Goal: Contribute content: Add original content to the website for others to see

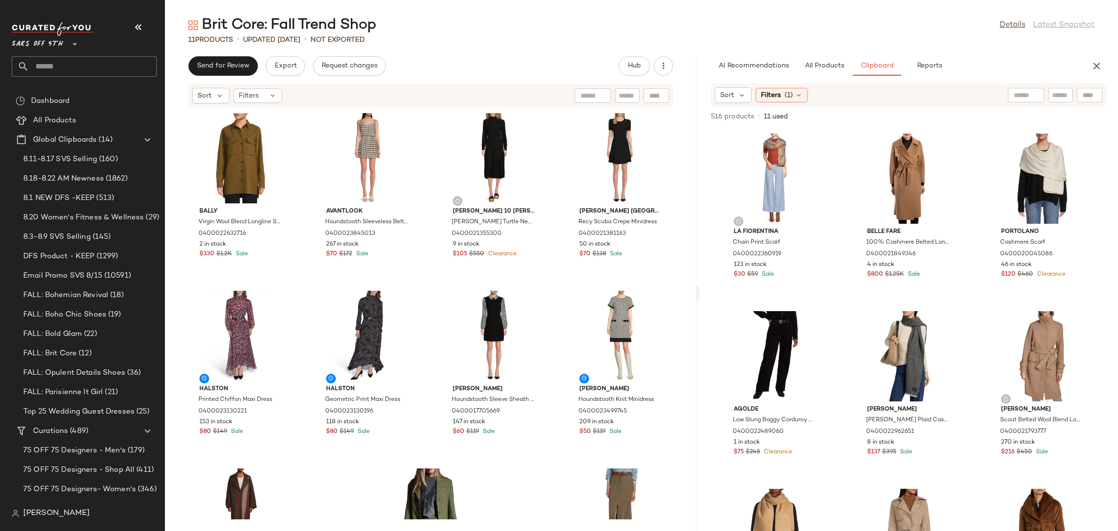
scroll to position [115, 0]
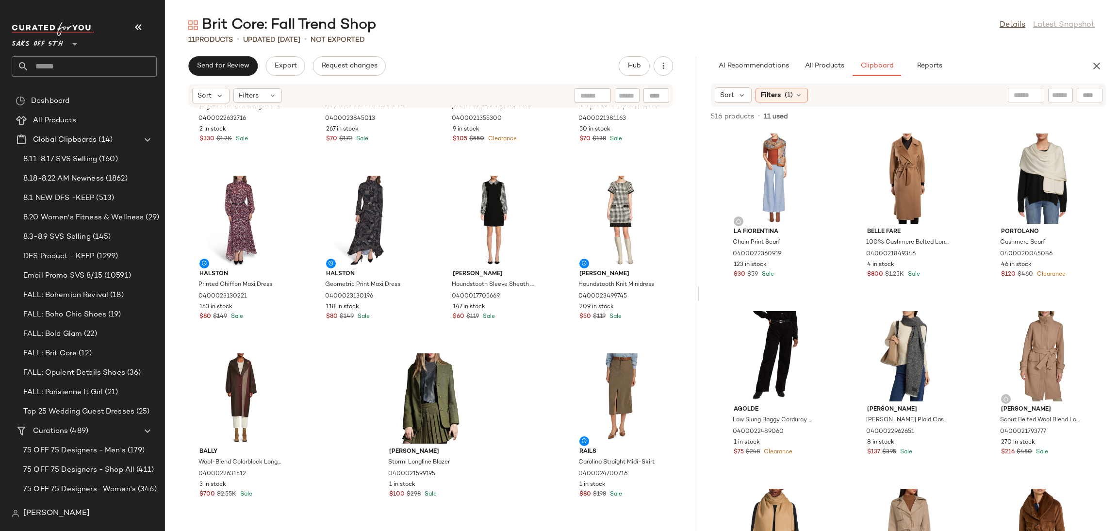
click at [868, 17] on div "Brit Core: Fall Trend Shop Details Latest Snapshot" at bounding box center [641, 25] width 953 height 19
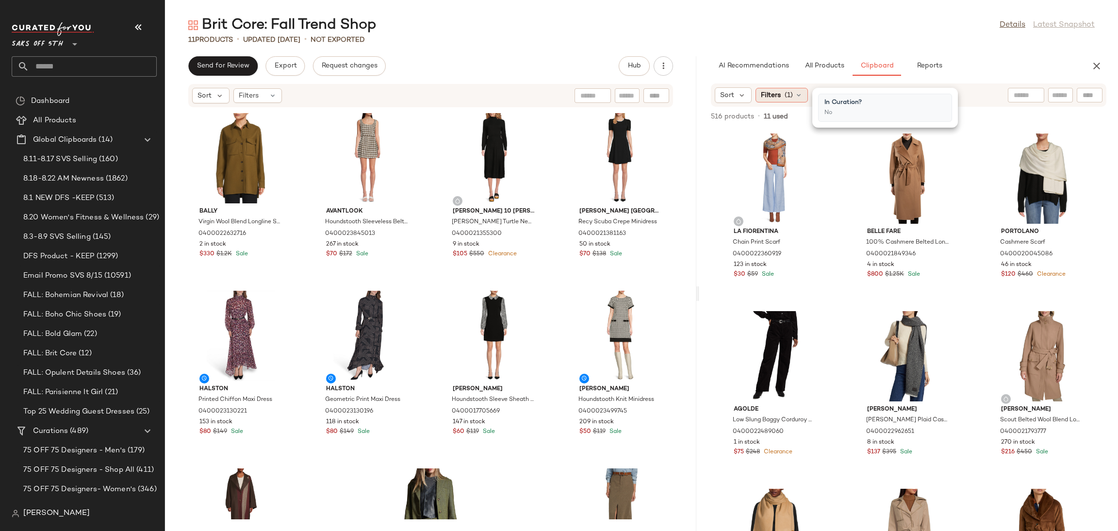
click at [796, 96] on icon at bounding box center [799, 95] width 8 height 8
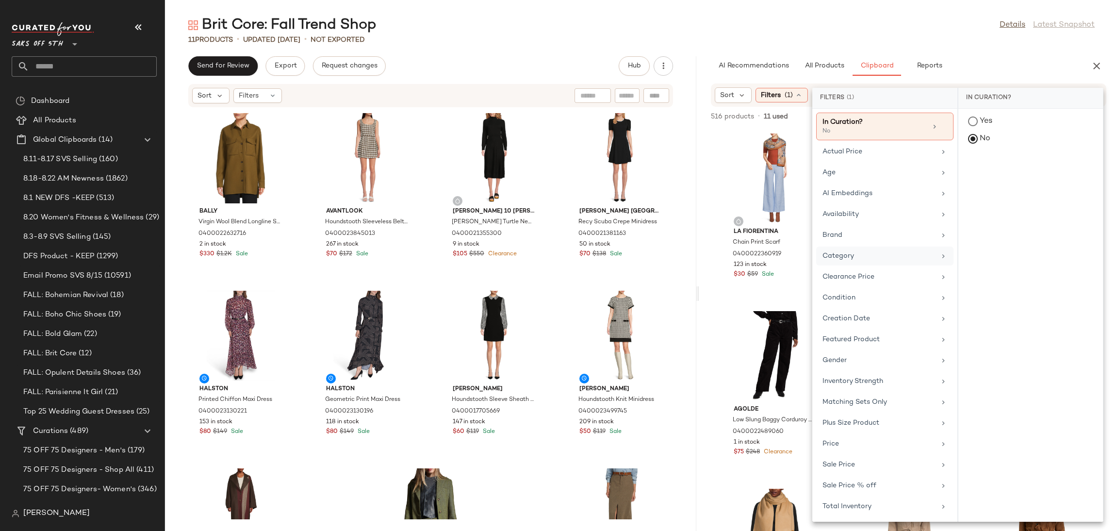
click at [855, 260] on div "Category" at bounding box center [878, 256] width 113 height 10
click at [967, 181] on div "bottom" at bounding box center [1030, 192] width 145 height 23
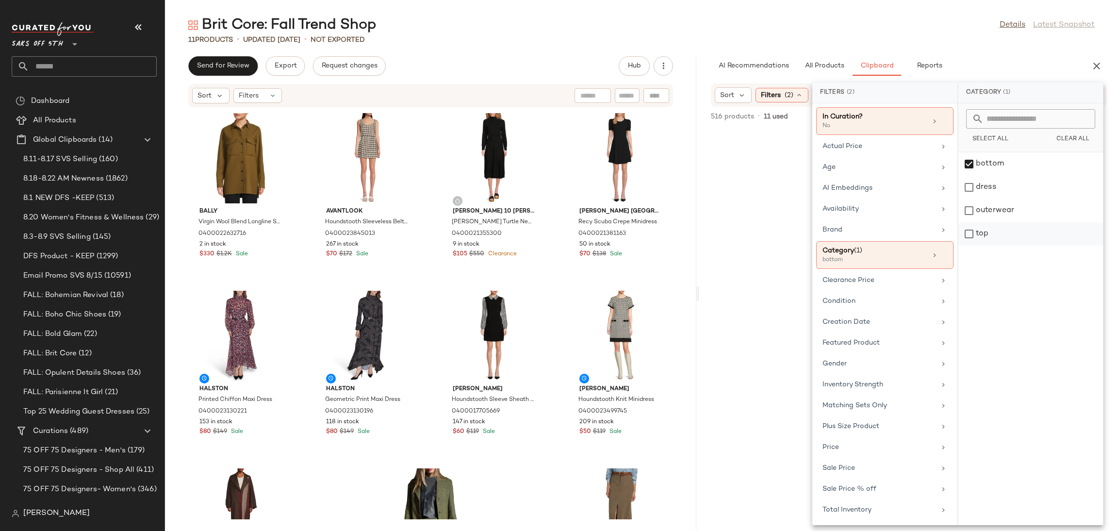
click at [966, 234] on div "top" at bounding box center [1030, 233] width 145 height 23
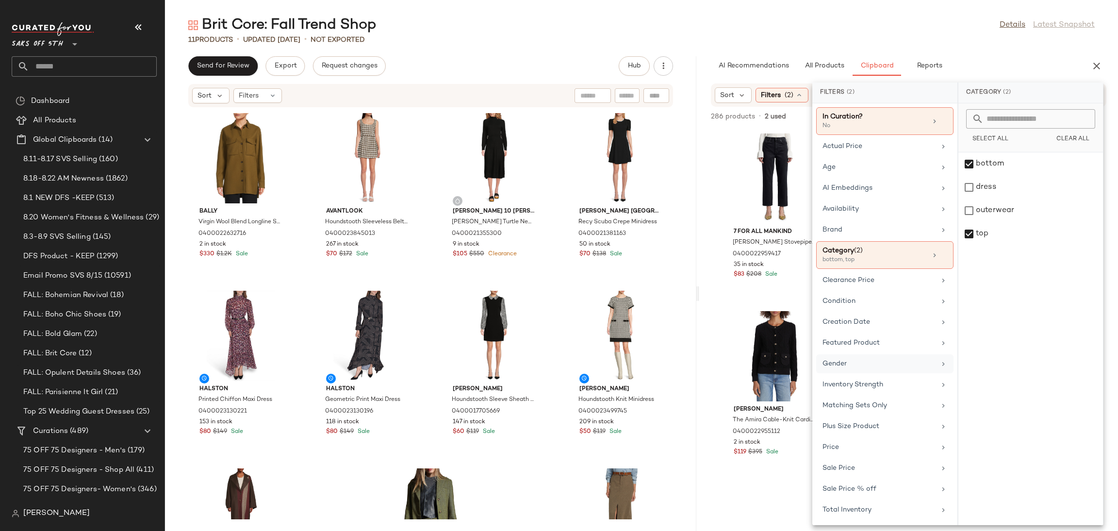
scroll to position [3, 0]
click at [883, 506] on div "Total Inventory" at bounding box center [878, 509] width 113 height 10
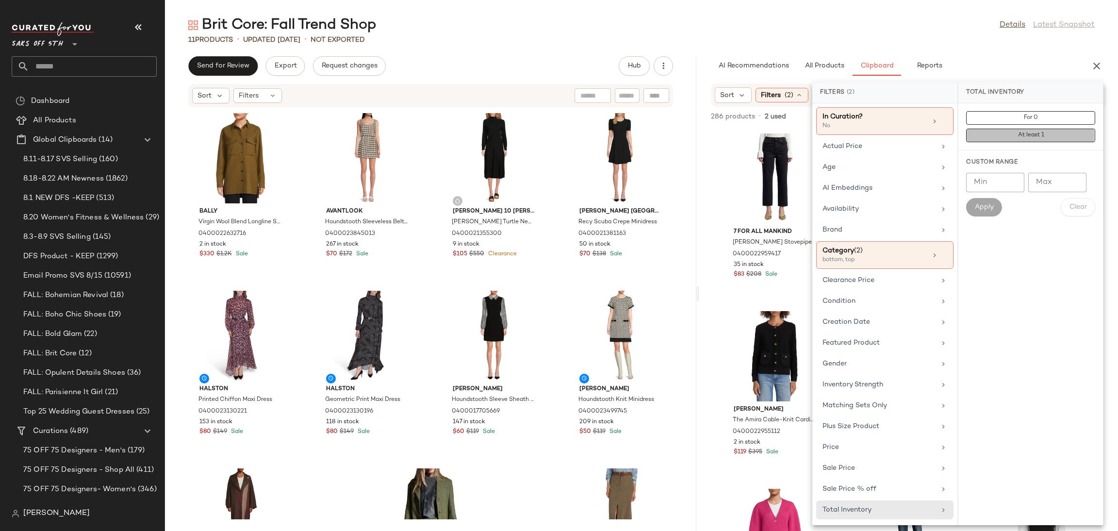
click at [1017, 135] on span "At least 1" at bounding box center [1030, 135] width 27 height 7
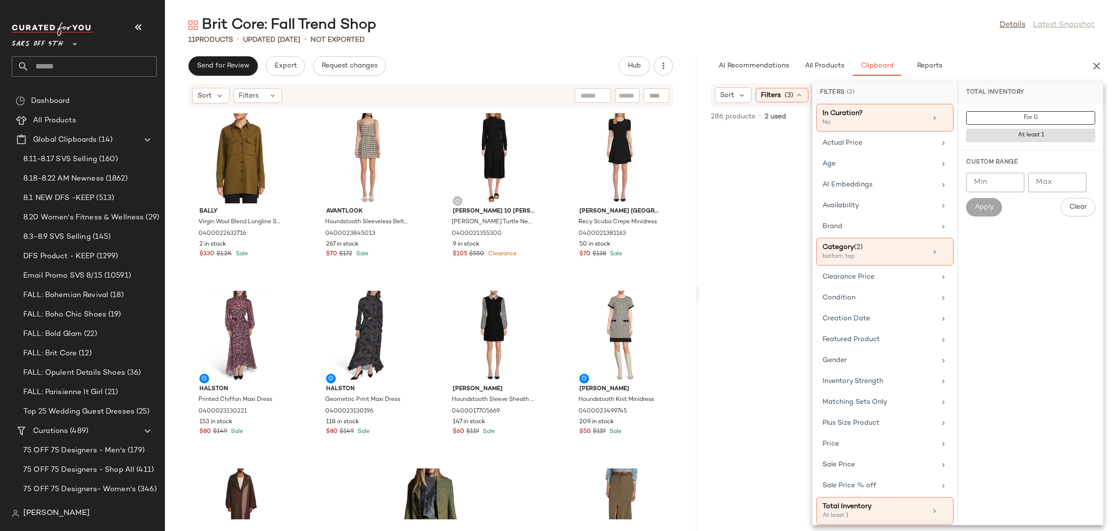
click at [937, 20] on div "Brit Core: Fall Trend Shop Details Latest Snapshot" at bounding box center [641, 25] width 953 height 19
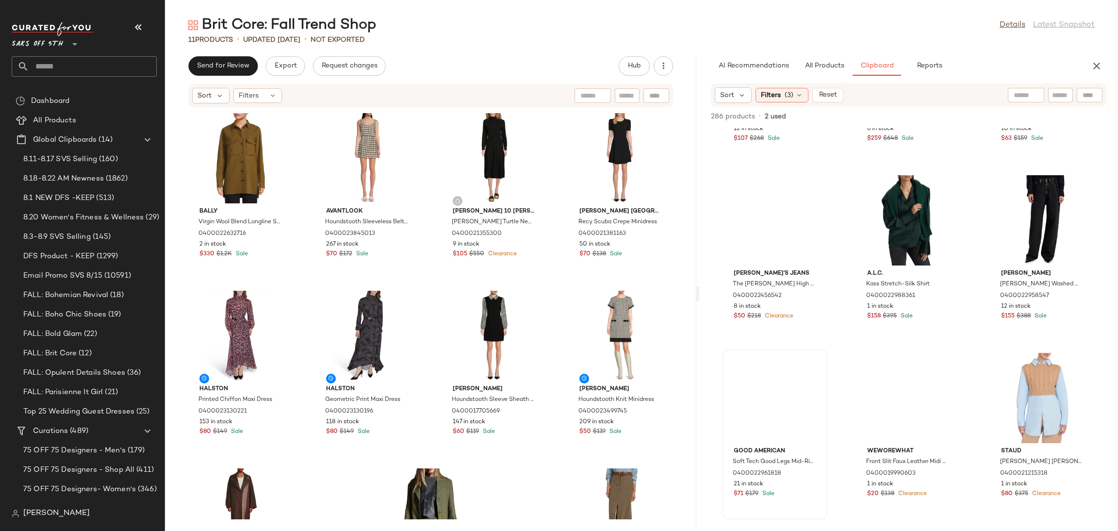
scroll to position [869, 0]
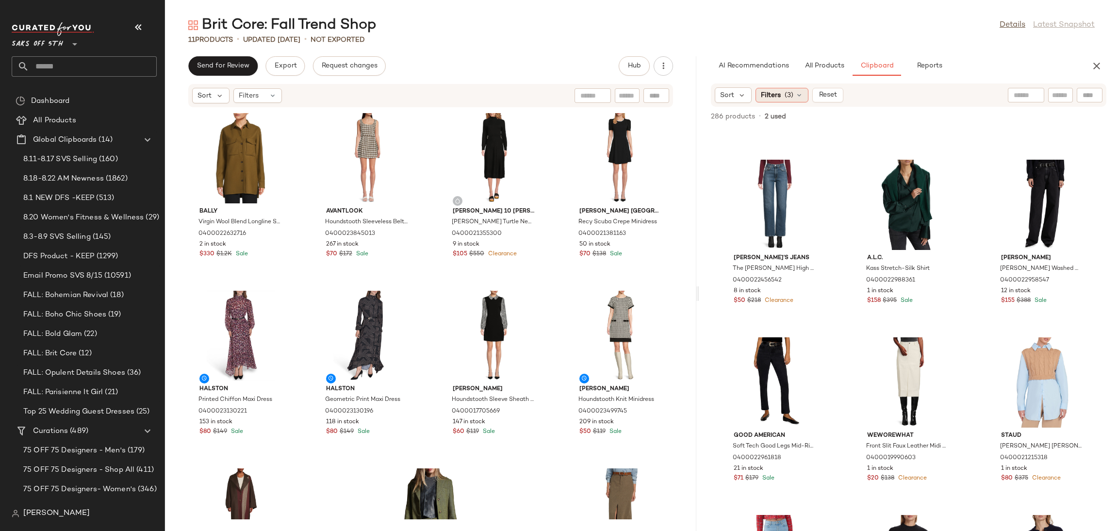
click at [798, 90] on div "Filters (3)" at bounding box center [781, 95] width 53 height 15
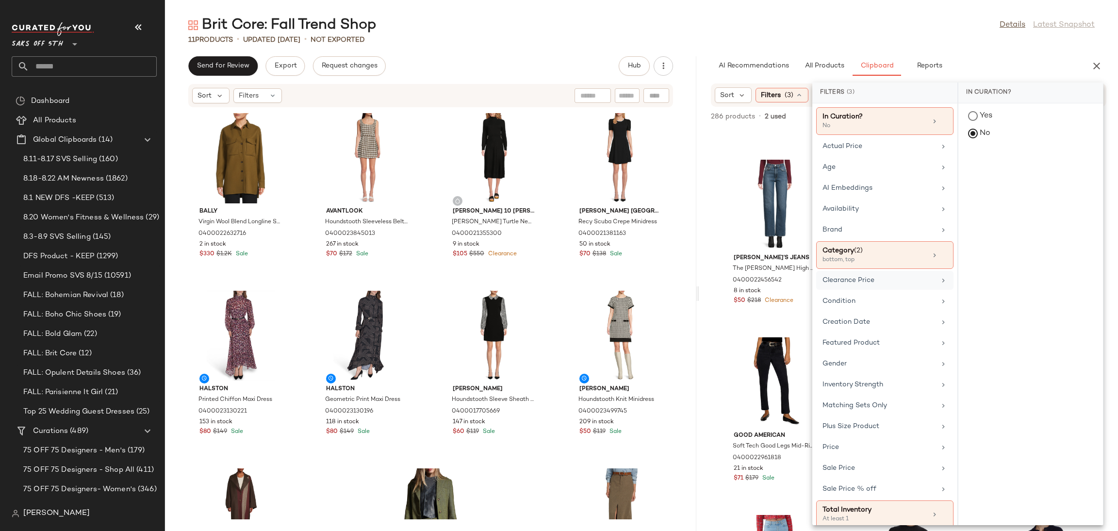
click at [865, 283] on div "Clearance Price" at bounding box center [878, 280] width 113 height 10
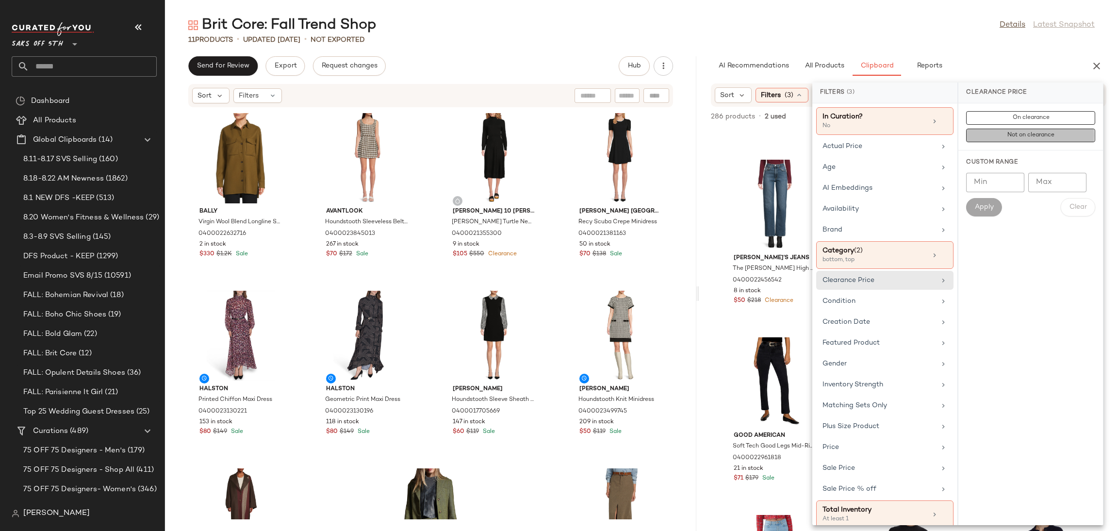
click at [985, 136] on button "Not on clearance" at bounding box center [1030, 136] width 129 height 14
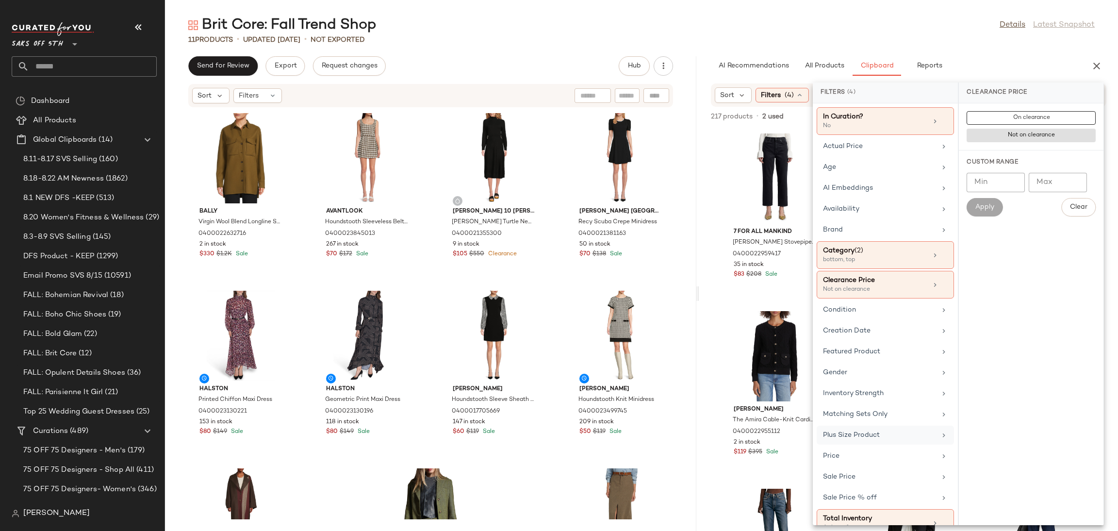
scroll to position [21, 0]
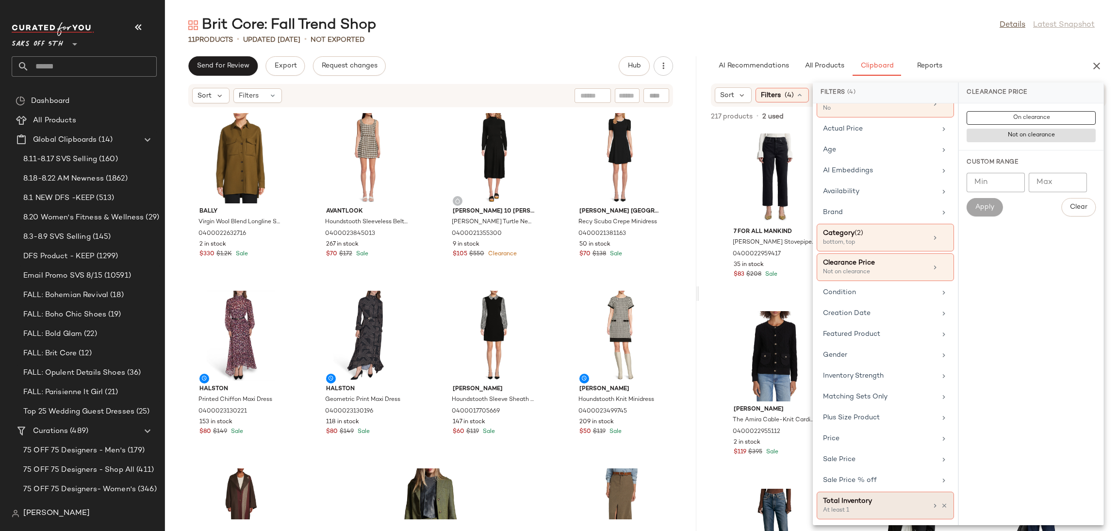
click at [878, 504] on div "Total Inventory" at bounding box center [875, 501] width 104 height 10
click at [991, 189] on input "Min" at bounding box center [995, 182] width 58 height 19
type input "*"
click at [988, 207] on span "Apply" at bounding box center [984, 207] width 19 height 8
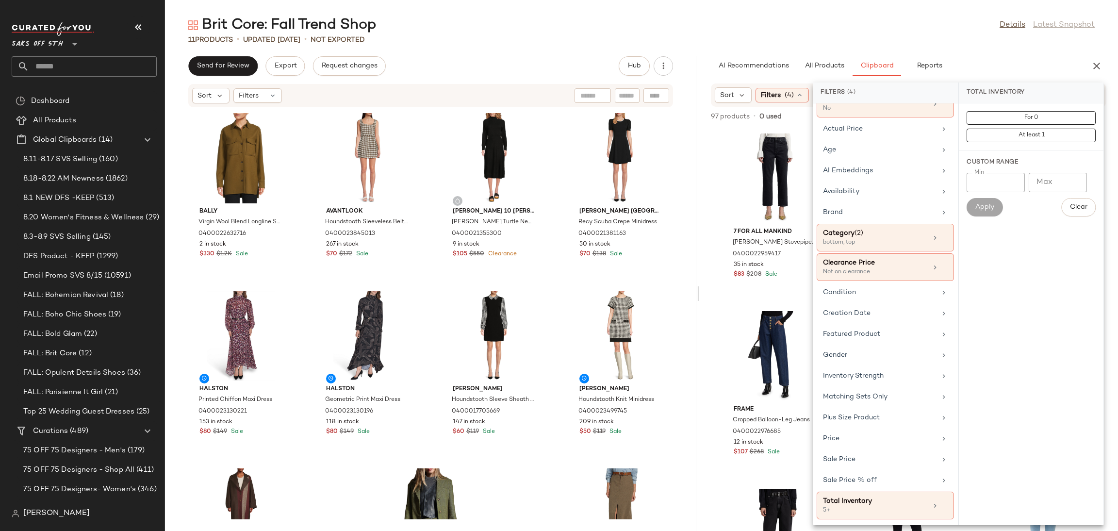
click at [734, 45] on div "Brit Core: Fall Trend Shop Details Latest Snapshot 11 Products • updated Aug 20…" at bounding box center [641, 273] width 953 height 515
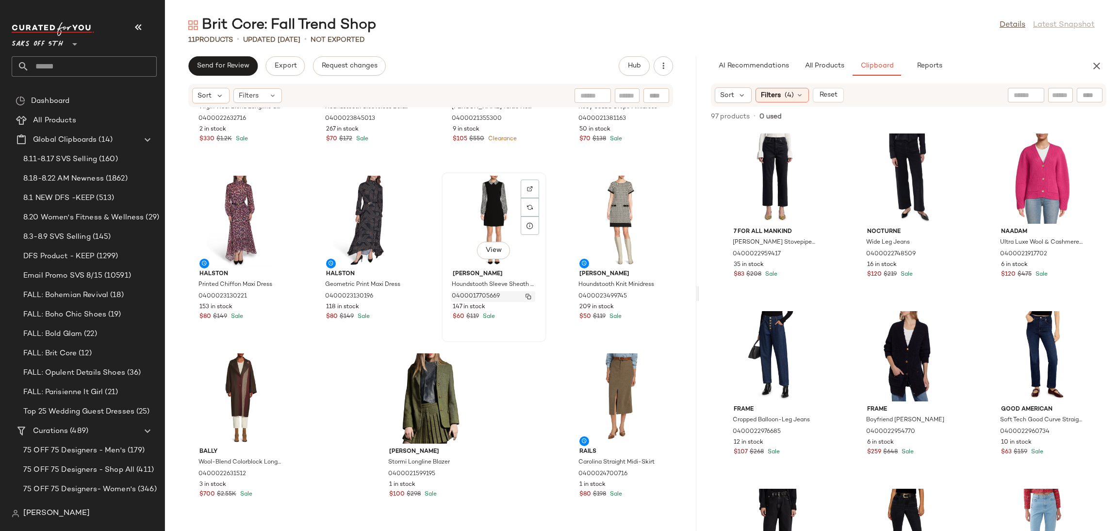
scroll to position [0, 0]
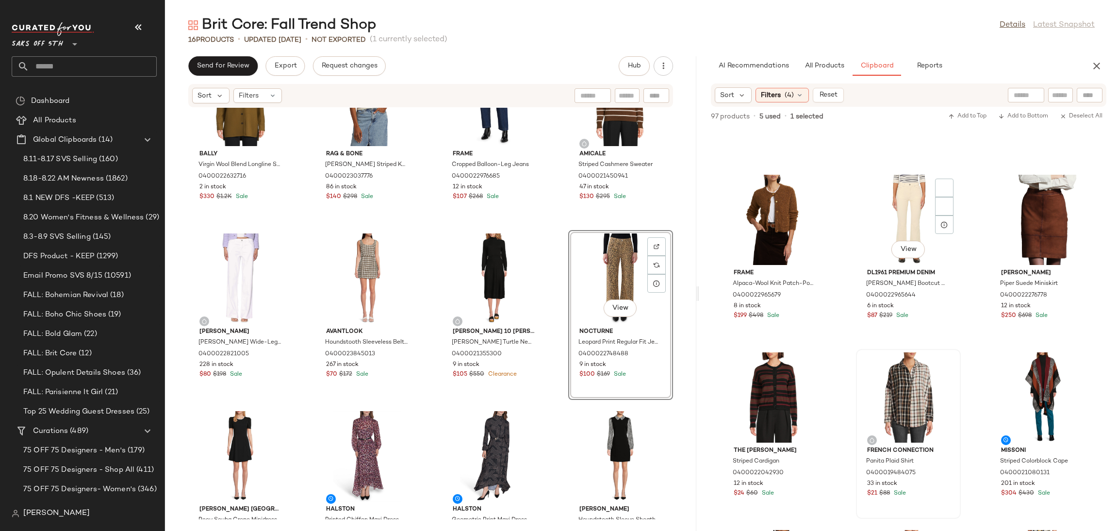
scroll to position [855, 0]
click at [774, 209] on div "View" at bounding box center [775, 219] width 98 height 90
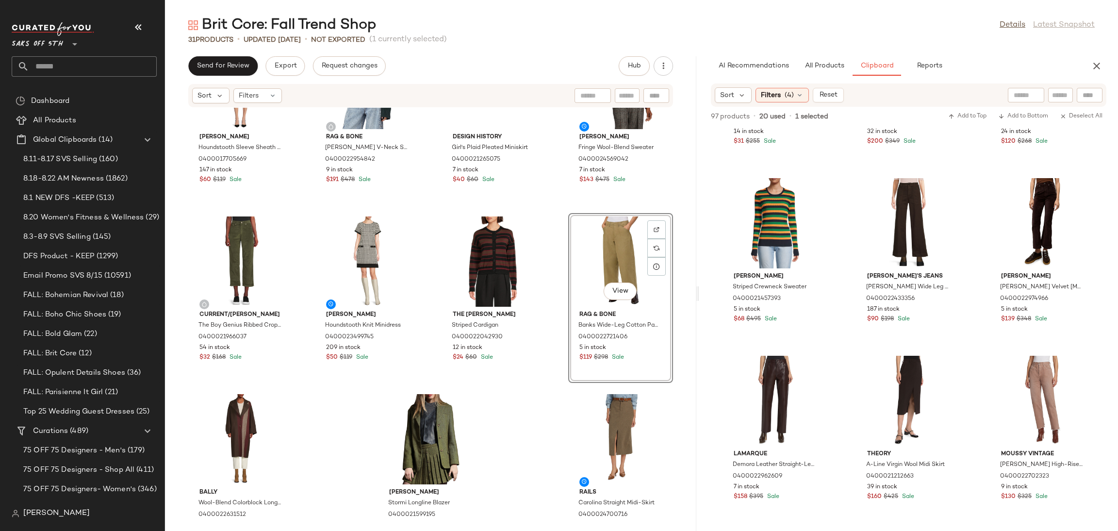
scroll to position [3693, 0]
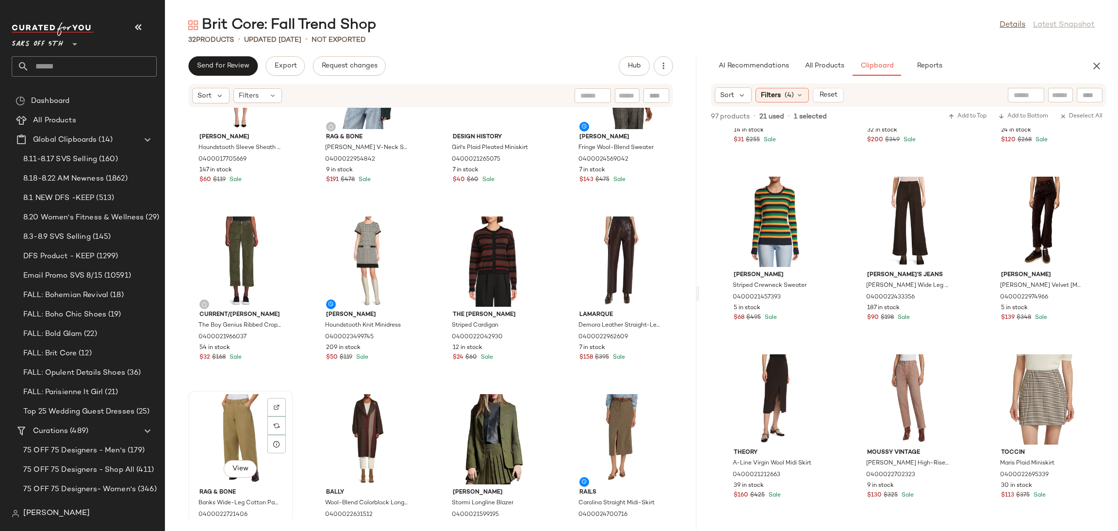
click at [222, 425] on div "View" at bounding box center [241, 439] width 98 height 90
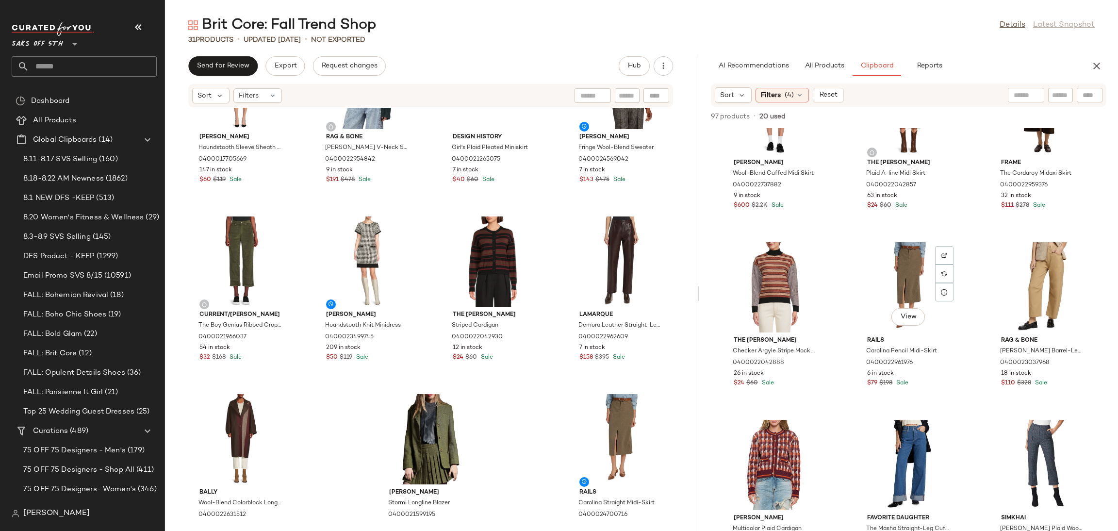
scroll to position [2385, 0]
click at [786, 97] on span "(4)" at bounding box center [788, 95] width 9 height 10
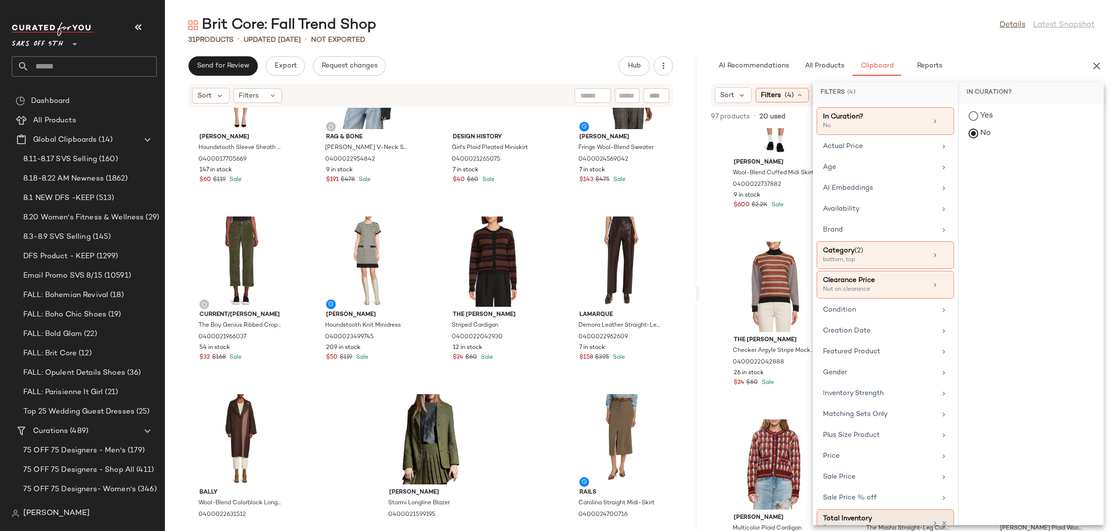
click at [890, 516] on div "Total Inventory" at bounding box center [875, 518] width 104 height 10
click at [1023, 136] on span "At least 1" at bounding box center [1031, 135] width 27 height 7
click at [930, 28] on div "Brit Core: Fall Trend Shop Details Latest Snapshot" at bounding box center [641, 25] width 953 height 19
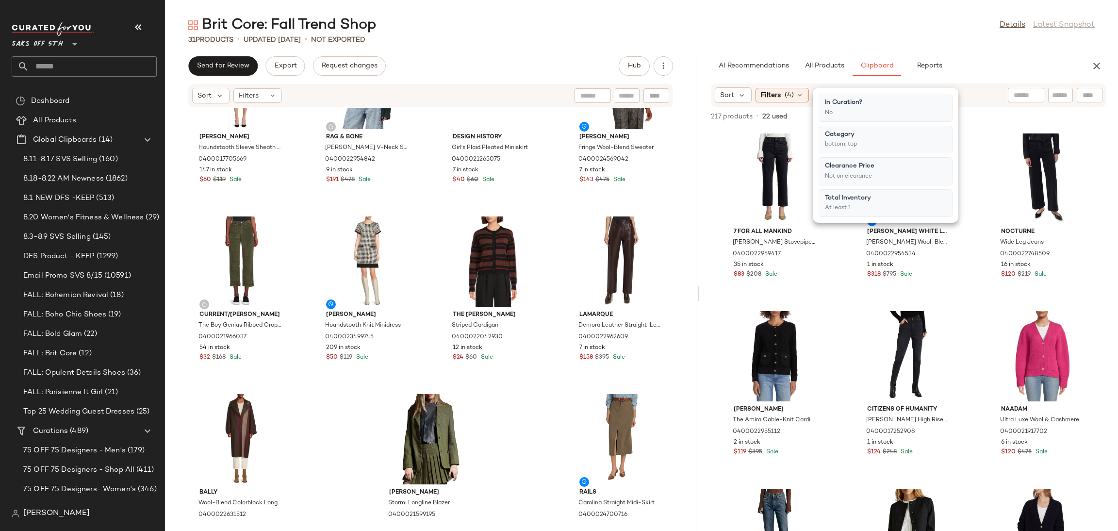
click at [930, 28] on div "Brit Core: Fall Trend Shop Details Latest Snapshot" at bounding box center [641, 25] width 953 height 19
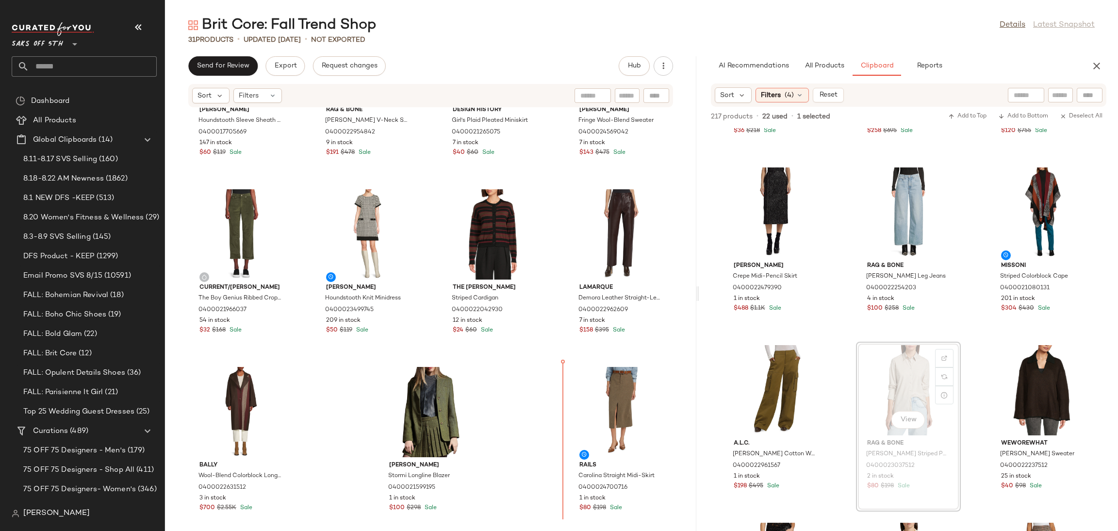
scroll to position [1002, 0]
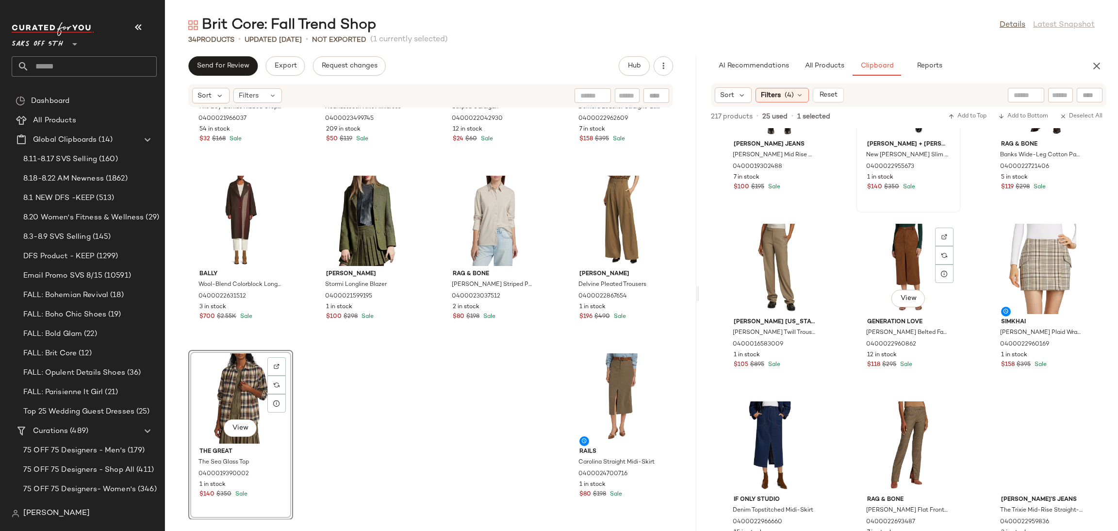
scroll to position [8448, 0]
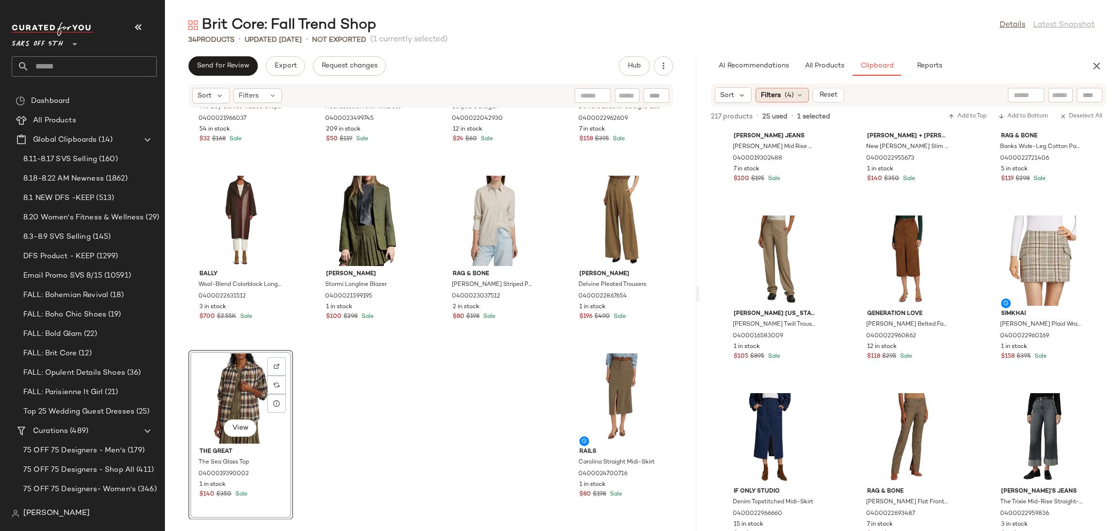
click at [787, 96] on span "(4)" at bounding box center [788, 95] width 9 height 10
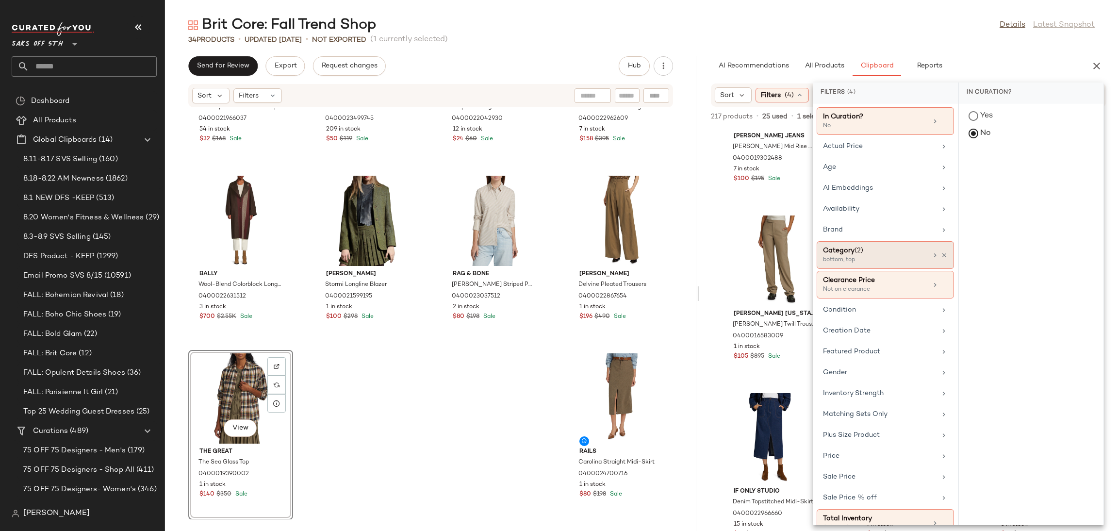
click at [881, 254] on div "Category (2)" at bounding box center [875, 250] width 104 height 10
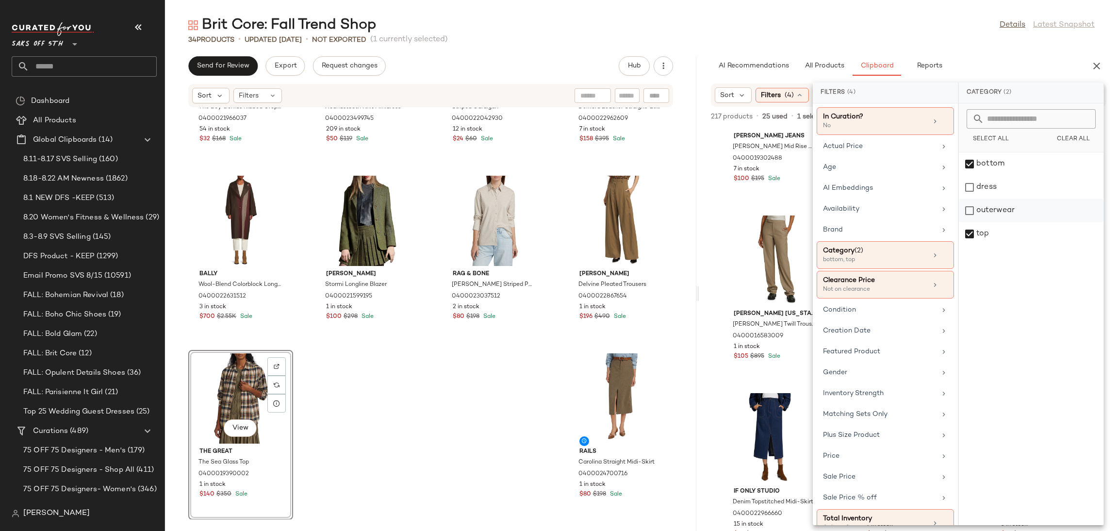
click at [973, 222] on div "outerwear" at bounding box center [1031, 233] width 145 height 23
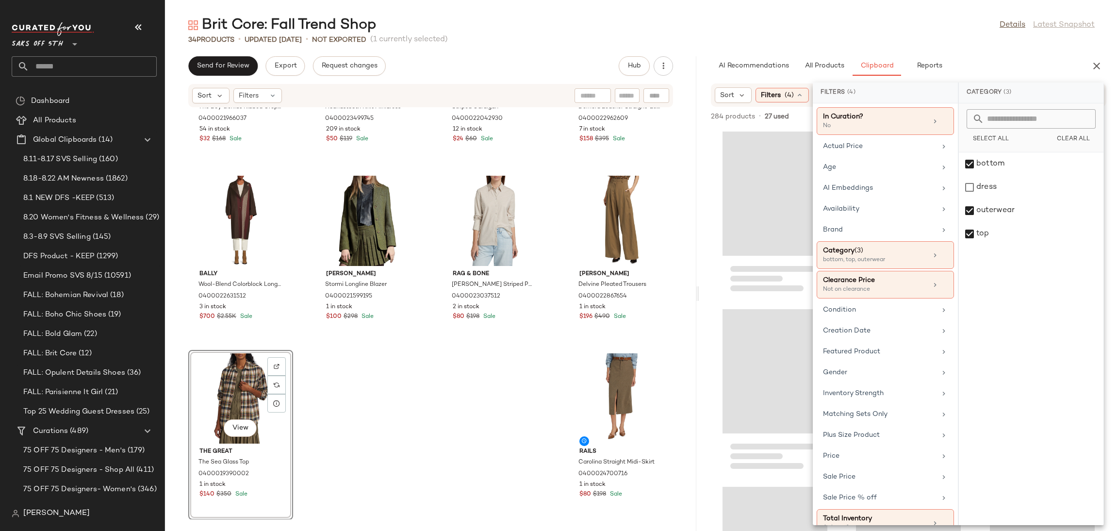
click at [914, 23] on div "Brit Core: Fall Trend Shop Details Latest Snapshot" at bounding box center [641, 25] width 953 height 19
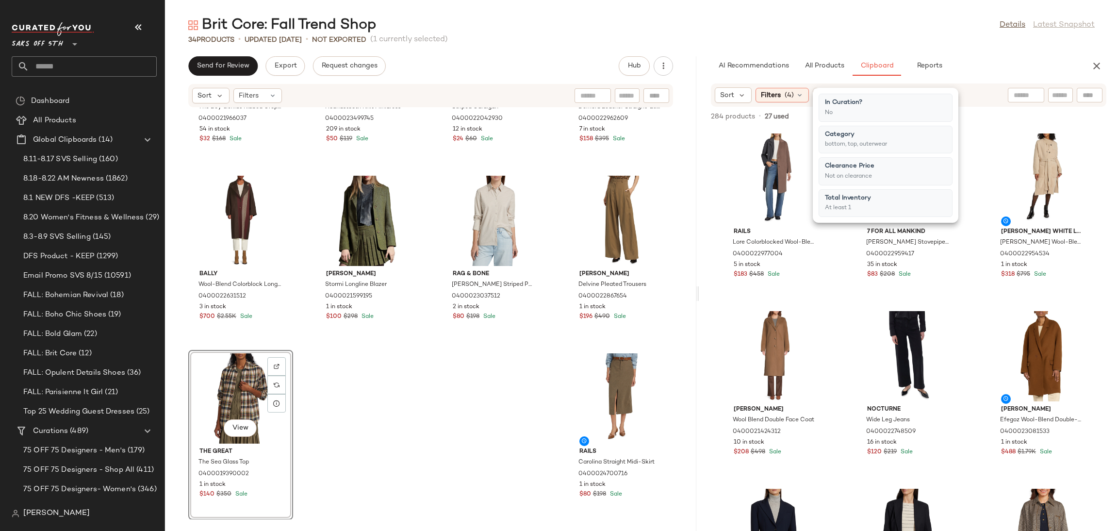
click at [914, 23] on div "Brit Core: Fall Trend Shop Details Latest Snapshot" at bounding box center [641, 25] width 953 height 19
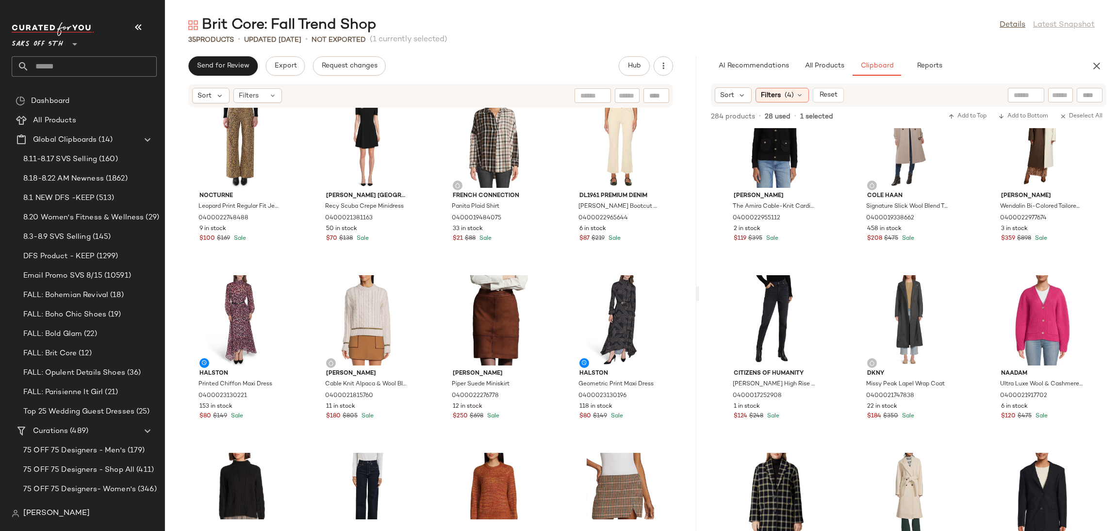
scroll to position [0, 0]
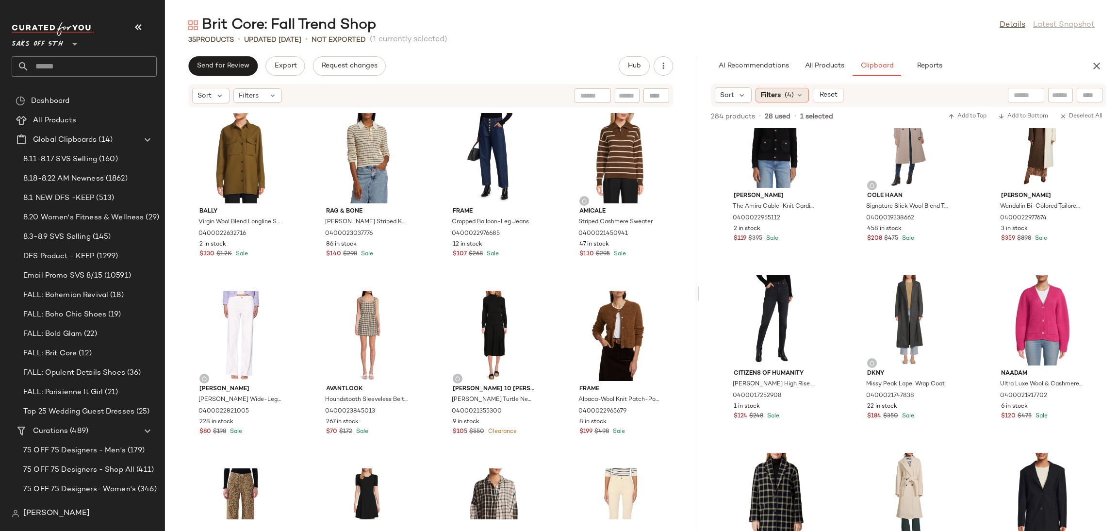
click at [792, 97] on span "(4)" at bounding box center [788, 95] width 9 height 10
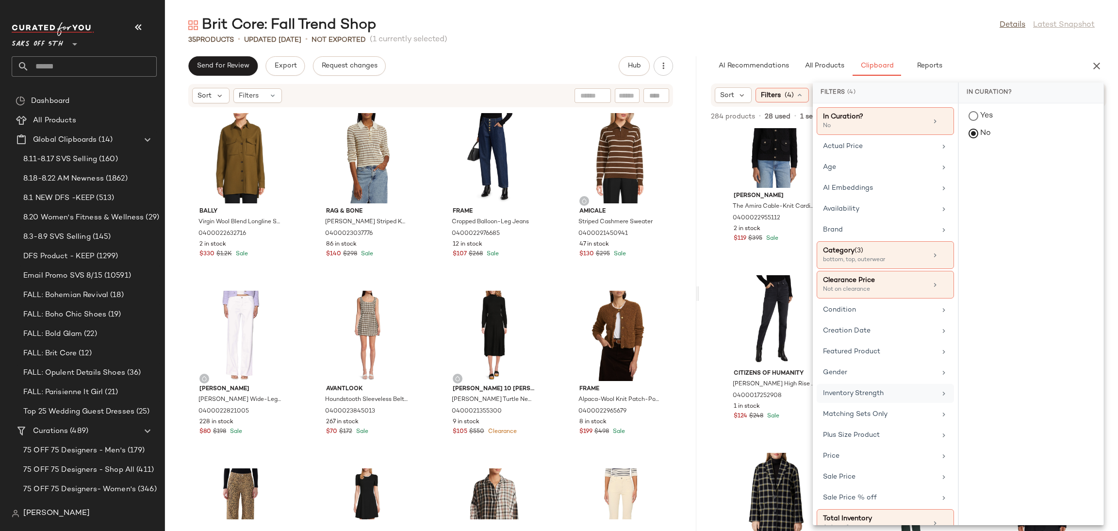
scroll to position [21, 0]
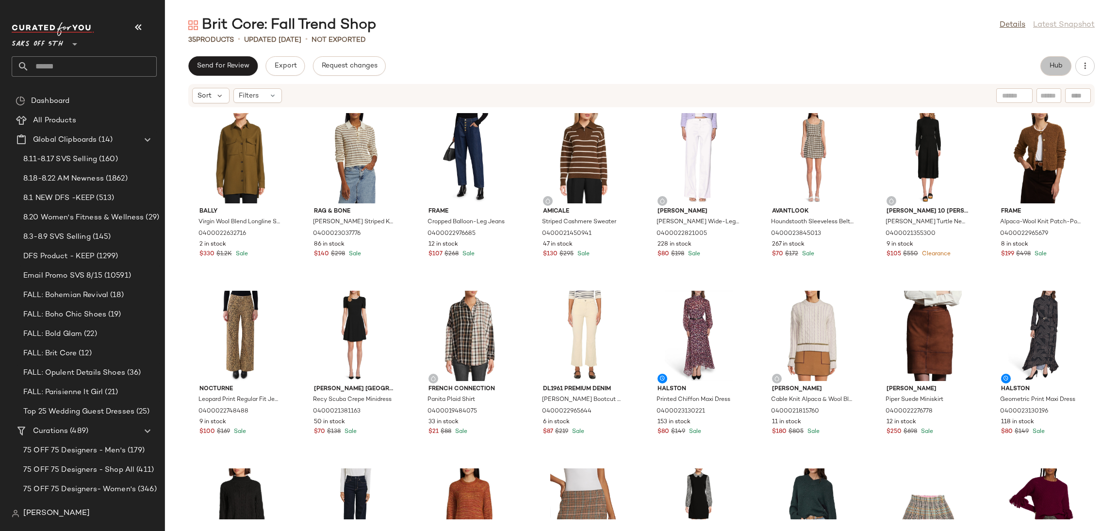
click at [1063, 68] on button "Hub" at bounding box center [1055, 65] width 31 height 19
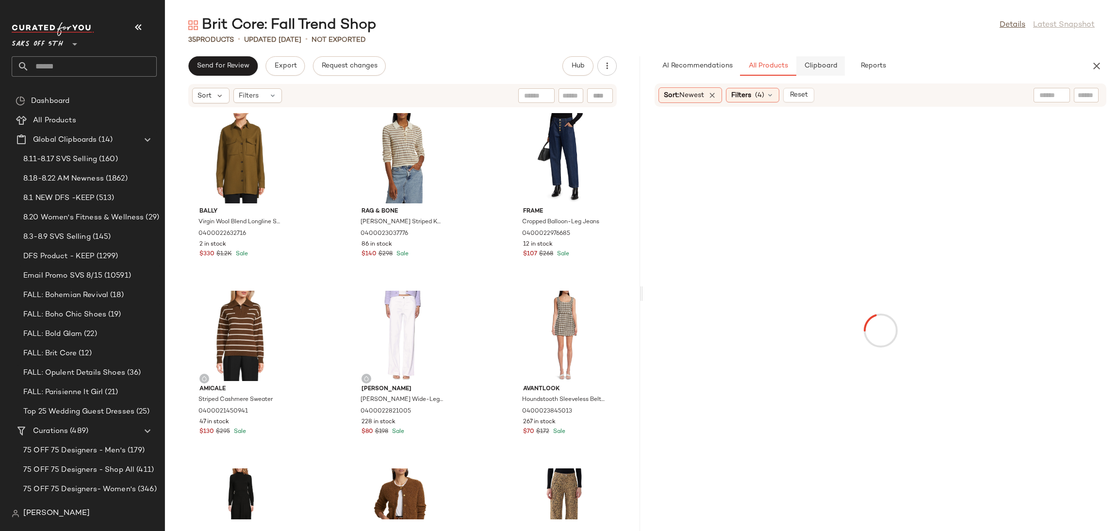
click at [818, 65] on span "Clipboard" at bounding box center [819, 66] width 33 height 8
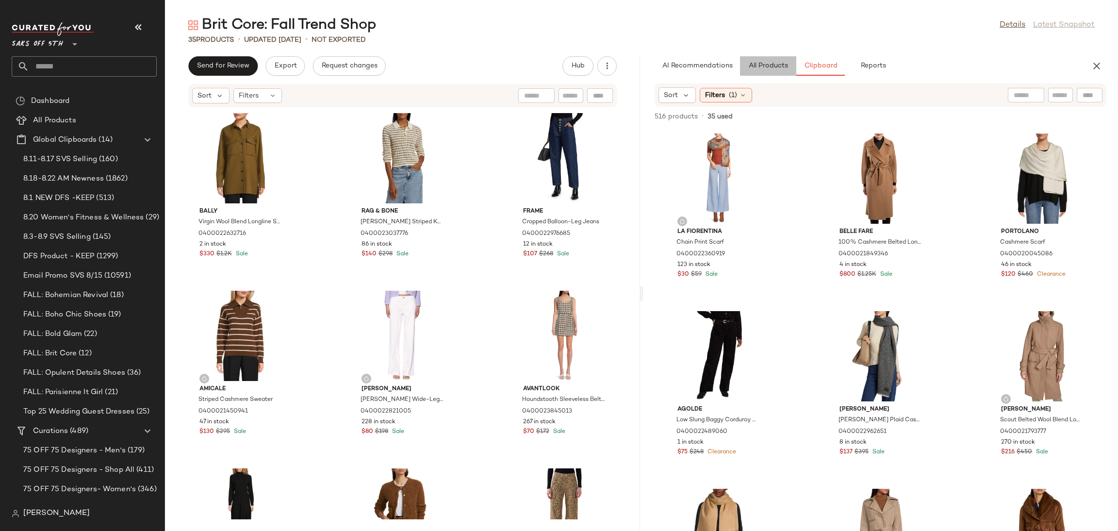
click at [764, 70] on span "All Products" at bounding box center [768, 66] width 40 height 8
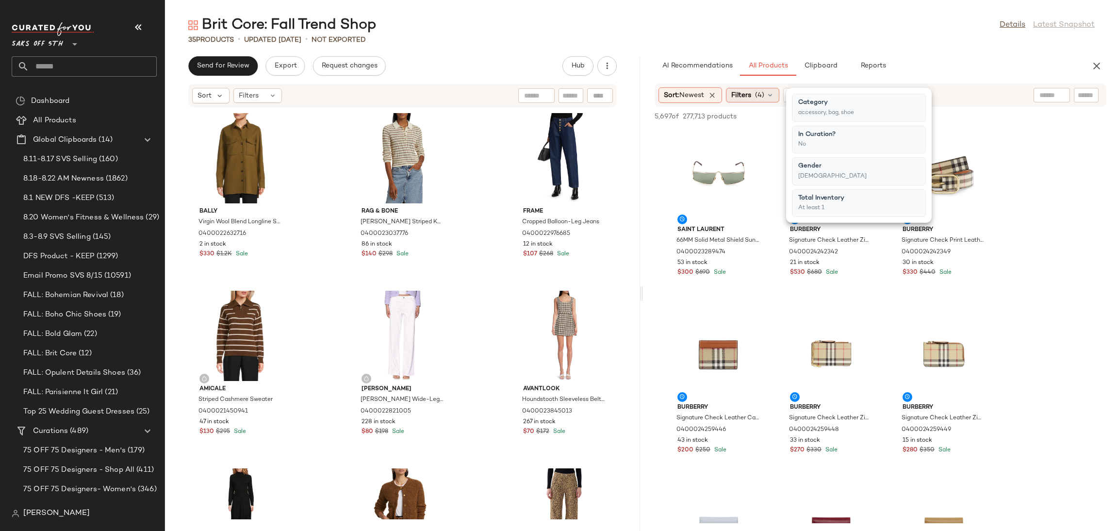
click at [758, 99] on span "(4)" at bounding box center [759, 95] width 9 height 10
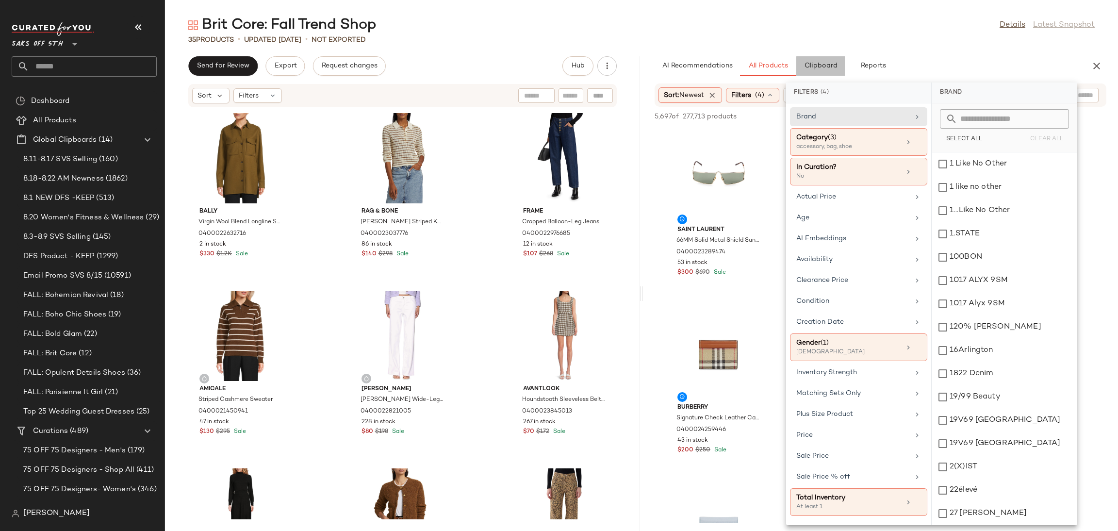
click at [818, 61] on button "Clipboard" at bounding box center [820, 65] width 49 height 19
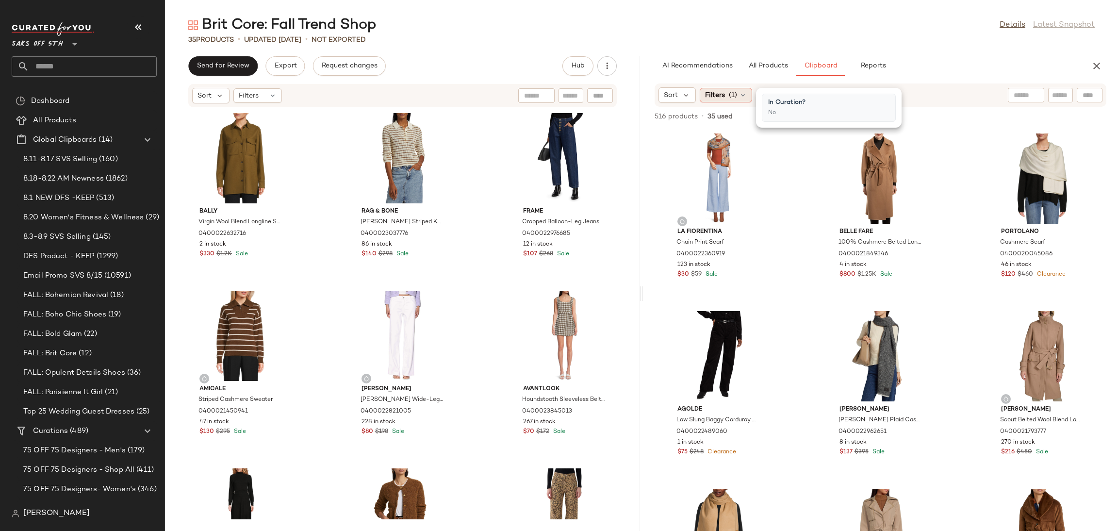
click at [739, 95] on icon at bounding box center [743, 95] width 8 height 8
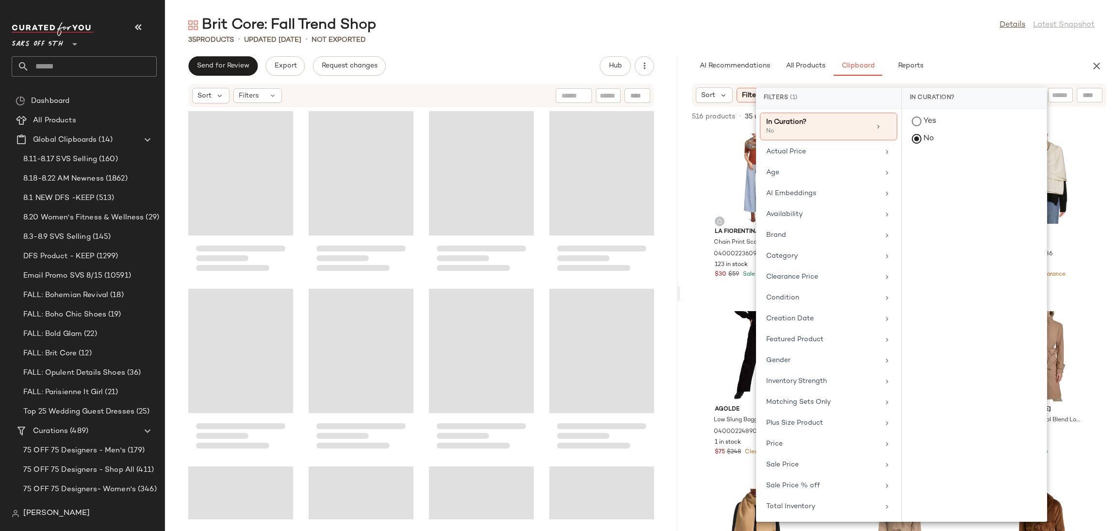
drag, startPoint x: 640, startPoint y: 297, endPoint x: 680, endPoint y: 299, distance: 40.3
click at [680, 299] on div "Brit Core: Fall Trend Shop Details Latest Snapshot 35 Products • updated Aug 20…" at bounding box center [641, 273] width 953 height 515
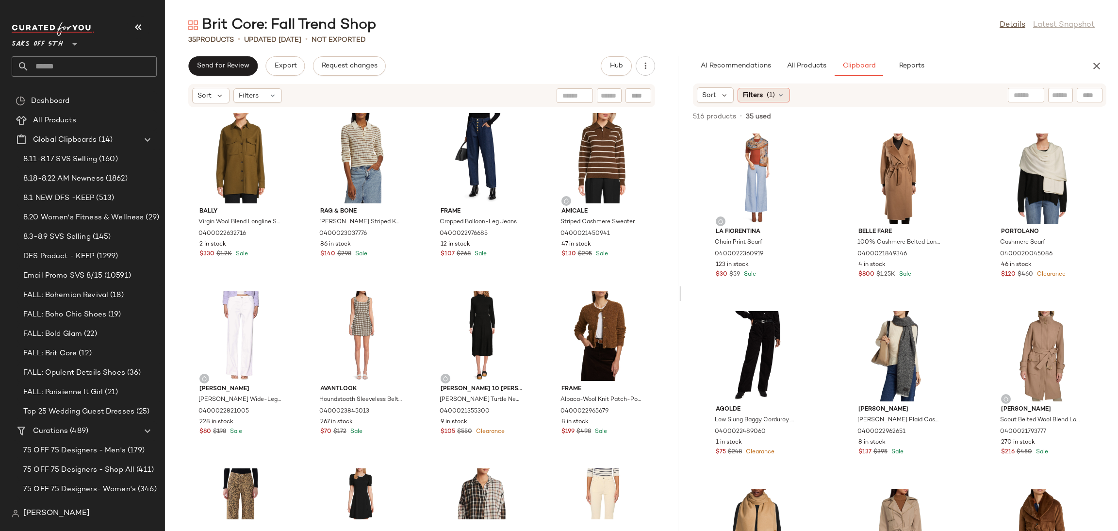
click at [774, 94] on span "(1)" at bounding box center [770, 95] width 8 height 10
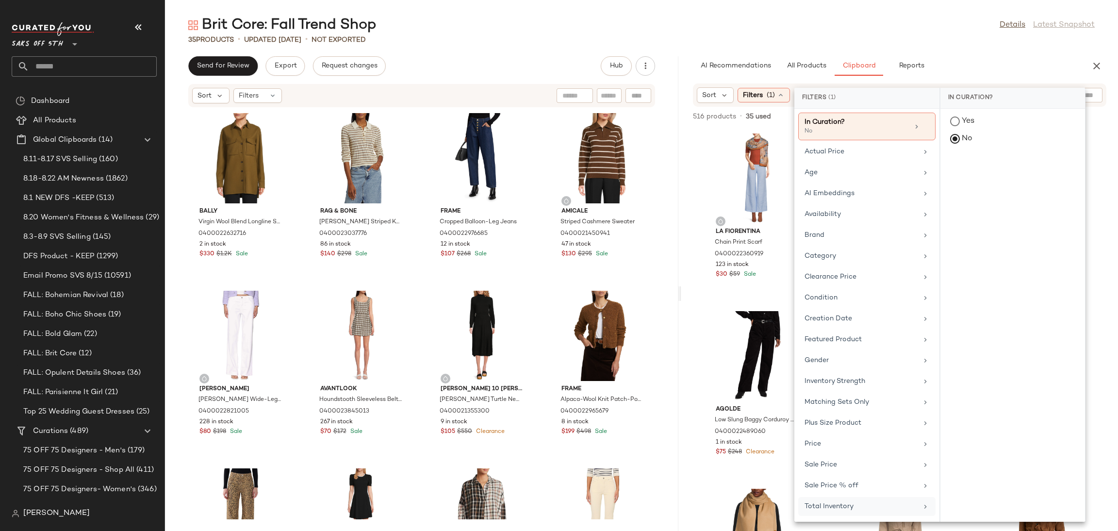
click at [825, 502] on div "Total Inventory" at bounding box center [866, 506] width 137 height 19
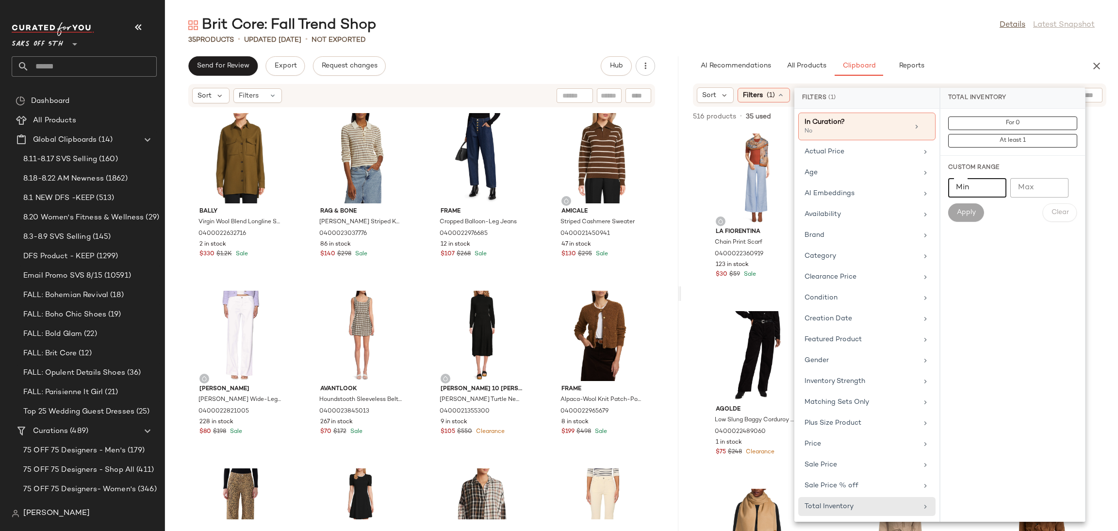
click at [967, 195] on input "Min" at bounding box center [977, 187] width 58 height 19
type input "*"
click at [974, 214] on span "Apply" at bounding box center [965, 213] width 19 height 8
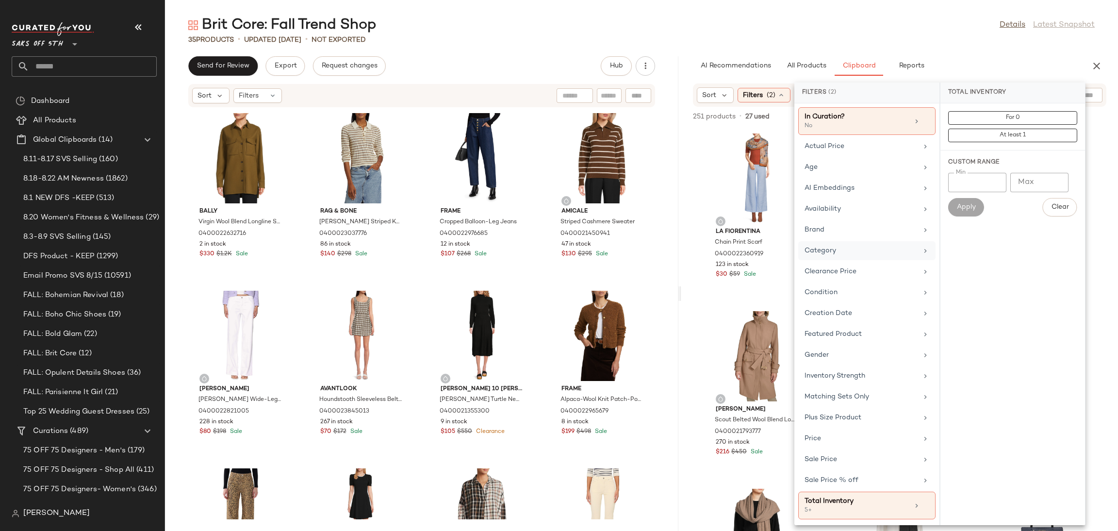
click at [855, 254] on div "Category" at bounding box center [860, 250] width 113 height 10
click at [951, 176] on div "accessory" at bounding box center [1012, 187] width 145 height 23
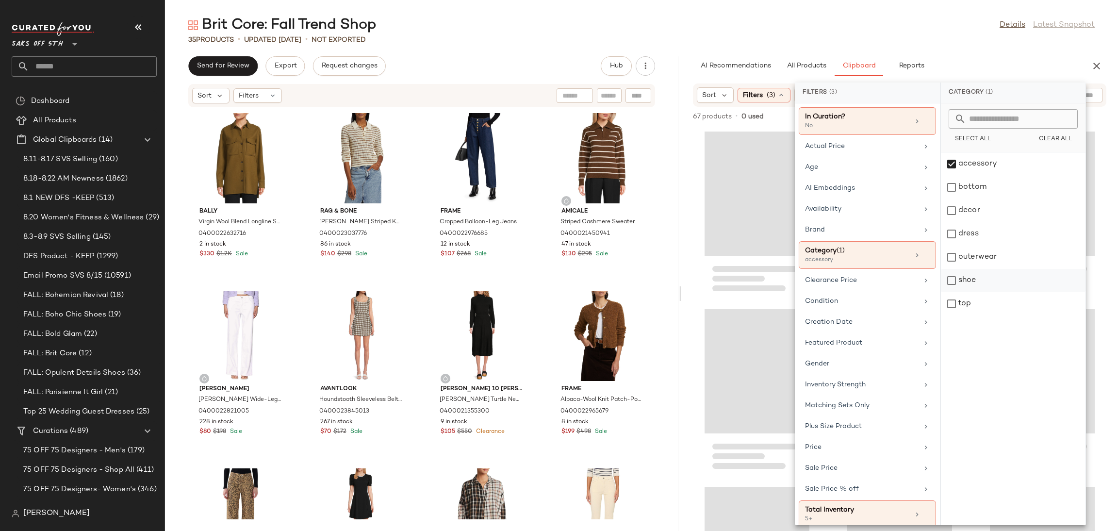
click at [952, 292] on div "shoe" at bounding box center [1013, 303] width 145 height 23
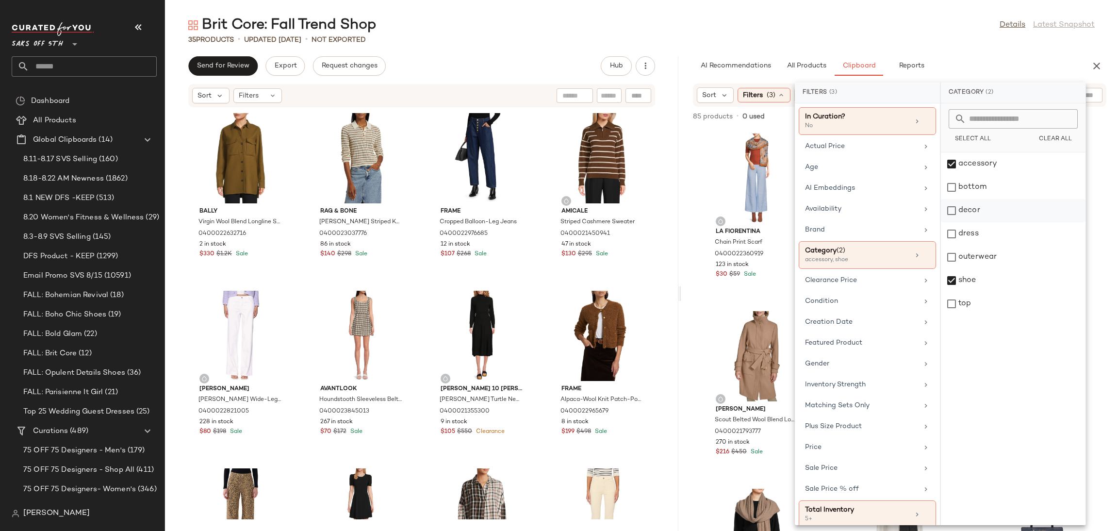
click at [950, 222] on div "decor" at bounding box center [1013, 233] width 145 height 23
click at [920, 25] on div "Brit Core: Fall Trend Shop Details Latest Snapshot" at bounding box center [641, 25] width 953 height 19
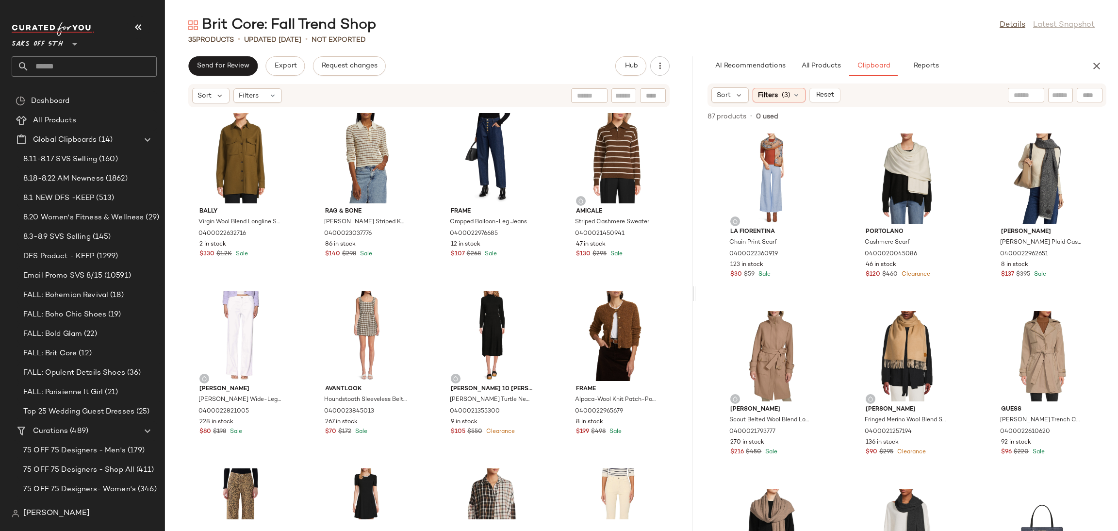
drag, startPoint x: 680, startPoint y: 293, endPoint x: 697, endPoint y: 293, distance: 17.0
click at [697, 293] on div "Brit Core: Fall Trend Shop Details Latest Snapshot 35 Products • updated Aug 20…" at bounding box center [641, 273] width 953 height 515
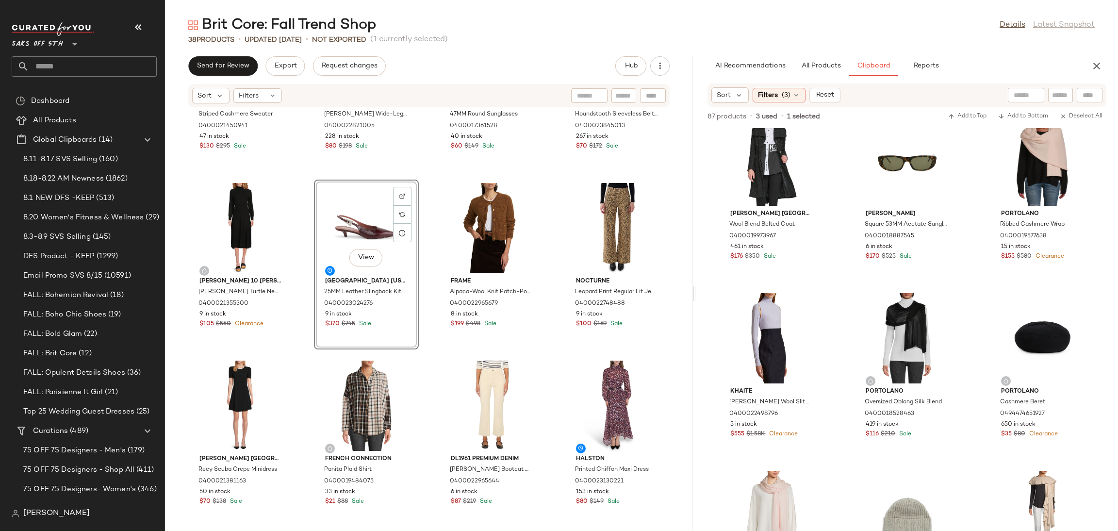
scroll to position [300, 0]
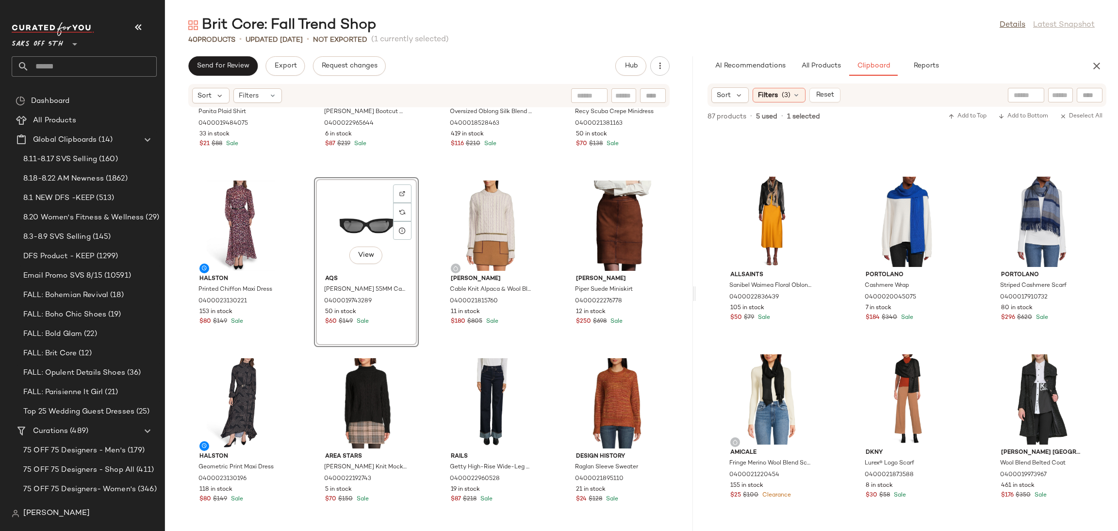
scroll to position [654, 0]
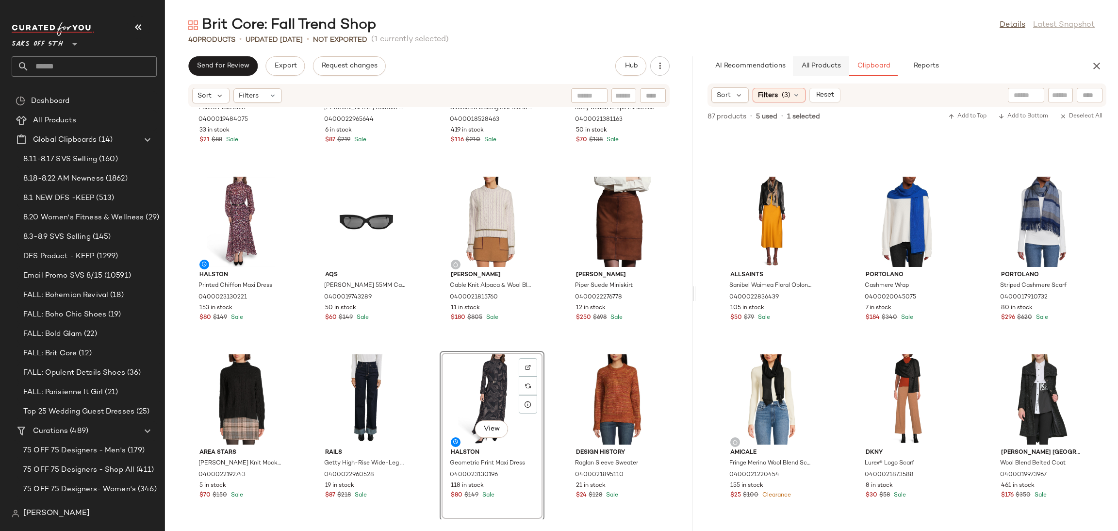
click at [817, 68] on span "All Products" at bounding box center [821, 66] width 40 height 8
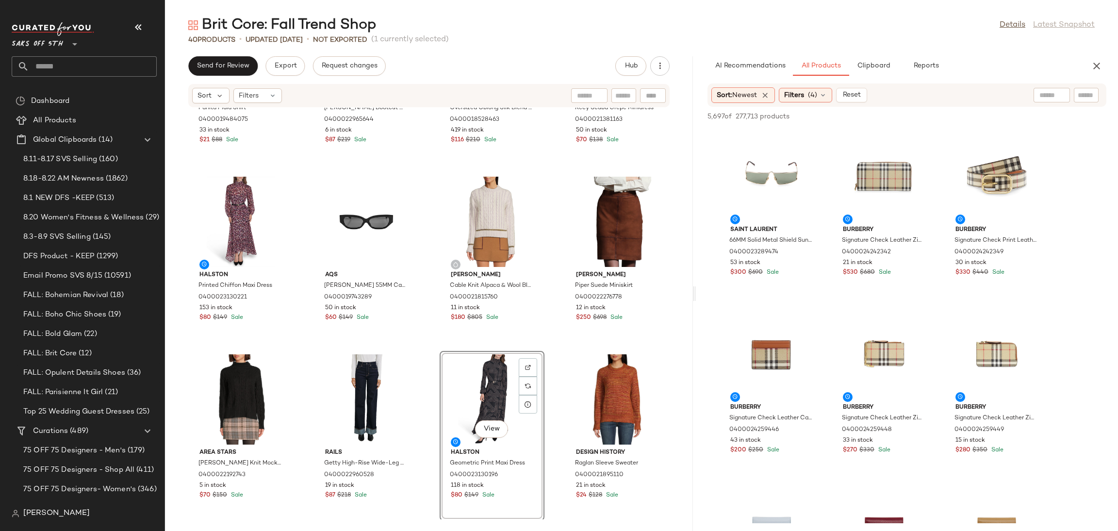
click at [797, 103] on div "Sort: Newest Filters (4) Reset" at bounding box center [906, 94] width 399 height 23
click at [804, 97] on span "Filters" at bounding box center [794, 95] width 20 height 10
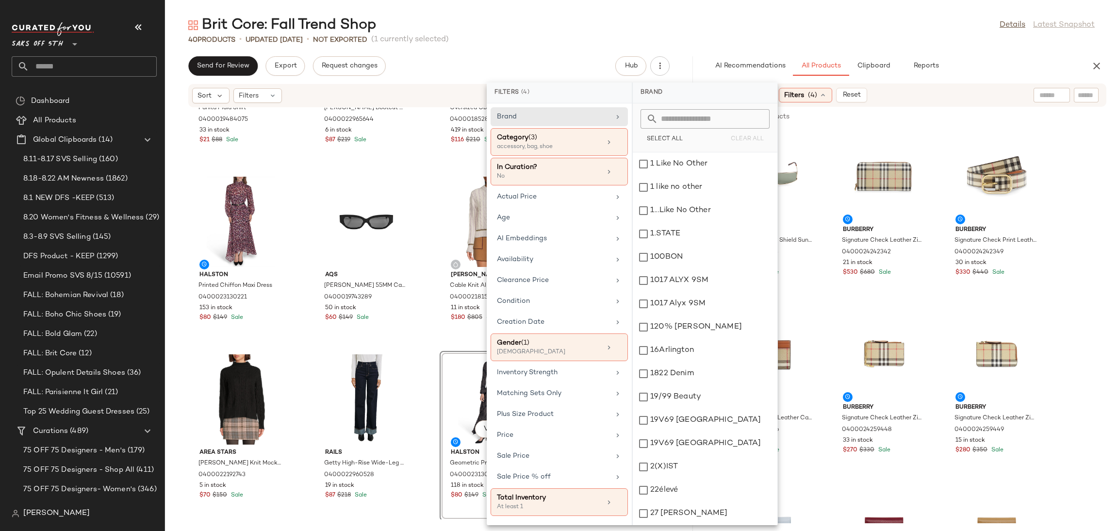
click at [830, 35] on div "40 Products • updated Aug 20th • Not Exported (1 currently selected)" at bounding box center [641, 40] width 953 height 10
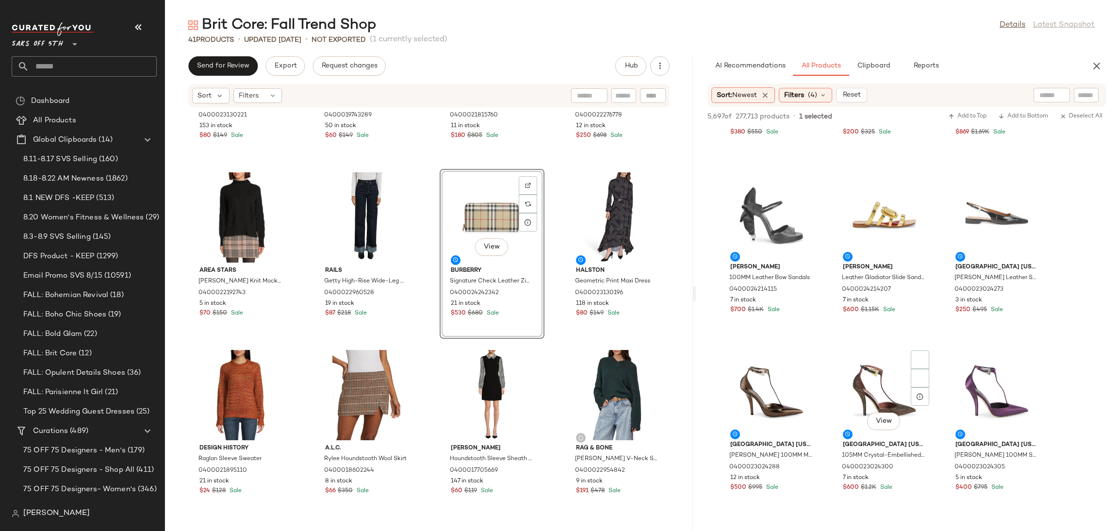
scroll to position [1206, 0]
click at [1047, 93] on input "text" at bounding box center [1009, 95] width 84 height 10
click at [1060, 97] on img at bounding box center [1059, 95] width 9 height 9
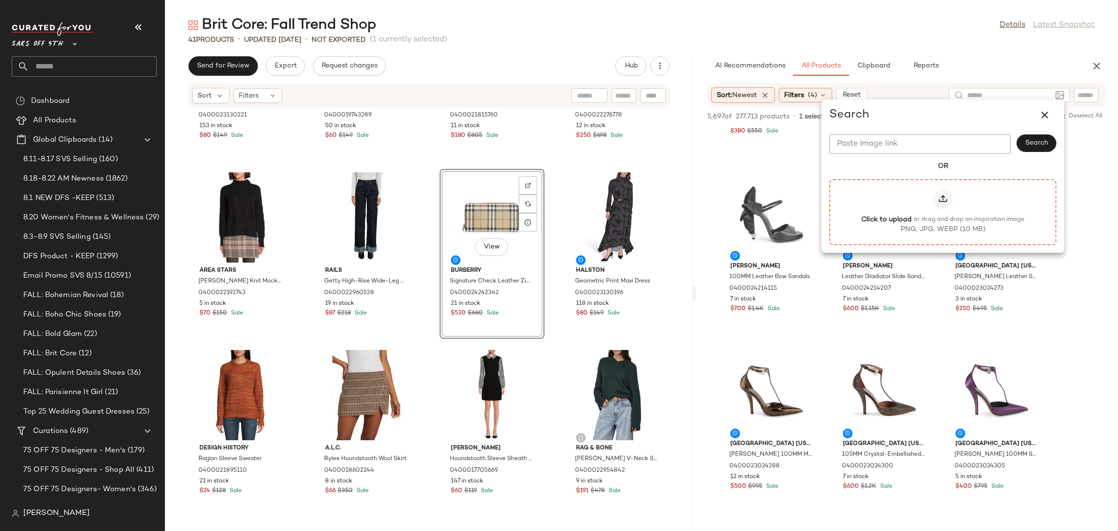
click at [943, 198] on icon at bounding box center [943, 200] width 10 height 10
click at [943, 212] on input "Click to upload or drag and drop an inspiration image PNG, JPG, WEBP (10 MB)" at bounding box center [943, 212] width 0 height 0
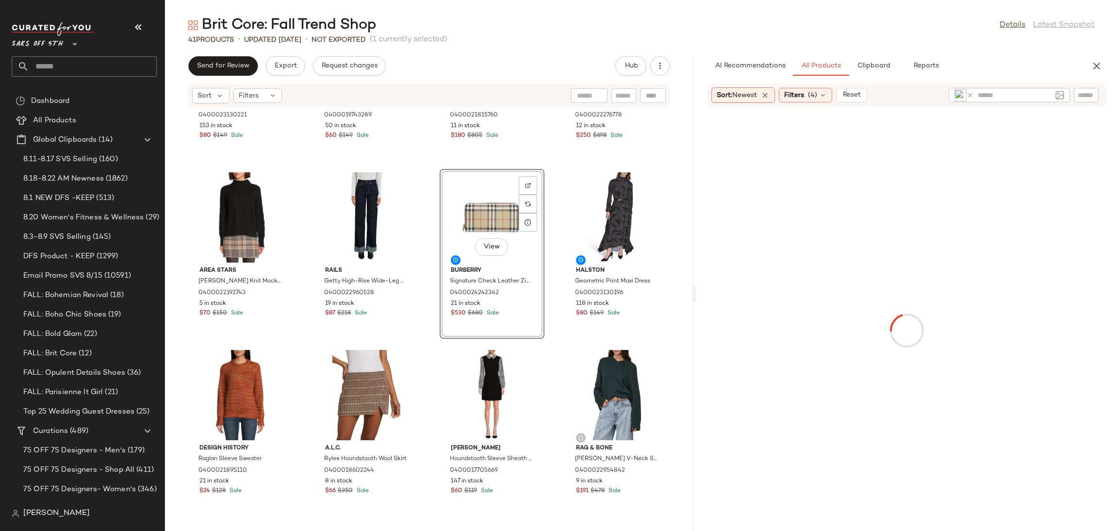
click at [869, 39] on div "41 Products • updated Aug 20th • Not Exported (1 currently selected)" at bounding box center [641, 40] width 953 height 10
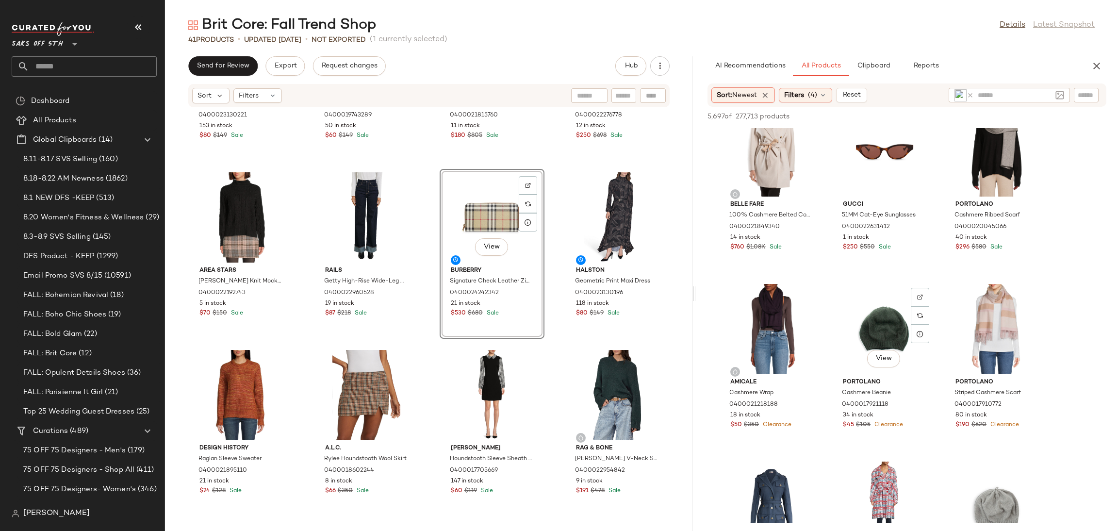
scroll to position [2334, 0]
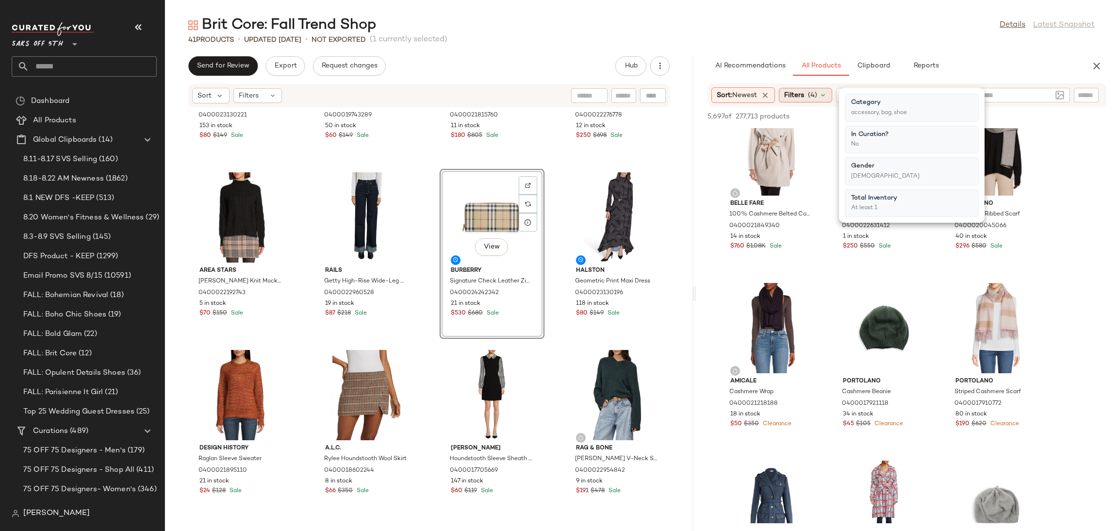
click at [816, 92] on span "(4)" at bounding box center [812, 95] width 9 height 10
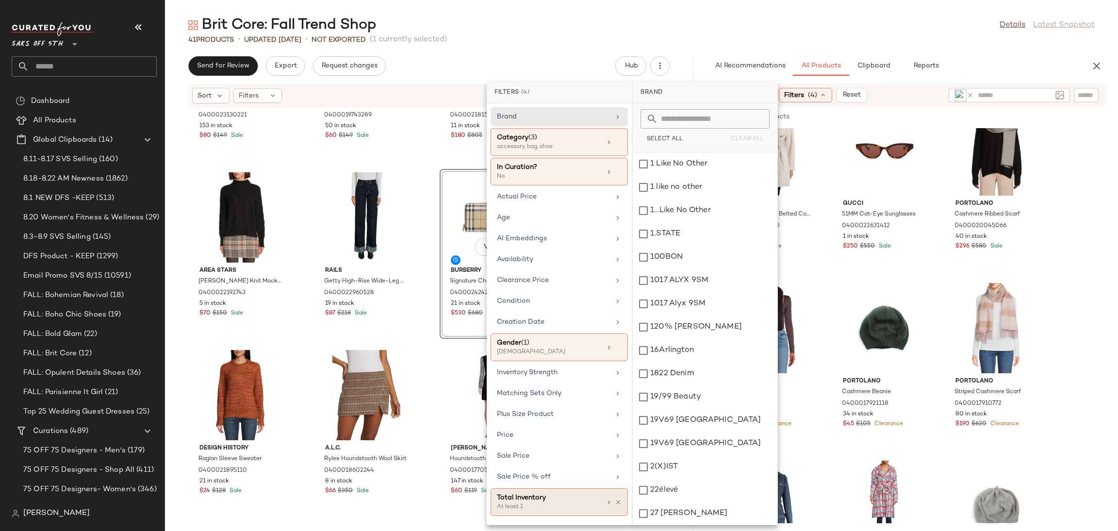
click at [559, 506] on div "At least 1" at bounding box center [545, 507] width 97 height 9
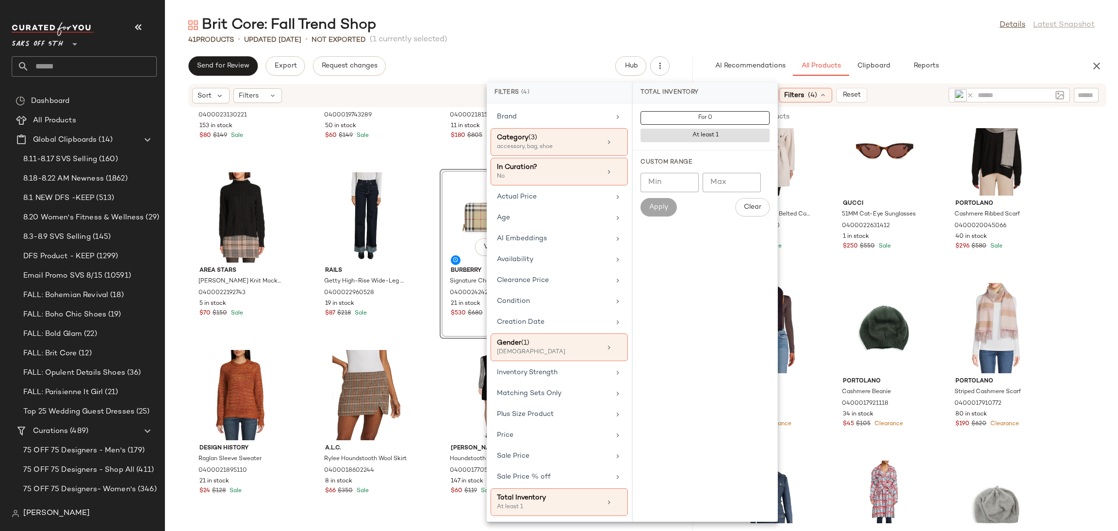
click at [664, 193] on div "Min Min Max Max Apply Clear" at bounding box center [704, 195] width 129 height 44
click at [666, 185] on input "Min" at bounding box center [669, 182] width 58 height 19
type input "*"
click at [666, 210] on span "Apply" at bounding box center [658, 207] width 19 height 8
click at [589, 148] on div "accessory, bag, shoe" at bounding box center [545, 147] width 97 height 9
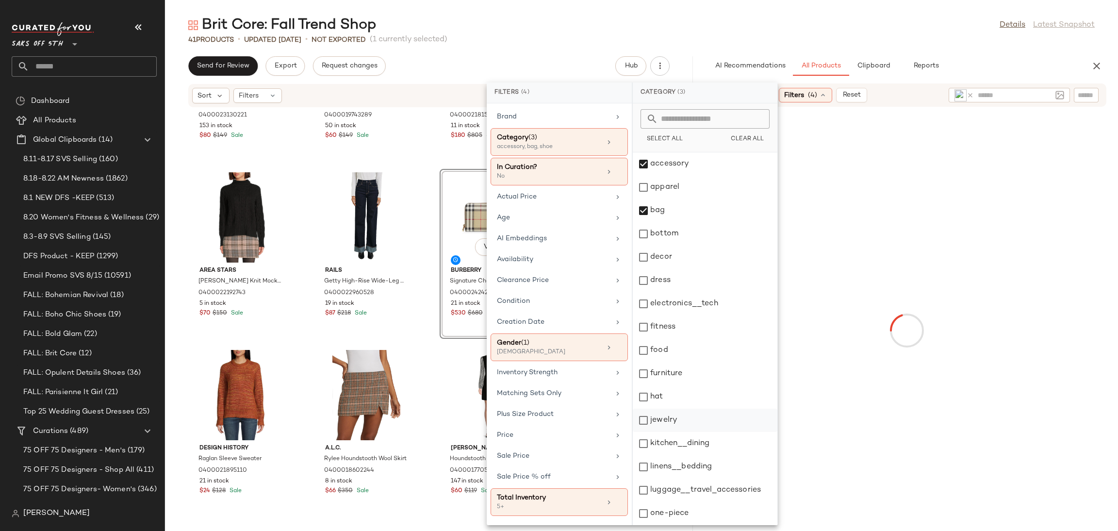
click at [677, 425] on div "jewelry" at bounding box center [705, 419] width 145 height 23
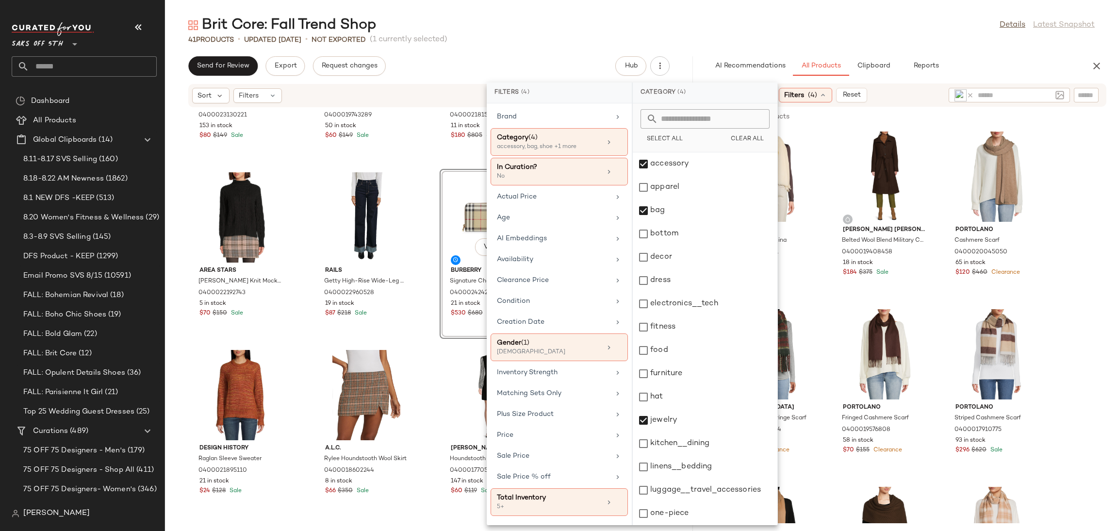
click at [747, 7] on main "Brit Core: Fall Trend Shop Details Latest Snapshot 41 Products • updated Aug 20…" at bounding box center [559, 265] width 1118 height 531
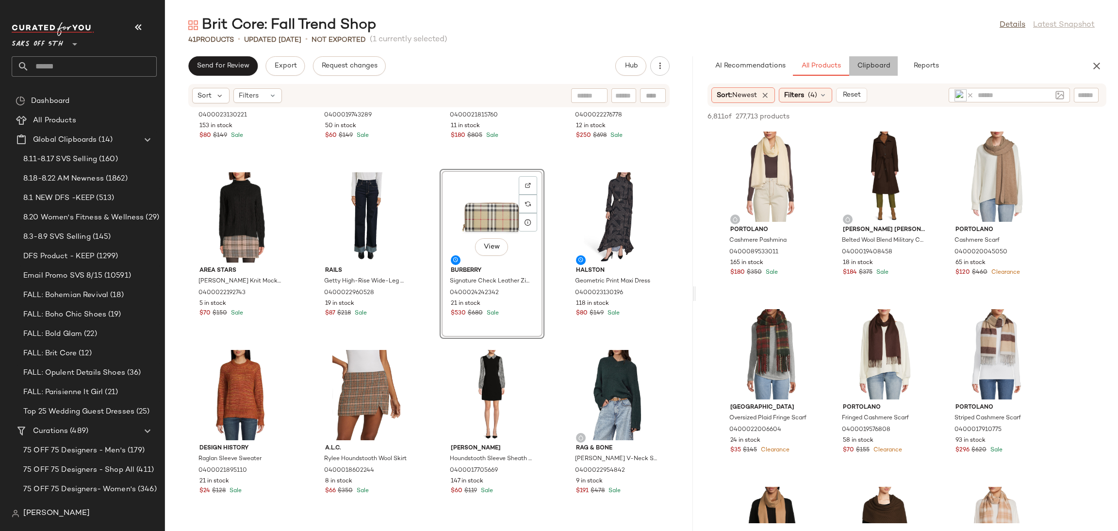
click at [876, 64] on span "Clipboard" at bounding box center [873, 66] width 33 height 8
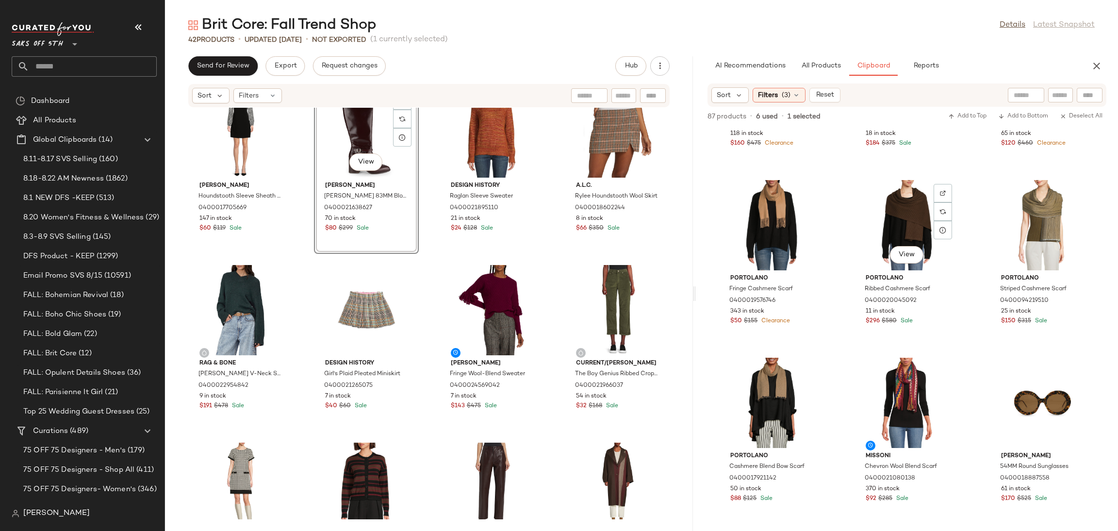
scroll to position [3540, 0]
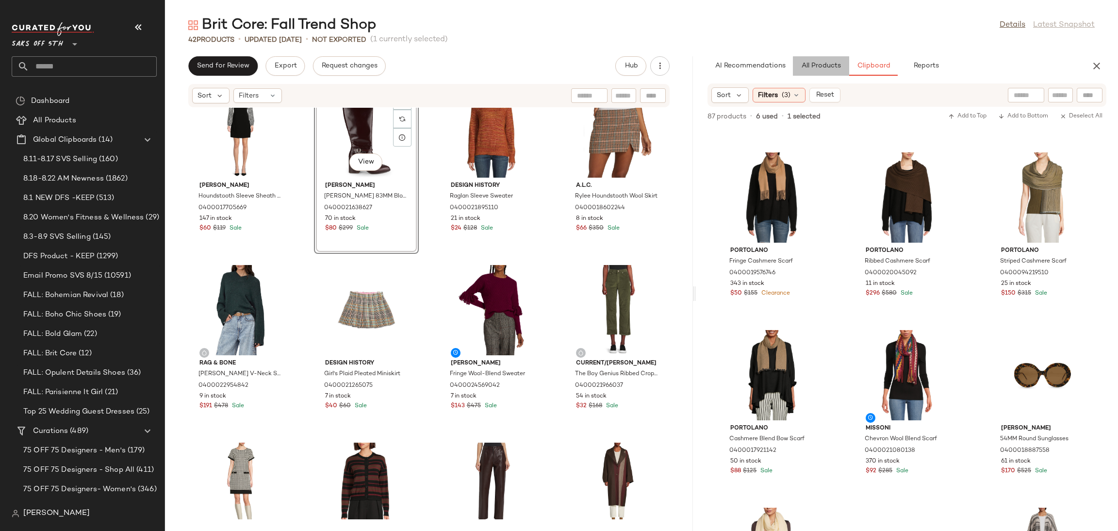
click at [821, 61] on button "All Products" at bounding box center [821, 65] width 56 height 19
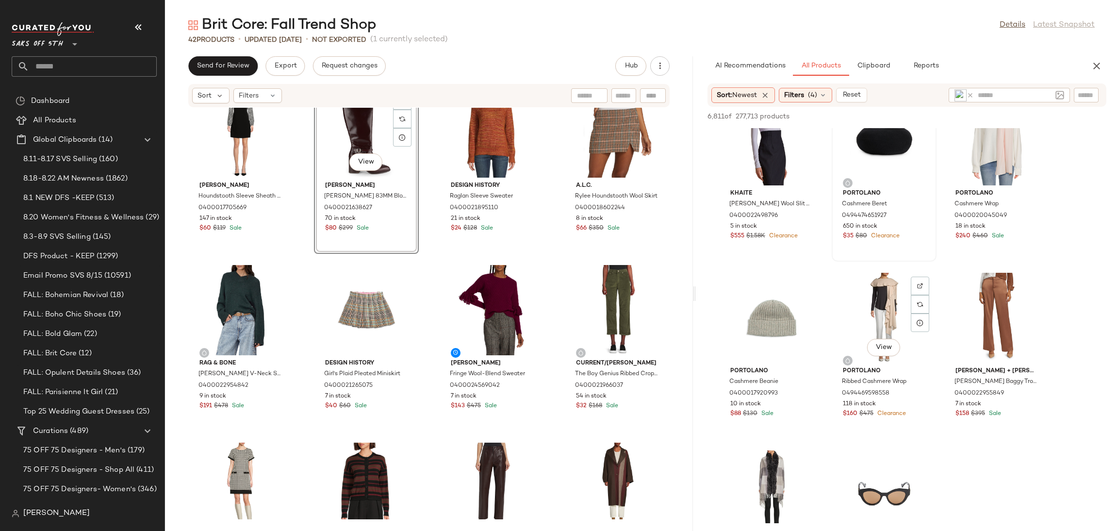
scroll to position [4120, 0]
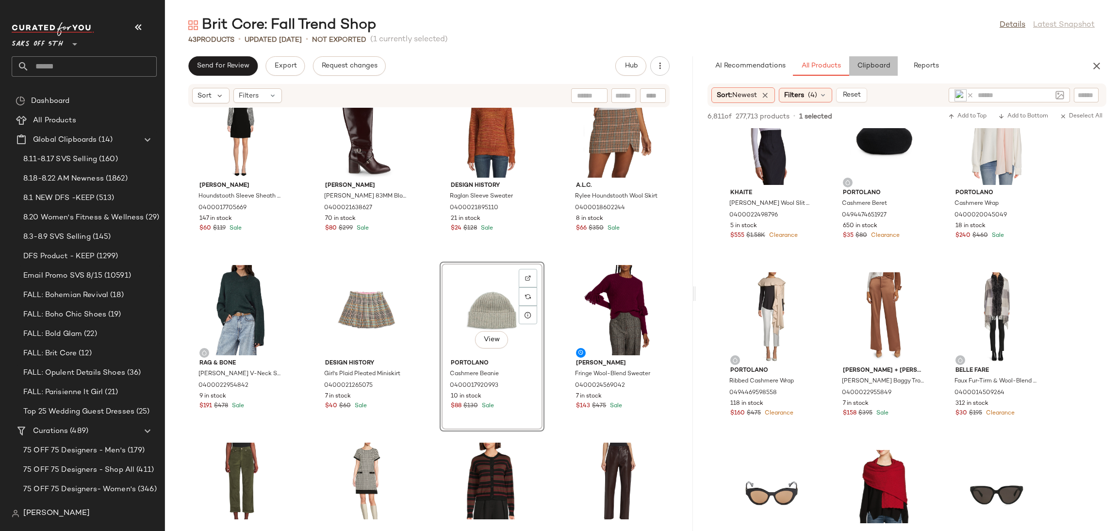
click at [881, 65] on span "Clipboard" at bounding box center [873, 66] width 33 height 8
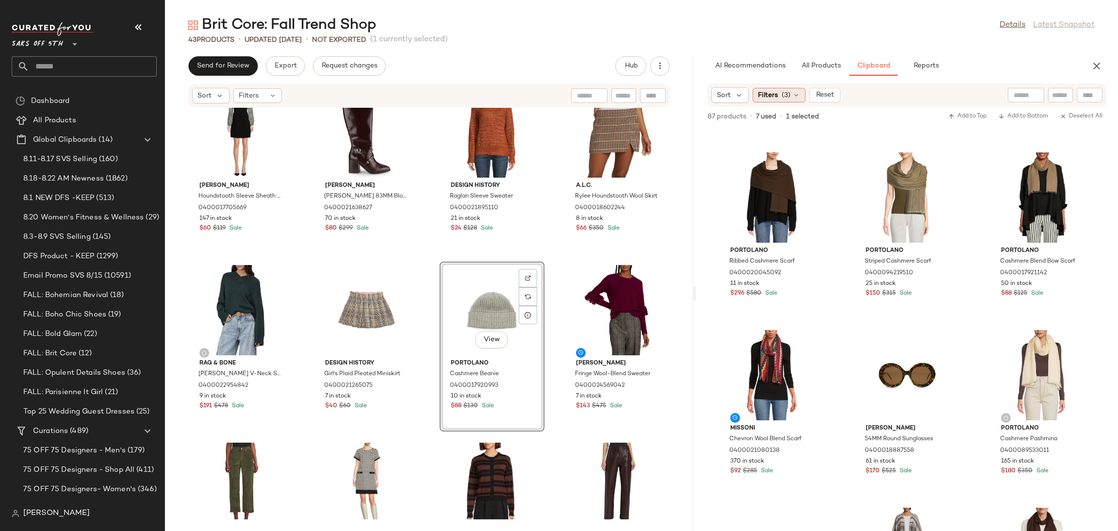
click at [785, 94] on span "(3)" at bounding box center [785, 95] width 9 height 10
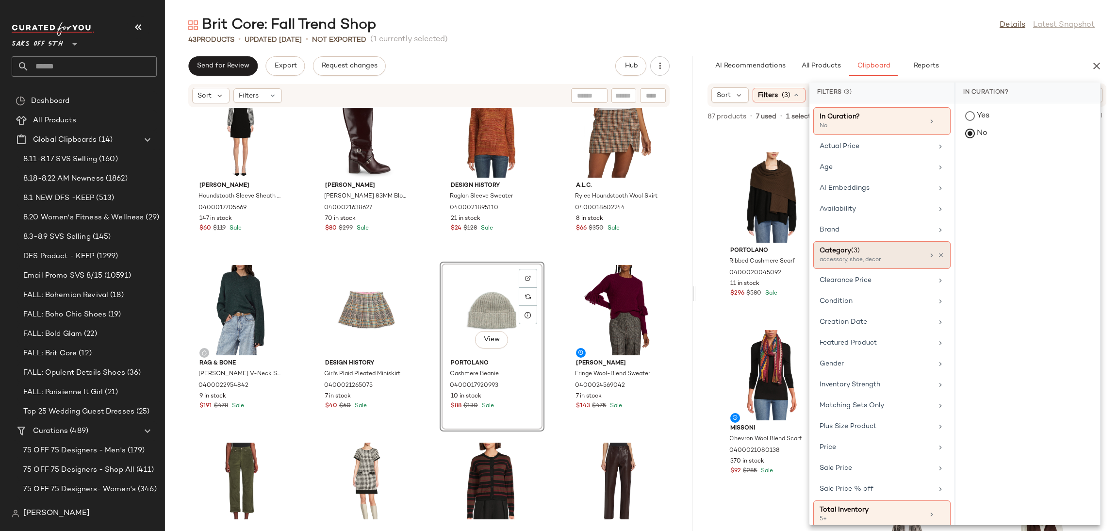
click at [867, 259] on div "accessory, shoe, decor" at bounding box center [867, 260] width 97 height 9
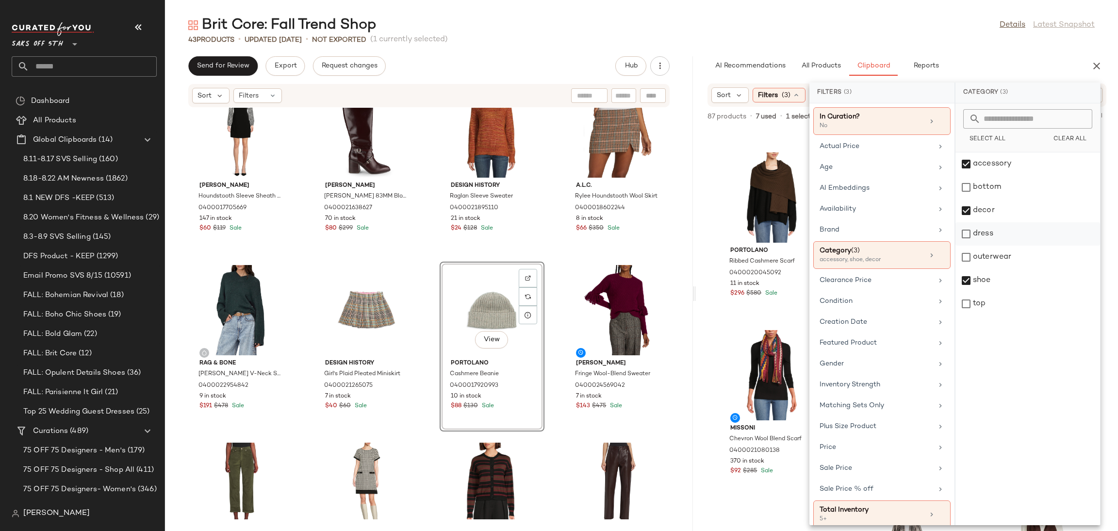
click at [967, 245] on div "dress" at bounding box center [1027, 256] width 145 height 23
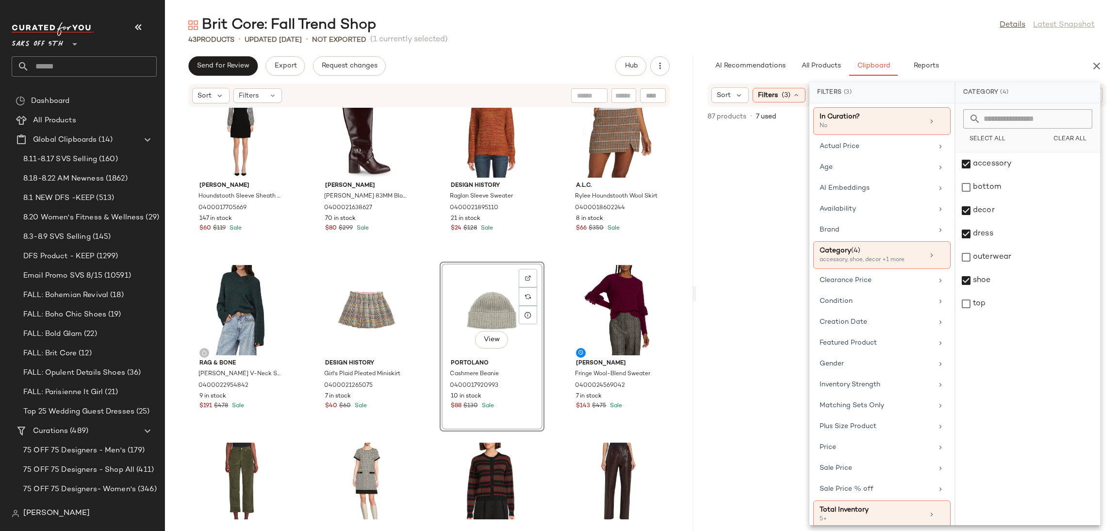
click at [876, 20] on div "Brit Core: Fall Trend Shop Details Latest Snapshot" at bounding box center [641, 25] width 953 height 19
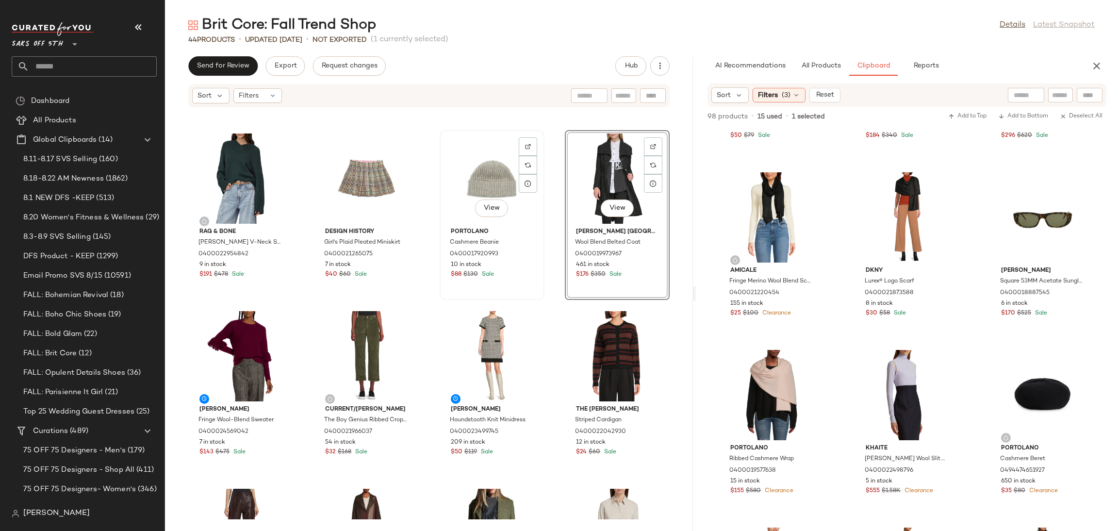
scroll to position [1233, 0]
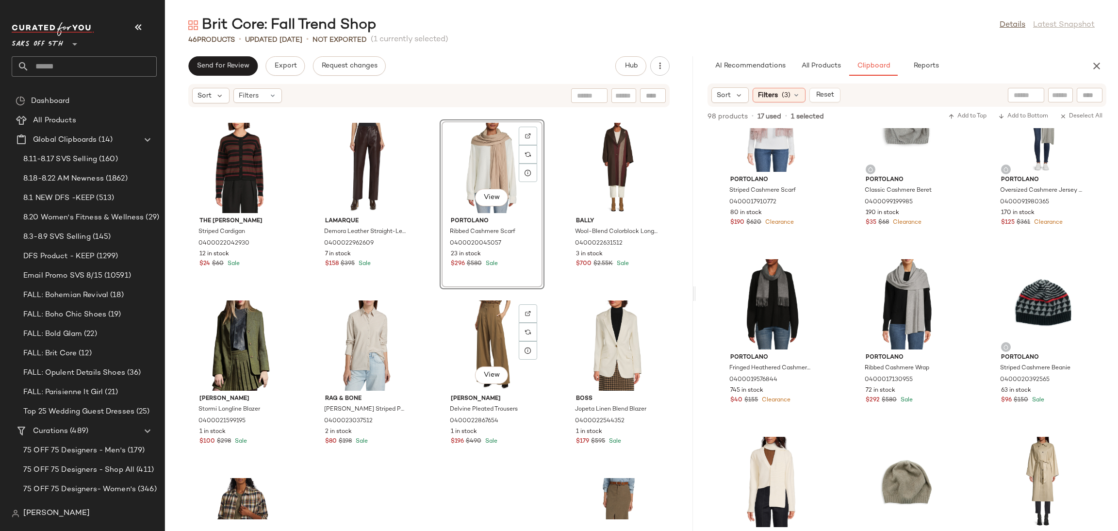
scroll to position [1600, 0]
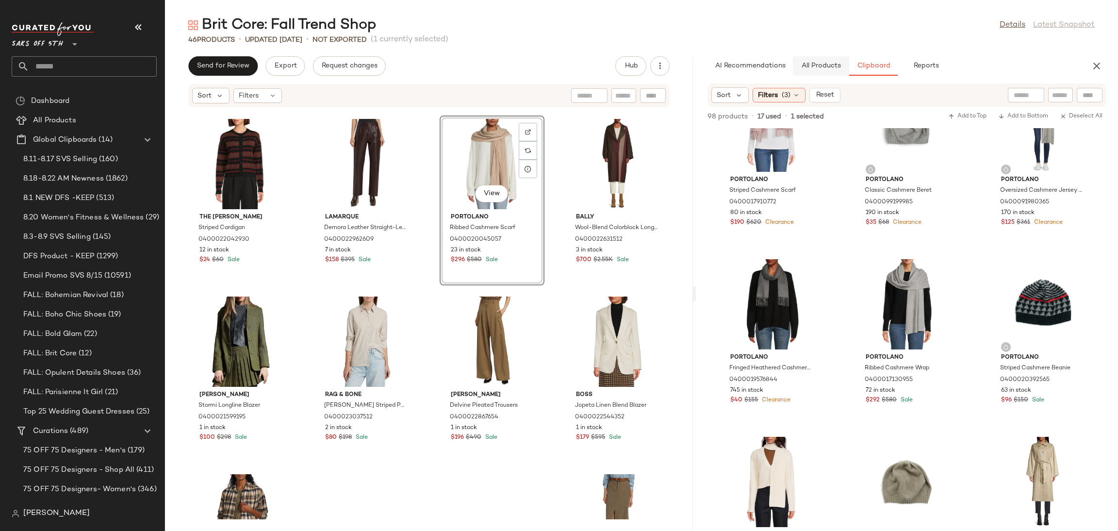
click at [823, 60] on button "All Products" at bounding box center [821, 65] width 56 height 19
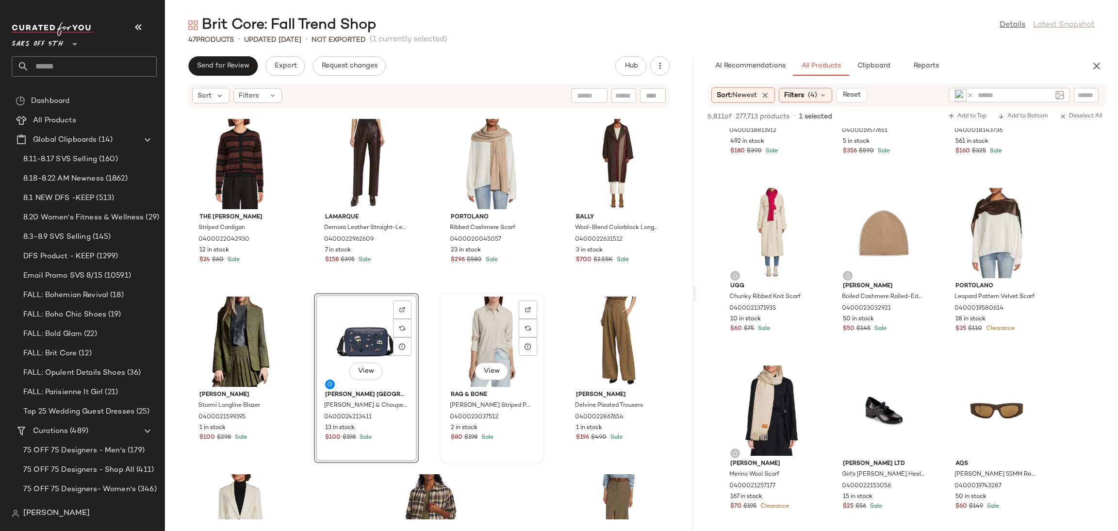
scroll to position [1721, 0]
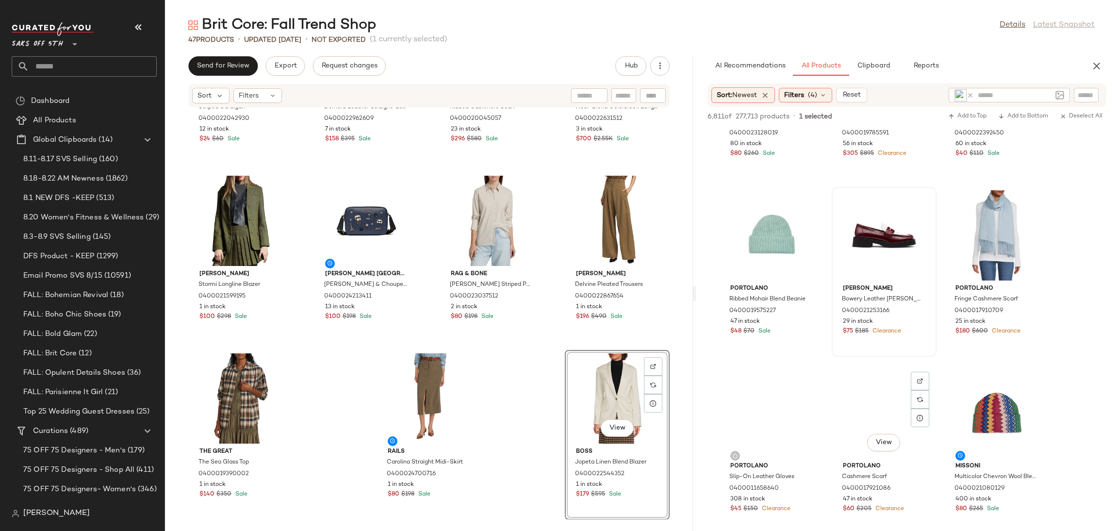
scroll to position [6335, 0]
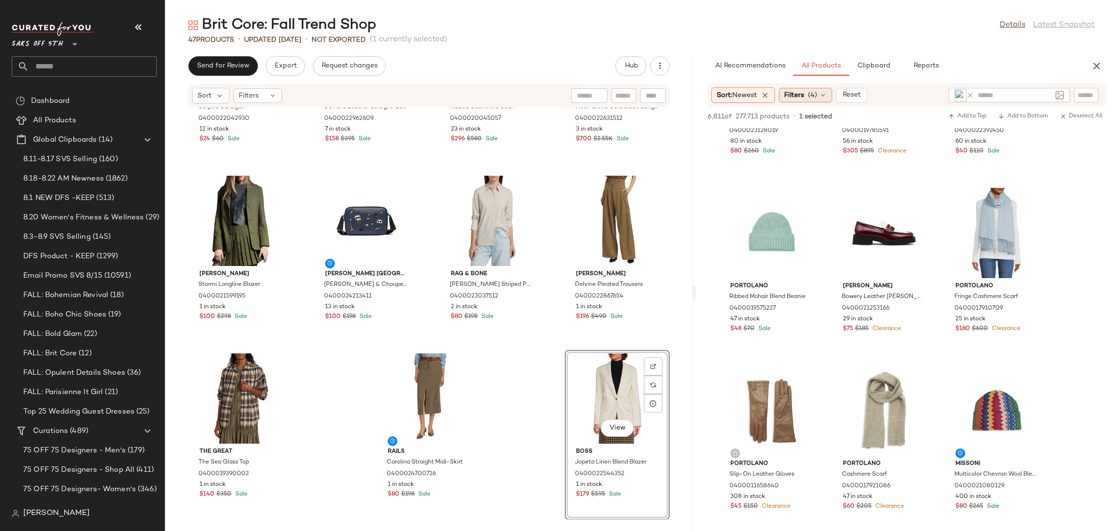
click at [817, 94] on span "(4)" at bounding box center [812, 95] width 9 height 10
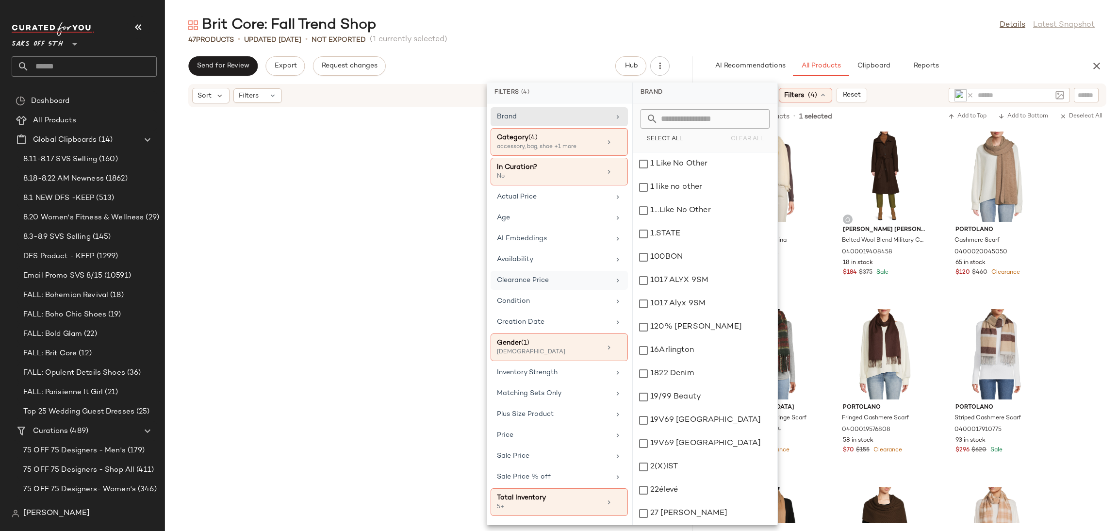
scroll to position [6335, 0]
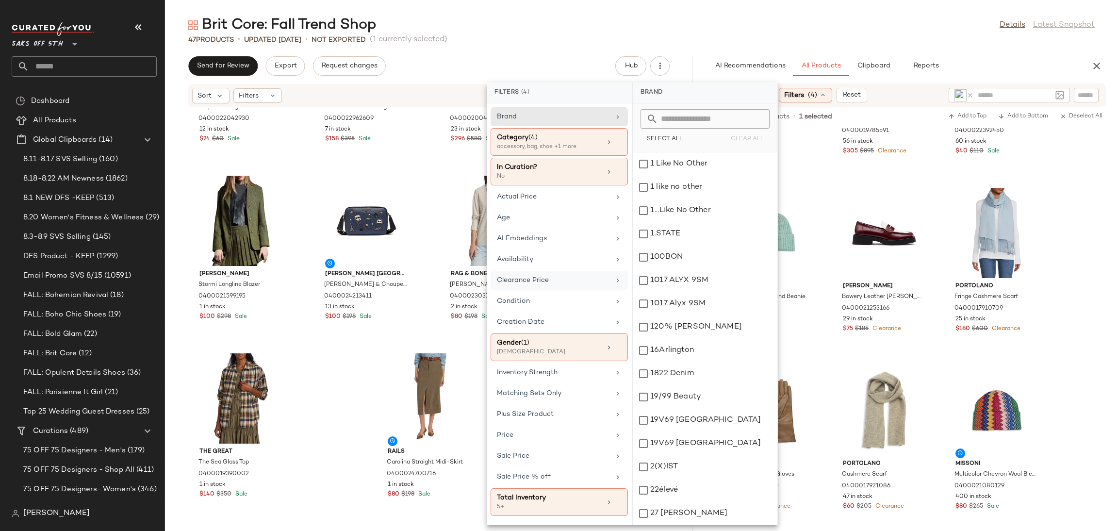
click at [539, 280] on div "Clearance Price" at bounding box center [553, 280] width 113 height 10
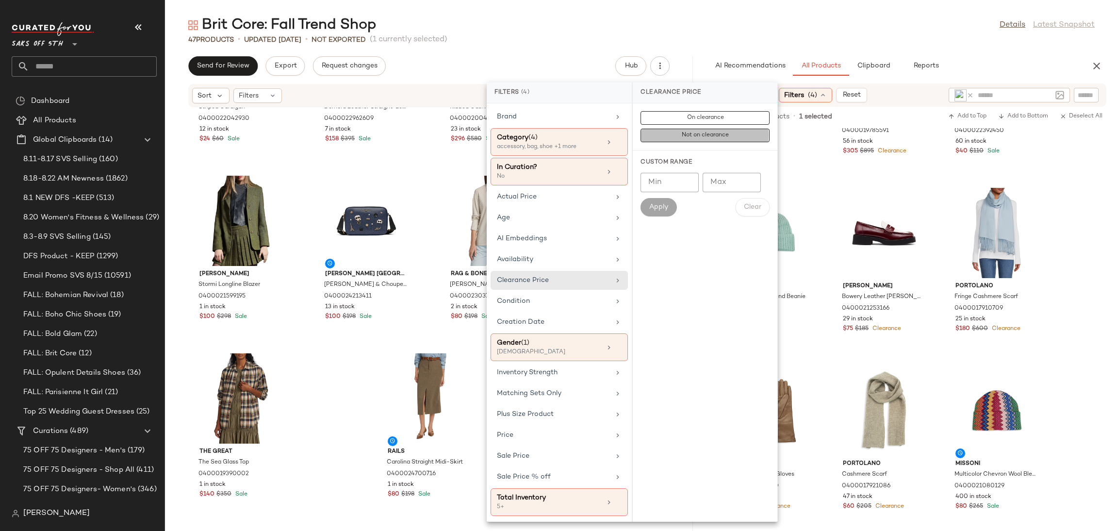
click at [668, 135] on button "Not on clearance" at bounding box center [704, 136] width 129 height 14
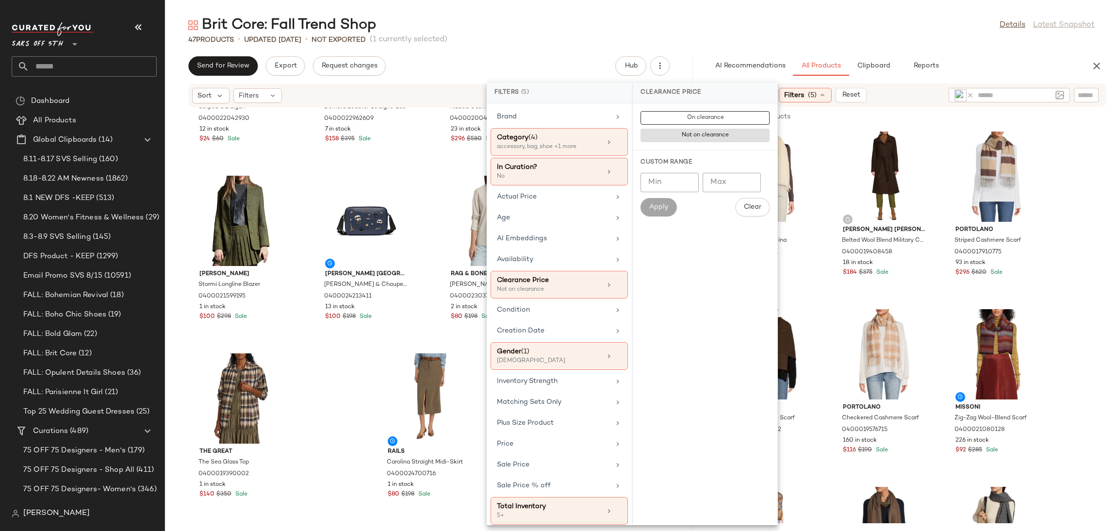
click at [773, 17] on div "Brit Core: Fall Trend Shop Details Latest Snapshot" at bounding box center [641, 25] width 953 height 19
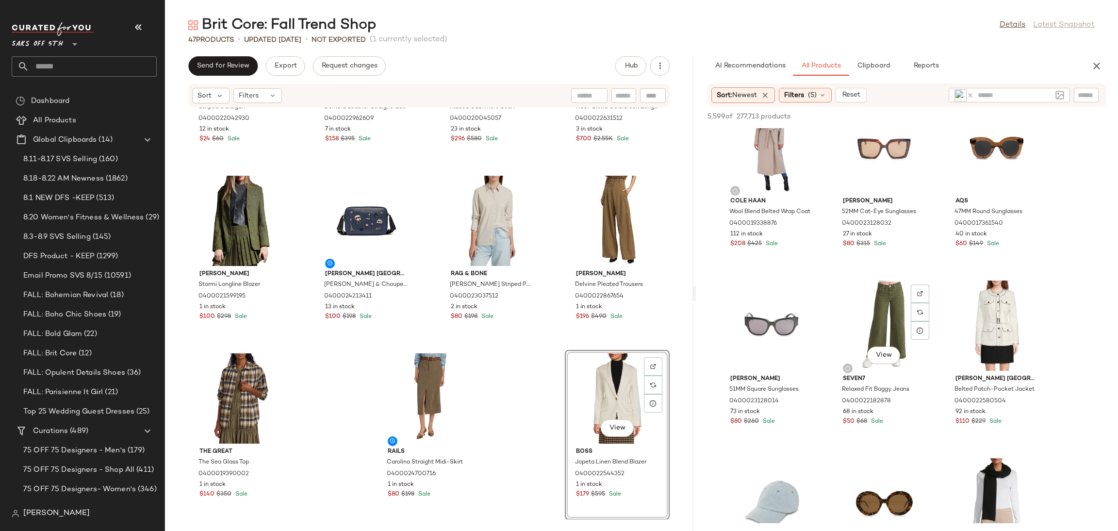
scroll to position [3410, 0]
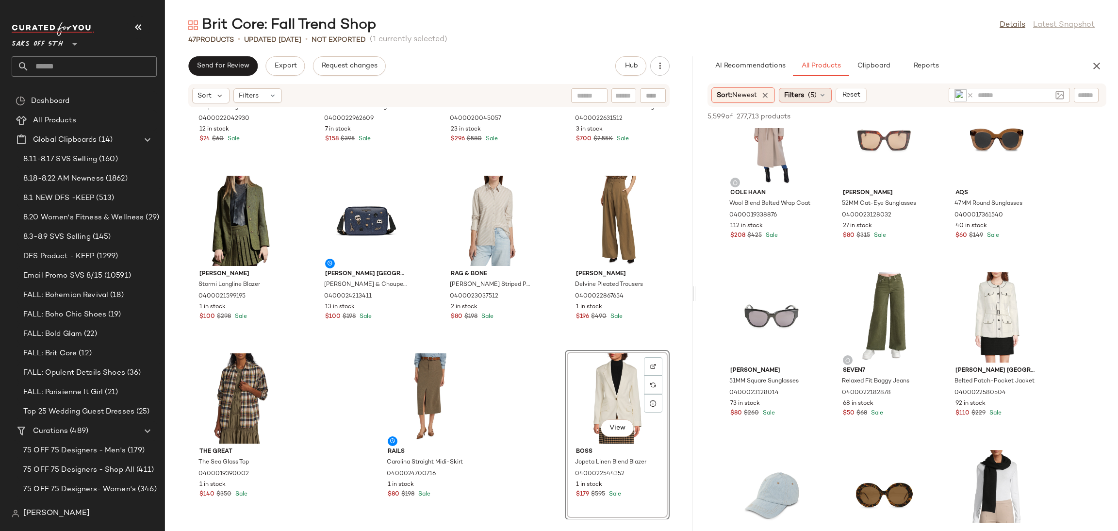
click at [813, 90] on span "(5)" at bounding box center [812, 95] width 9 height 10
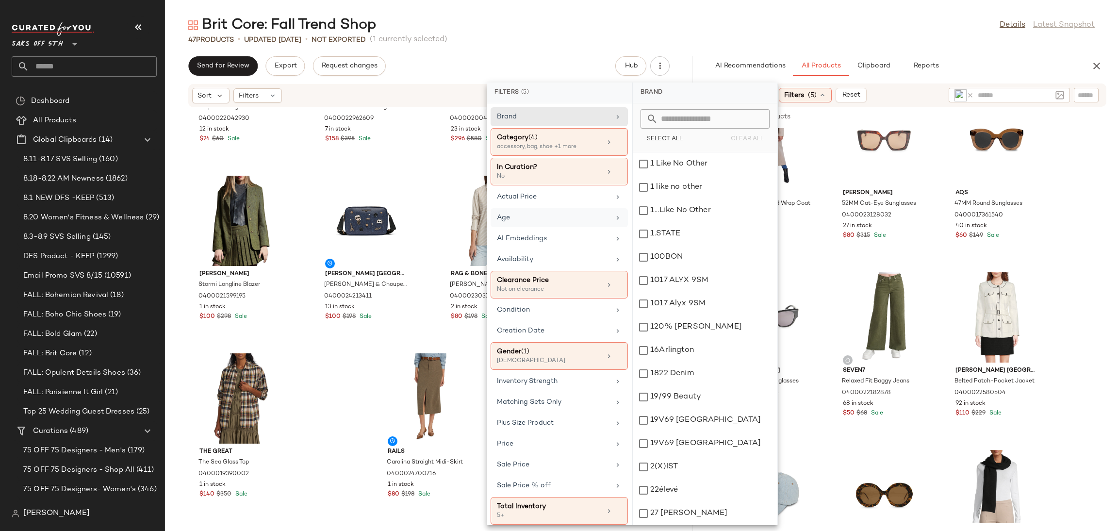
click at [524, 219] on div "Age" at bounding box center [553, 217] width 113 height 10
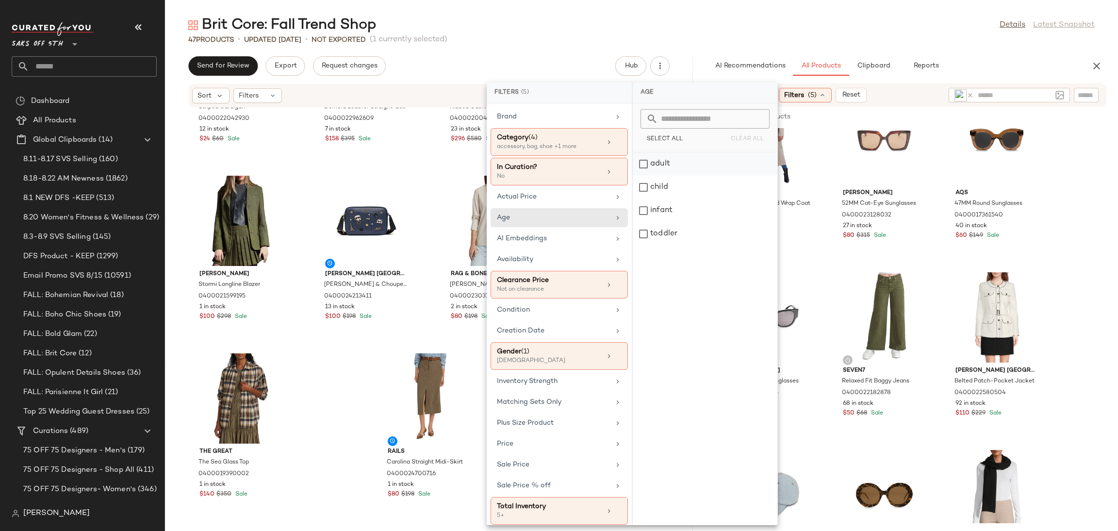
click at [645, 176] on div "adult" at bounding box center [705, 187] width 145 height 23
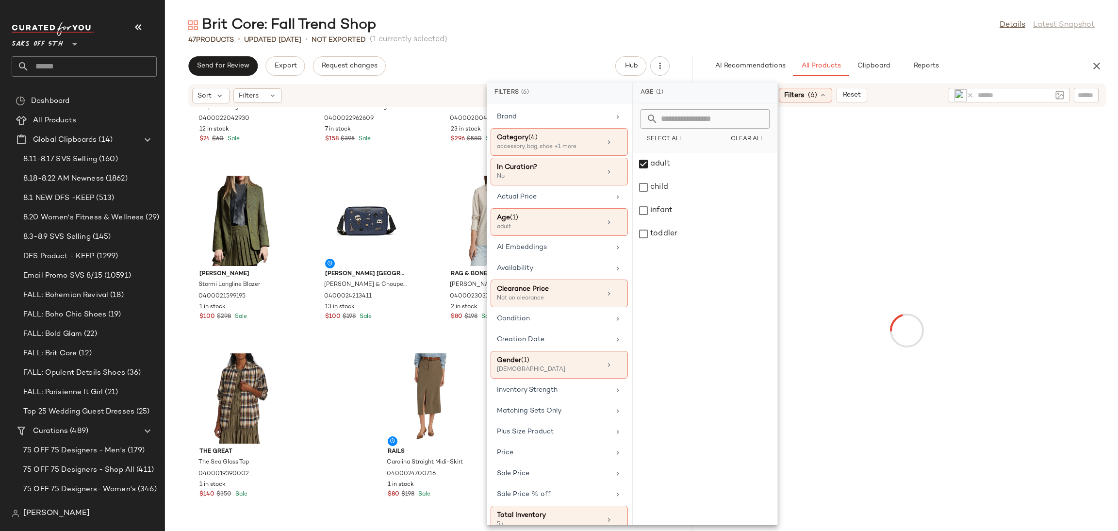
click at [751, 19] on div "Brit Core: Fall Trend Shop Details Latest Snapshot" at bounding box center [641, 25] width 953 height 19
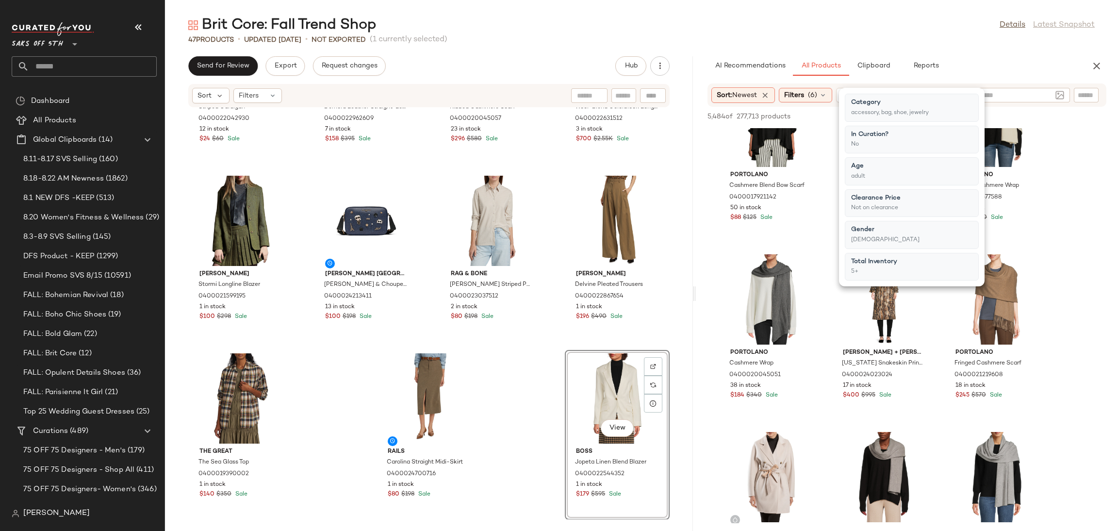
scroll to position [832, 0]
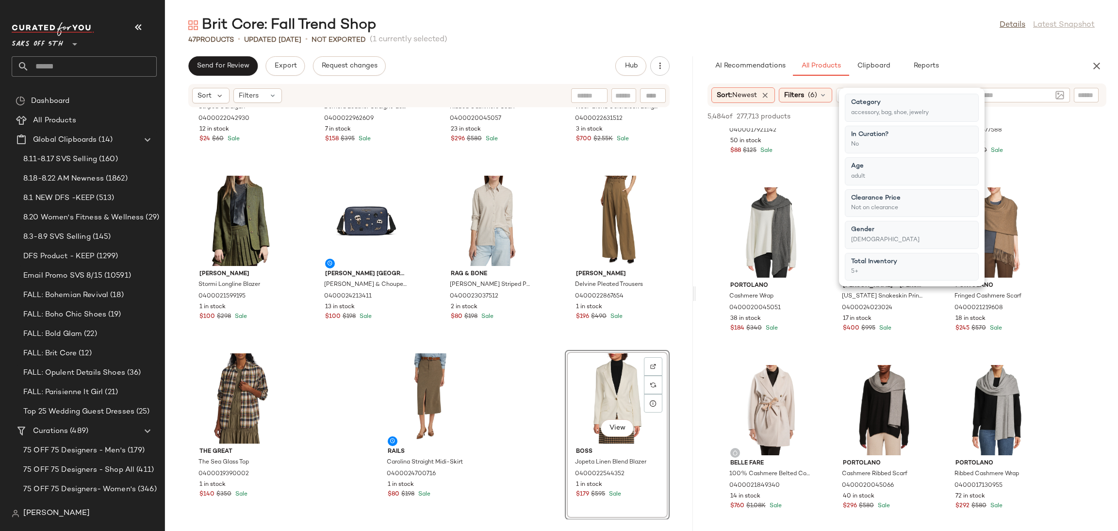
click at [840, 4] on main "Brit Core: Fall Trend Shop Details Latest Snapshot 47 Products • updated Aug 20…" at bounding box center [559, 265] width 1118 height 531
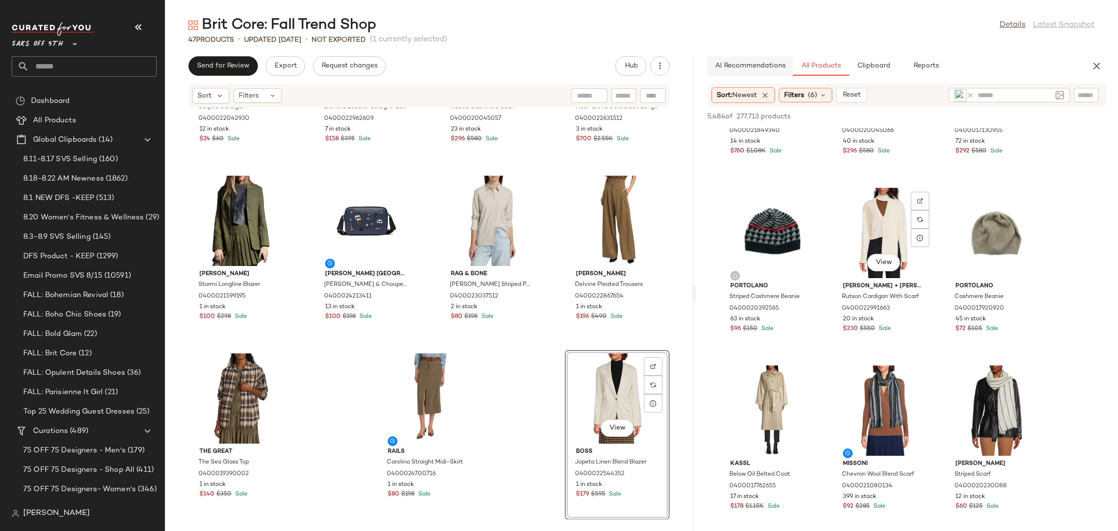
scroll to position [1214, 0]
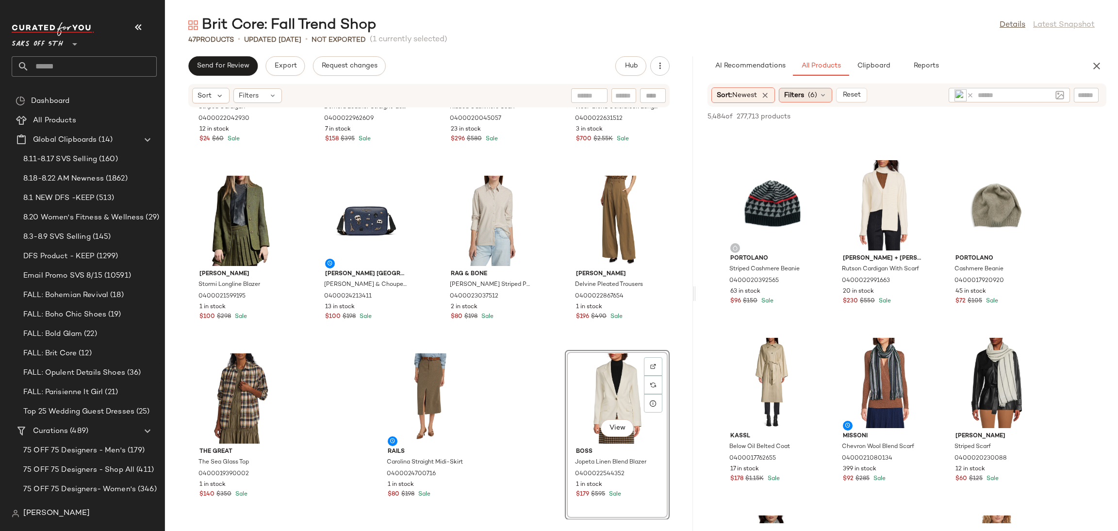
click at [808, 97] on div "Filters (6)" at bounding box center [805, 95] width 53 height 15
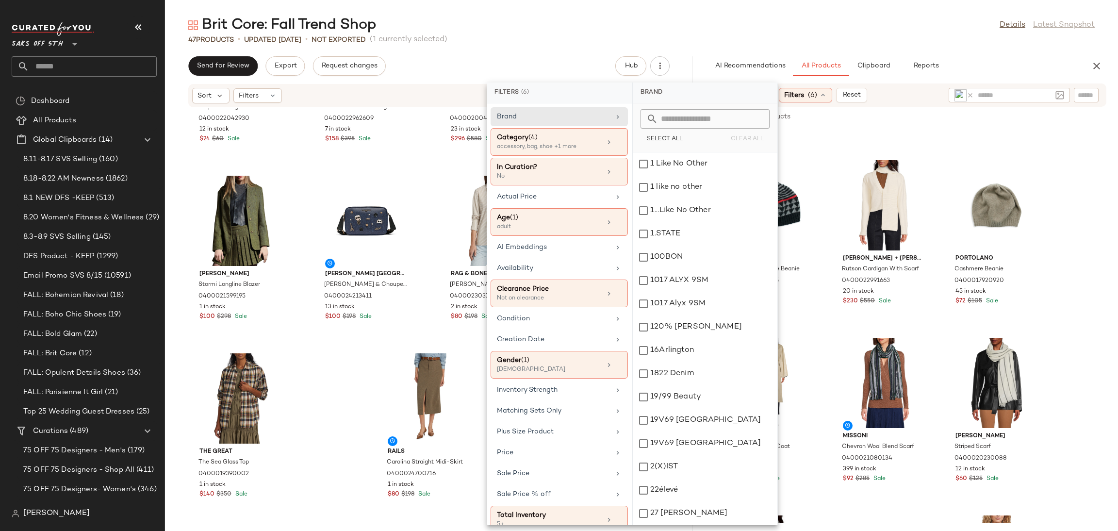
click at [815, 23] on div "Brit Core: Fall Trend Shop Details Latest Snapshot" at bounding box center [641, 25] width 953 height 19
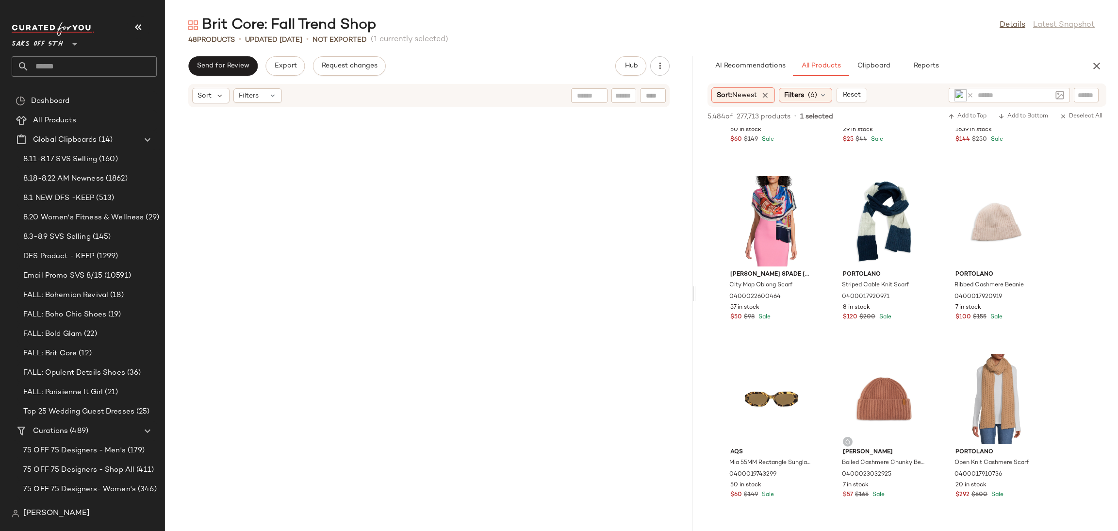
scroll to position [1721, 0]
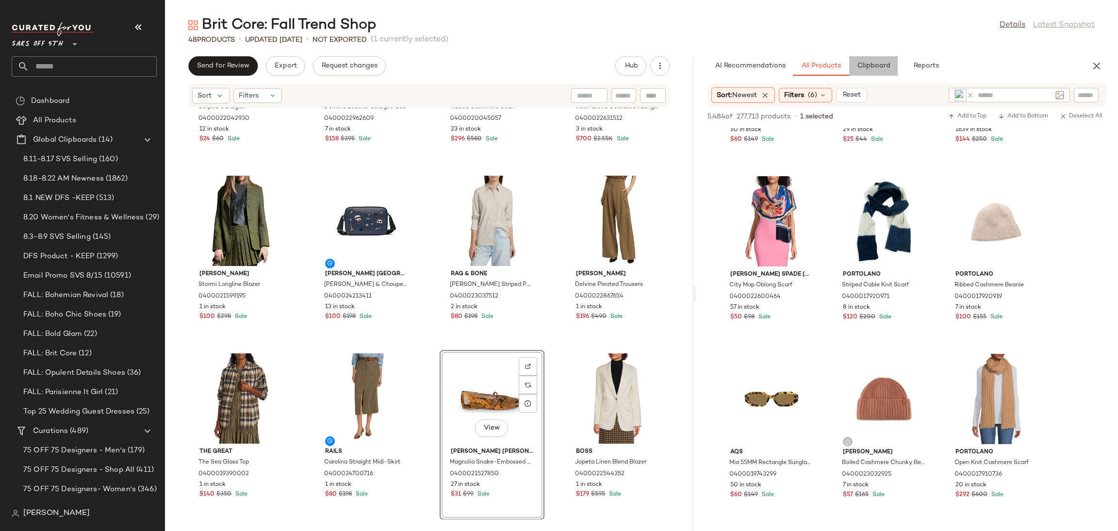
click at [878, 68] on span "Clipboard" at bounding box center [873, 66] width 33 height 8
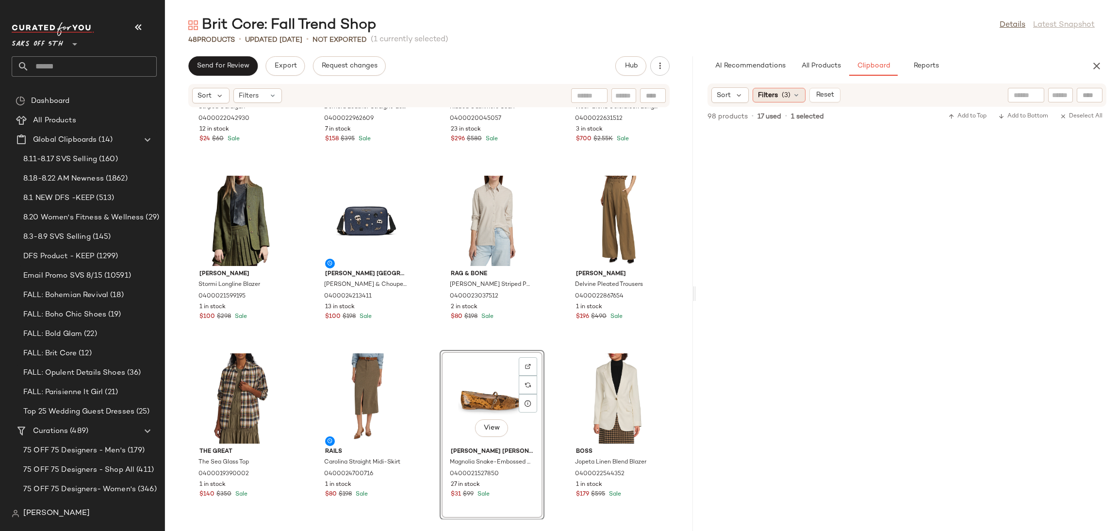
click at [779, 94] on div "Filters (3)" at bounding box center [778, 95] width 53 height 15
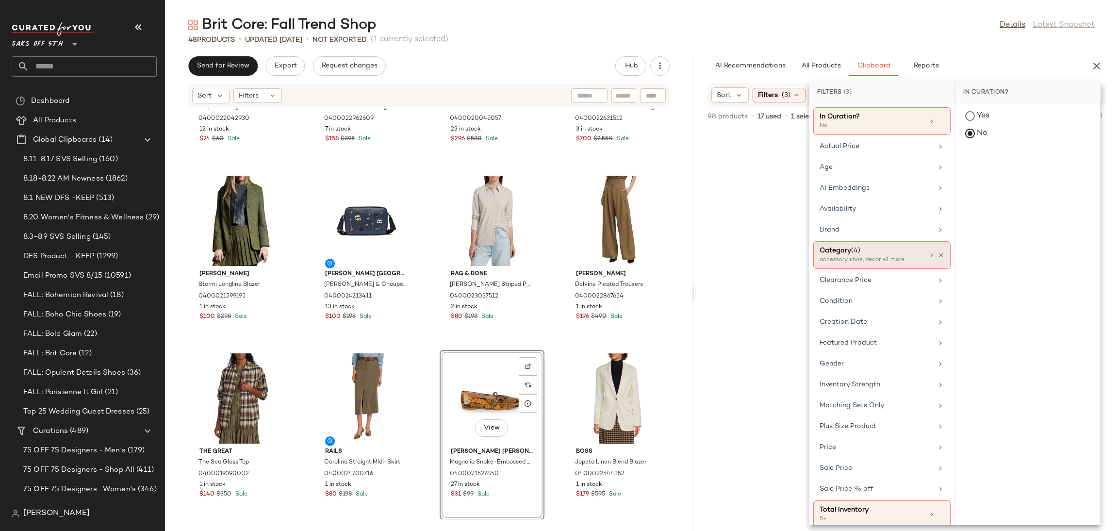
click at [856, 260] on div "accessory, shoe, decor +1 more" at bounding box center [867, 260] width 97 height 9
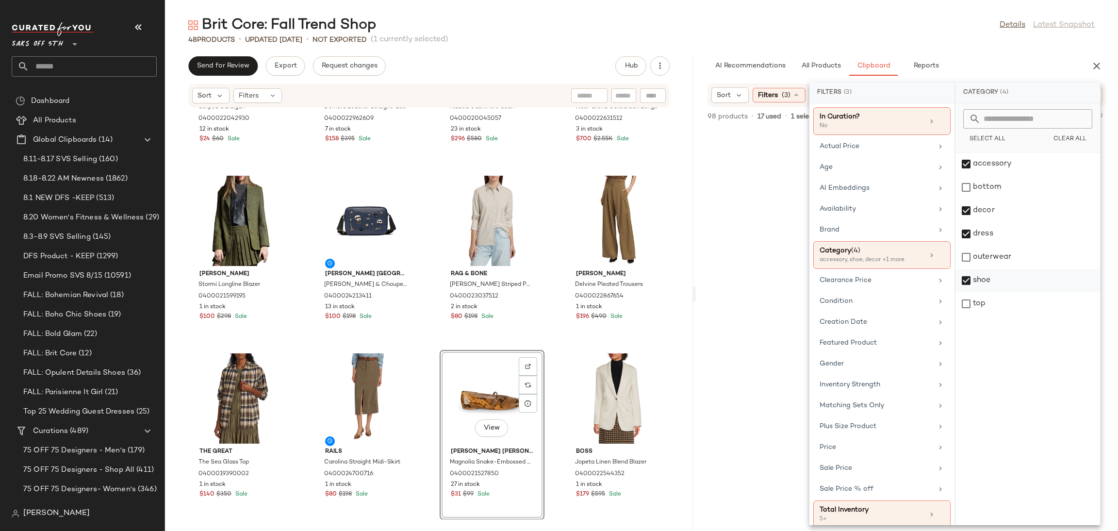
click at [963, 292] on div "shoe" at bounding box center [1027, 303] width 145 height 23
click at [964, 222] on div "decor" at bounding box center [1027, 233] width 145 height 23
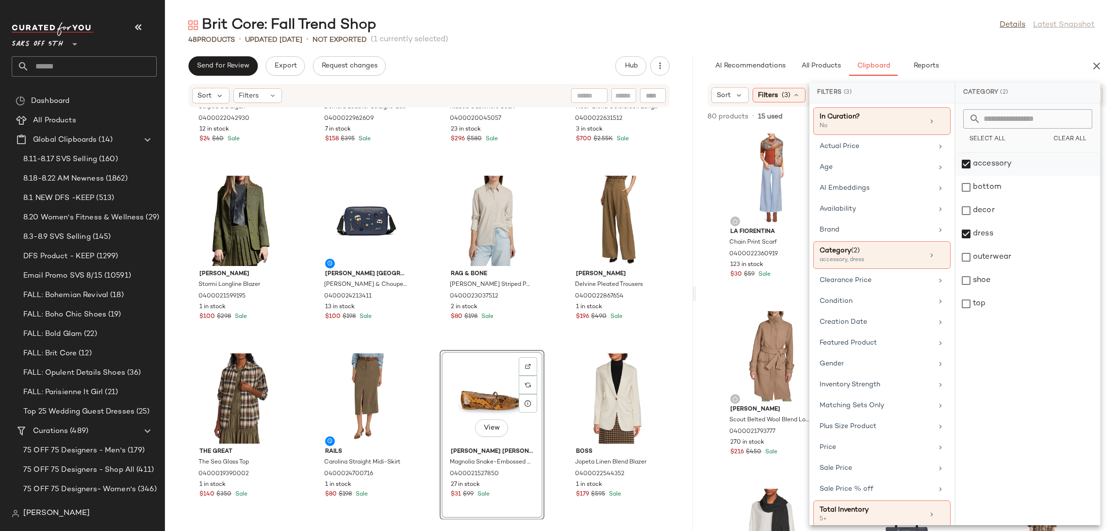
click at [964, 176] on div "accessory" at bounding box center [1027, 187] width 145 height 23
click at [968, 199] on div "bottom" at bounding box center [1027, 210] width 145 height 23
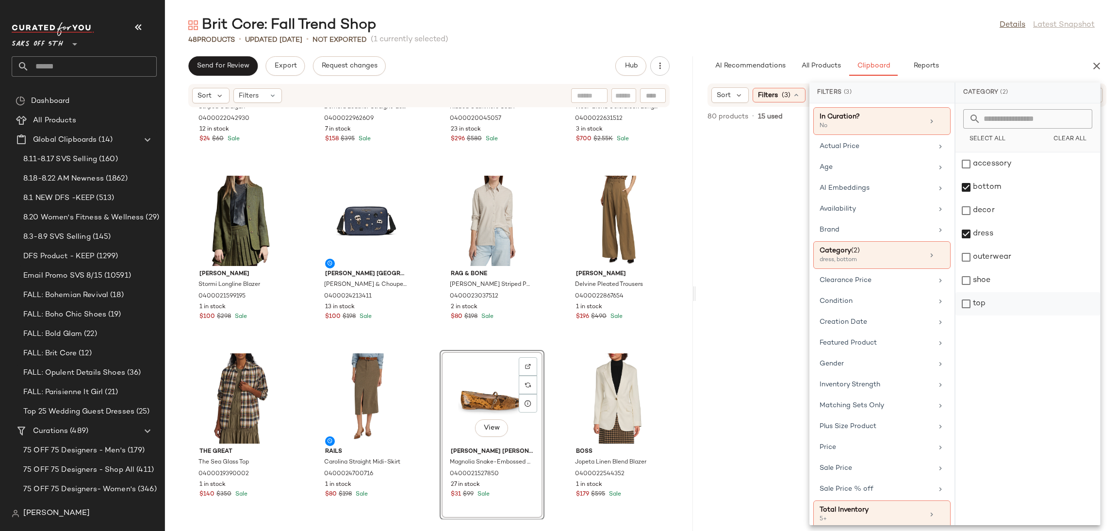
click at [967, 295] on div "top" at bounding box center [1027, 303] width 145 height 23
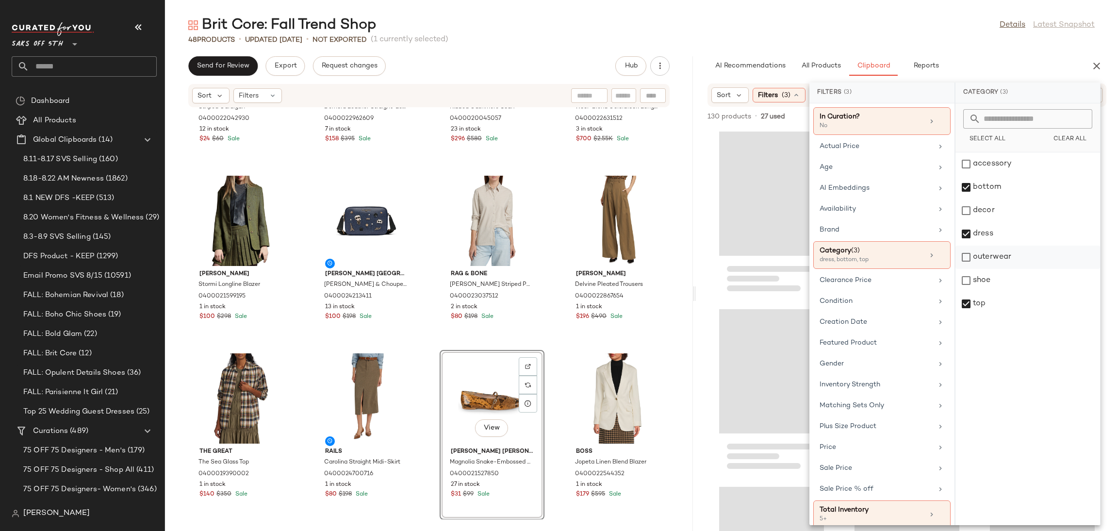
click at [967, 269] on div "outerwear" at bounding box center [1027, 280] width 145 height 23
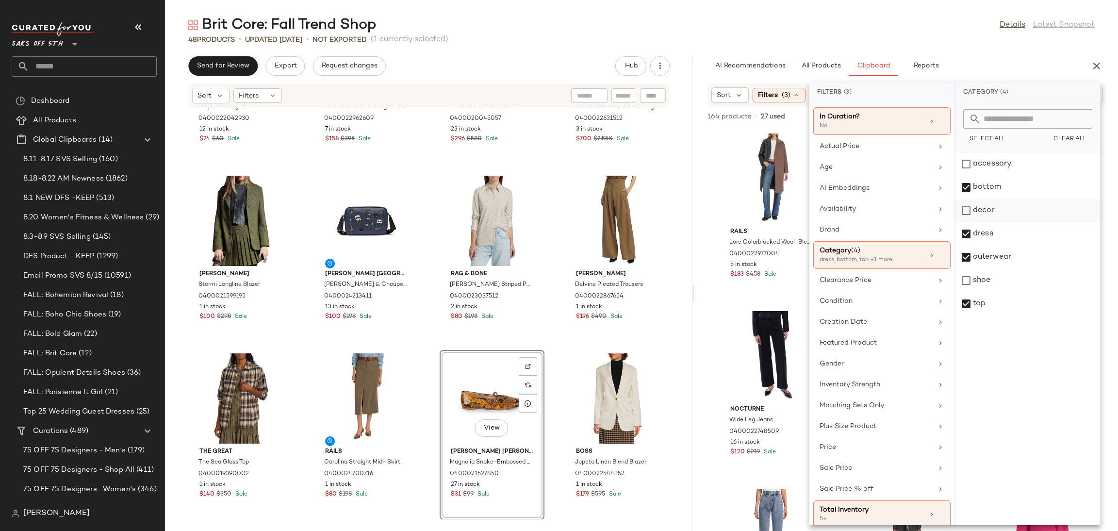
click at [967, 222] on div "decor" at bounding box center [1027, 233] width 145 height 23
click at [762, 96] on span "Filters" at bounding box center [768, 95] width 20 height 10
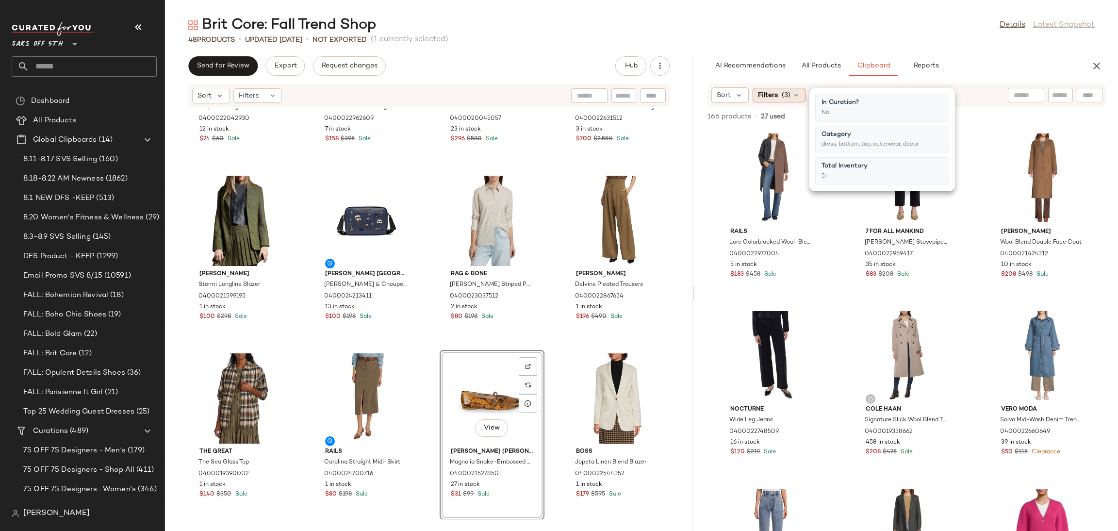
click at [788, 90] on span "(3)" at bounding box center [785, 95] width 9 height 10
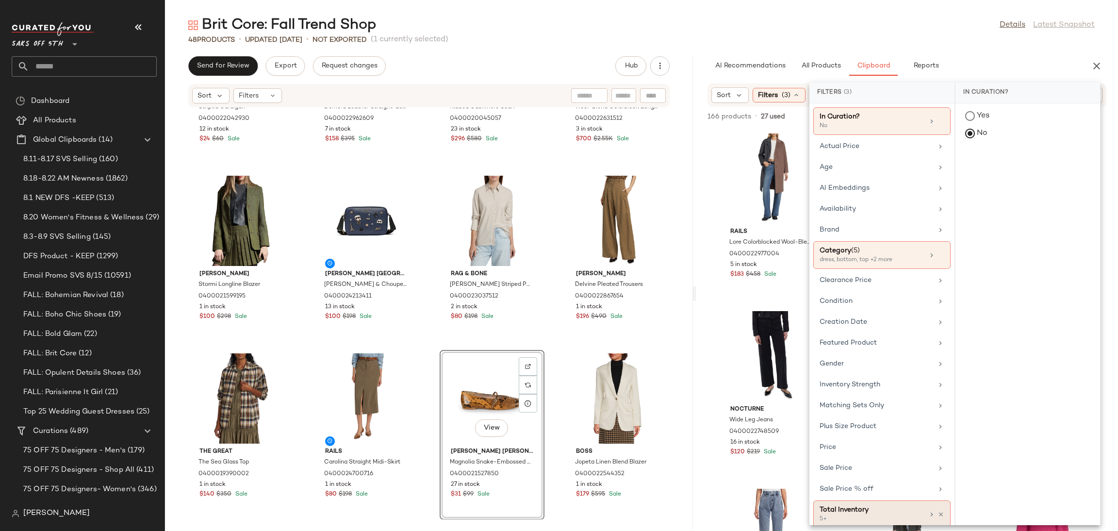
click at [870, 519] on div "5+" at bounding box center [867, 519] width 97 height 9
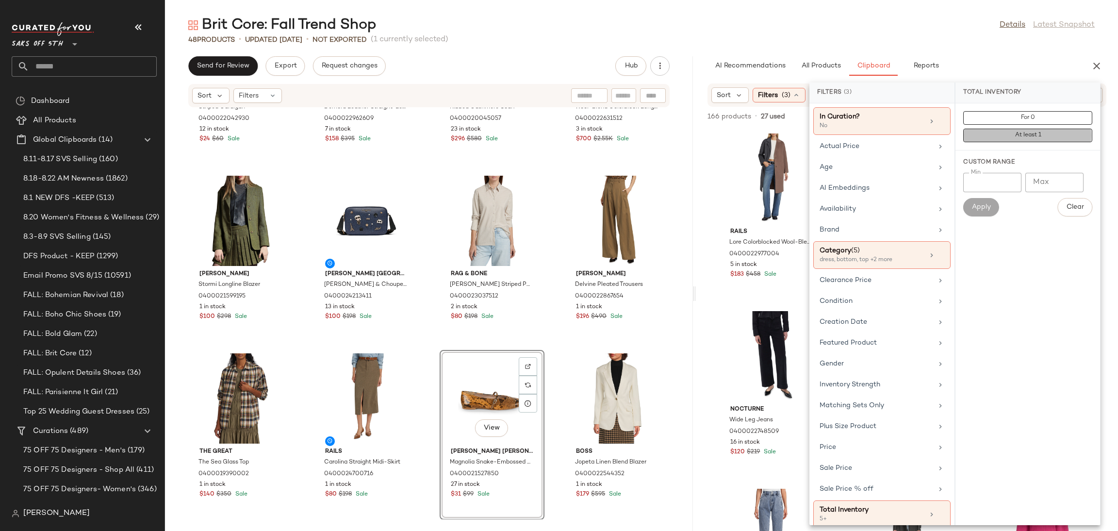
click at [1018, 138] on span "At least 1" at bounding box center [1027, 135] width 27 height 7
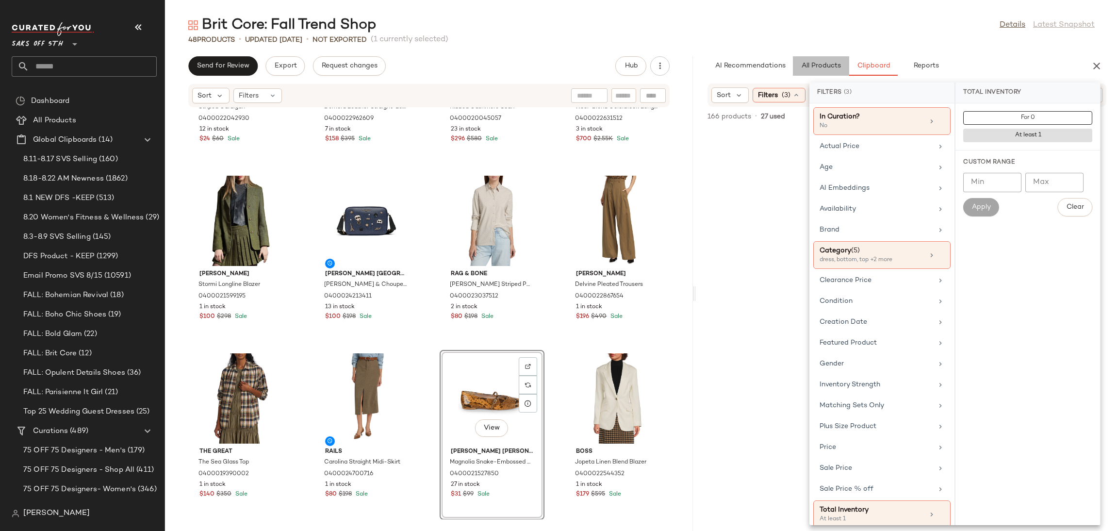
click at [813, 58] on button "All Products" at bounding box center [821, 65] width 56 height 19
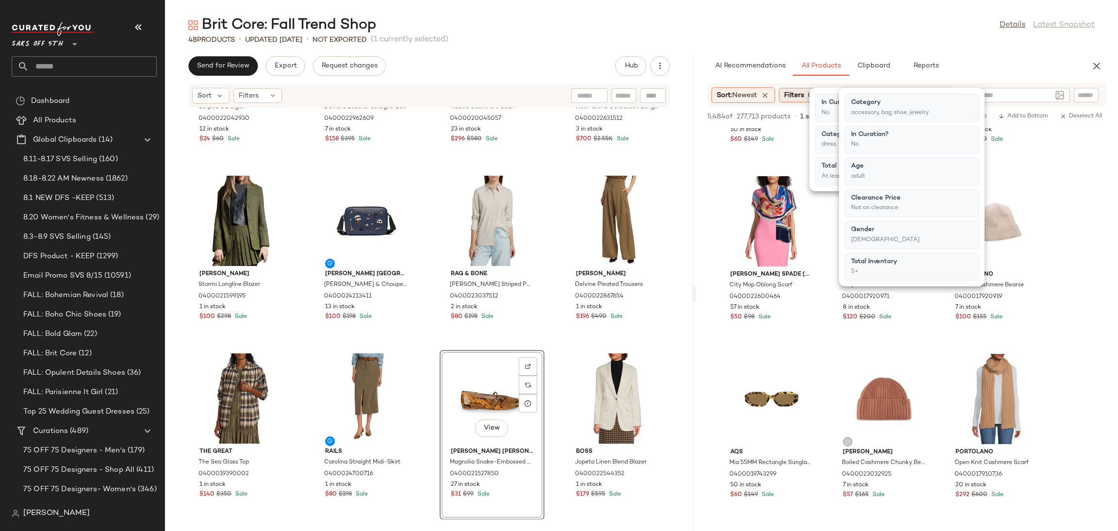
click at [798, 93] on span "Filters" at bounding box center [794, 95] width 20 height 10
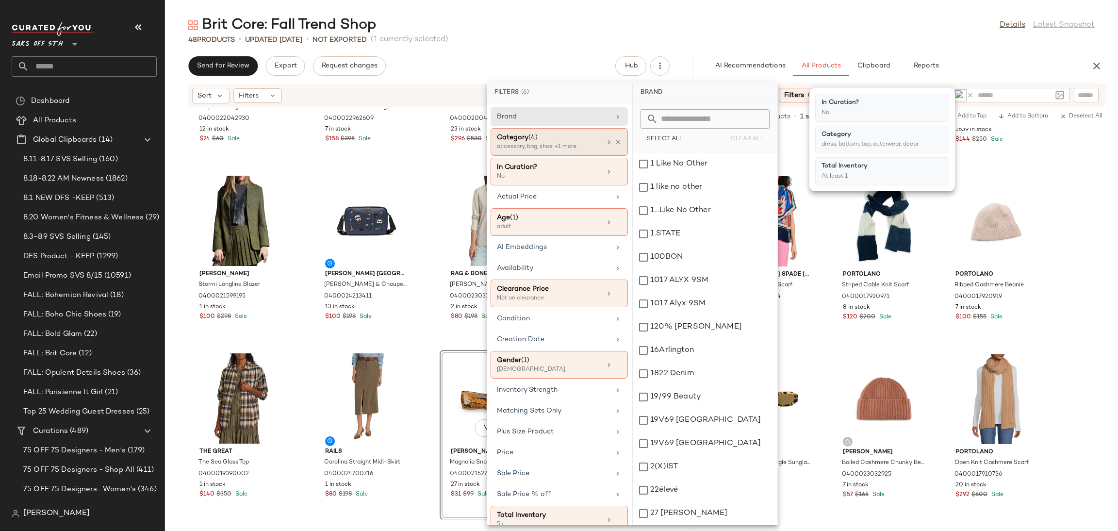
click at [586, 145] on div "accessory, bag, shoe +1 more" at bounding box center [545, 147] width 97 height 9
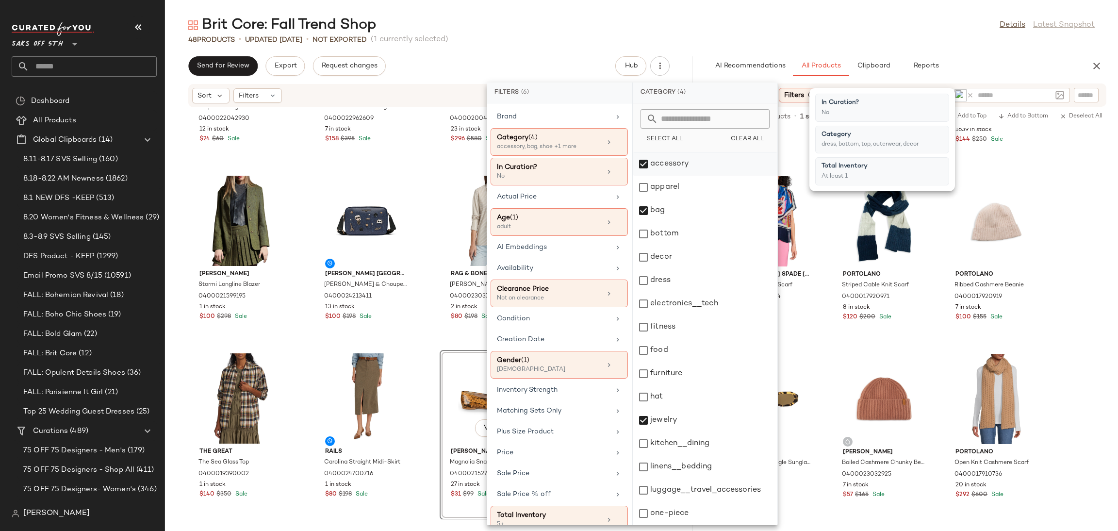
click at [645, 164] on div "accessory" at bounding box center [705, 163] width 145 height 23
click at [644, 208] on div "bag" at bounding box center [705, 210] width 145 height 23
click at [643, 414] on div "jewelry" at bounding box center [705, 419] width 145 height 23
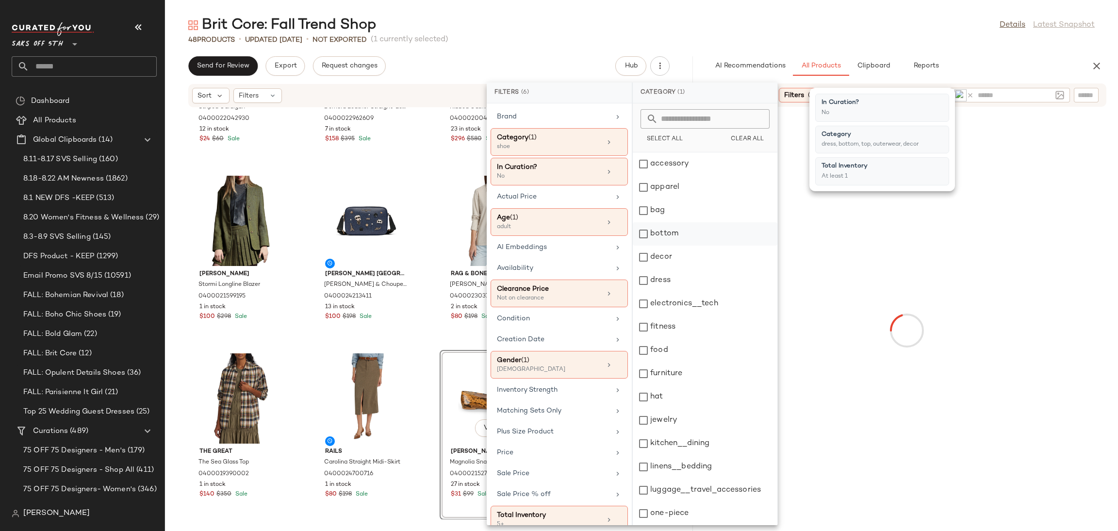
click at [641, 234] on div "bottom" at bounding box center [705, 233] width 145 height 23
click at [641, 282] on div "dress" at bounding box center [705, 280] width 145 height 23
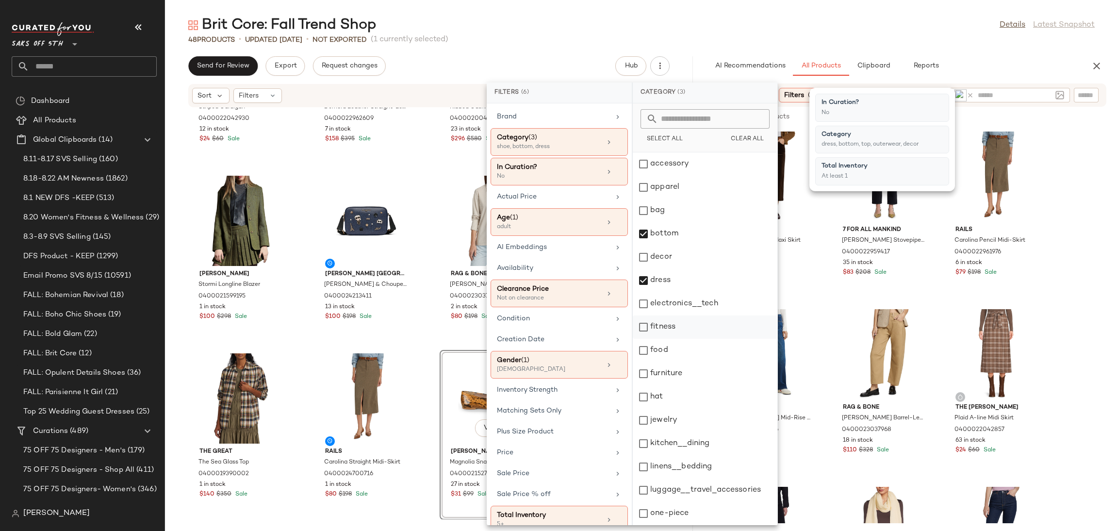
scroll to position [209, 0]
click at [644, 466] on div "top" at bounding box center [705, 466] width 145 height 23
click at [644, 412] on div "shoe" at bounding box center [705, 420] width 145 height 23
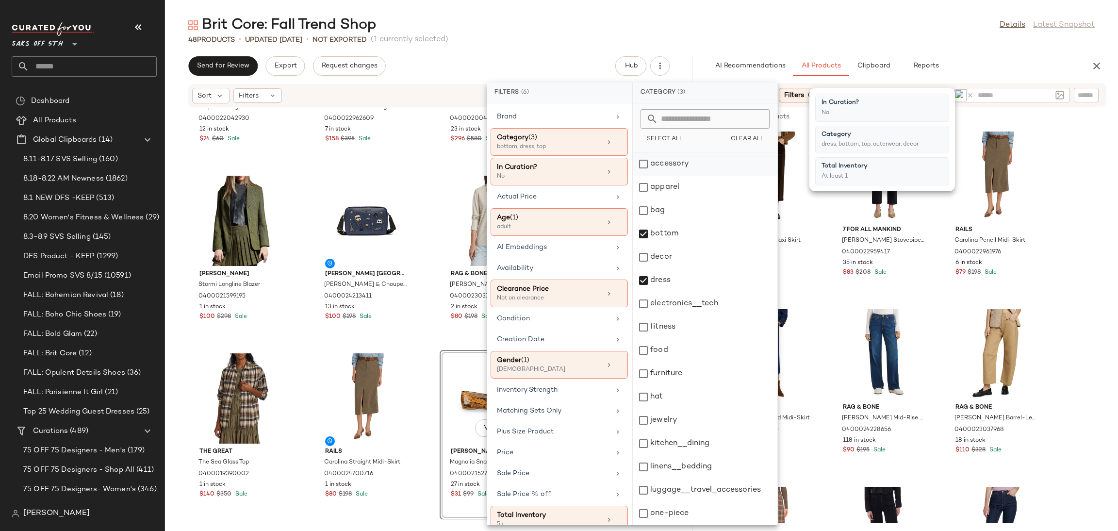
scroll to position [0, 0]
click at [644, 260] on div "decor" at bounding box center [705, 256] width 145 height 23
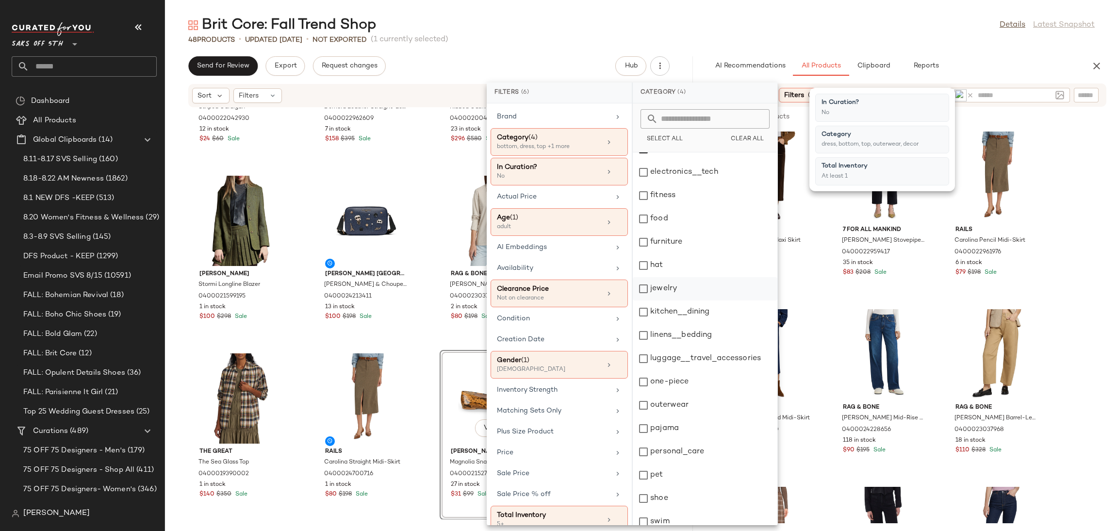
scroll to position [152, 0]
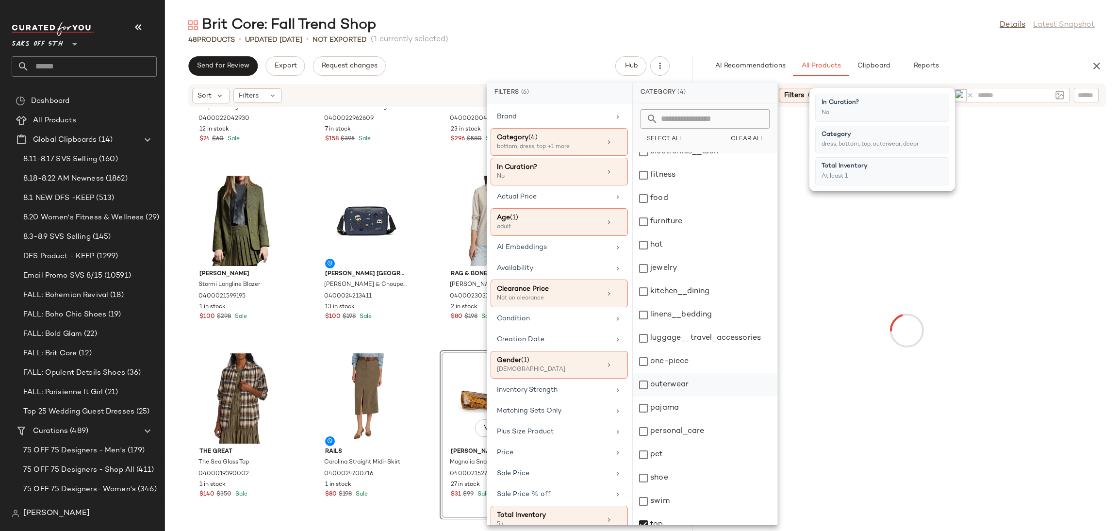
click at [645, 387] on div "outerwear" at bounding box center [705, 384] width 145 height 23
click at [801, 11] on main "Brit Core: Fall Trend Shop Details Latest Snapshot 48 Products • updated Aug 20…" at bounding box center [559, 265] width 1118 height 531
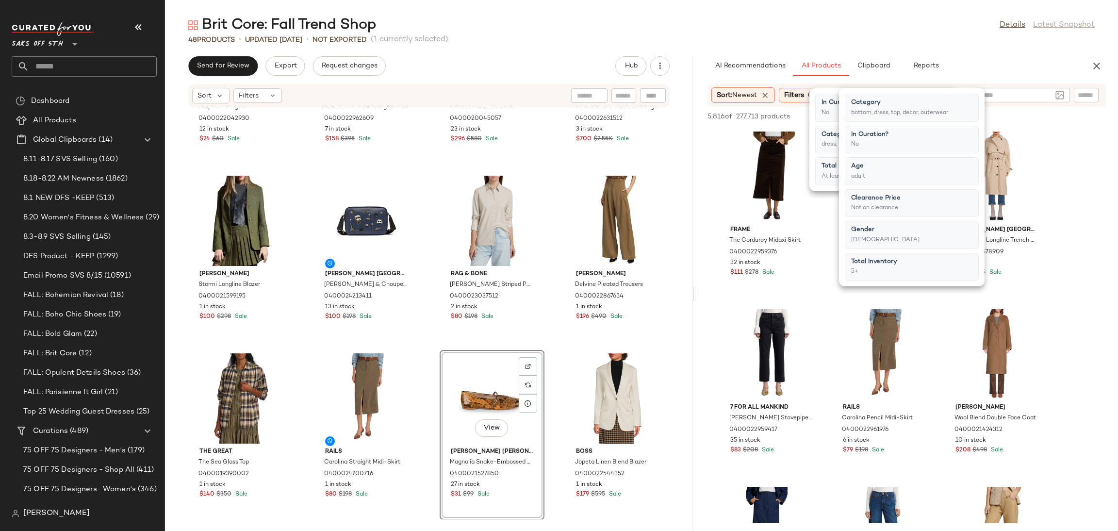
click at [801, 11] on main "Brit Core: Fall Trend Shop Details Latest Snapshot 48 Products • updated Aug 20…" at bounding box center [559, 265] width 1118 height 531
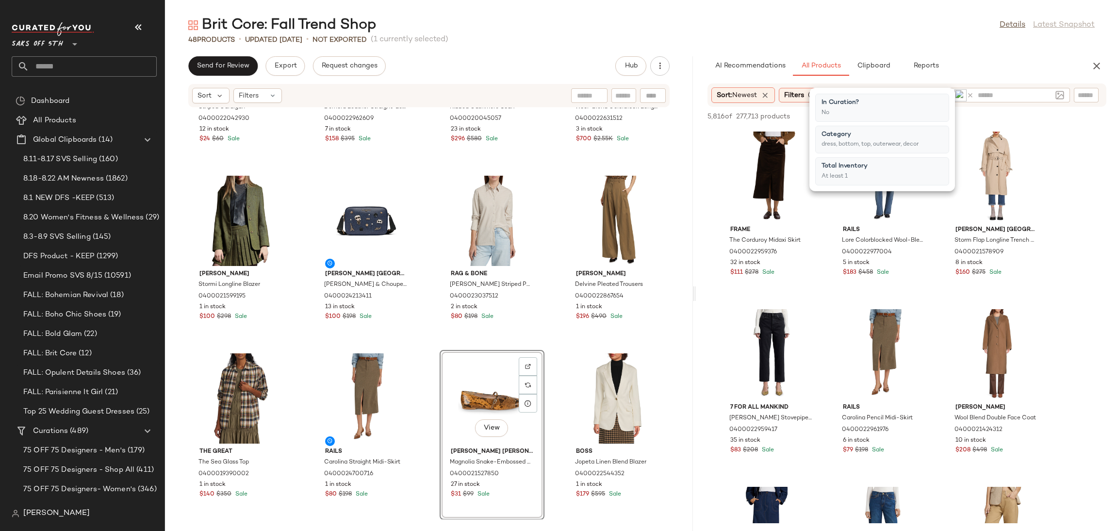
click at [801, 11] on main "Brit Core: Fall Trend Shop Details Latest Snapshot 48 Products • updated Aug 20…" at bounding box center [559, 265] width 1118 height 531
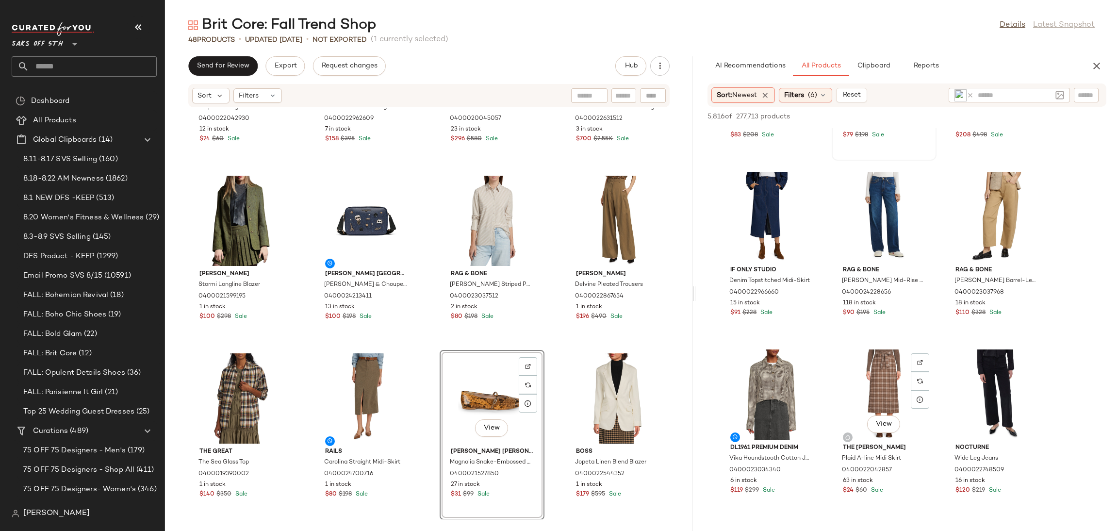
scroll to position [318, 0]
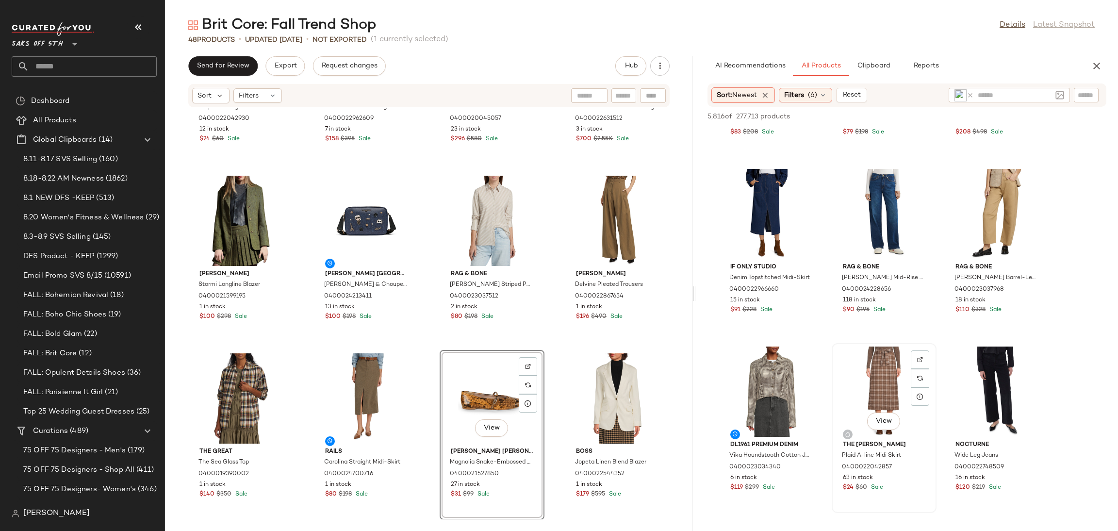
click at [877, 376] on div "View" at bounding box center [884, 391] width 98 height 90
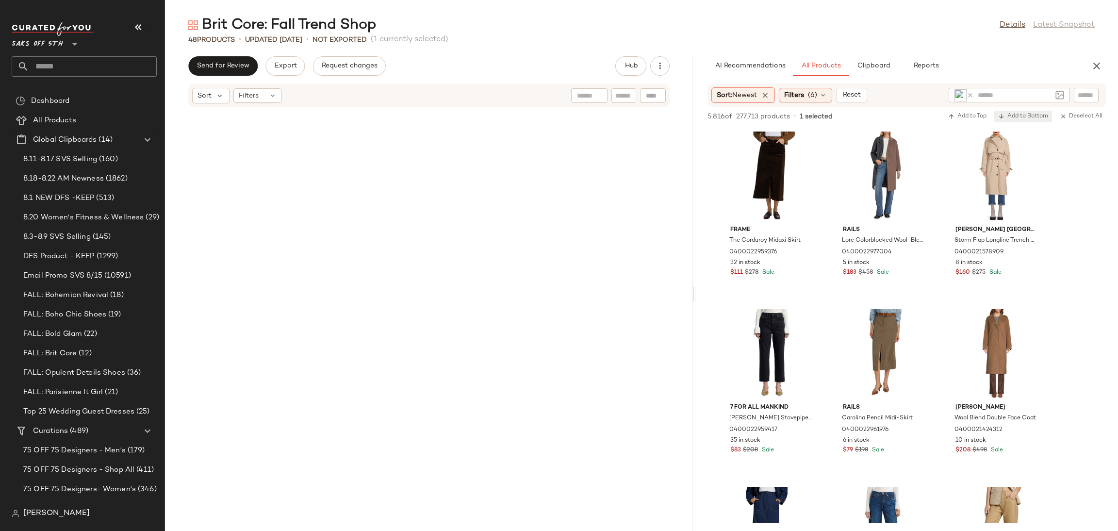
scroll to position [318, 0]
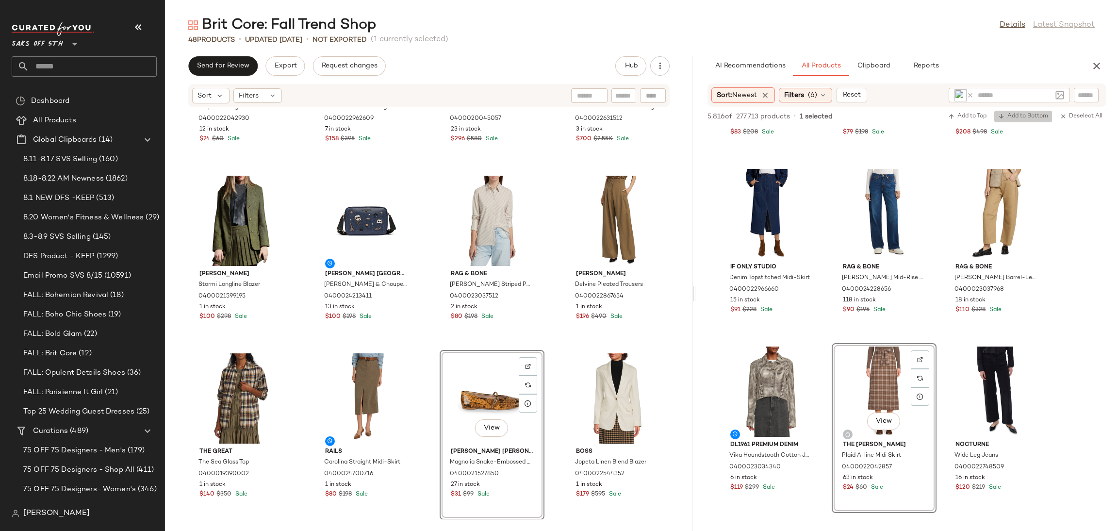
click at [1008, 116] on span "Add to Bottom" at bounding box center [1023, 116] width 50 height 7
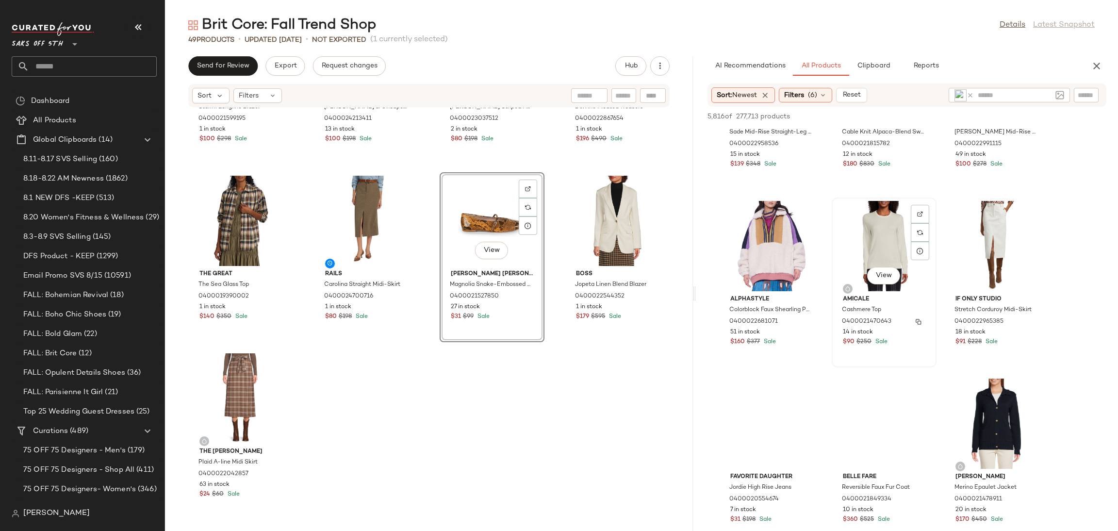
scroll to position [4548, 0]
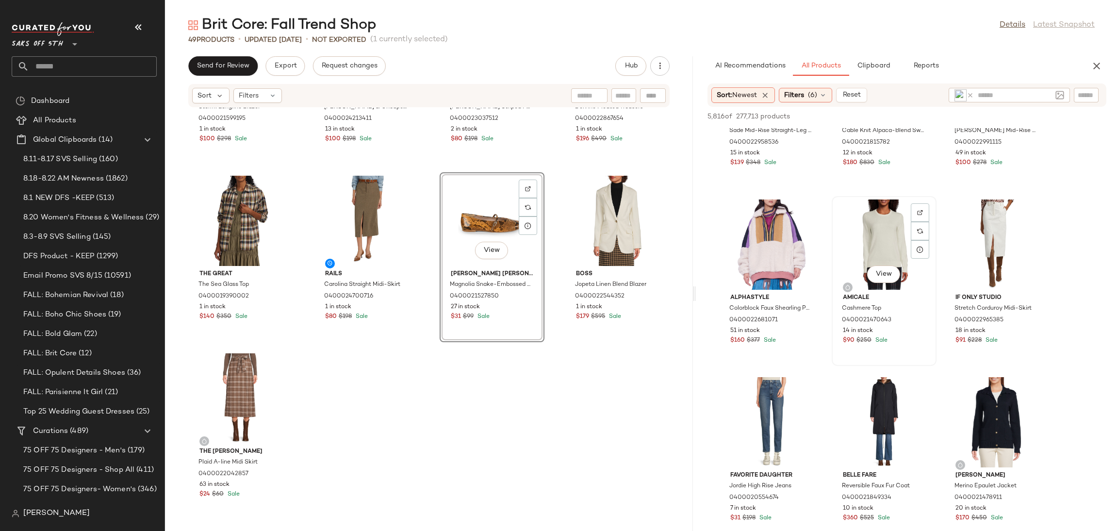
click at [865, 236] on div "View" at bounding box center [884, 244] width 98 height 90
click at [1018, 114] on span "Add to Bottom" at bounding box center [1023, 116] width 50 height 7
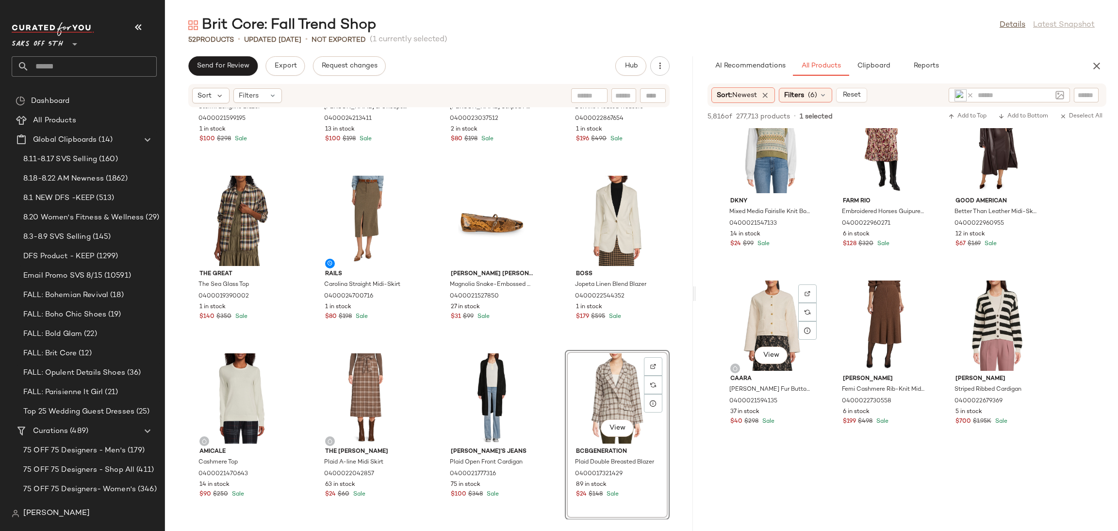
scroll to position [5902, 0]
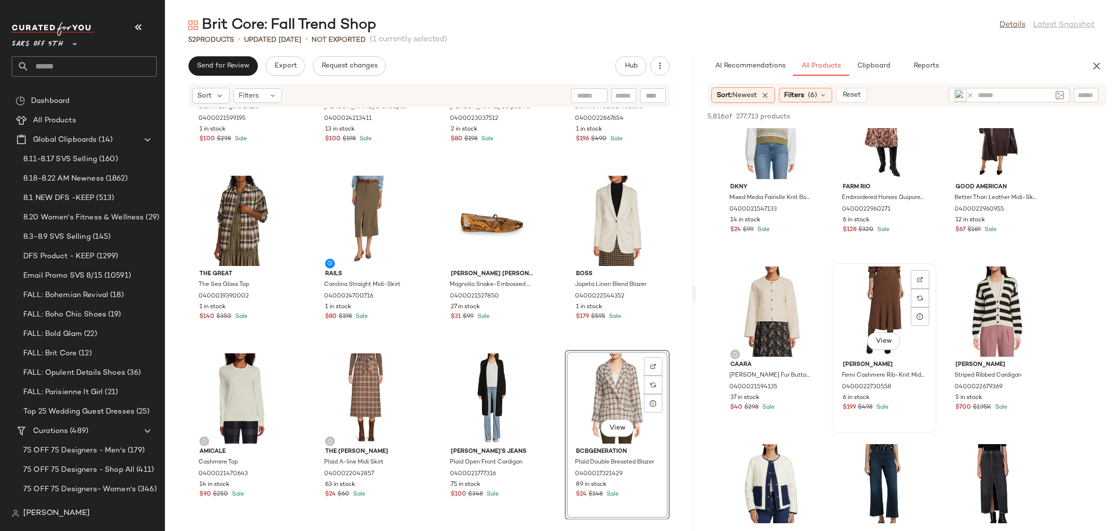
click at [883, 291] on div "View" at bounding box center [884, 311] width 98 height 90
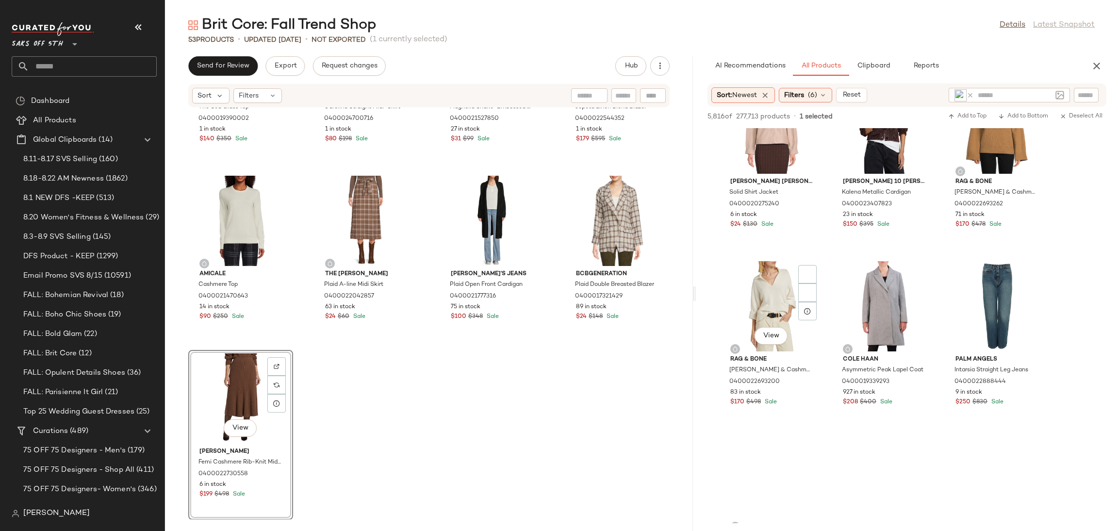
scroll to position [7338, 0]
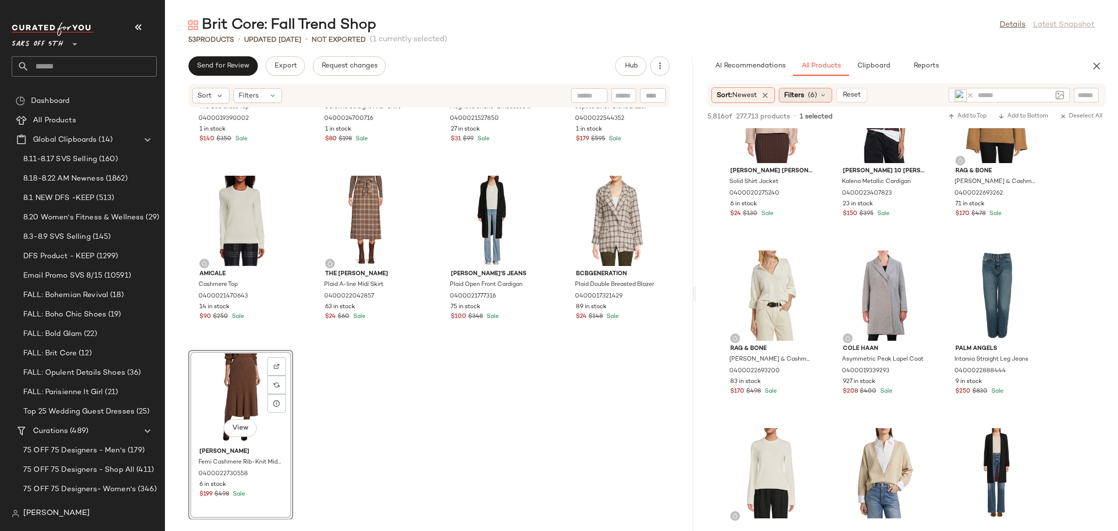
click at [813, 93] on span "(6)" at bounding box center [812, 95] width 9 height 10
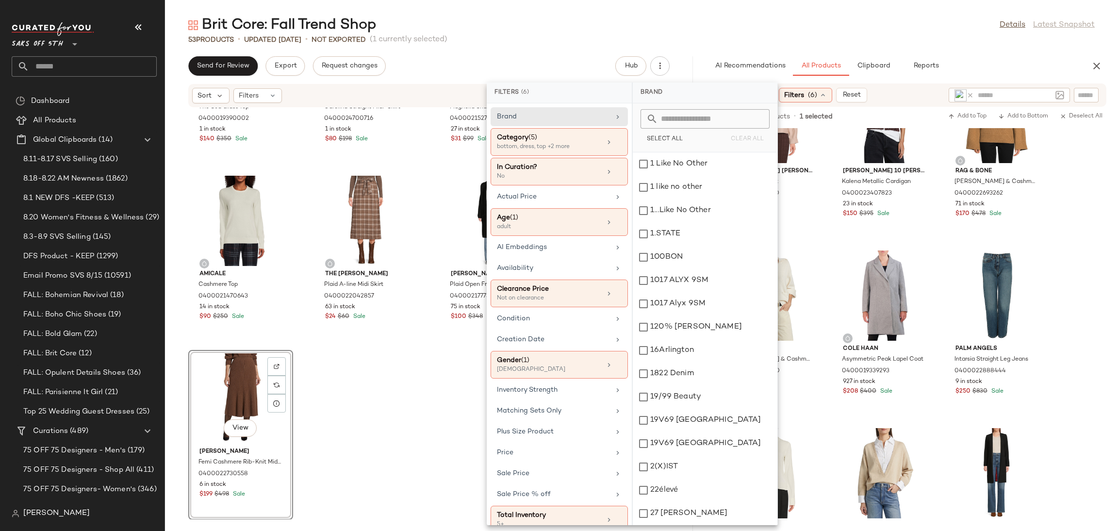
click at [858, 12] on main "Brit Core: Fall Trend Shop Details Latest Snapshot 53 Products • updated Aug 20…" at bounding box center [559, 265] width 1118 height 531
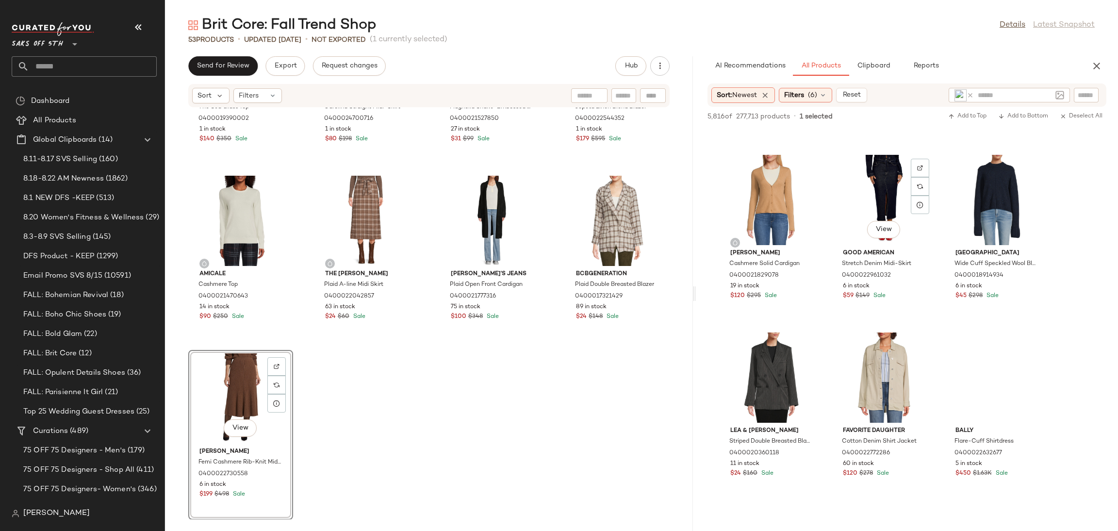
scroll to position [12909, 0]
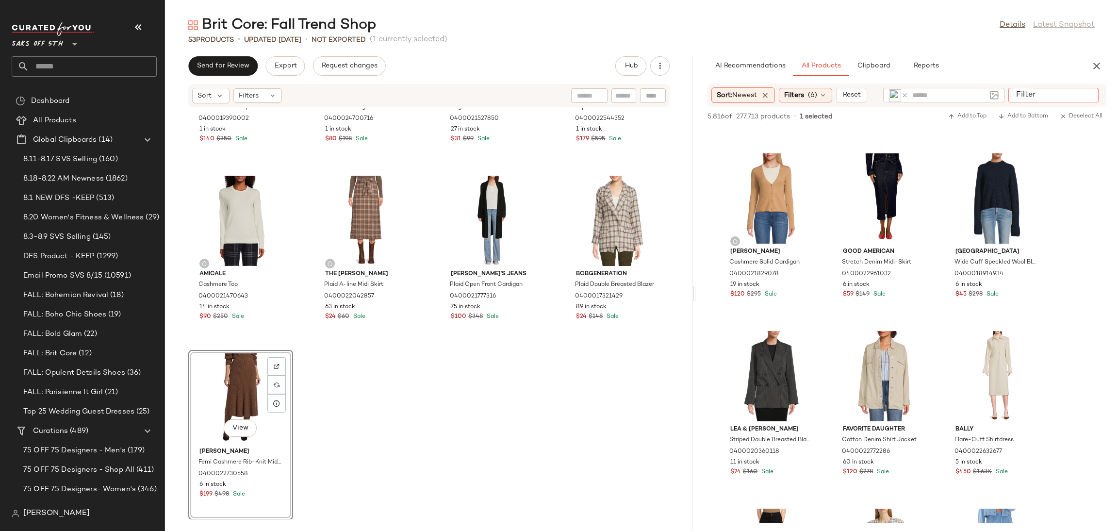
click at [1075, 95] on div at bounding box center [1053, 95] width 90 height 15
type input "*****"
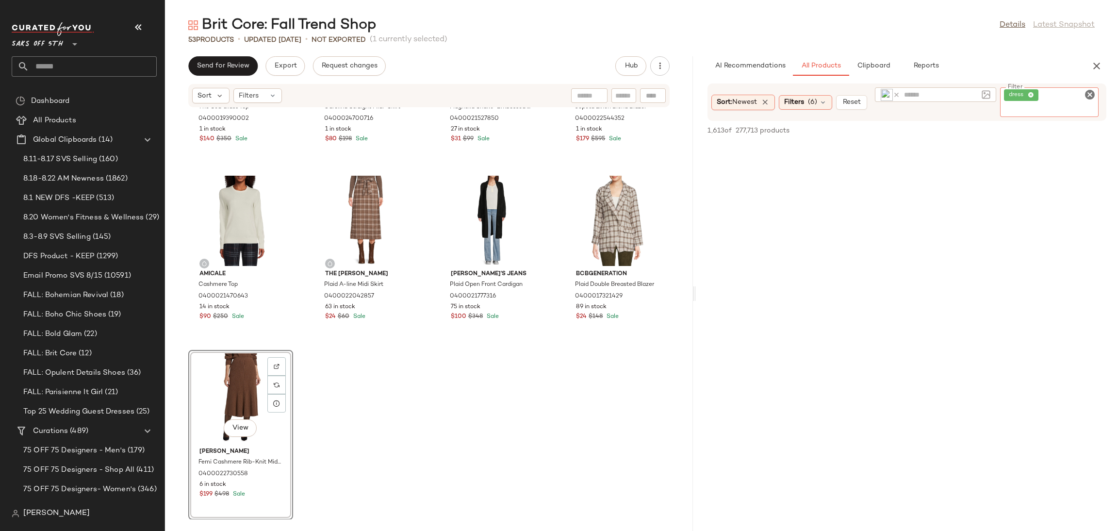
click at [1032, 96] on icon at bounding box center [1030, 95] width 6 height 6
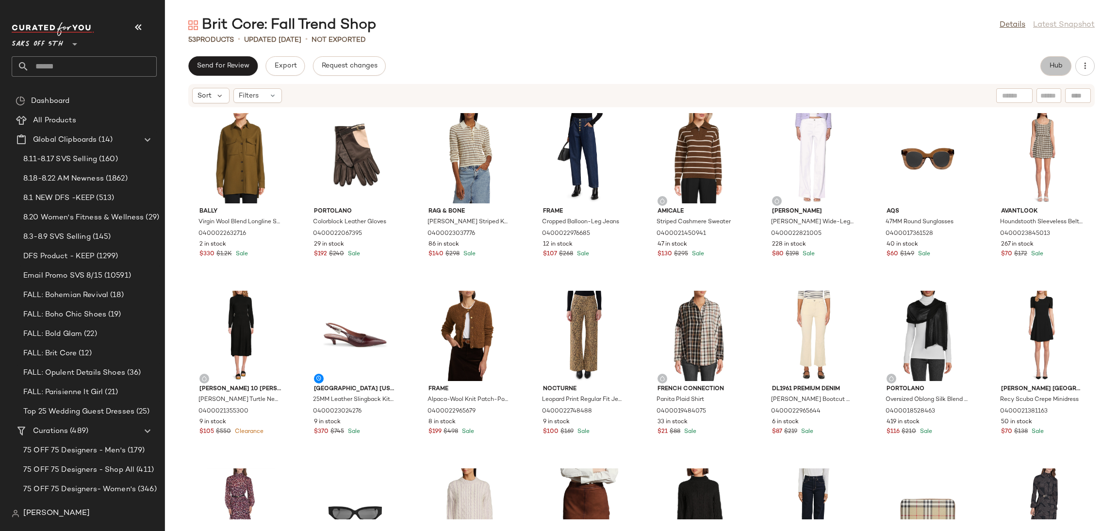
click at [1057, 65] on span "Hub" at bounding box center [1056, 66] width 14 height 8
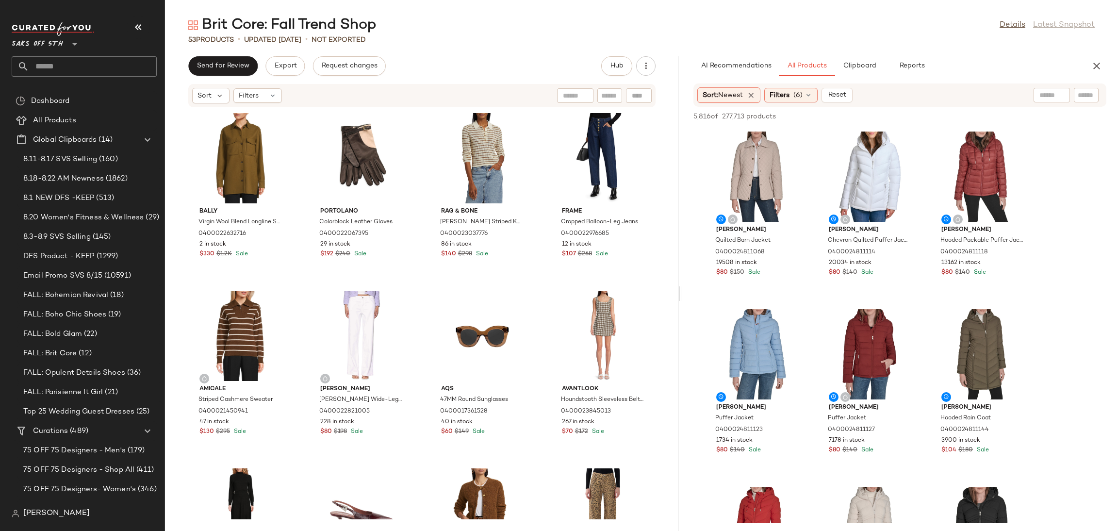
drag, startPoint x: 639, startPoint y: 293, endPoint x: 680, endPoint y: 300, distance: 41.5
click at [680, 300] on div "Brit Core: Fall Trend Shop Details Latest Snapshot 53 Products • updated [DATE]…" at bounding box center [641, 273] width 953 height 515
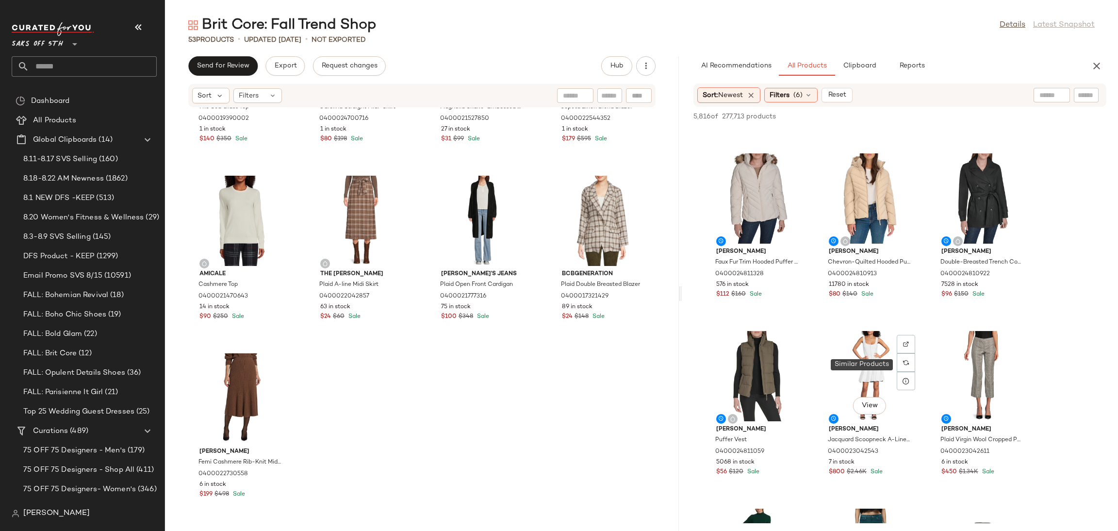
scroll to position [683, 0]
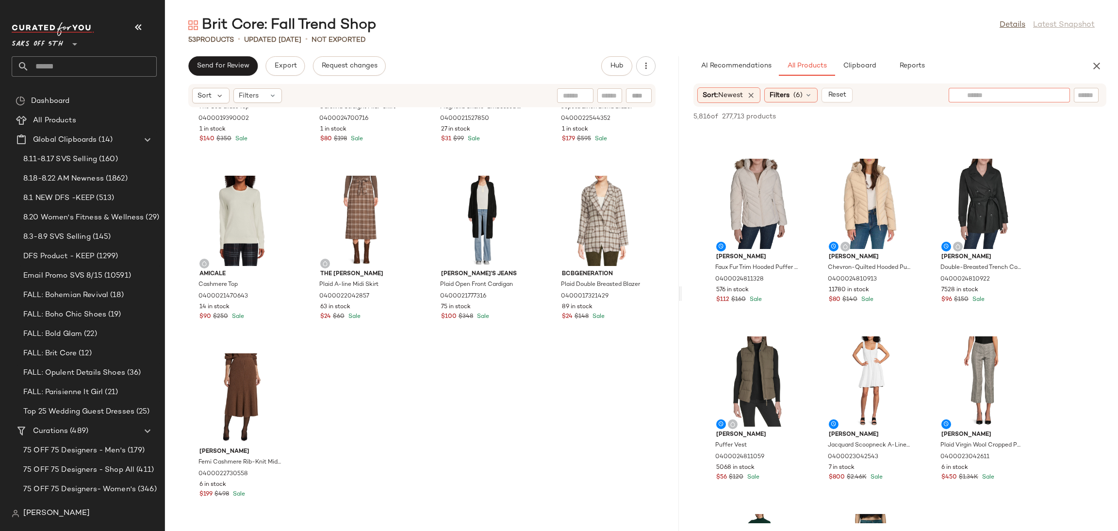
click at [1050, 99] on input "text" at bounding box center [1009, 95] width 84 height 10
click at [1063, 92] on img at bounding box center [1059, 95] width 9 height 9
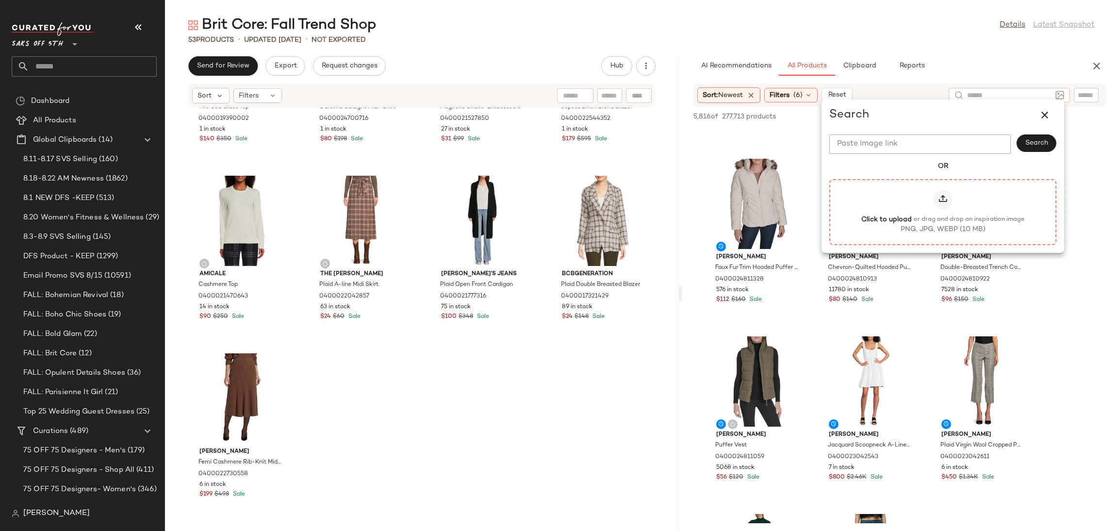
click at [948, 199] on div at bounding box center [942, 199] width 19 height 19
click at [943, 212] on input "Click to upload or drag and drop an inspiration image PNG, JPG, WEBP (10 MB)" at bounding box center [943, 212] width 0 height 0
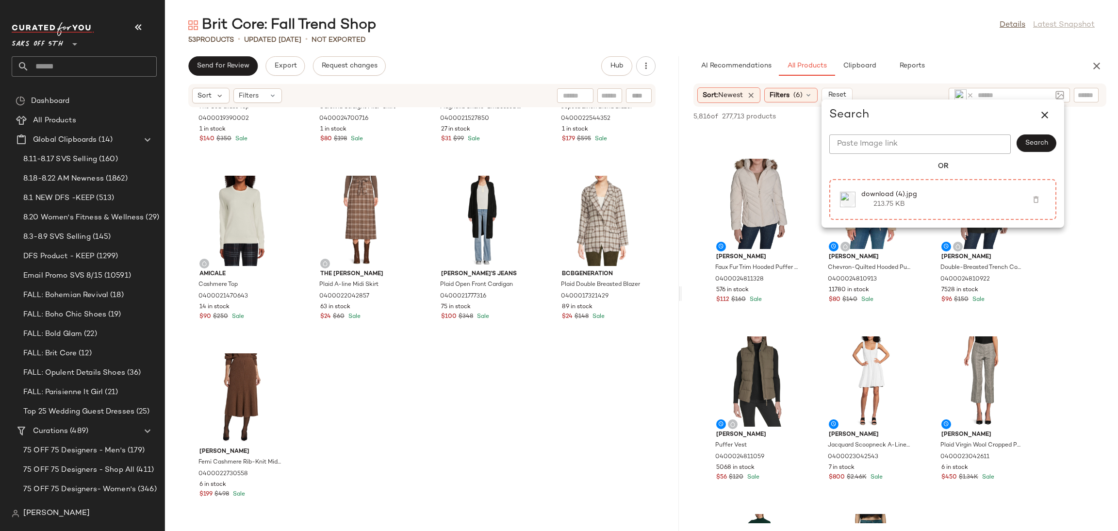
click at [750, 23] on div "Brit Core: Fall Trend Shop Details Latest Snapshot" at bounding box center [641, 25] width 953 height 19
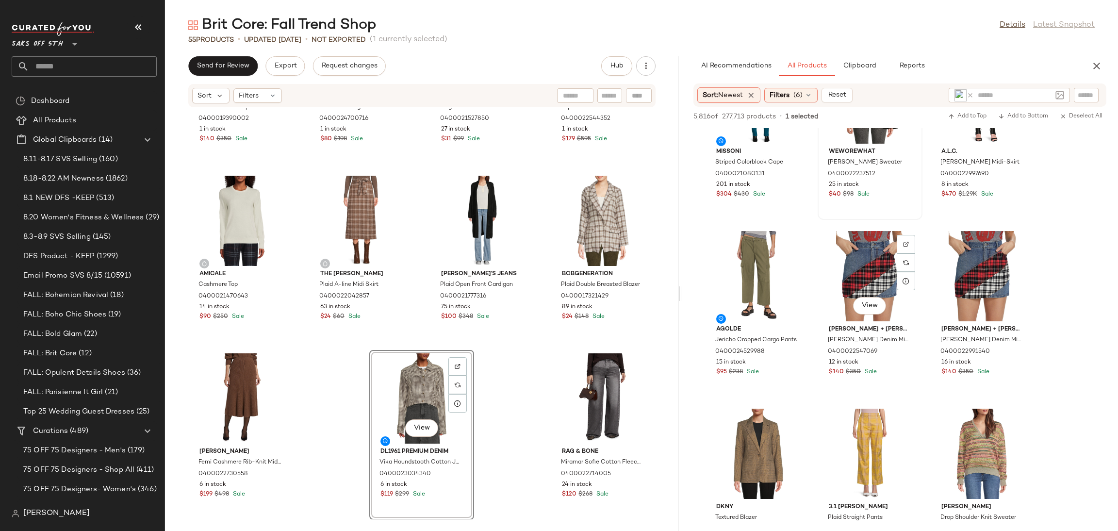
scroll to position [3809, 0]
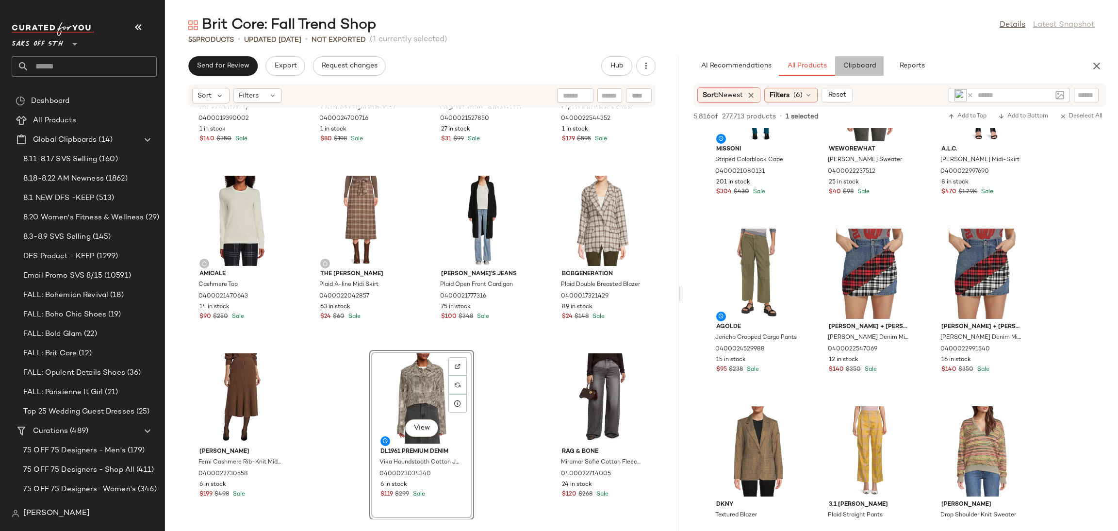
click at [854, 65] on span "Clipboard" at bounding box center [858, 66] width 33 height 8
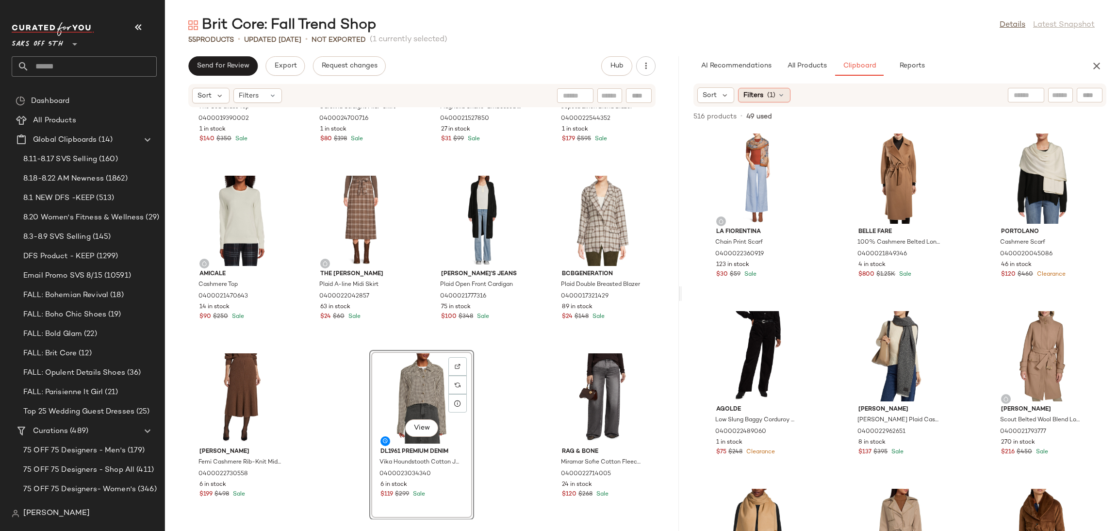
click at [778, 94] on icon at bounding box center [781, 95] width 8 height 8
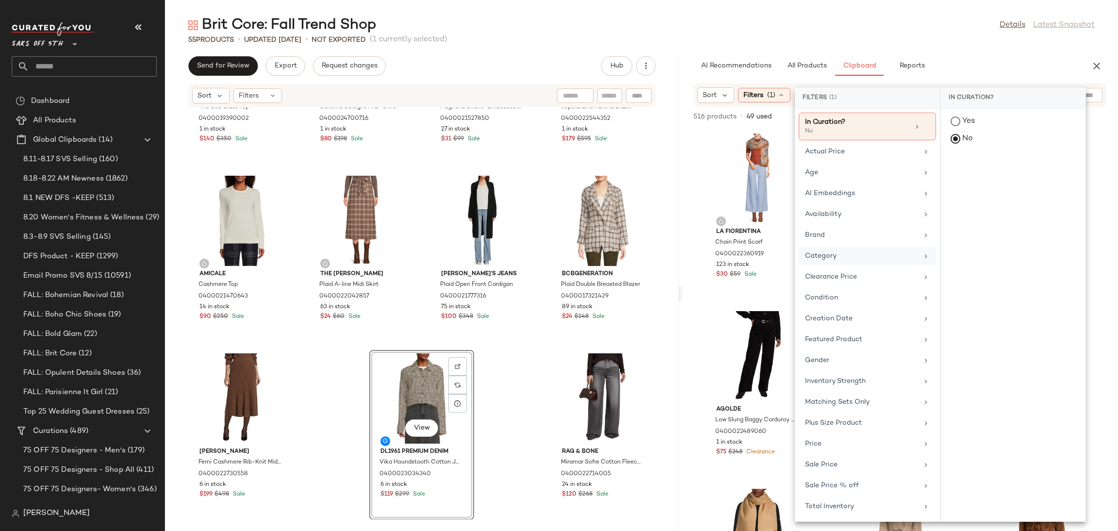
click at [843, 257] on div "Category" at bounding box center [861, 256] width 113 height 10
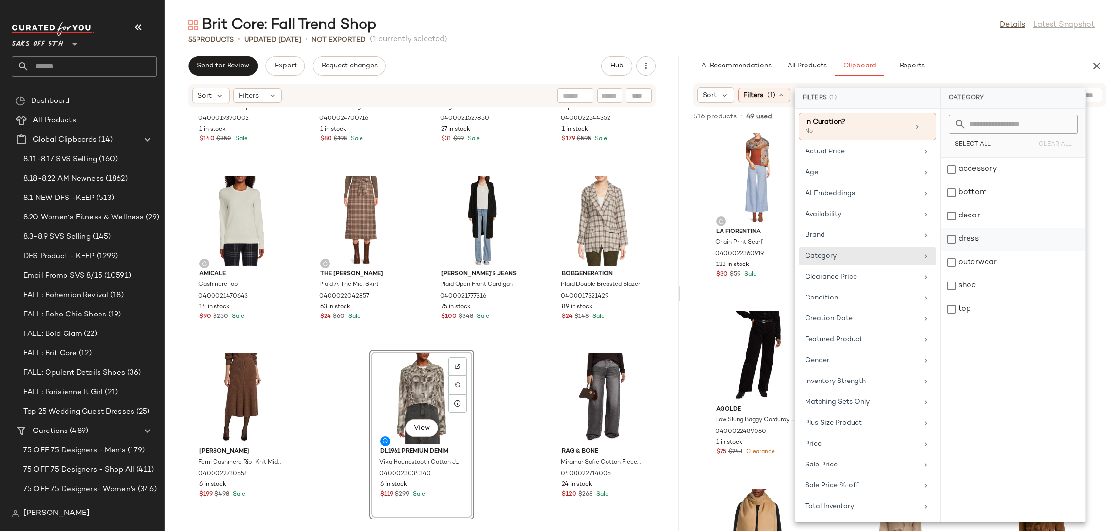
click at [953, 251] on div "dress" at bounding box center [1013, 262] width 145 height 23
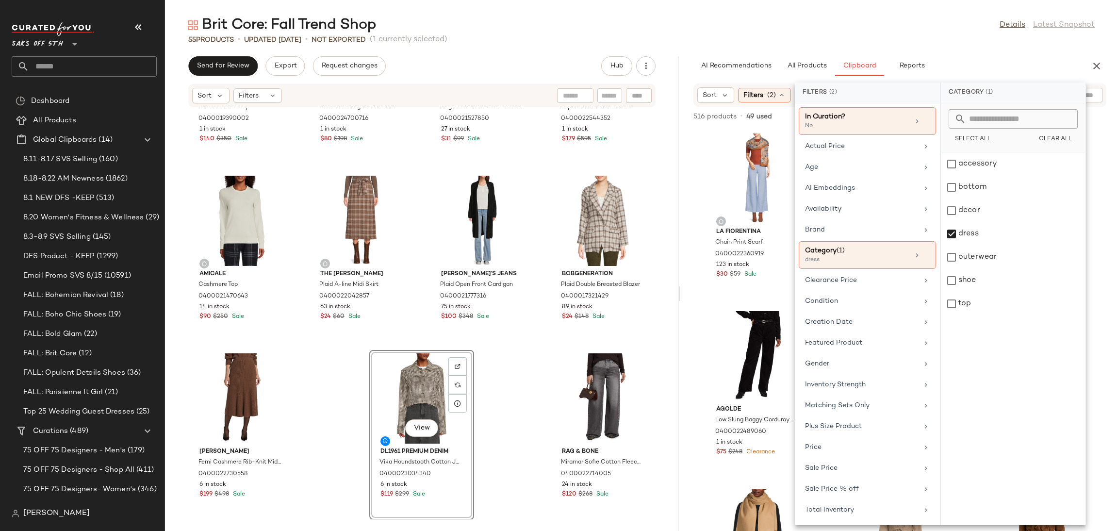
click at [903, 30] on div "Brit Core: Fall Trend Shop Details Latest Snapshot" at bounding box center [641, 25] width 953 height 19
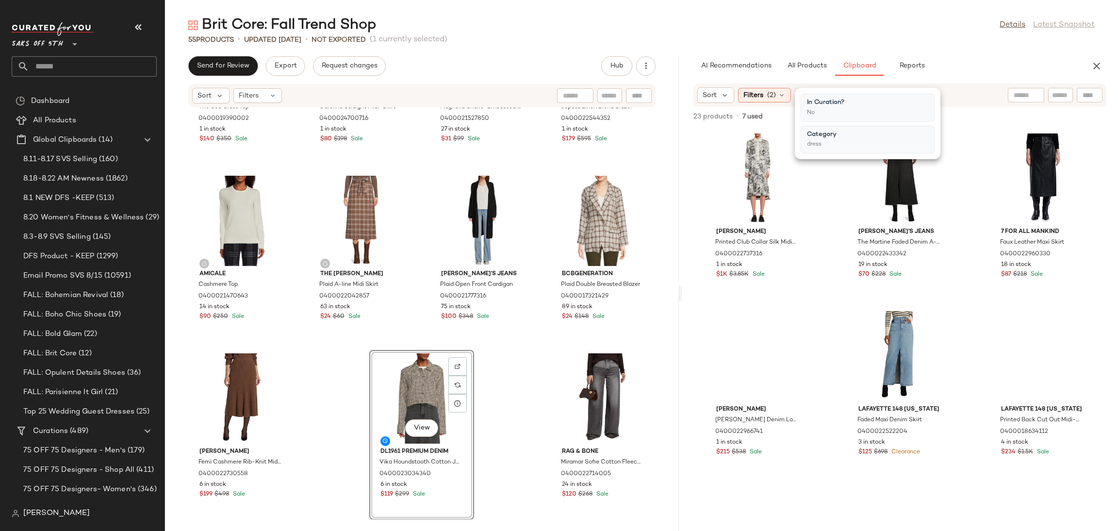
click at [903, 30] on div "Brit Core: Fall Trend Shop Details Latest Snapshot" at bounding box center [641, 25] width 953 height 19
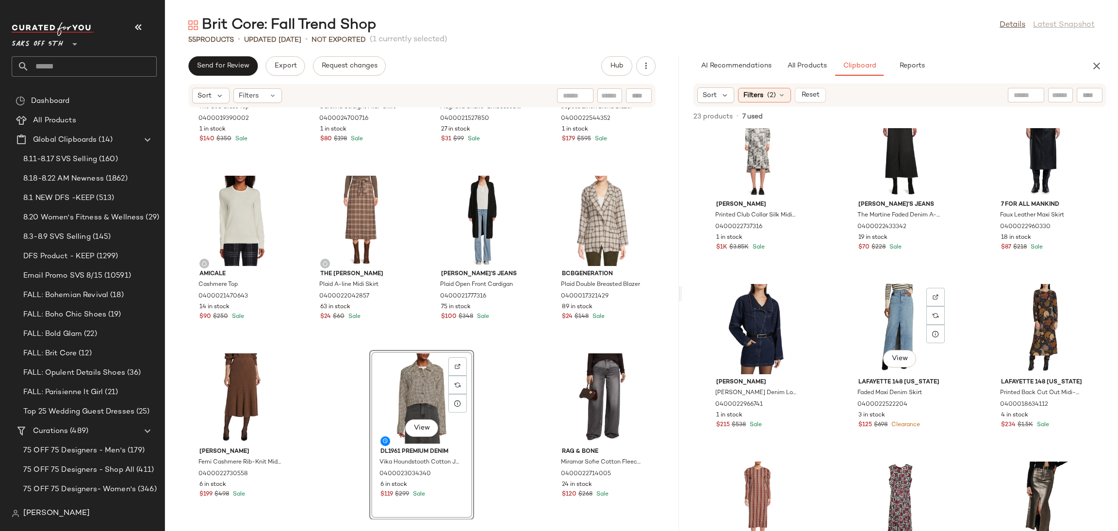
scroll to position [0, 0]
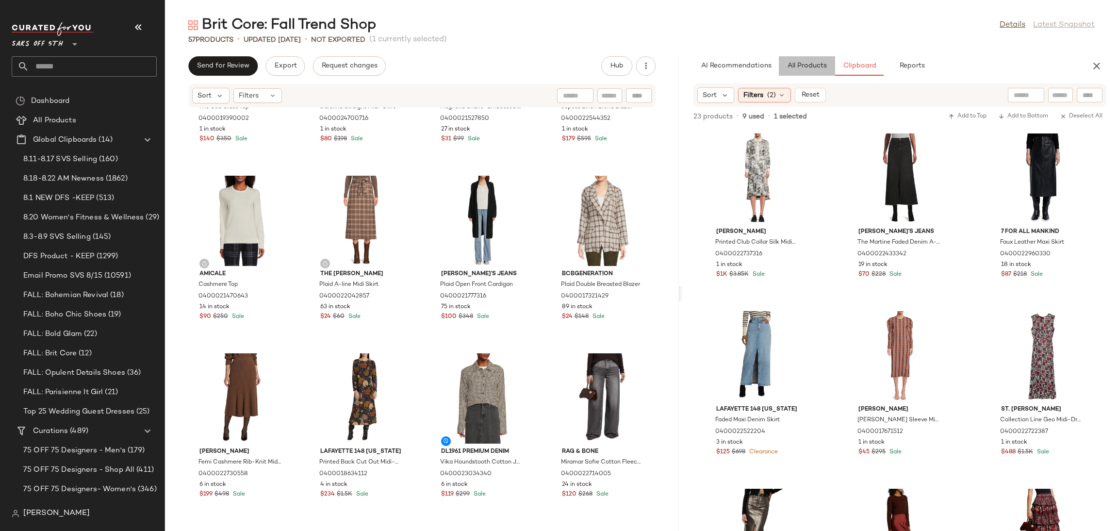
click at [807, 66] on span "All Products" at bounding box center [807, 66] width 40 height 8
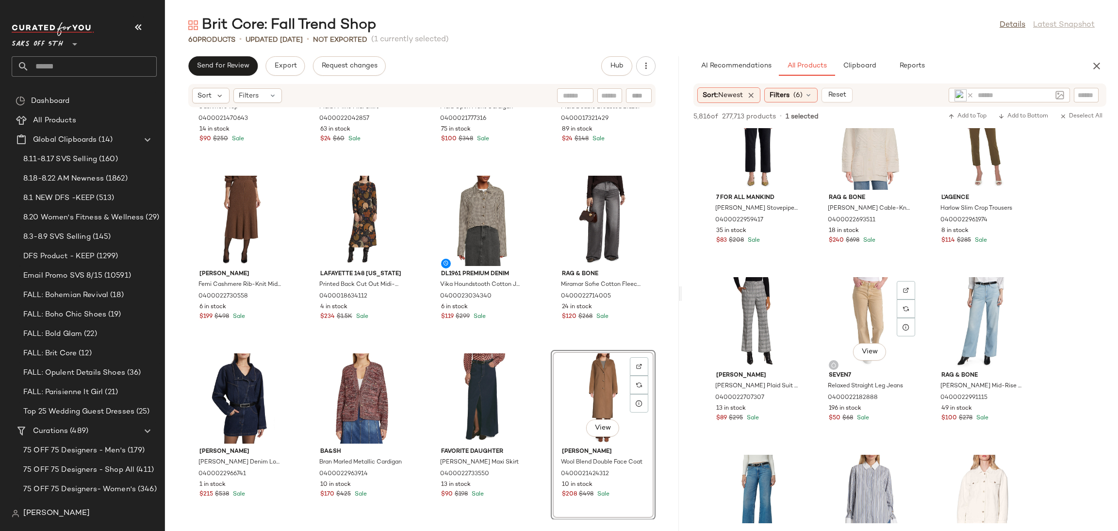
scroll to position [9446, 0]
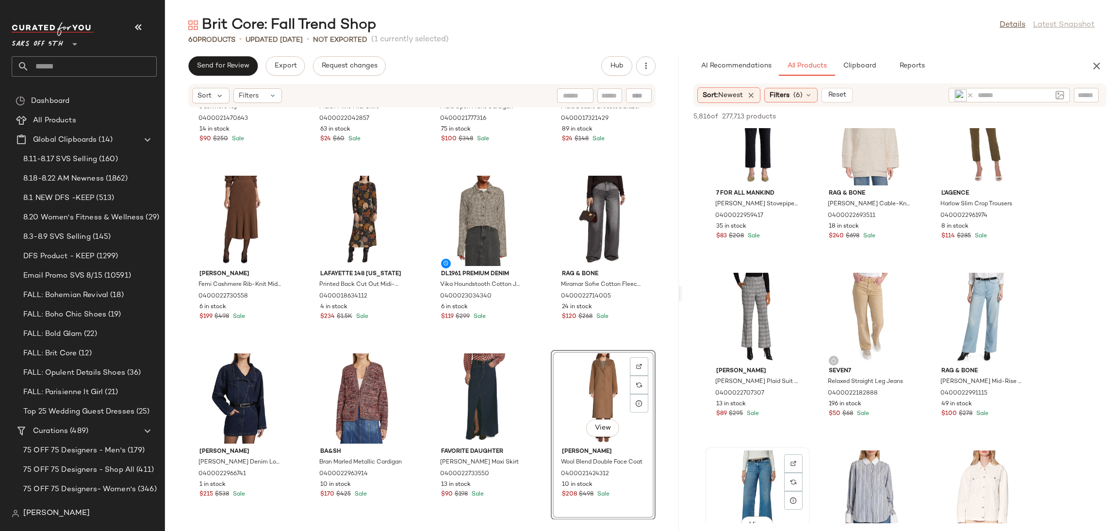
click at [758, 478] on div "View" at bounding box center [757, 495] width 98 height 90
click at [1006, 117] on span "Add to Bottom" at bounding box center [1023, 116] width 50 height 7
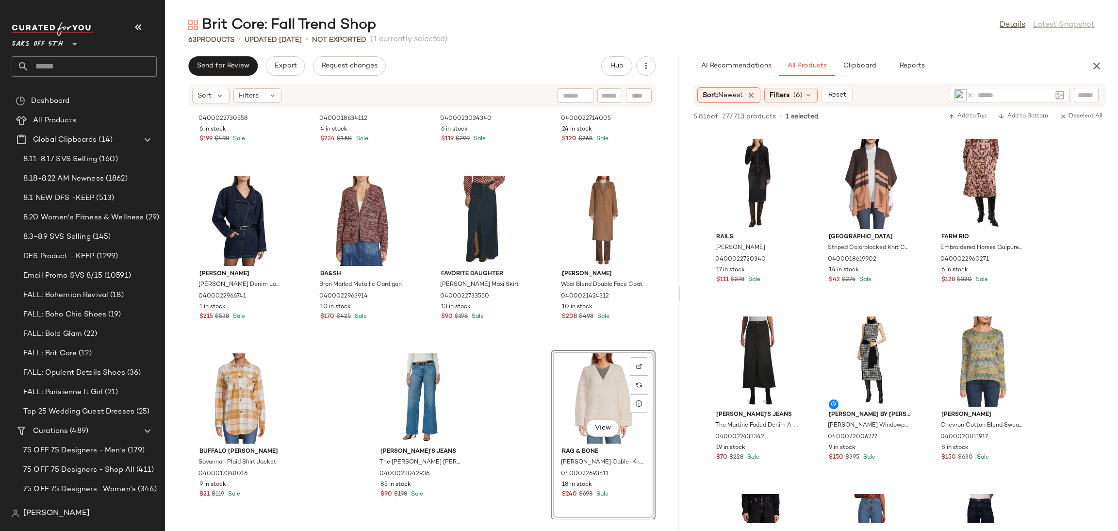
scroll to position [10587, 0]
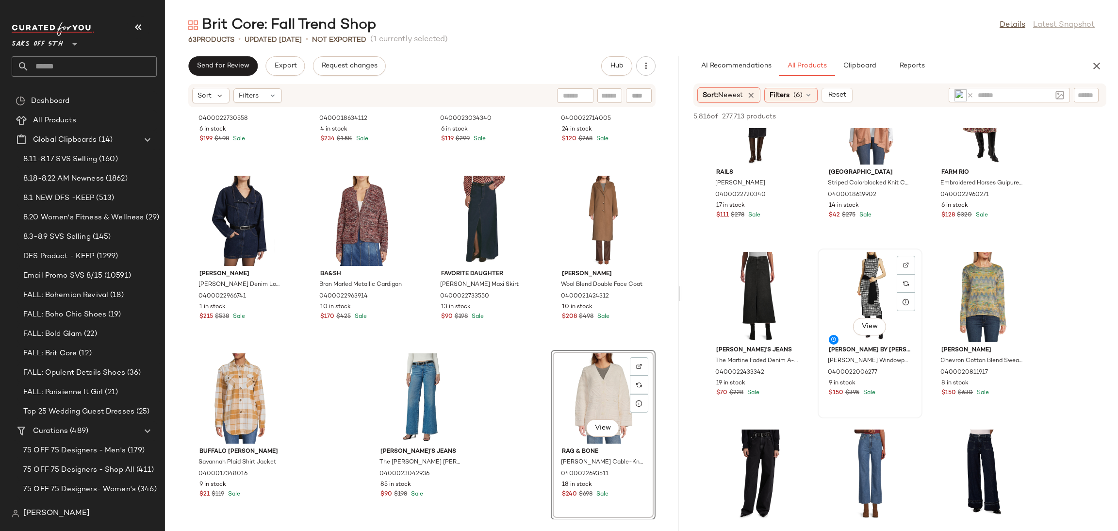
click at [860, 270] on div "View" at bounding box center [870, 297] width 98 height 90
click at [1016, 117] on span "Add to Bottom" at bounding box center [1023, 116] width 50 height 7
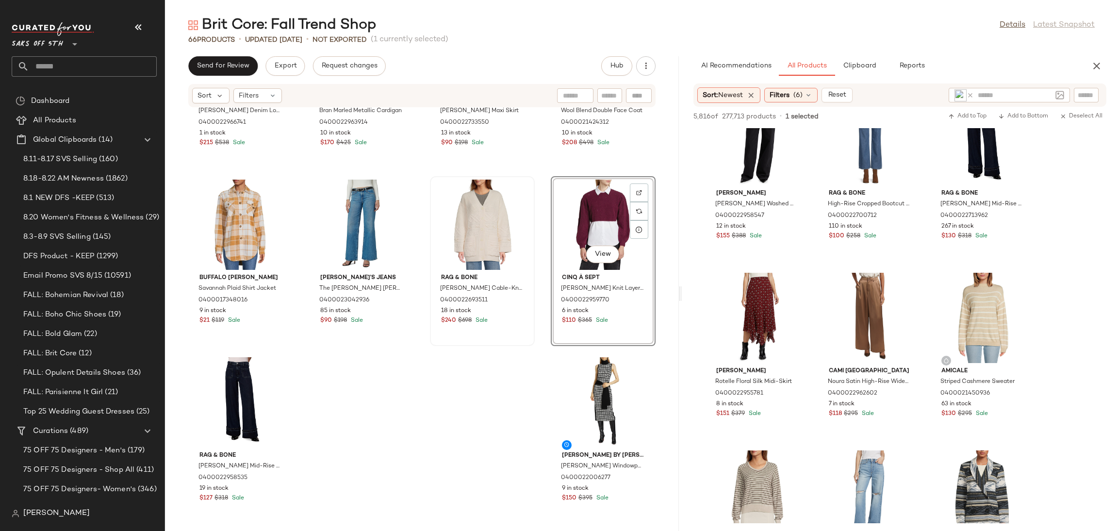
scroll to position [2605, 0]
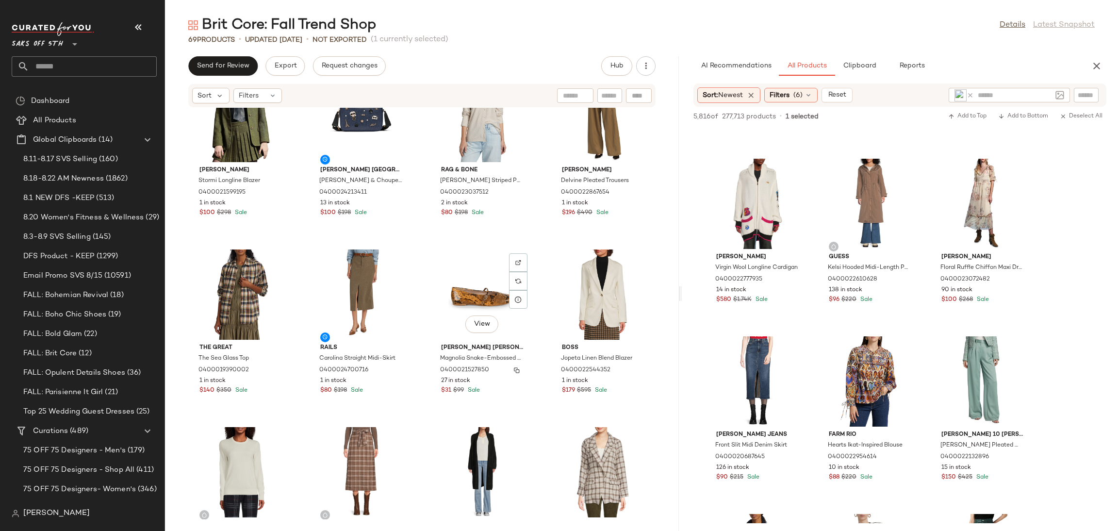
scroll to position [1822, 0]
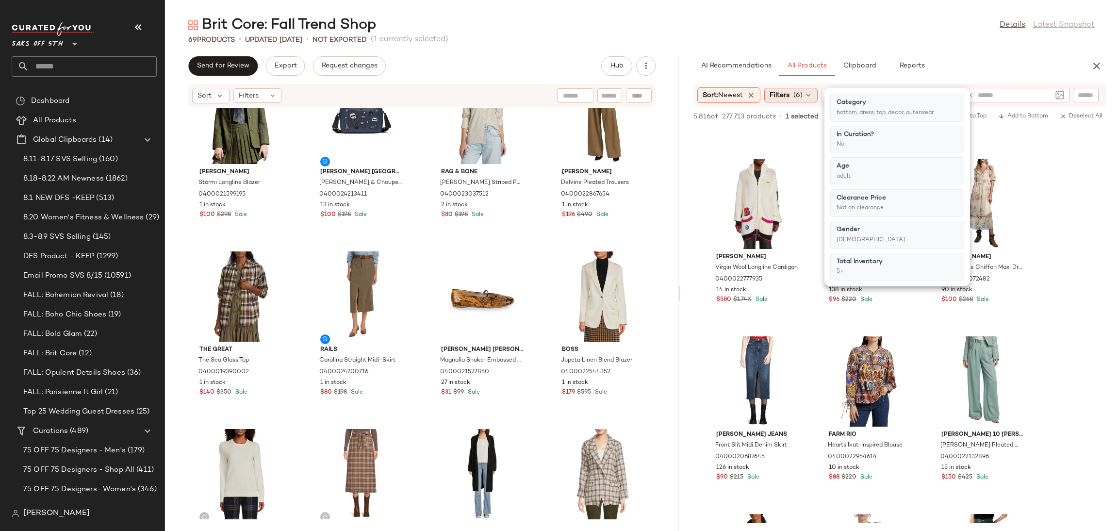
click at [802, 96] on span "(6)" at bounding box center [797, 95] width 9 height 10
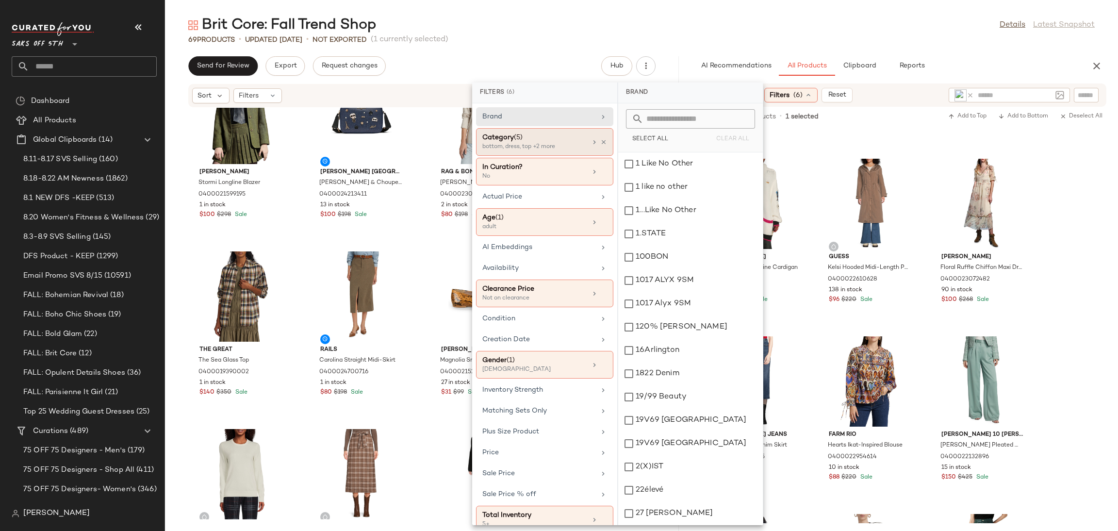
click at [551, 144] on div "bottom, dress, top +2 more" at bounding box center [530, 147] width 97 height 9
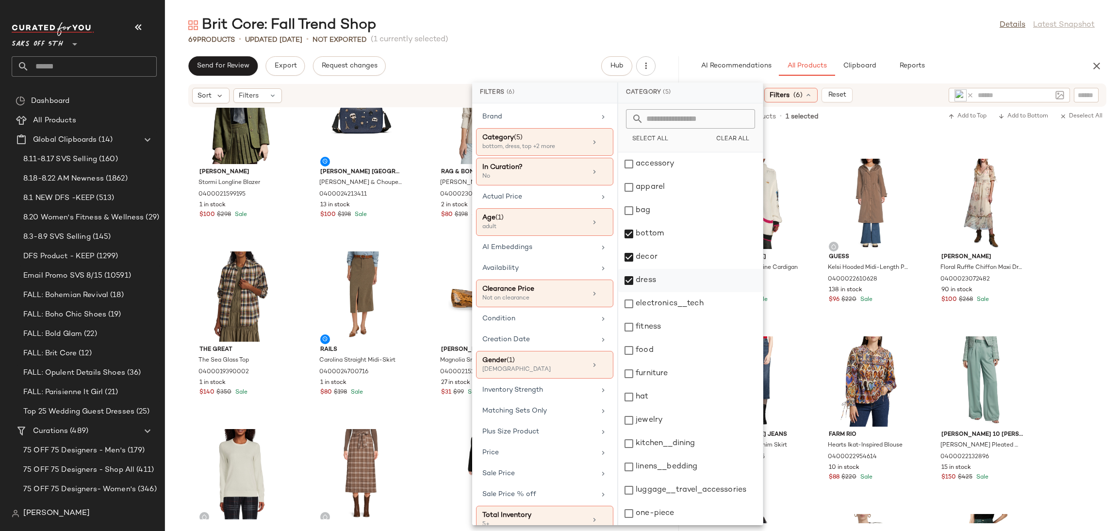
click at [629, 280] on div "dress" at bounding box center [690, 280] width 145 height 23
click at [629, 254] on div "decor" at bounding box center [690, 256] width 145 height 23
click at [625, 236] on div "bottom" at bounding box center [690, 233] width 145 height 23
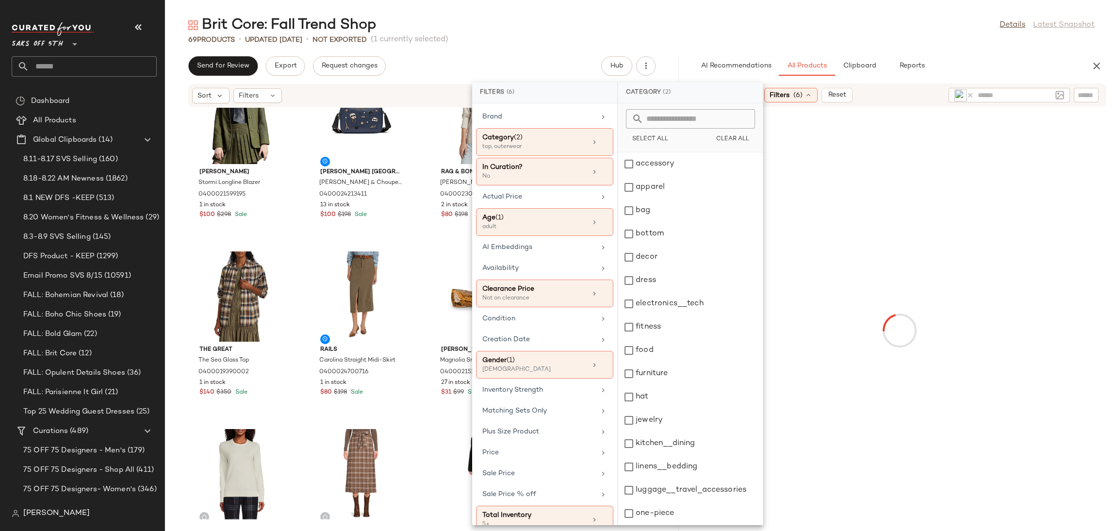
click at [922, 32] on div "Brit Core: Fall Trend Shop Details Latest Snapshot" at bounding box center [641, 25] width 953 height 19
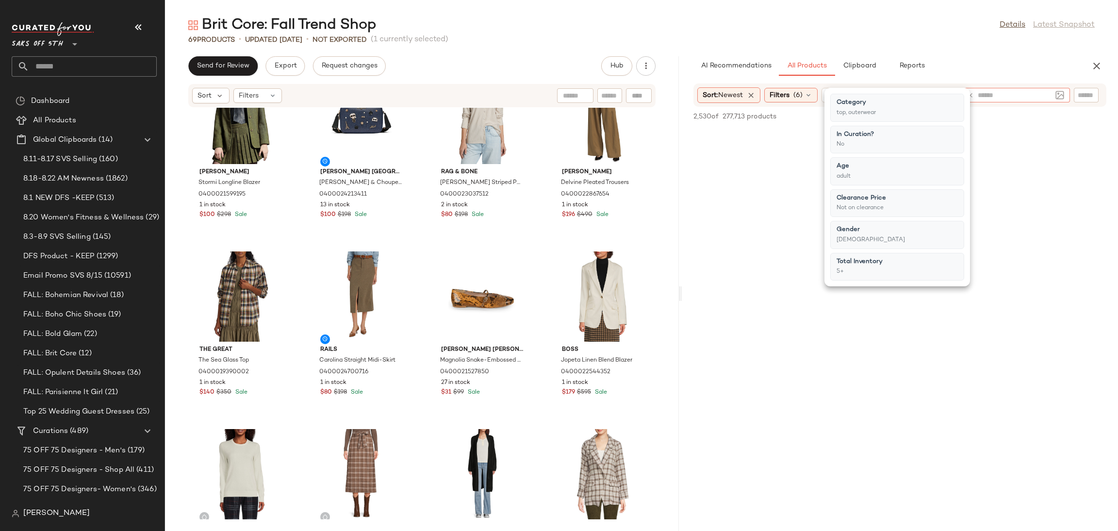
click at [971, 93] on icon at bounding box center [969, 95] width 7 height 7
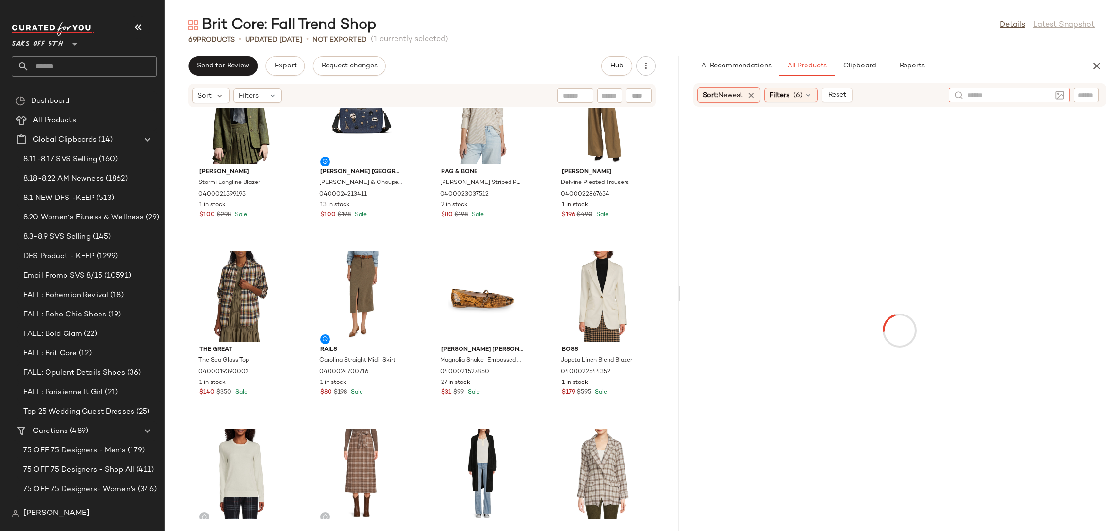
click at [1057, 94] on img at bounding box center [1059, 95] width 9 height 9
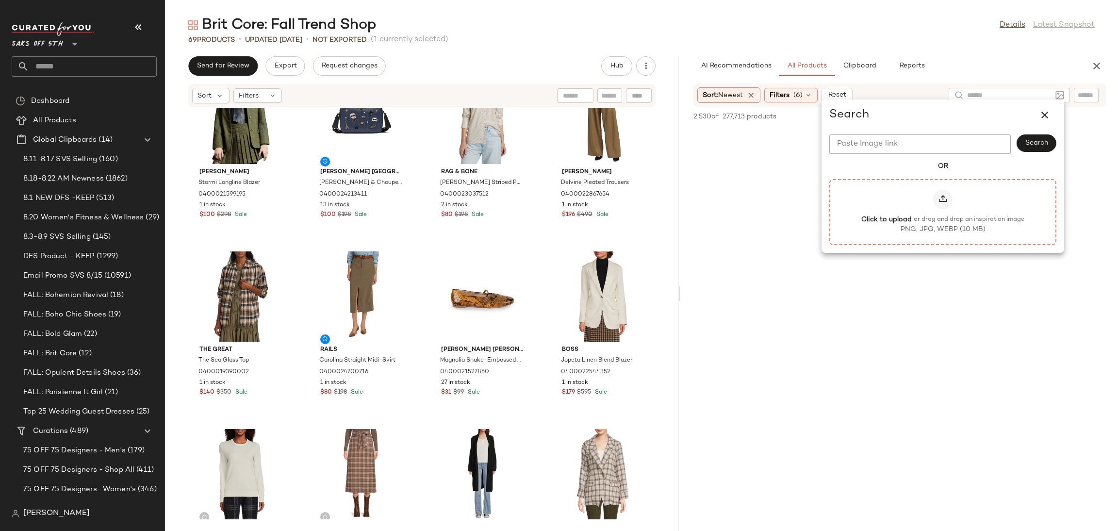
click at [936, 197] on div at bounding box center [942, 199] width 19 height 19
click at [943, 212] on input "Click to upload or drag and drop an inspiration image PNG, JPG, WEBP (10 MB)" at bounding box center [943, 212] width 0 height 0
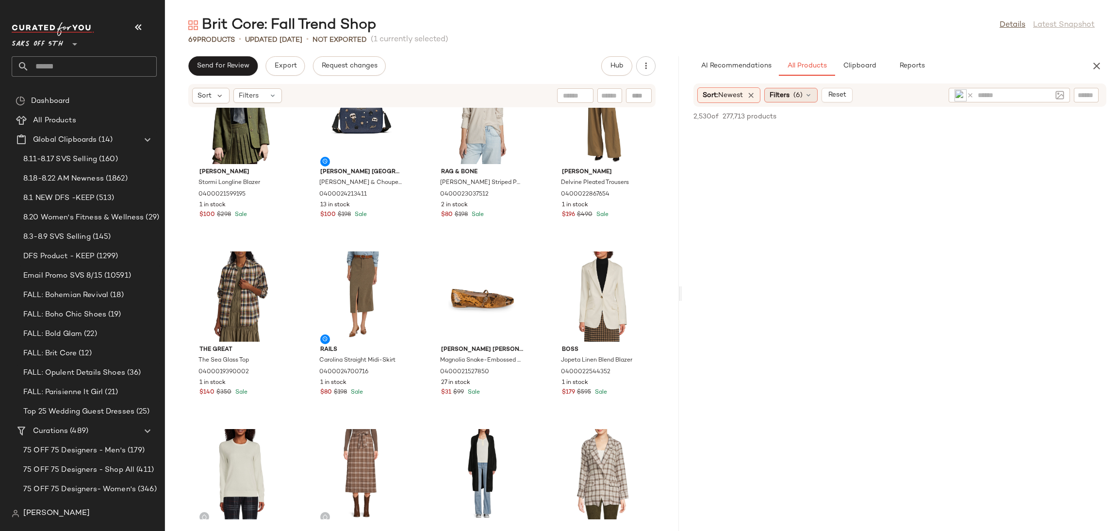
click at [794, 97] on div "Filters (6)" at bounding box center [790, 95] width 53 height 15
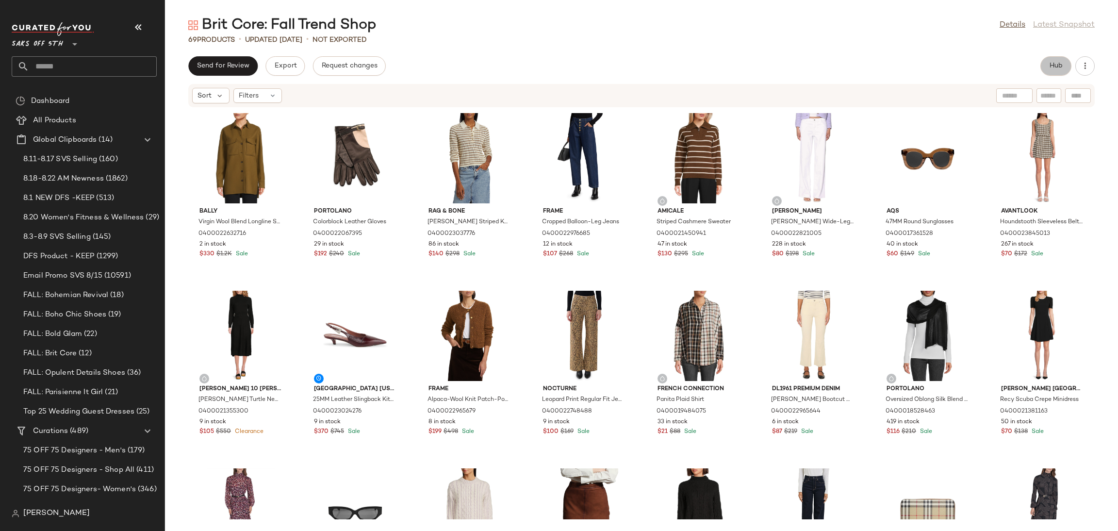
click at [1056, 66] on span "Hub" at bounding box center [1056, 66] width 14 height 8
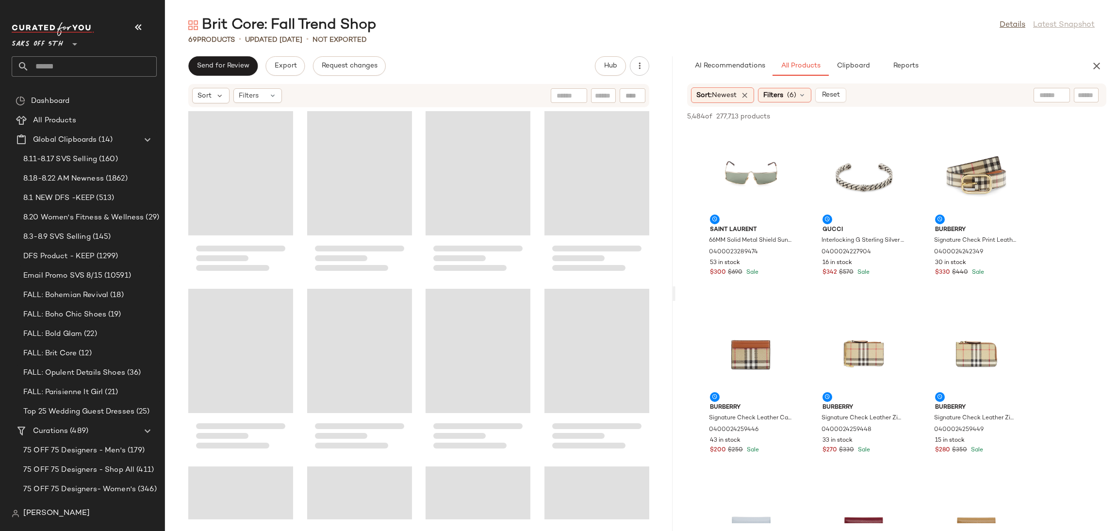
drag, startPoint x: 642, startPoint y: 294, endPoint x: 676, endPoint y: 294, distance: 34.4
click at [676, 294] on div "Brit Core: Fall Trend Shop Details Latest Snapshot 69 Products • updated [DATE]…" at bounding box center [641, 273] width 953 height 515
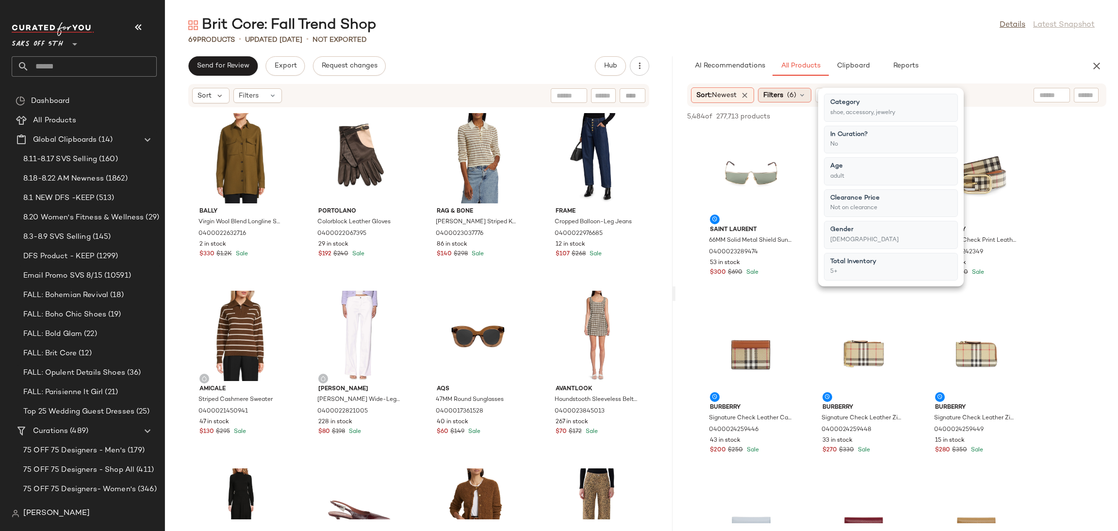
click at [783, 96] on span "Filters" at bounding box center [773, 95] width 20 height 10
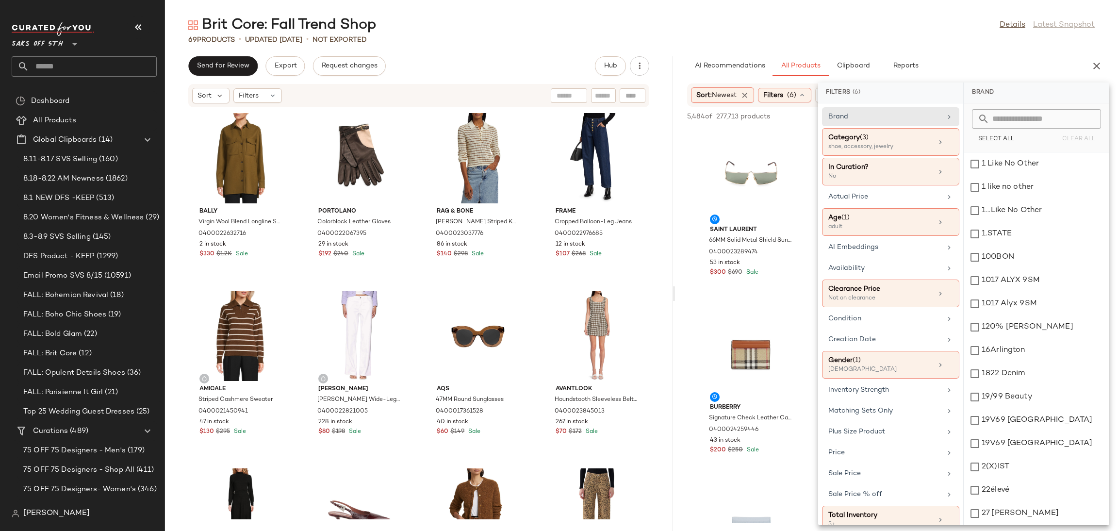
click at [957, 39] on div "69 Products • updated [DATE] • Not Exported" at bounding box center [641, 40] width 953 height 10
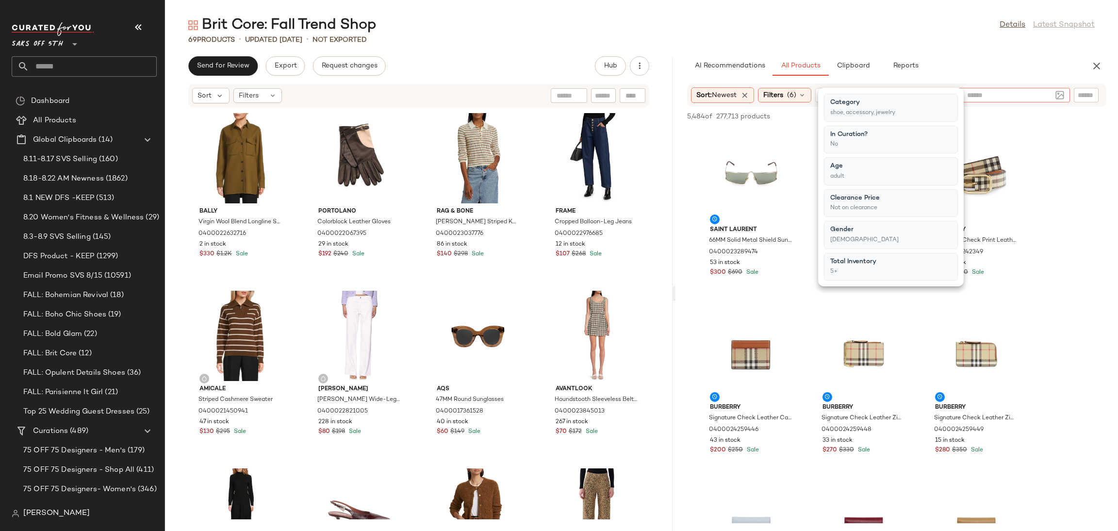
click at [1058, 97] on div at bounding box center [1008, 95] width 121 height 15
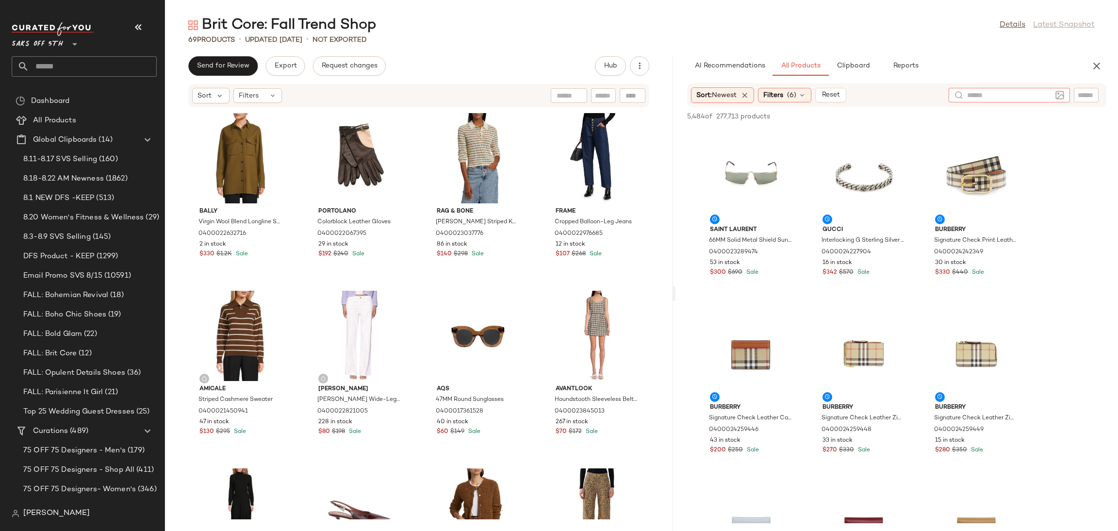
click at [1058, 97] on img at bounding box center [1059, 95] width 9 height 9
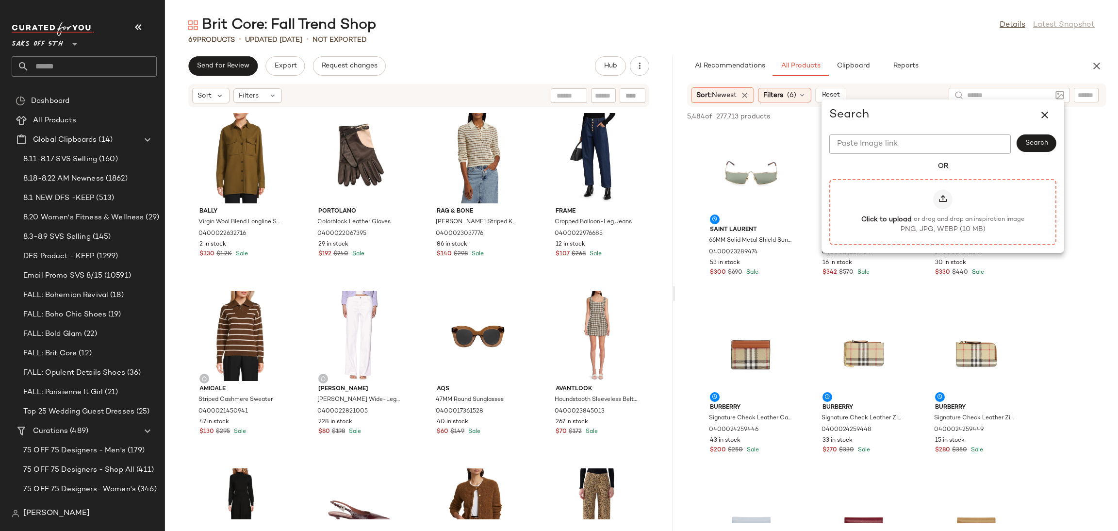
click at [937, 204] on div at bounding box center [942, 199] width 19 height 19
click at [943, 212] on input "Click to upload or drag and drop an inspiration image PNG, JPG, WEBP (10 MB)" at bounding box center [943, 212] width 0 height 0
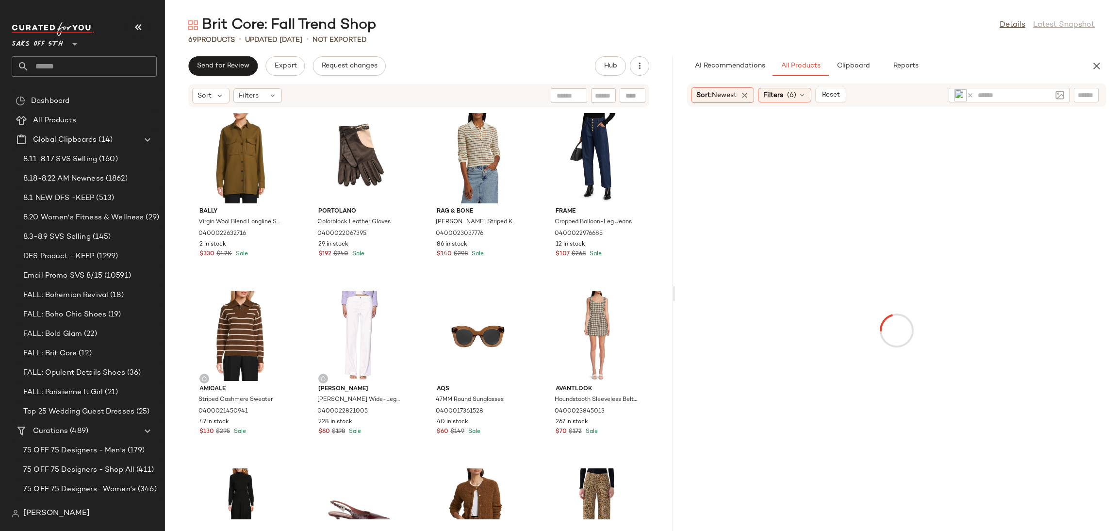
click at [540, 47] on div "Brit Core: Fall Trend Shop Details Latest Snapshot 69 Products • updated [DATE]…" at bounding box center [641, 273] width 953 height 515
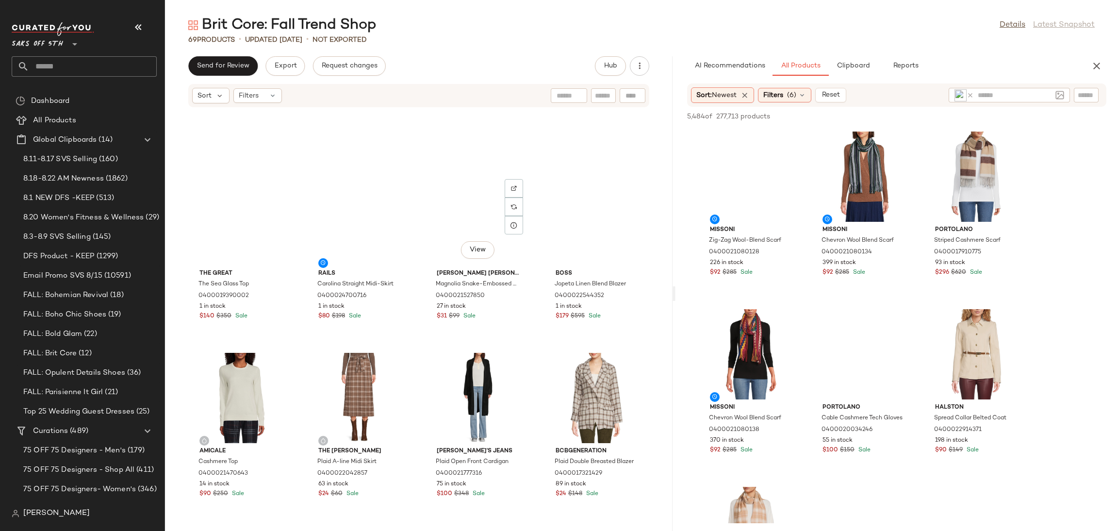
scroll to position [1890, 0]
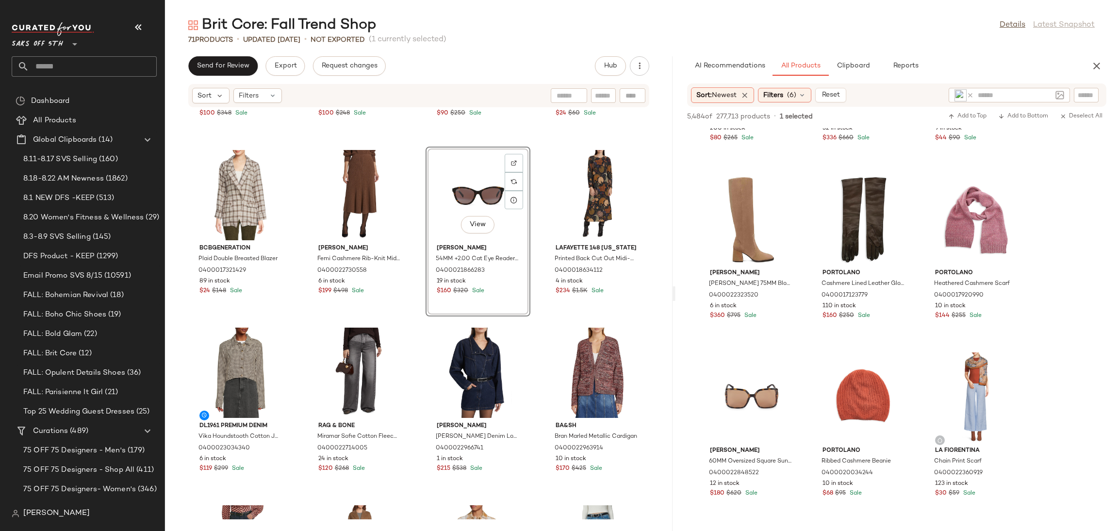
scroll to position [2280, 0]
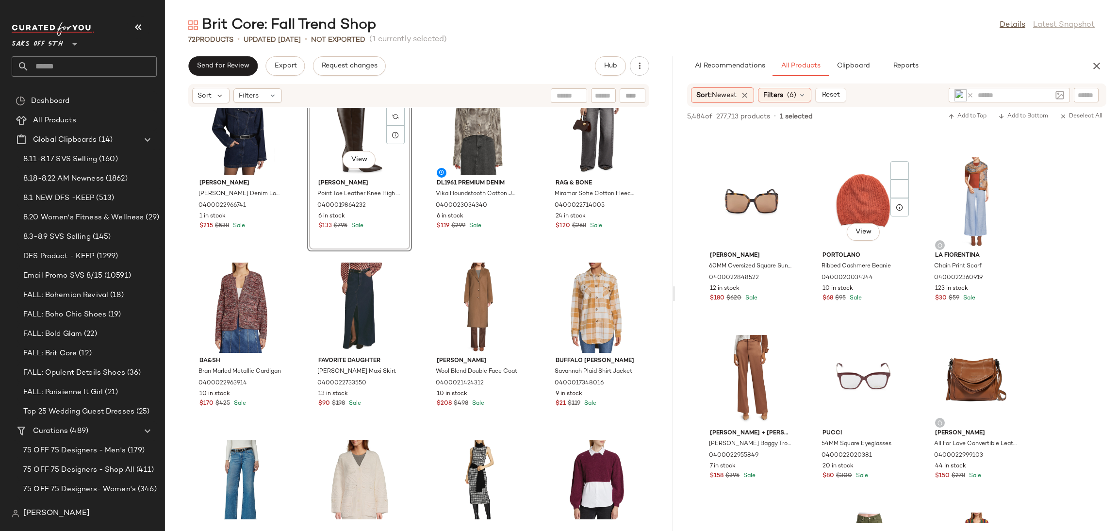
scroll to position [2623, 0]
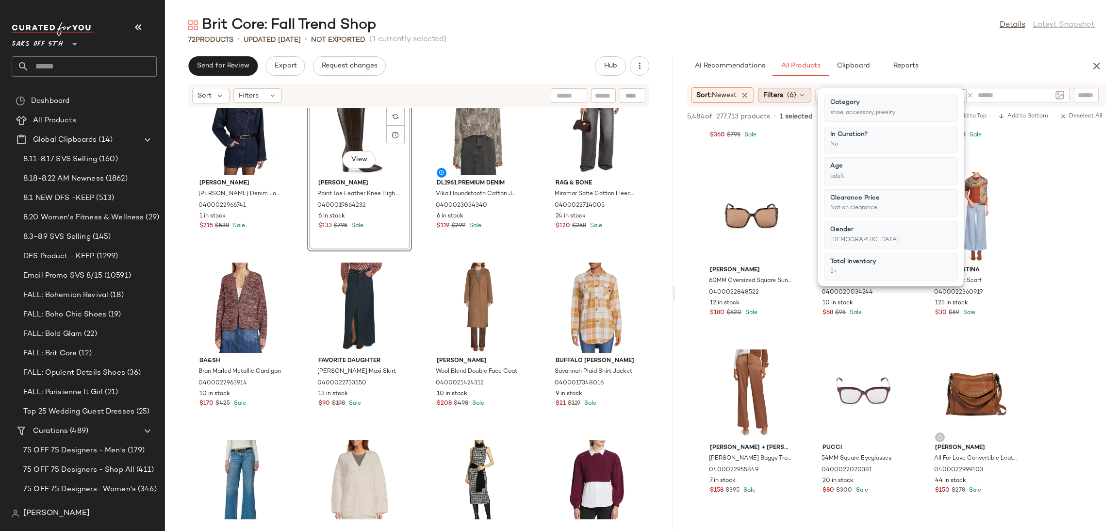
click at [793, 93] on span "(6)" at bounding box center [791, 95] width 9 height 10
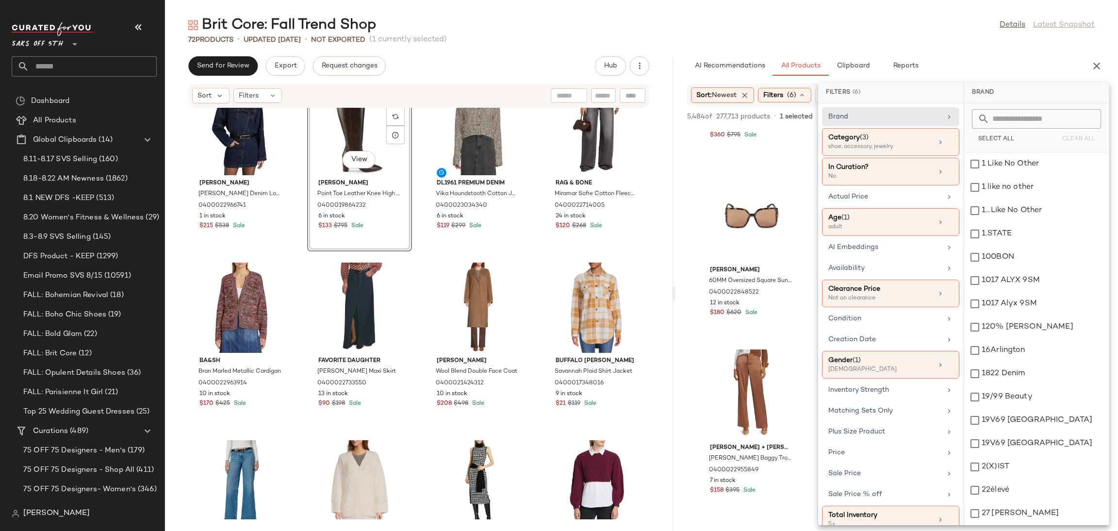
click at [876, 30] on div "Brit Core: Fall Trend Shop Details Latest Snapshot" at bounding box center [641, 25] width 953 height 19
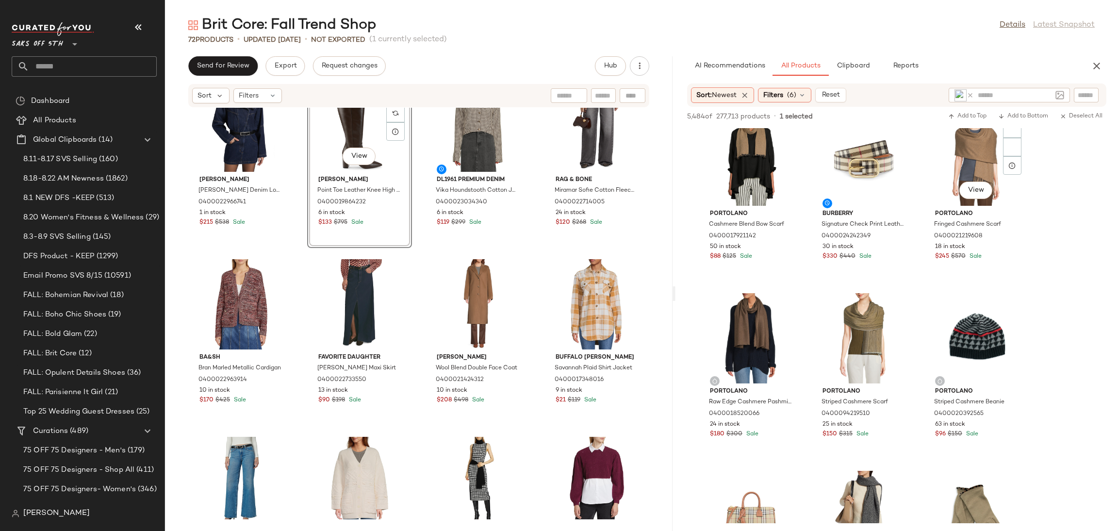
scroll to position [727, 0]
click at [1077, 93] on input "text" at bounding box center [1085, 95] width 17 height 10
type input "********"
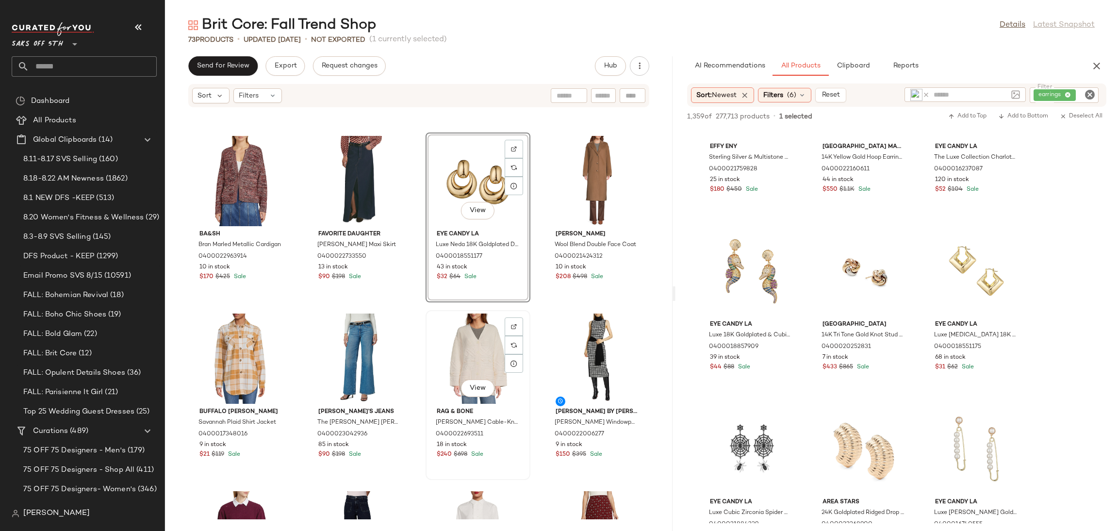
scroll to position [2650, 0]
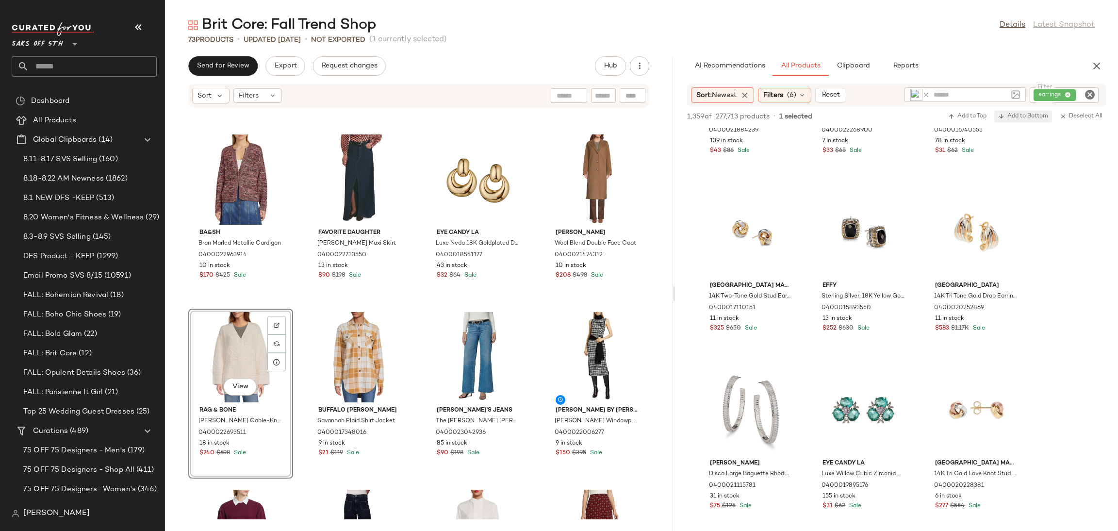
scroll to position [2787, 0]
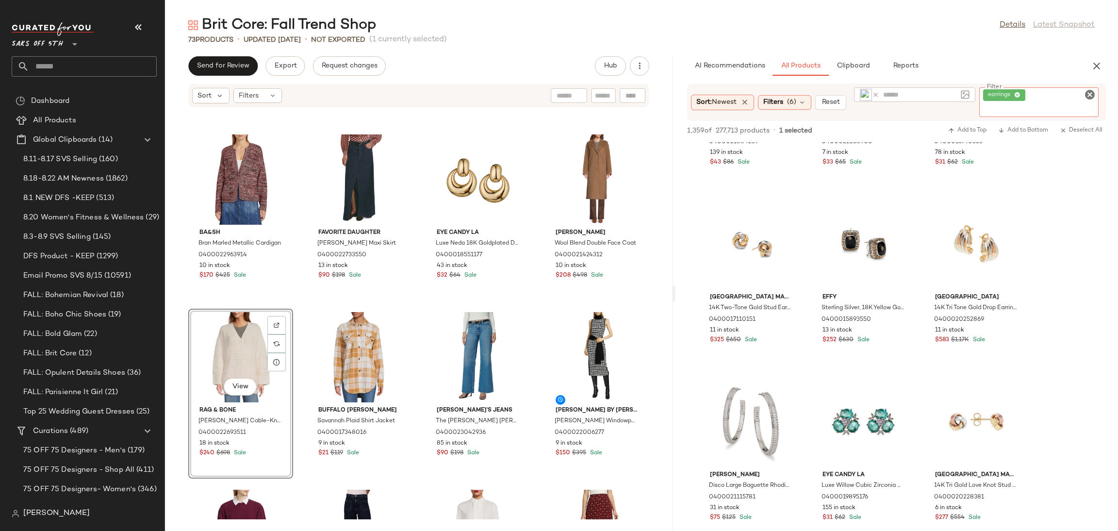
click at [1067, 96] on div "earrings" at bounding box center [1038, 102] width 119 height 30
click at [1090, 96] on icon "Clear Filter" at bounding box center [1090, 95] width 12 height 12
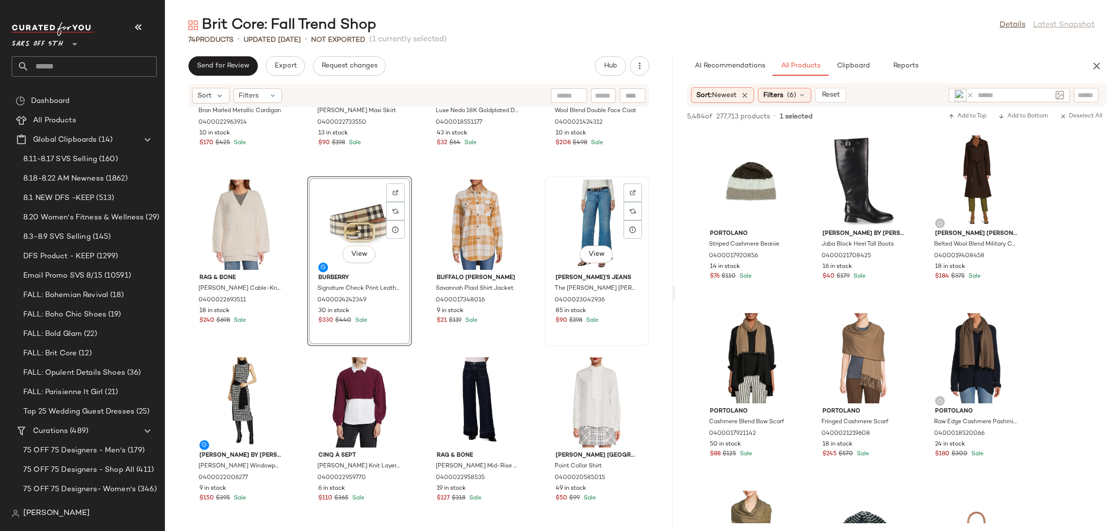
scroll to position [2784, 0]
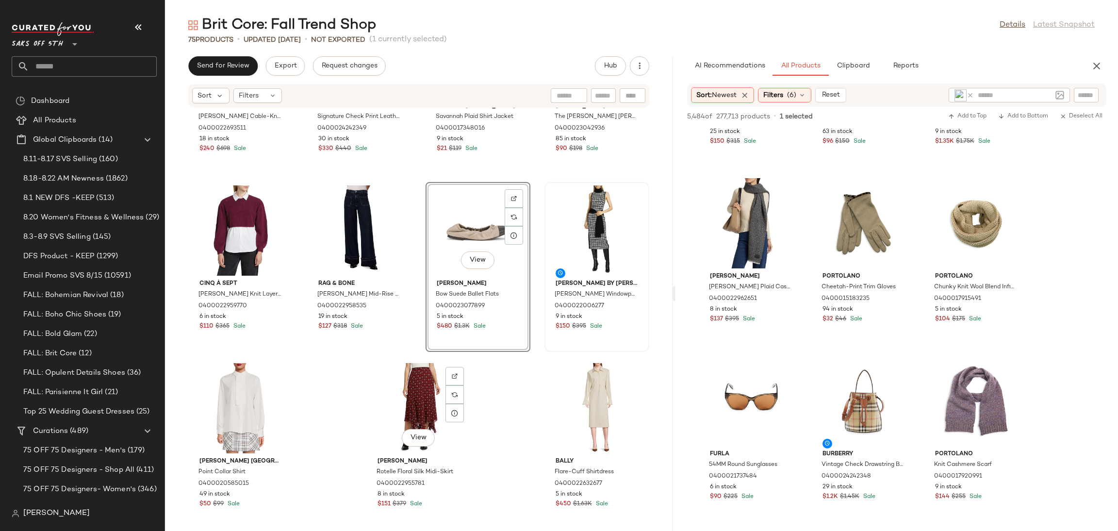
scroll to position [2963, 0]
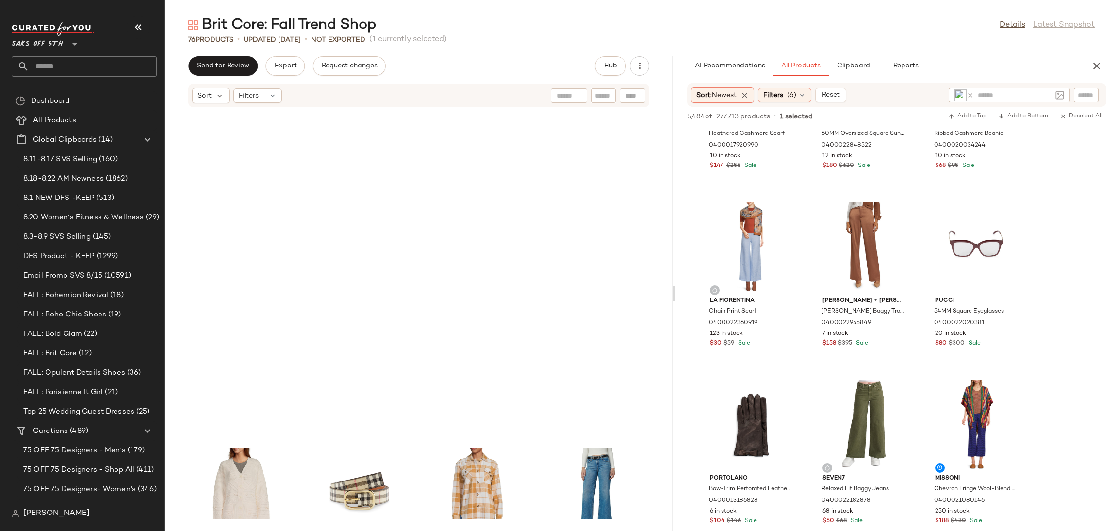
scroll to position [2963, 0]
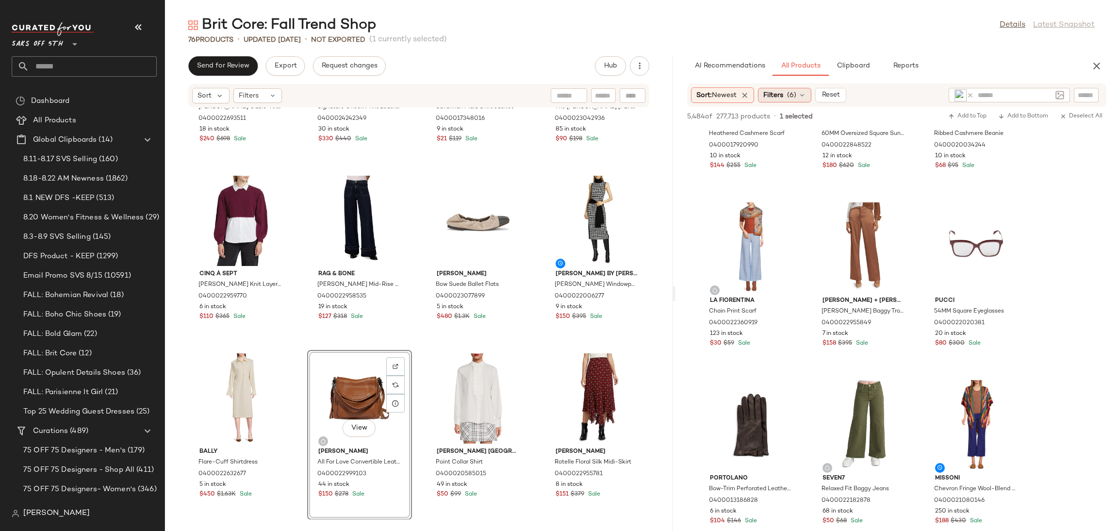
click at [802, 93] on icon at bounding box center [802, 95] width 8 height 8
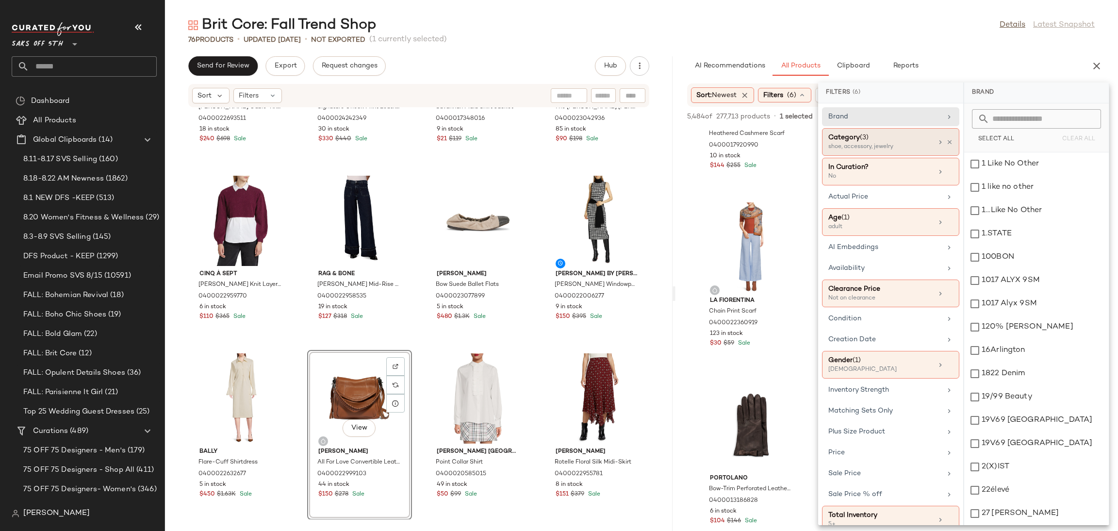
click at [910, 137] on div "Category (3)" at bounding box center [880, 137] width 104 height 10
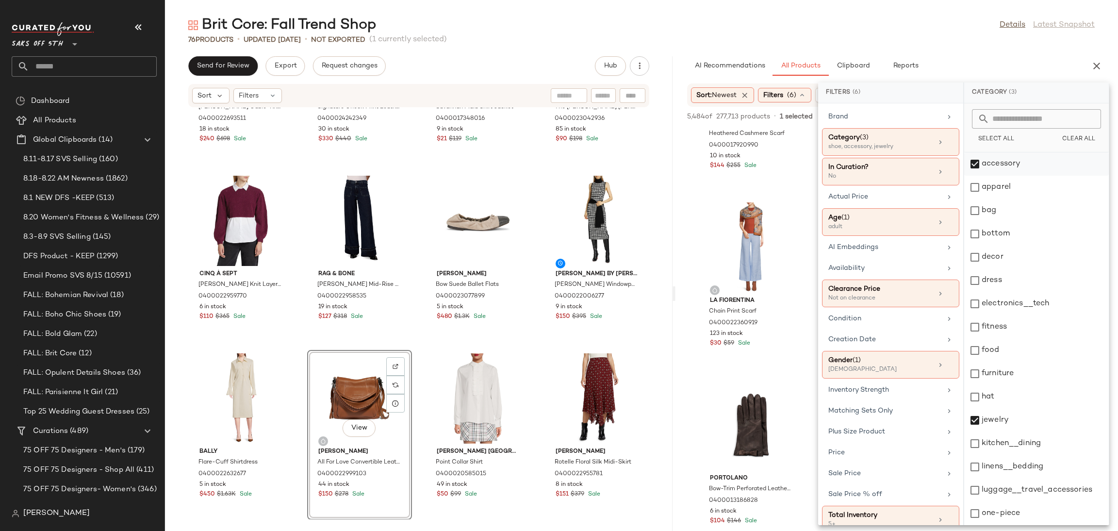
click at [976, 164] on div "accessory" at bounding box center [1036, 163] width 145 height 23
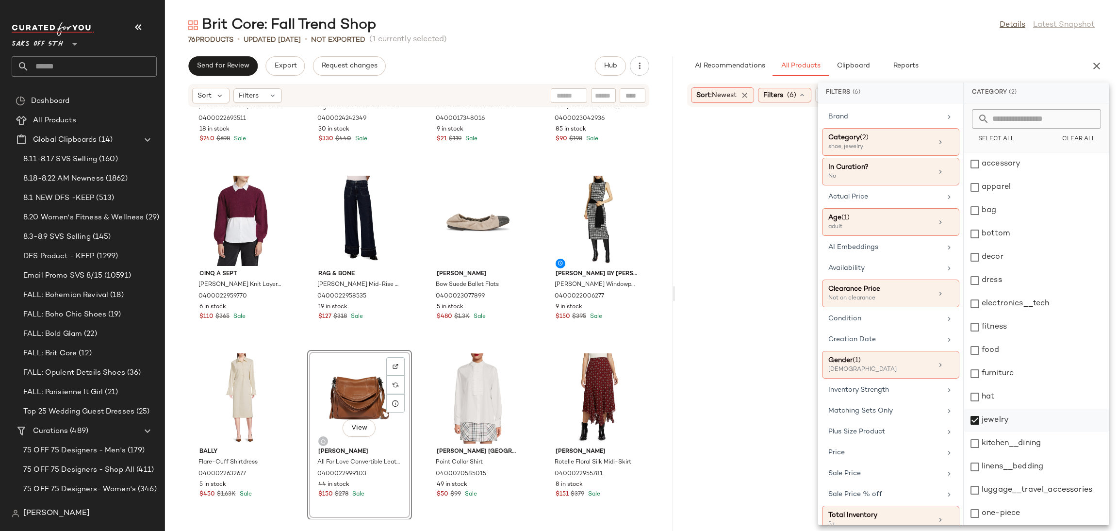
click at [976, 422] on div "jewelry" at bounding box center [1036, 419] width 145 height 23
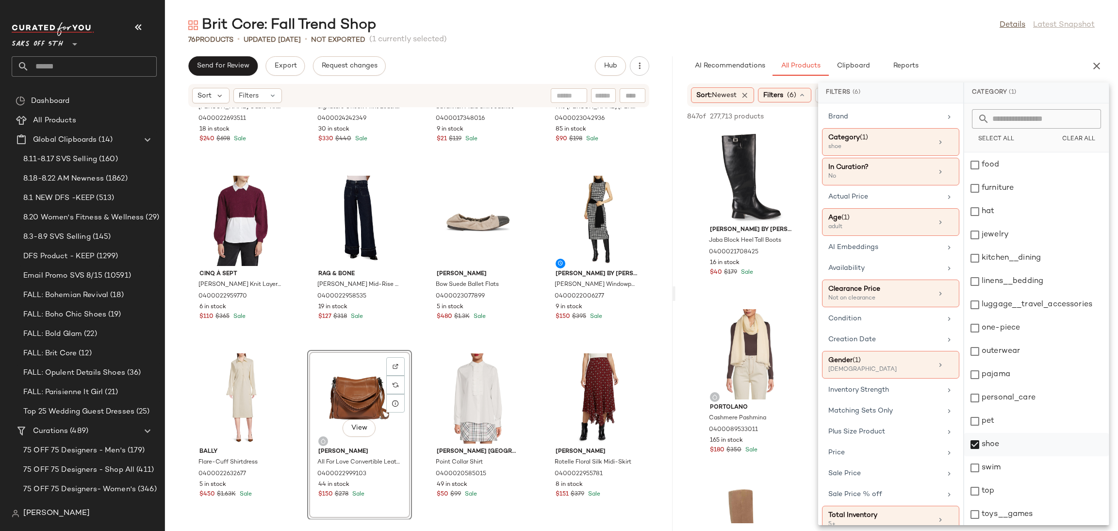
click at [974, 445] on div "shoe" at bounding box center [1036, 444] width 145 height 23
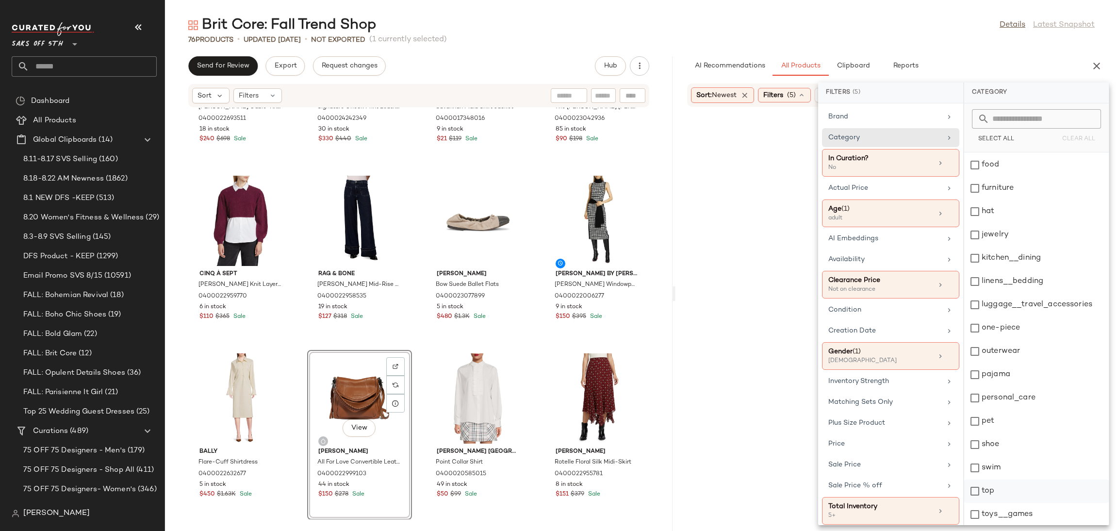
click at [975, 493] on div "top" at bounding box center [1036, 490] width 145 height 23
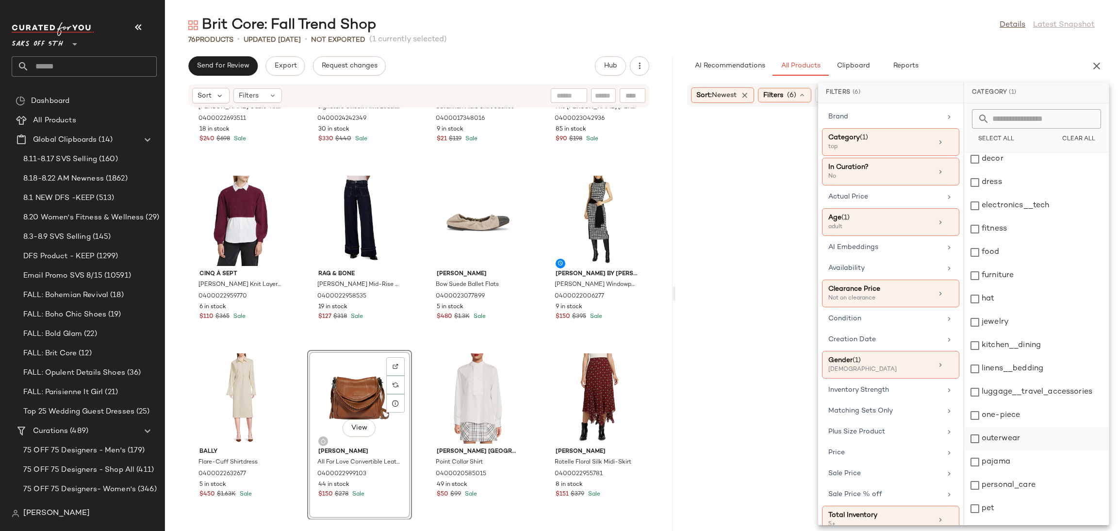
scroll to position [0, 0]
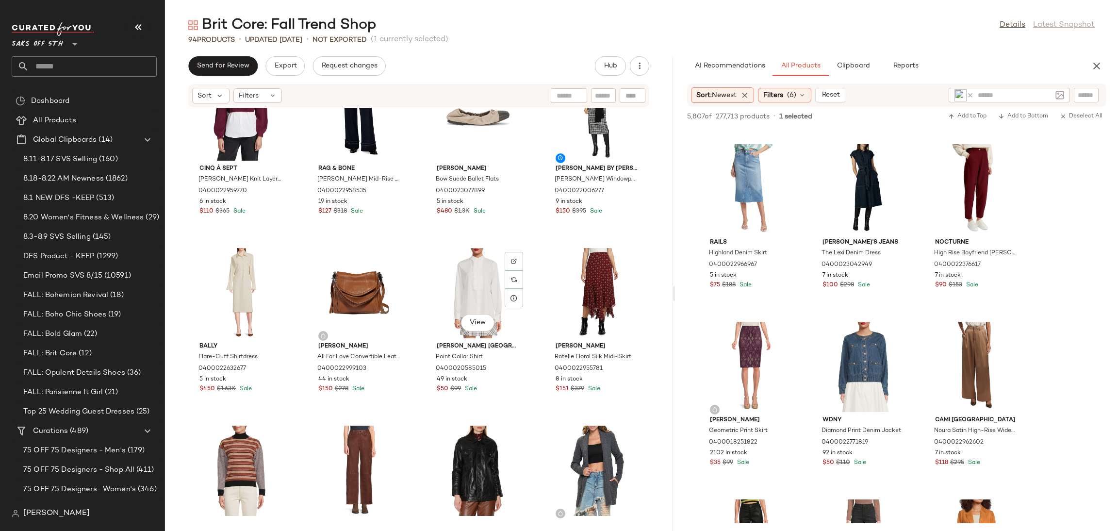
scroll to position [3067, 0]
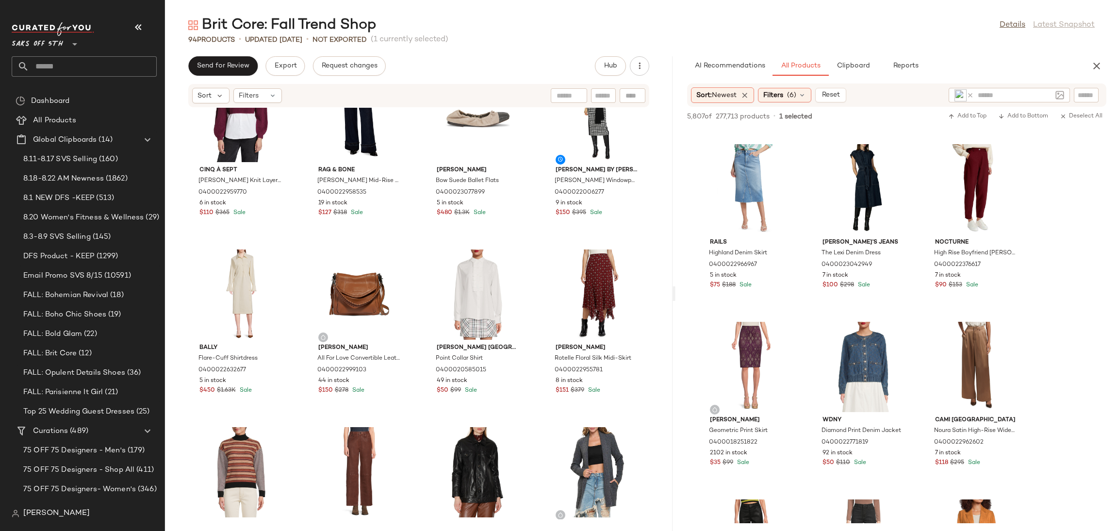
click at [794, 87] on div "Sort: Newest Filters (6) Reset" at bounding box center [769, 95] width 156 height 16
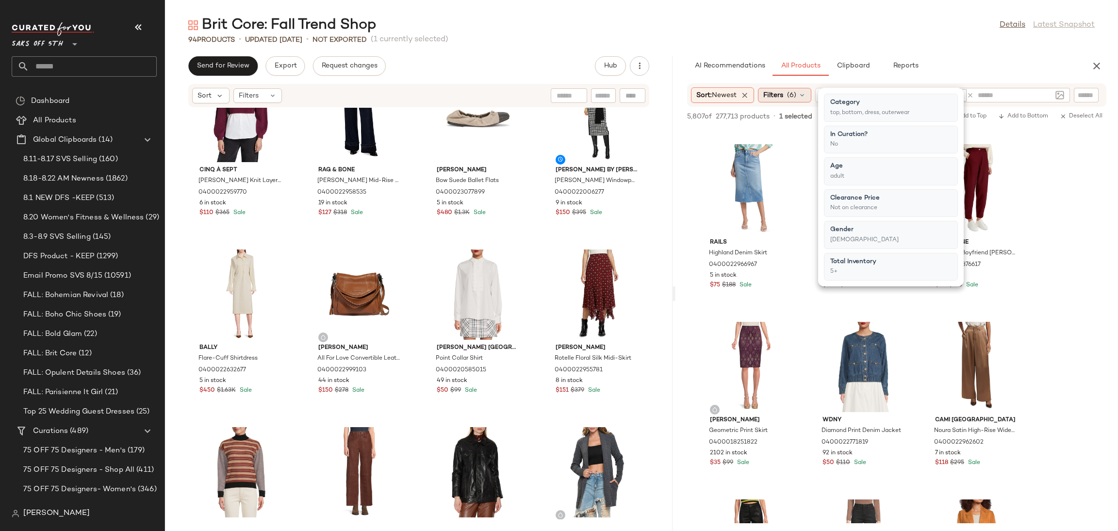
click at [793, 96] on span "(6)" at bounding box center [791, 95] width 9 height 10
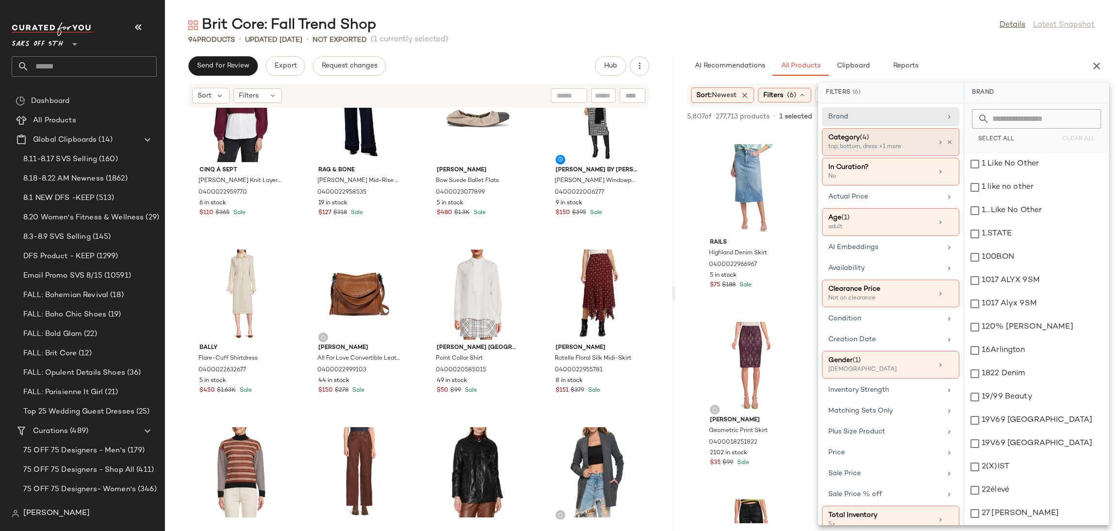
click at [896, 158] on div "Category (4) top, bottom, dress +1 more" at bounding box center [890, 172] width 137 height 28
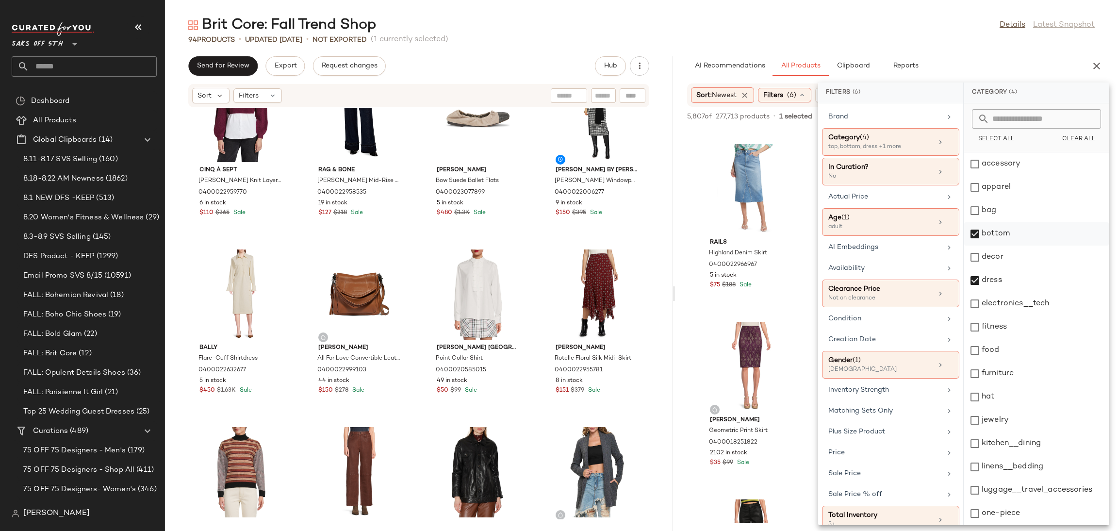
click at [976, 234] on div "bottom" at bounding box center [1036, 233] width 145 height 23
click at [976, 280] on div "dress" at bounding box center [1036, 280] width 145 height 23
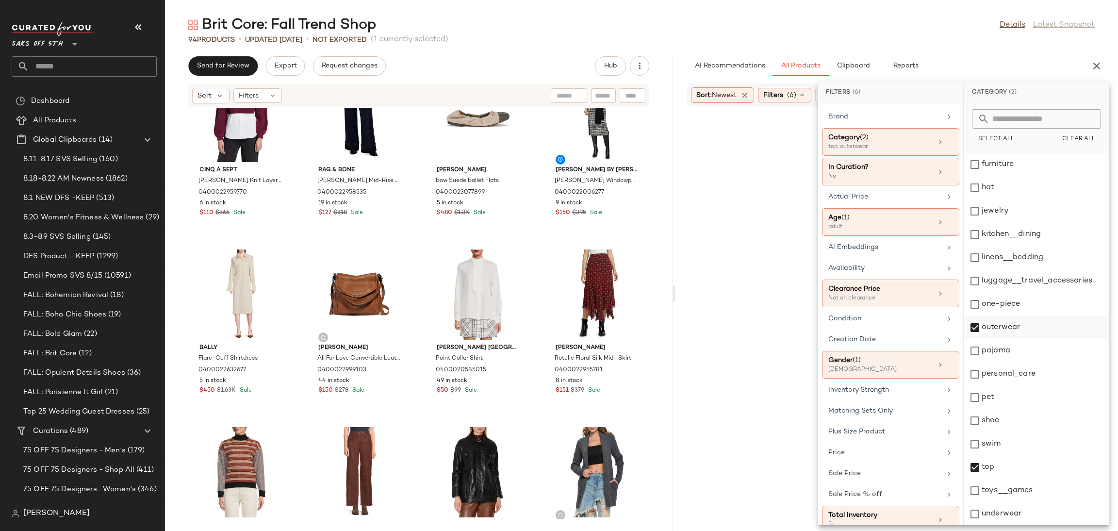
click at [975, 328] on div "outerwear" at bounding box center [1036, 327] width 145 height 23
click at [977, 465] on div "top" at bounding box center [1036, 466] width 145 height 23
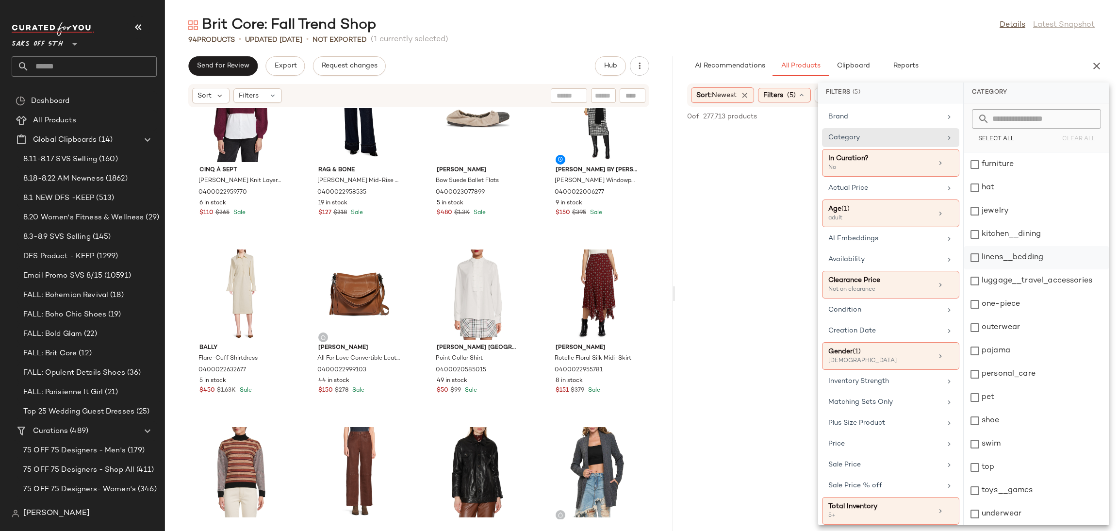
scroll to position [0, 0]
click at [977, 161] on div "accessory" at bounding box center [1036, 163] width 145 height 23
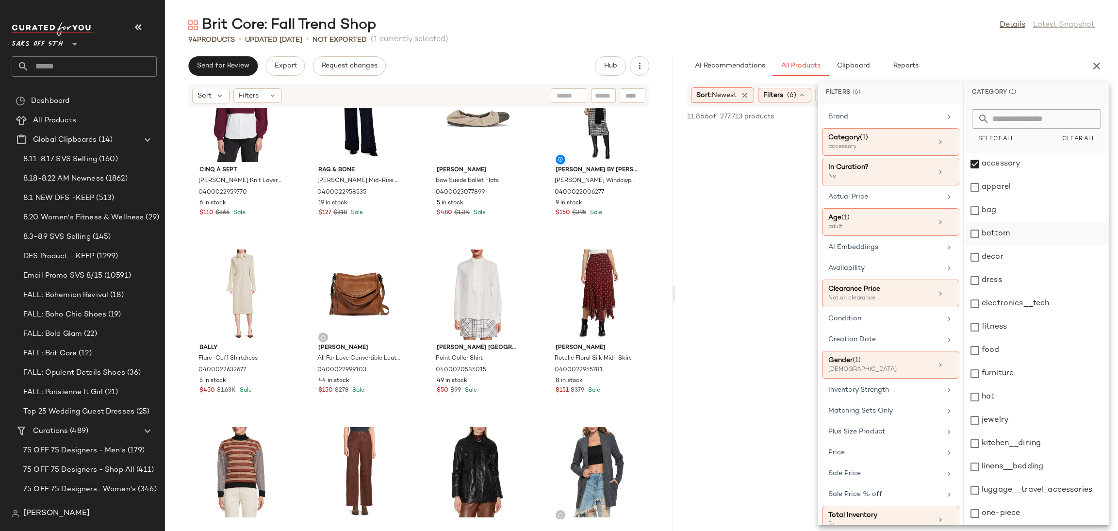
click at [973, 240] on div "bottom" at bounding box center [1036, 233] width 145 height 23
click at [973, 235] on div "bottom" at bounding box center [1036, 233] width 145 height 23
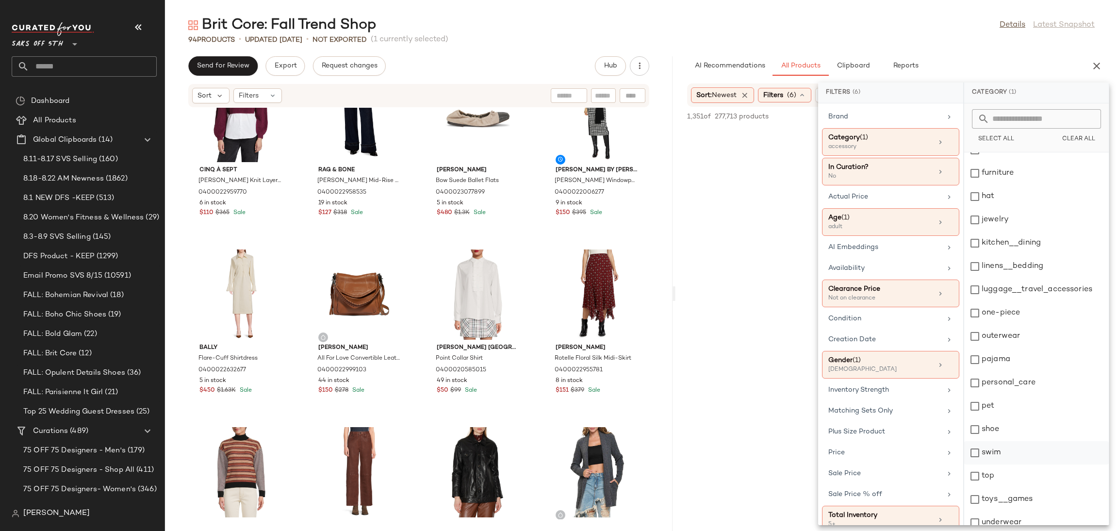
scroll to position [209, 0]
click at [974, 416] on div "shoe" at bounding box center [1036, 420] width 145 height 23
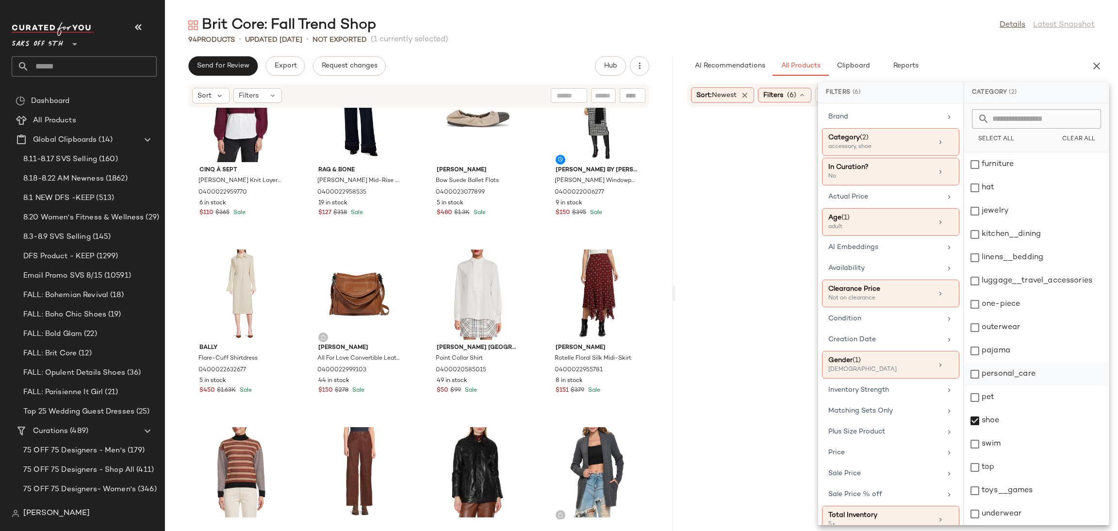
click at [977, 372] on div "personal_care" at bounding box center [1036, 373] width 145 height 23
click at [974, 393] on div "jewelry" at bounding box center [1036, 395] width 145 height 23
click at [852, 31] on div "Brit Core: Fall Trend Shop Details Latest Snapshot" at bounding box center [641, 25] width 953 height 19
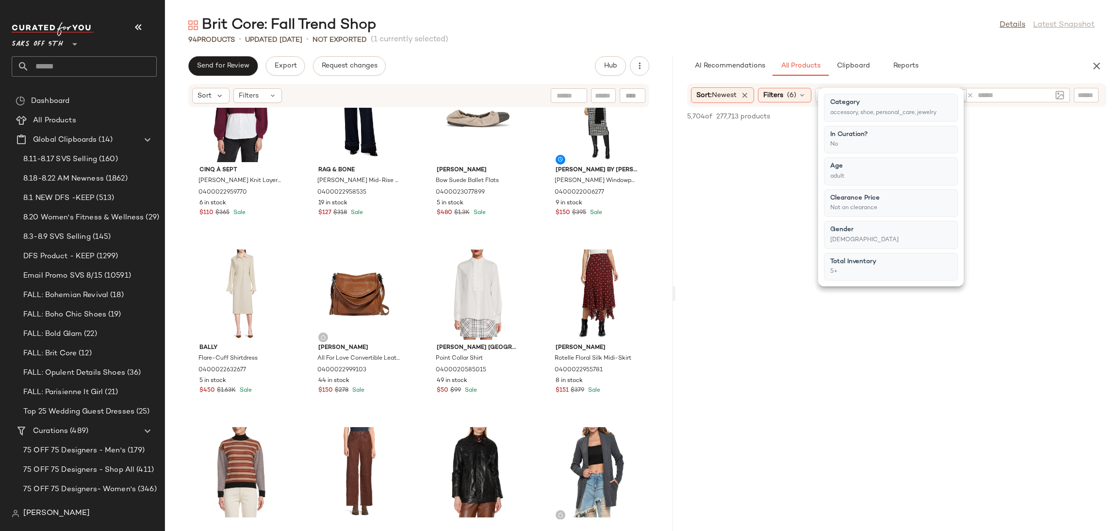
click at [812, 42] on div "94 Products • updated Aug 20th • Not Exported (1 currently selected)" at bounding box center [641, 40] width 953 height 10
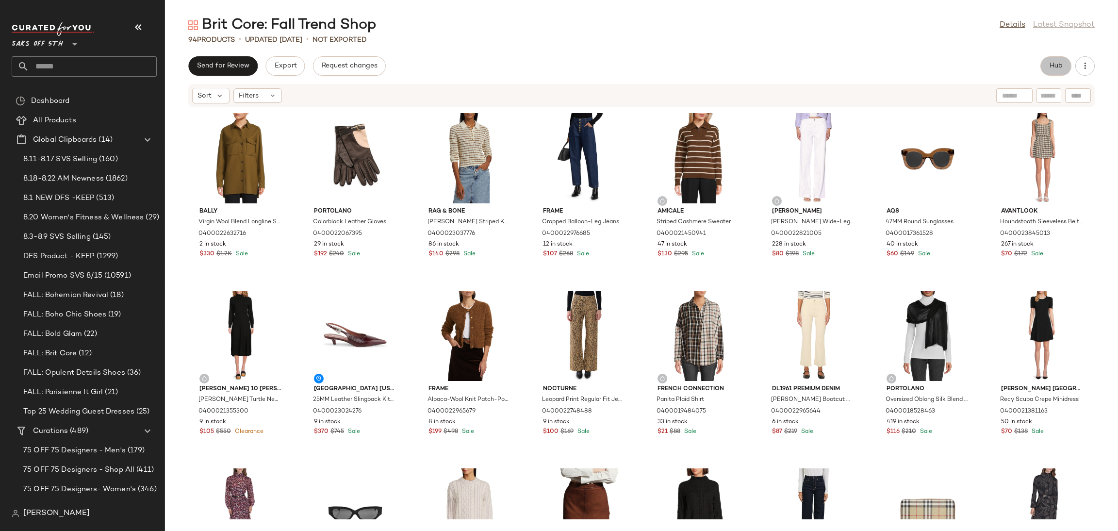
click at [1050, 59] on button "Hub" at bounding box center [1055, 65] width 31 height 19
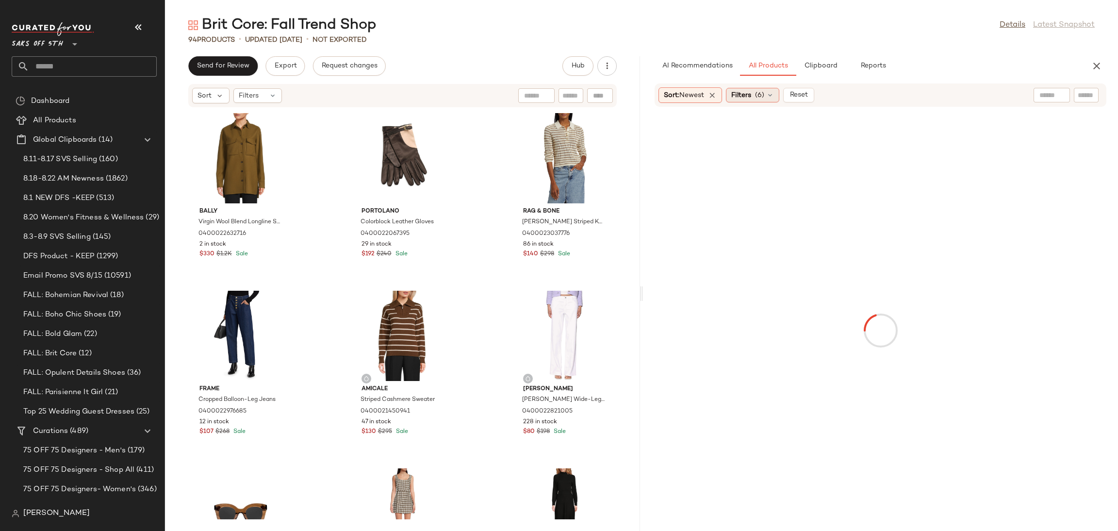
click at [764, 99] on span "(6)" at bounding box center [759, 95] width 9 height 10
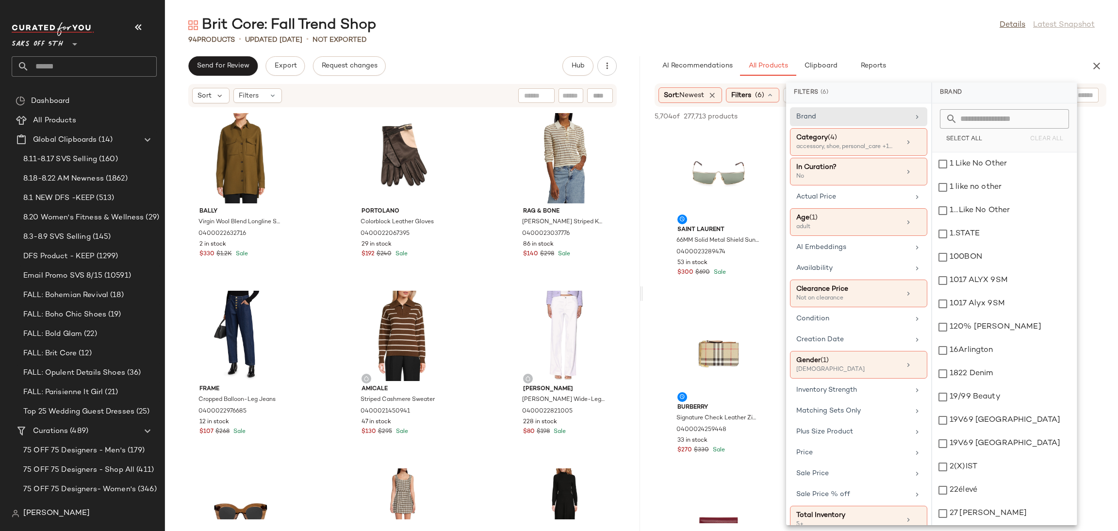
scroll to position [17, 0]
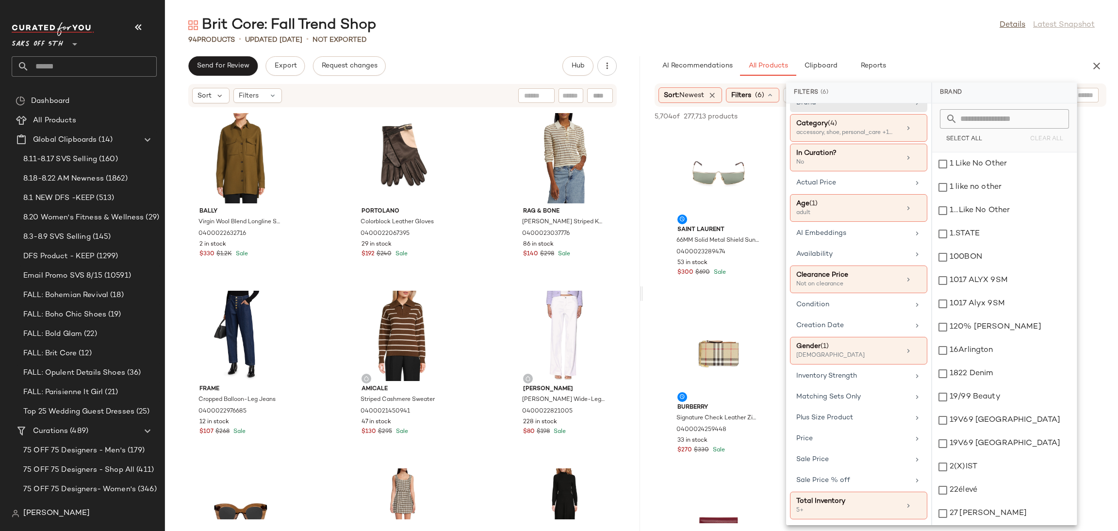
click at [956, 50] on div "Brit Core: Fall Trend Shop Details Latest Snapshot 94 Products • updated Aug 20…" at bounding box center [641, 273] width 953 height 515
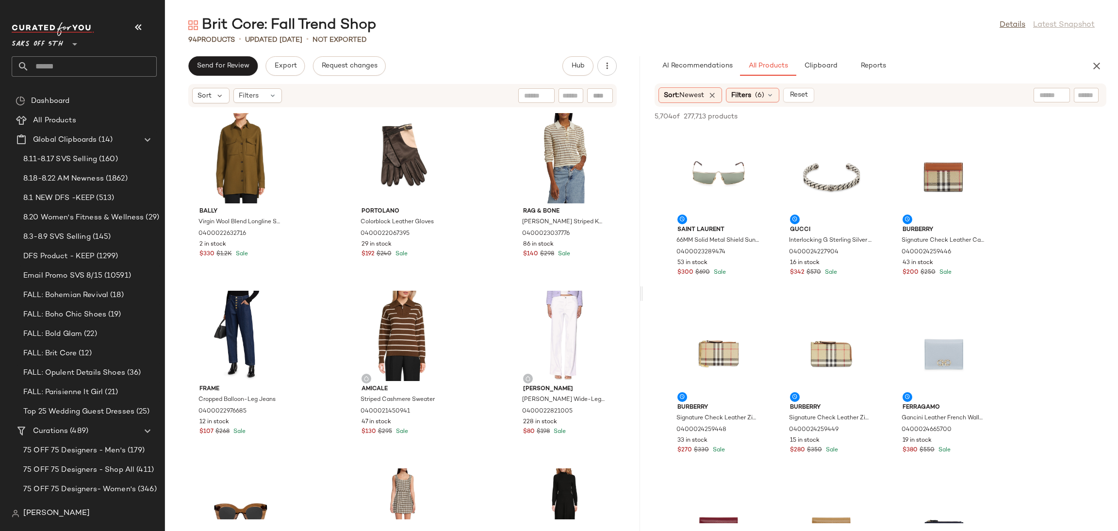
click at [988, 42] on div "94 Products • updated Aug 20th • Not Exported" at bounding box center [641, 40] width 953 height 10
click at [1064, 100] on div at bounding box center [1008, 95] width 121 height 15
click at [1057, 98] on img at bounding box center [1059, 95] width 9 height 9
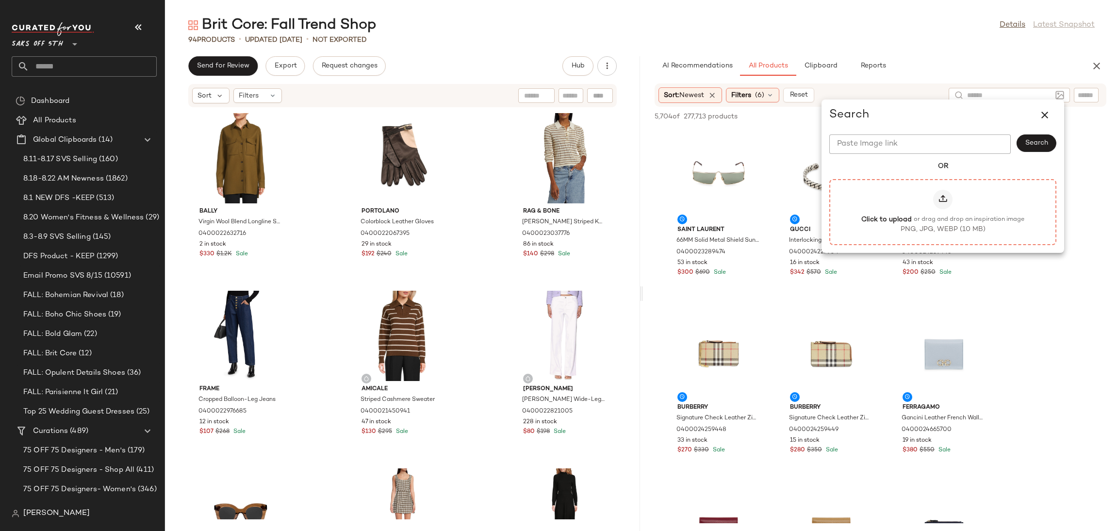
click at [938, 197] on icon at bounding box center [943, 200] width 10 height 10
click at [943, 212] on input "Click to upload or drag and drop an inspiration image PNG, JPG, WEBP (10 MB)" at bounding box center [943, 212] width 0 height 0
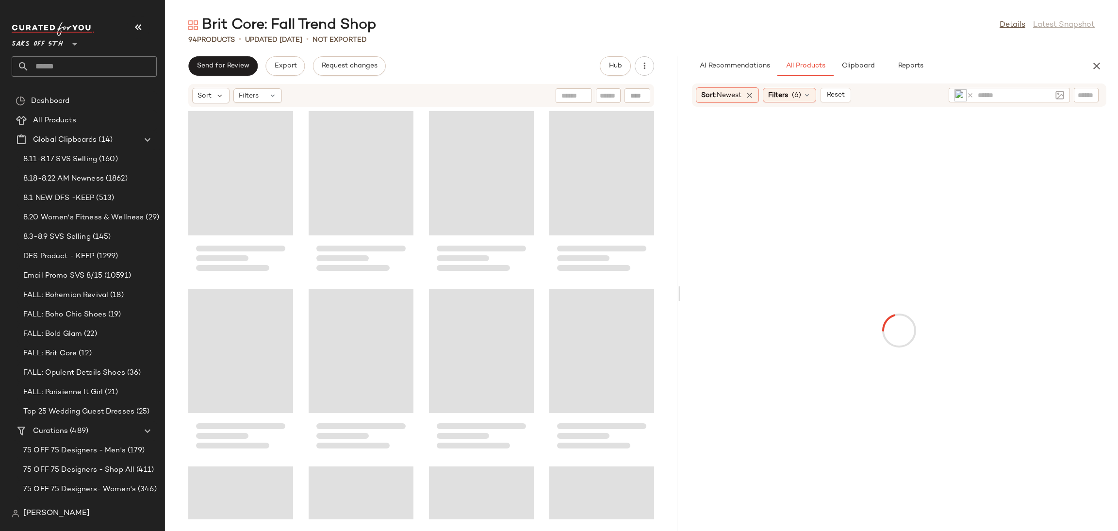
drag, startPoint x: 641, startPoint y: 292, endPoint x: 685, endPoint y: 285, distance: 44.2
click at [685, 285] on div "Brit Core: Fall Trend Shop Details Latest Snapshot 94 Products • updated Aug 20…" at bounding box center [641, 273] width 953 height 515
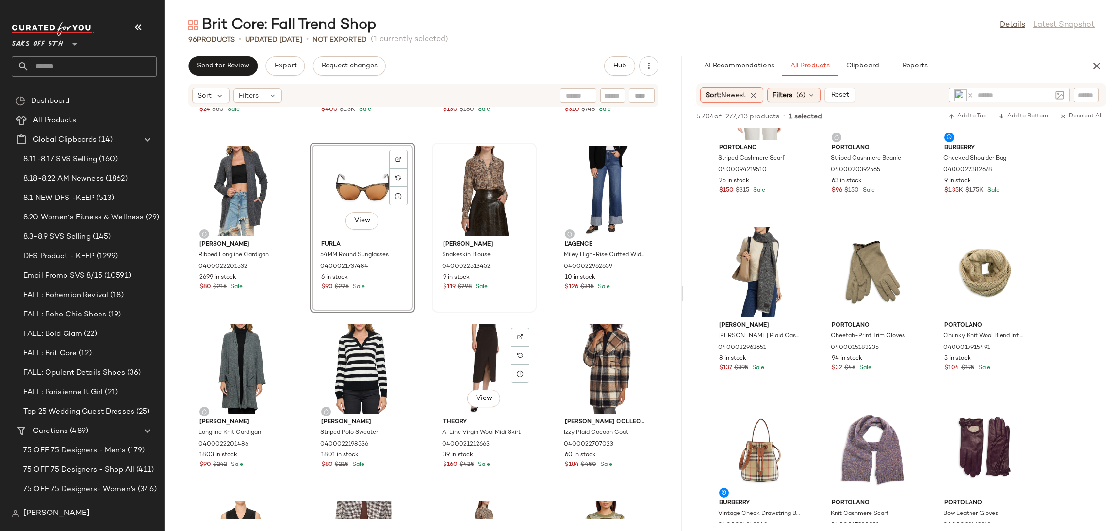
scroll to position [3531, 0]
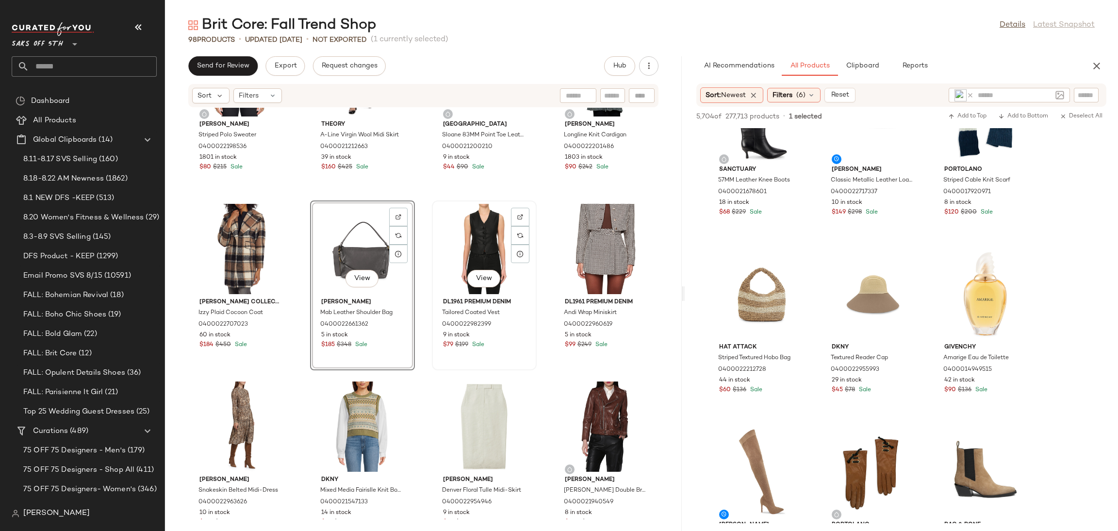
scroll to position [3840, 0]
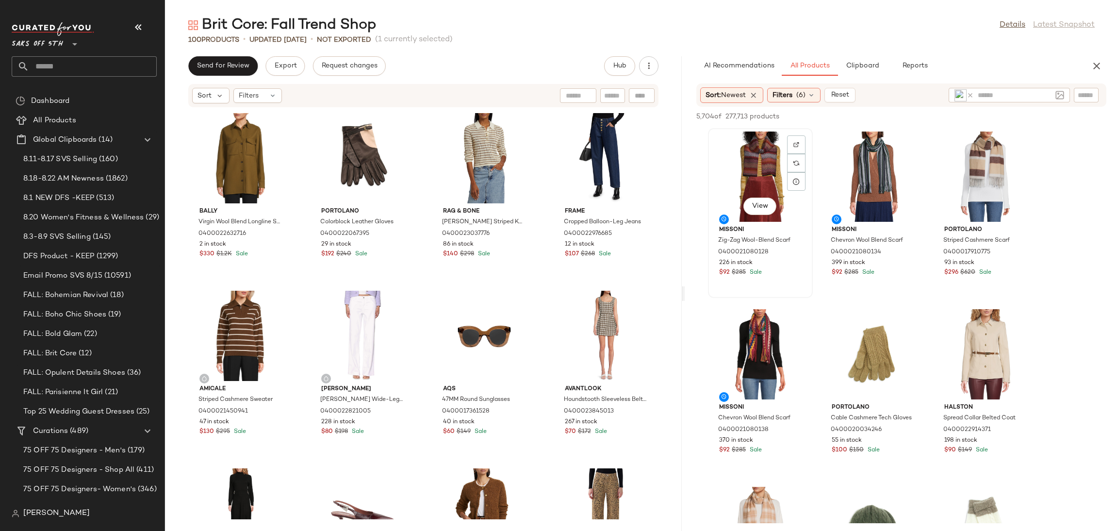
click at [764, 162] on div "View" at bounding box center [760, 176] width 98 height 90
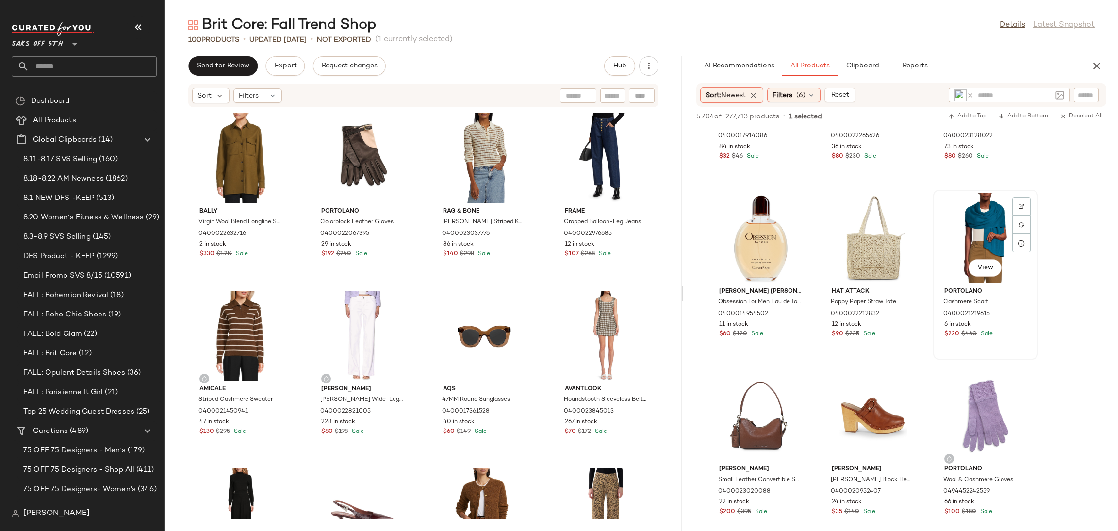
scroll to position [6697, 0]
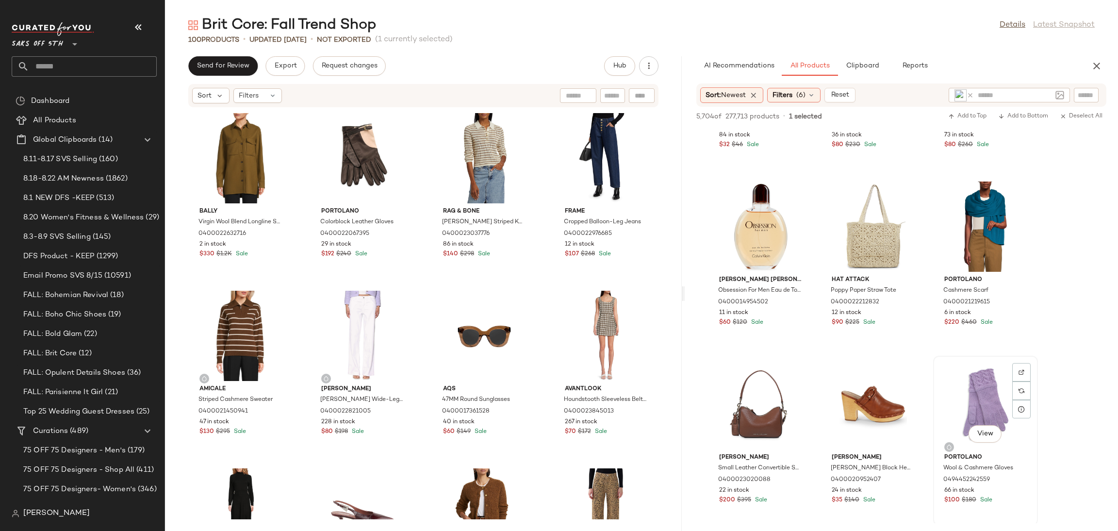
click at [977, 398] on div "View" at bounding box center [985, 404] width 98 height 90
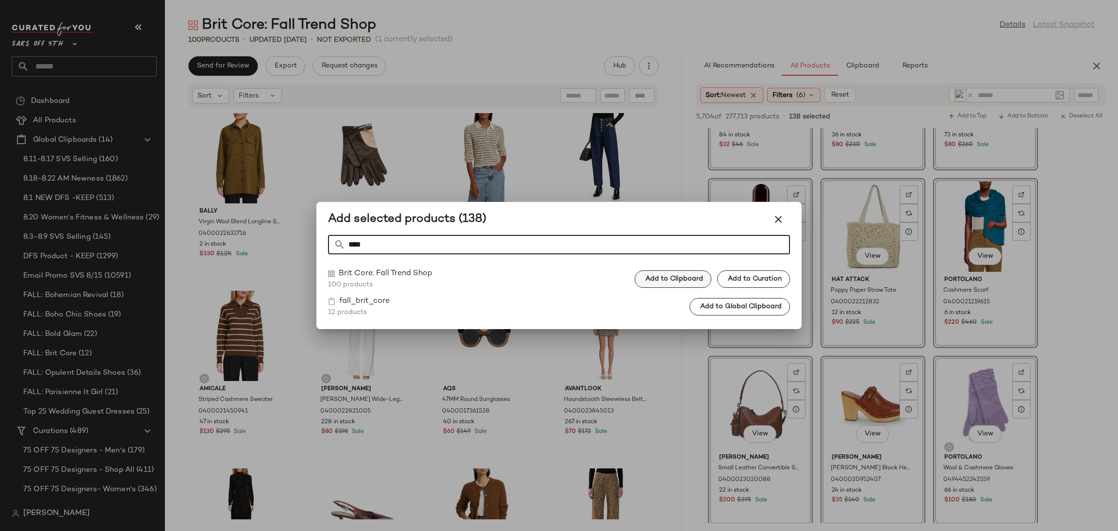
type input "****"
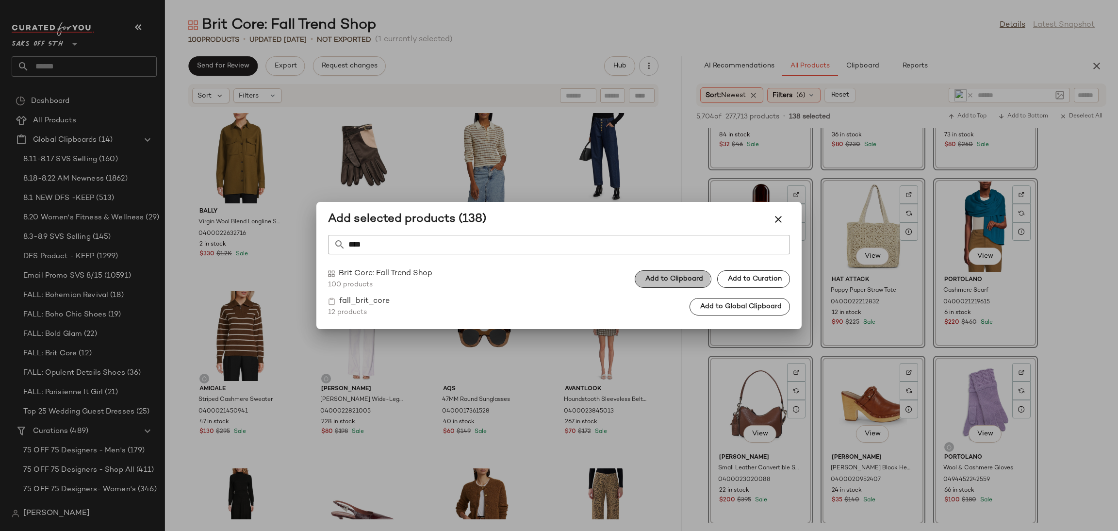
click at [683, 273] on button "Add to Clipboard" at bounding box center [672, 278] width 77 height 17
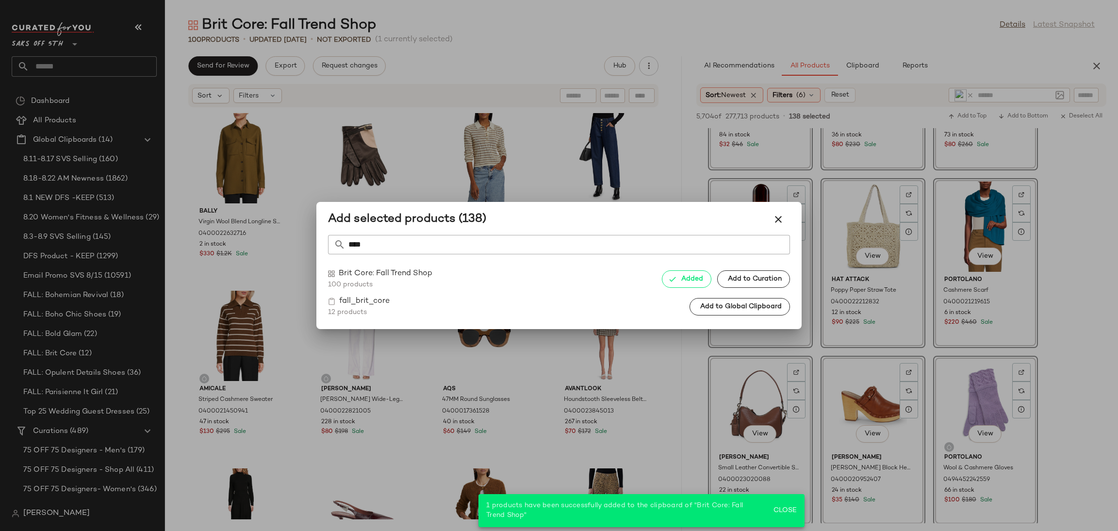
click at [859, 64] on div at bounding box center [559, 265] width 1118 height 531
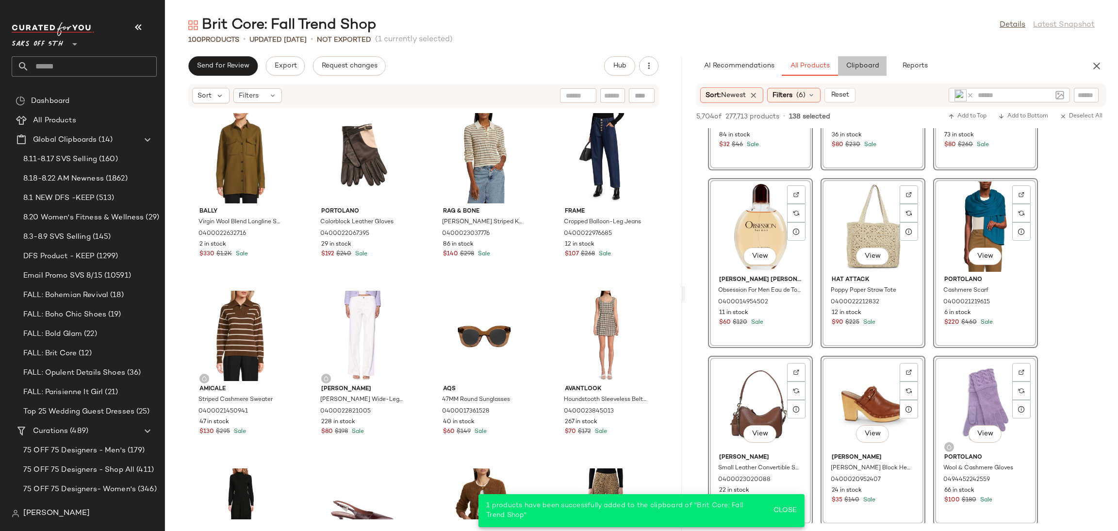
click at [859, 64] on span "Clipboard" at bounding box center [861, 66] width 33 height 8
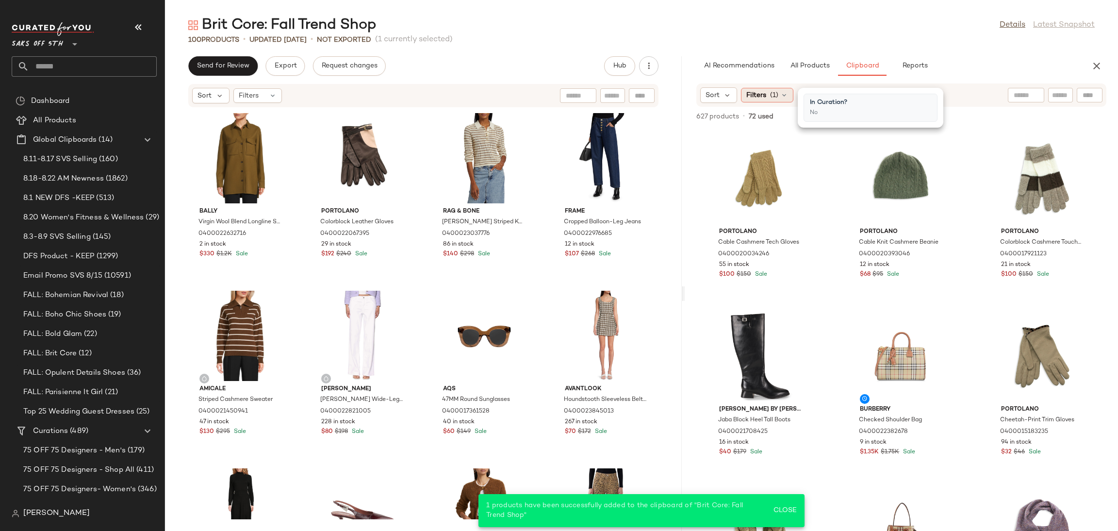
click at [762, 94] on span "Filters" at bounding box center [756, 95] width 20 height 10
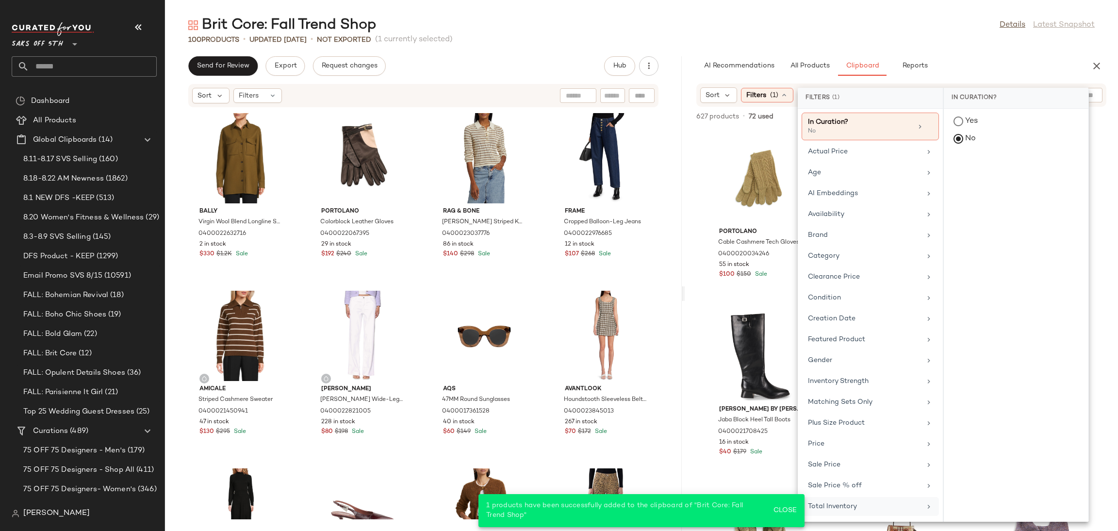
click at [855, 507] on div "Total Inventory" at bounding box center [864, 506] width 113 height 10
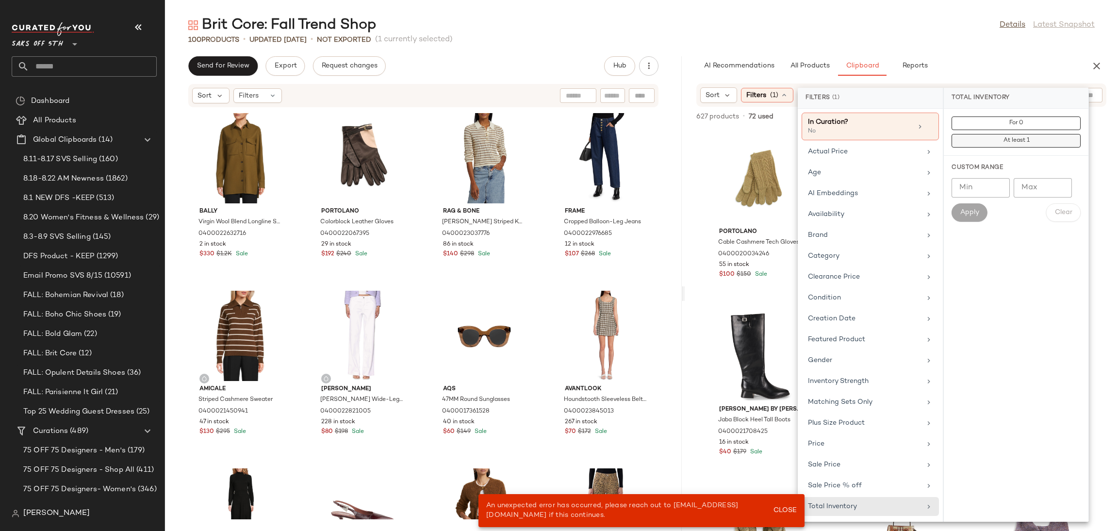
click at [996, 134] on button "At least 1" at bounding box center [1015, 141] width 129 height 14
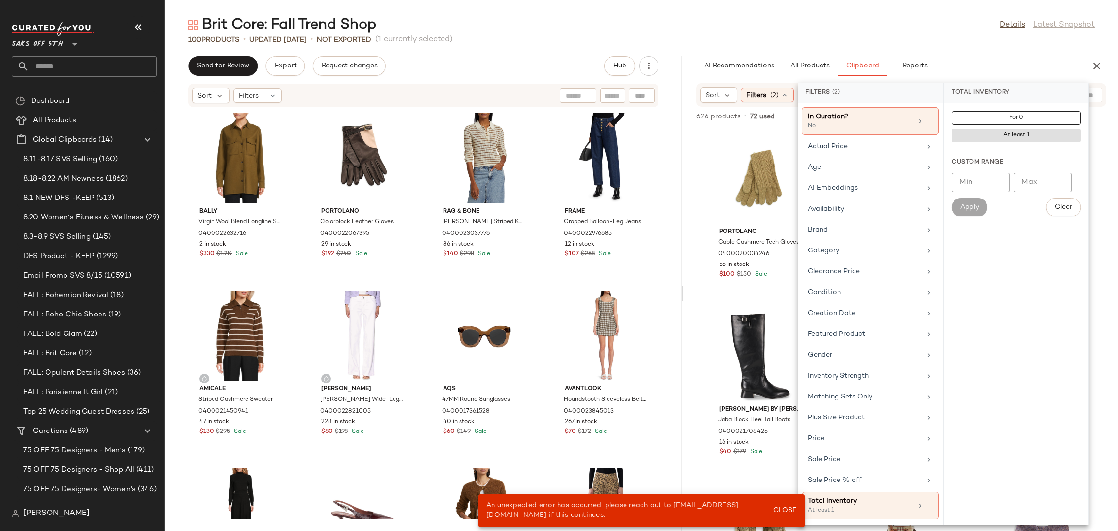
click at [849, 30] on div "Brit Core: Fall Trend Shop Details Latest Snapshot" at bounding box center [641, 25] width 953 height 19
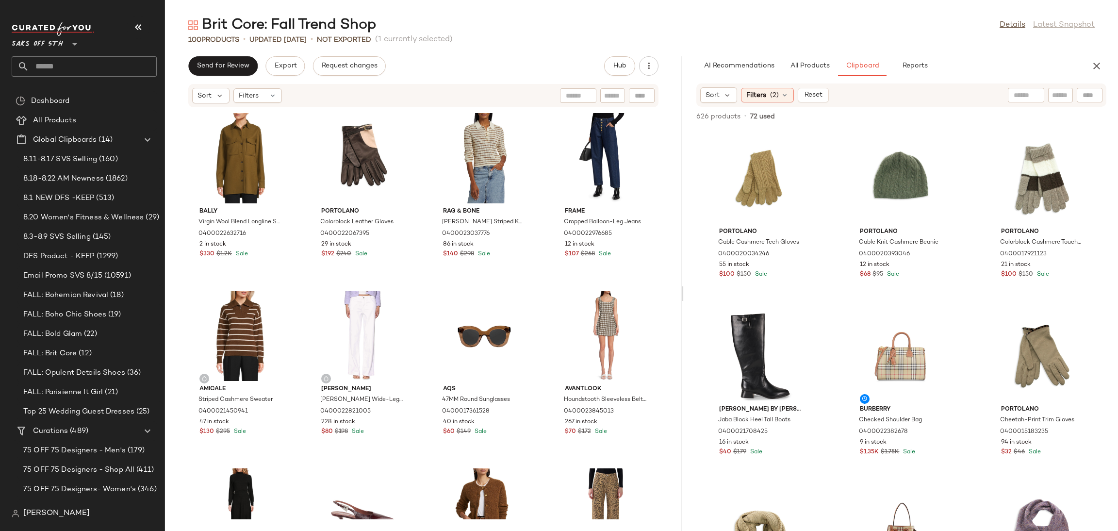
click at [834, 16] on div "Brit Core: Fall Trend Shop Details Latest Snapshot" at bounding box center [641, 25] width 953 height 19
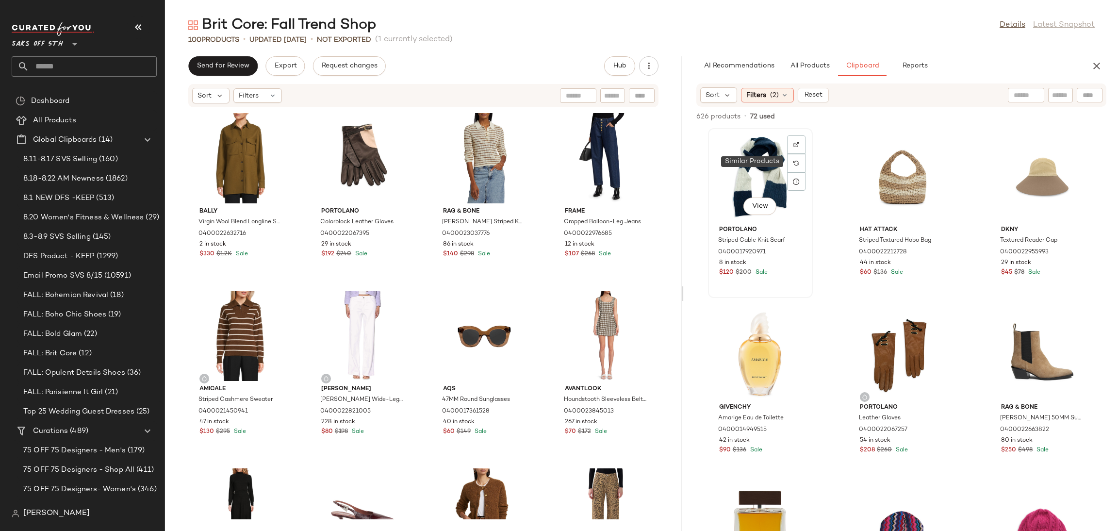
scroll to position [3739, 0]
click at [775, 98] on span "(2)" at bounding box center [774, 95] width 9 height 10
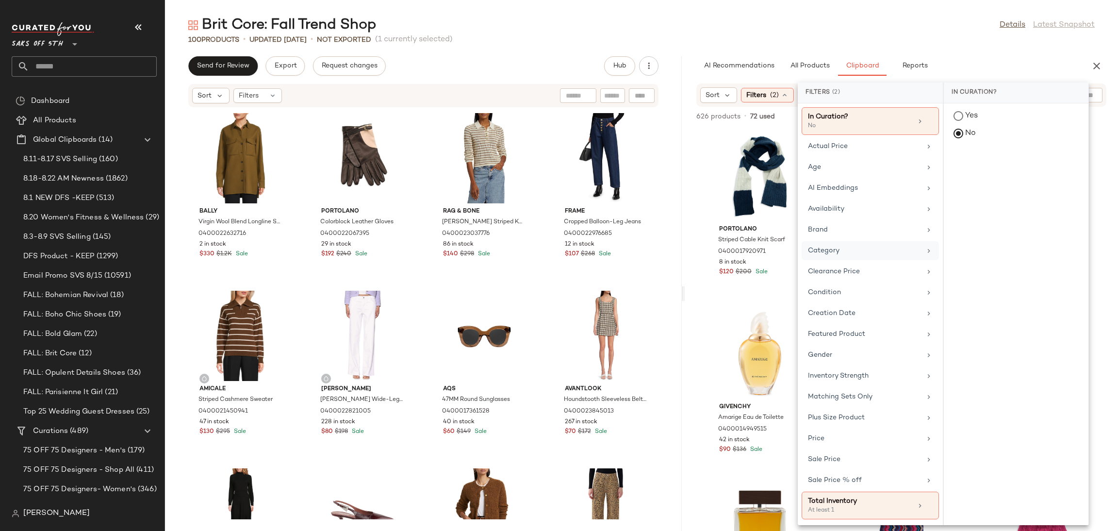
click at [847, 252] on div "Category" at bounding box center [864, 250] width 113 height 10
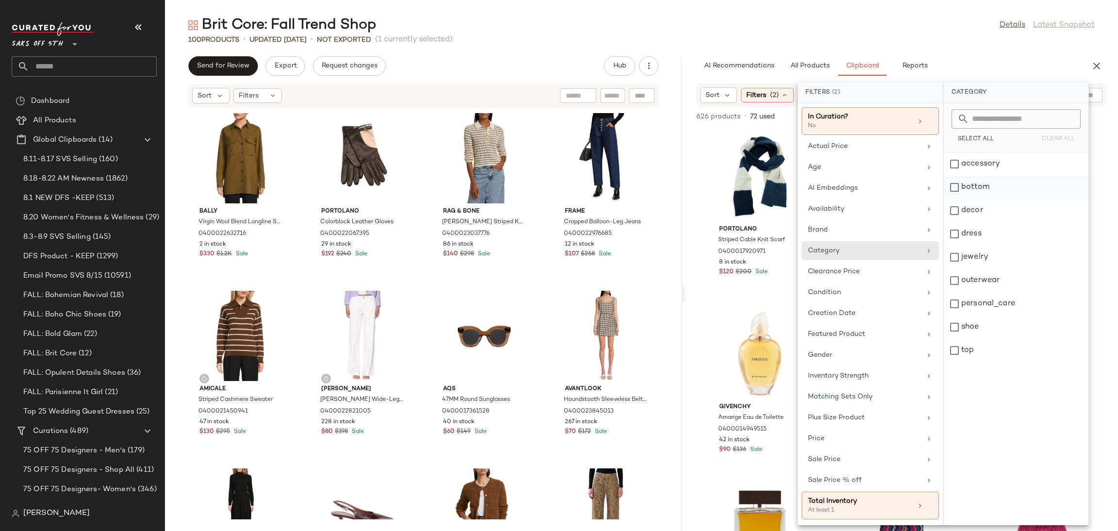
click at [951, 199] on div "bottom" at bounding box center [1015, 210] width 145 height 23
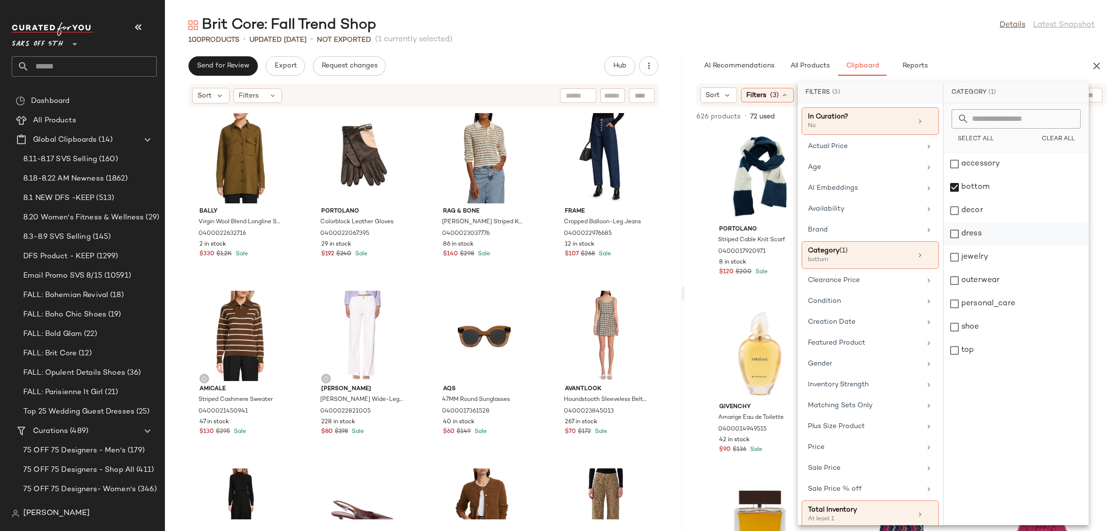
click at [953, 245] on div "dress" at bounding box center [1015, 256] width 145 height 23
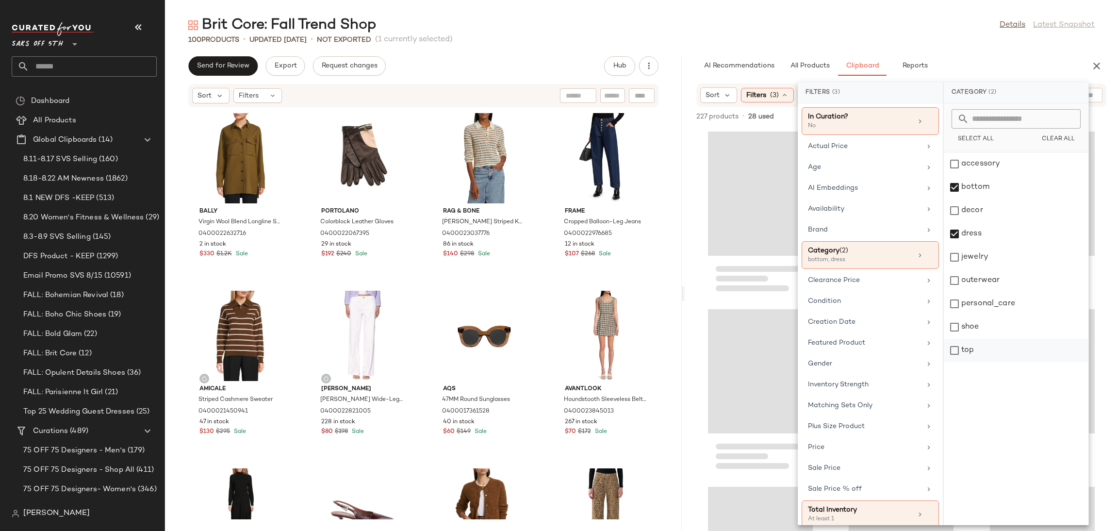
click at [956, 352] on div "top" at bounding box center [1015, 350] width 145 height 23
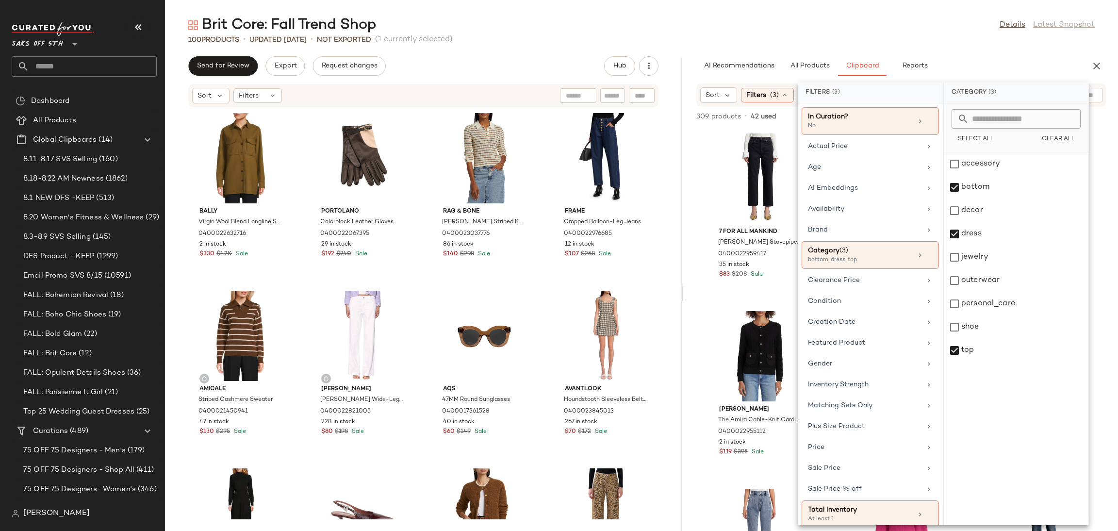
click at [798, 1] on main "Brit Core: Fall Trend Shop Details Latest Snapshot 100 Products • updated Aug 2…" at bounding box center [559, 265] width 1118 height 531
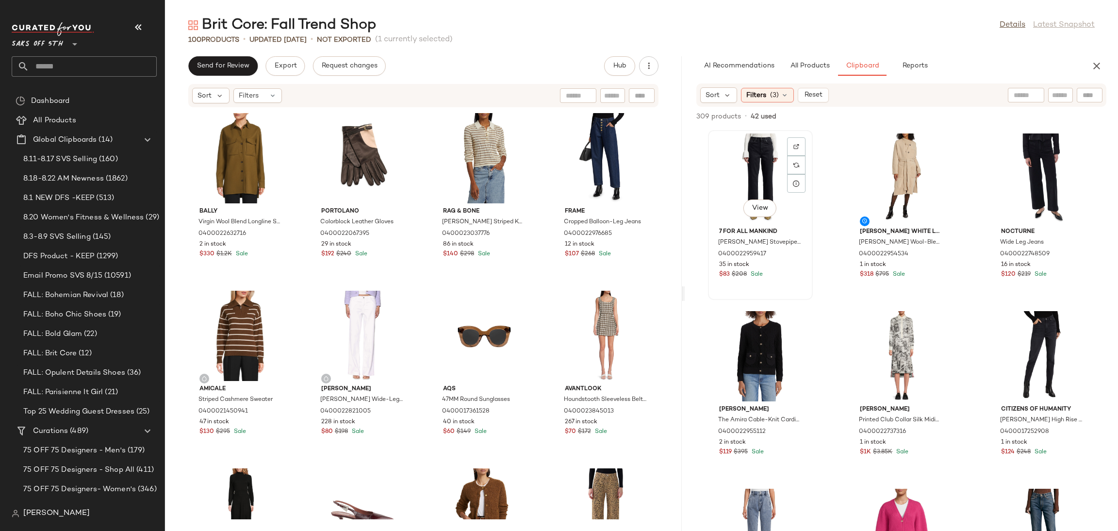
click at [745, 144] on div "View" at bounding box center [760, 178] width 98 height 90
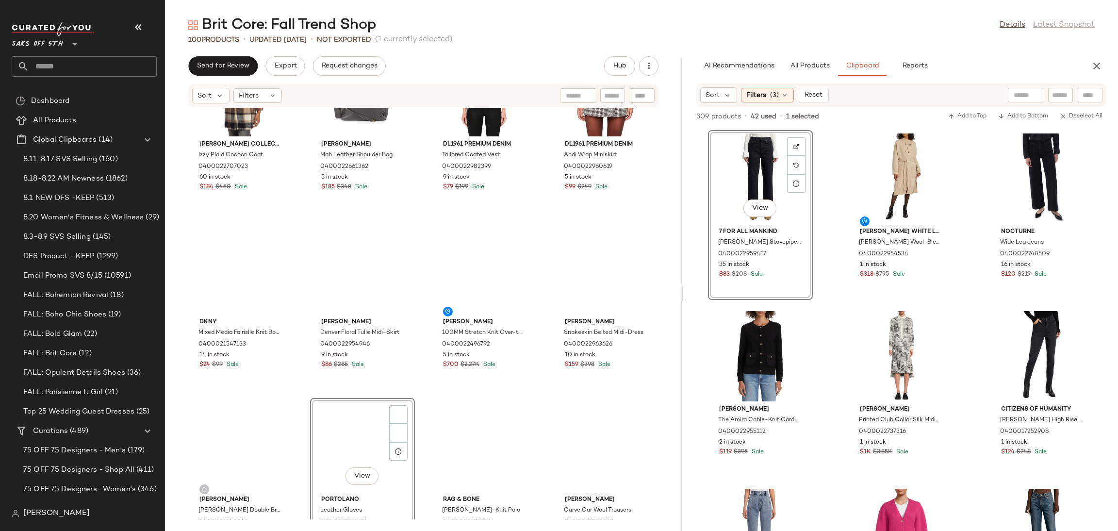
scroll to position [4029, 0]
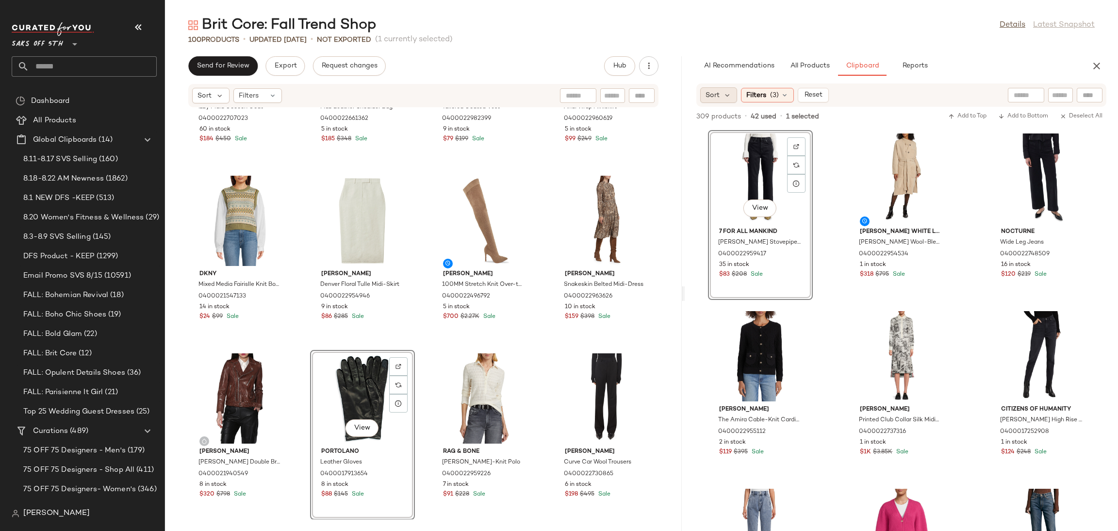
click at [720, 93] on div "Sort" at bounding box center [718, 95] width 37 height 16
click at [739, 119] on span "Newest" at bounding box center [735, 121] width 25 height 10
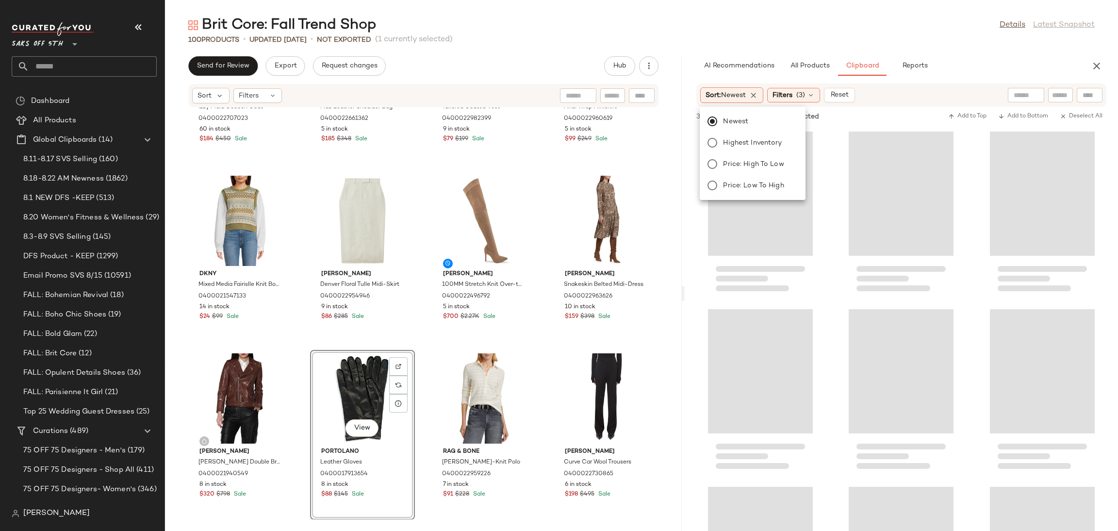
scroll to position [4616, 0]
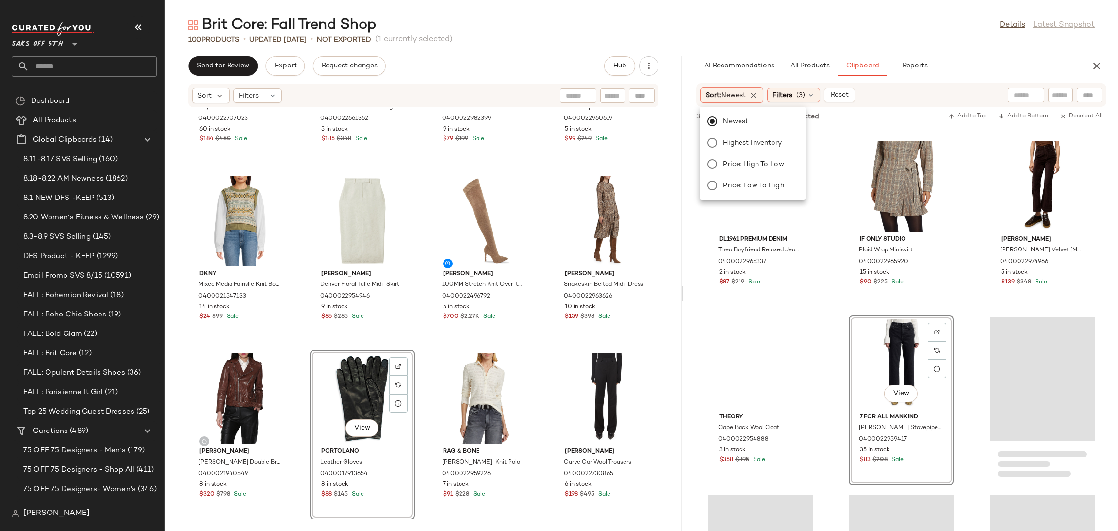
click at [772, 40] on div "100 Products • updated Aug 20th • Not Exported (1 currently selected)" at bounding box center [641, 40] width 953 height 10
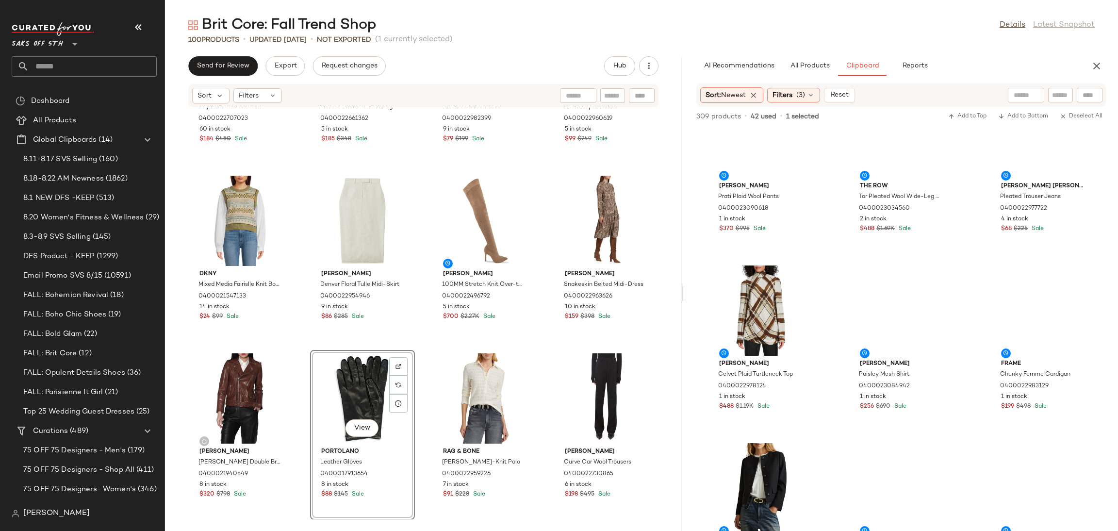
scroll to position [0, 0]
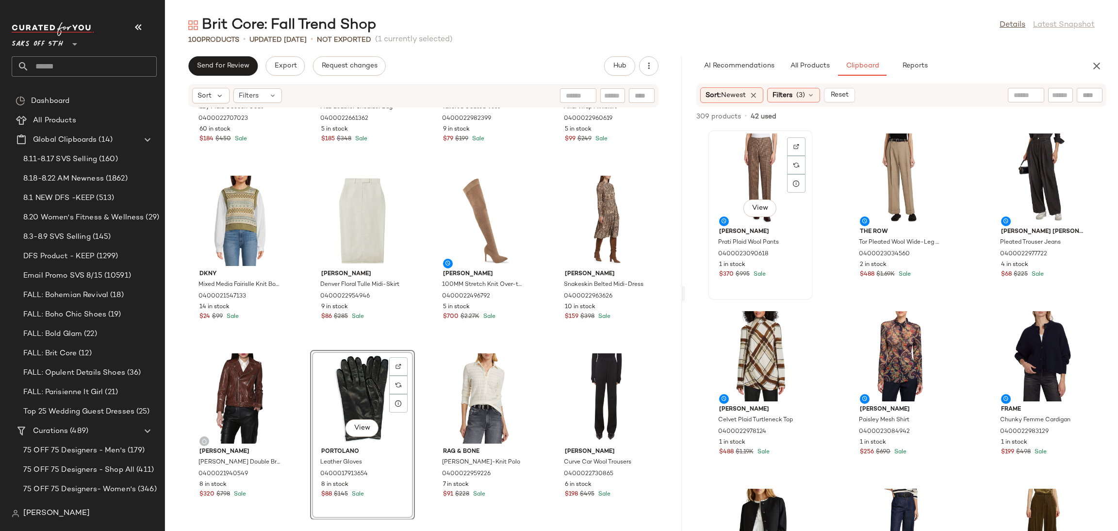
click at [748, 216] on div "View" at bounding box center [759, 208] width 33 height 19
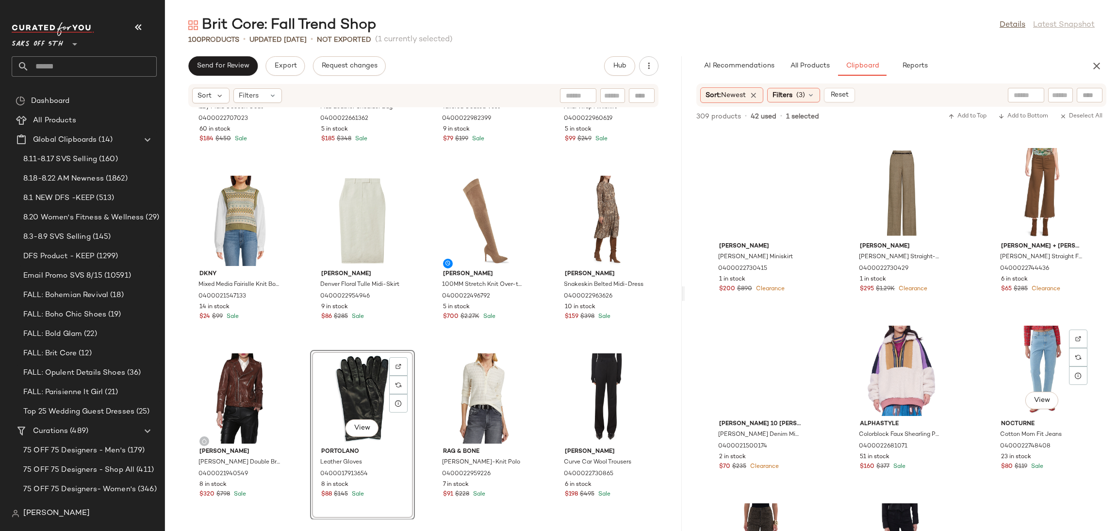
scroll to position [9049, 0]
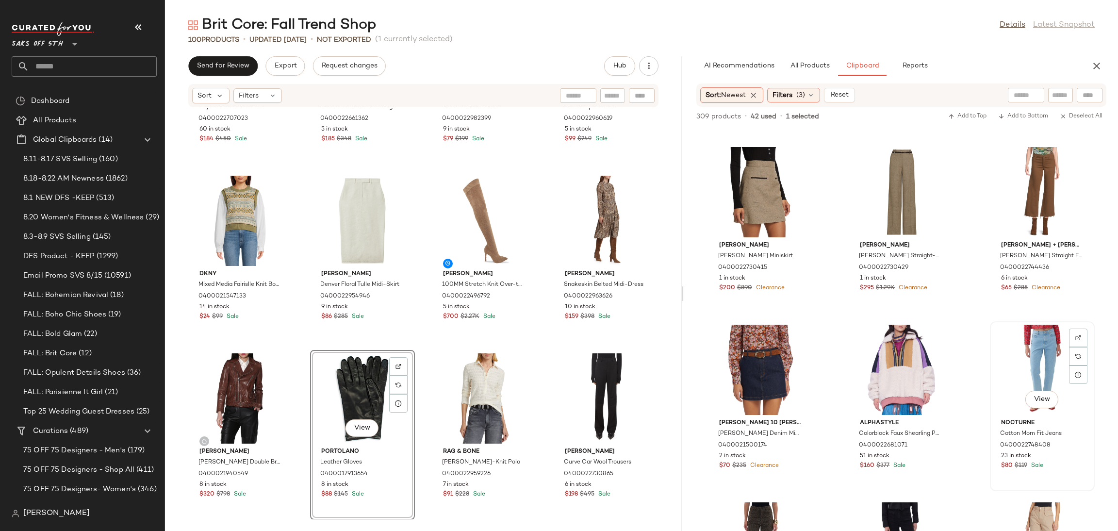
click at [1003, 361] on div "View" at bounding box center [1042, 370] width 98 height 90
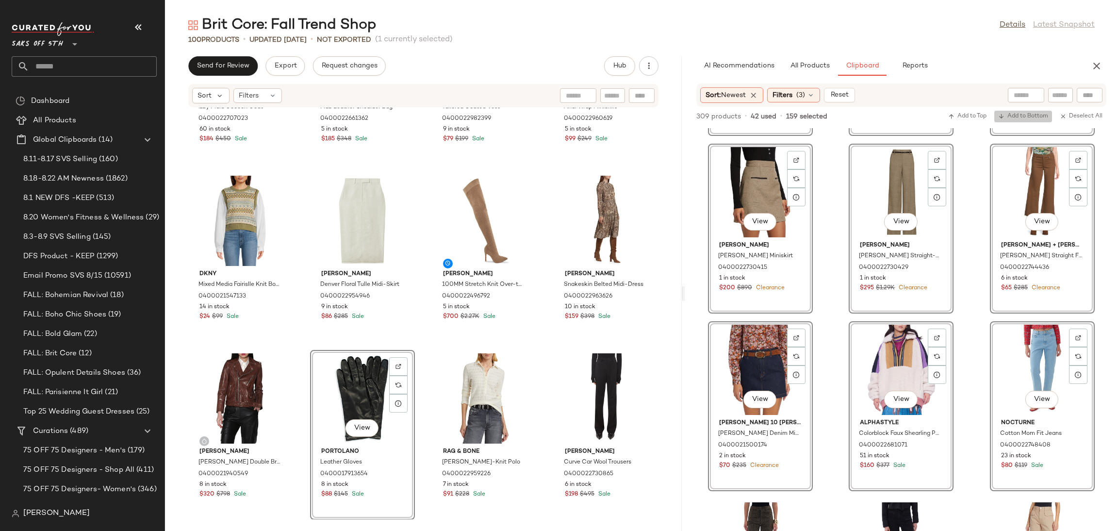
click at [1009, 113] on span "Add to Bottom" at bounding box center [1023, 116] width 50 height 7
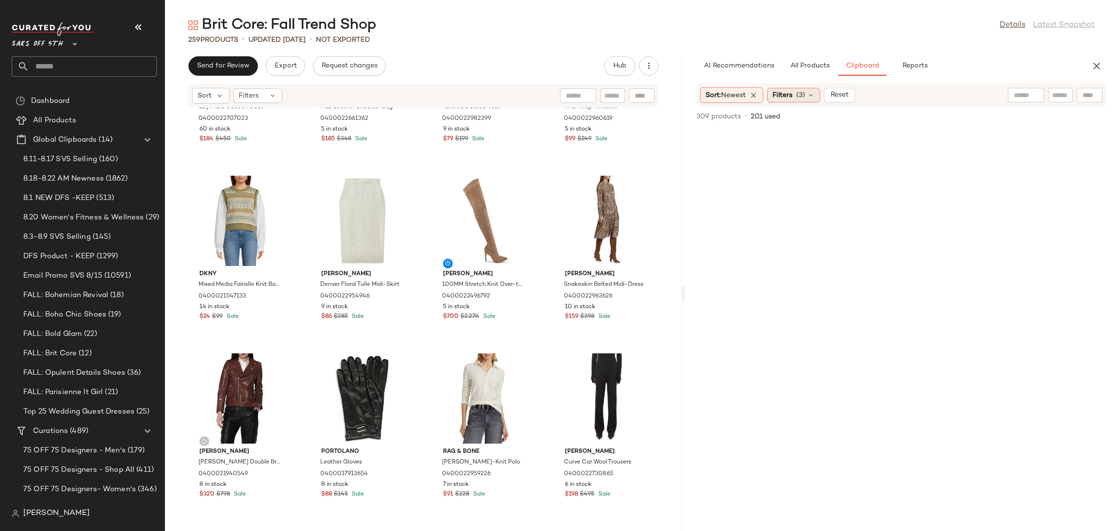
scroll to position [5990, 0]
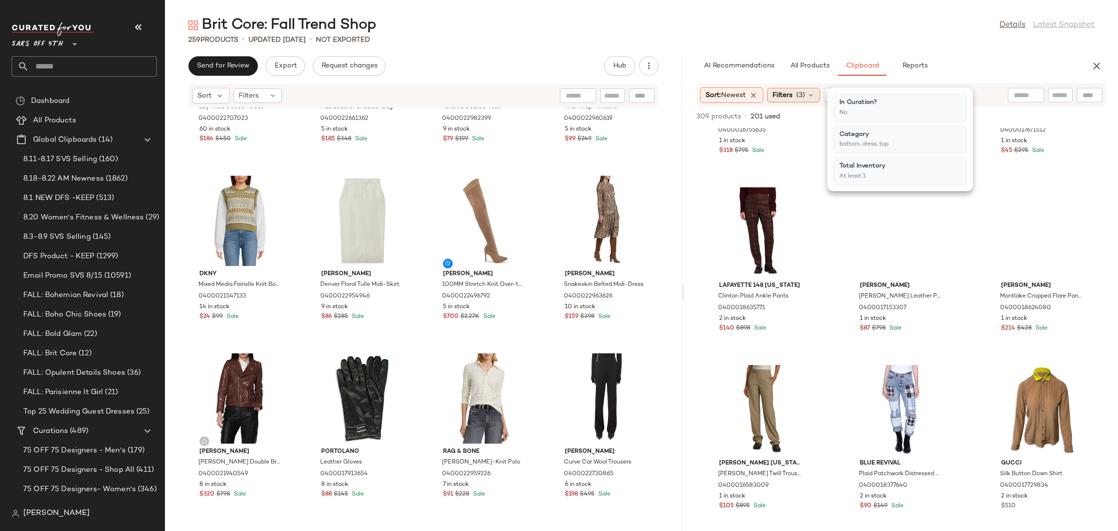
click at [786, 96] on span "Filters" at bounding box center [782, 95] width 20 height 10
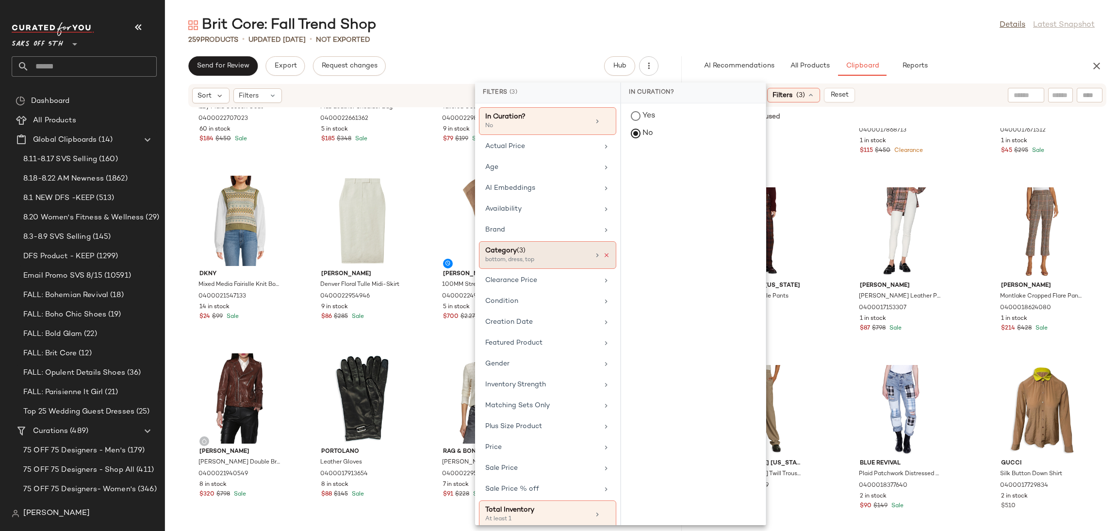
click at [603, 257] on icon at bounding box center [606, 255] width 7 height 7
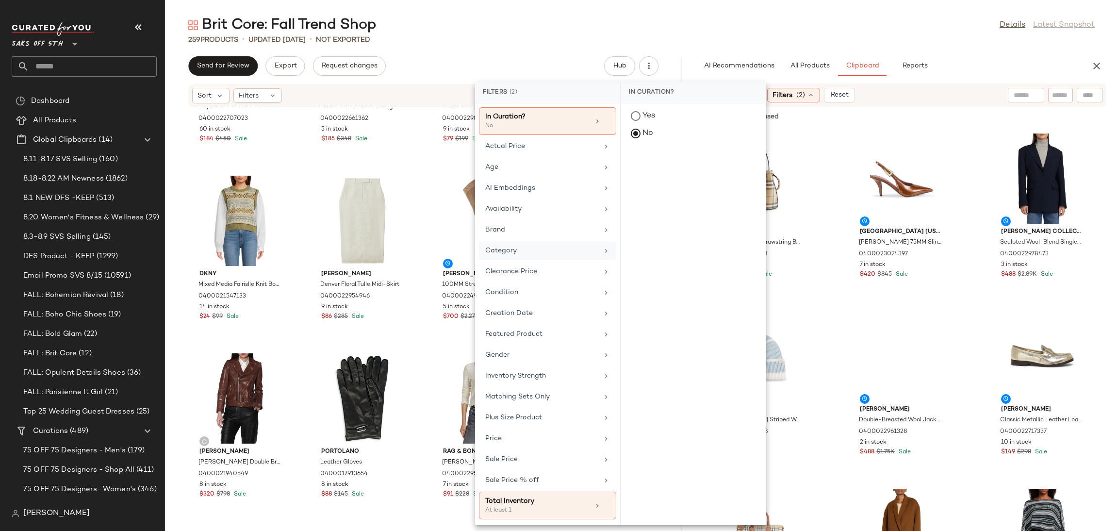
click at [767, 25] on div "Brit Core: Fall Trend Shop Details Latest Snapshot" at bounding box center [641, 25] width 953 height 19
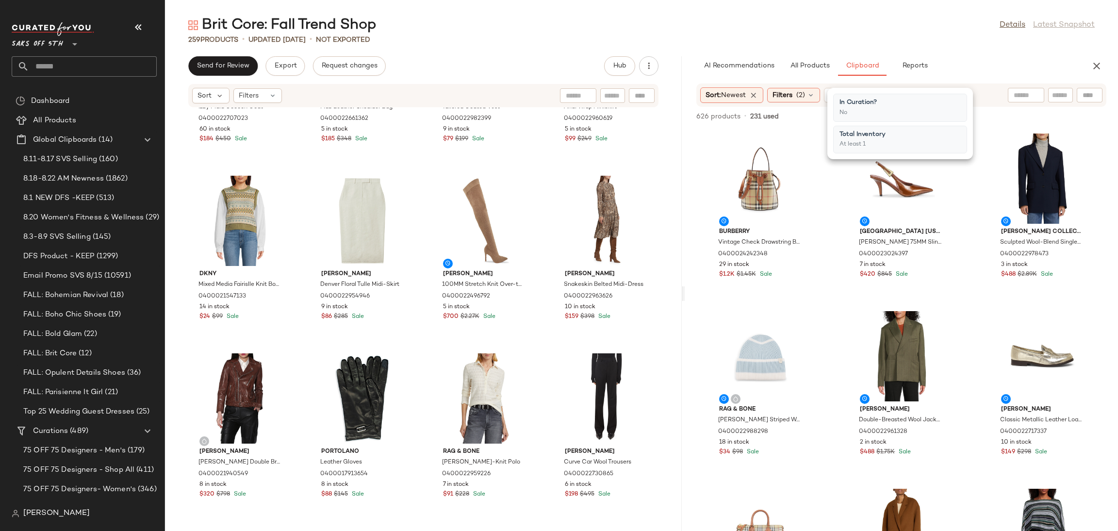
click at [766, 28] on div "Brit Core: Fall Trend Shop Details Latest Snapshot" at bounding box center [641, 25] width 953 height 19
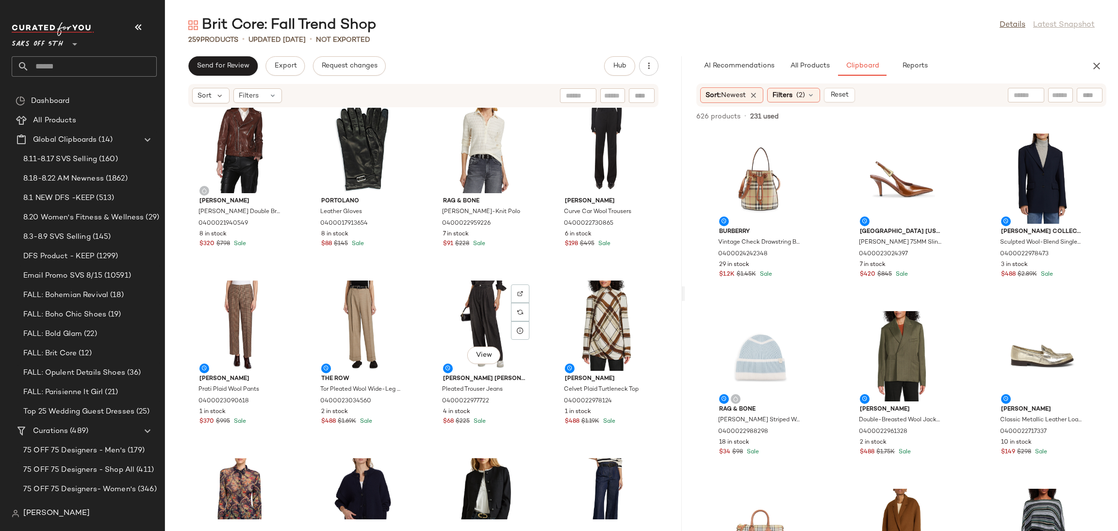
scroll to position [4289, 0]
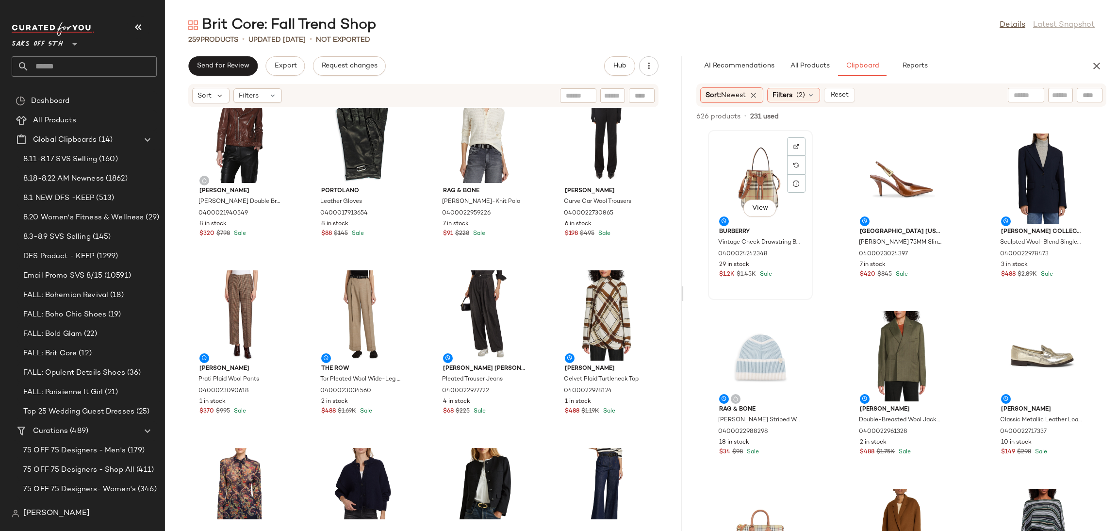
click at [756, 169] on div "View" at bounding box center [760, 178] width 98 height 90
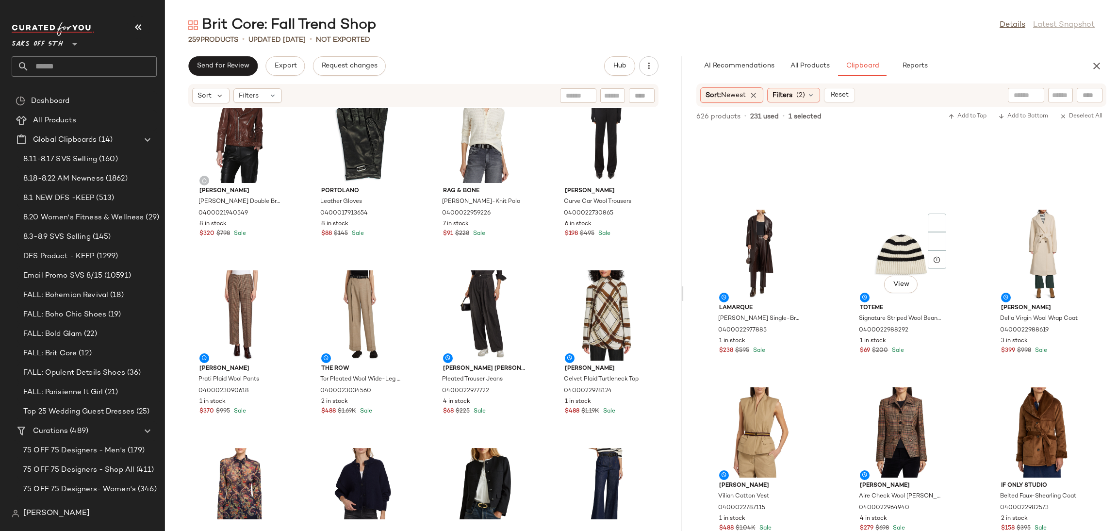
scroll to position [1175, 0]
click at [1049, 408] on div "View" at bounding box center [1042, 432] width 98 height 90
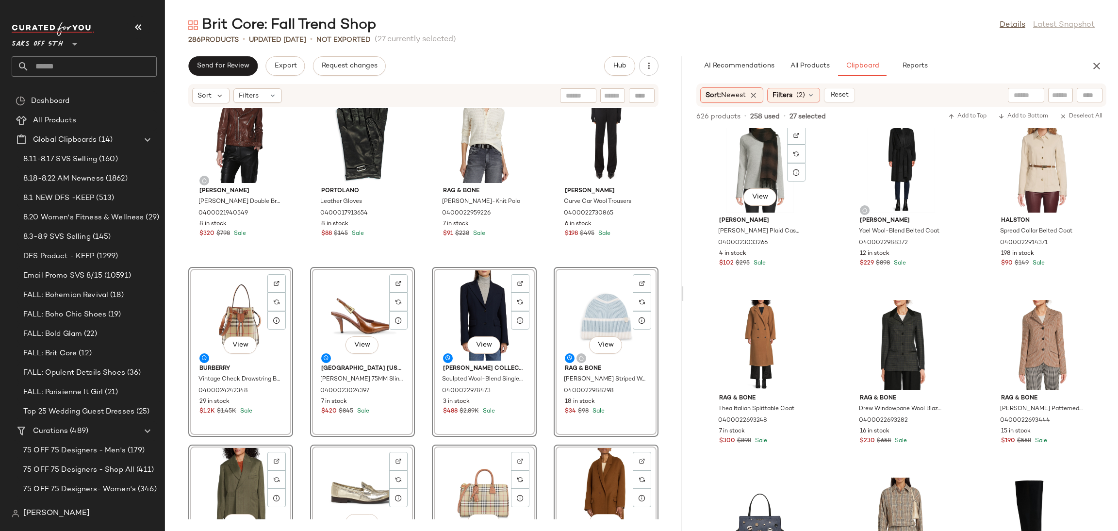
scroll to position [0, 0]
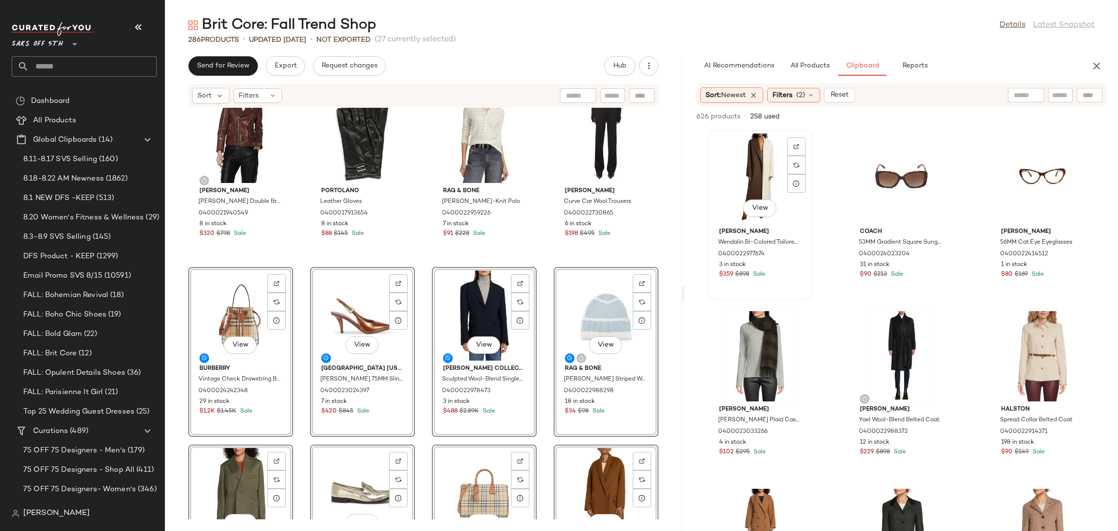
click at [765, 180] on div "View" at bounding box center [760, 178] width 98 height 90
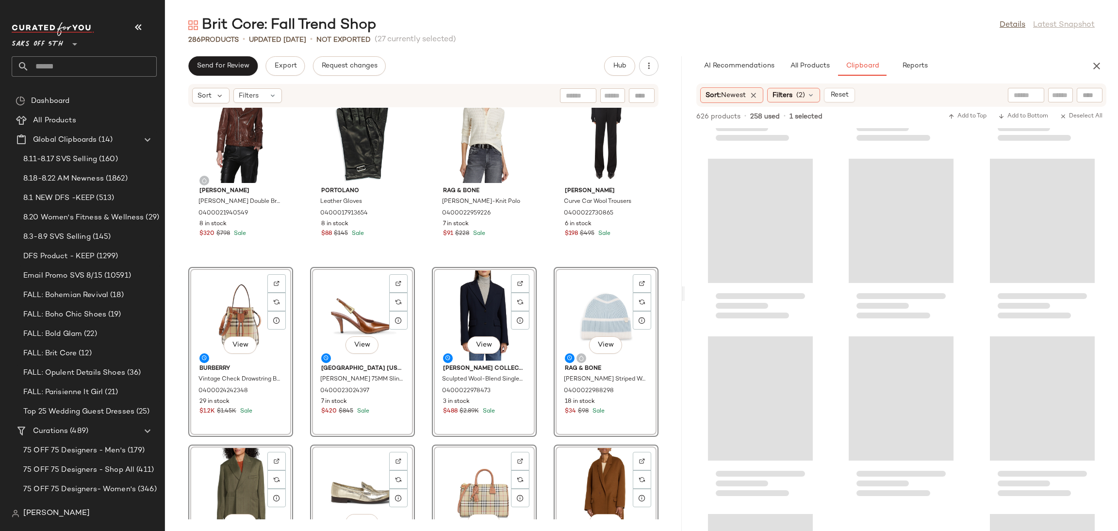
scroll to position [21436, 0]
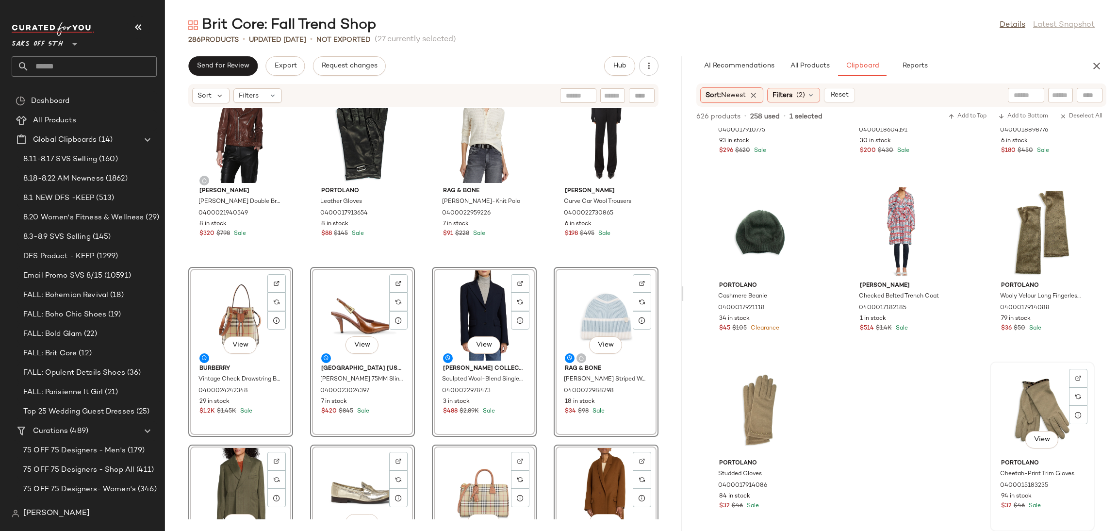
click at [1029, 391] on div "View" at bounding box center [1042, 410] width 98 height 90
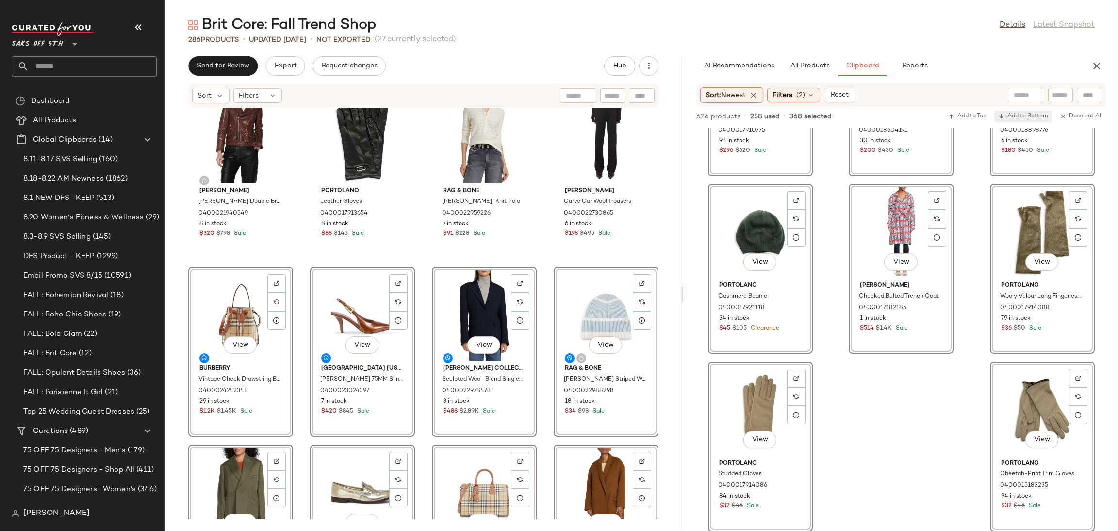
click at [1015, 116] on span "Add to Bottom" at bounding box center [1023, 116] width 50 height 7
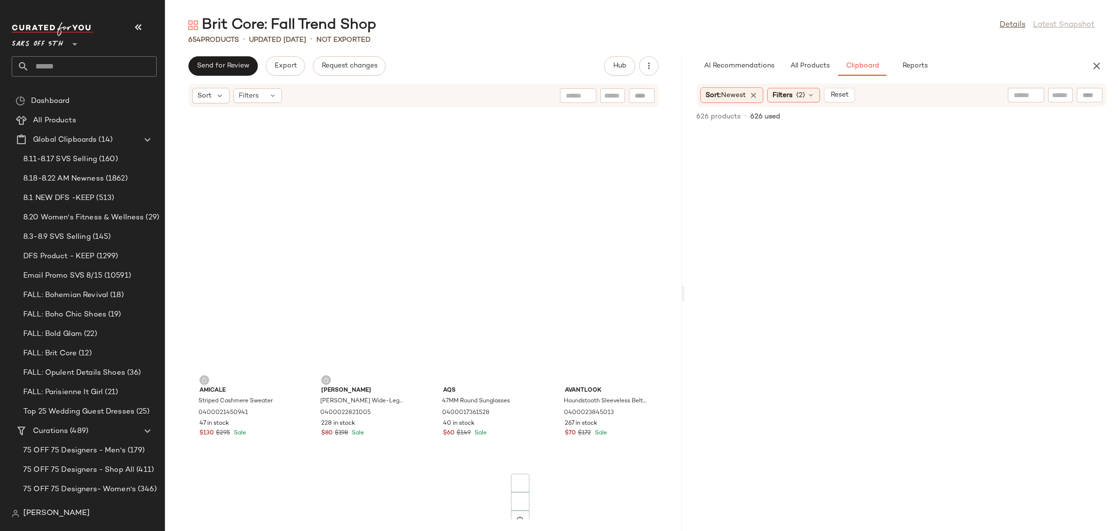
scroll to position [0, 0]
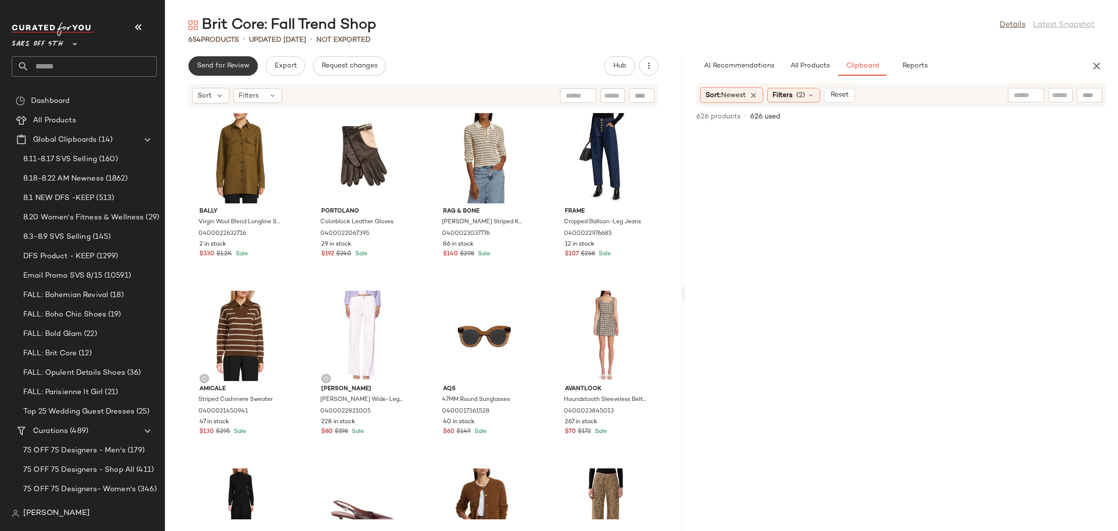
click at [229, 70] on button "Send for Review" at bounding box center [222, 65] width 69 height 19
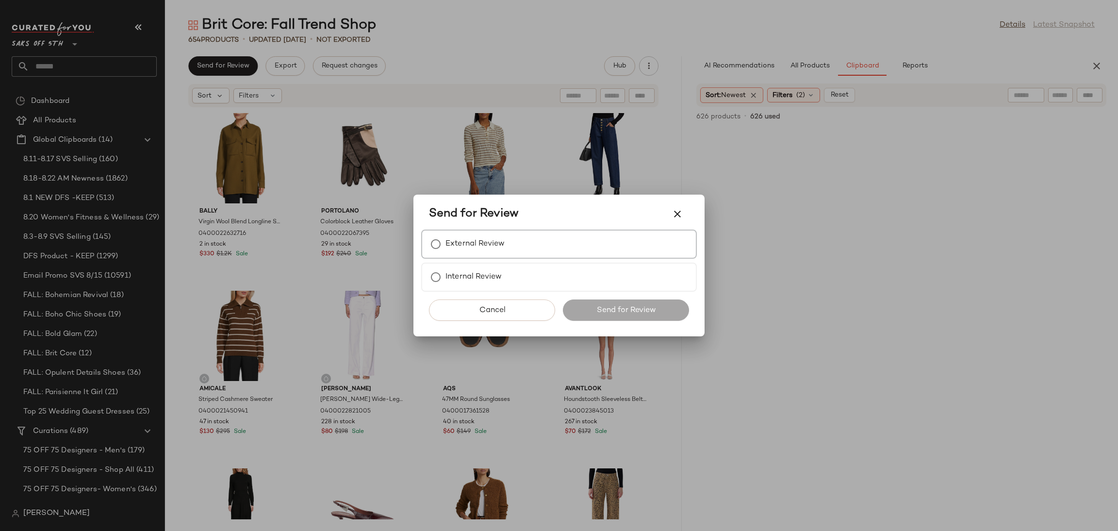
click at [459, 247] on label "External Review" at bounding box center [474, 243] width 59 height 19
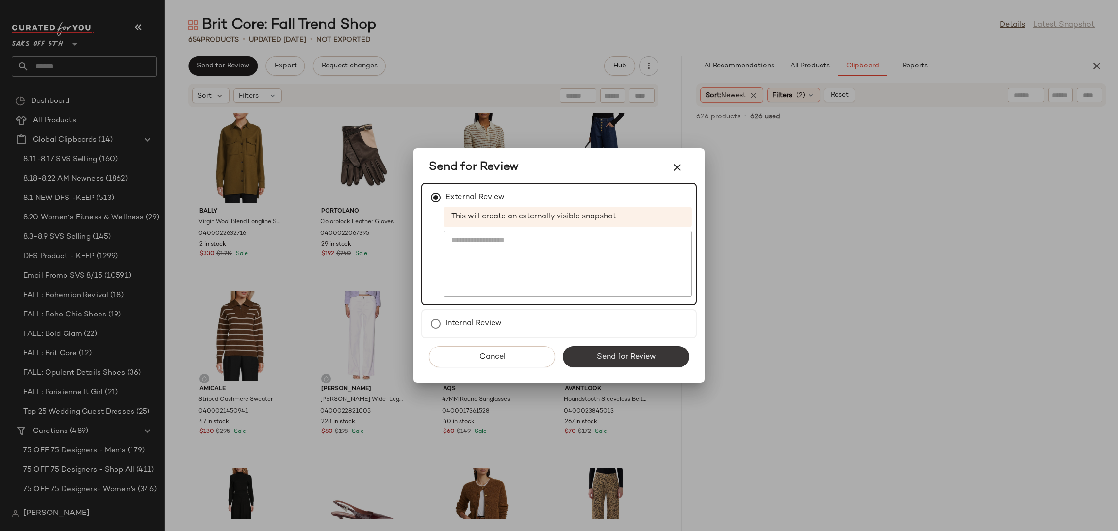
click at [593, 352] on button "Send for Review" at bounding box center [626, 356] width 126 height 21
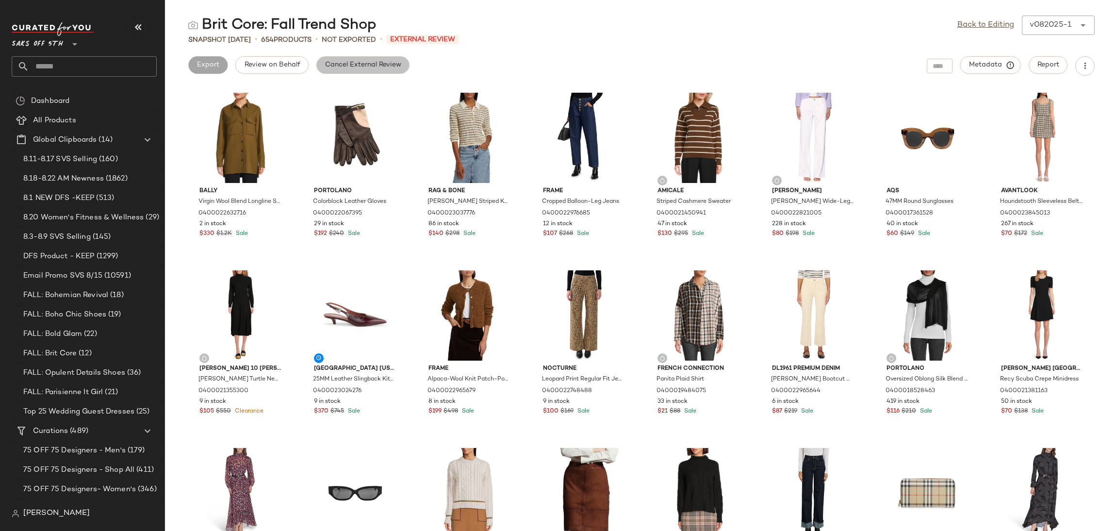
click at [386, 60] on button "Cancel External Review" at bounding box center [362, 64] width 93 height 17
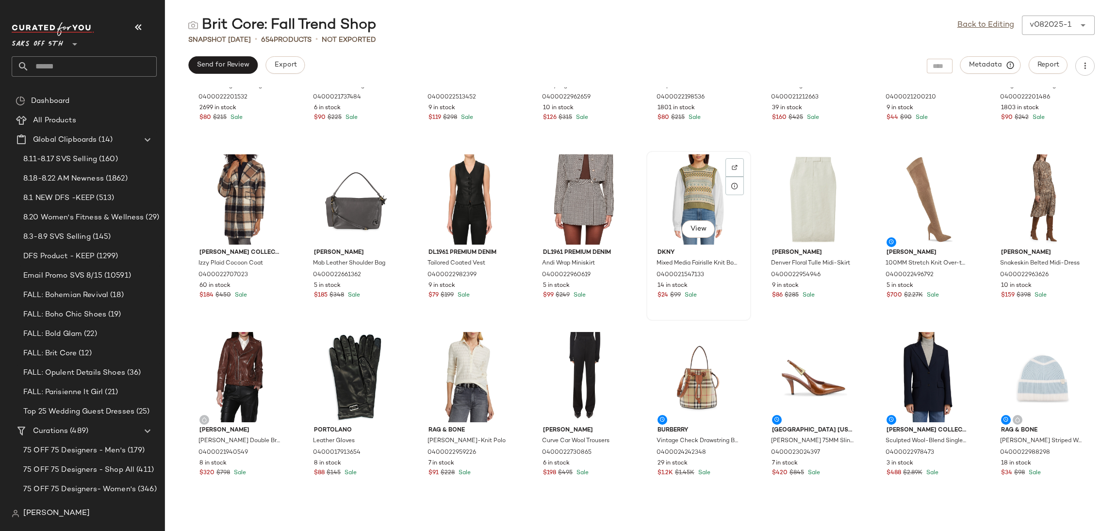
scroll to position [1903, 0]
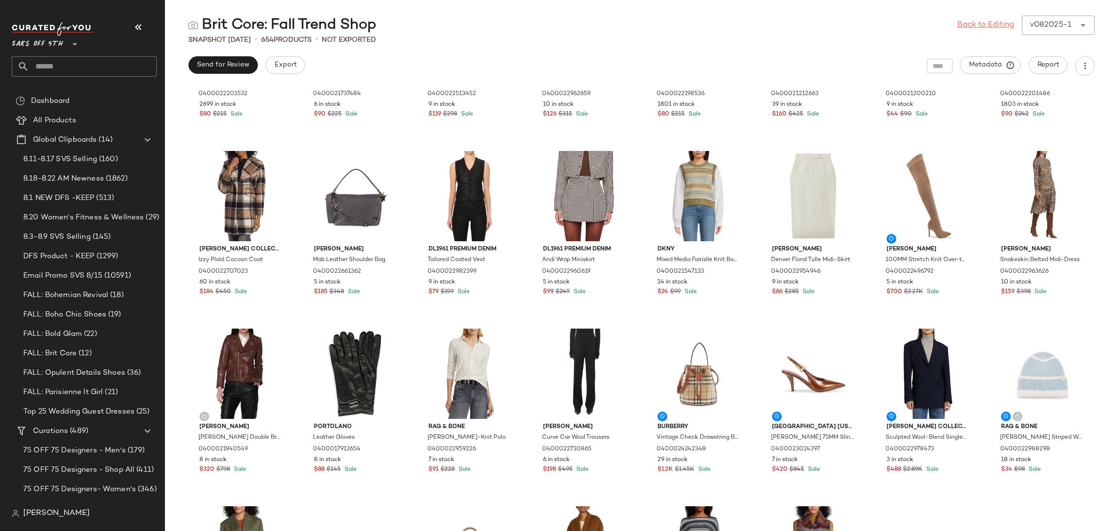
click at [969, 26] on link "Back to Editing" at bounding box center [985, 25] width 57 height 12
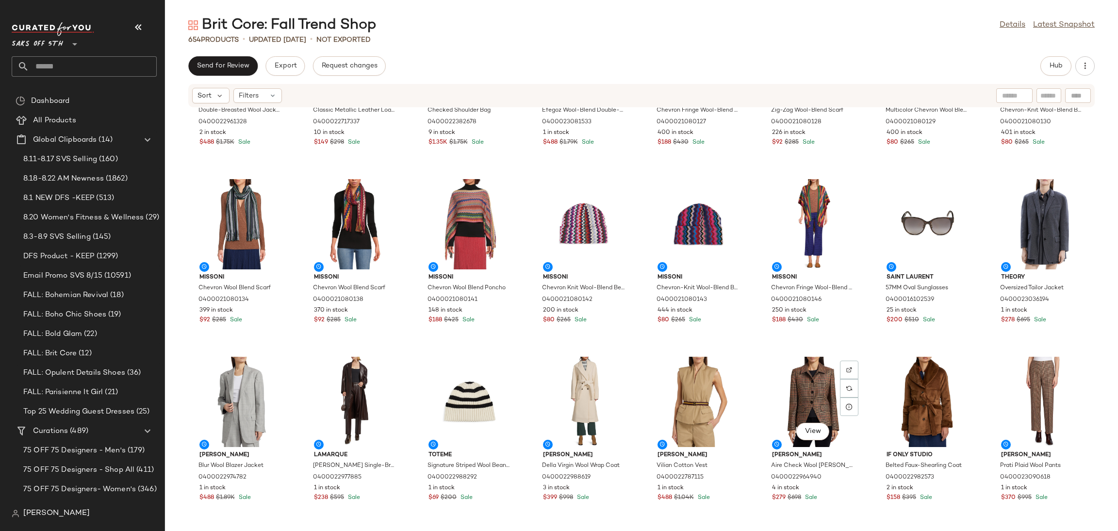
scroll to position [2432, 0]
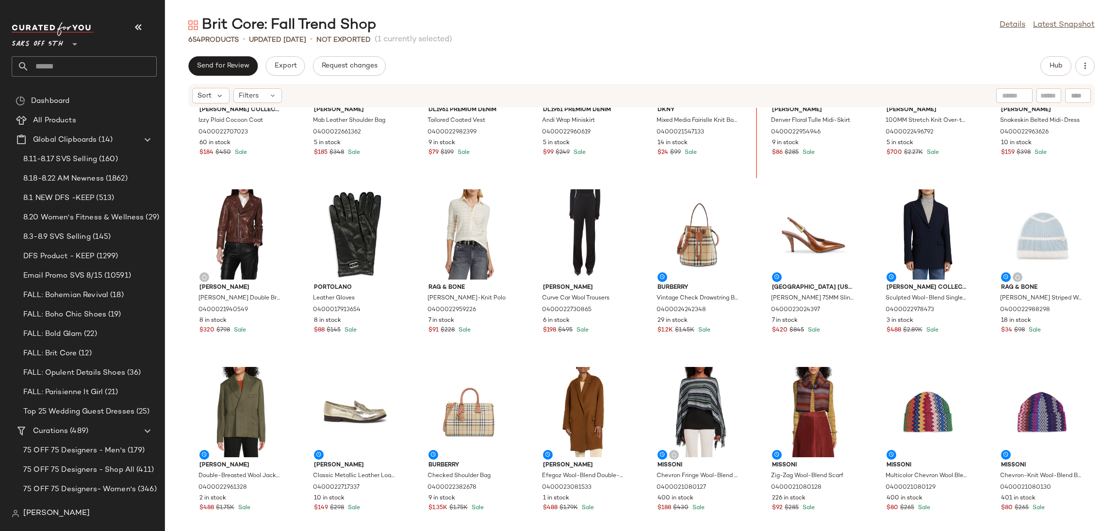
scroll to position [2001, 0]
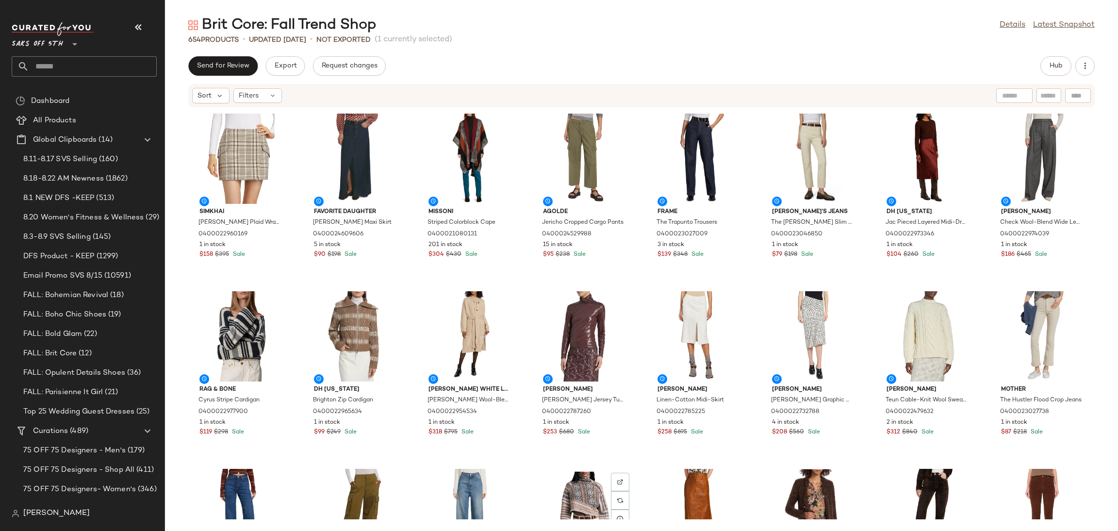
scroll to position [3023, 0]
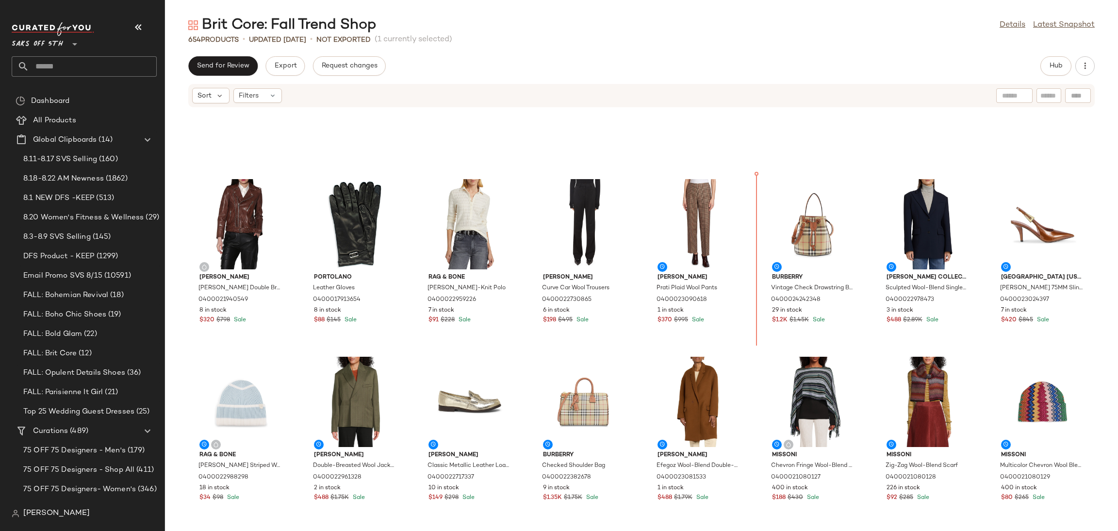
scroll to position [2065, 0]
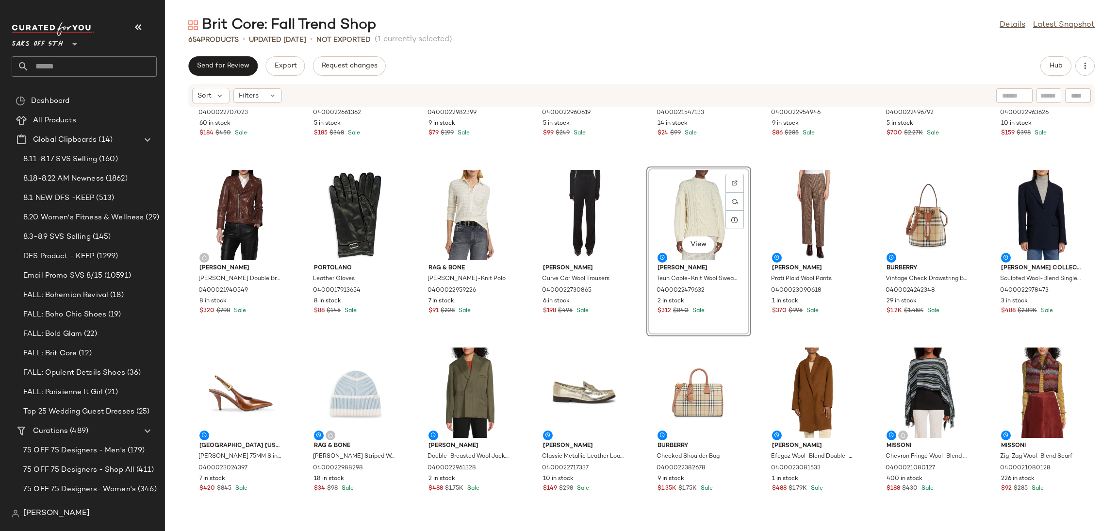
scroll to position [2082, 0]
click at [232, 69] on span "Send for Review" at bounding box center [222, 66] width 53 height 8
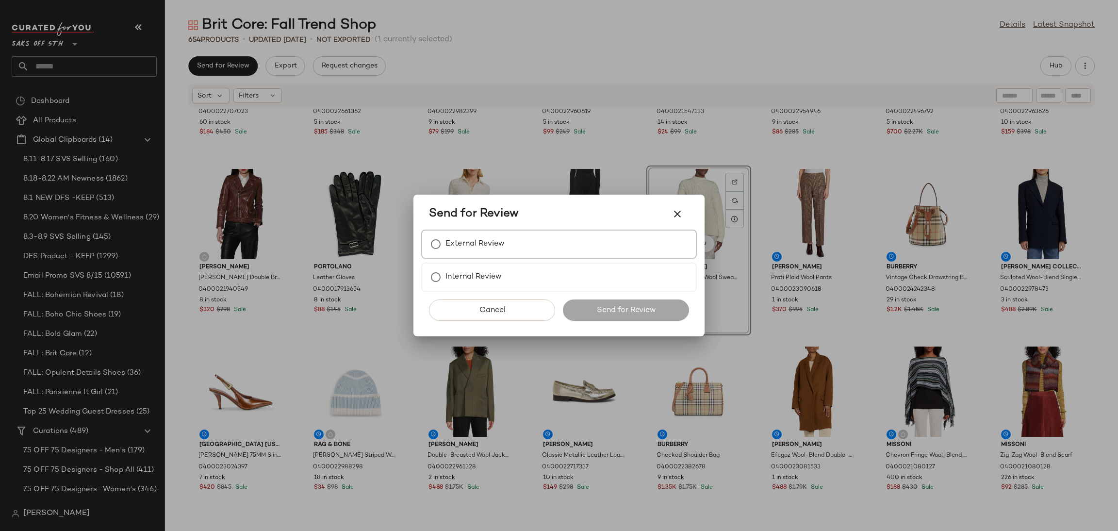
click at [488, 240] on label "External Review" at bounding box center [474, 243] width 59 height 19
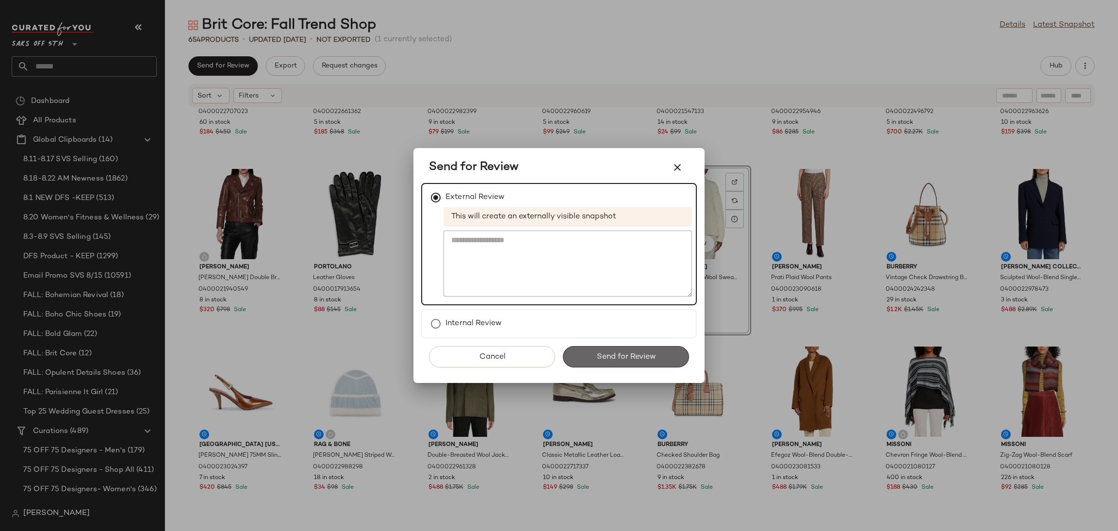
click at [618, 362] on button "Send for Review" at bounding box center [626, 356] width 126 height 21
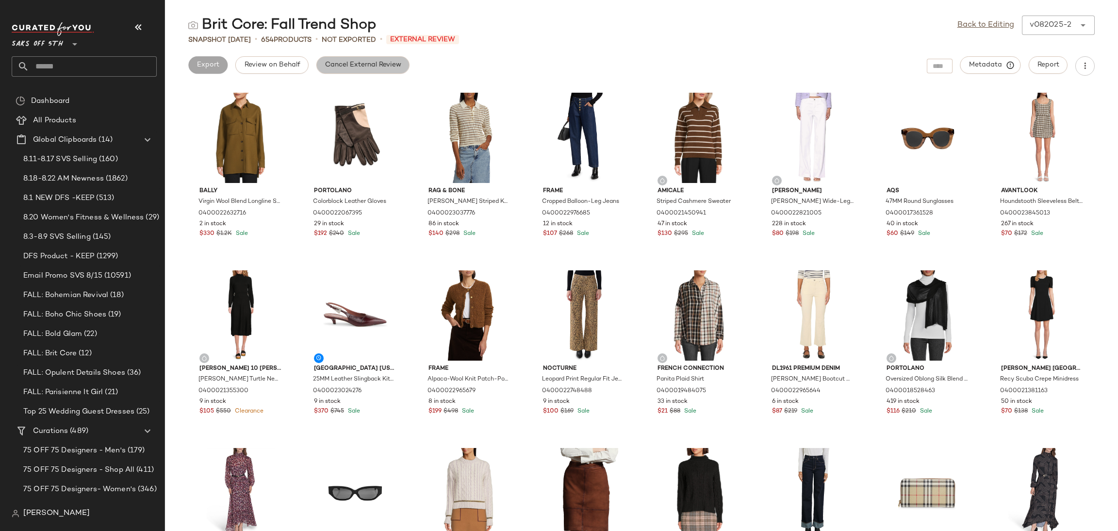
click at [359, 64] on span "Cancel External Review" at bounding box center [363, 65] width 77 height 8
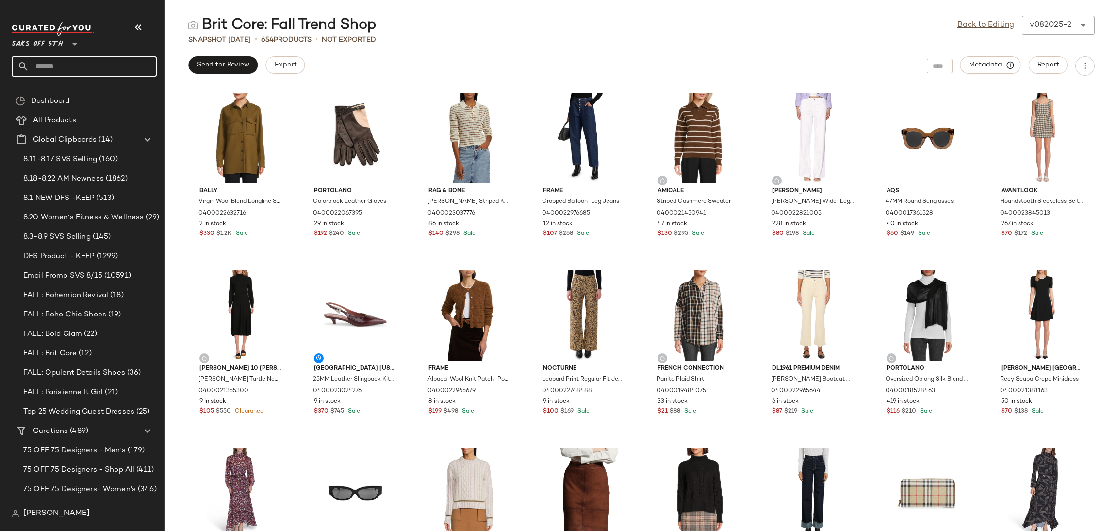
click at [117, 64] on input "text" at bounding box center [93, 66] width 128 height 20
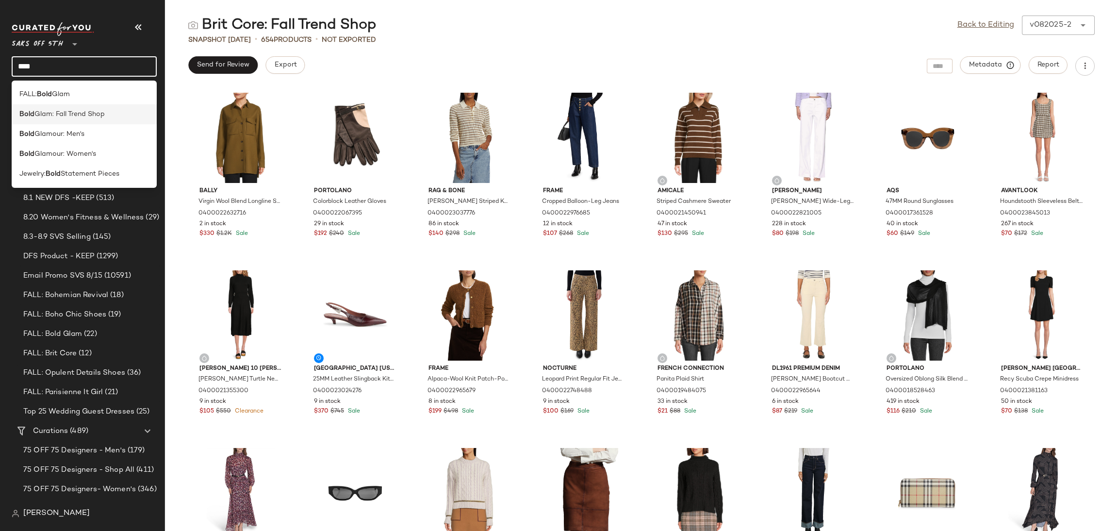
type input "****"
click at [91, 116] on span "Glam: Fall Trend Shop" at bounding box center [69, 114] width 70 height 10
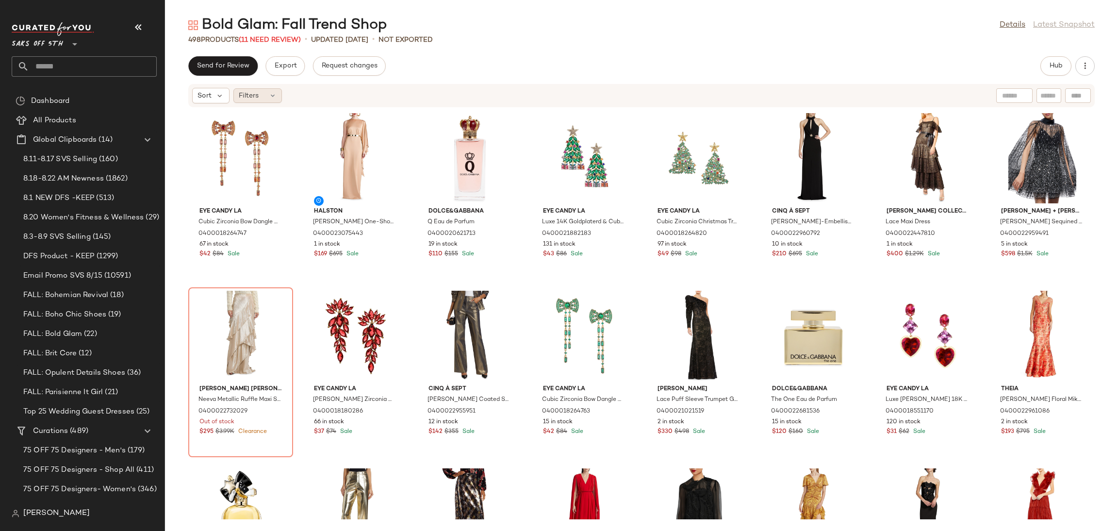
click at [263, 97] on div "Filters" at bounding box center [257, 95] width 49 height 15
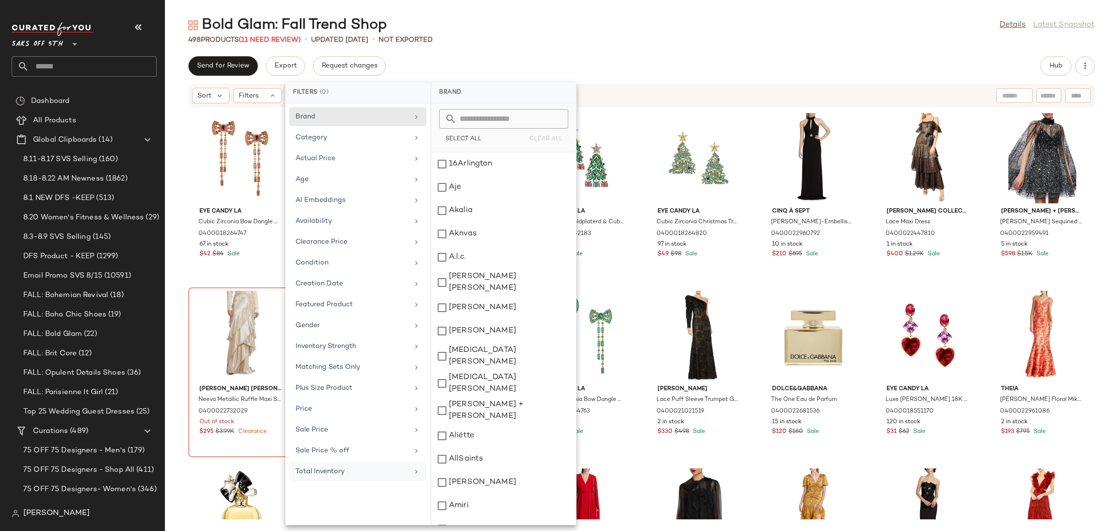
click at [360, 475] on div "Total Inventory" at bounding box center [351, 471] width 113 height 10
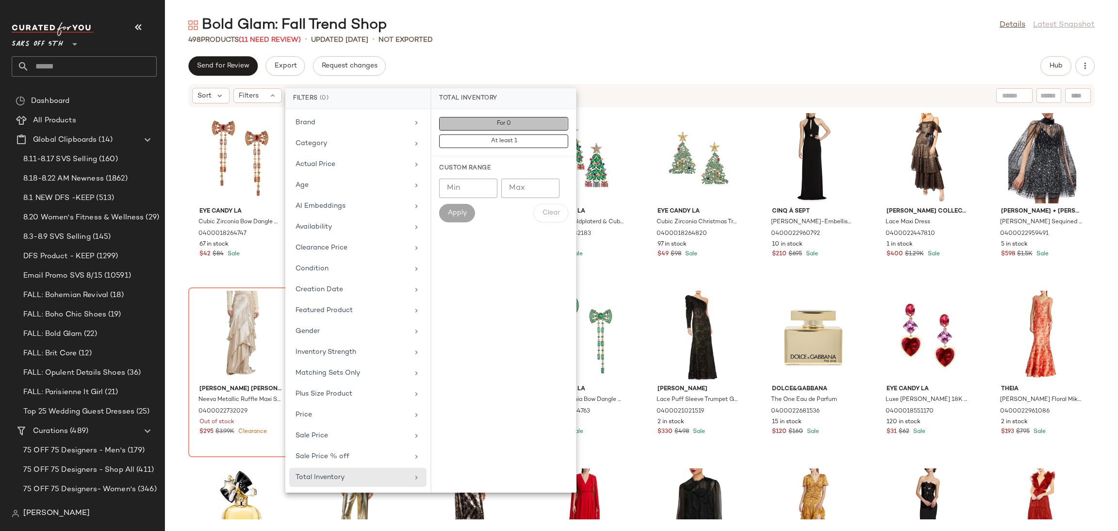
click at [517, 134] on button "For 0" at bounding box center [503, 141] width 129 height 14
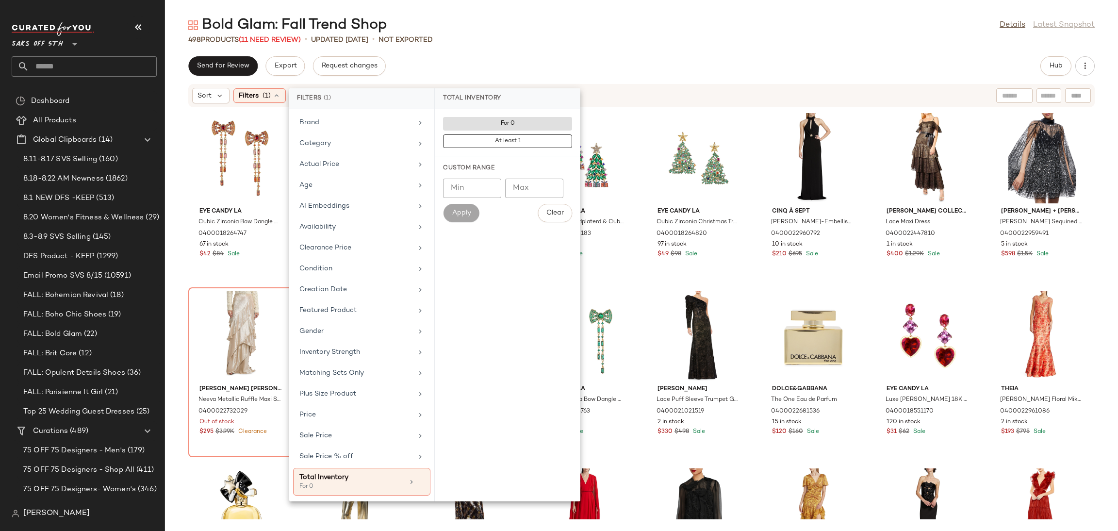
click at [548, 65] on div "Send for Review Export Request changes Hub" at bounding box center [641, 65] width 906 height 19
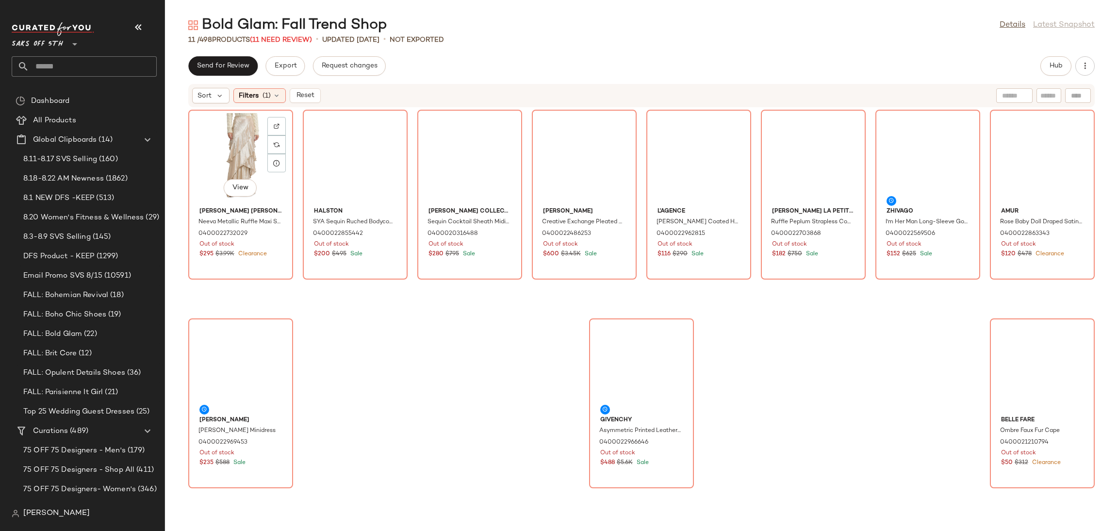
click at [222, 135] on div "View" at bounding box center [241, 158] width 98 height 90
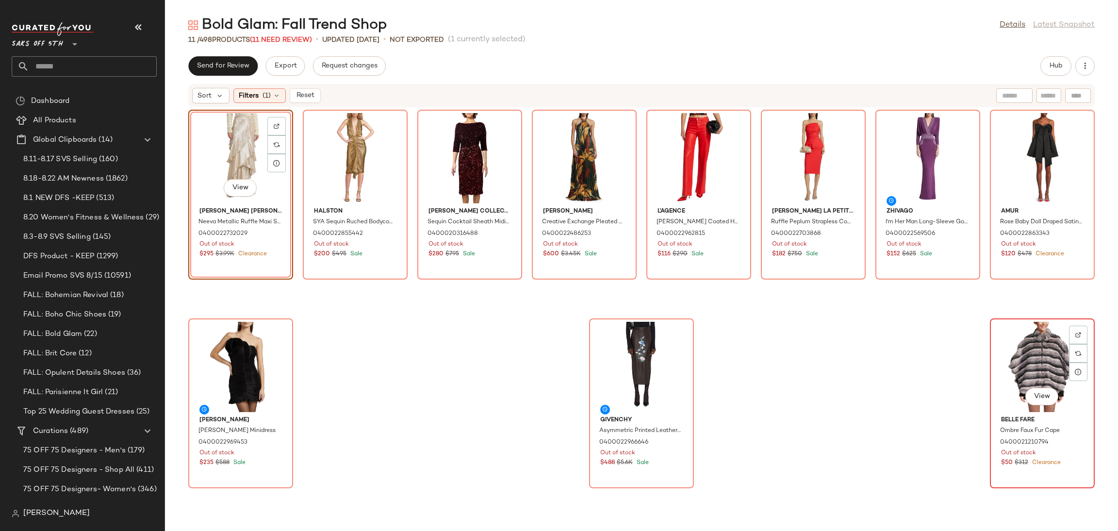
click at [1020, 365] on div "View" at bounding box center [1042, 367] width 98 height 90
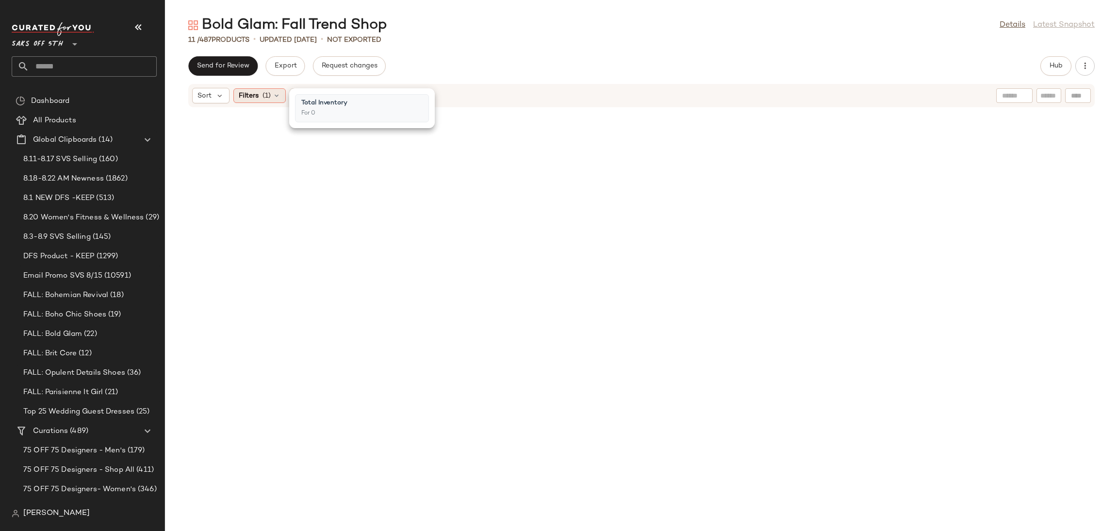
click at [252, 102] on div "Filters (1)" at bounding box center [259, 95] width 52 height 15
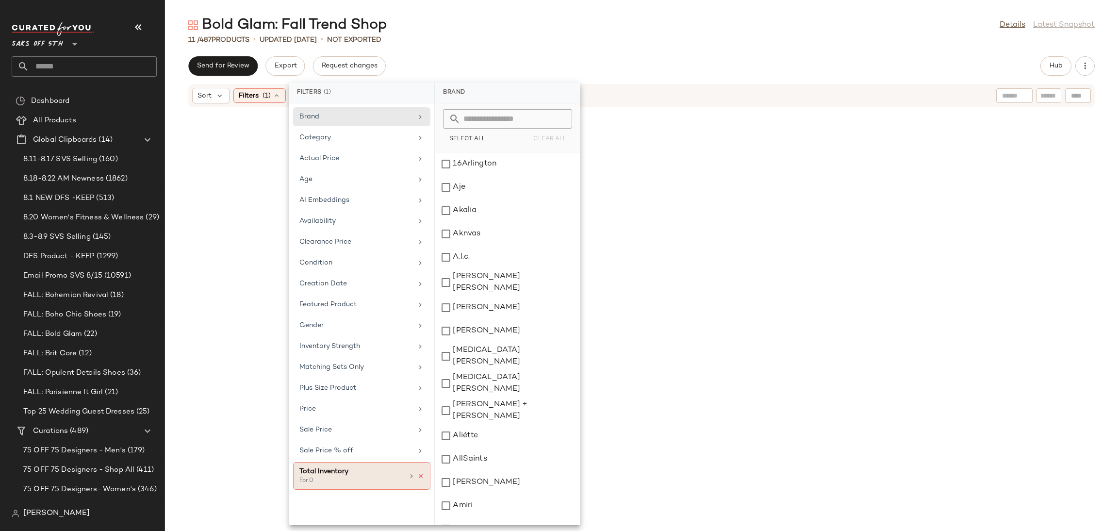
click at [418, 477] on icon at bounding box center [420, 475] width 7 height 7
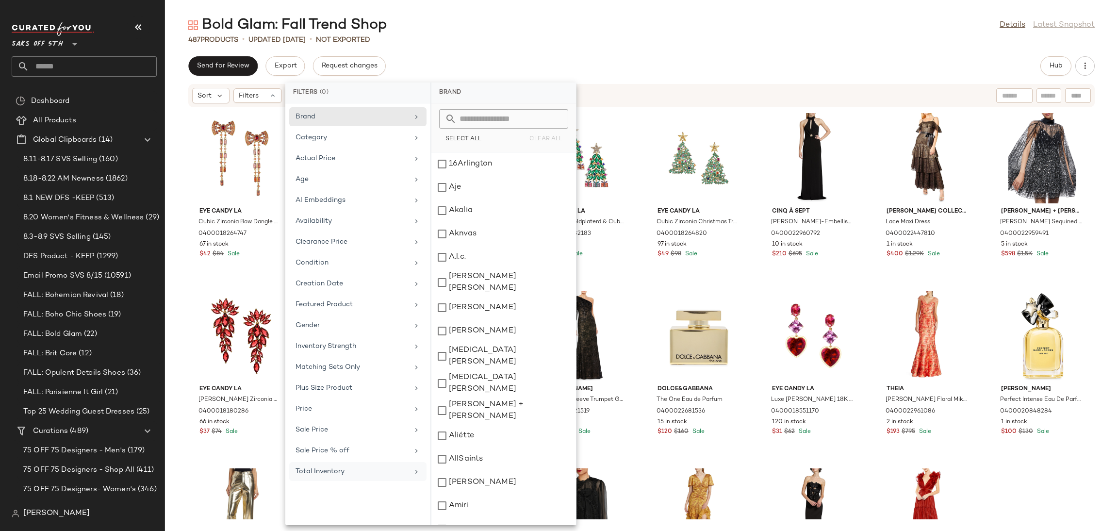
click at [888, 48] on div "Bold Glam: Fall Trend Shop Details Latest Snapshot 487 Products • updated Aug 2…" at bounding box center [641, 273] width 953 height 515
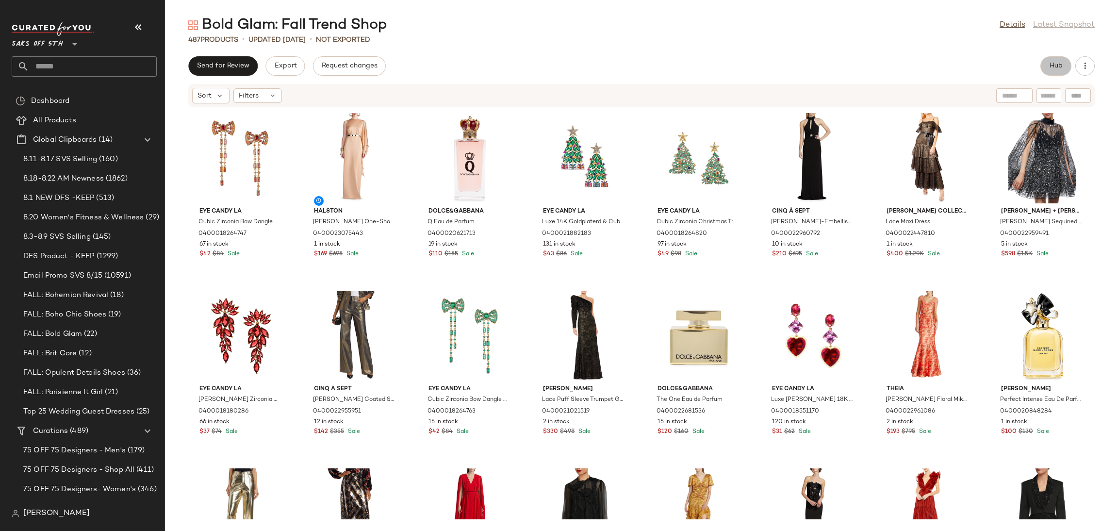
click at [1047, 67] on button "Hub" at bounding box center [1055, 65] width 31 height 19
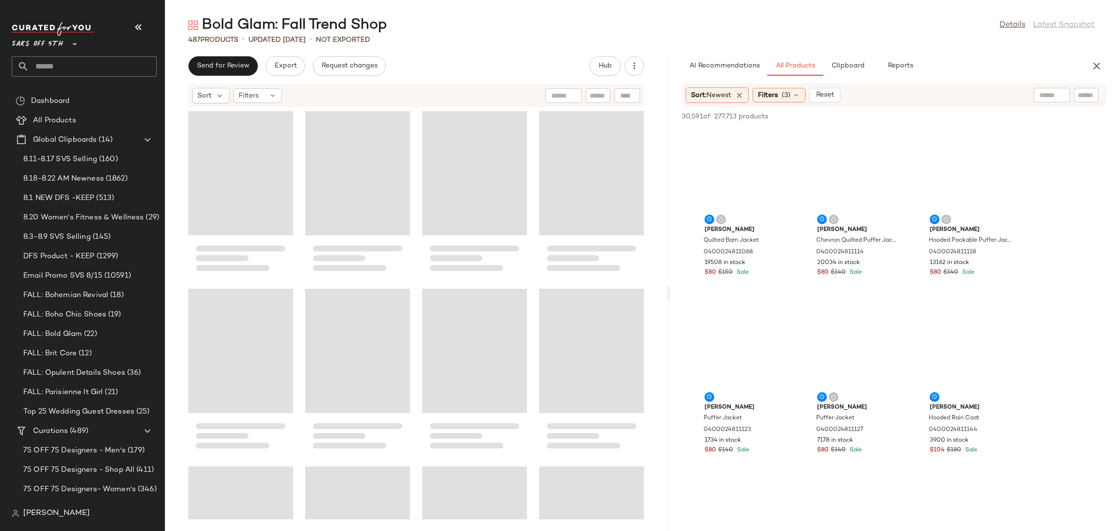
drag, startPoint x: 642, startPoint y: 291, endPoint x: 675, endPoint y: 291, distance: 33.0
click at [675, 291] on div "Bold Glam: Fall Trend Shop Details Latest Snapshot 487 Products • updated Aug 2…" at bounding box center [641, 273] width 953 height 515
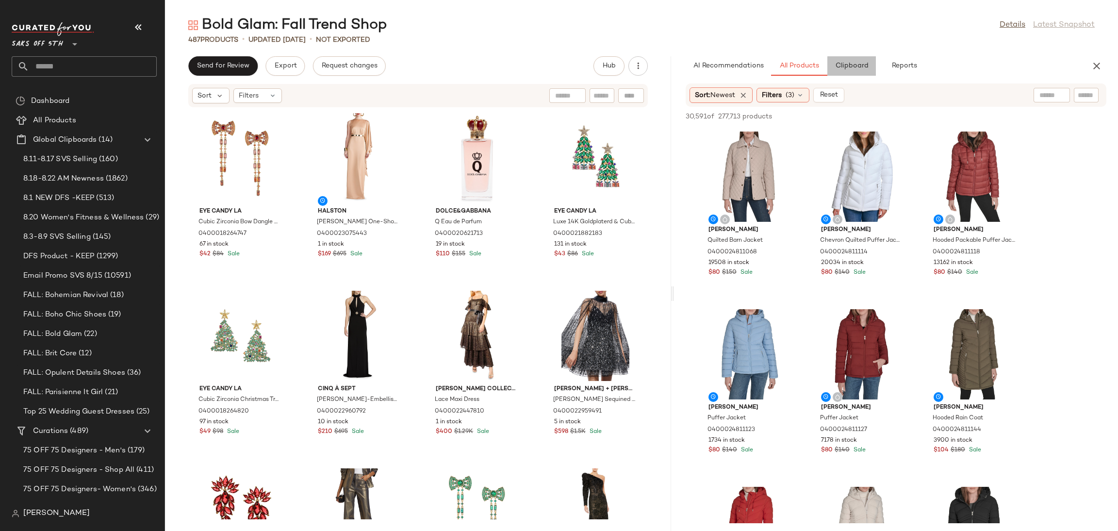
click at [855, 67] on span "Clipboard" at bounding box center [850, 66] width 33 height 8
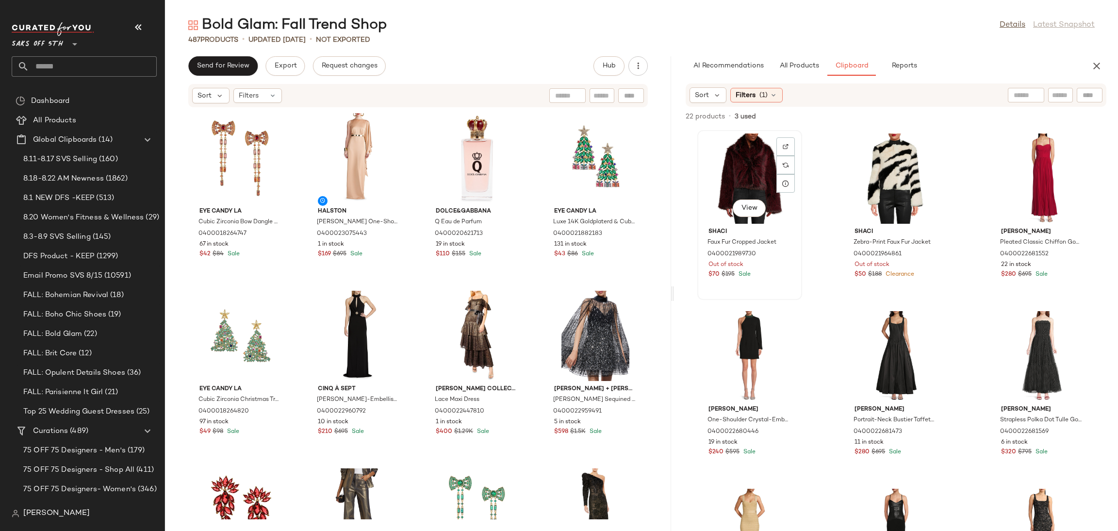
click at [729, 151] on div "View" at bounding box center [749, 178] width 98 height 90
click at [771, 100] on div "Filters (1)" at bounding box center [756, 95] width 52 height 15
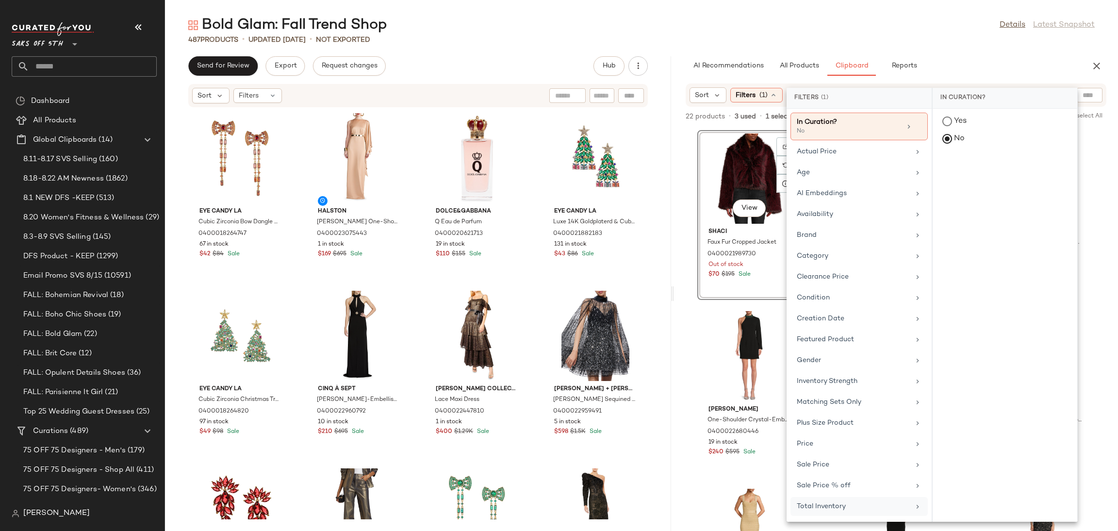
click at [841, 511] on div "Total Inventory" at bounding box center [853, 506] width 113 height 10
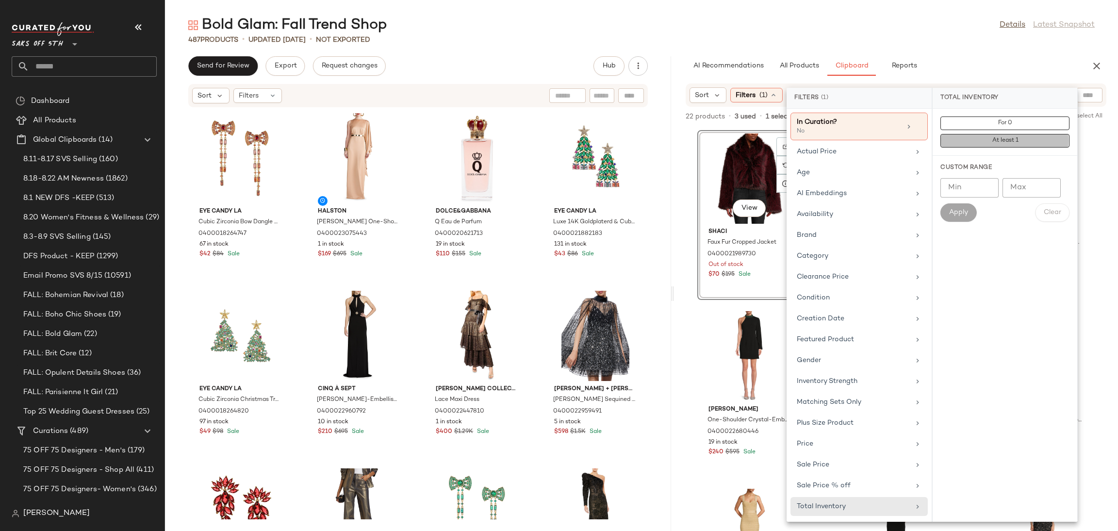
click at [1033, 138] on button "At least 1" at bounding box center [1004, 141] width 129 height 14
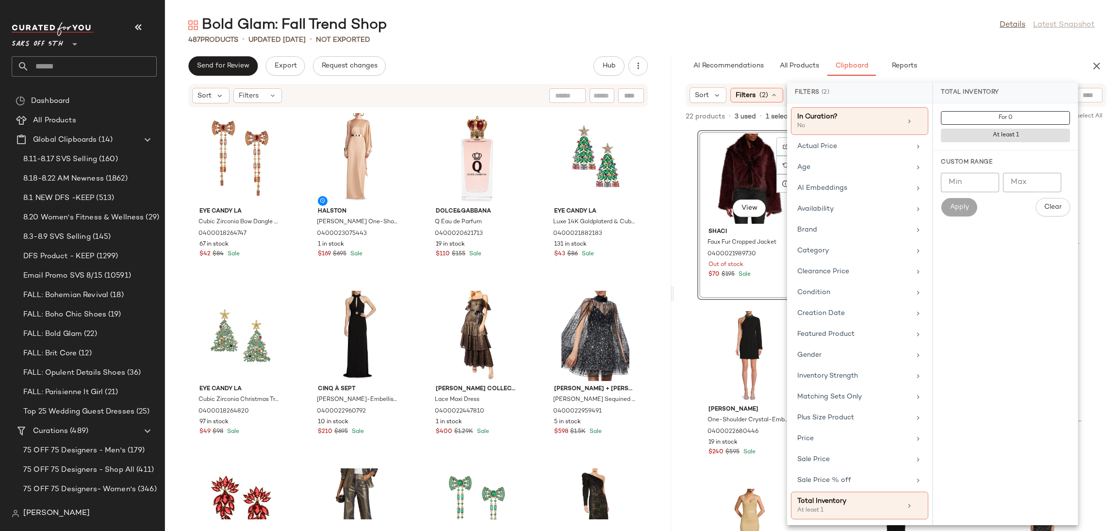
click at [996, 49] on div "Bold Glam: Fall Trend Shop Details Latest Snapshot 487 Products • updated Aug 2…" at bounding box center [641, 273] width 953 height 515
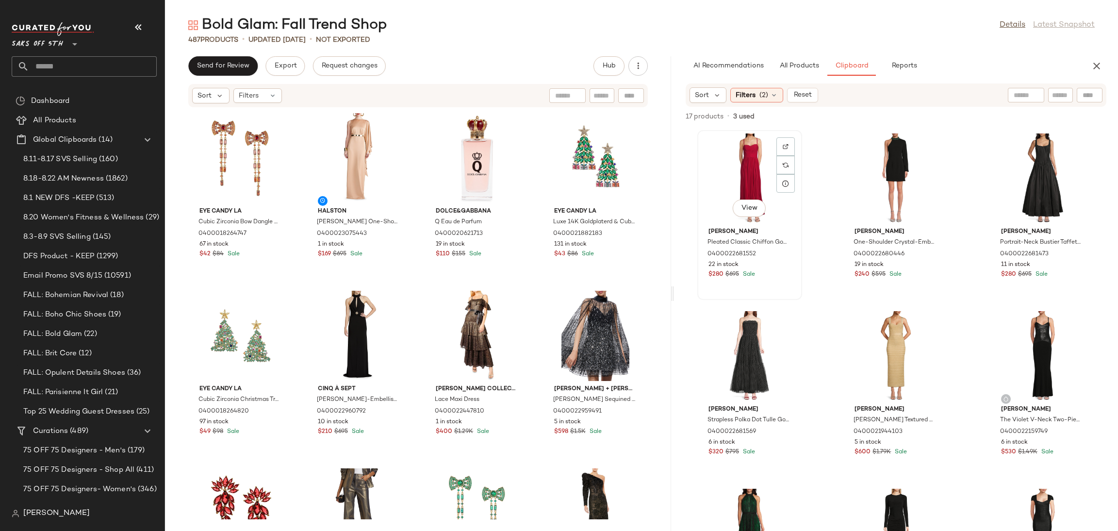
click at [744, 160] on div "View" at bounding box center [749, 178] width 98 height 90
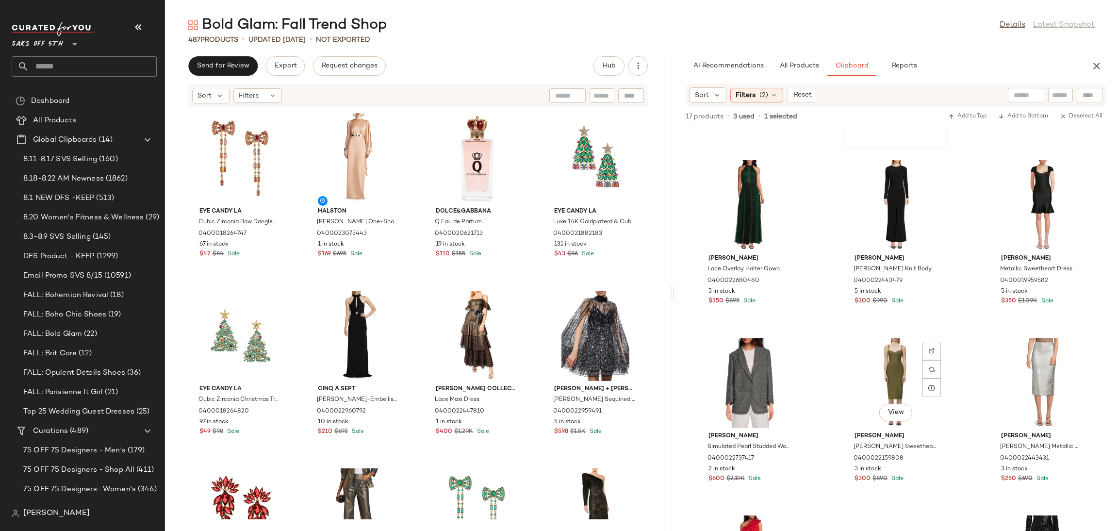
scroll to position [487, 0]
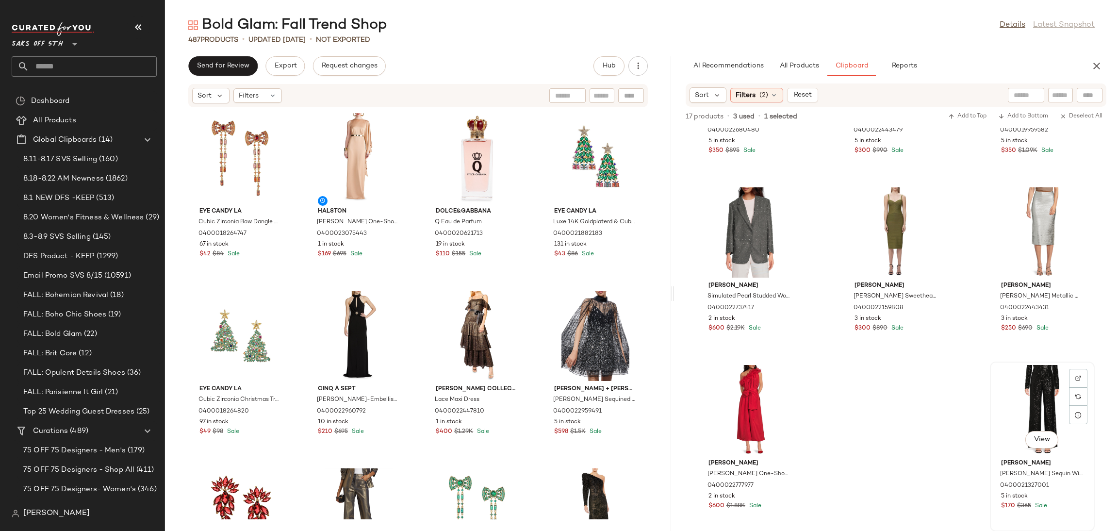
click at [1011, 403] on div "View" at bounding box center [1042, 410] width 98 height 90
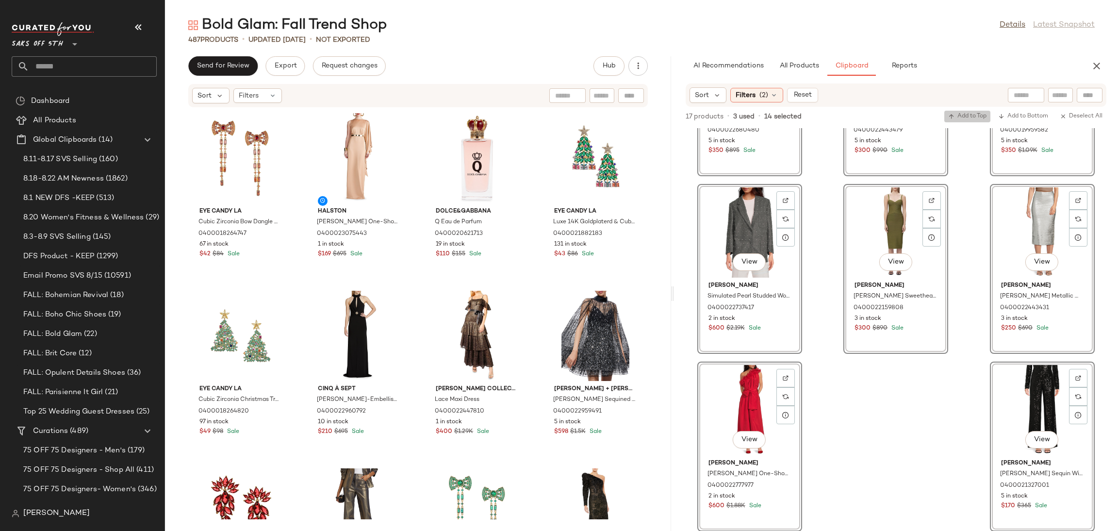
click at [972, 116] on span "Add to Top" at bounding box center [967, 116] width 38 height 7
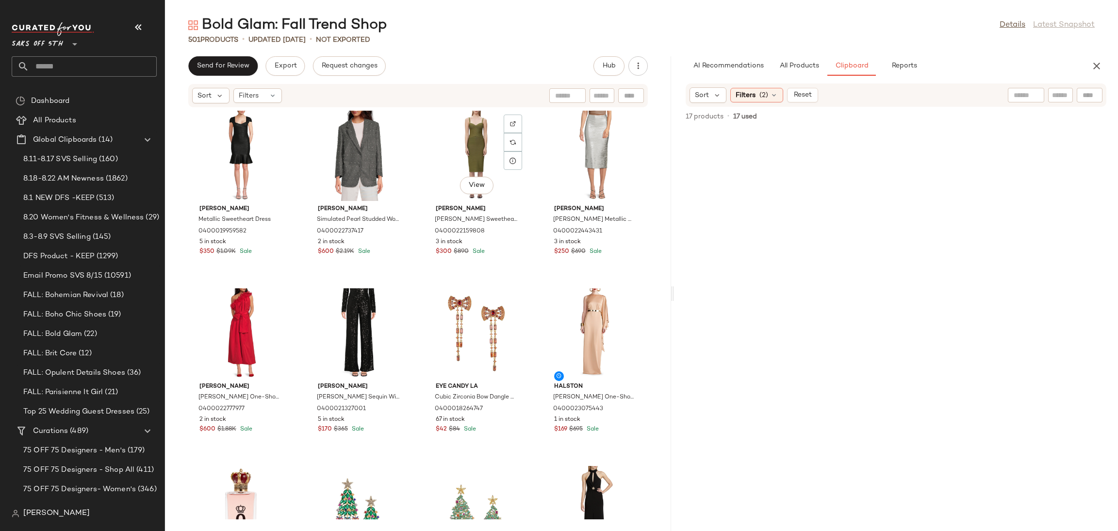
scroll to position [366, 0]
click at [456, 315] on div "View" at bounding box center [477, 333] width 98 height 90
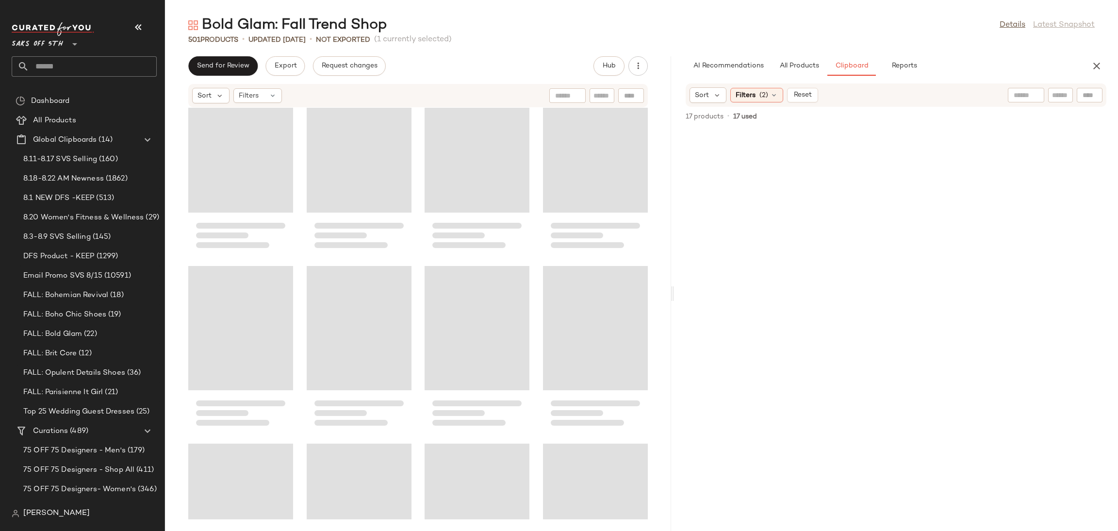
scroll to position [21960, 0]
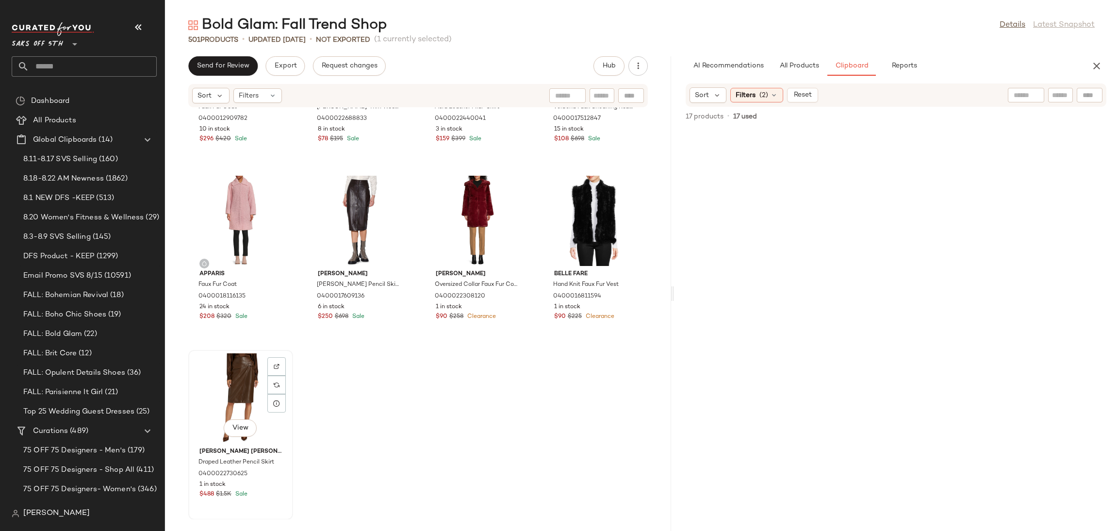
click at [217, 373] on div "View" at bounding box center [241, 398] width 98 height 90
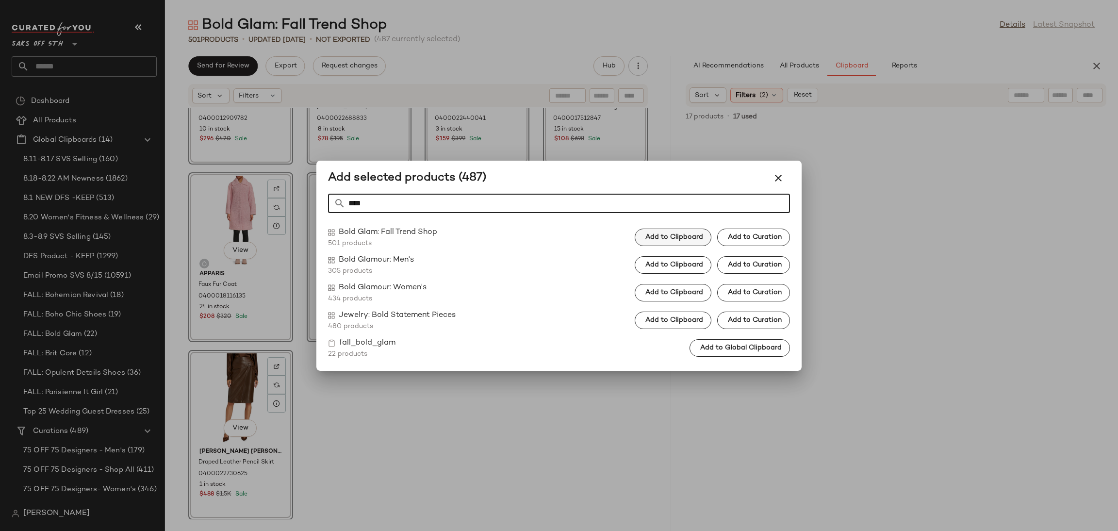
type input "****"
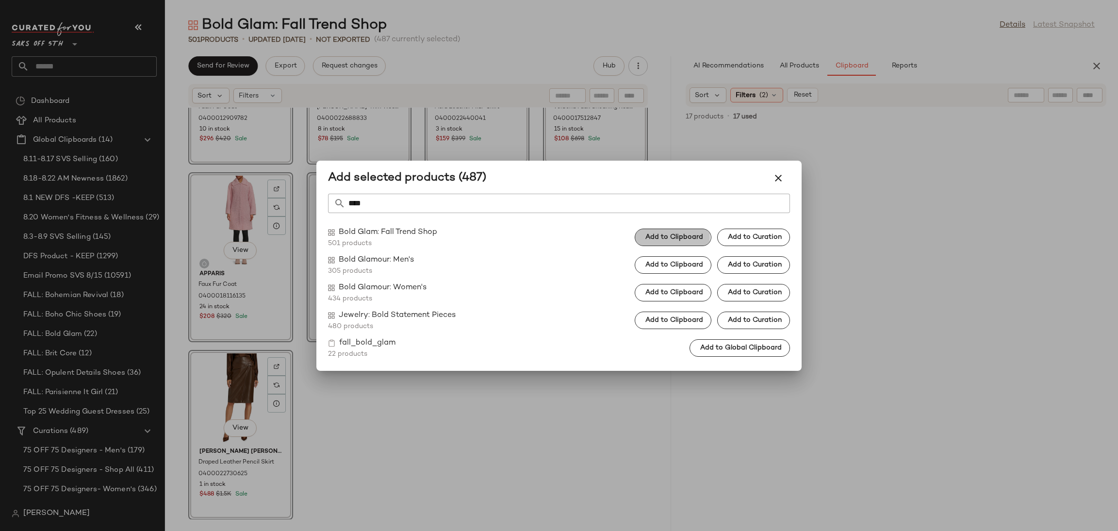
click at [655, 238] on span "Add to Clipboard" at bounding box center [674, 237] width 58 height 8
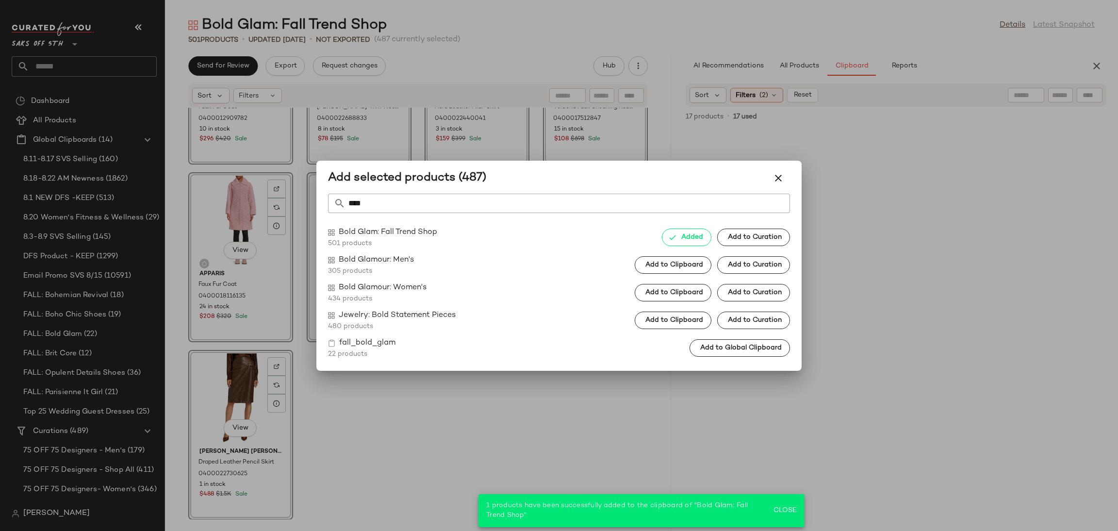
click at [524, 426] on div at bounding box center [559, 265] width 1118 height 531
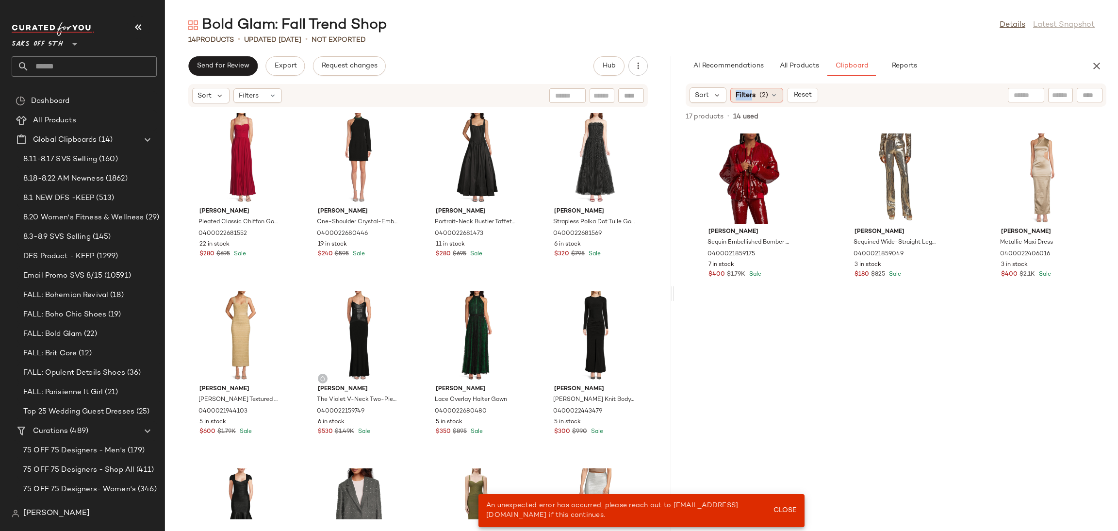
drag, startPoint x: 728, startPoint y: 96, endPoint x: 752, endPoint y: 92, distance: 24.1
click at [752, 92] on div "Sort Filters (2) Reset" at bounding box center [753, 95] width 129 height 16
click at [752, 92] on span "Filters" at bounding box center [745, 95] width 20 height 10
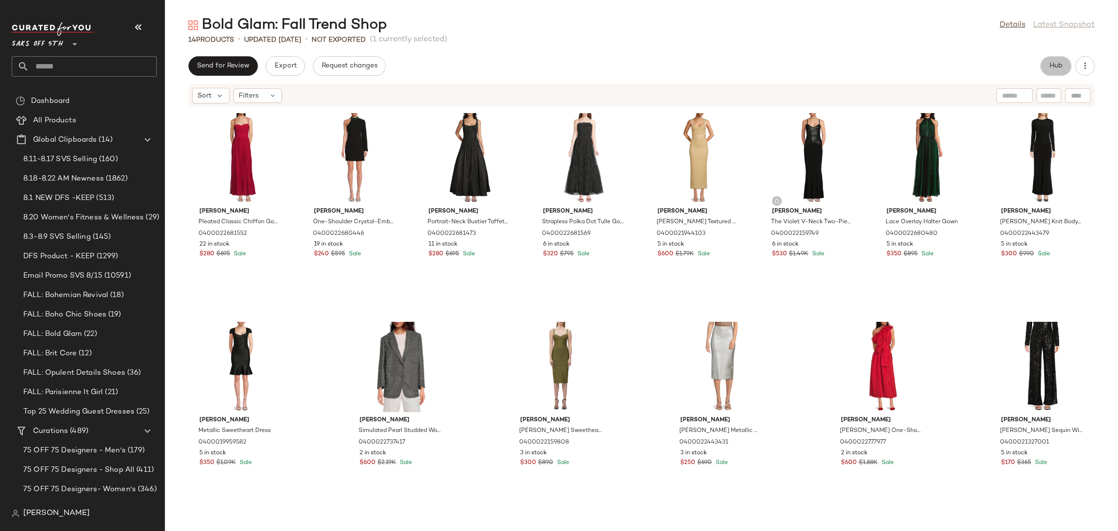
click at [1050, 65] on span "Hub" at bounding box center [1056, 66] width 14 height 8
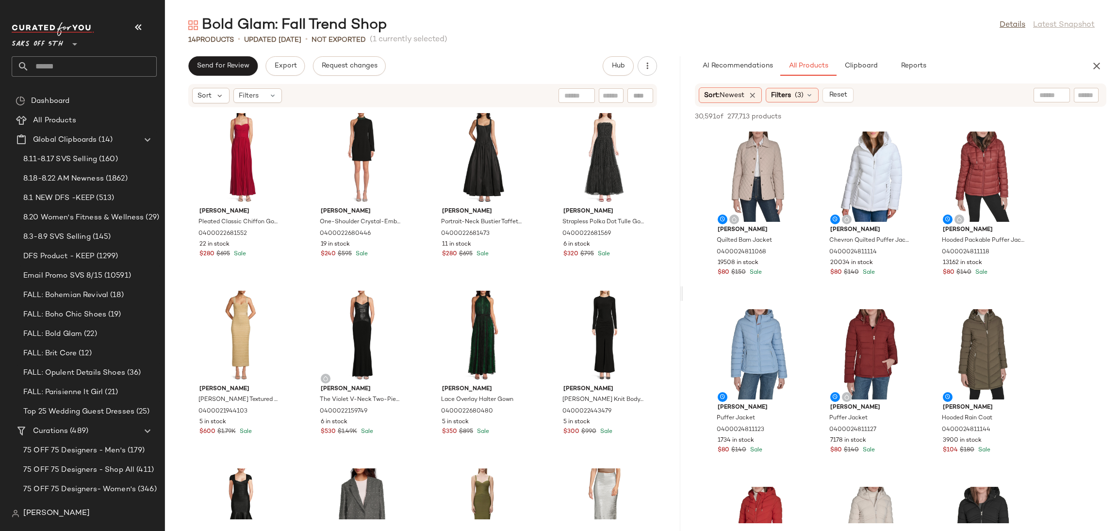
drag, startPoint x: 641, startPoint y: 291, endPoint x: 684, endPoint y: 293, distance: 43.2
click at [684, 293] on div "Bold Glam: Fall Trend Shop Details Latest Snapshot 14 Products • updated [DATE]…" at bounding box center [641, 273] width 953 height 515
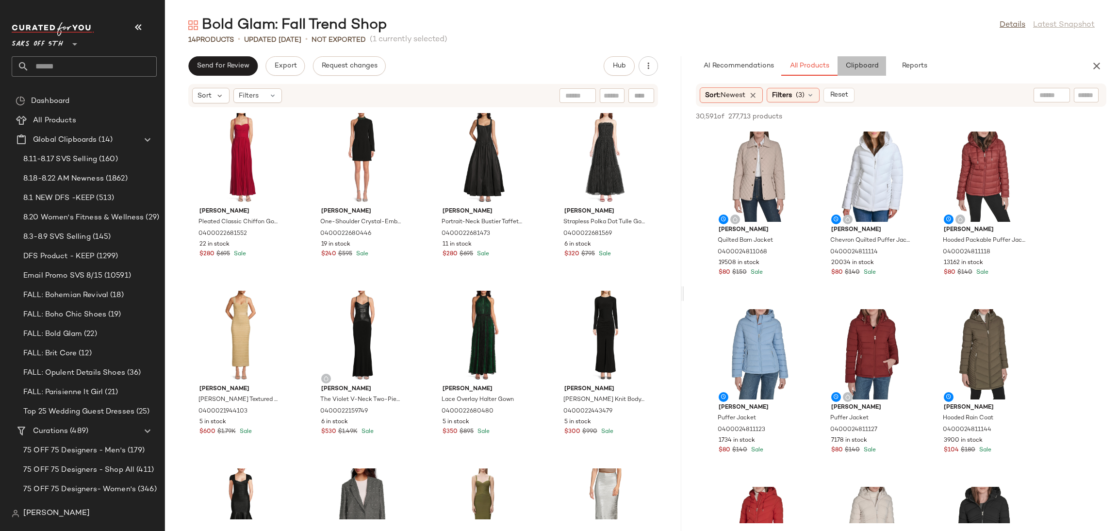
click at [865, 68] on span "Clipboard" at bounding box center [861, 66] width 33 height 8
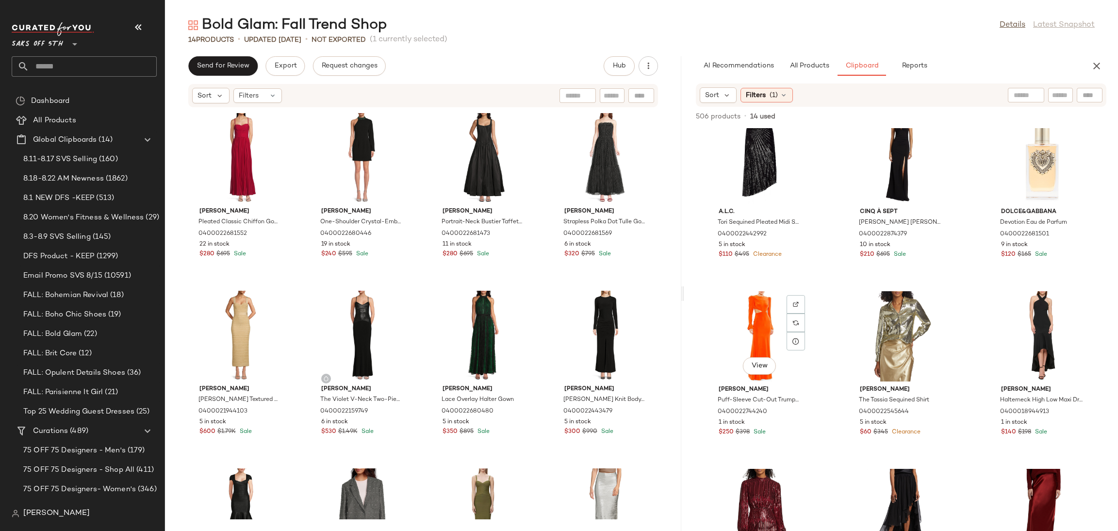
scroll to position [1809, 0]
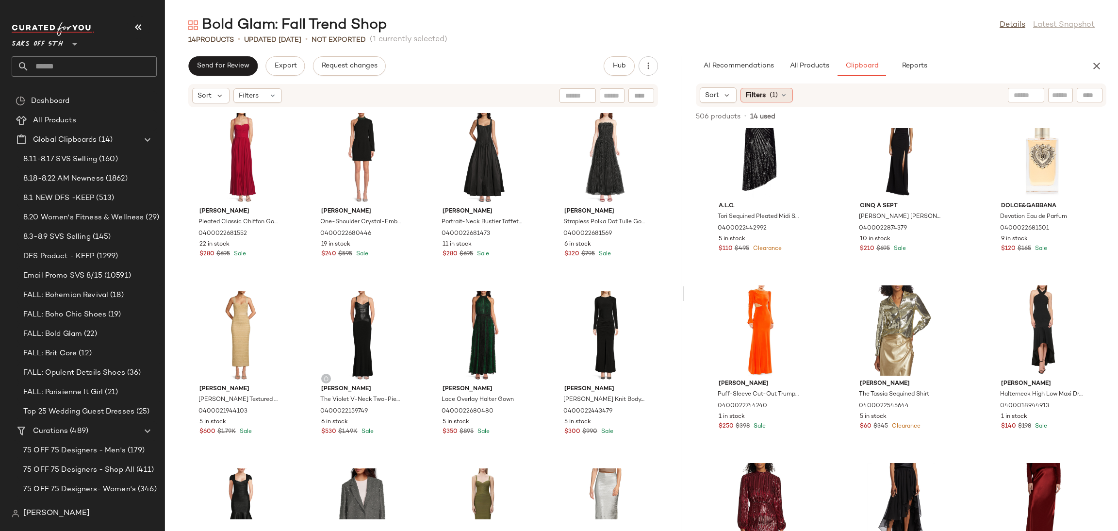
click at [781, 93] on icon at bounding box center [784, 95] width 8 height 8
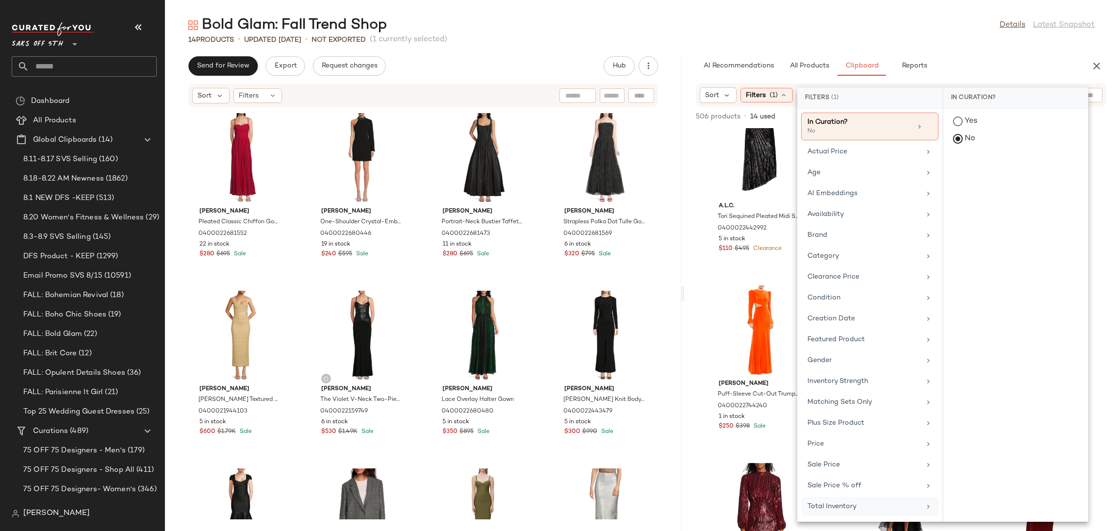
click at [893, 509] on div "Total Inventory" at bounding box center [863, 506] width 113 height 10
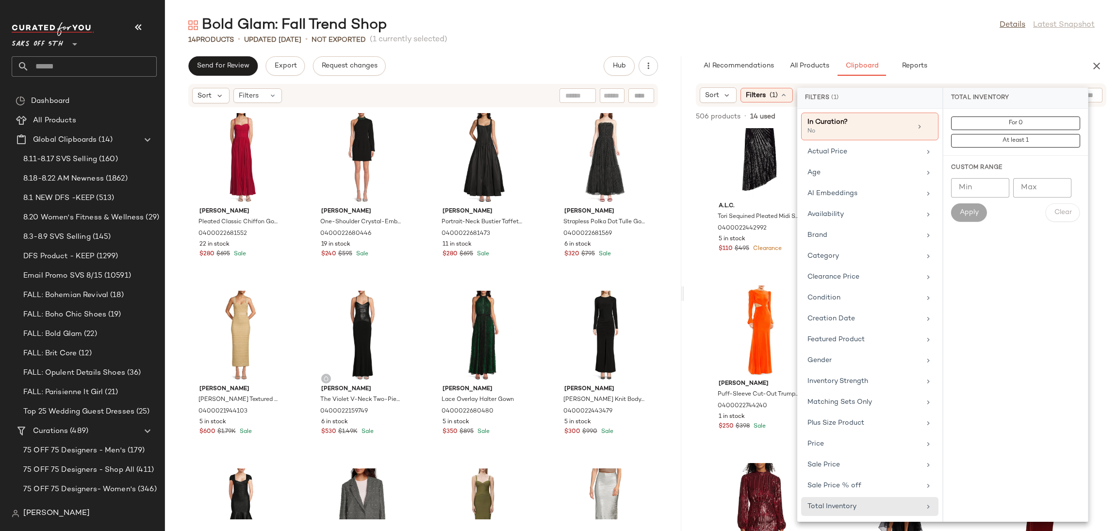
click at [973, 191] on input "Min" at bounding box center [980, 187] width 58 height 19
type input "*"
click at [965, 205] on button "Apply" at bounding box center [969, 212] width 36 height 18
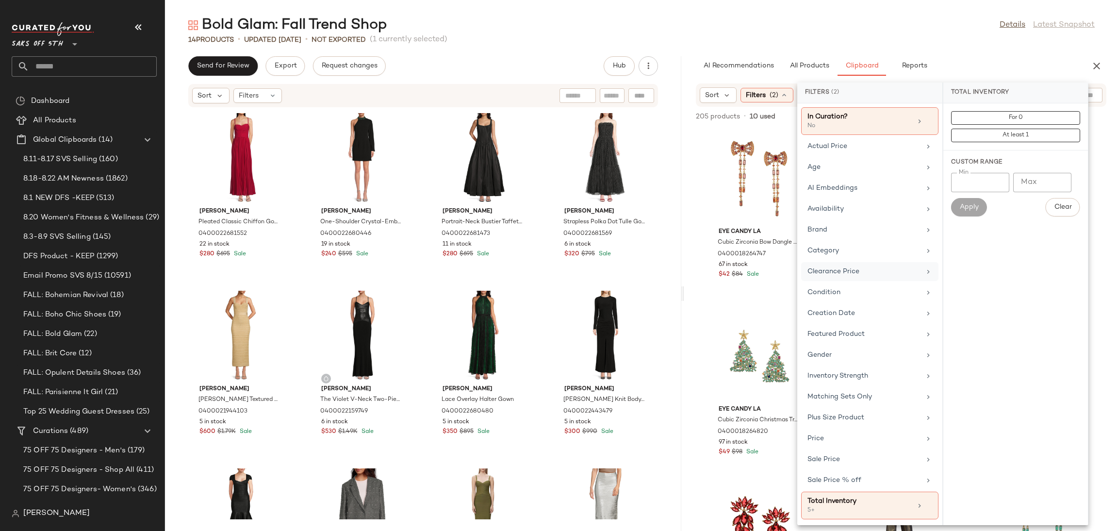
click at [883, 273] on div "Clearance Price" at bounding box center [863, 271] width 113 height 10
click at [992, 137] on span "Not on clearance" at bounding box center [1016, 135] width 48 height 7
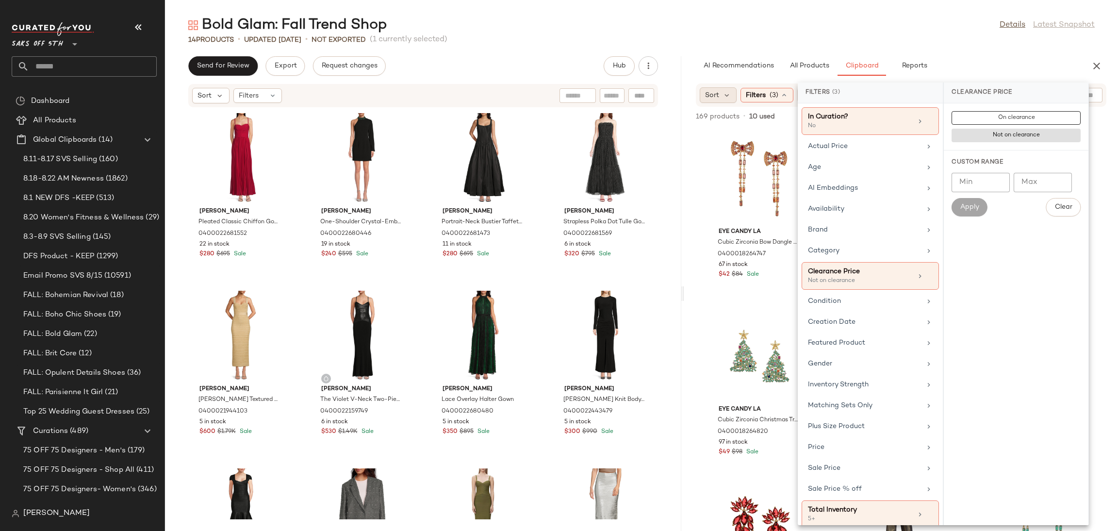
click at [717, 87] on div "Sort" at bounding box center [717, 95] width 37 height 16
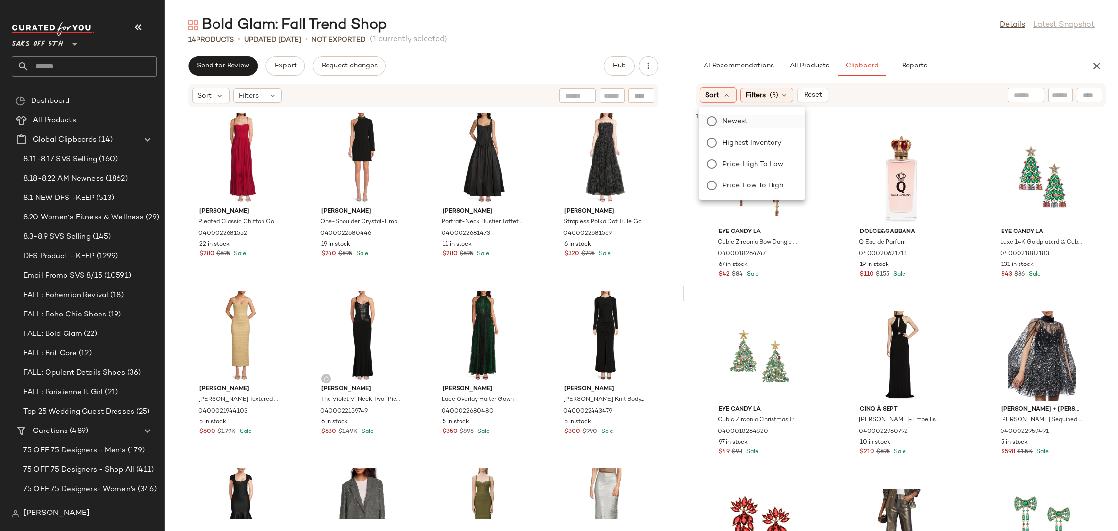
click at [721, 114] on label "Newest" at bounding box center [757, 121] width 79 height 14
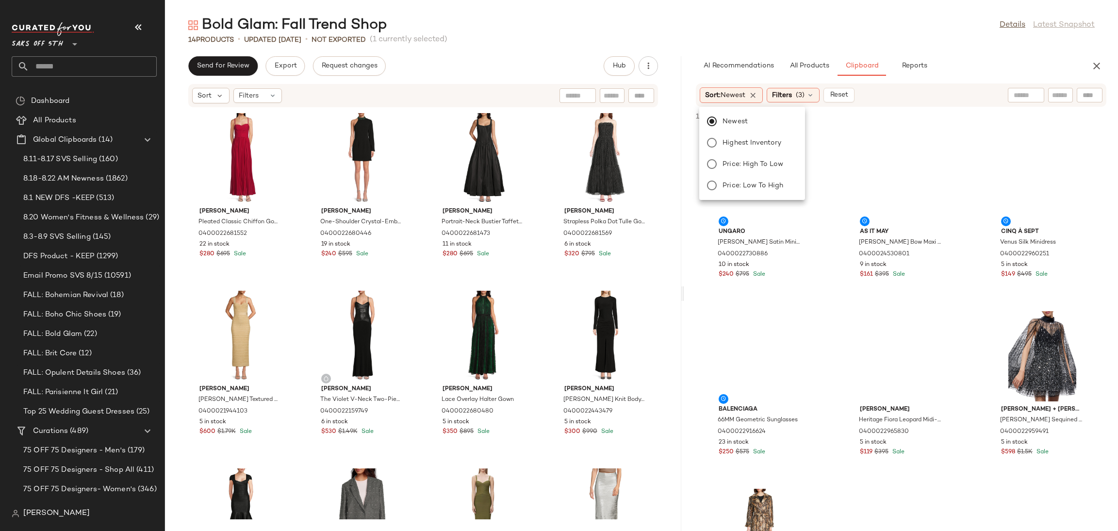
click at [766, 21] on div "Bold Glam: Fall Trend Shop Details Latest Snapshot" at bounding box center [641, 25] width 953 height 19
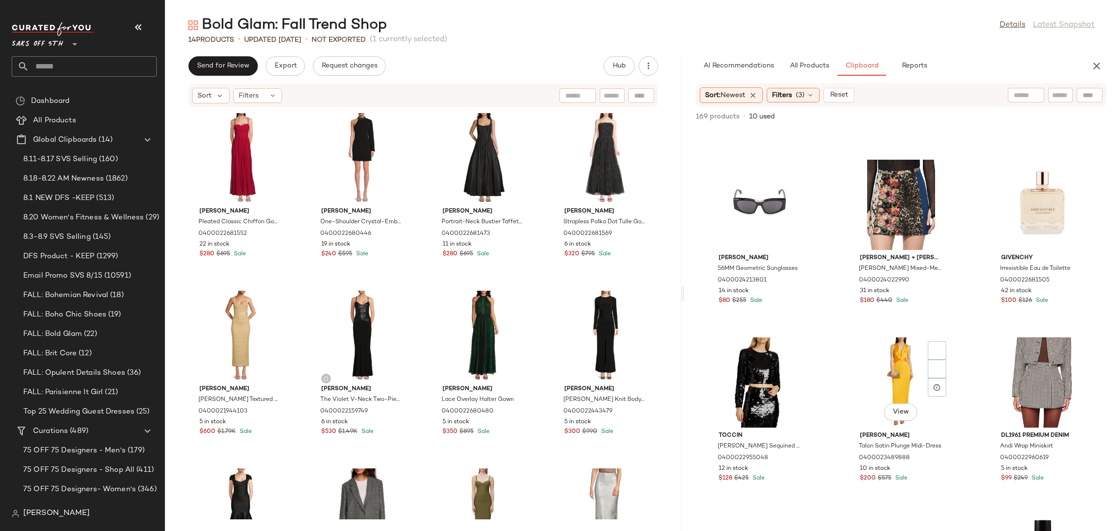
scroll to position [517, 0]
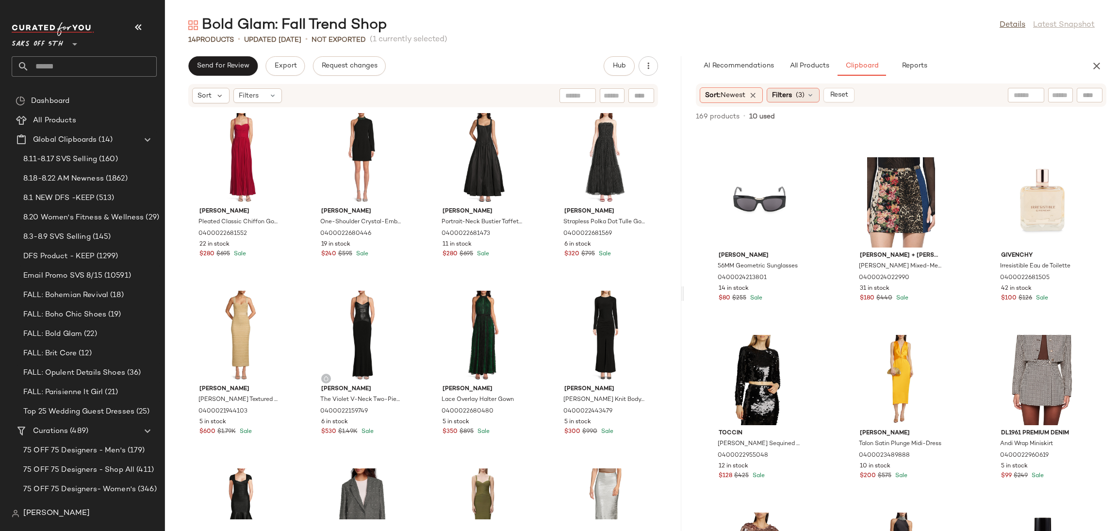
click at [804, 96] on span "(3)" at bounding box center [800, 95] width 9 height 10
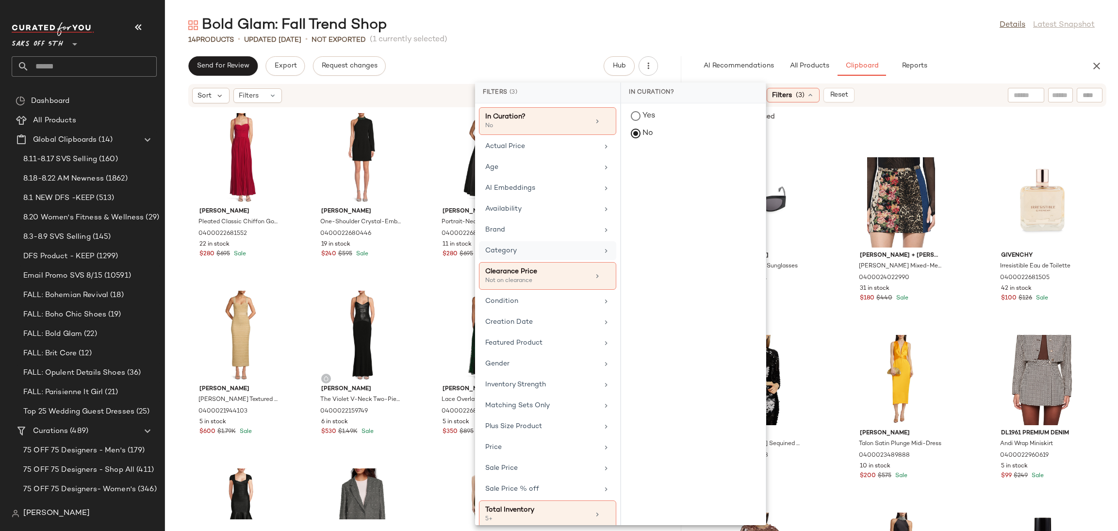
click at [553, 256] on div "Category" at bounding box center [541, 250] width 113 height 10
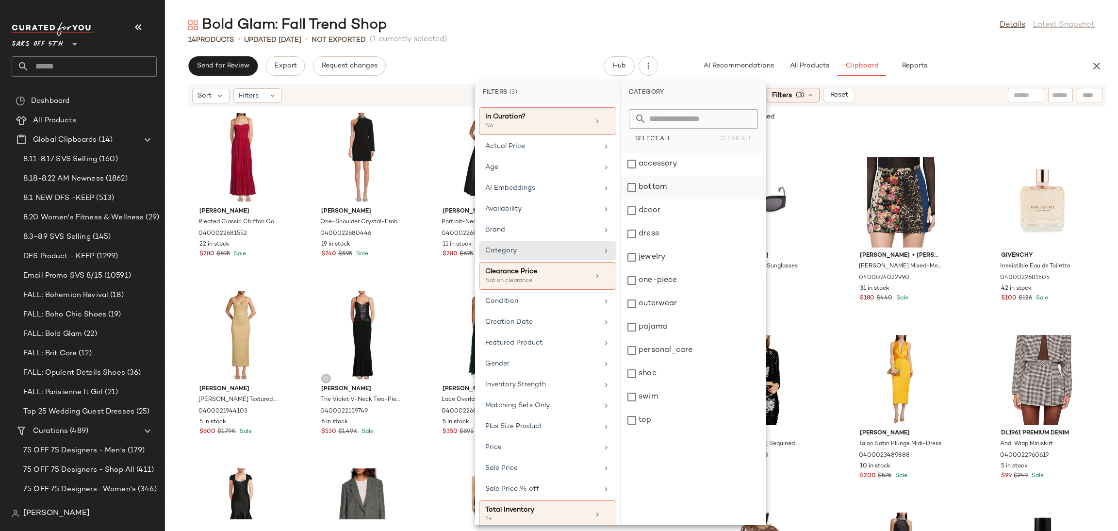
click at [634, 199] on div "bottom" at bounding box center [693, 210] width 145 height 23
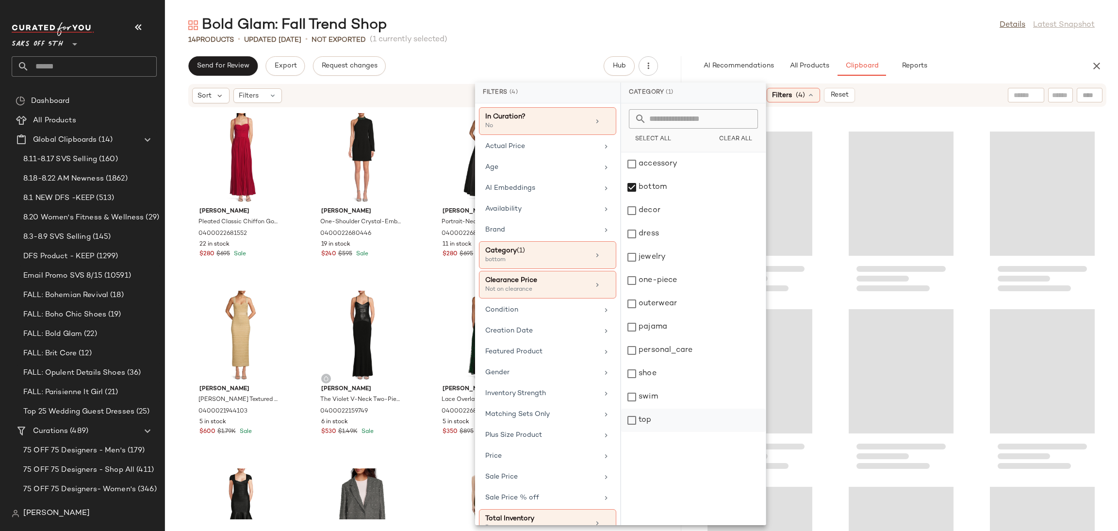
click at [633, 419] on div "top" at bounding box center [693, 419] width 145 height 23
click at [631, 245] on div "dress" at bounding box center [693, 256] width 145 height 23
click at [754, 32] on div "Bold Glam: Fall Trend Shop Details Latest Snapshot" at bounding box center [641, 25] width 953 height 19
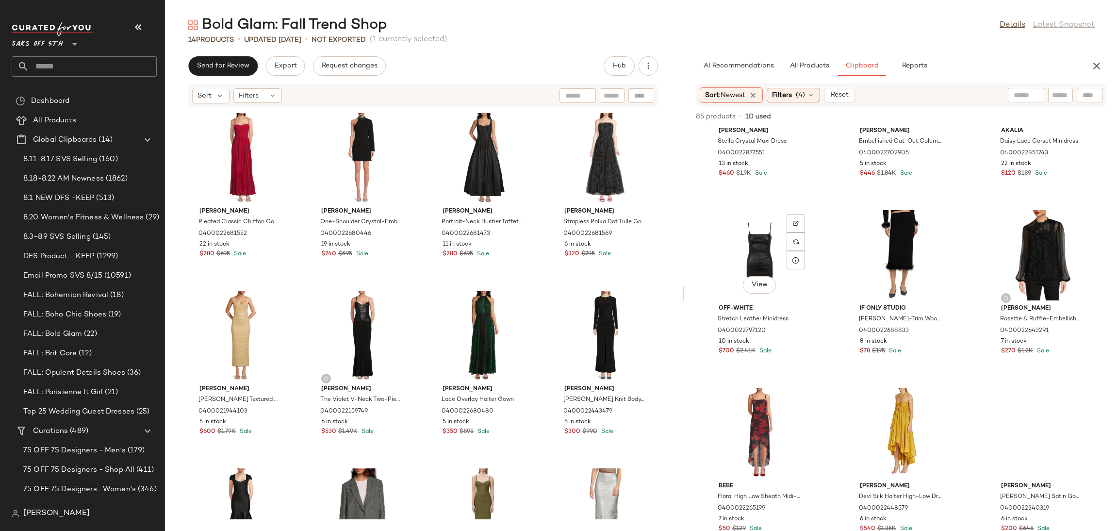
scroll to position [2063, 0]
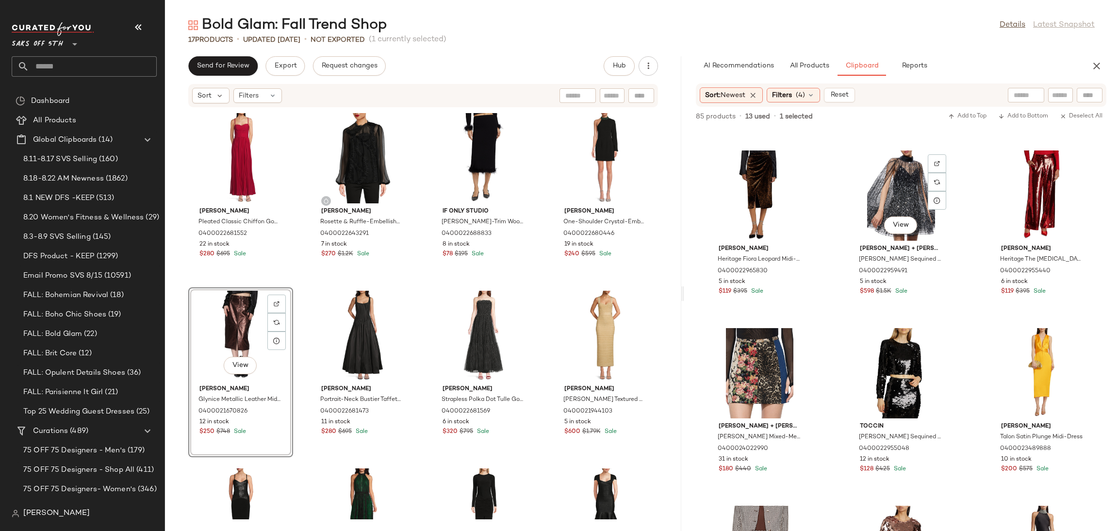
scroll to position [160, 0]
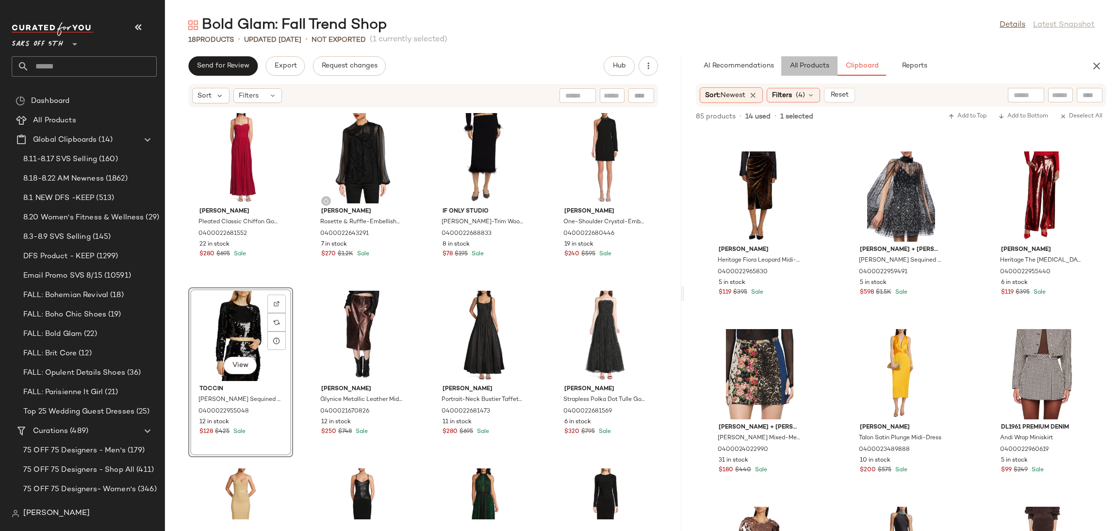
click at [802, 56] on button "All Products" at bounding box center [809, 65] width 56 height 19
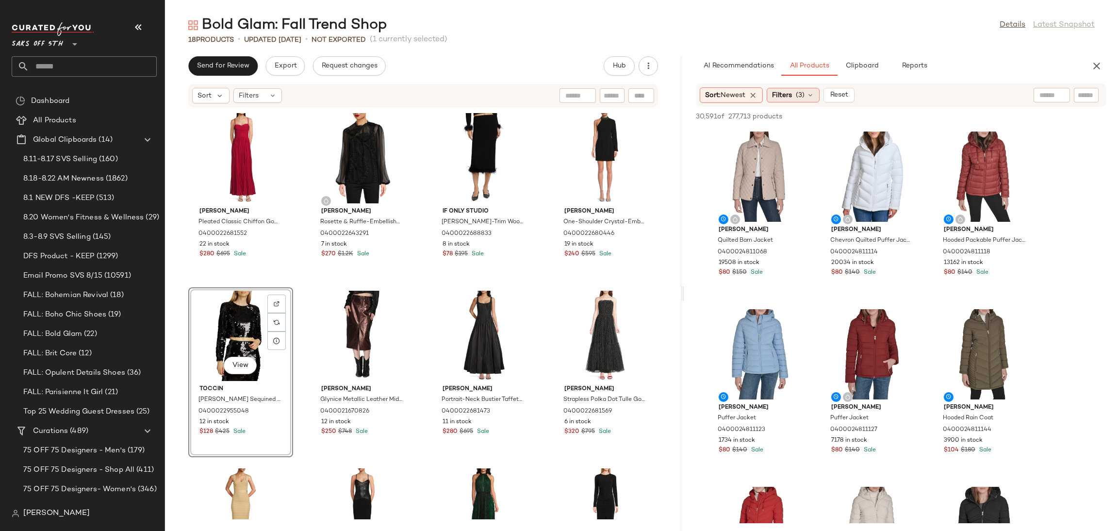
click at [796, 96] on div "Filters (3)" at bounding box center [792, 95] width 53 height 15
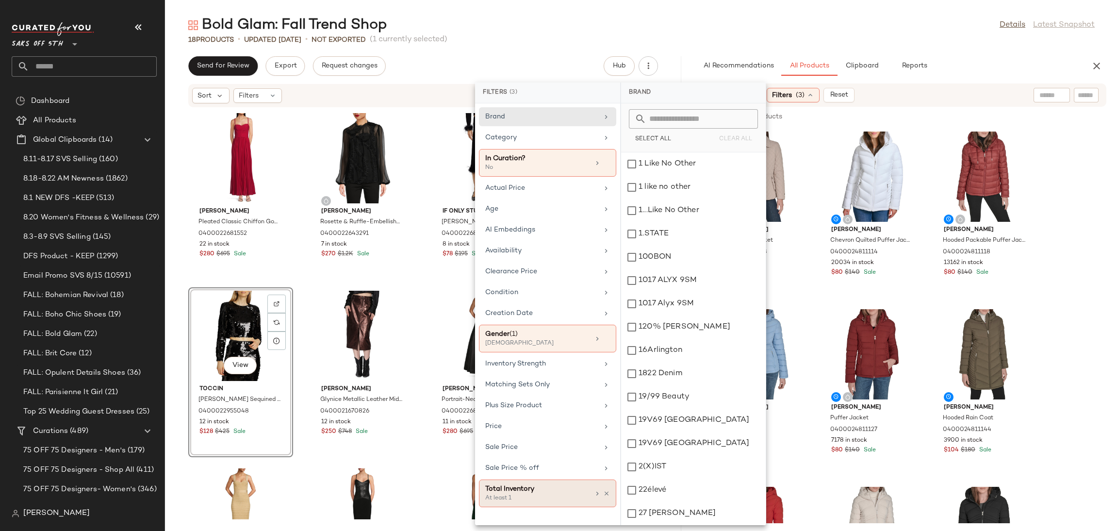
click at [538, 496] on div "At least 1" at bounding box center [533, 498] width 97 height 9
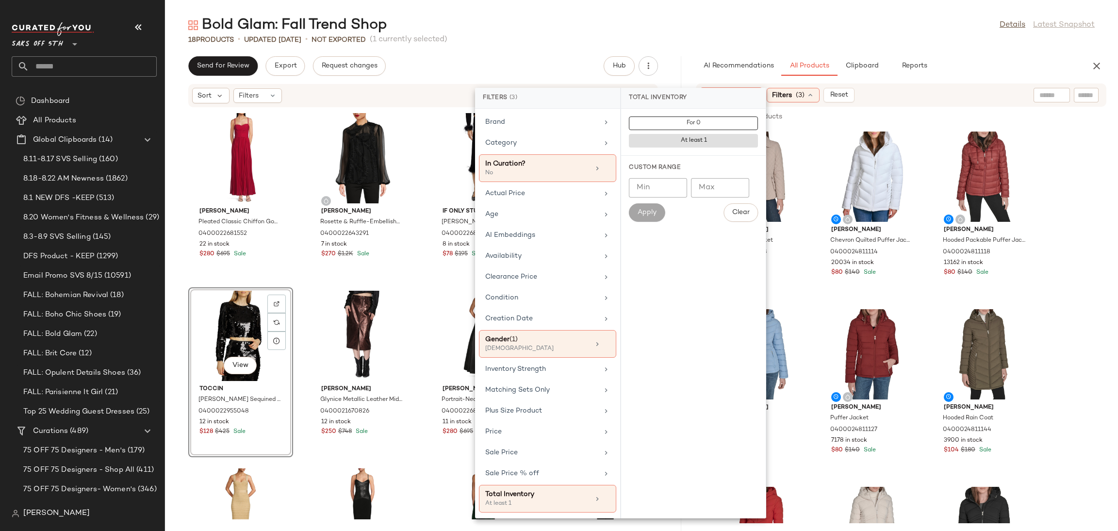
click at [659, 184] on input "Min" at bounding box center [658, 187] width 58 height 19
type input "*"
click at [651, 218] on button "Apply" at bounding box center [647, 212] width 36 height 18
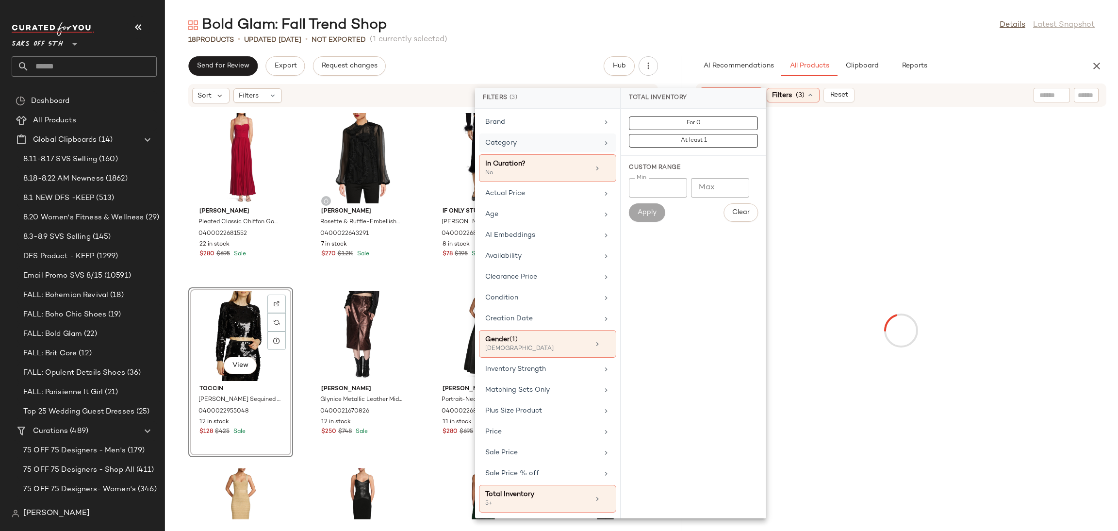
click at [563, 143] on div "Category" at bounding box center [541, 143] width 113 height 10
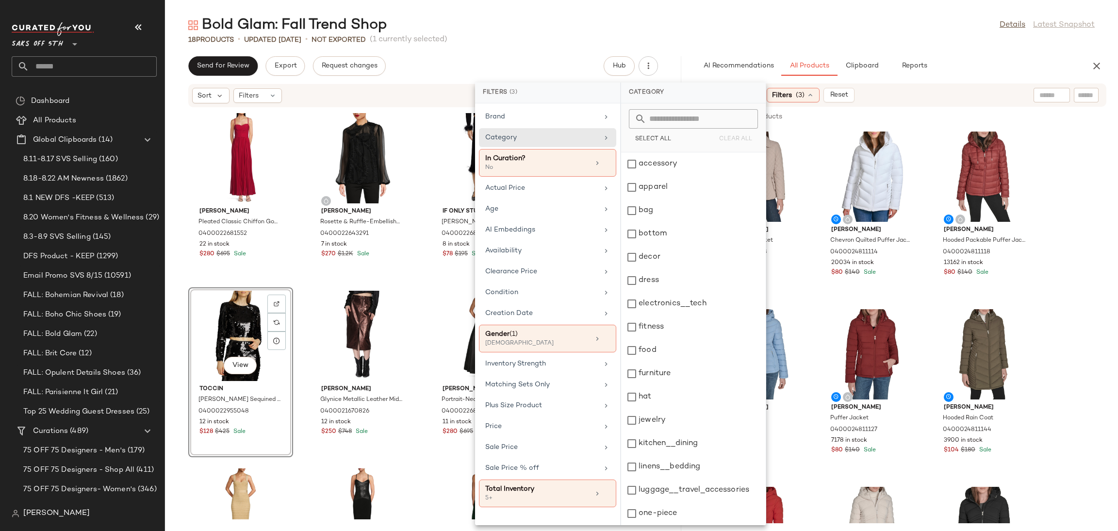
click at [863, 12] on main "Bold Glam: Fall Trend Shop Details Latest Snapshot 18 Products • updated Aug 20…" at bounding box center [559, 265] width 1118 height 531
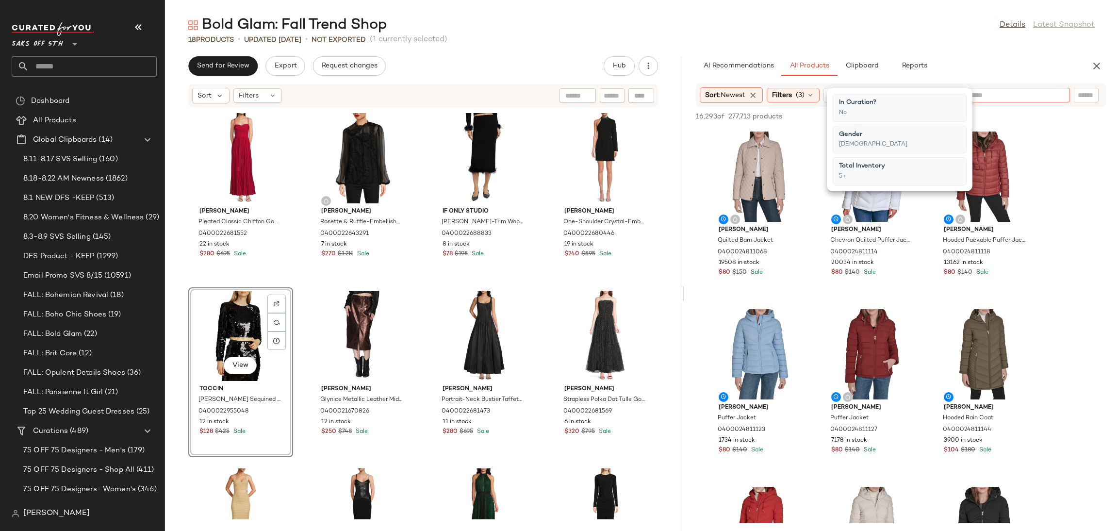
click at [1047, 96] on input "text" at bounding box center [1009, 95] width 84 height 10
click at [1058, 96] on img at bounding box center [1059, 95] width 9 height 9
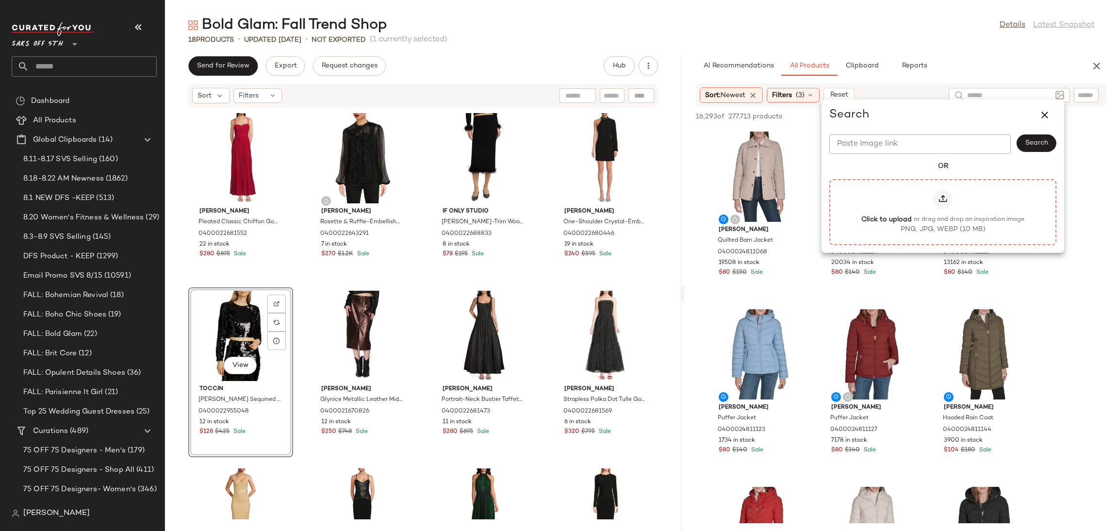
click at [939, 195] on icon at bounding box center [943, 200] width 10 height 10
click at [943, 212] on input "Click to upload or drag and drop an inspiration image PNG, JPG, WEBP (10 MB)" at bounding box center [943, 212] width 0 height 0
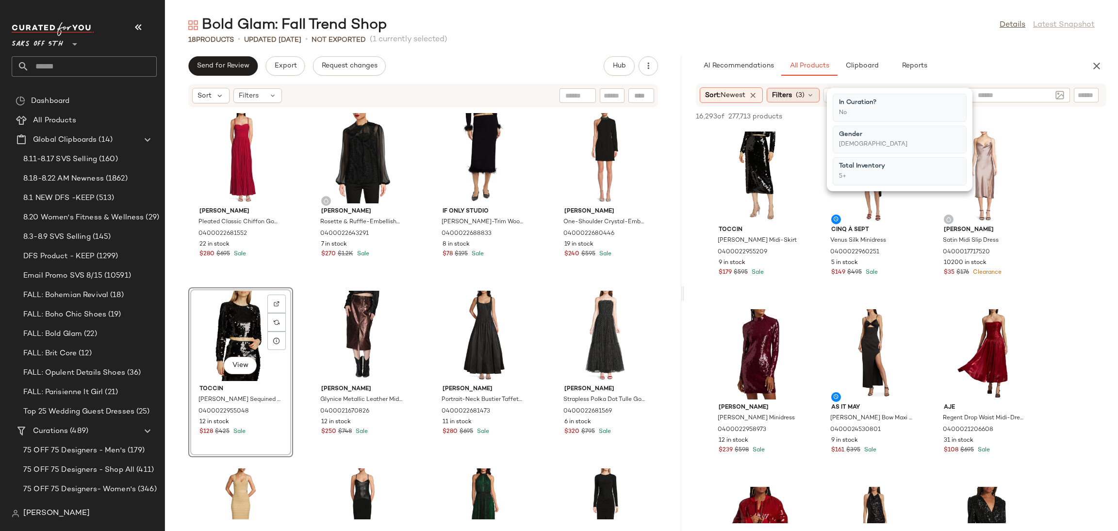
click at [800, 92] on span "(3)" at bounding box center [800, 95] width 9 height 10
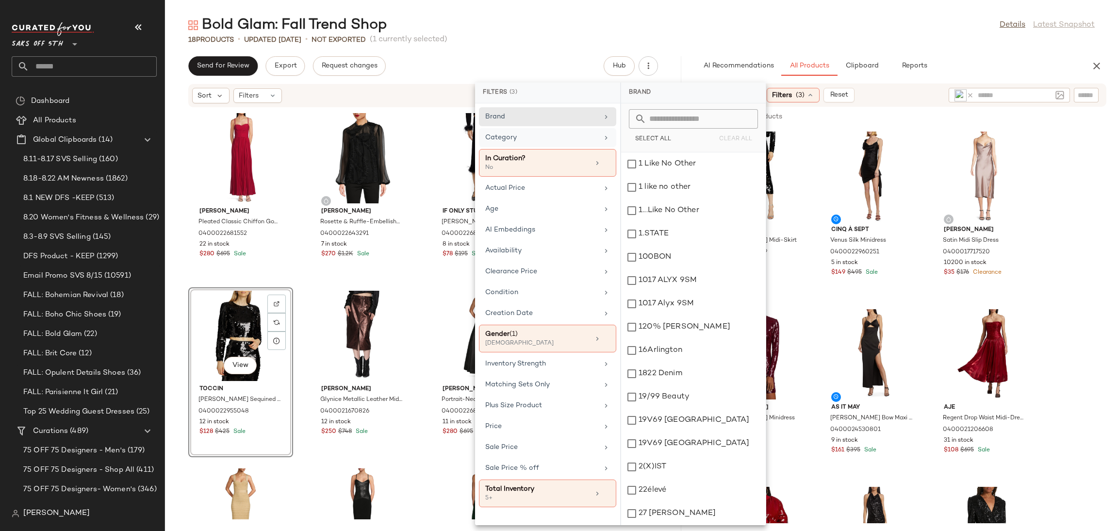
click at [562, 149] on div "Category" at bounding box center [547, 163] width 137 height 28
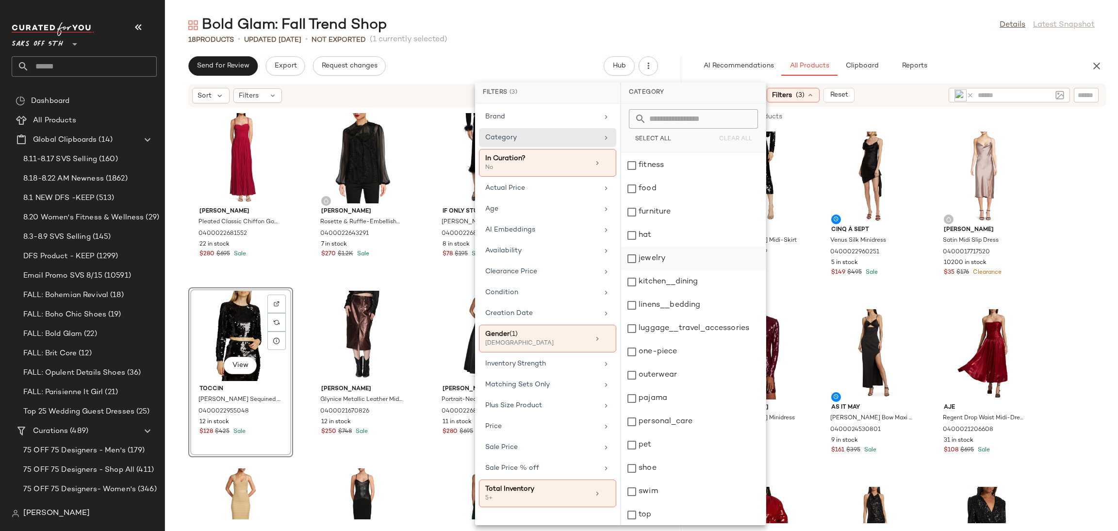
scroll to position [209, 0]
click at [640, 470] on div "top" at bounding box center [693, 466] width 145 height 23
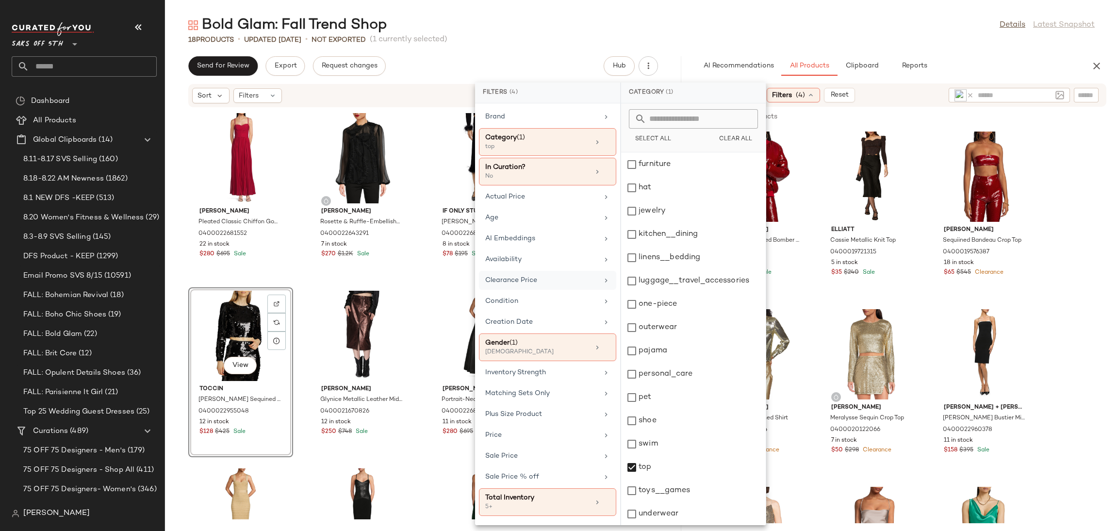
click at [572, 292] on div "Clearance Price" at bounding box center [547, 301] width 137 height 19
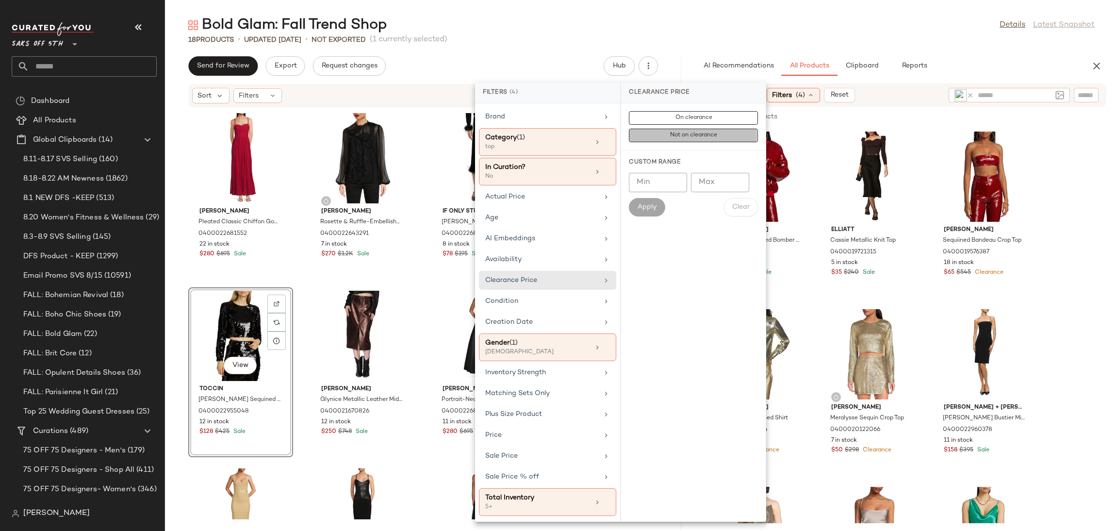
click at [664, 133] on button "Not on clearance" at bounding box center [693, 136] width 129 height 14
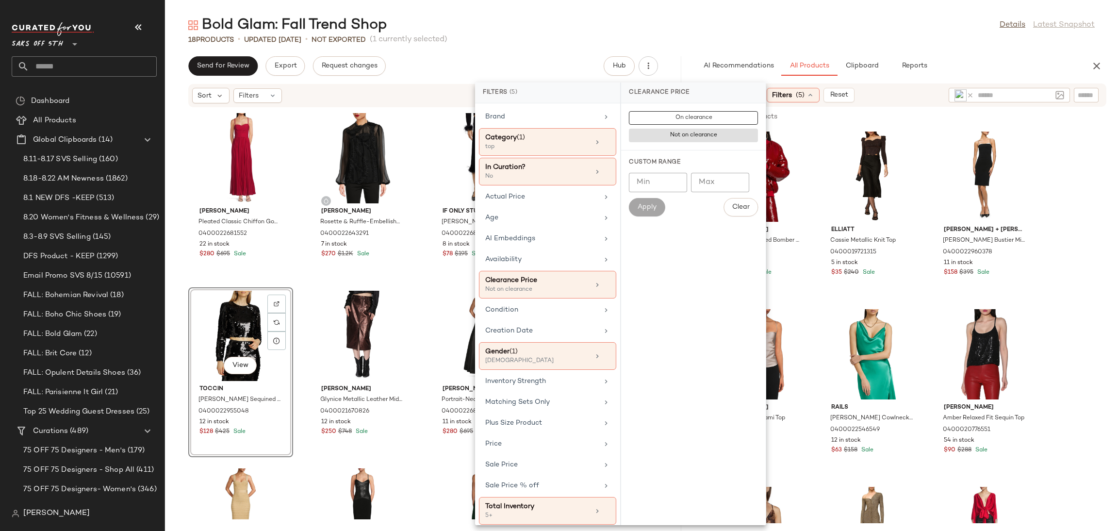
click at [593, 24] on div "Bold Glam: Fall Trend Shop Details Latest Snapshot" at bounding box center [641, 25] width 953 height 19
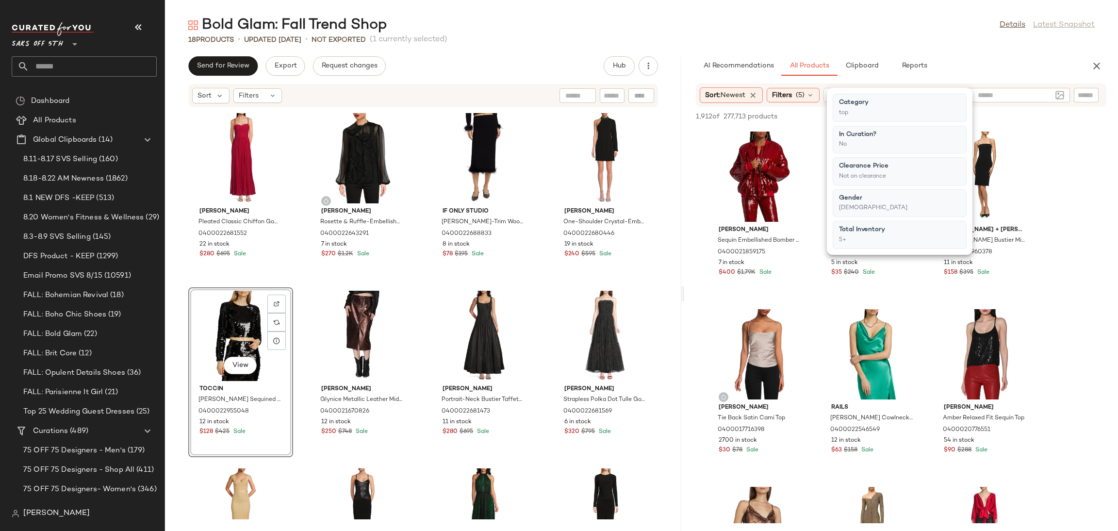
click at [593, 24] on div "Bold Glam: Fall Trend Shop Details Latest Snapshot" at bounding box center [641, 25] width 953 height 19
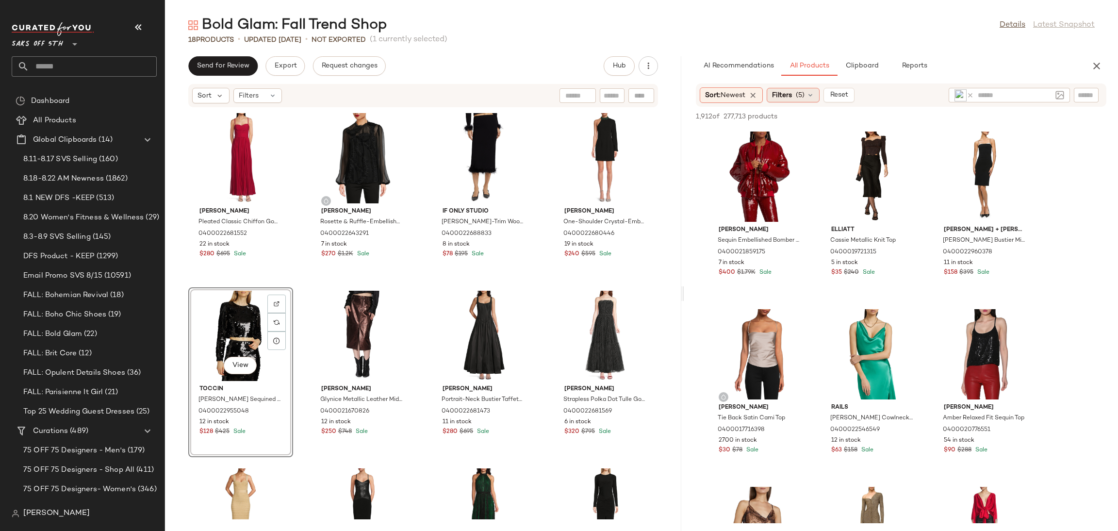
click at [798, 97] on span "(5)" at bounding box center [800, 95] width 9 height 10
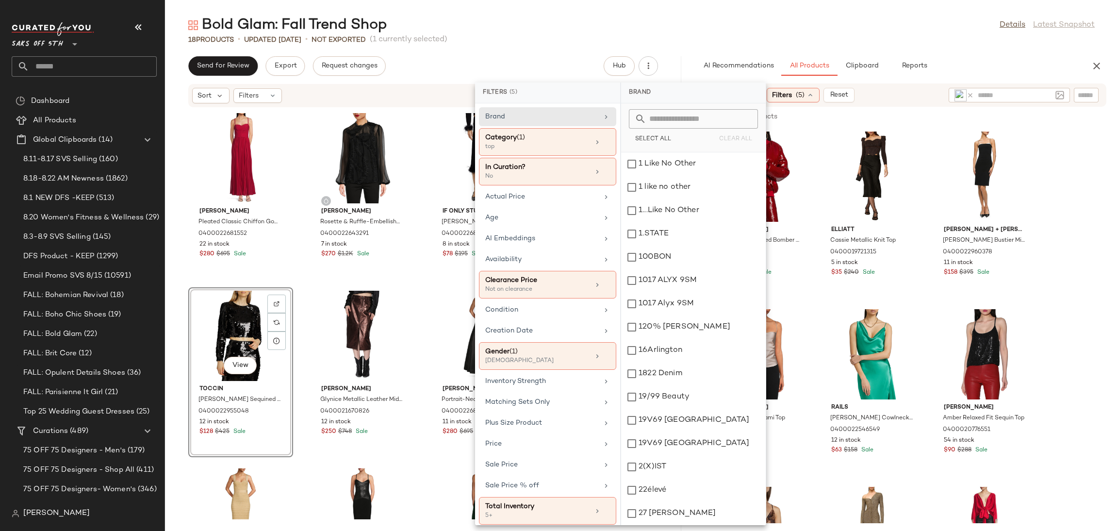
click at [664, 24] on div "Bold Glam: Fall Trend Shop Details Latest Snapshot" at bounding box center [641, 25] width 953 height 19
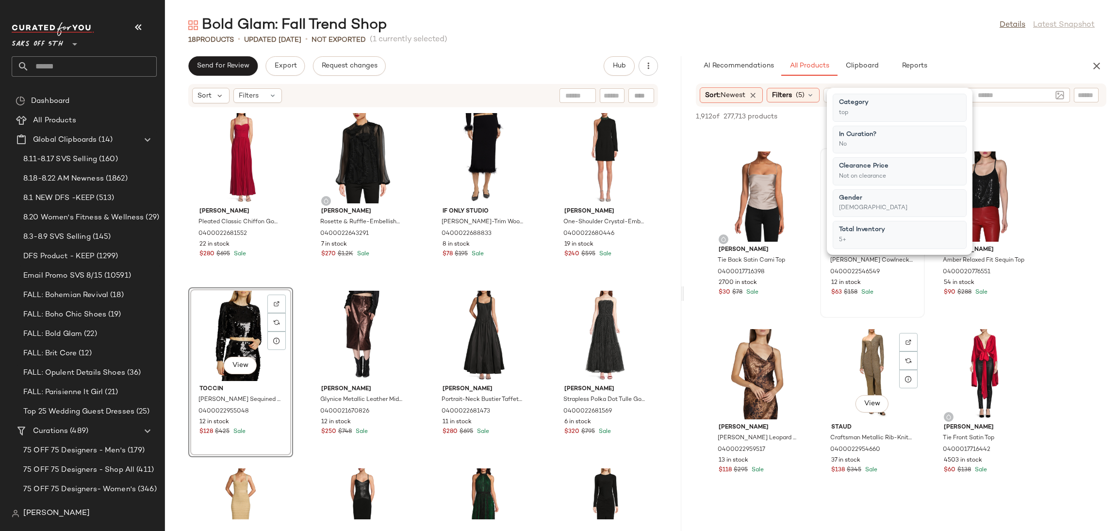
scroll to position [165, 0]
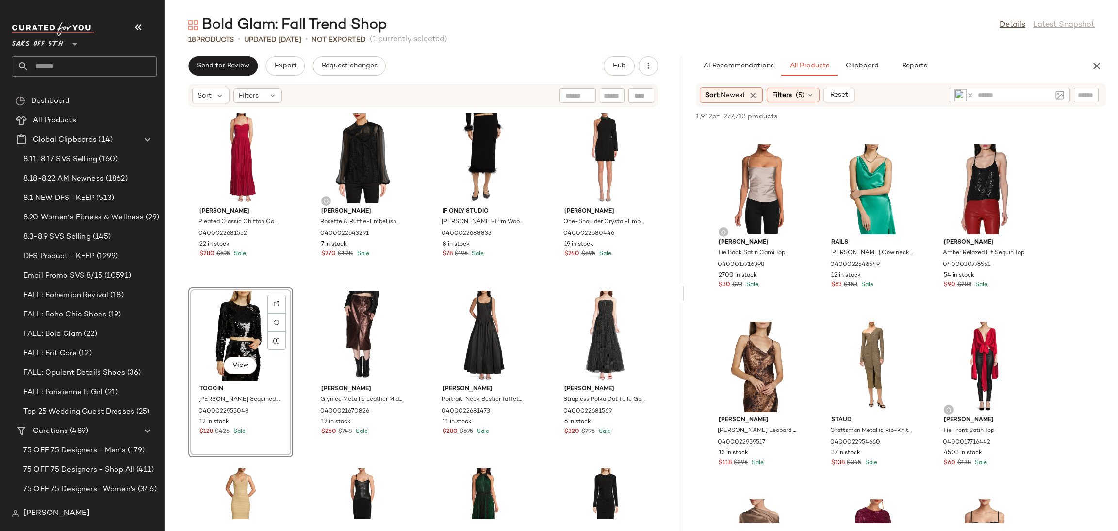
click at [861, 24] on div "Bold Glam: Fall Trend Shop Details Latest Snapshot" at bounding box center [641, 25] width 953 height 19
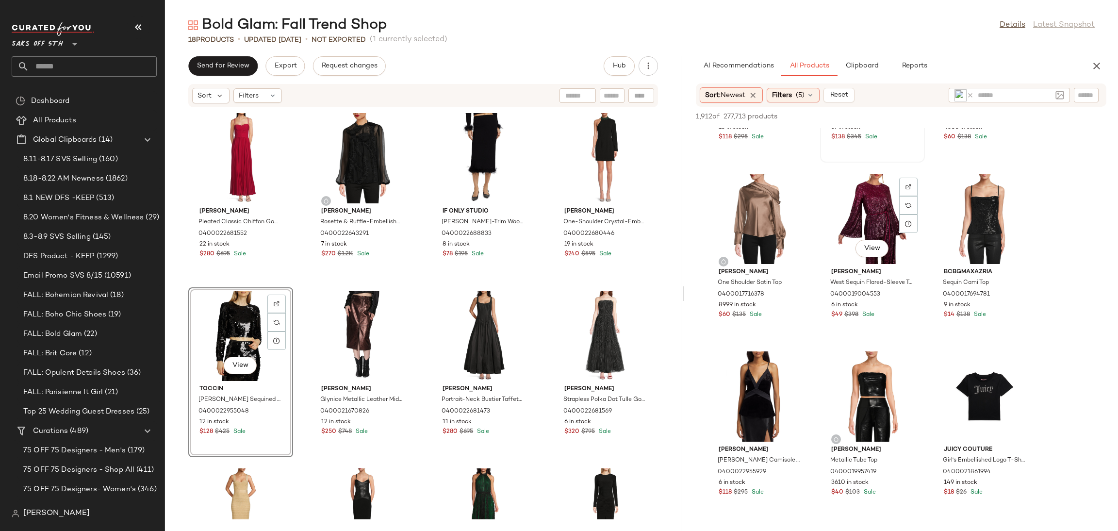
scroll to position [491, 0]
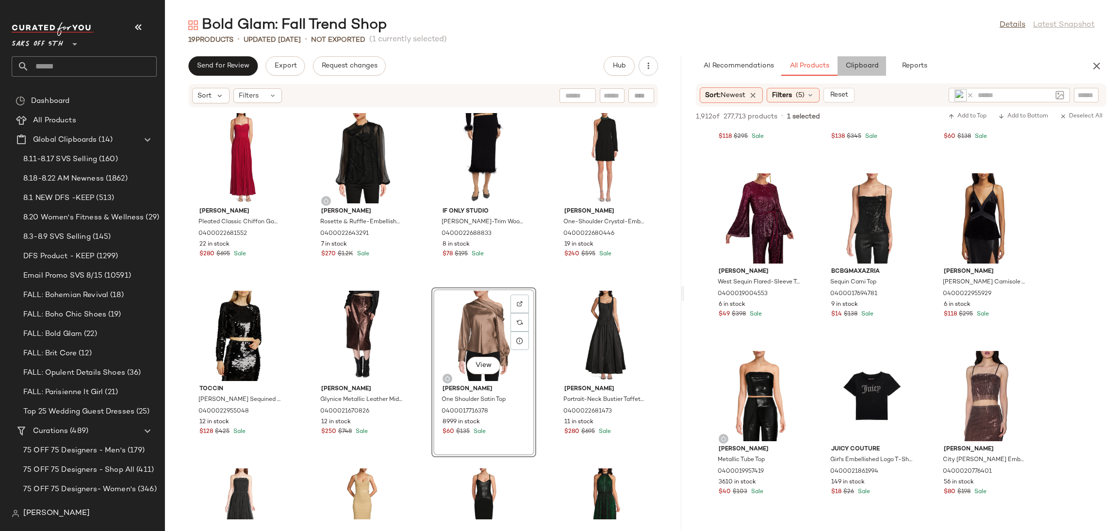
click at [848, 67] on span "Clipboard" at bounding box center [861, 66] width 33 height 8
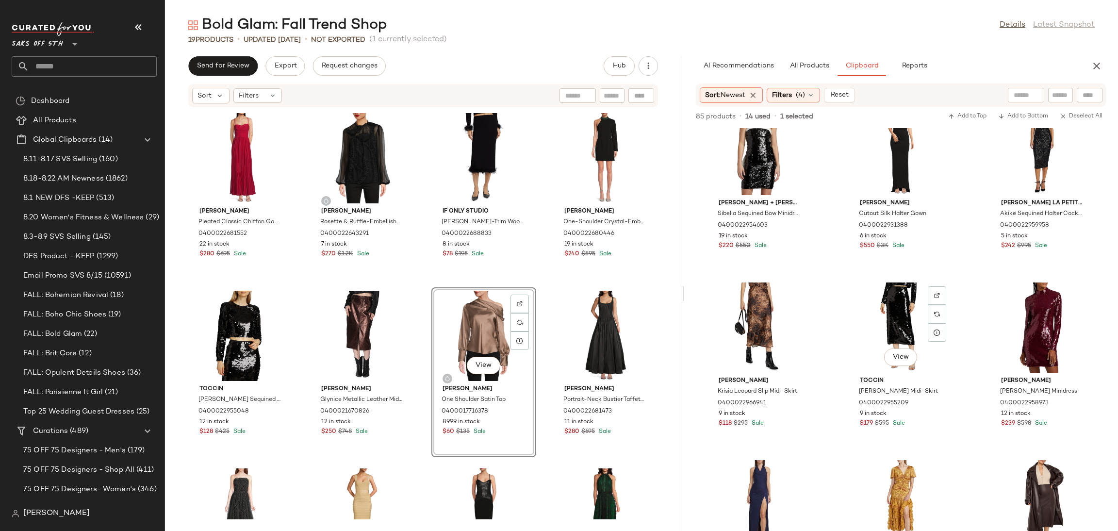
scroll to position [747, 0]
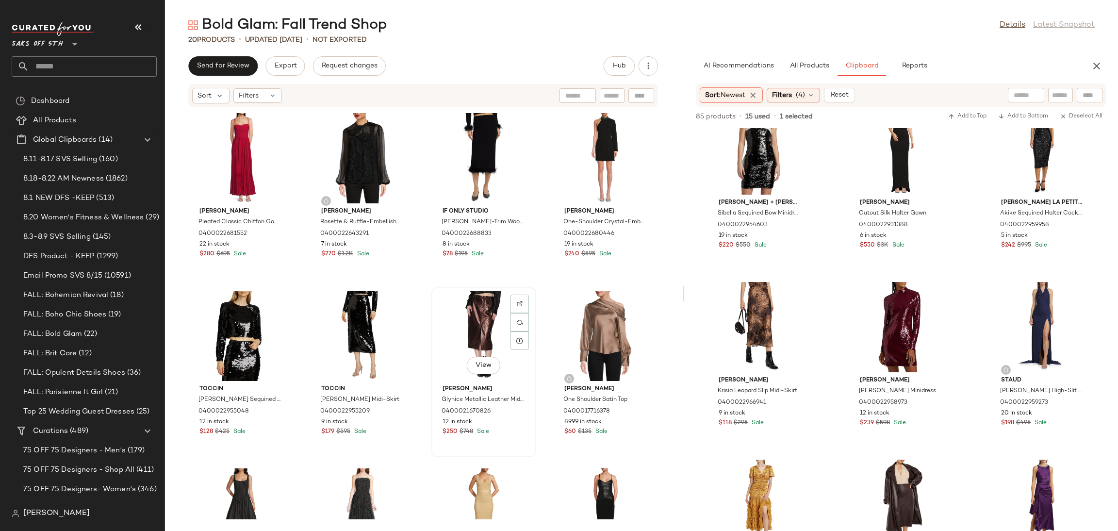
click at [460, 329] on div "View" at bounding box center [484, 336] width 98 height 90
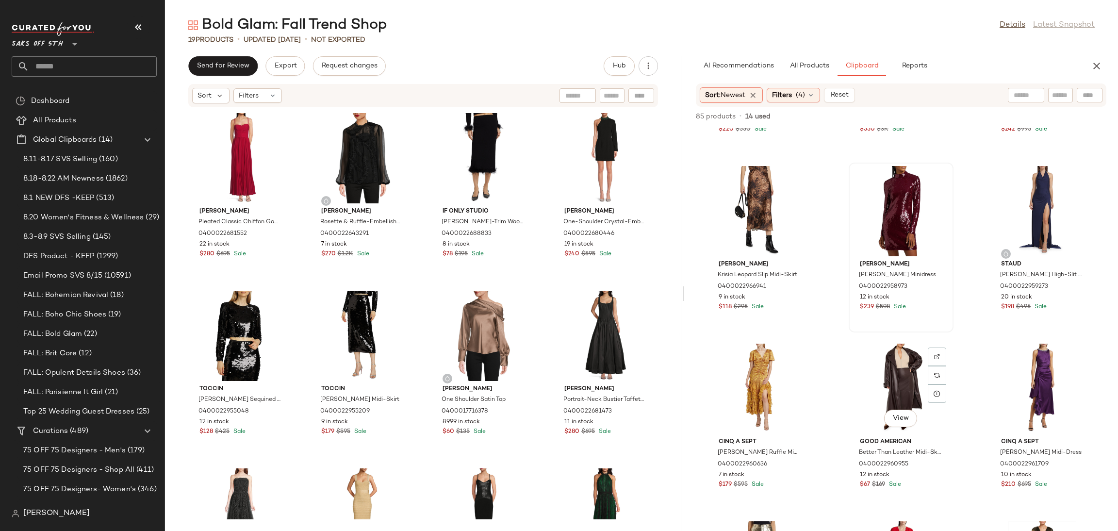
scroll to position [863, 0]
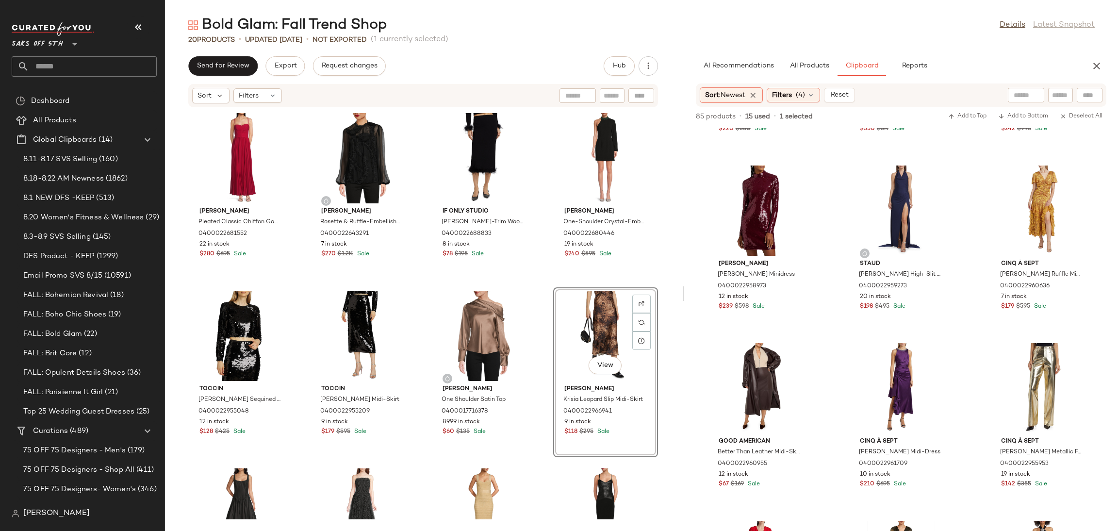
click at [586, 318] on div "View" at bounding box center [605, 336] width 98 height 90
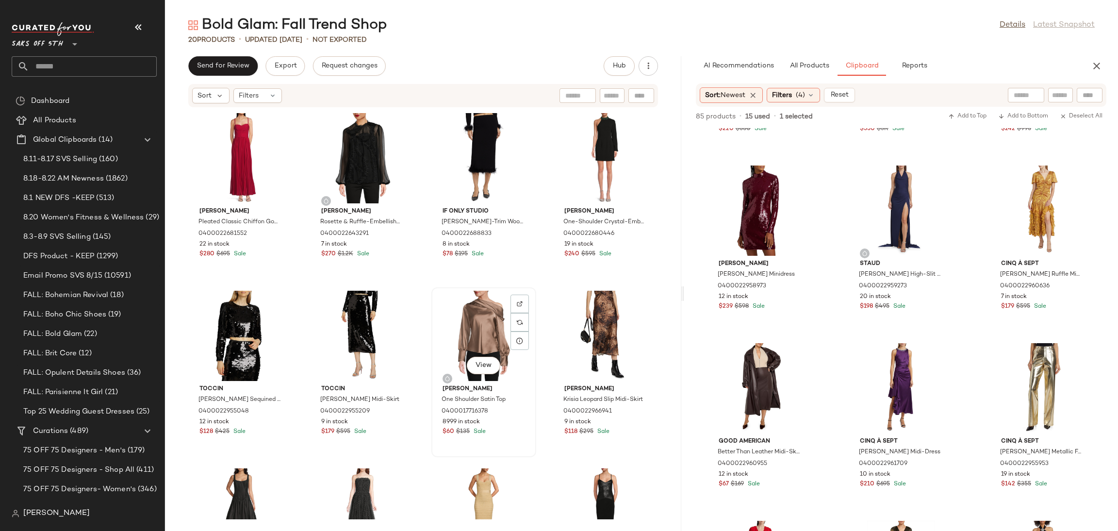
click at [468, 315] on div "View" at bounding box center [484, 336] width 98 height 90
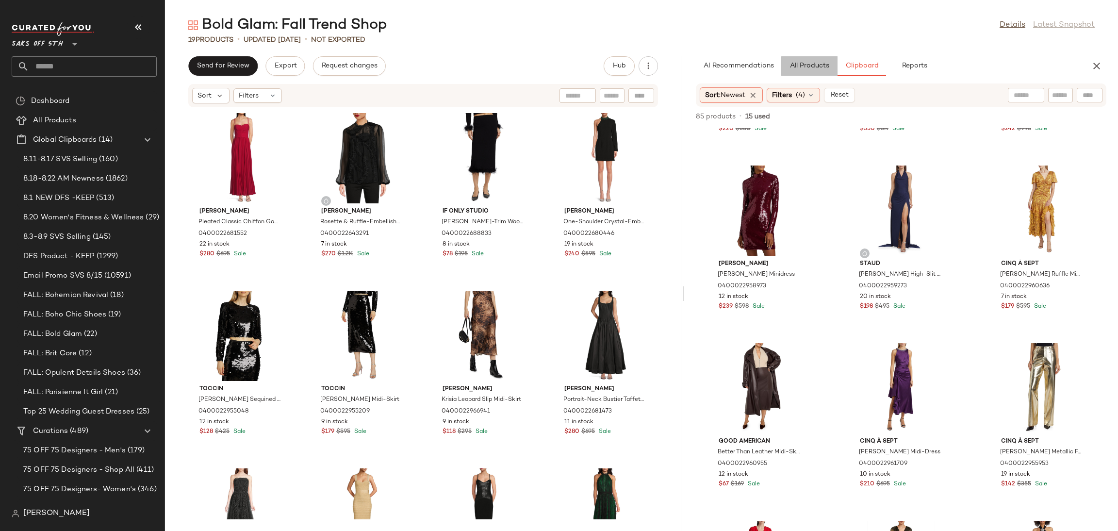
click at [813, 68] on span "All Products" at bounding box center [809, 66] width 40 height 8
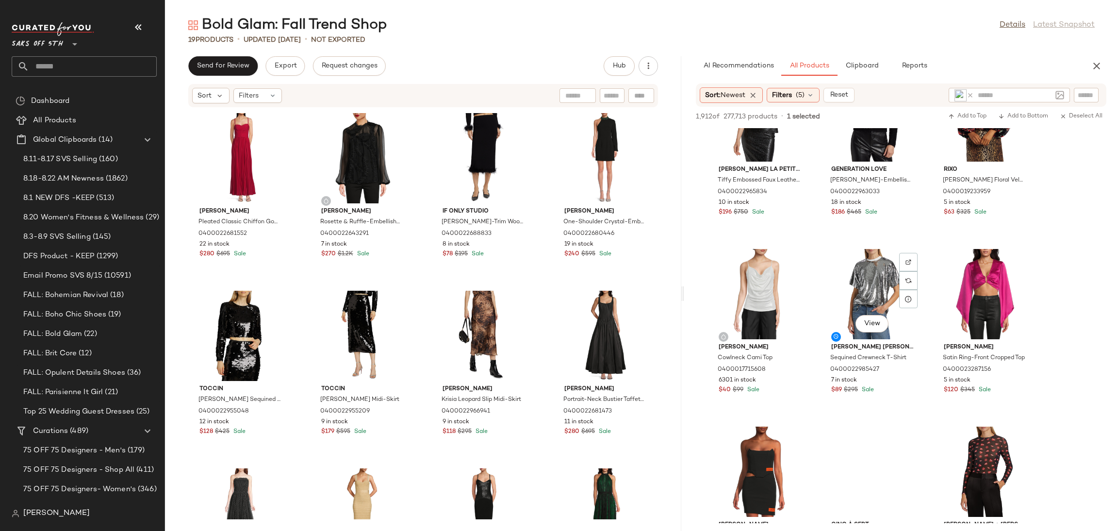
scroll to position [1126, 0]
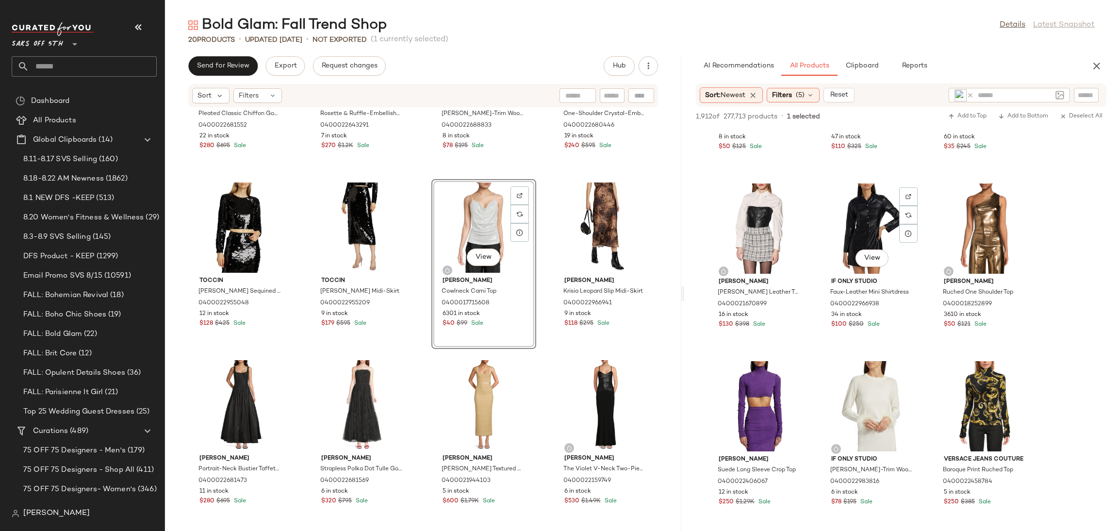
scroll to position [1725, 0]
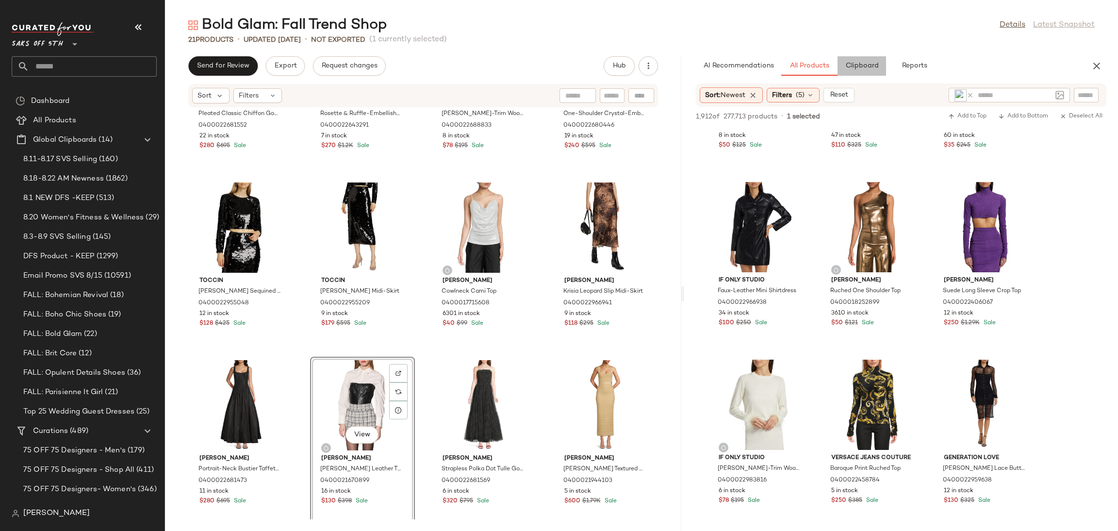
click at [873, 59] on button "Clipboard" at bounding box center [861, 65] width 49 height 19
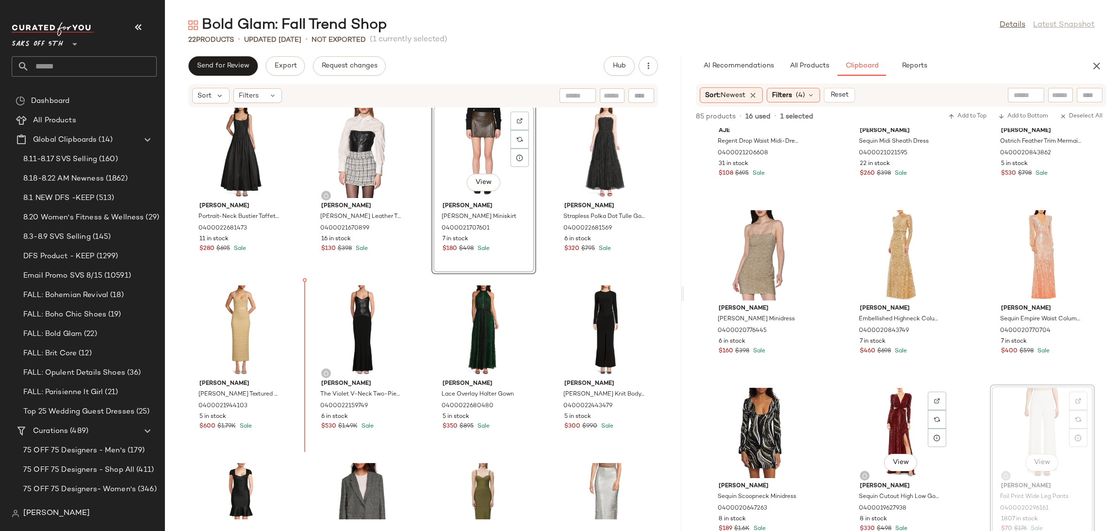
scroll to position [368, 0]
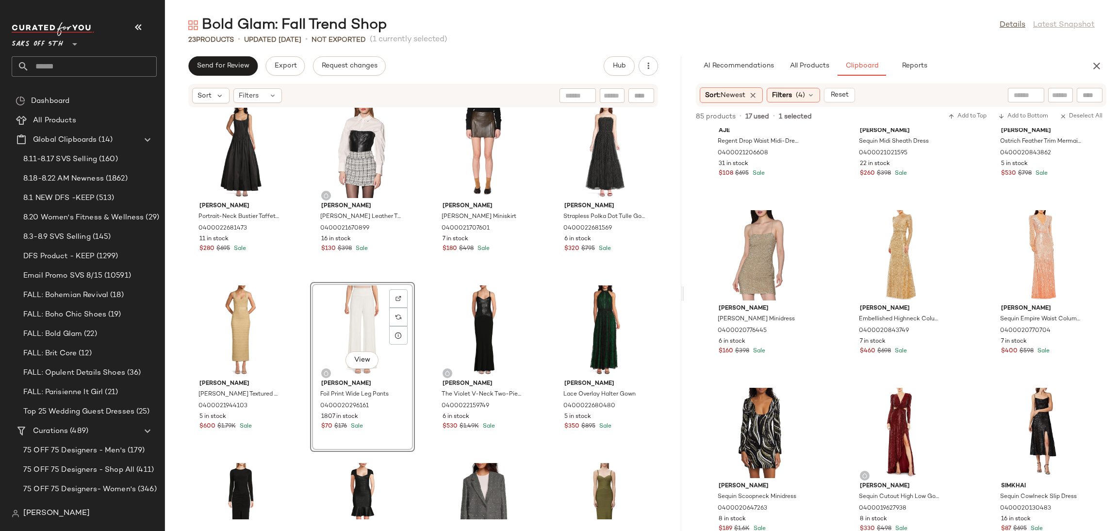
click at [806, 55] on div "Bold Glam: Fall Trend Shop Details Latest Snapshot 23 Products • updated Aug 20…" at bounding box center [641, 273] width 953 height 515
click at [807, 62] on span "All Products" at bounding box center [809, 66] width 40 height 8
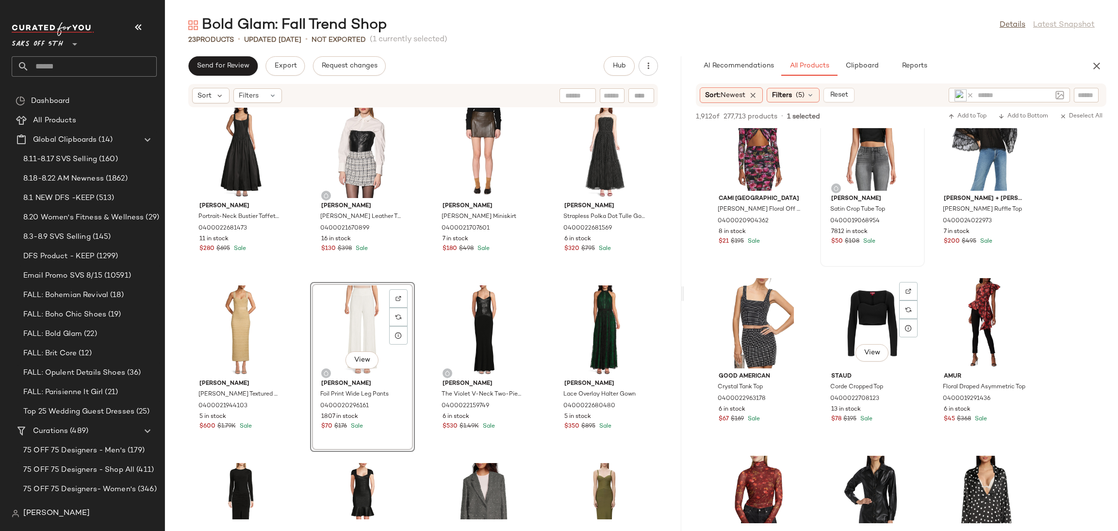
scroll to position [2519, 0]
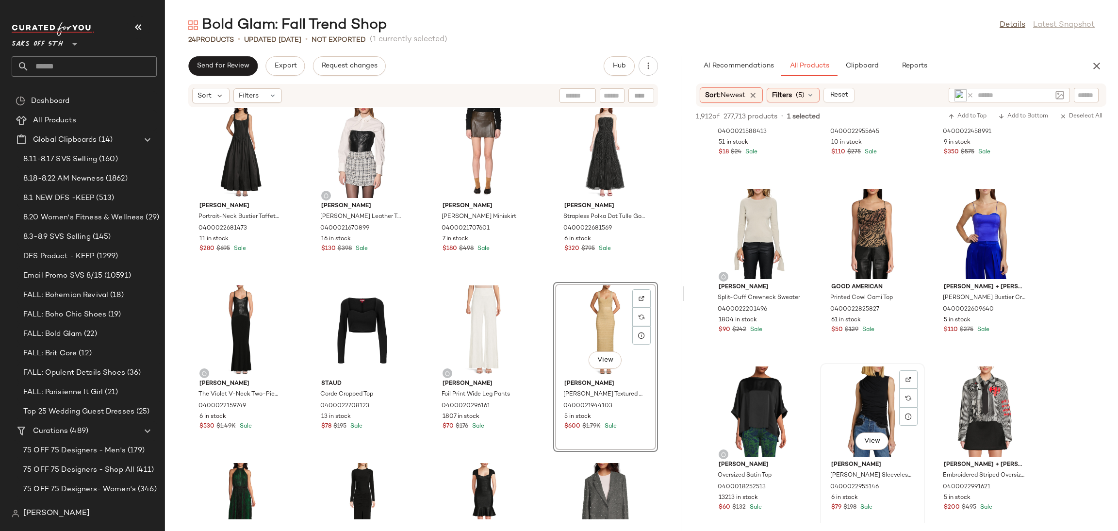
scroll to position [3670, 0]
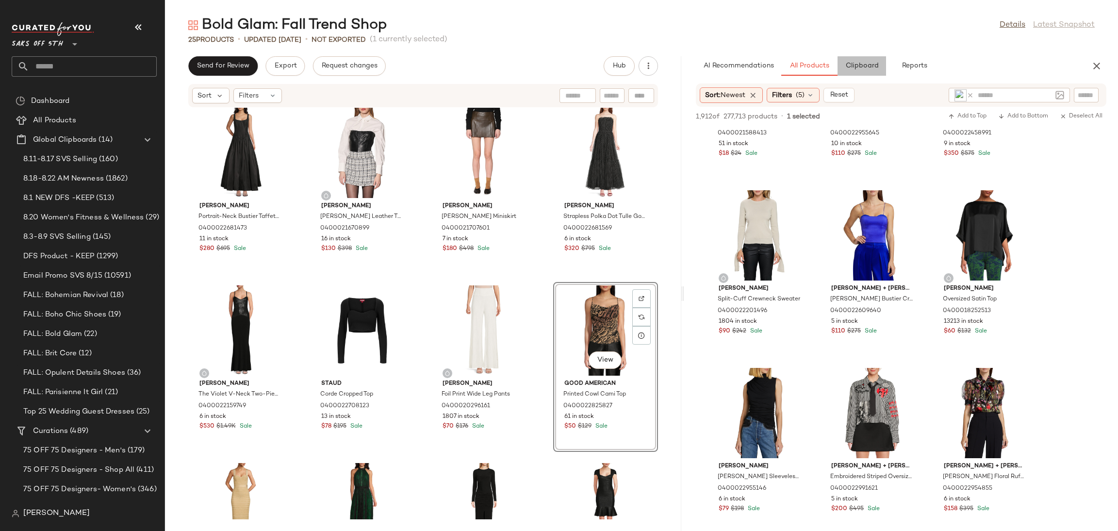
click at [858, 57] on button "Clipboard" at bounding box center [861, 65] width 49 height 19
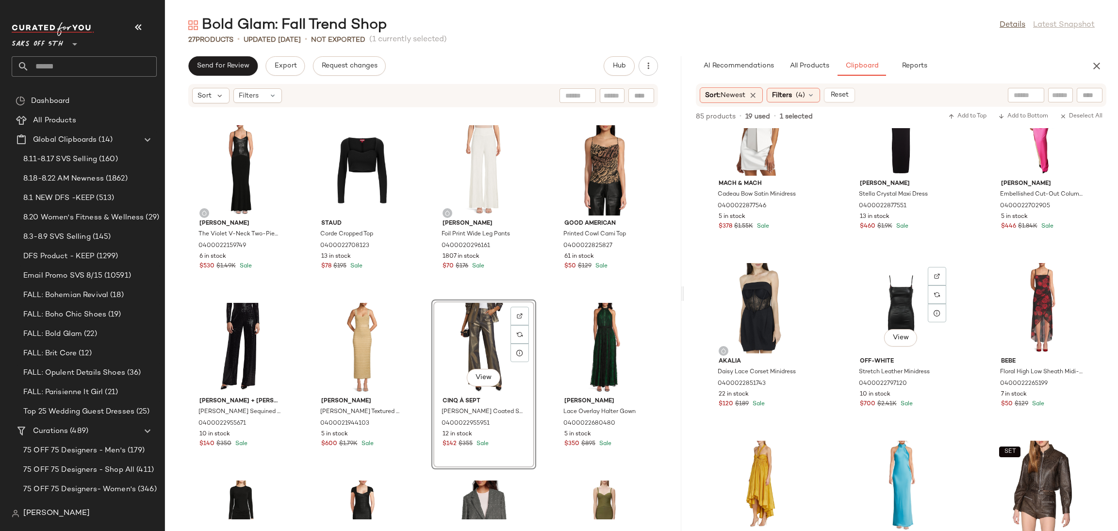
scroll to position [1660, 0]
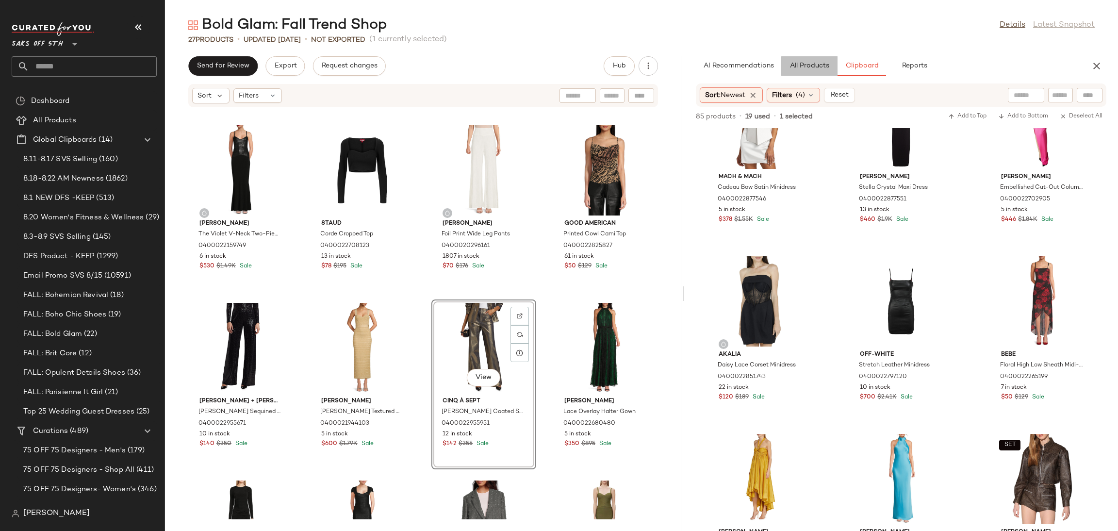
click at [813, 64] on span "All Products" at bounding box center [809, 66] width 40 height 8
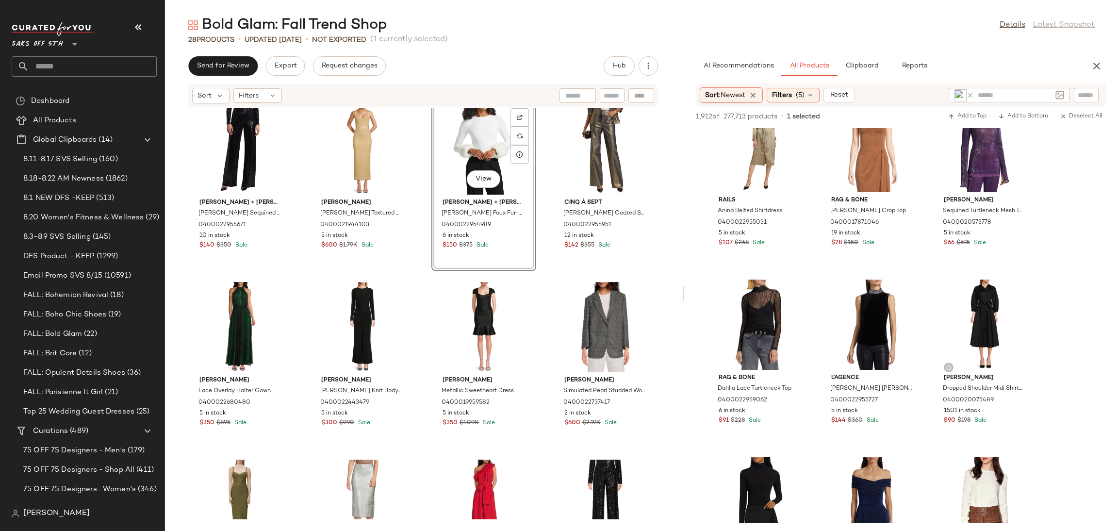
scroll to position [728, 0]
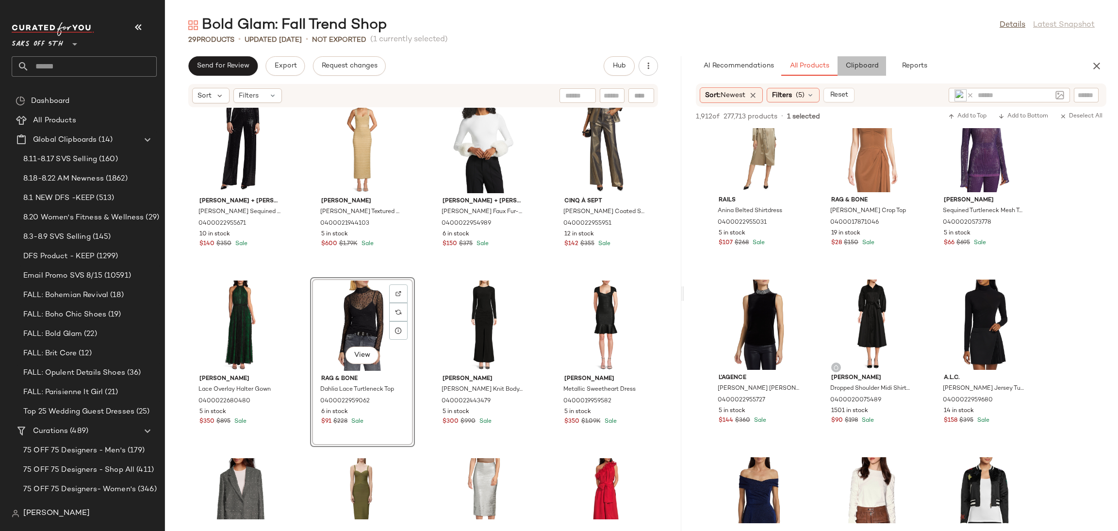
click at [865, 69] on span "Clipboard" at bounding box center [861, 66] width 33 height 8
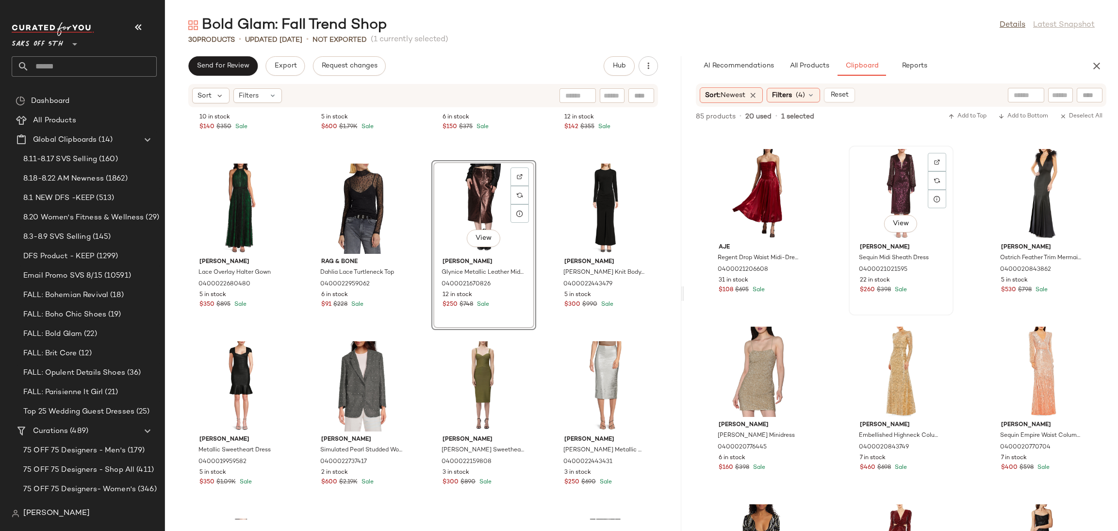
scroll to position [2504, 0]
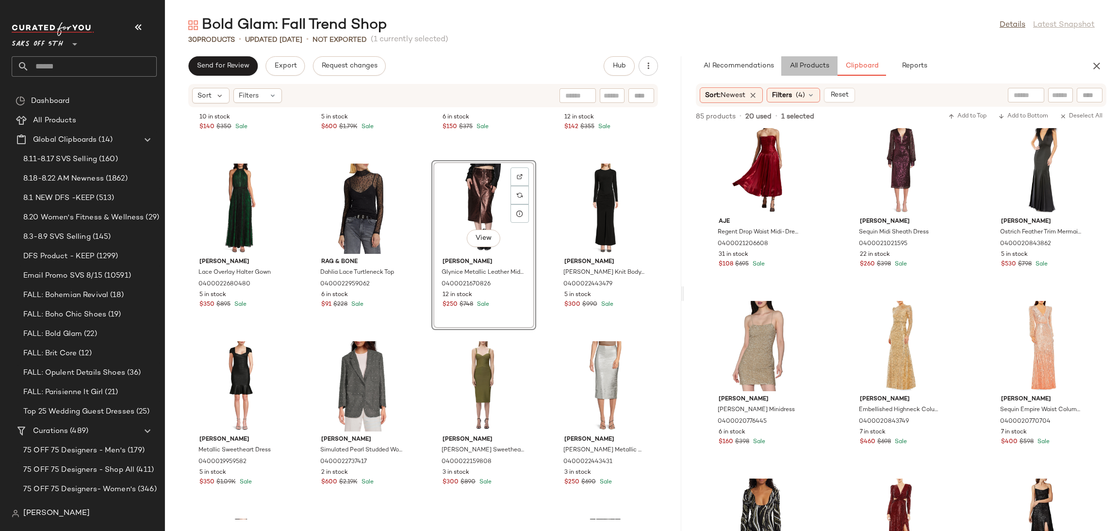
click at [799, 69] on span "All Products" at bounding box center [809, 66] width 40 height 8
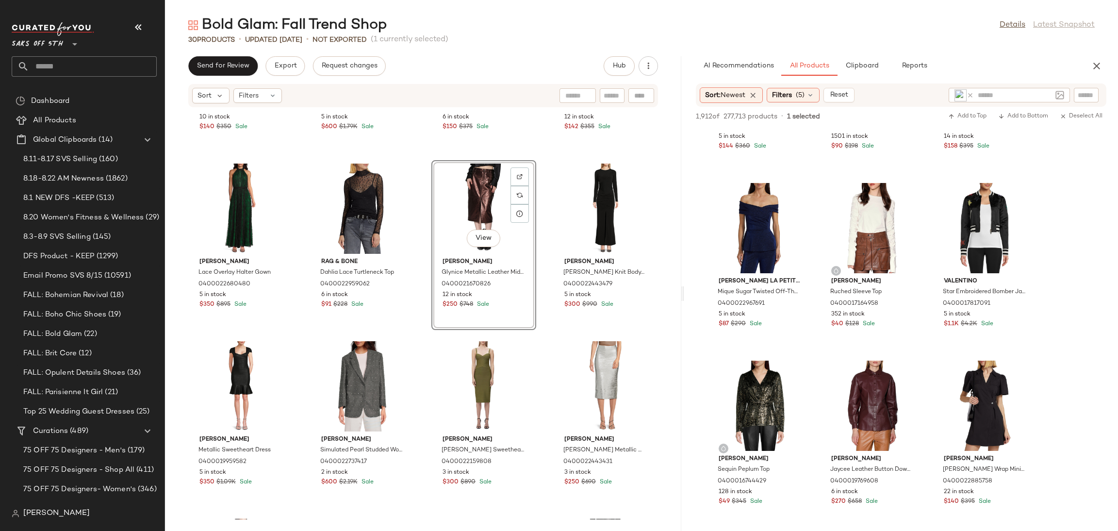
scroll to position [4925, 0]
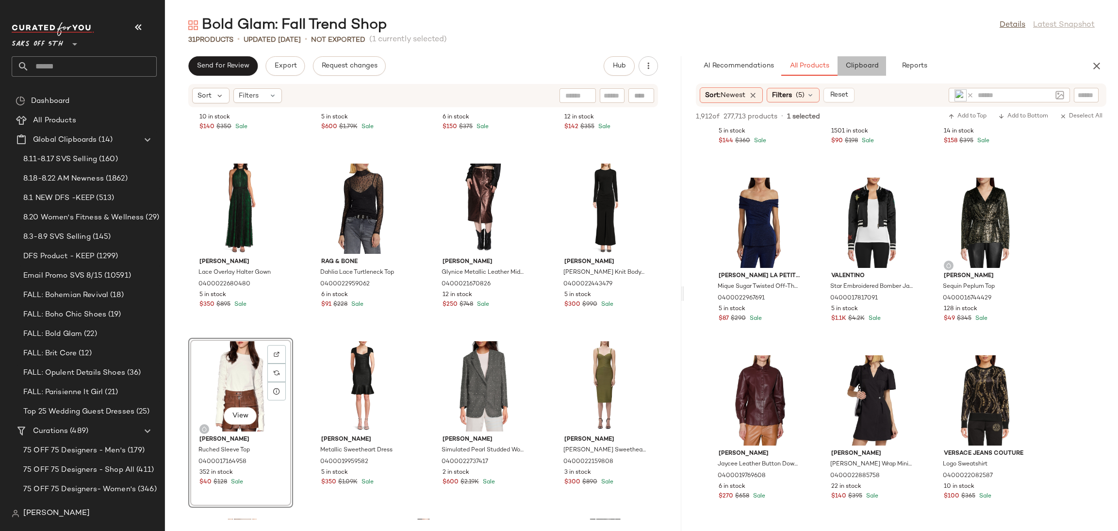
click at [857, 65] on span "Clipboard" at bounding box center [861, 66] width 33 height 8
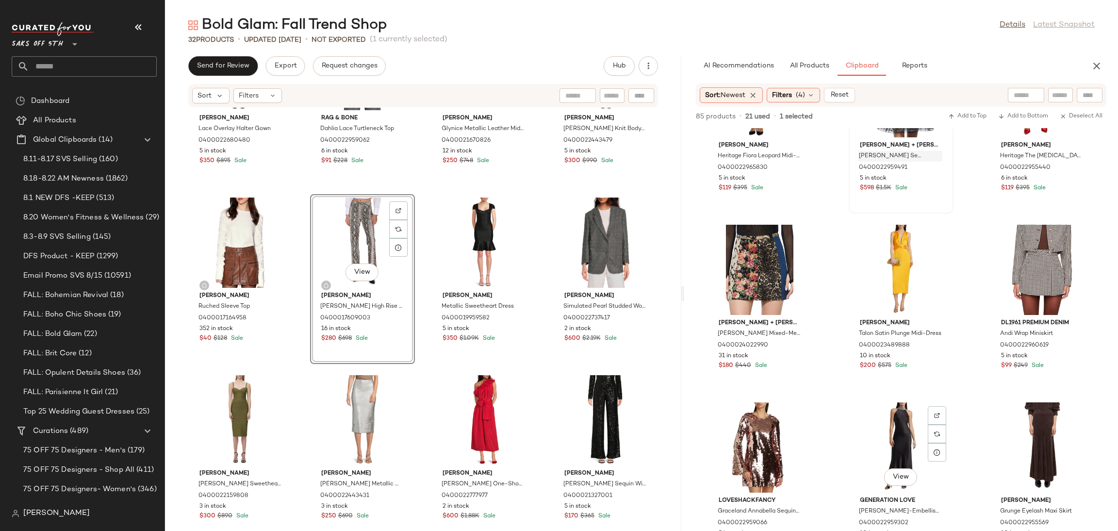
scroll to position [274, 0]
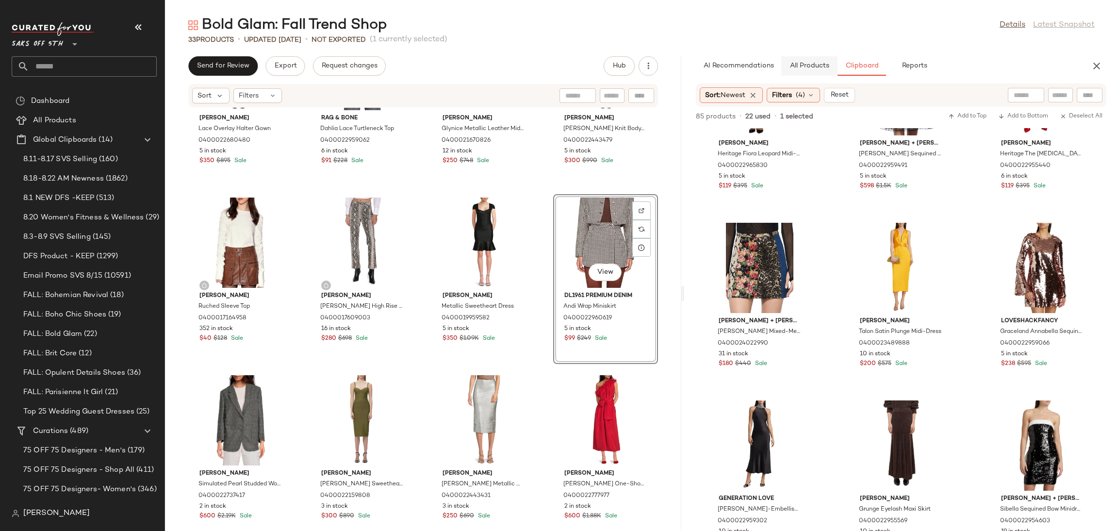
click at [811, 62] on span "All Products" at bounding box center [809, 66] width 40 height 8
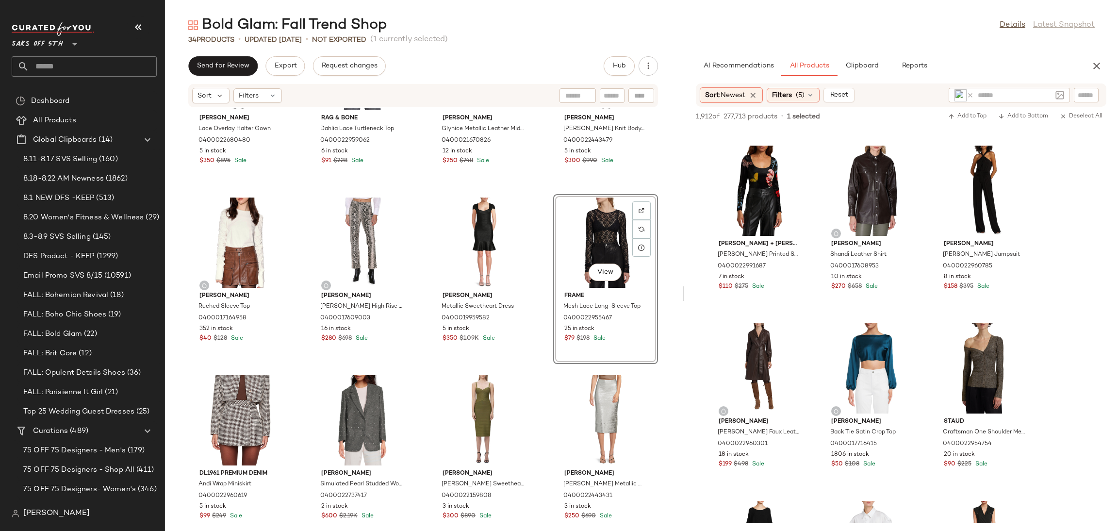
scroll to position [1188, 0]
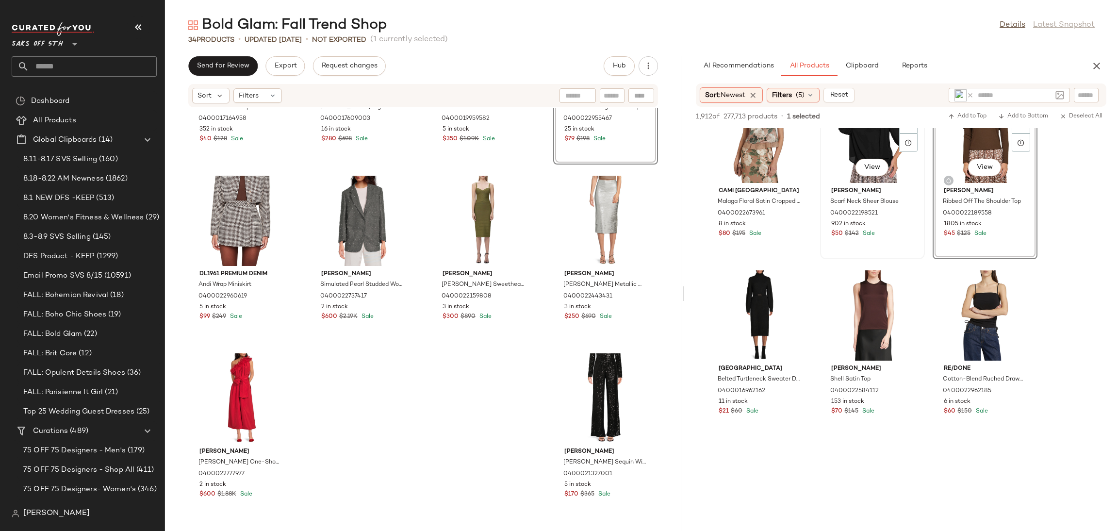
scroll to position [6798, 0]
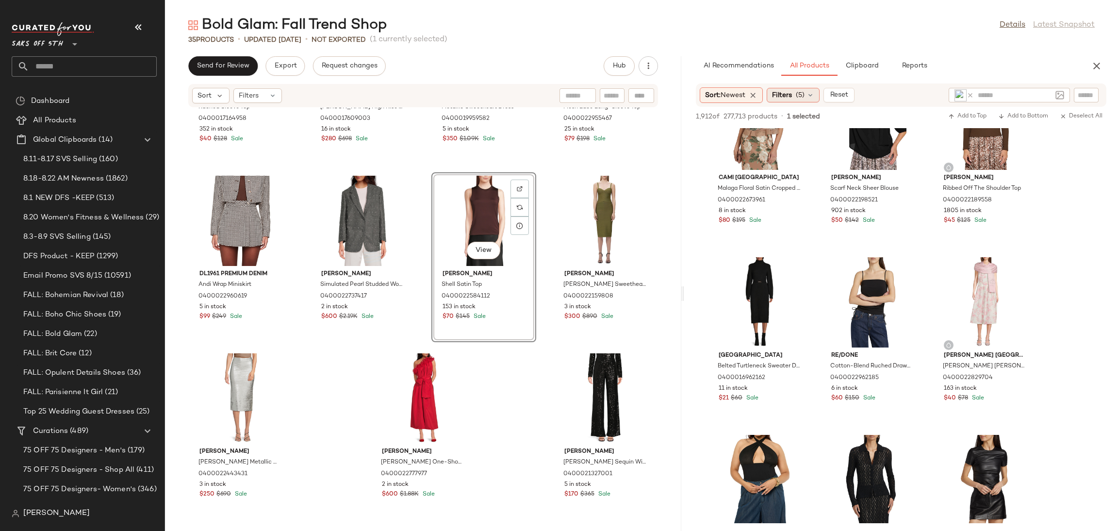
click at [786, 98] on span "Filters" at bounding box center [782, 95] width 20 height 10
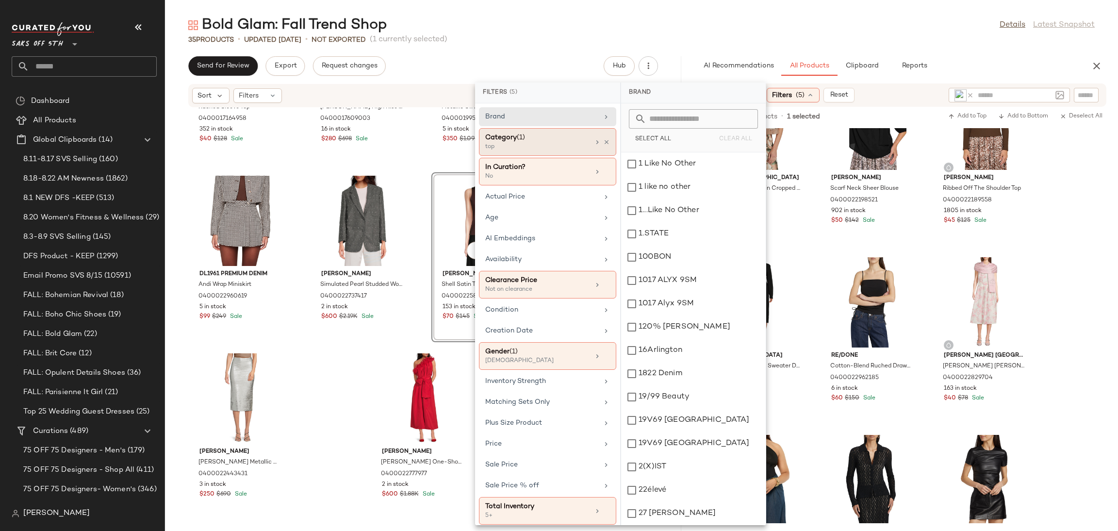
click at [557, 148] on div "top" at bounding box center [533, 147] width 97 height 9
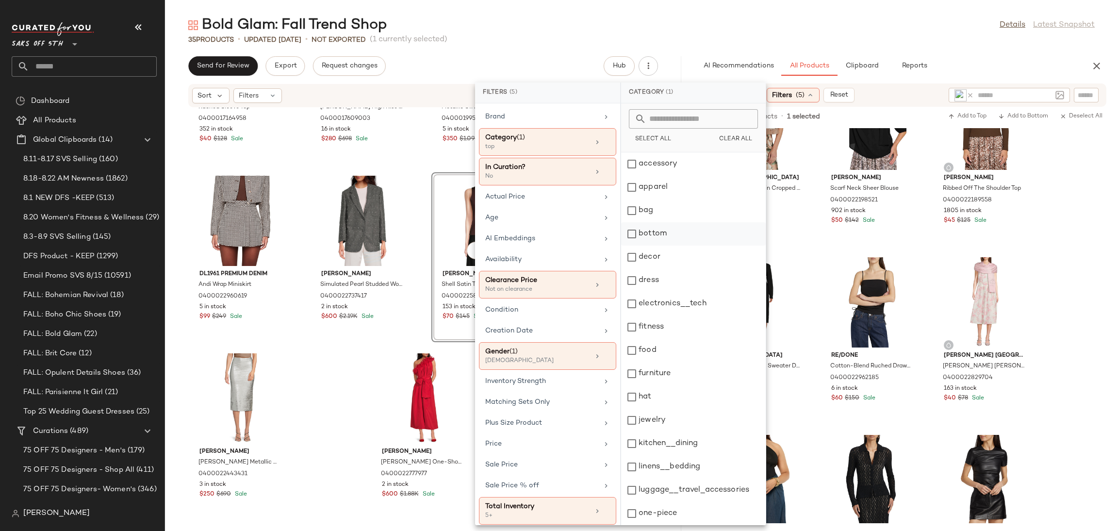
click at [642, 234] on div "bottom" at bounding box center [693, 233] width 145 height 23
click at [804, 32] on div "Bold Glam: Fall Trend Shop Details Latest Snapshot" at bounding box center [641, 25] width 953 height 19
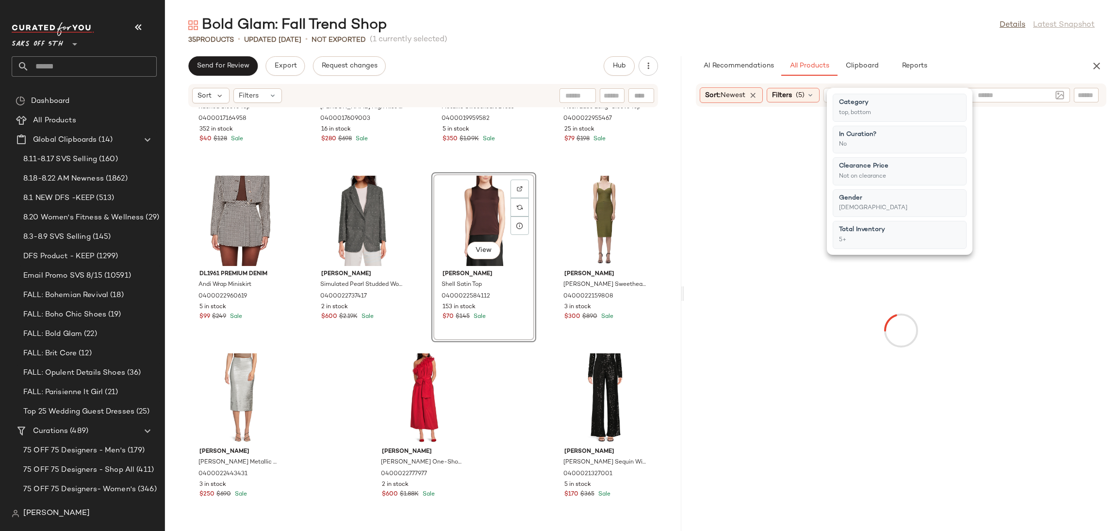
click at [804, 32] on div "Bold Glam: Fall Trend Shop Details Latest Snapshot" at bounding box center [641, 25] width 953 height 19
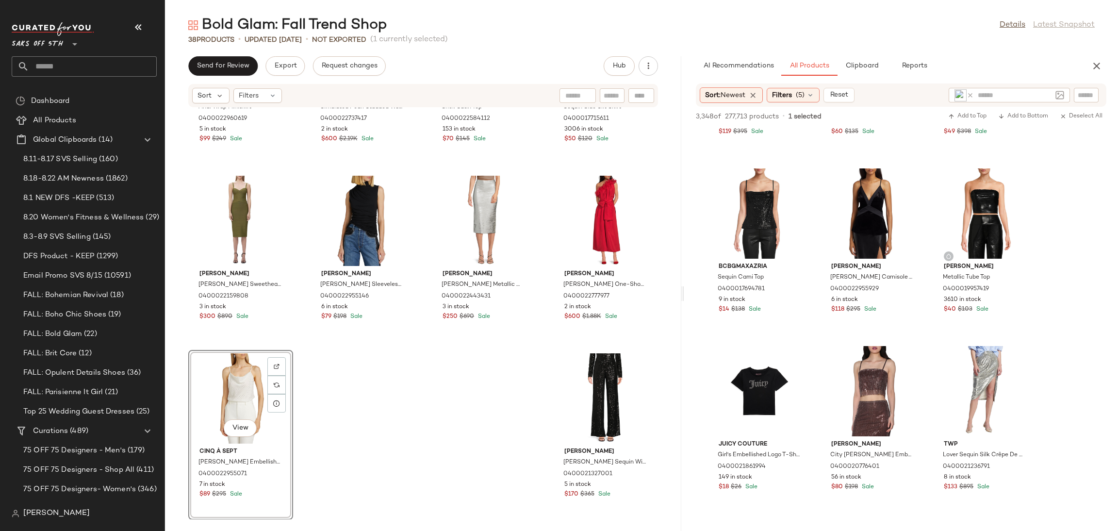
scroll to position [347, 0]
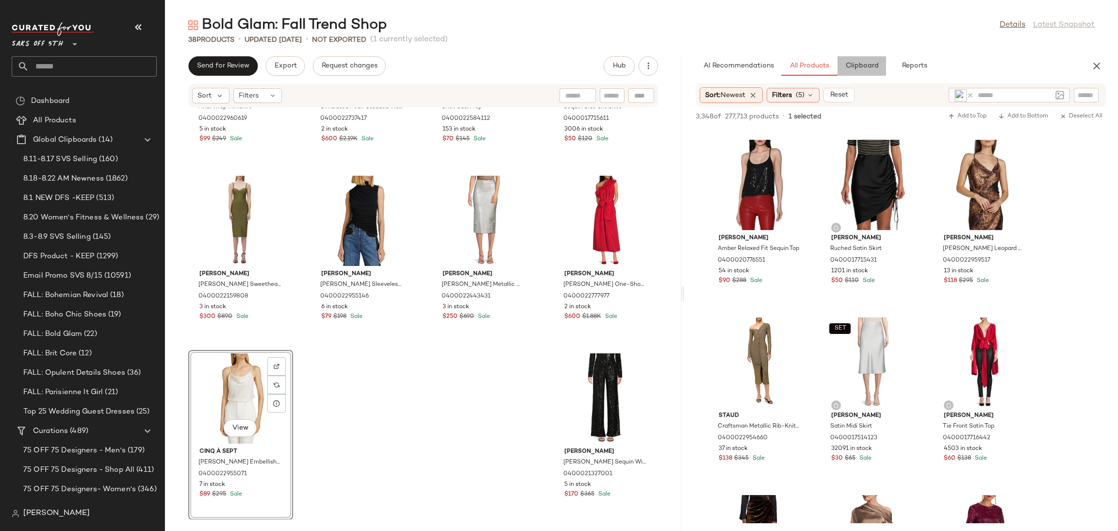
click at [866, 70] on span "Clipboard" at bounding box center [861, 66] width 33 height 8
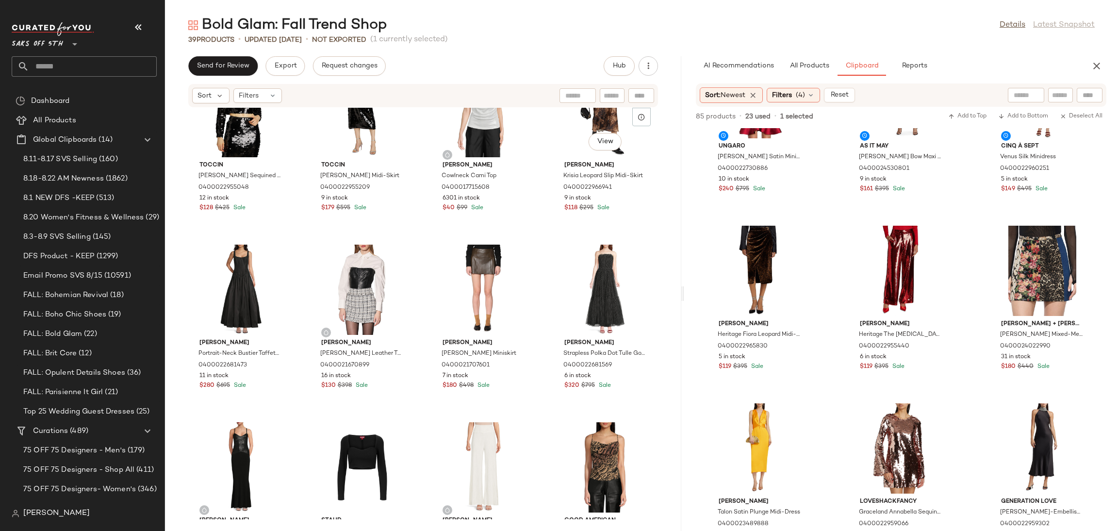
scroll to position [0, 0]
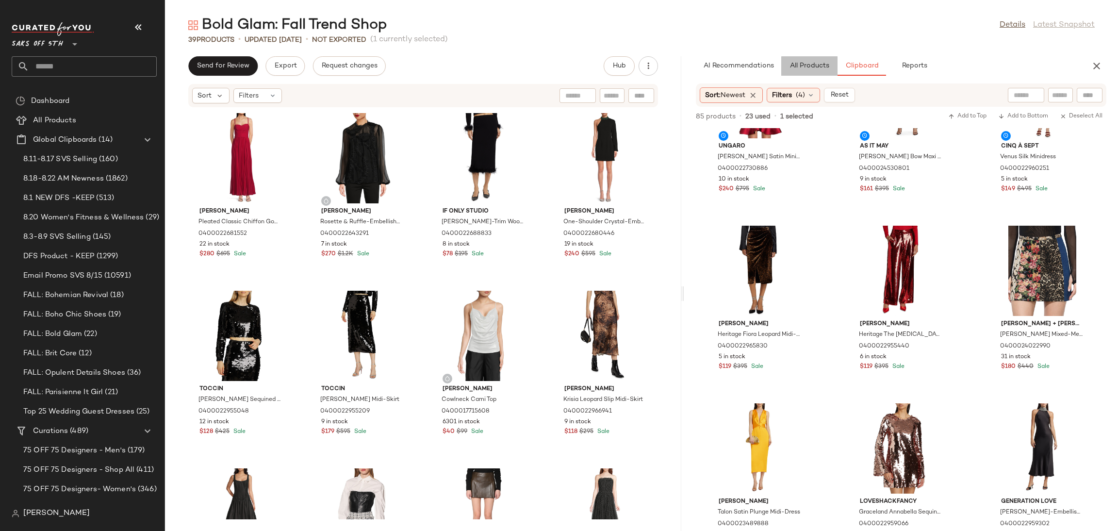
click at [811, 68] on span "All Products" at bounding box center [809, 66] width 40 height 8
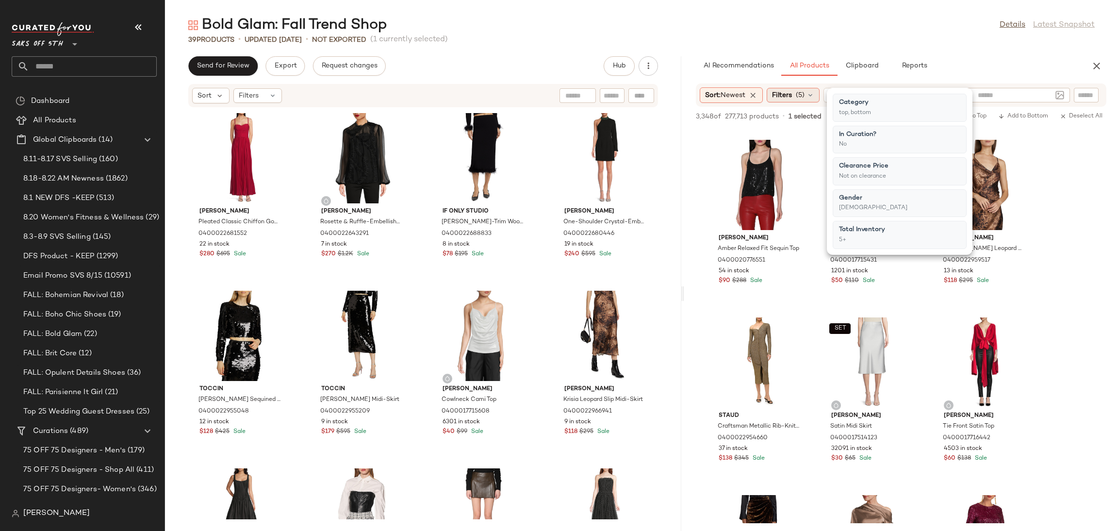
click at [795, 91] on div "Filters (5)" at bounding box center [792, 95] width 53 height 15
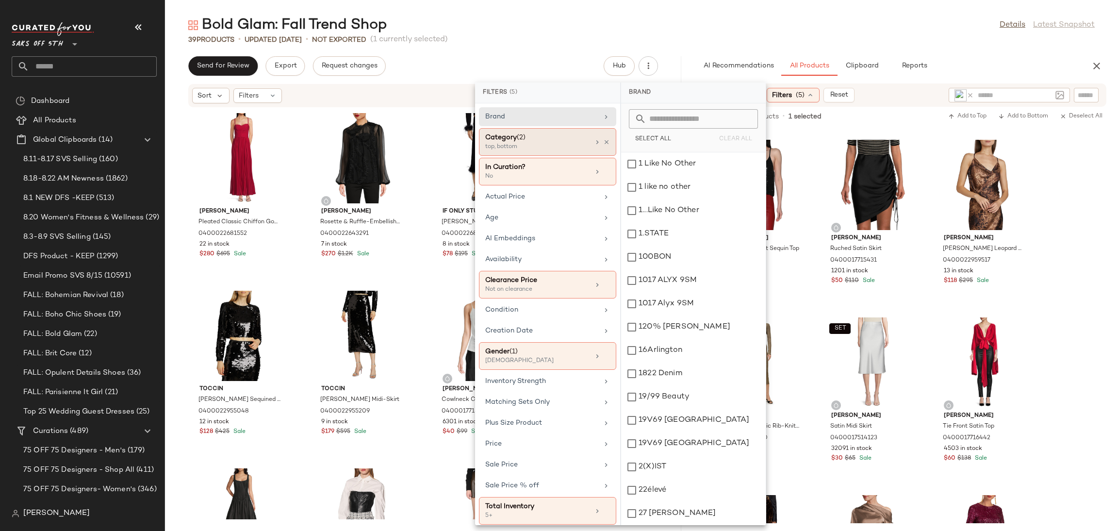
click at [553, 142] on div "Category (2)" at bounding box center [537, 137] width 104 height 10
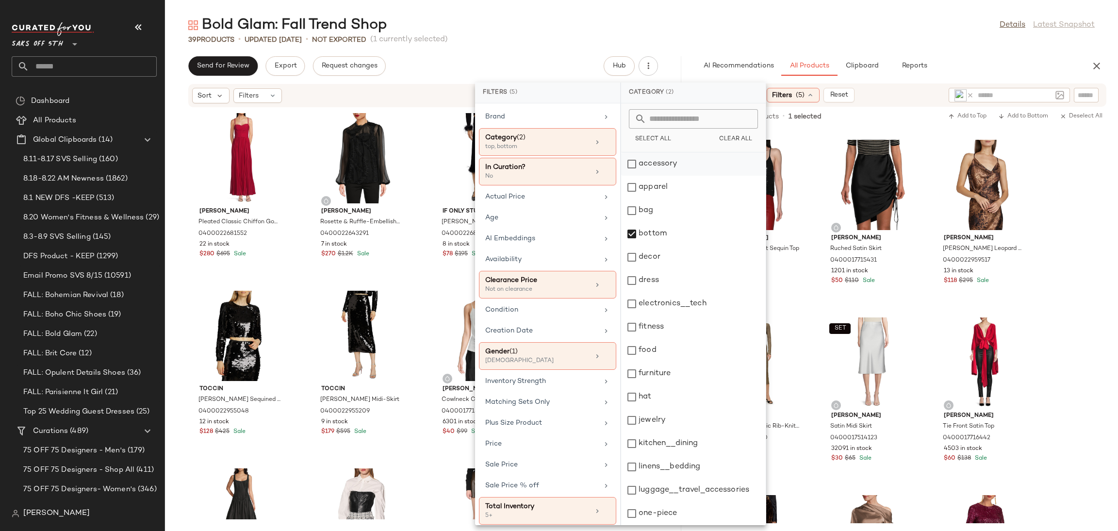
click at [631, 164] on div "accessory" at bounding box center [693, 163] width 145 height 23
click at [632, 236] on div "bottom" at bounding box center [693, 233] width 145 height 23
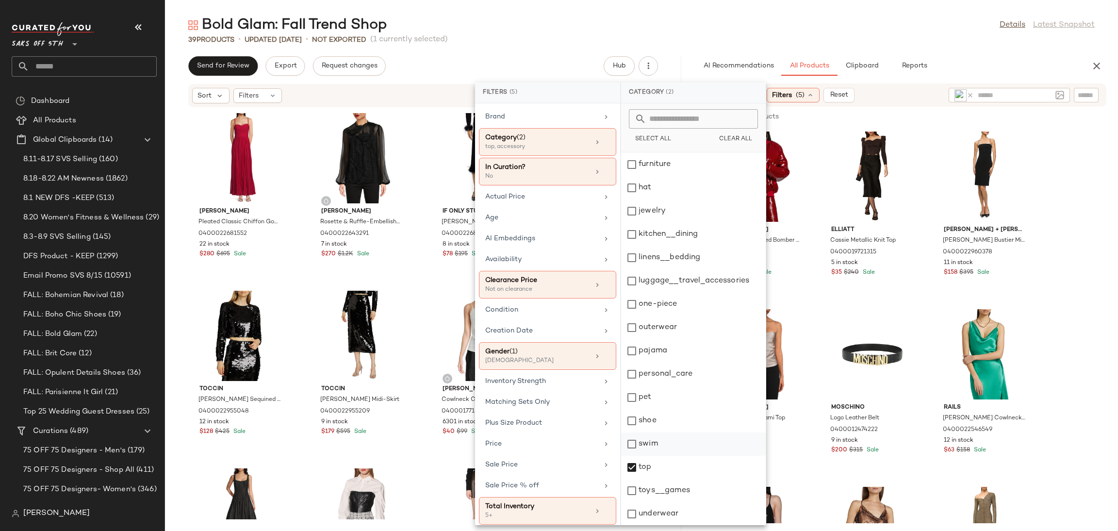
scroll to position [209, 0]
click at [631, 463] on div "top" at bounding box center [693, 467] width 145 height 23
click at [631, 418] on div "shoe" at bounding box center [693, 420] width 145 height 23
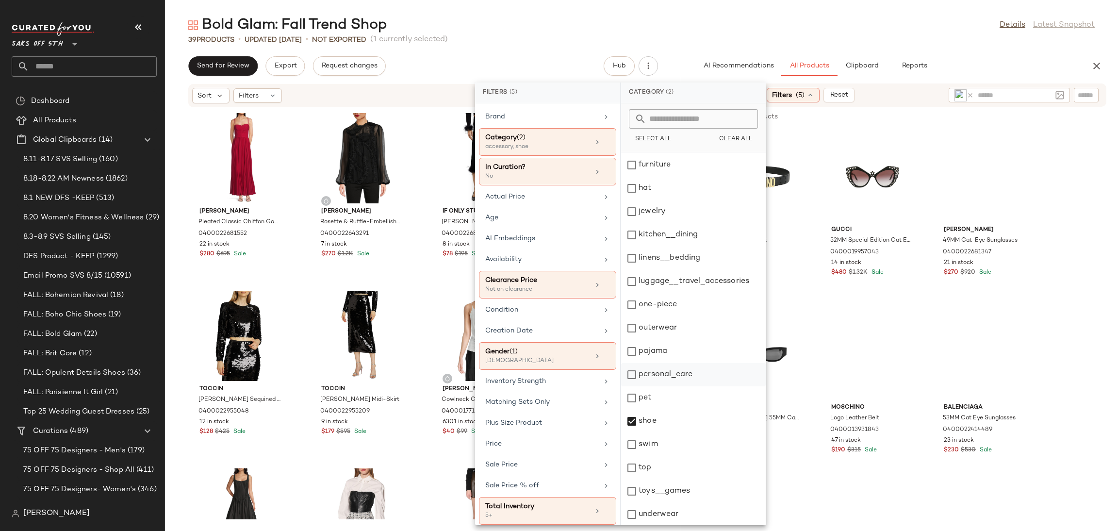
click at [634, 365] on div "personal_care" at bounding box center [693, 374] width 145 height 23
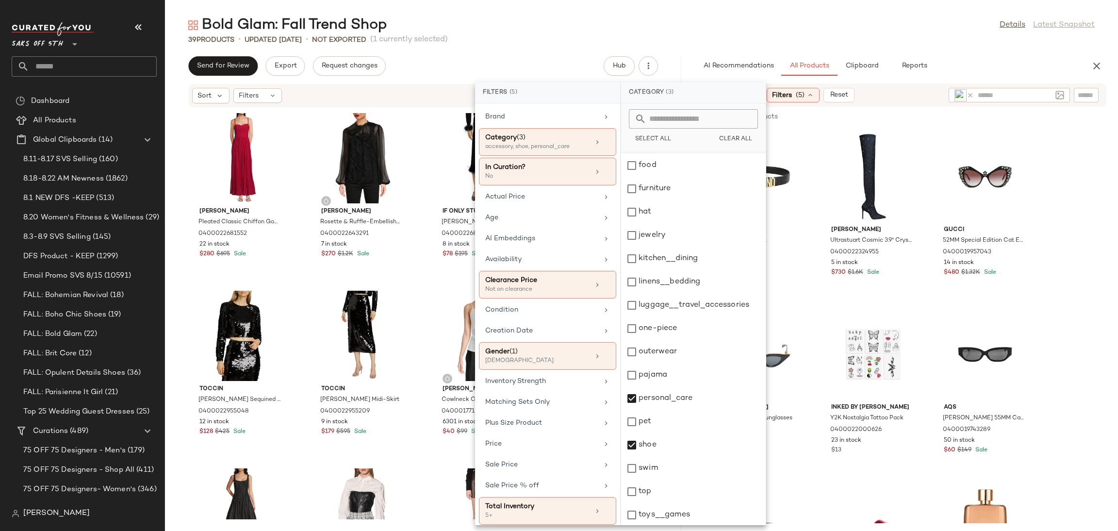
scroll to position [209, 0]
click at [636, 214] on div "jewelry" at bounding box center [693, 210] width 145 height 23
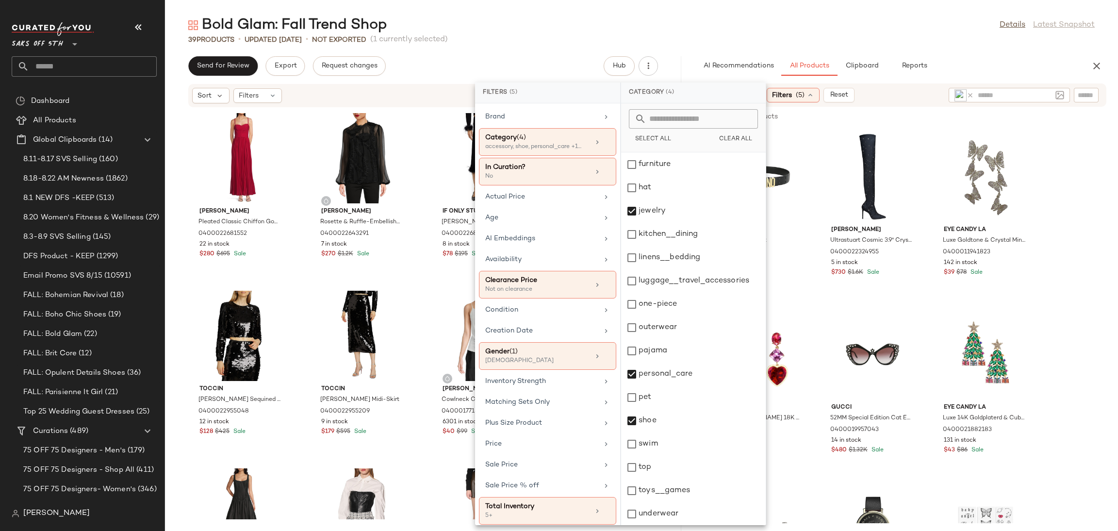
click at [746, 20] on div "Bold Glam: Fall Trend Shop Details Latest Snapshot" at bounding box center [641, 25] width 953 height 19
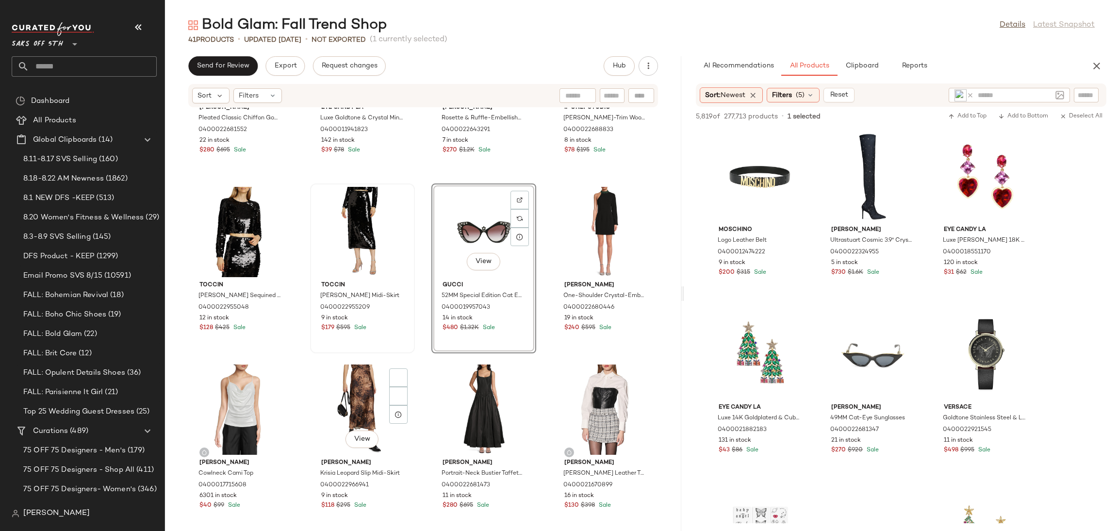
scroll to position [104, 0]
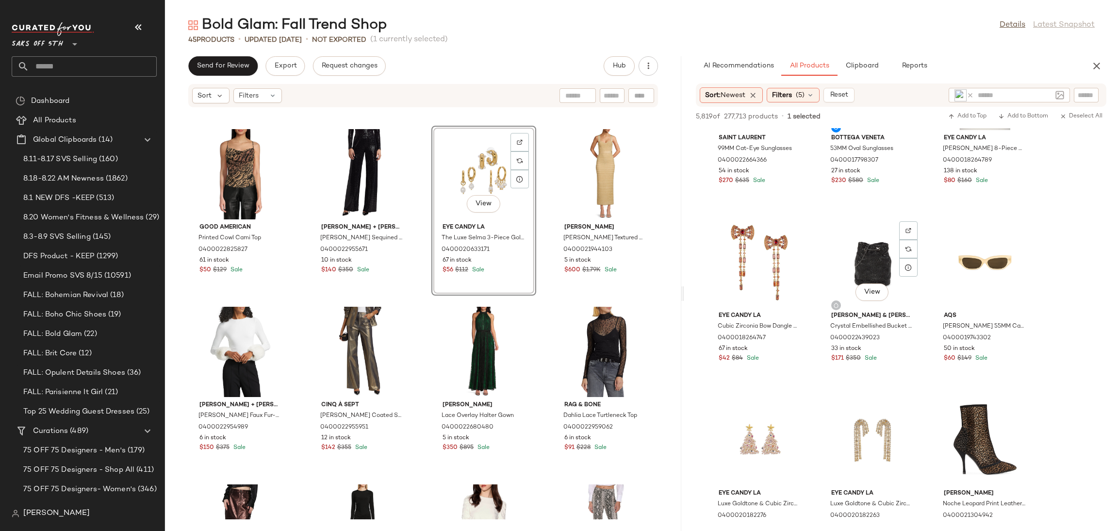
scroll to position [2224, 0]
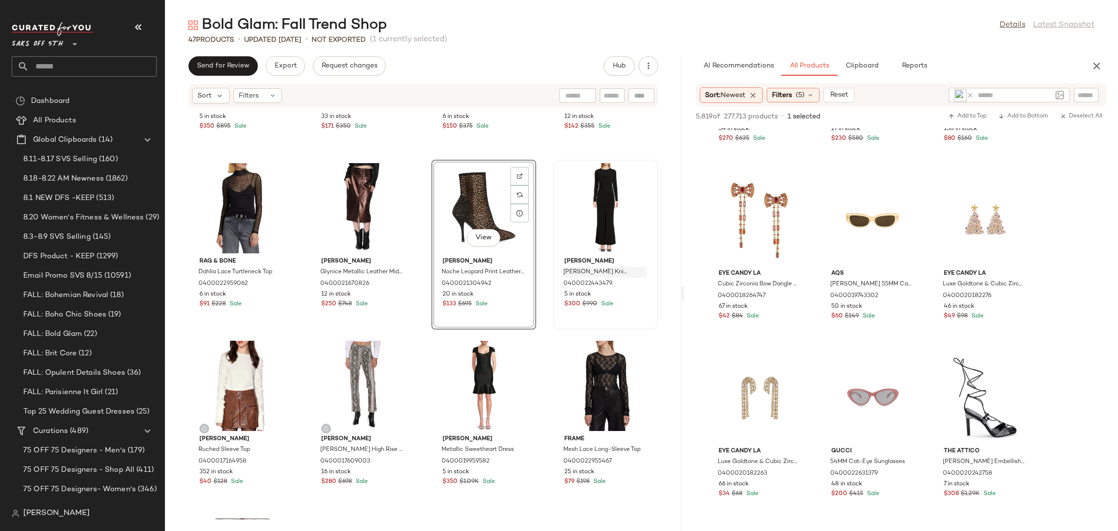
scroll to position [1206, 0]
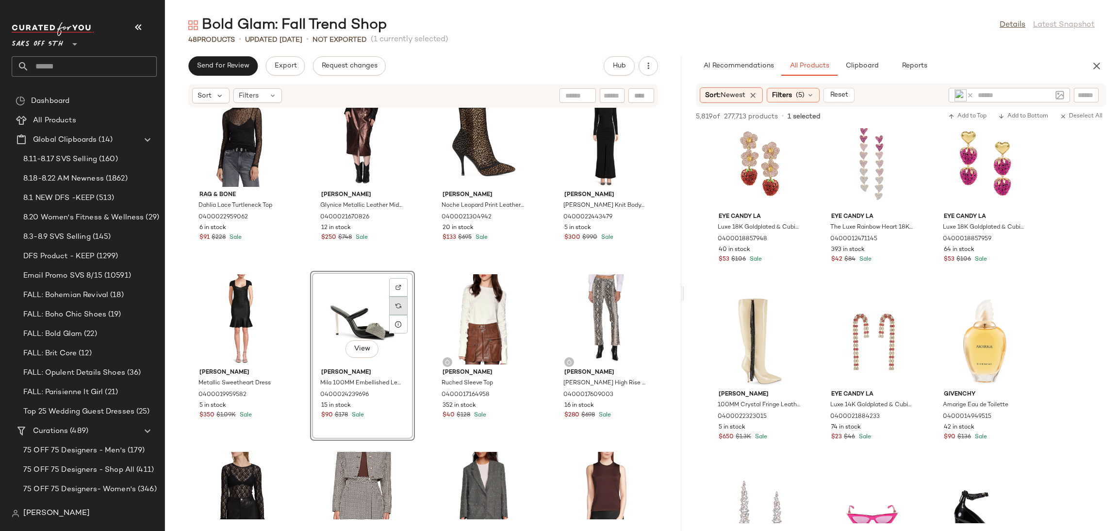
scroll to position [1268, 0]
click at [353, 300] on div "View" at bounding box center [362, 319] width 98 height 90
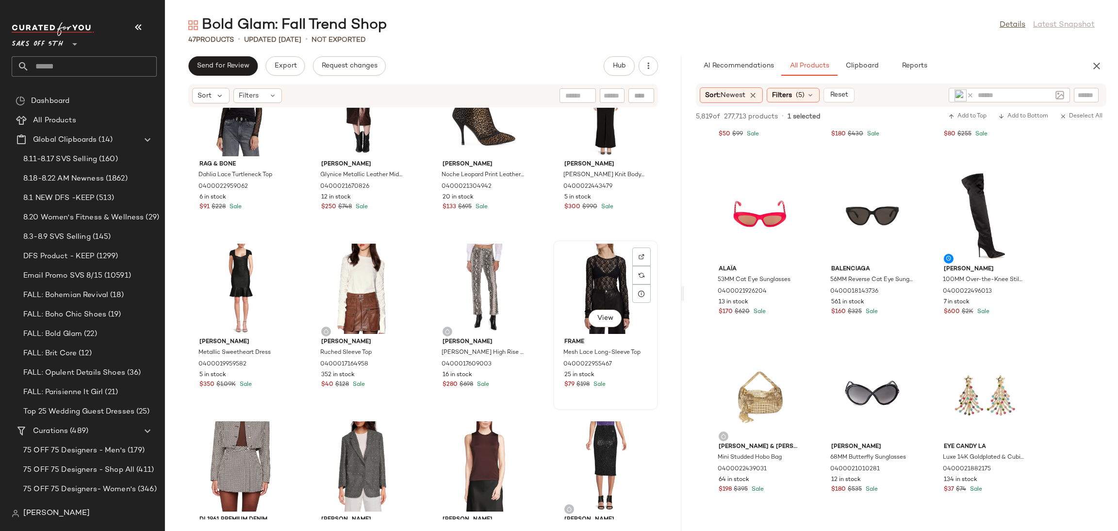
scroll to position [1299, 0]
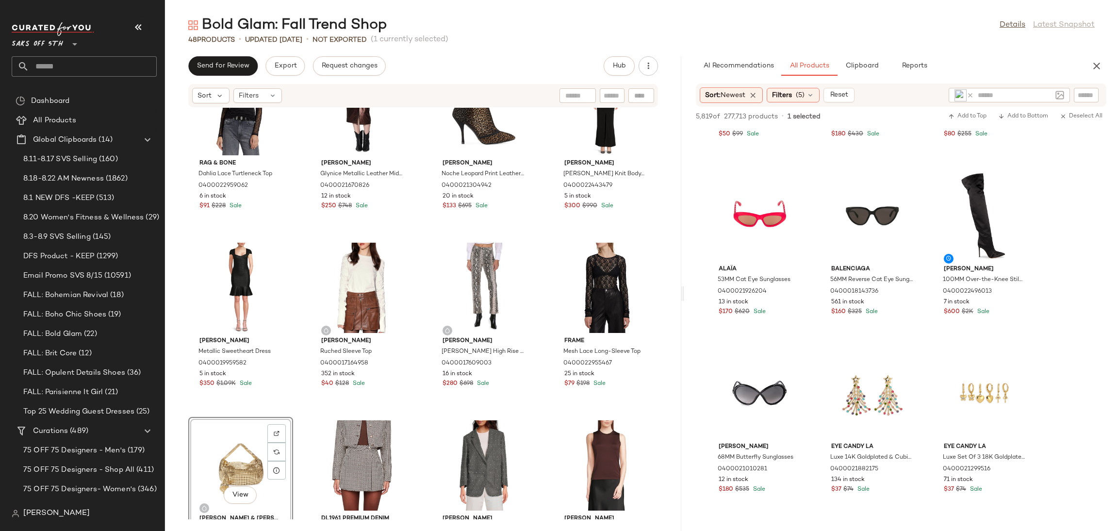
click at [252, 444] on div "View" at bounding box center [241, 465] width 98 height 90
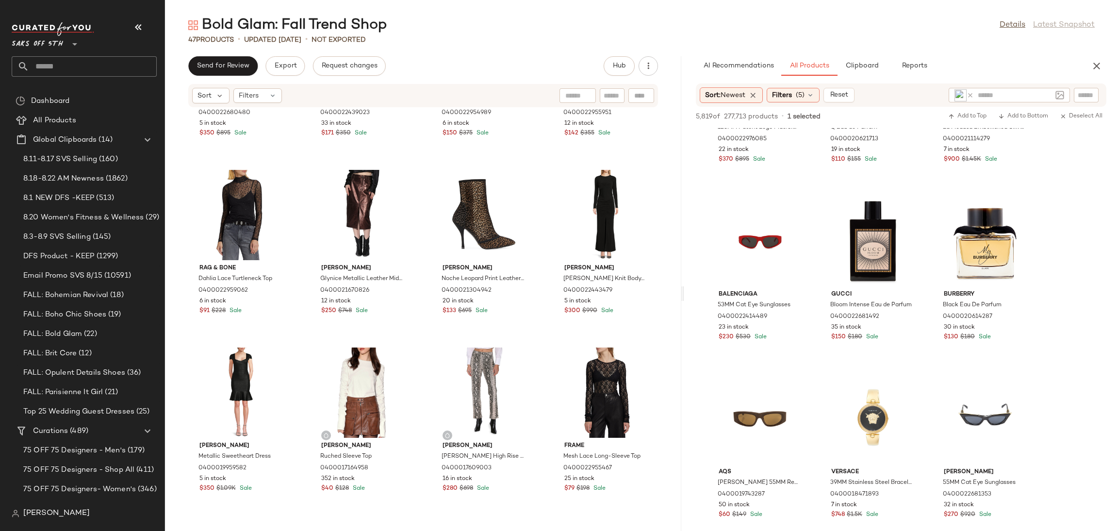
scroll to position [825, 0]
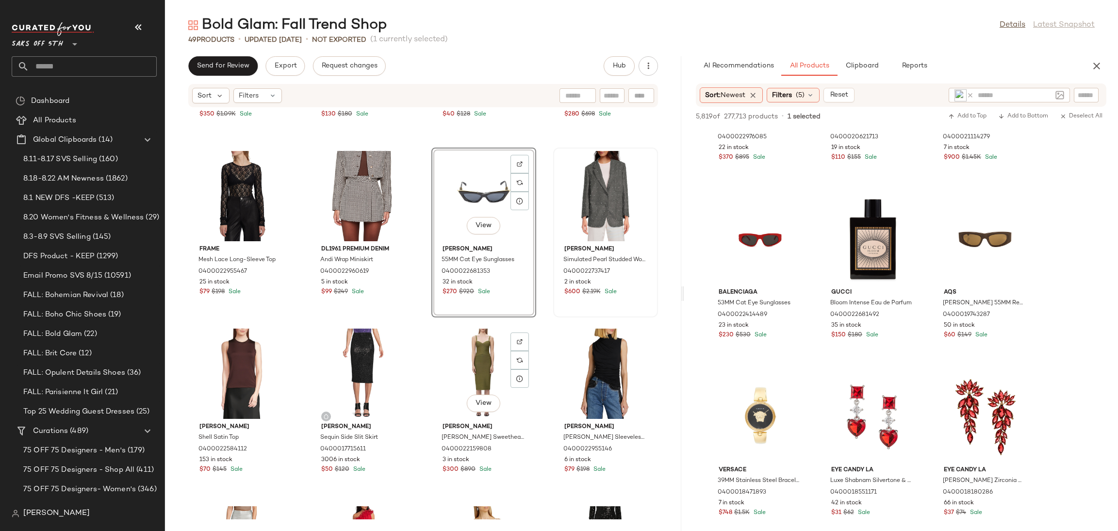
scroll to position [1569, 0]
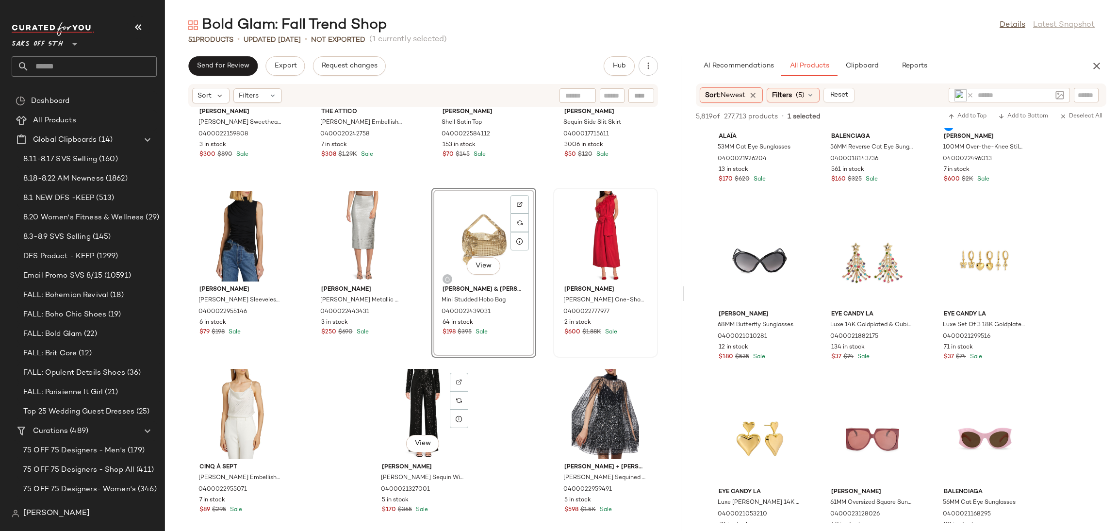
scroll to position [1884, 0]
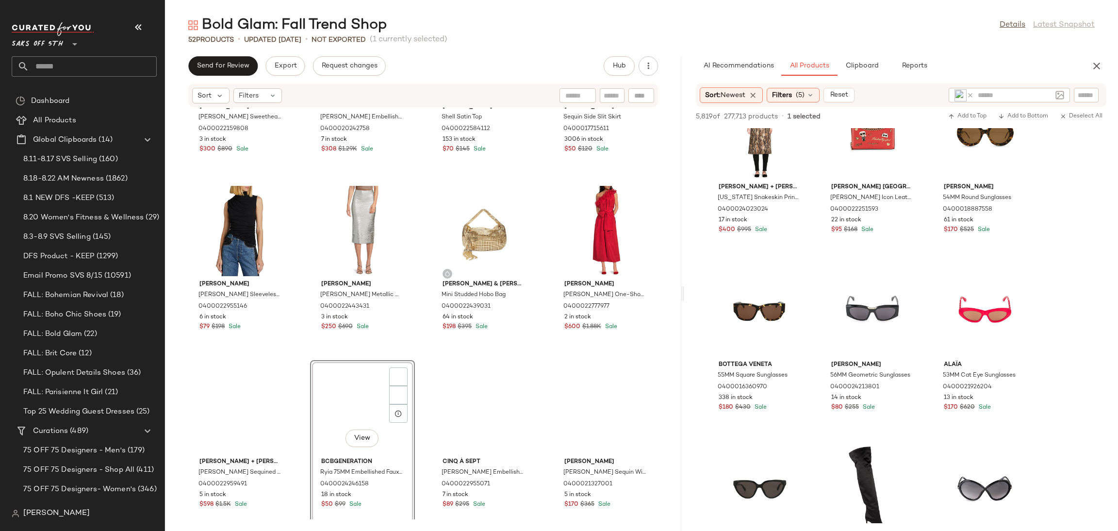
scroll to position [1898, 0]
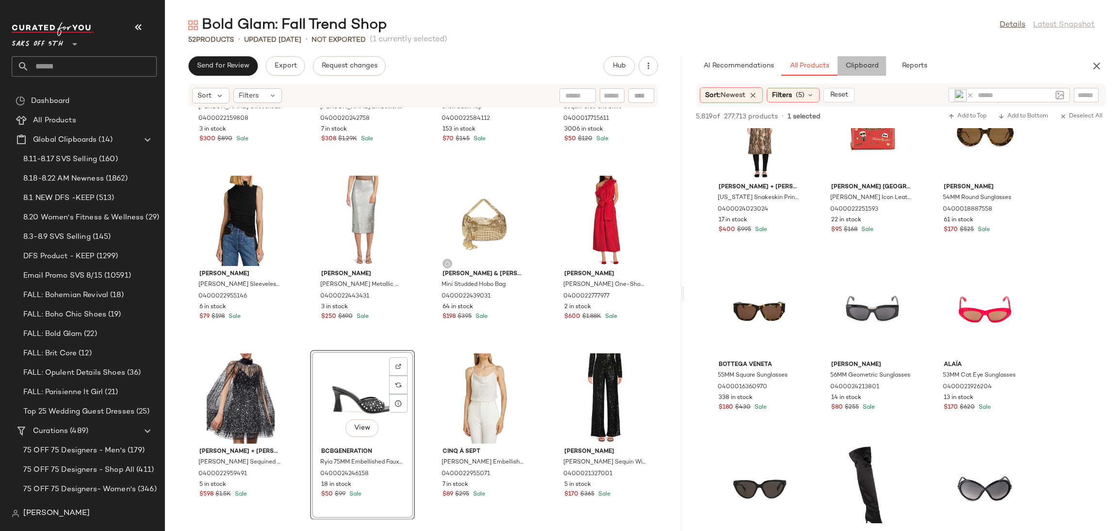
click at [863, 66] on span "Clipboard" at bounding box center [861, 66] width 33 height 8
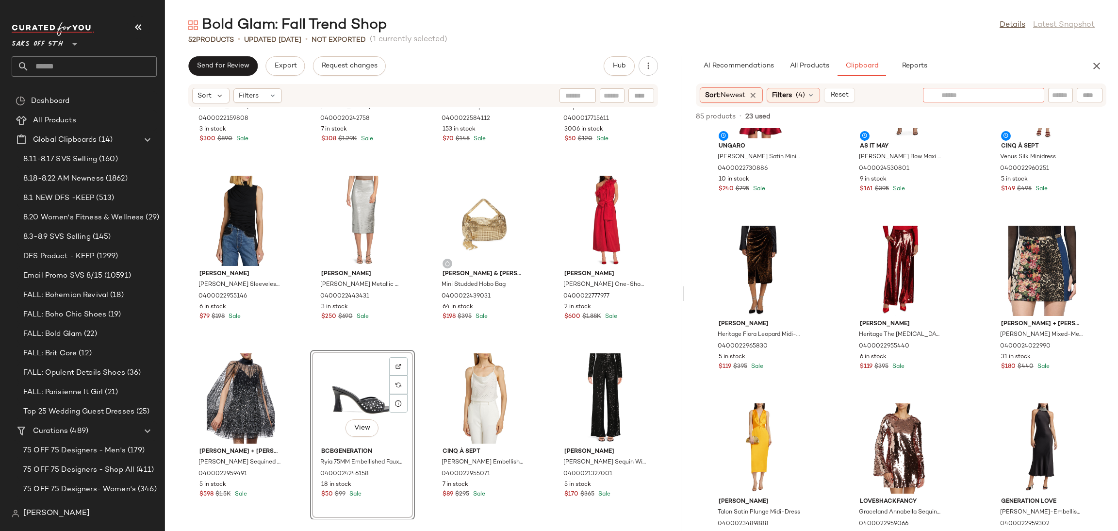
click at [1029, 95] on div at bounding box center [983, 95] width 121 height 15
type input "***"
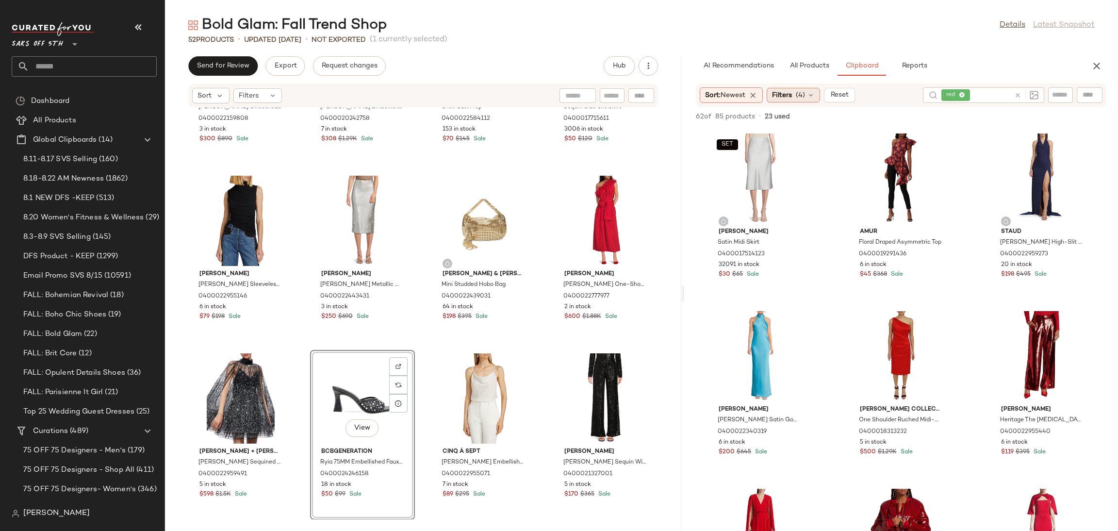
click at [802, 88] on div "Filters (4)" at bounding box center [792, 95] width 53 height 15
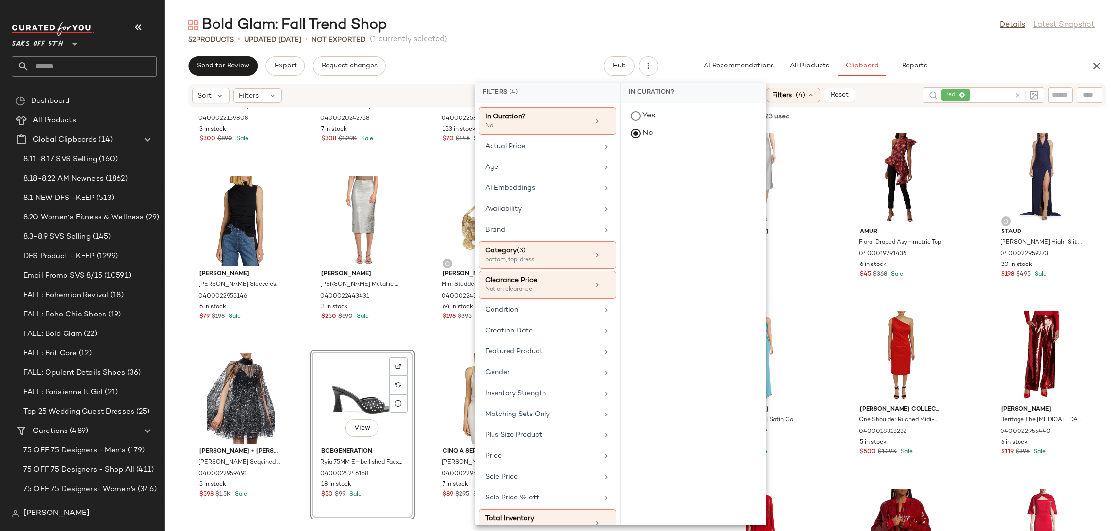
click at [765, 27] on div "Bold Glam: Fall Trend Shop Details Latest Snapshot" at bounding box center [641, 25] width 953 height 19
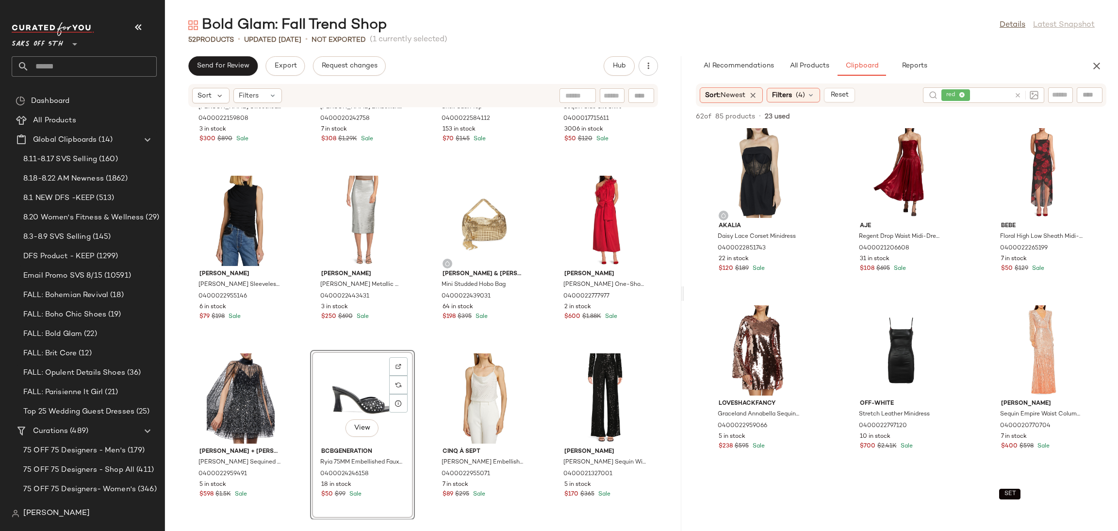
scroll to position [913, 0]
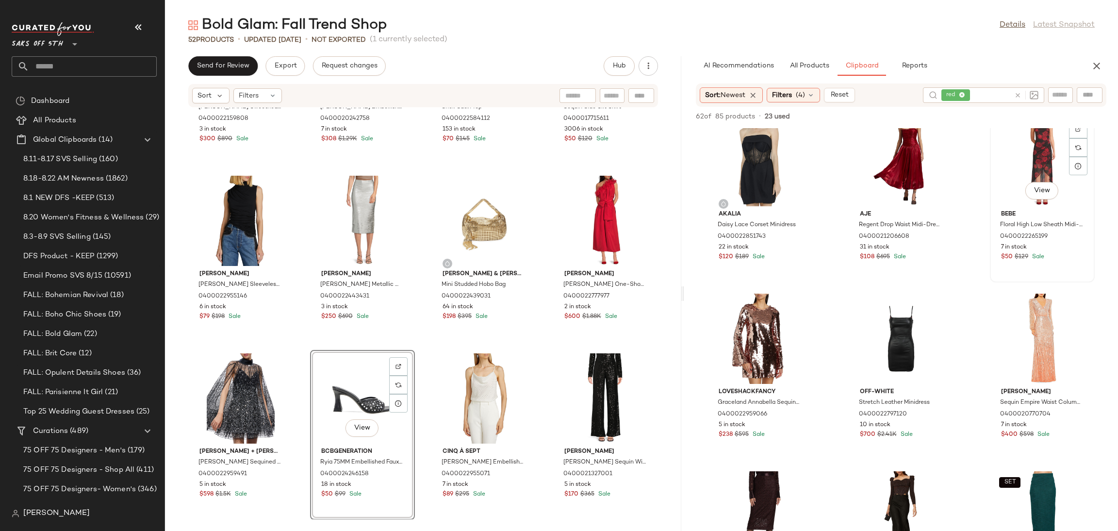
click at [1029, 152] on div "View" at bounding box center [1042, 161] width 98 height 90
click at [1022, 109] on div "62 of 85 products • 23 used • 1 selected Add to Top Add to Bottom Deselect All" at bounding box center [901, 117] width 434 height 21
click at [1024, 116] on span "Add to Bottom" at bounding box center [1023, 116] width 50 height 7
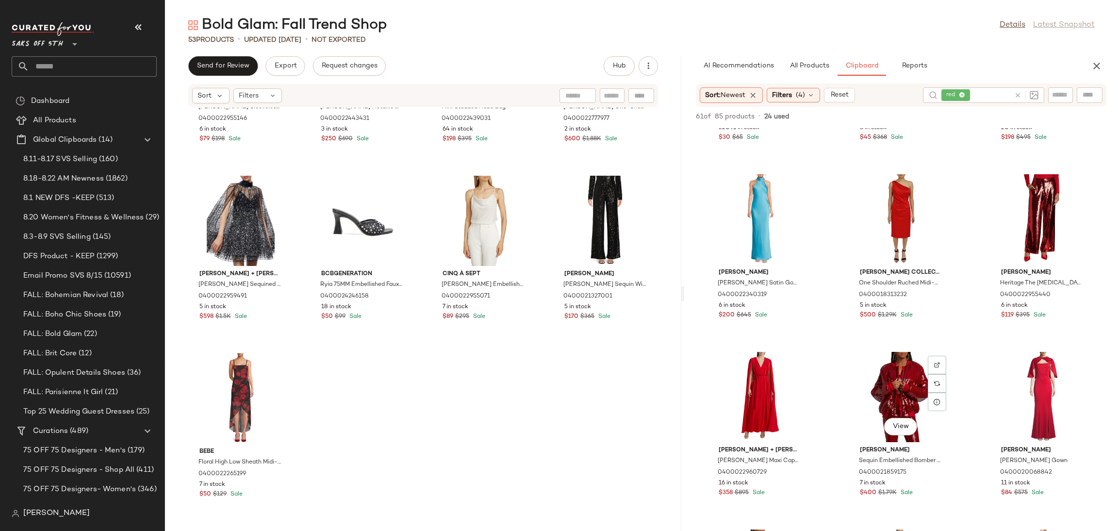
scroll to position [0, 0]
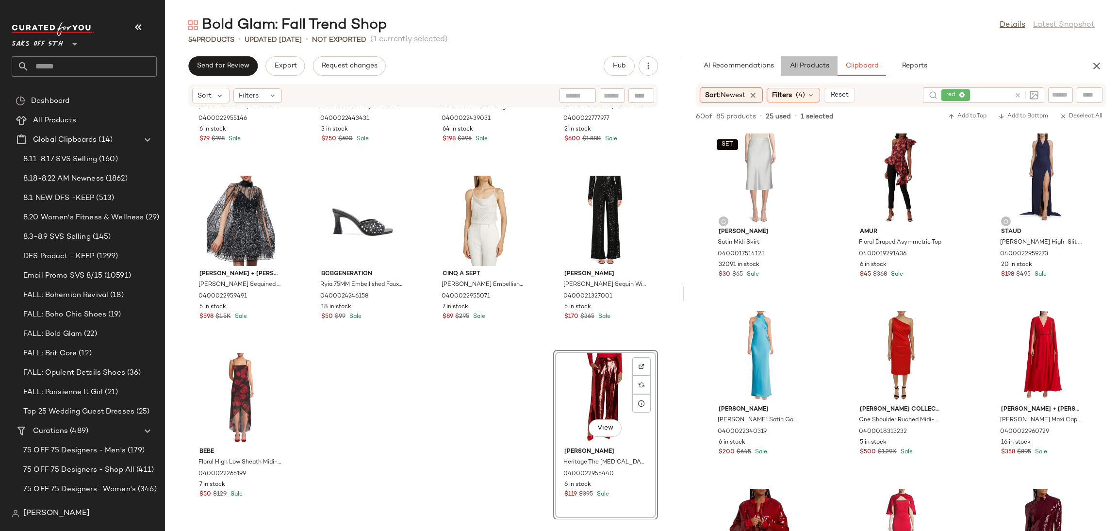
click at [812, 68] on span "All Products" at bounding box center [809, 66] width 40 height 8
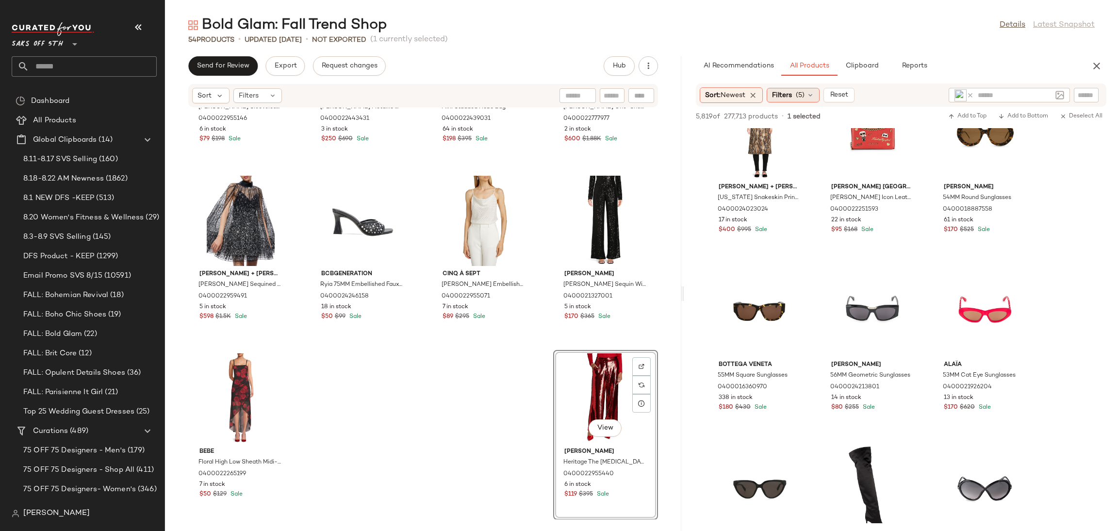
click at [799, 96] on span "(5)" at bounding box center [800, 95] width 9 height 10
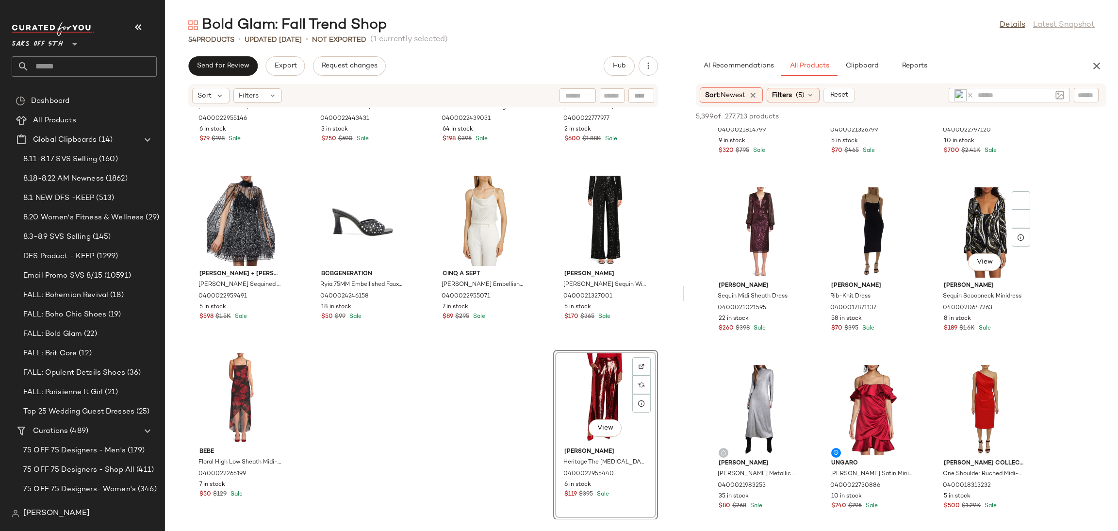
scroll to position [1423, 0]
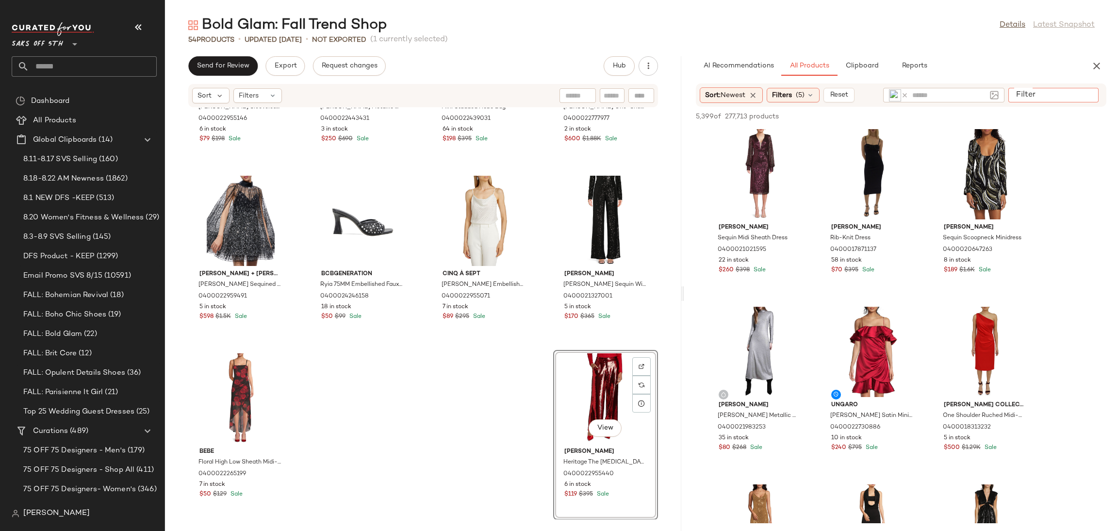
click at [1079, 91] on input "Filter" at bounding box center [1053, 95] width 82 height 10
click at [946, 93] on div "Sort: Newest Filters (5) Reset *" at bounding box center [901, 94] width 410 height 23
type input "***"
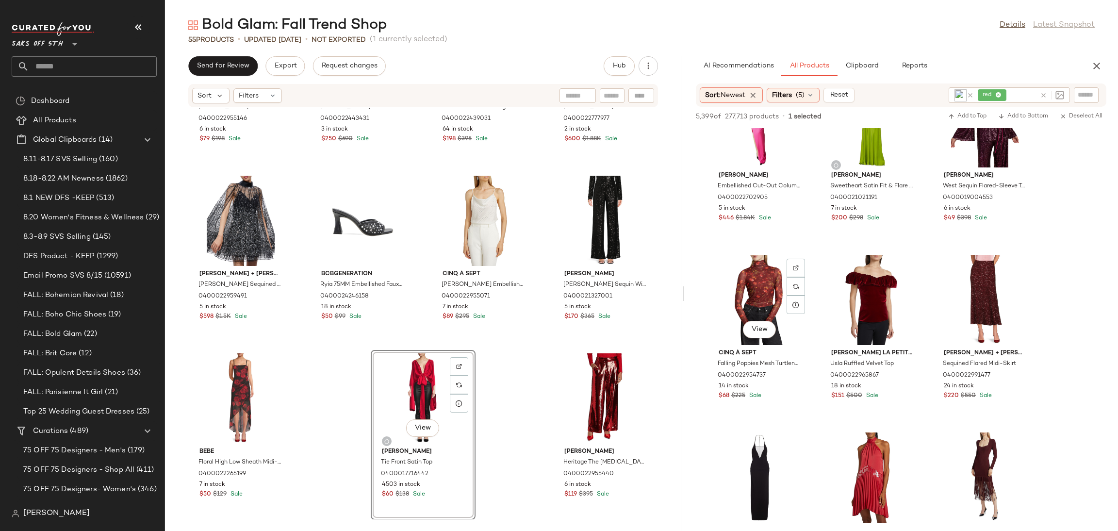
scroll to position [2718, 0]
click at [872, 283] on div "View" at bounding box center [872, 299] width 98 height 90
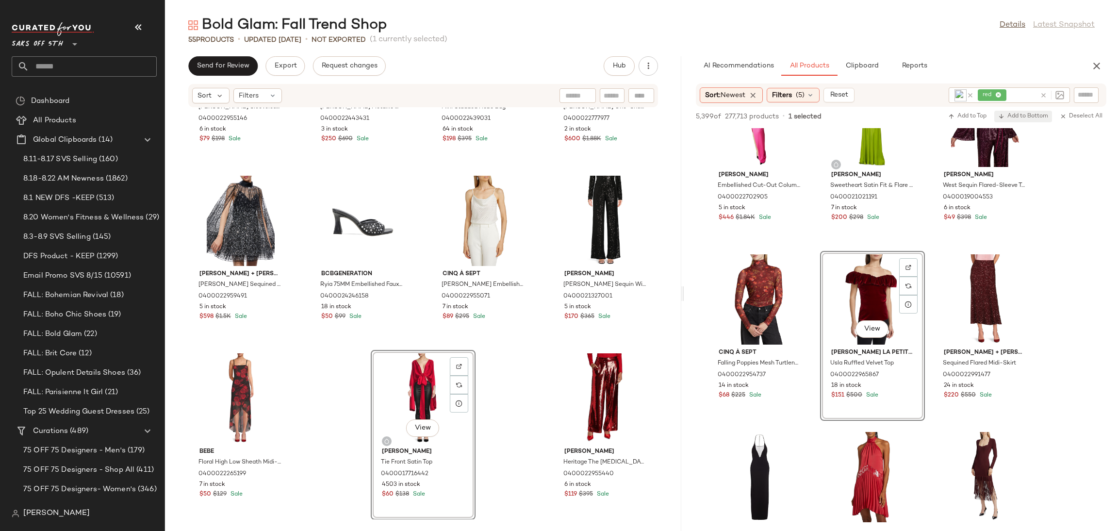
click at [1016, 116] on span "Add to Bottom" at bounding box center [1023, 116] width 50 height 7
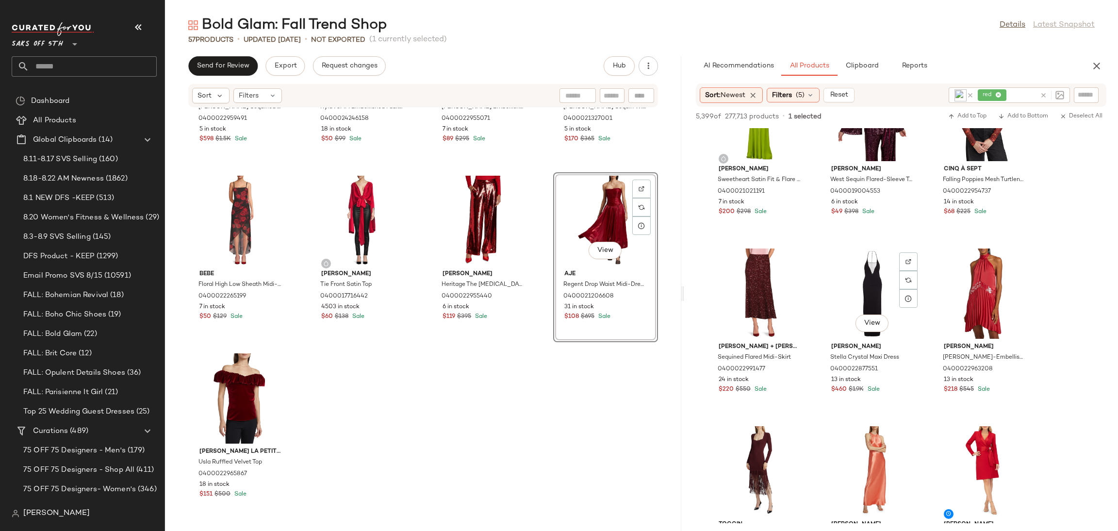
scroll to position [2729, 0]
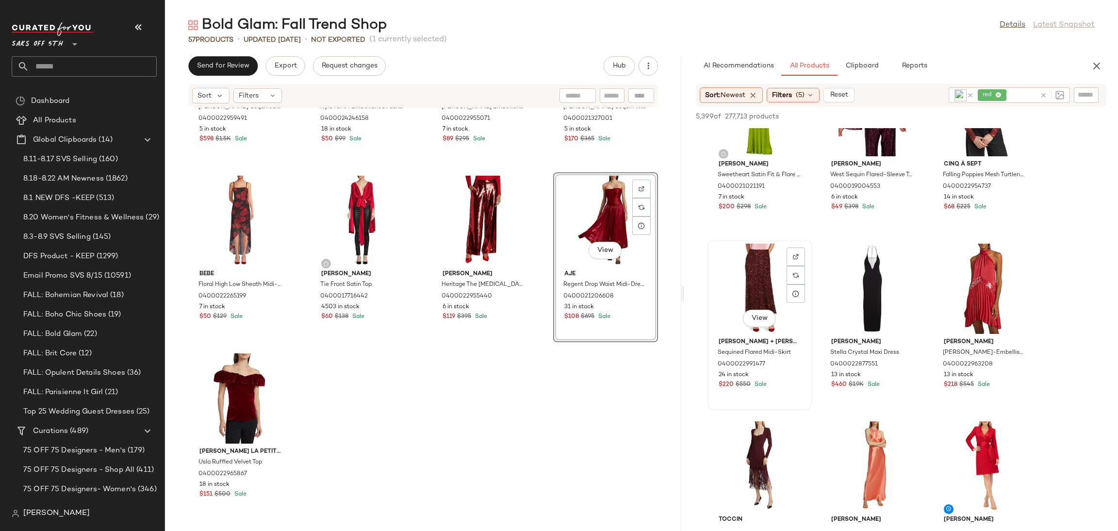
click at [764, 281] on div "View" at bounding box center [760, 289] width 98 height 90
click at [1011, 111] on button "Add to Bottom" at bounding box center [1023, 117] width 58 height 12
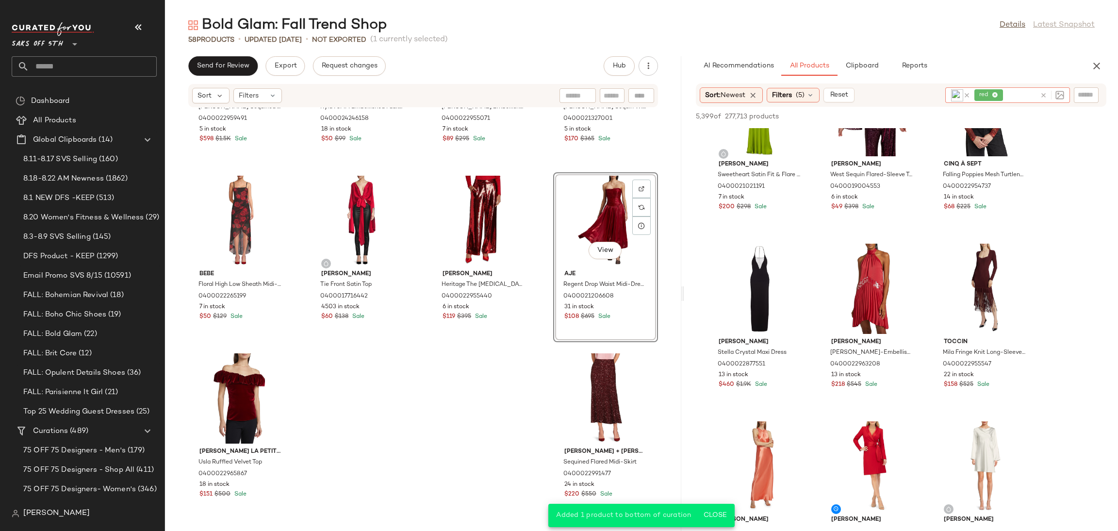
click at [996, 94] on icon at bounding box center [995, 95] width 6 height 6
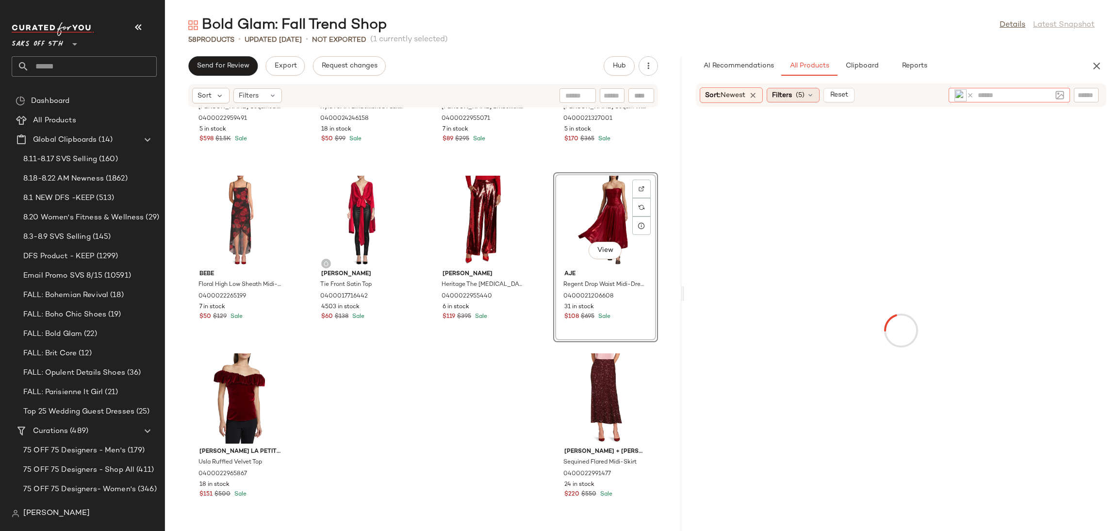
click at [803, 94] on span "(5)" at bounding box center [800, 95] width 9 height 10
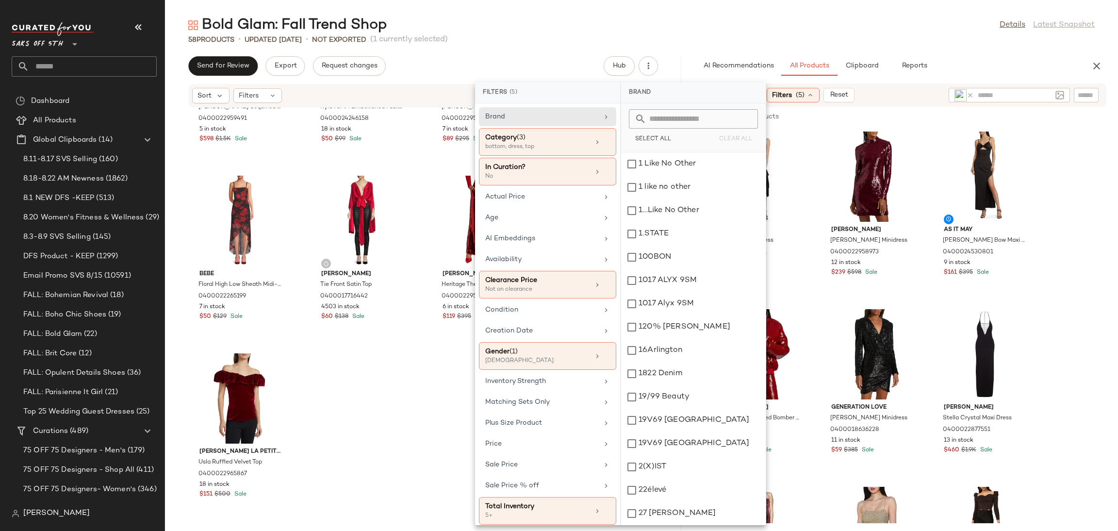
click at [828, 32] on div "Bold Glam: Fall Trend Shop Details Latest Snapshot" at bounding box center [641, 25] width 953 height 19
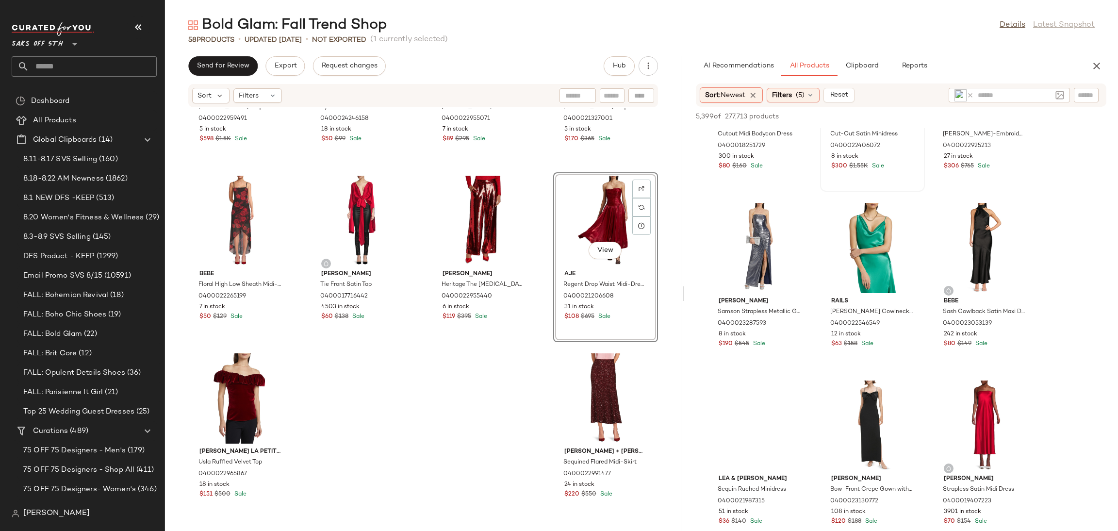
scroll to position [3660, 0]
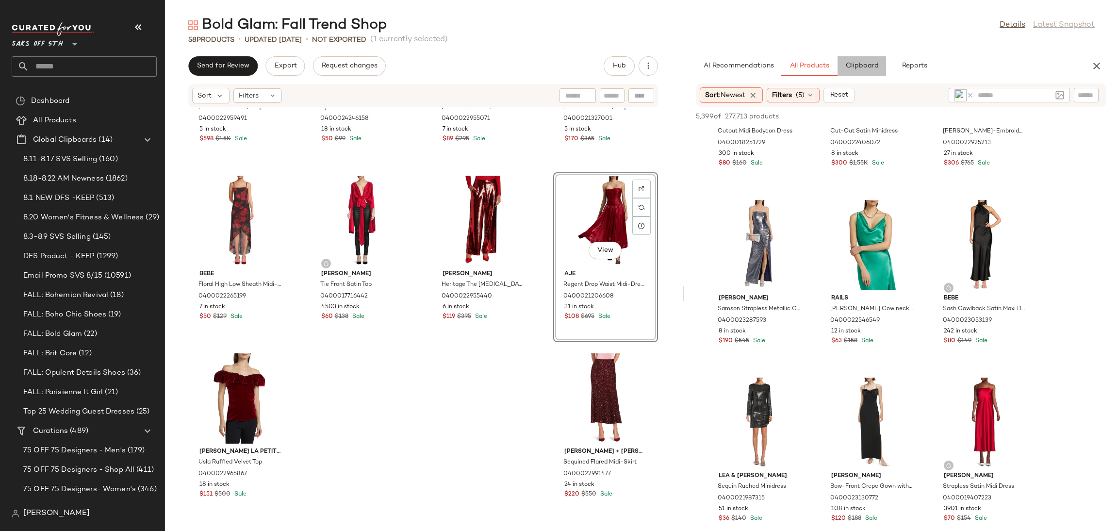
click at [857, 62] on span "Clipboard" at bounding box center [861, 66] width 33 height 8
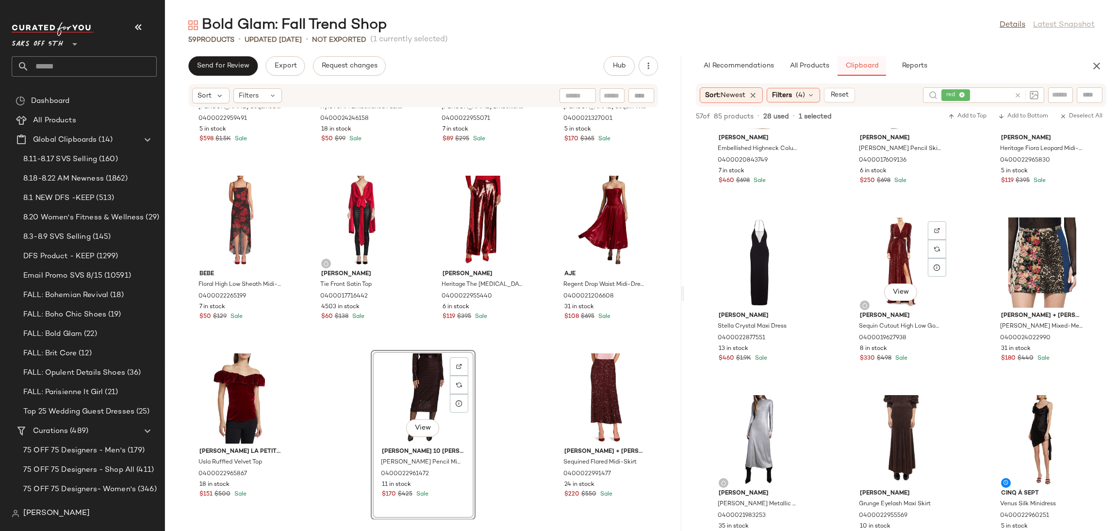
scroll to position [1414, 0]
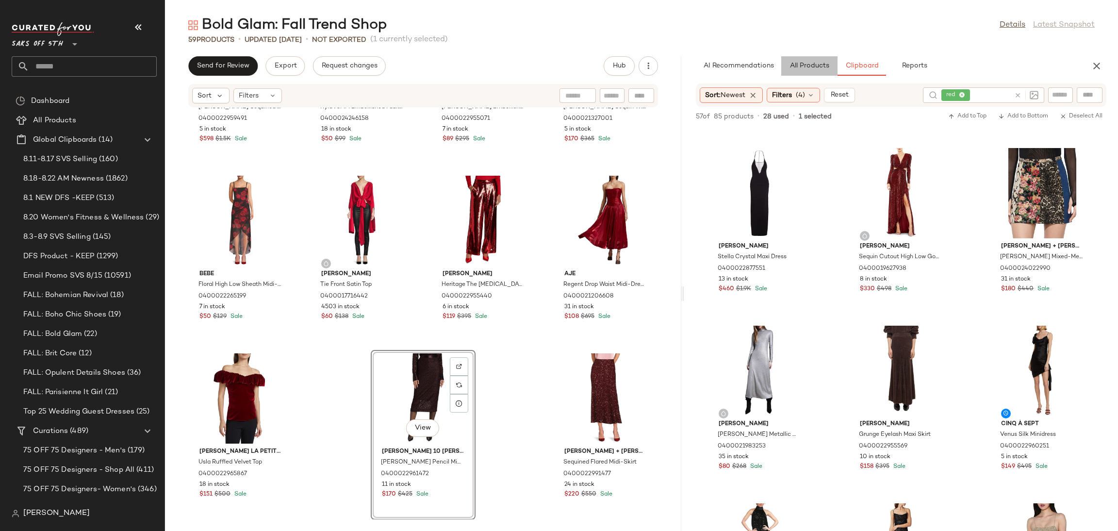
click at [812, 69] on span "All Products" at bounding box center [809, 66] width 40 height 8
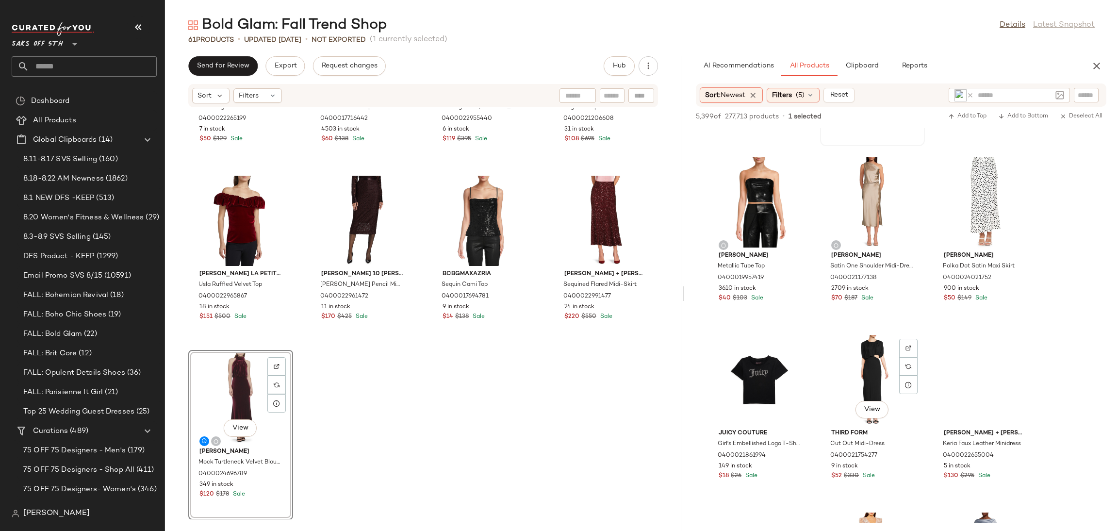
scroll to position [8674, 0]
click at [997, 98] on input "text" at bounding box center [1014, 95] width 74 height 10
type input "****"
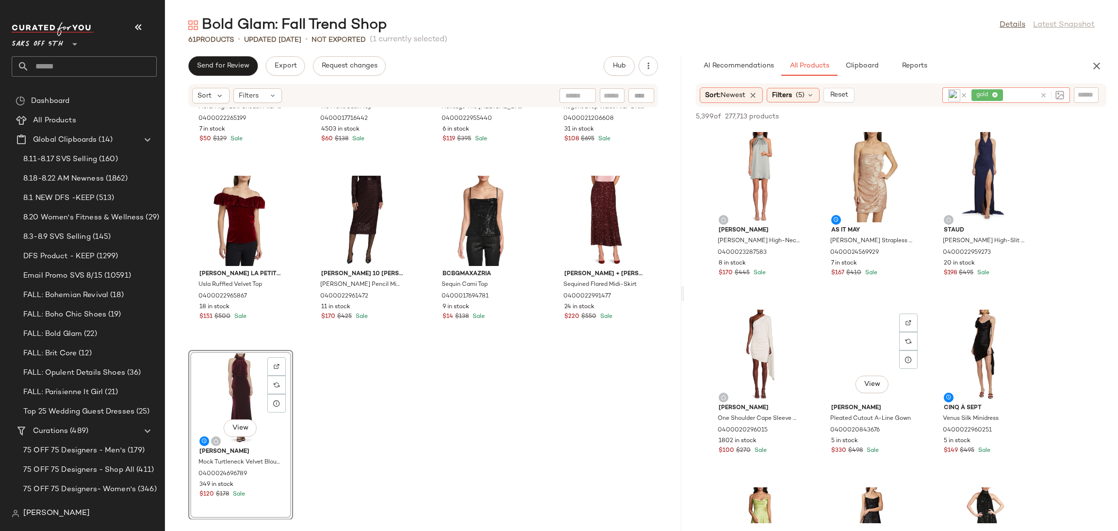
scroll to position [1401, 0]
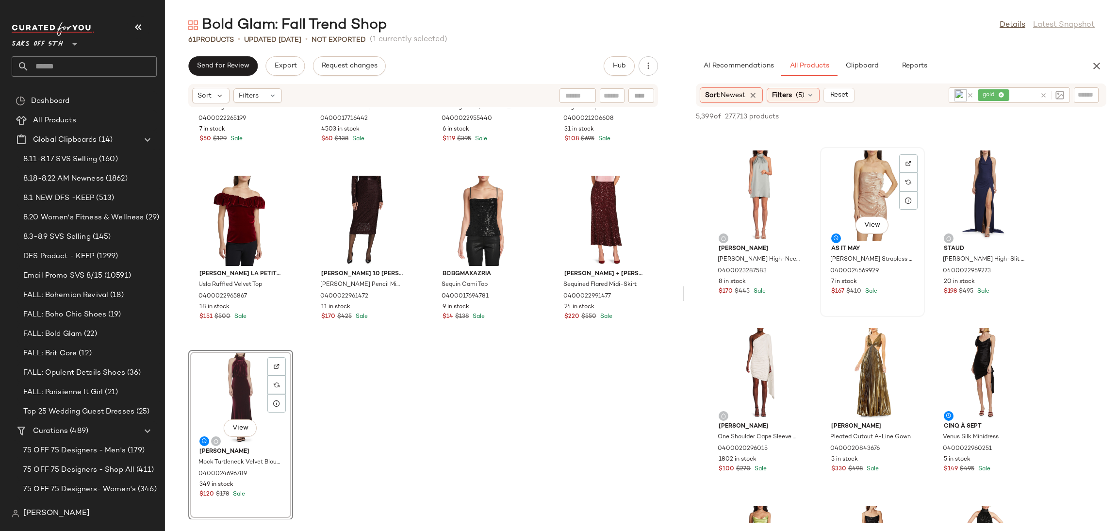
click at [864, 203] on div "View" at bounding box center [872, 195] width 98 height 90
click at [1033, 113] on span "Add to Bottom" at bounding box center [1023, 116] width 50 height 7
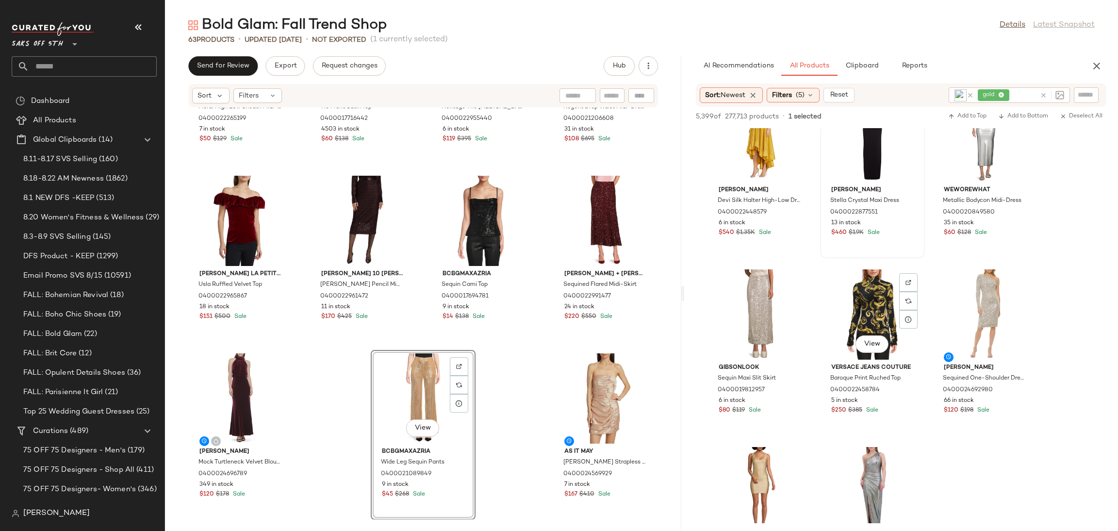
scroll to position [3065, 0]
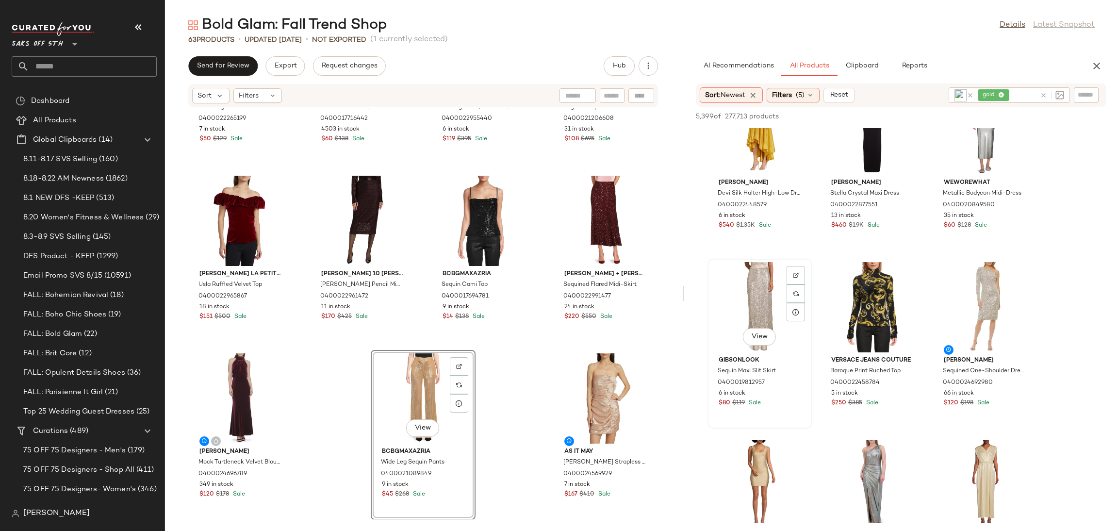
click at [760, 289] on div "View" at bounding box center [760, 307] width 98 height 90
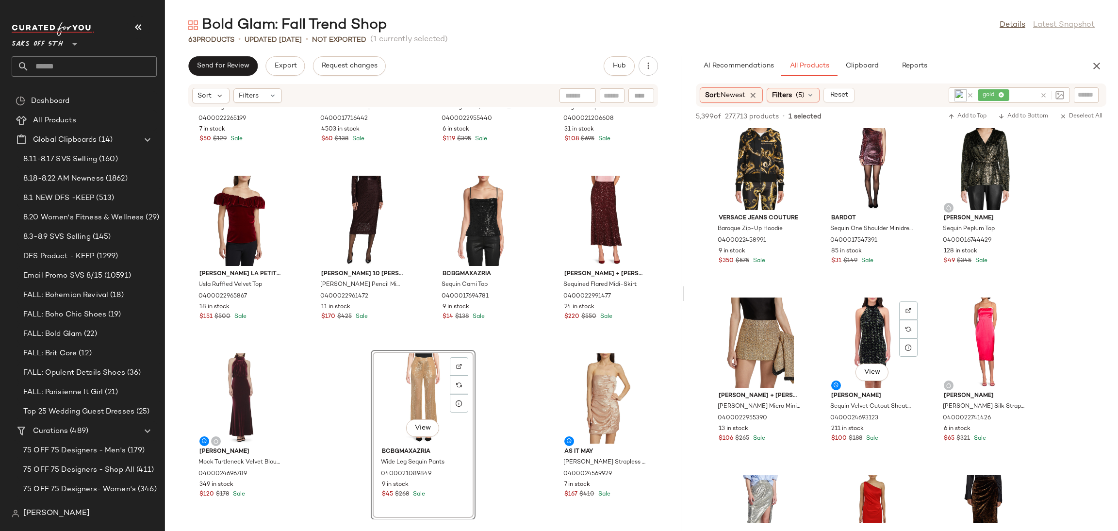
scroll to position [4807, 0]
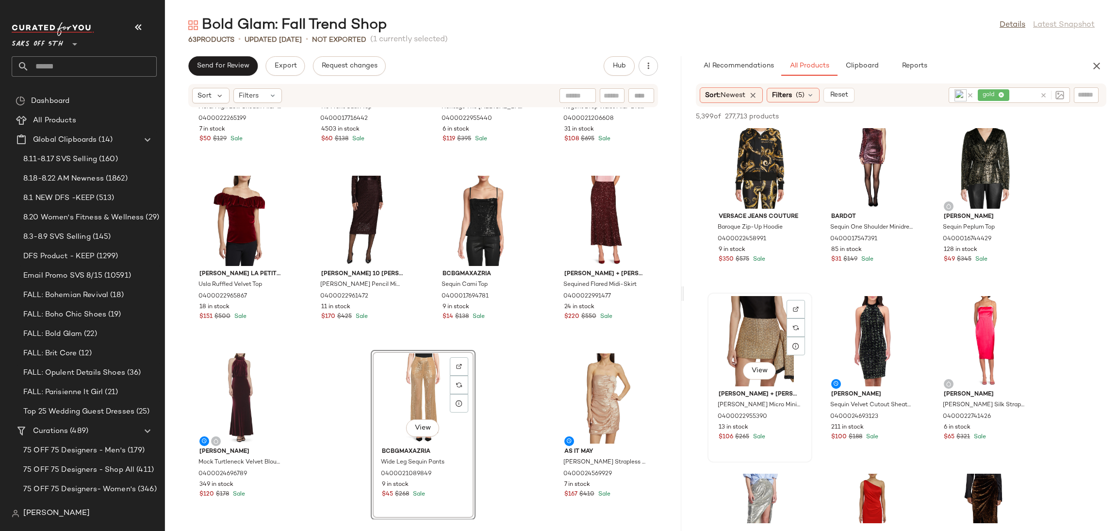
click at [747, 320] on div "View" at bounding box center [760, 341] width 98 height 90
click at [1012, 116] on span "Add to Bottom" at bounding box center [1023, 116] width 50 height 7
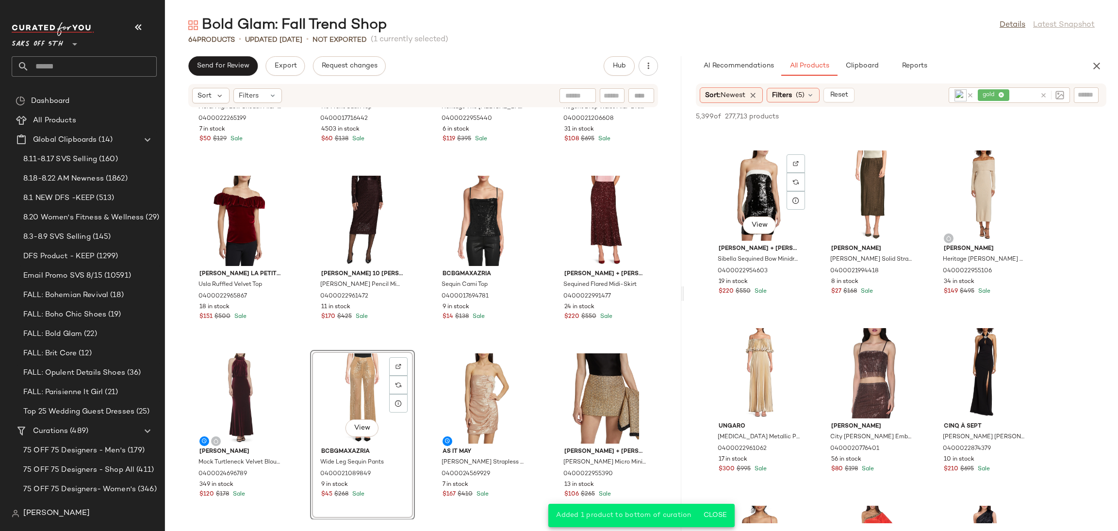
scroll to position [5308, 0]
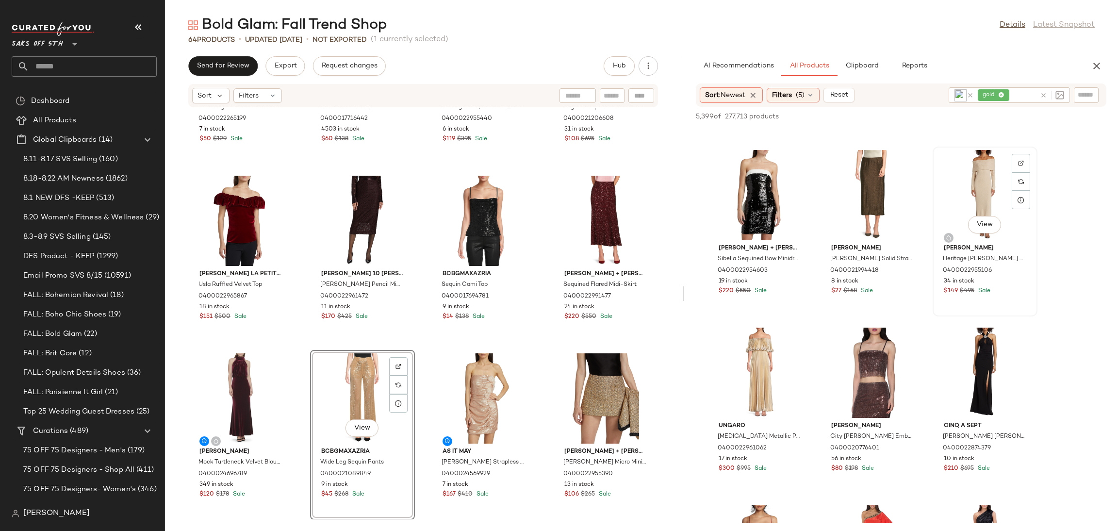
click at [967, 173] on div "View" at bounding box center [985, 195] width 98 height 90
click at [1014, 111] on button "Add to Bottom" at bounding box center [1023, 117] width 58 height 12
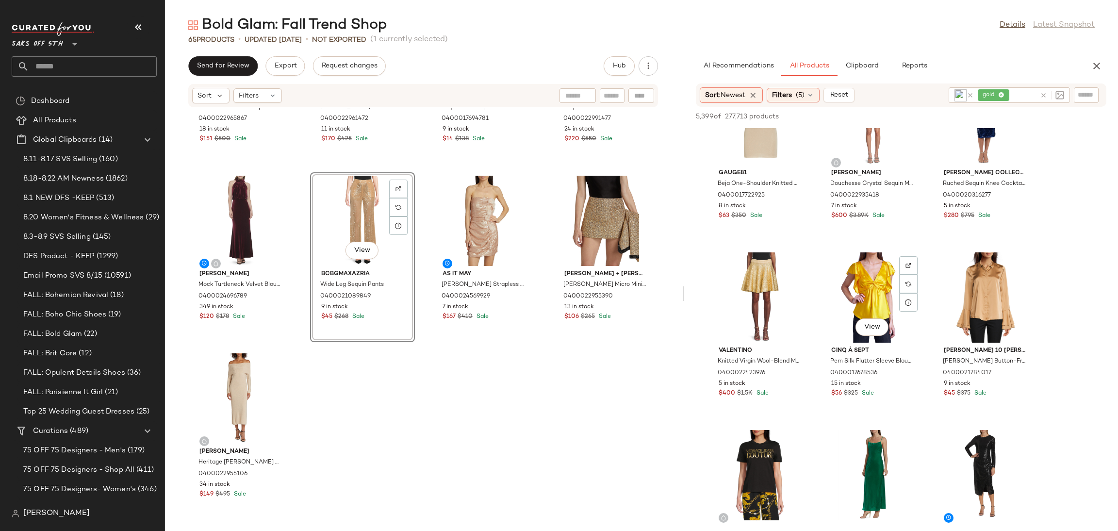
scroll to position [6274, 0]
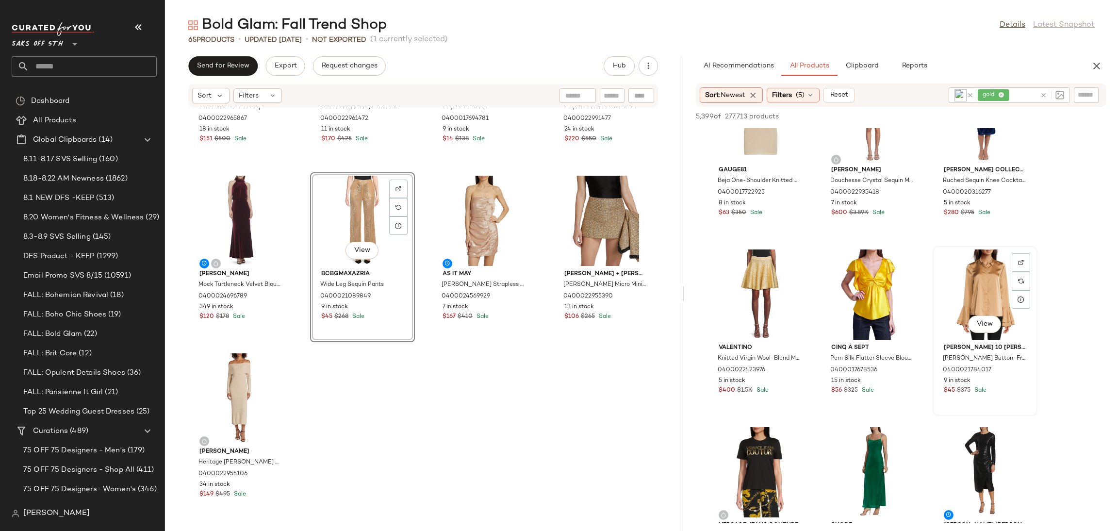
click at [973, 273] on div "View" at bounding box center [985, 294] width 98 height 90
click at [1025, 117] on span "Add to Bottom" at bounding box center [1023, 116] width 50 height 7
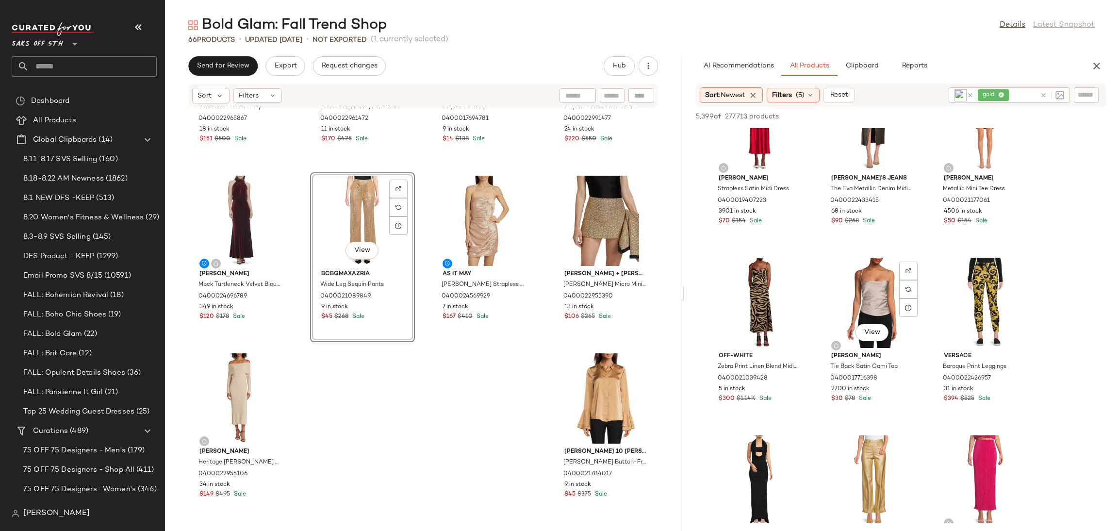
scroll to position [7511, 0]
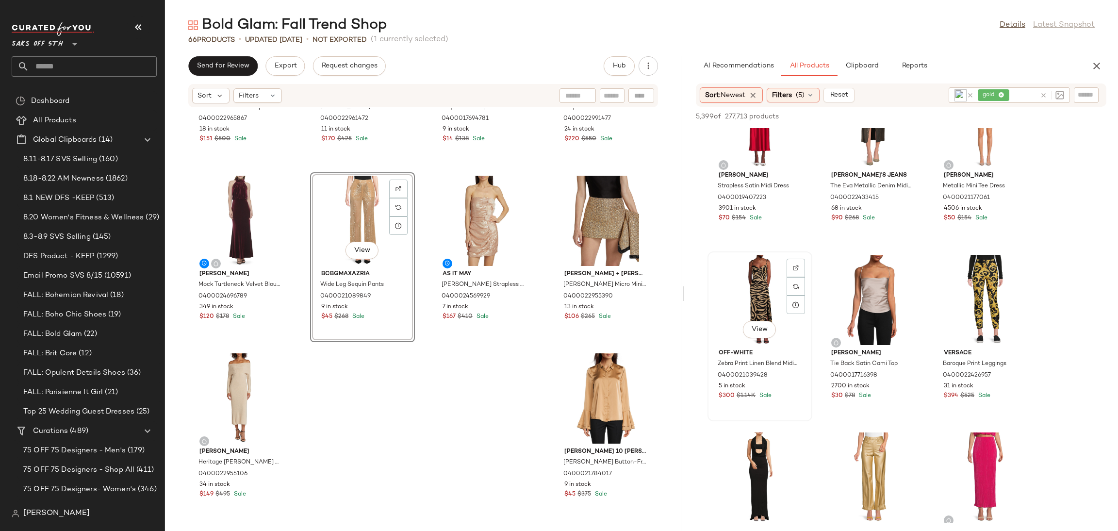
click at [746, 292] on div "View" at bounding box center [760, 300] width 98 height 90
click at [1012, 119] on span "Add to Bottom" at bounding box center [1023, 116] width 50 height 7
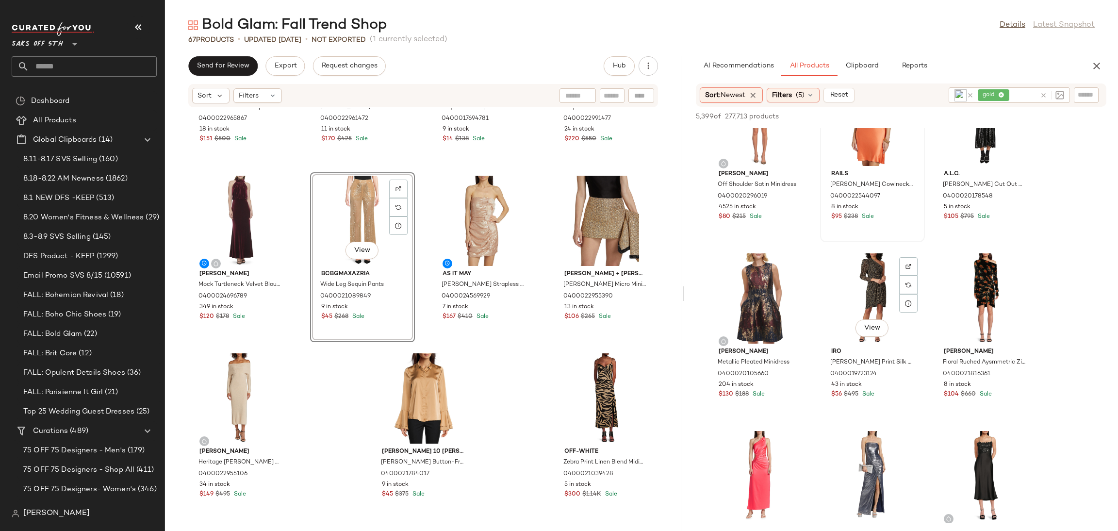
scroll to position [8579, 0]
click at [999, 96] on span "gold" at bounding box center [987, 95] width 32 height 12
click at [996, 94] on icon at bounding box center [995, 95] width 6 height 6
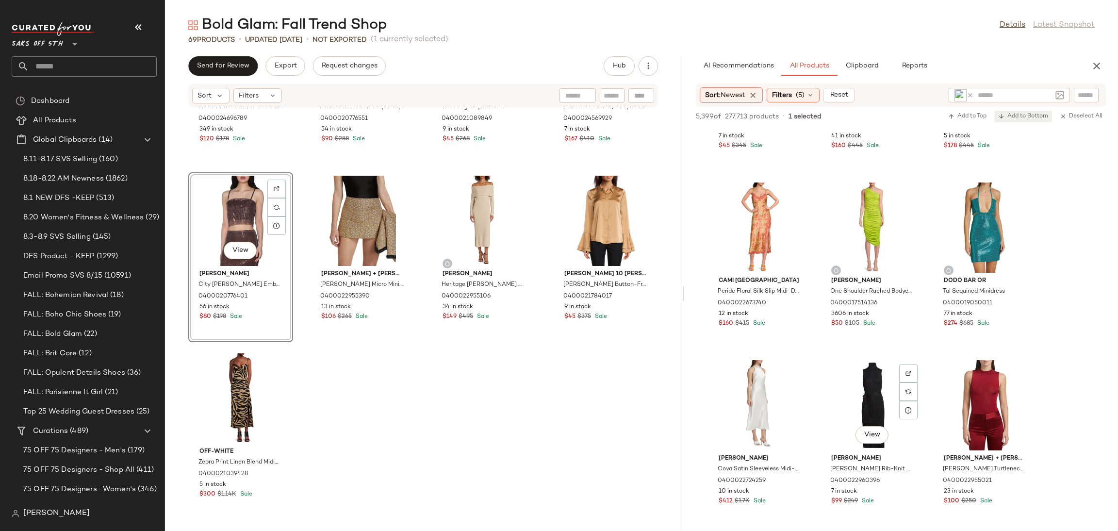
scroll to position [10106, 0]
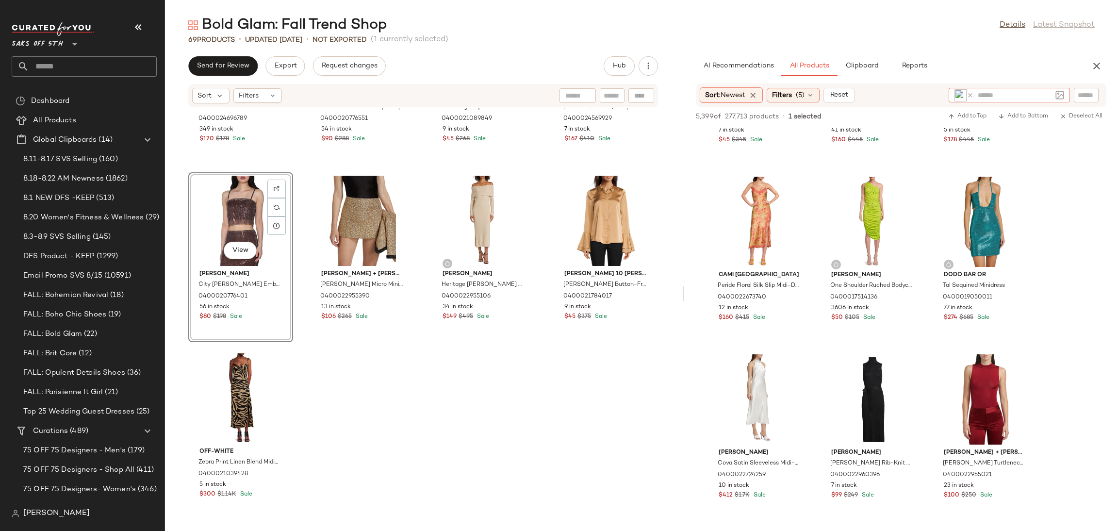
click at [1003, 98] on input "text" at bounding box center [1014, 95] width 74 height 10
type input "******"
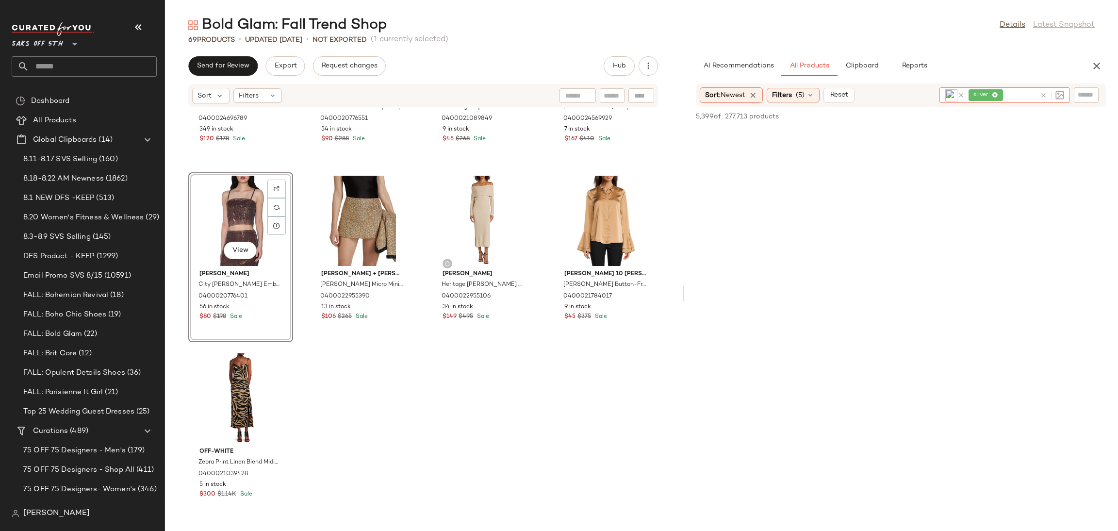
click at [994, 93] on icon at bounding box center [995, 95] width 6 height 6
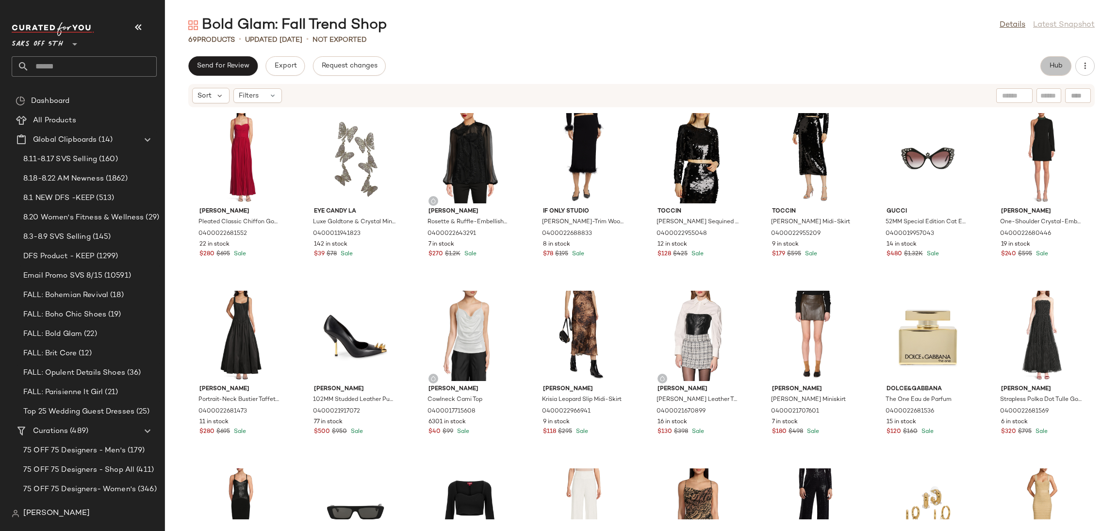
click at [1057, 64] on span "Hub" at bounding box center [1056, 66] width 14 height 8
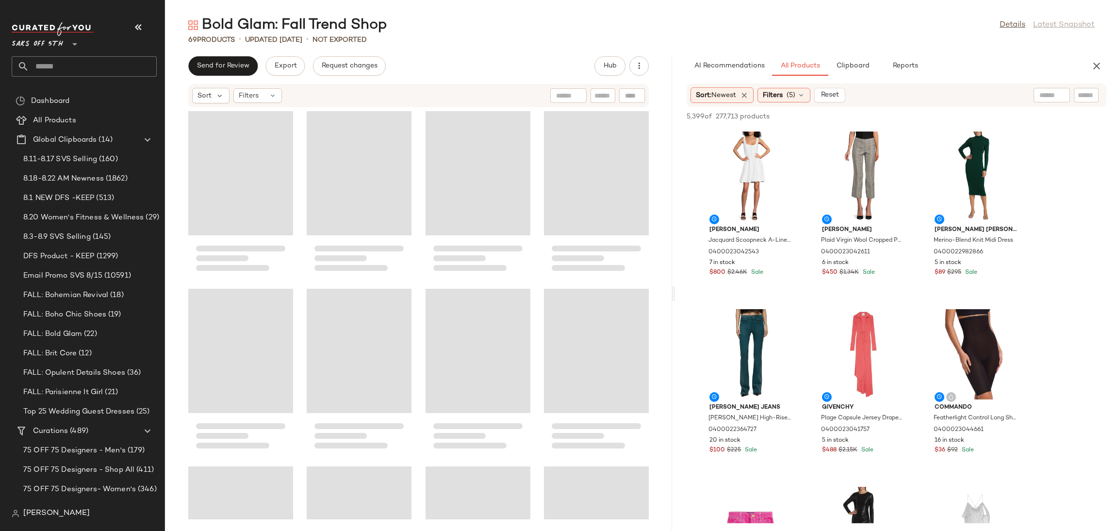
drag, startPoint x: 640, startPoint y: 292, endPoint x: 676, endPoint y: 291, distance: 35.9
click at [676, 291] on div "Bold Glam: Fall Trend Shop Details Latest Snapshot 69 Products • updated [DATE]…" at bounding box center [641, 273] width 953 height 515
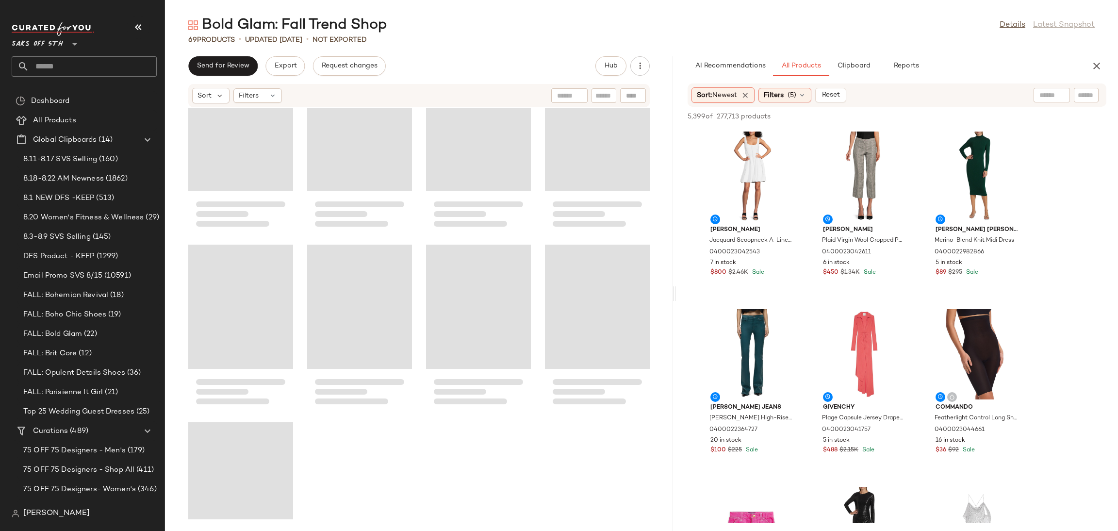
scroll to position [2786, 0]
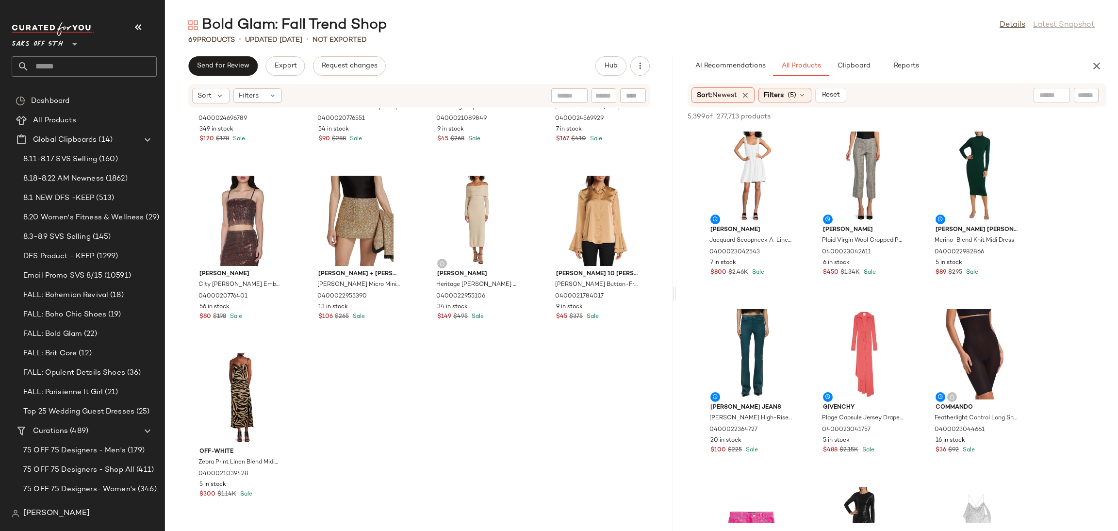
click at [1049, 88] on div at bounding box center [1051, 95] width 25 height 15
click at [1056, 96] on img at bounding box center [1059, 95] width 9 height 9
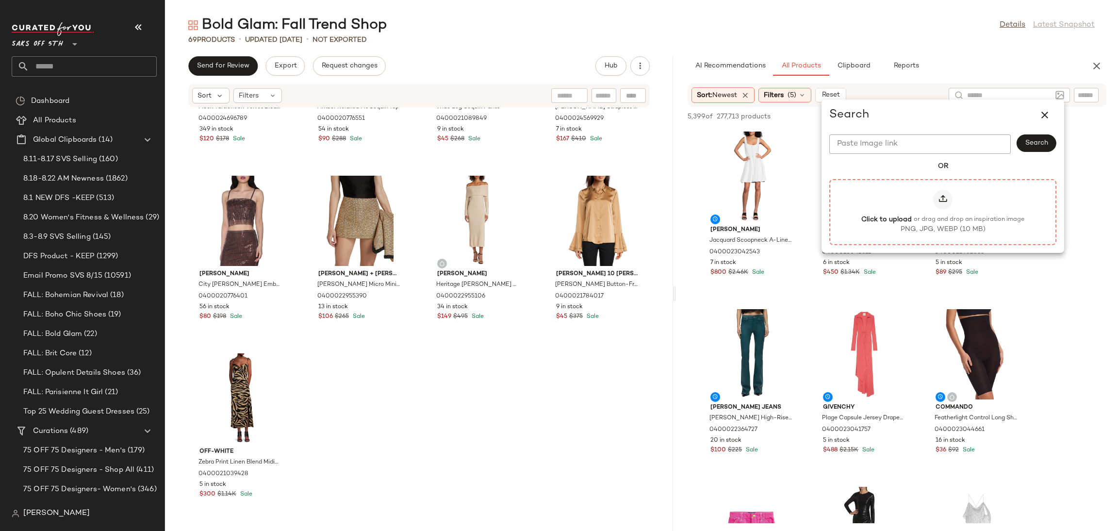
click at [940, 203] on icon at bounding box center [943, 200] width 10 height 10
click at [943, 212] on input "Click to upload or drag and drop an inspiration image PNG, JPG, WEBP (10 MB)" at bounding box center [943, 212] width 0 height 0
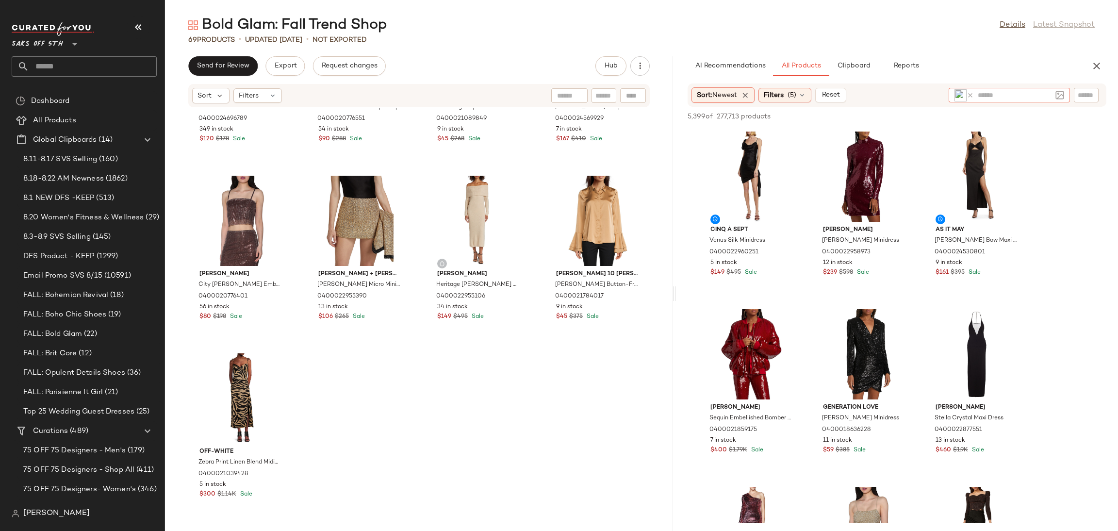
click at [1003, 91] on input "text" at bounding box center [1014, 95] width 74 height 10
type input "******"
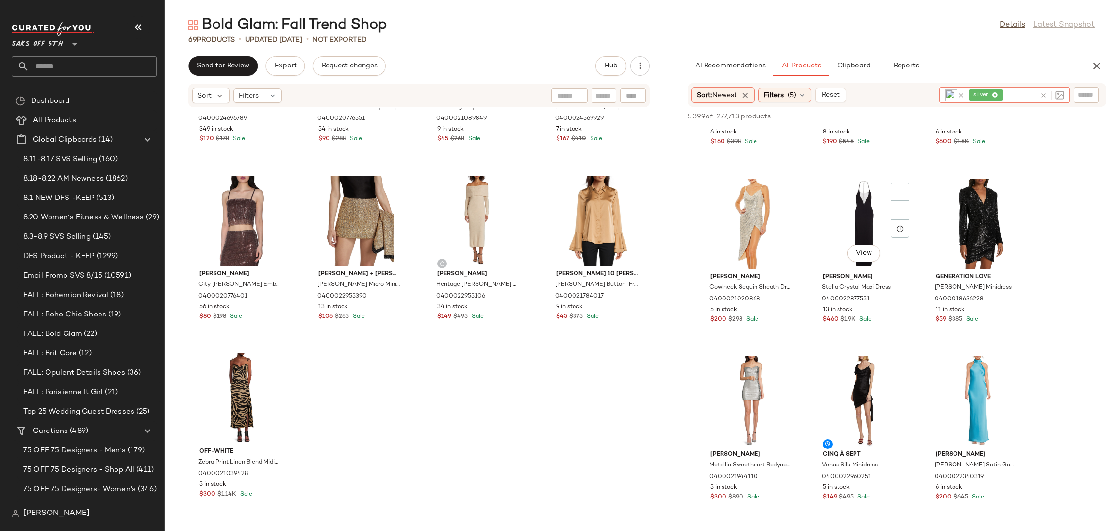
scroll to position [496, 0]
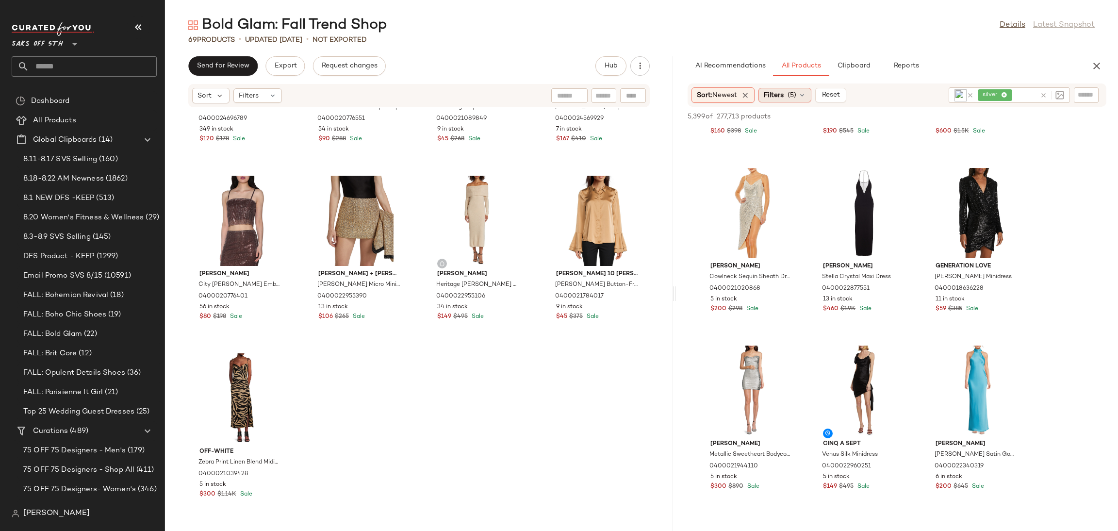
click at [795, 94] on span "(5)" at bounding box center [791, 95] width 9 height 10
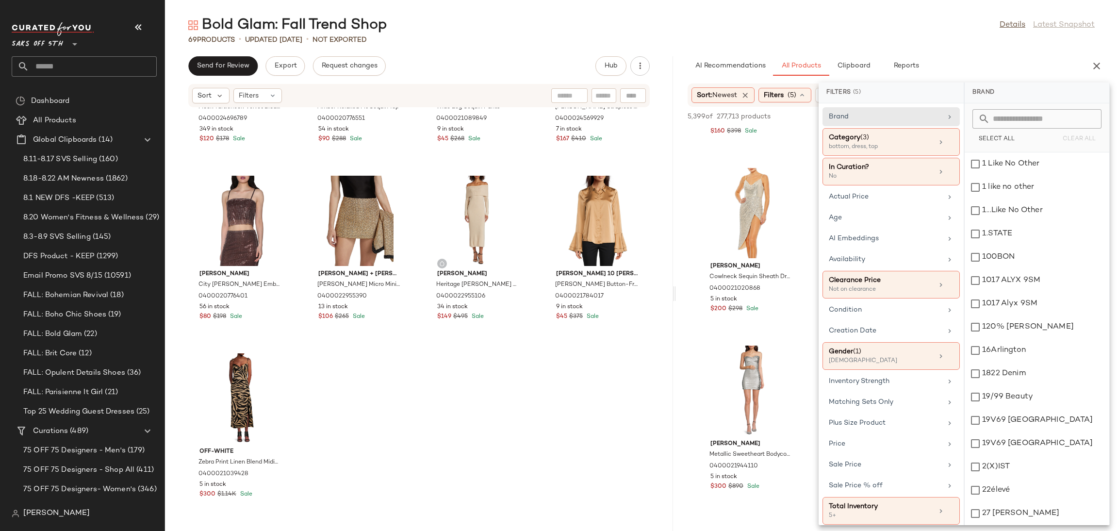
click at [903, 29] on div "Bold Glam: Fall Trend Shop Details Latest Snapshot" at bounding box center [641, 25] width 953 height 19
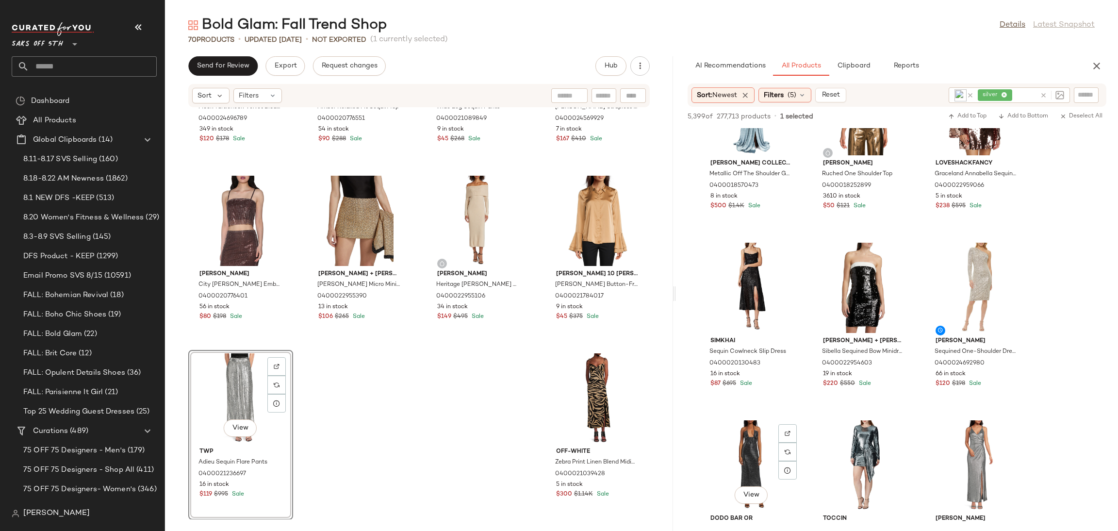
scroll to position [1315, 0]
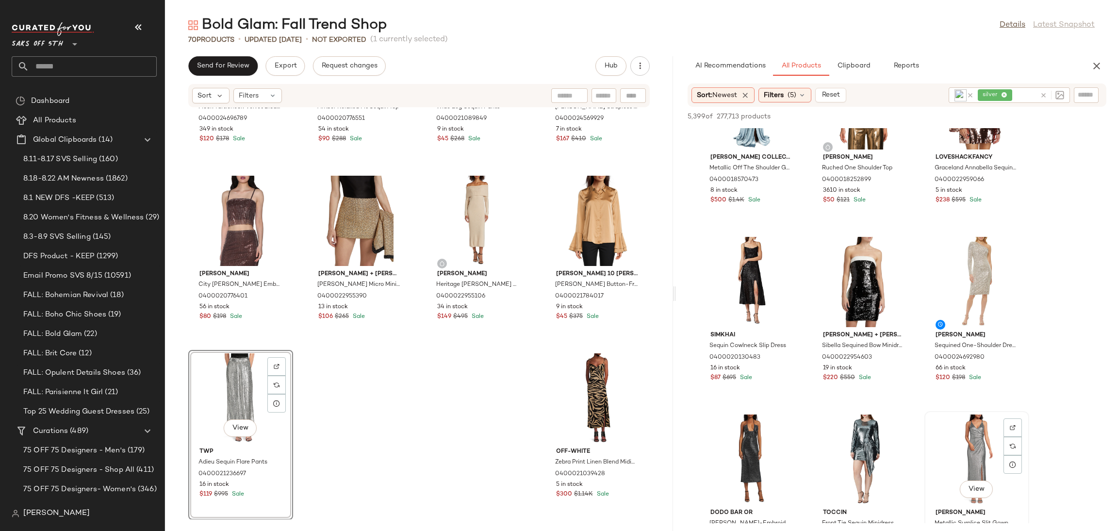
click at [975, 416] on div "View" at bounding box center [976, 459] width 98 height 90
click at [970, 258] on div "View" at bounding box center [976, 282] width 98 height 90
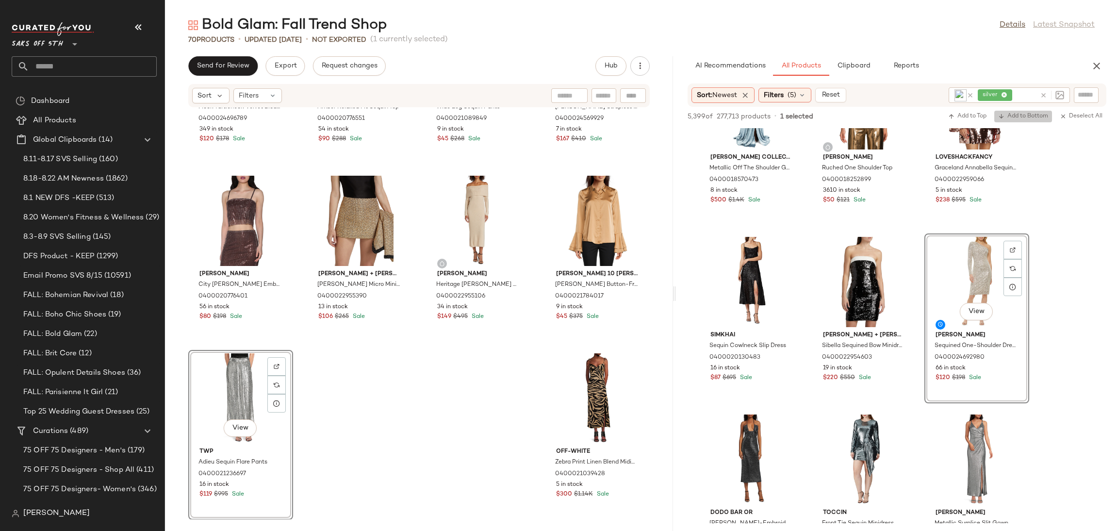
click at [1016, 111] on button "Add to Bottom" at bounding box center [1023, 117] width 58 height 12
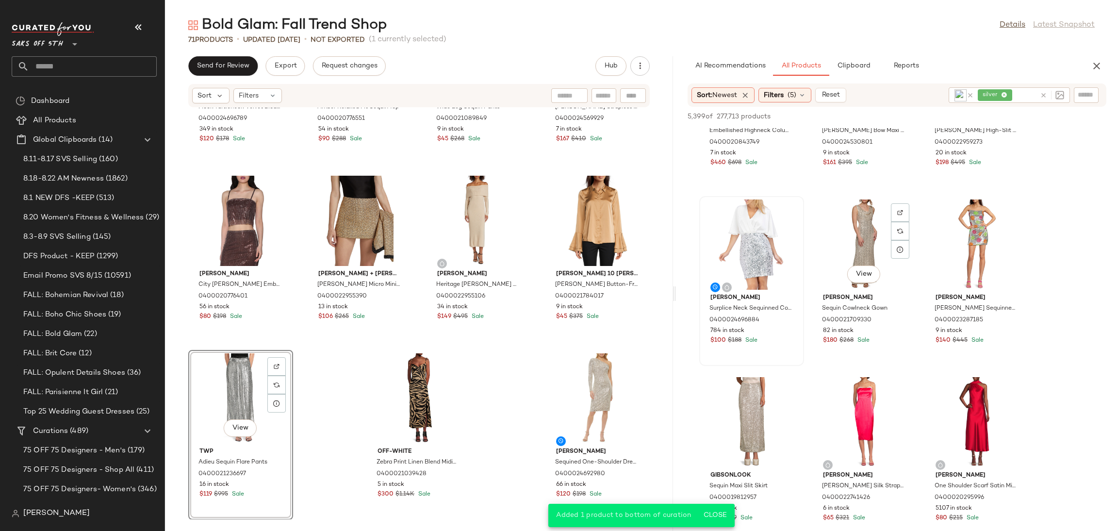
scroll to position [2241, 0]
click at [732, 210] on div "View" at bounding box center [751, 243] width 98 height 90
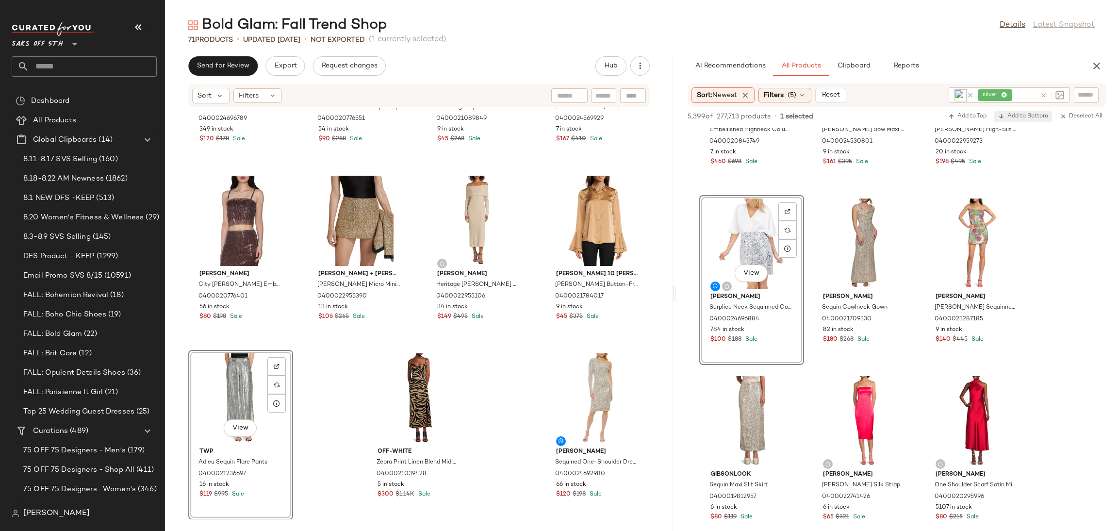
click at [1012, 114] on span "Add to Bottom" at bounding box center [1023, 116] width 50 height 7
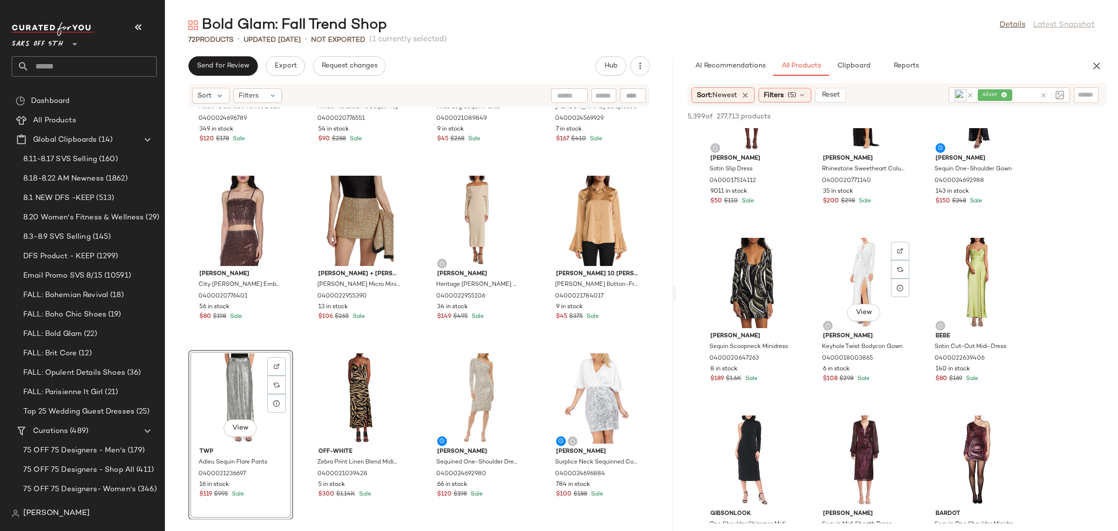
scroll to position [3445, 0]
click at [746, 257] on div "View" at bounding box center [751, 282] width 98 height 90
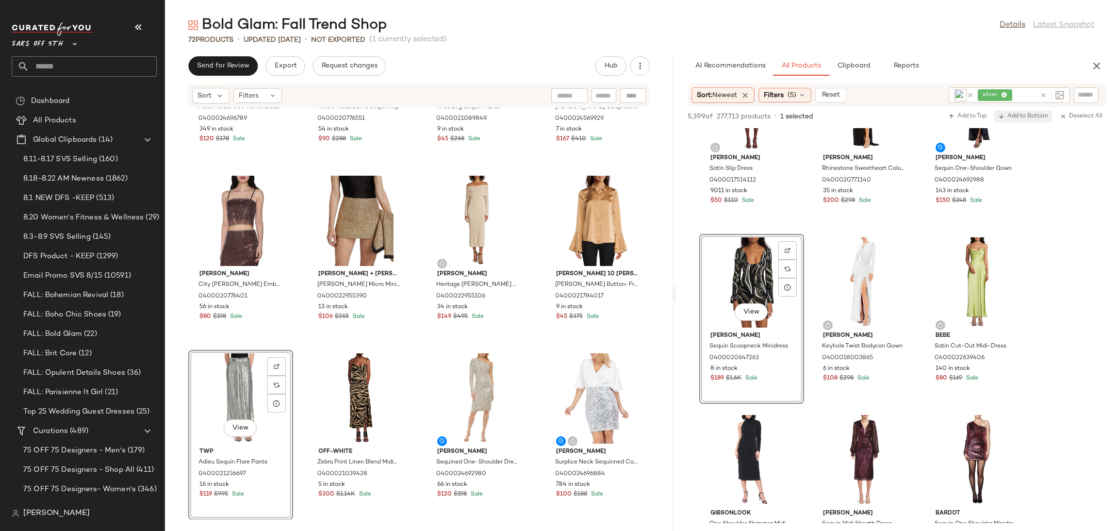
click at [1007, 116] on span "Add to Bottom" at bounding box center [1023, 116] width 50 height 7
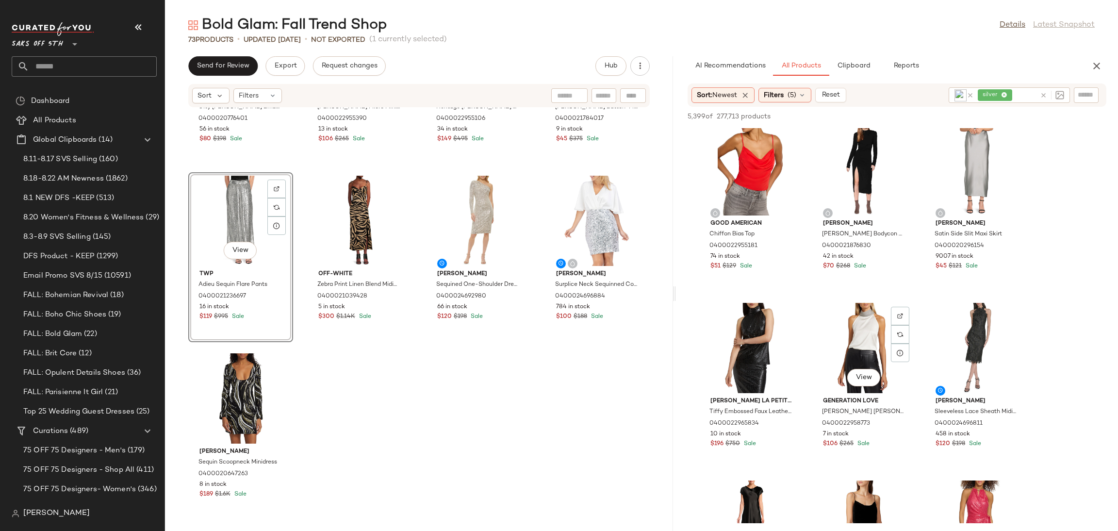
scroll to position [12946, 0]
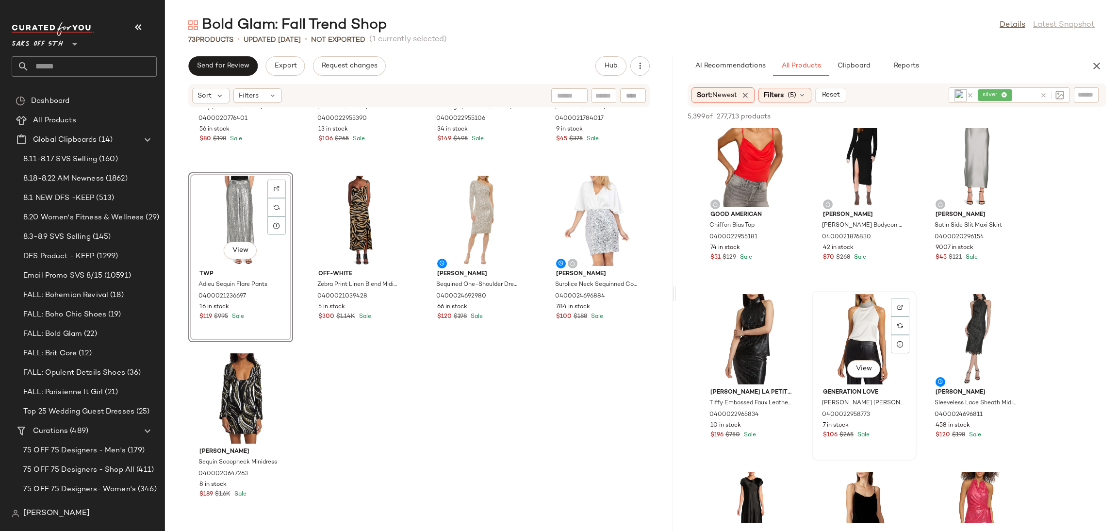
click at [858, 304] on div "View" at bounding box center [864, 339] width 98 height 90
click at [1021, 119] on span "Add to Bottom" at bounding box center [1023, 116] width 50 height 7
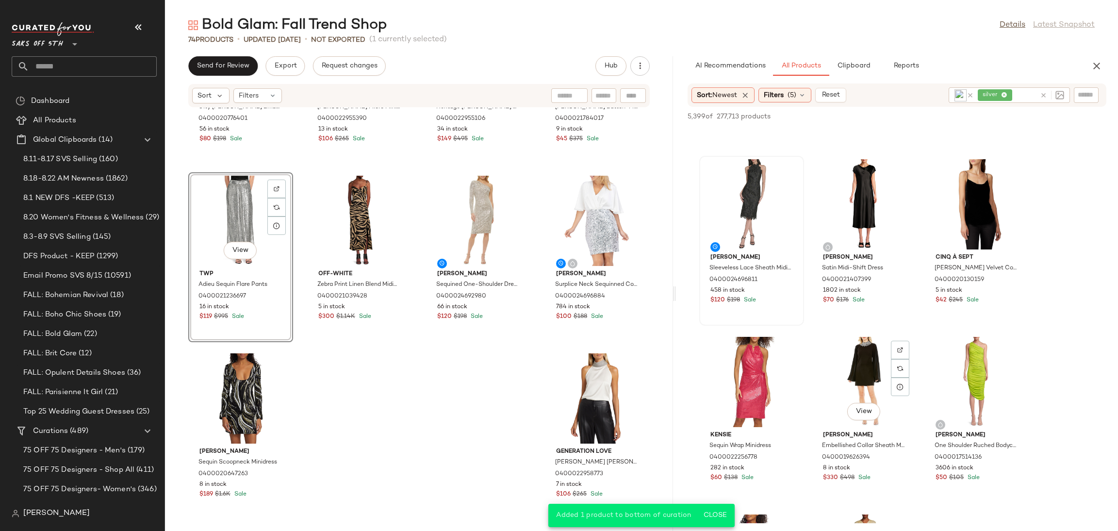
scroll to position [13283, 0]
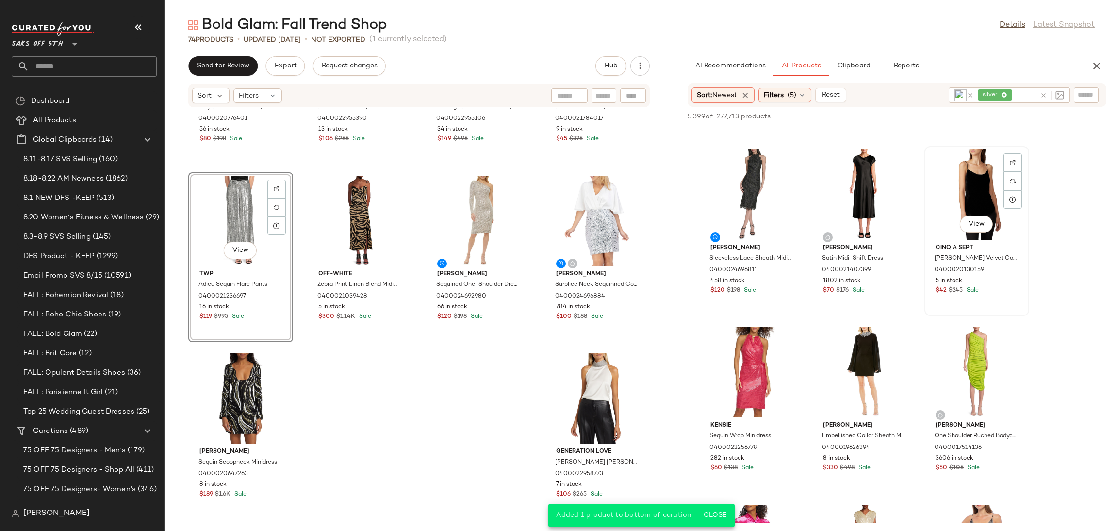
click at [976, 194] on div "View" at bounding box center [976, 194] width 98 height 90
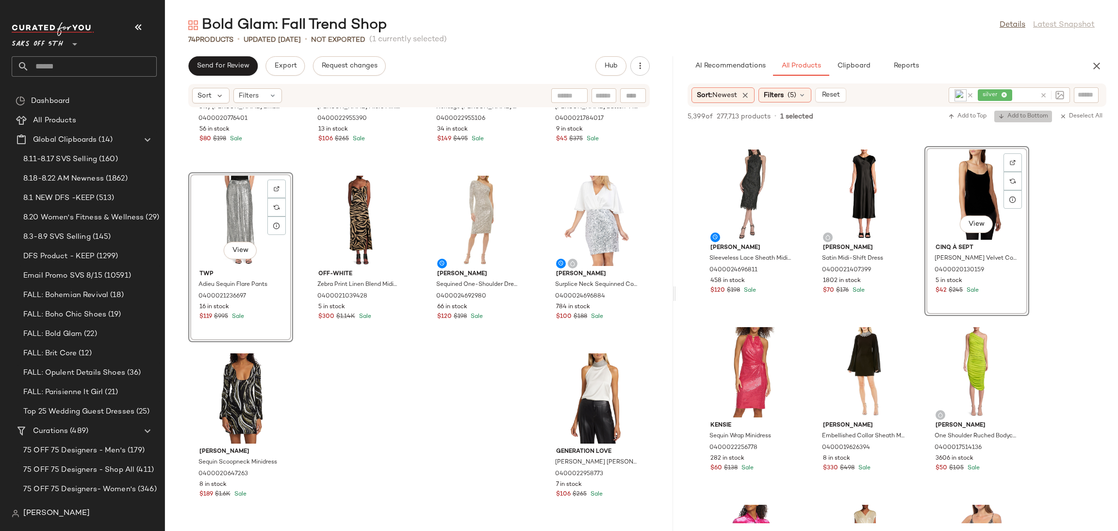
click at [1014, 116] on span "Add to Bottom" at bounding box center [1023, 116] width 50 height 7
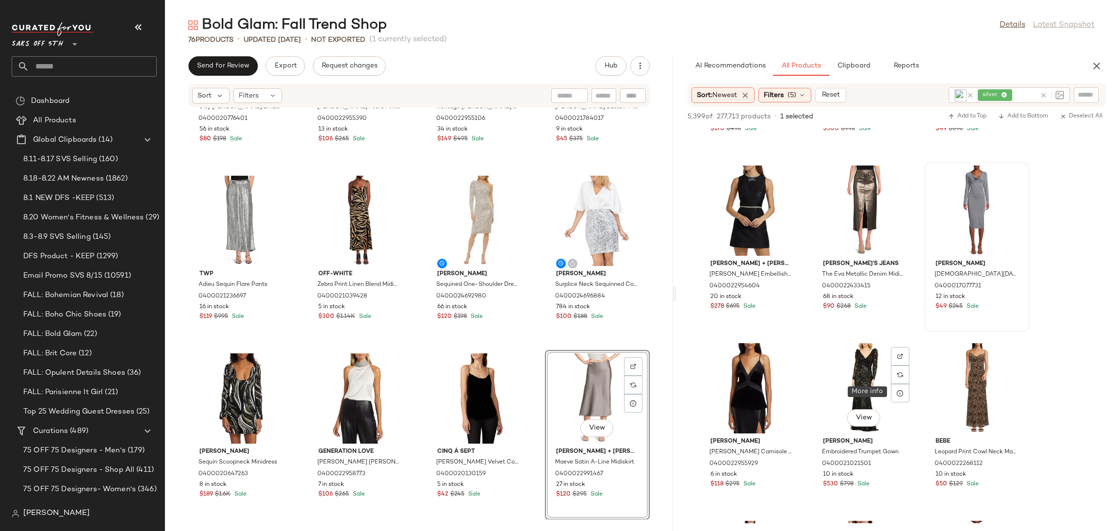
scroll to position [15863, 0]
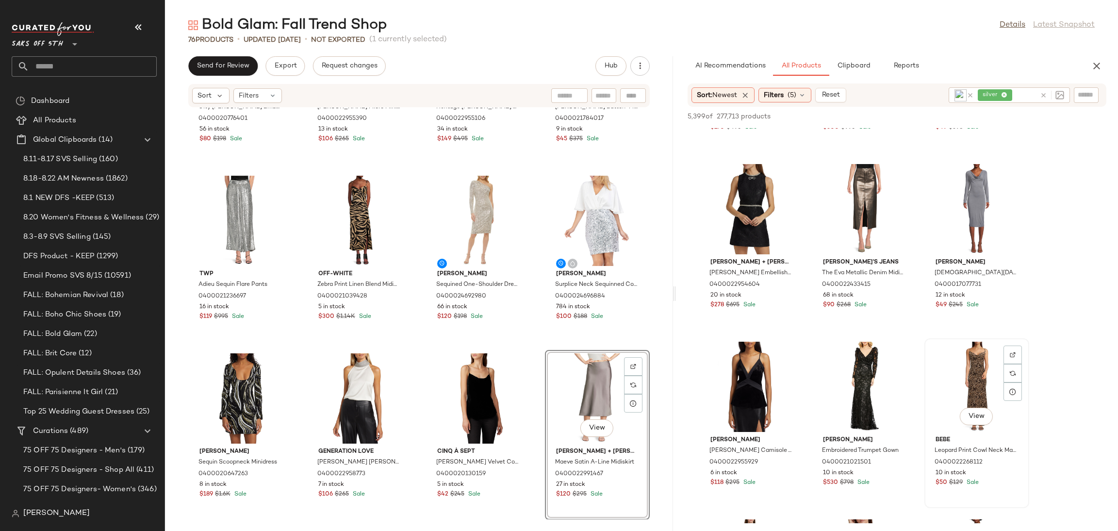
click at [973, 373] on div "View" at bounding box center [976, 387] width 98 height 90
click at [1023, 117] on span "Add to Bottom" at bounding box center [1023, 116] width 50 height 7
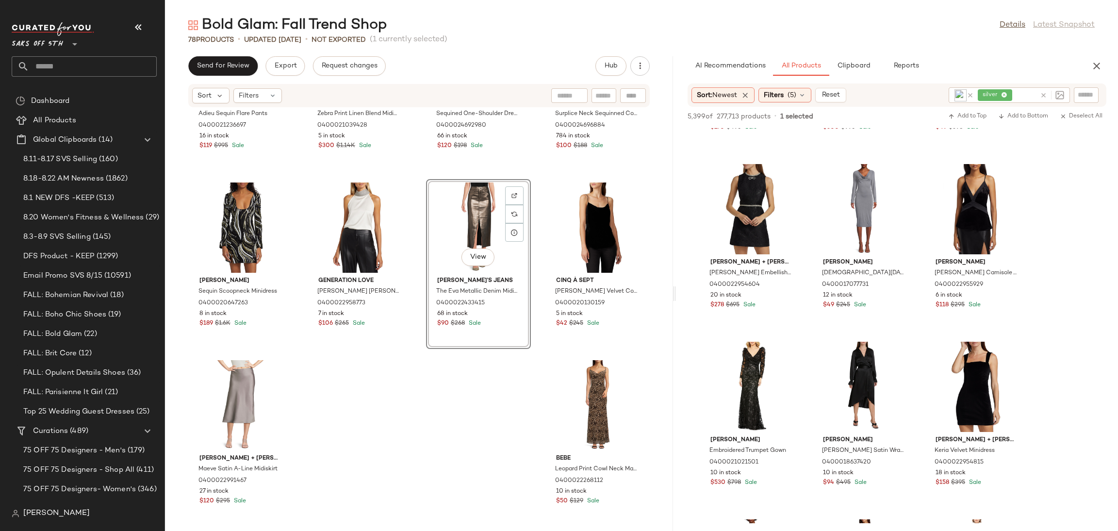
scroll to position [3141, 0]
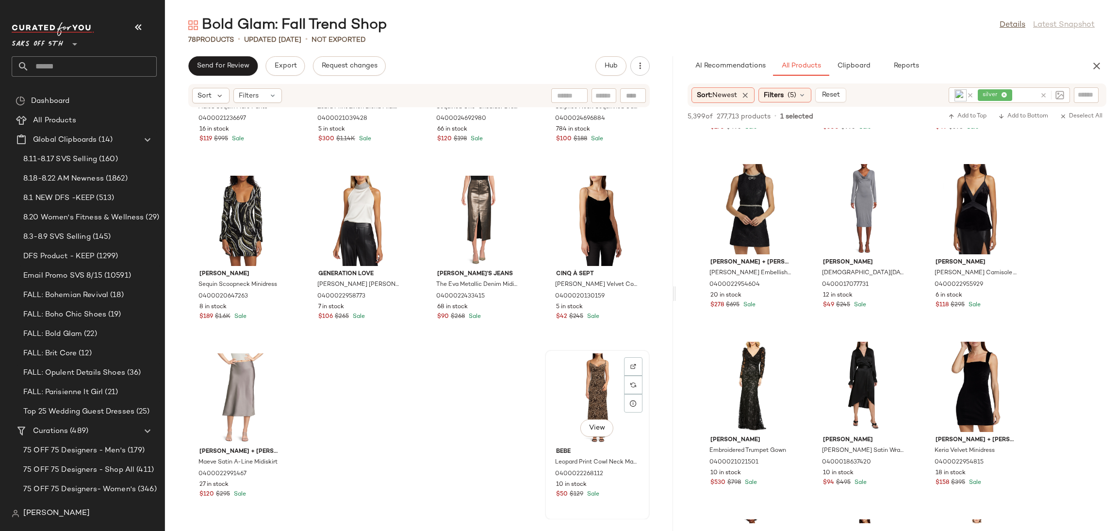
click at [593, 375] on div "View" at bounding box center [597, 398] width 98 height 90
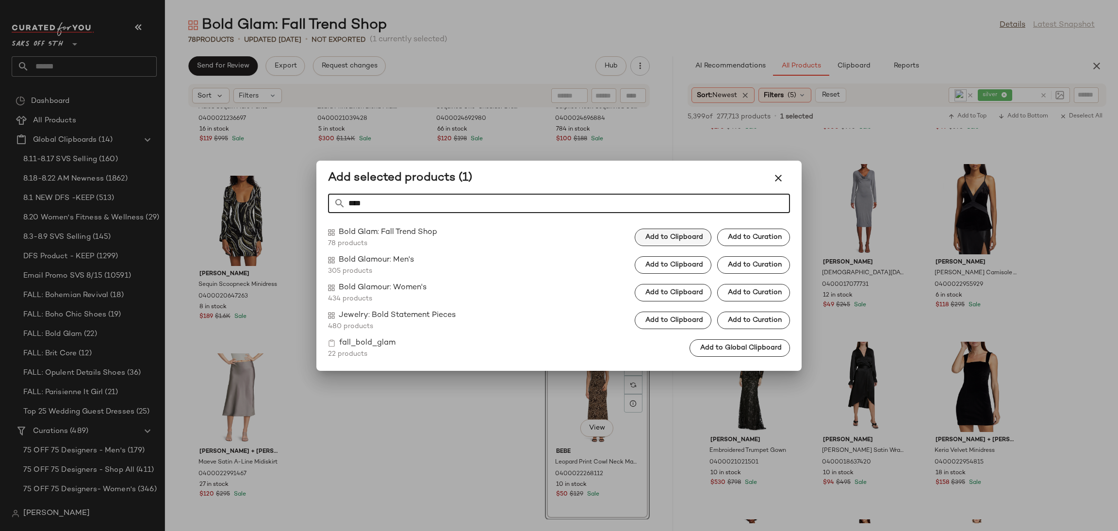
type input "****"
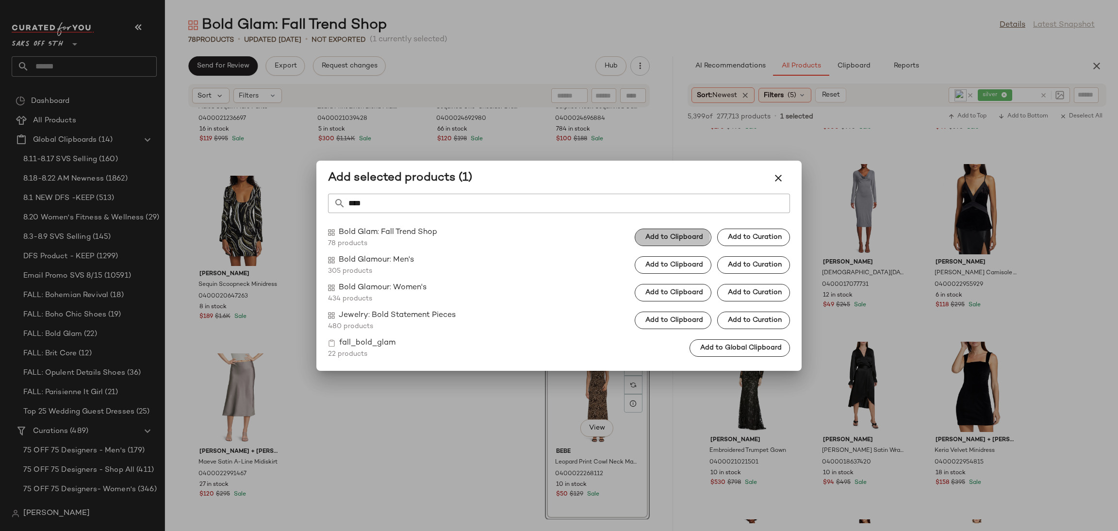
click at [659, 237] on span "Add to Clipboard" at bounding box center [674, 237] width 58 height 8
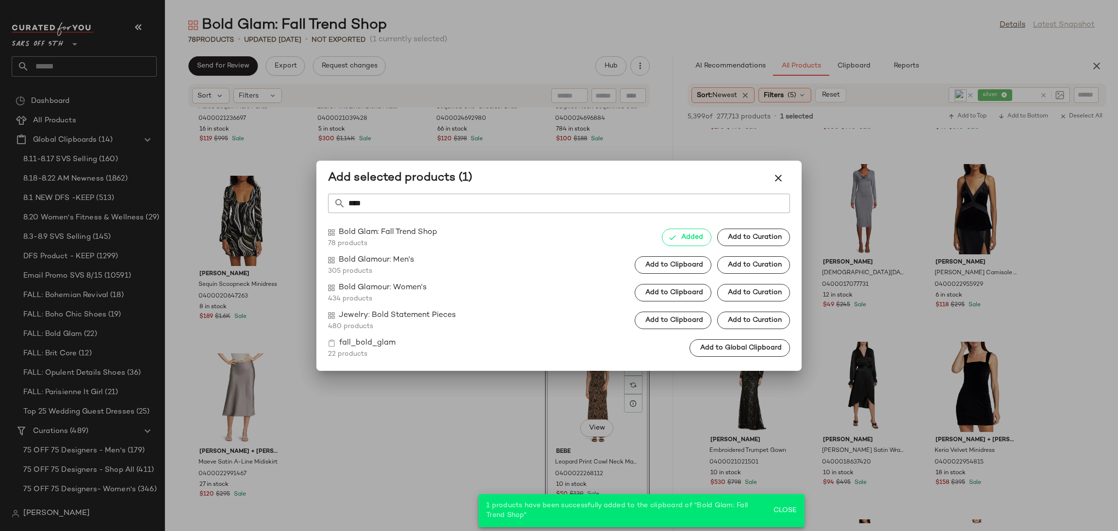
click at [512, 407] on div at bounding box center [559, 265] width 1118 height 531
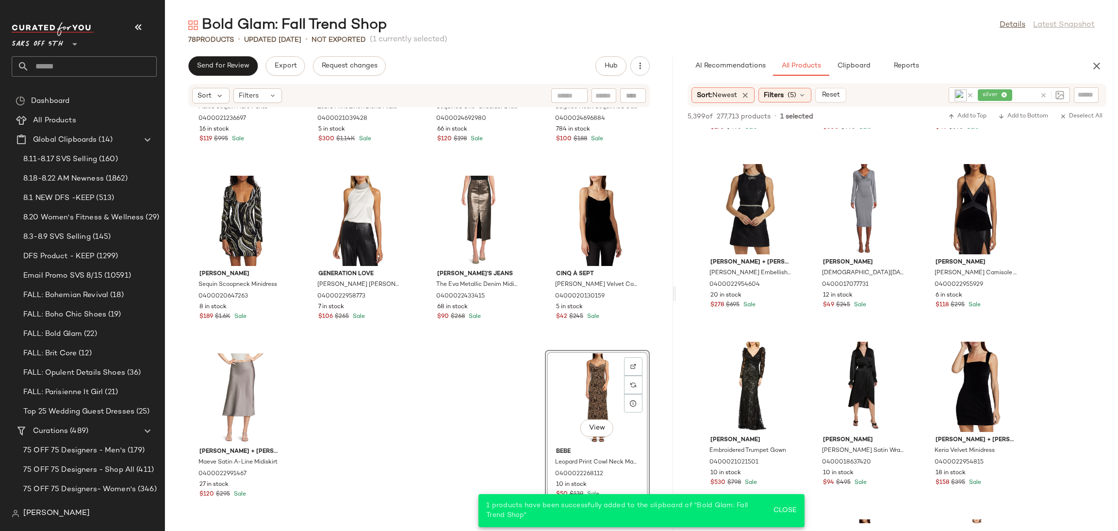
click at [558, 387] on div "View" at bounding box center [597, 398] width 98 height 90
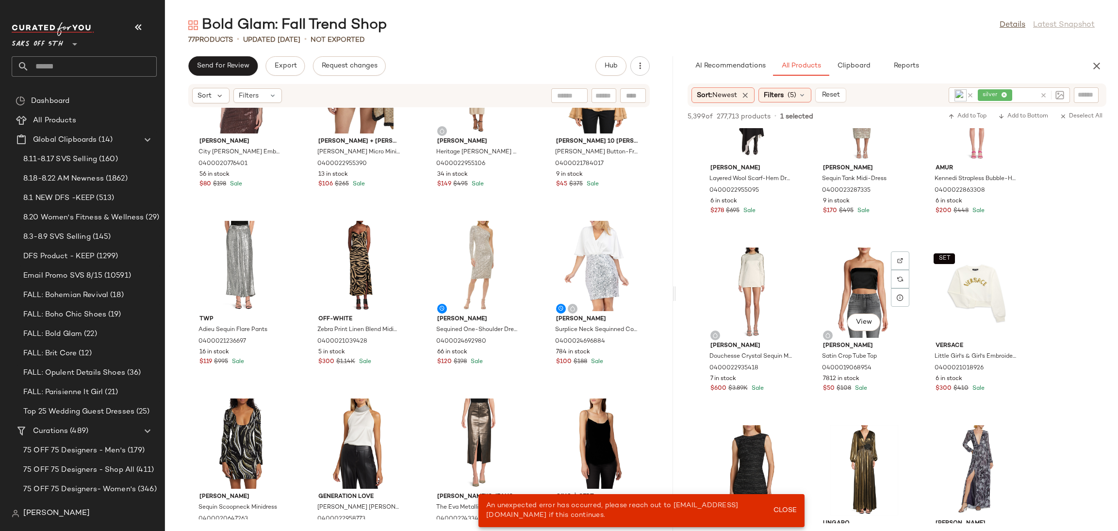
scroll to position [16526, 0]
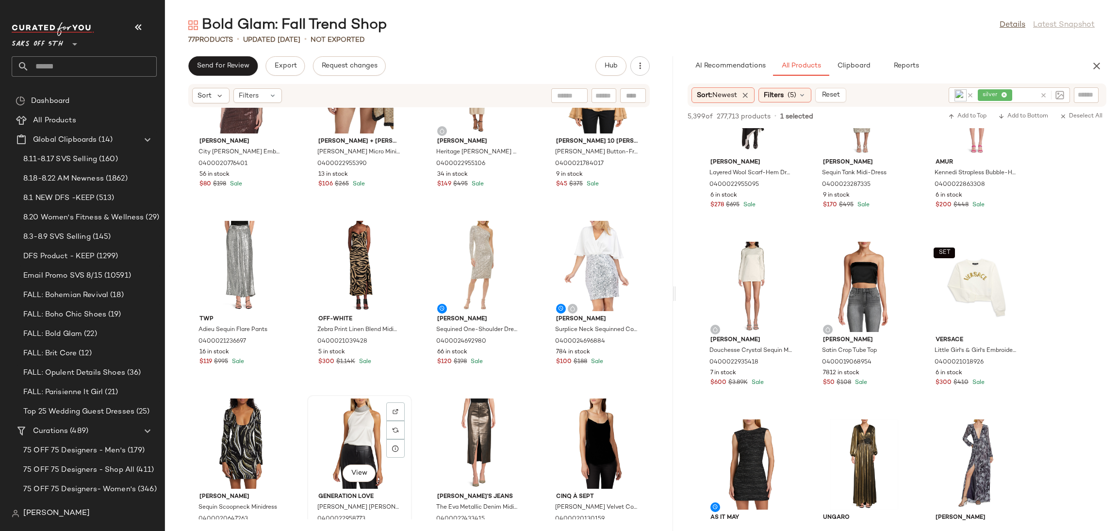
click at [340, 435] on div "View" at bounding box center [359, 443] width 98 height 90
click at [451, 438] on div "View" at bounding box center [478, 443] width 98 height 90
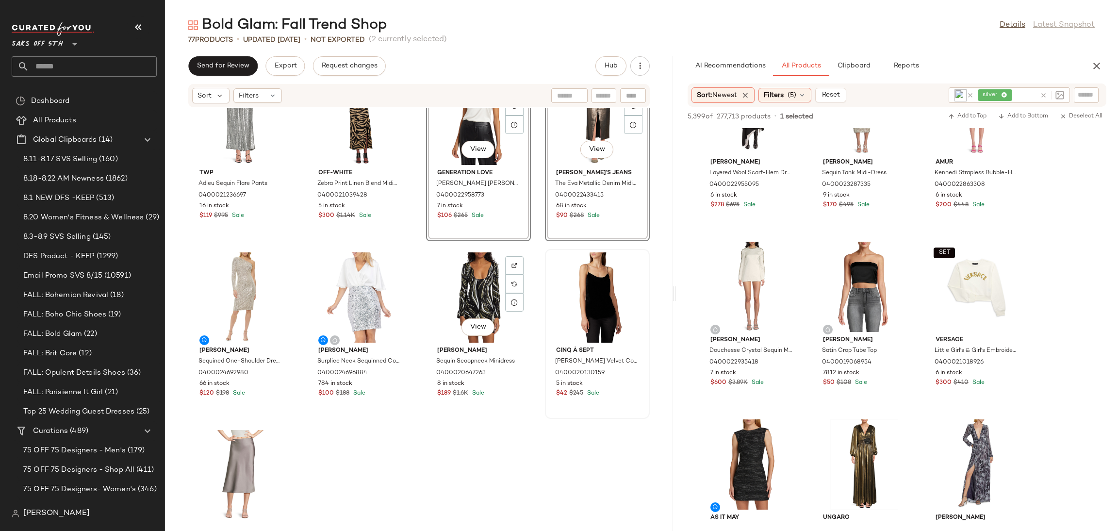
scroll to position [3067, 0]
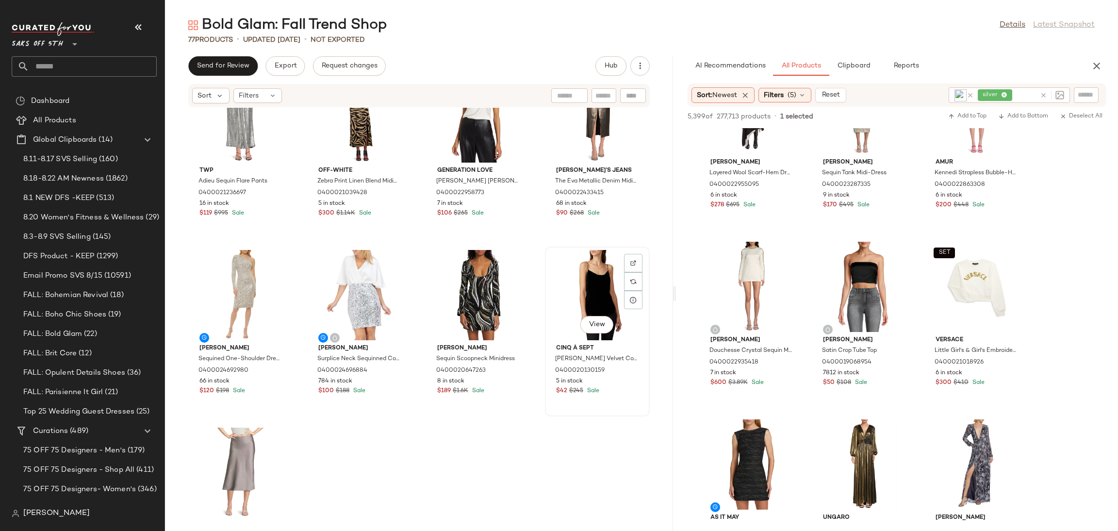
click at [572, 298] on div "View" at bounding box center [597, 295] width 98 height 90
click at [232, 467] on div "View" at bounding box center [241, 472] width 98 height 90
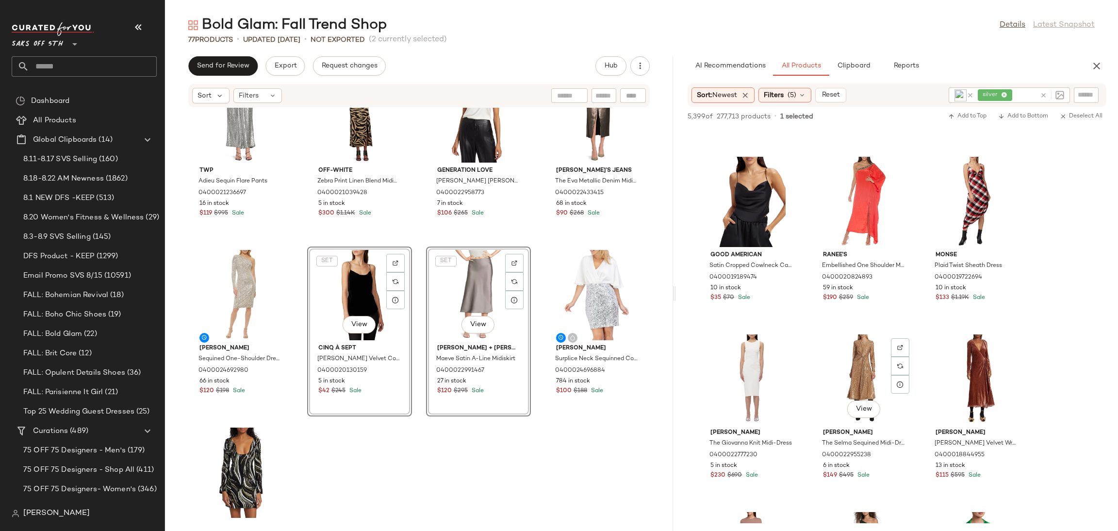
scroll to position [17355, 0]
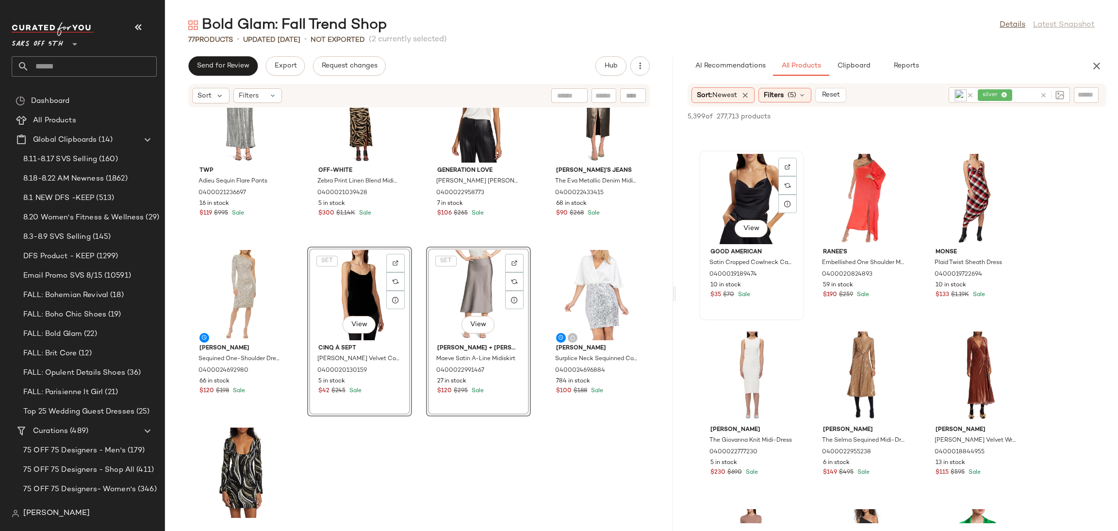
click at [752, 198] on div "View" at bounding box center [751, 199] width 98 height 90
click at [1026, 119] on span "Add to Bottom" at bounding box center [1023, 116] width 50 height 7
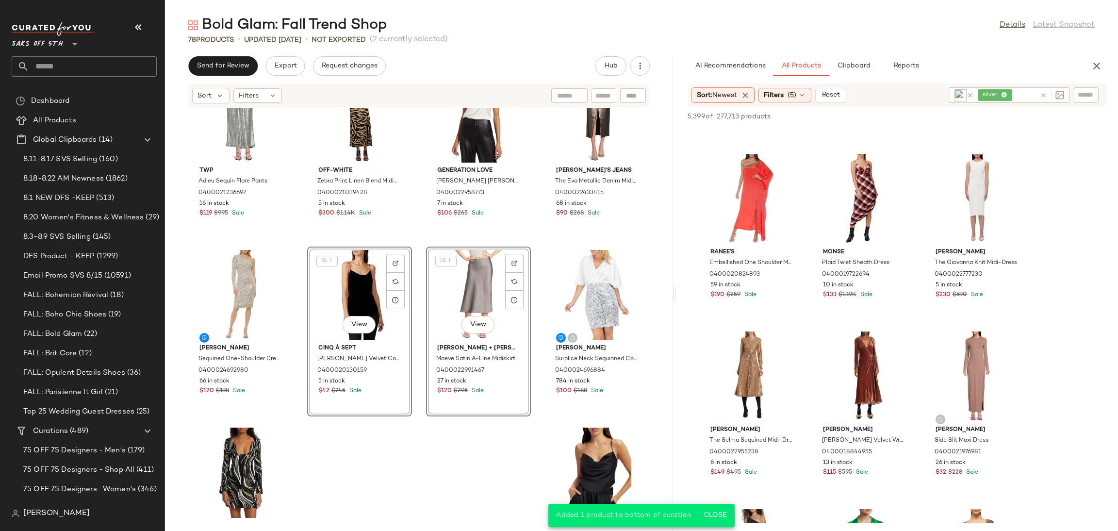
scroll to position [3141, 0]
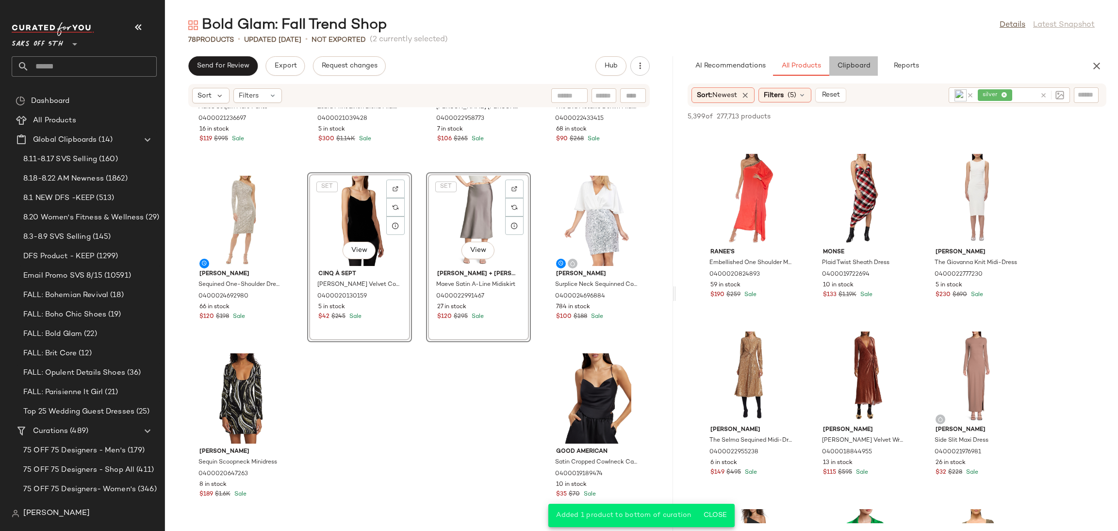
click at [856, 68] on span "Clipboard" at bounding box center [852, 66] width 33 height 8
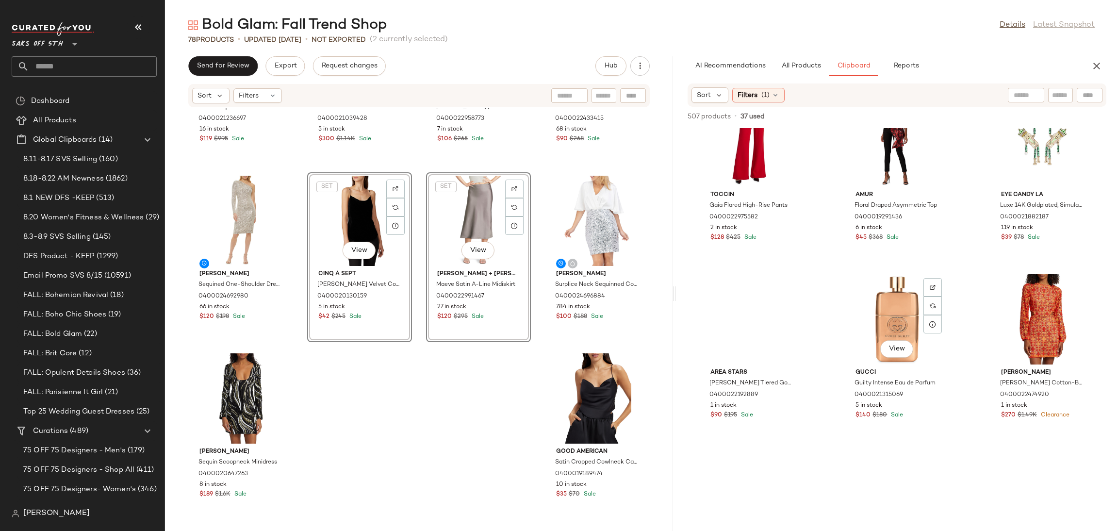
scroll to position [4143, 0]
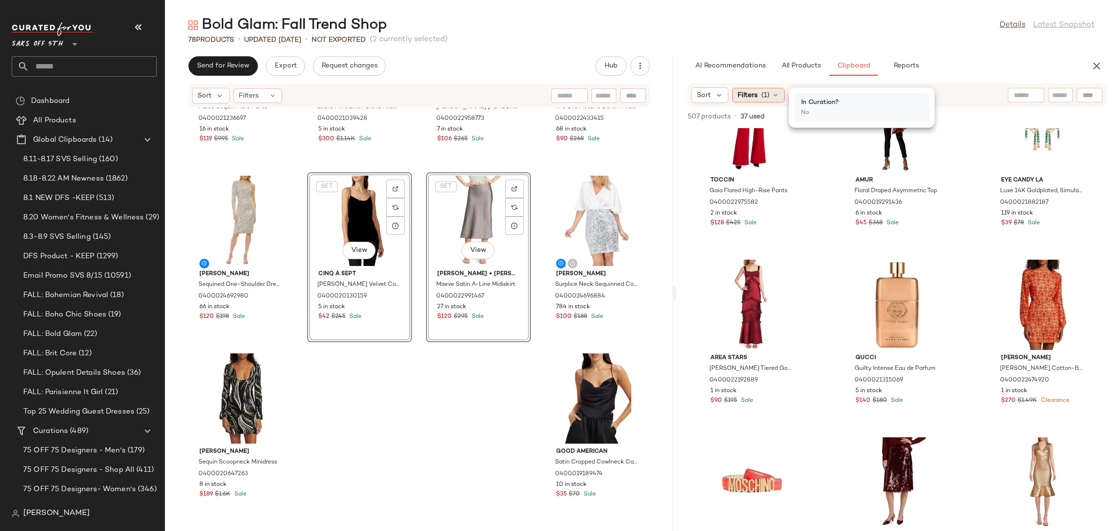
click at [772, 97] on icon at bounding box center [775, 95] width 8 height 8
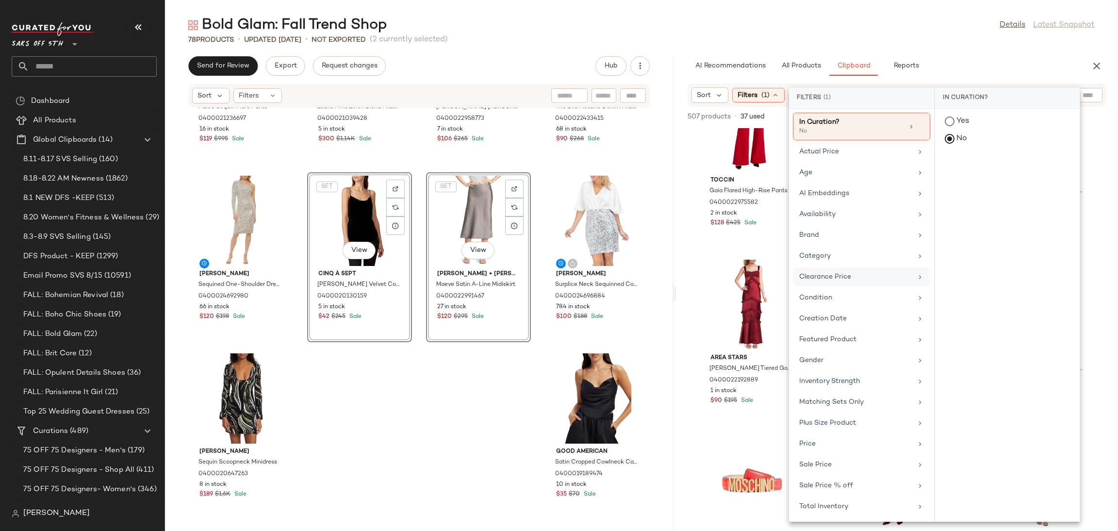
click at [847, 280] on div "Clearance Price" at bounding box center [855, 277] width 113 height 10
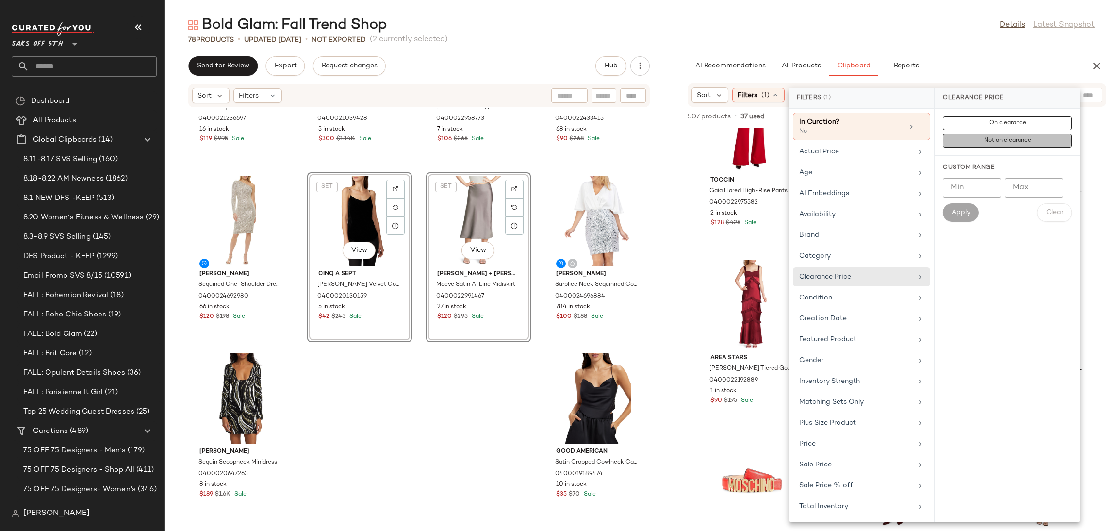
click at [1029, 141] on span "Not on clearance" at bounding box center [1007, 140] width 48 height 7
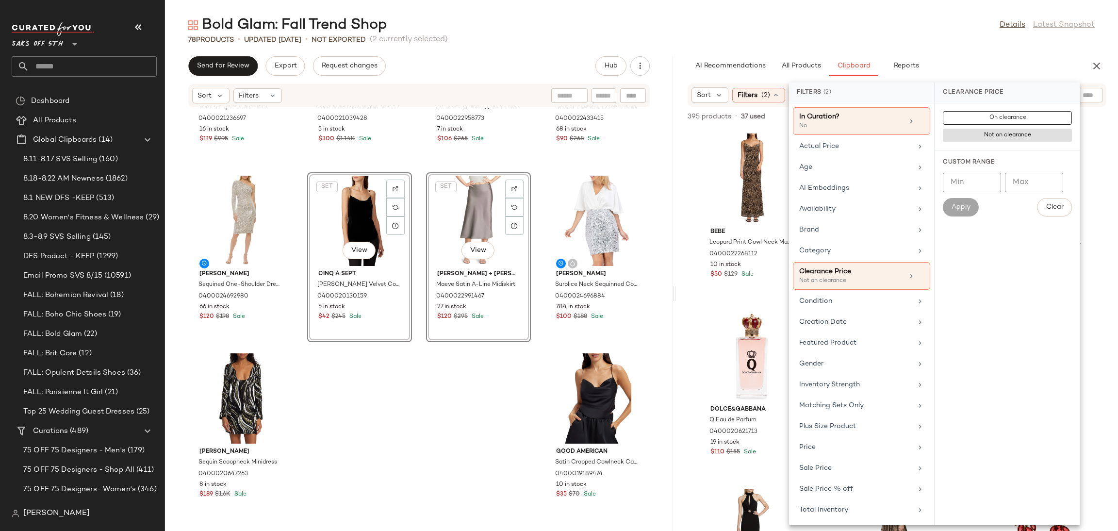
click at [976, 25] on div "Bold Glam: Fall Trend Shop Details Latest Snapshot" at bounding box center [641, 25] width 953 height 19
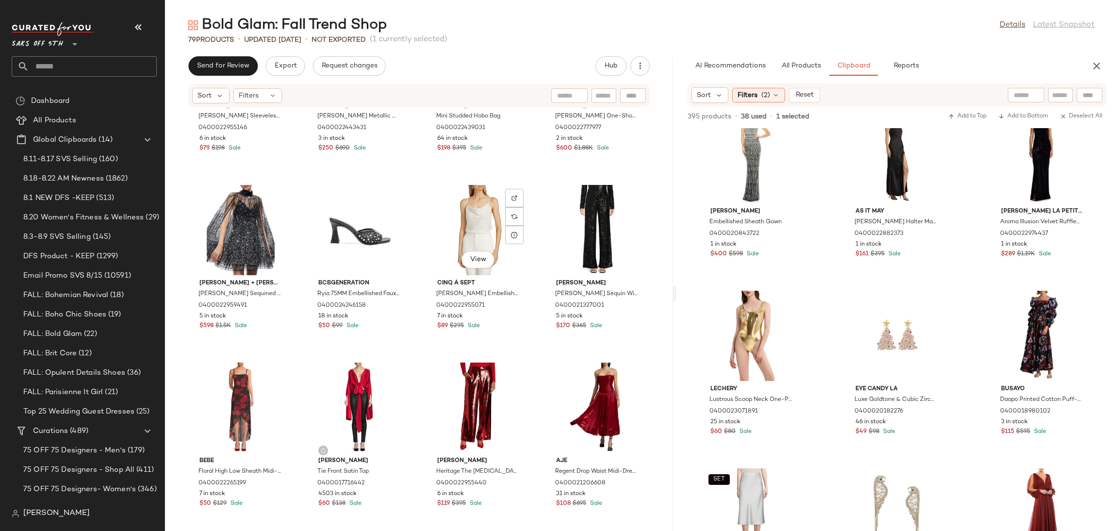
scroll to position [2066, 0]
click at [813, 59] on button "All Products" at bounding box center [801, 65] width 56 height 19
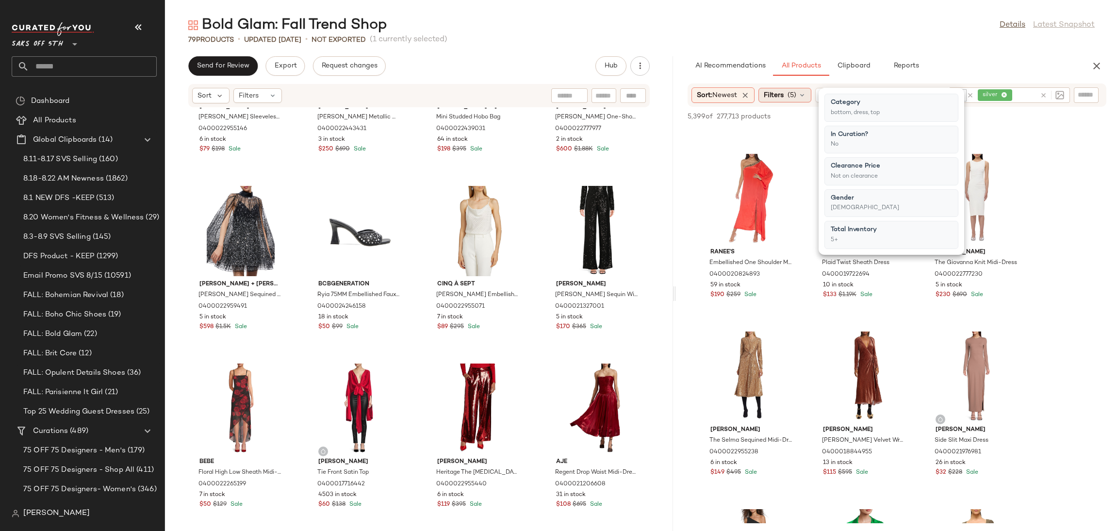
click at [779, 91] on span "Filters" at bounding box center [774, 95] width 20 height 10
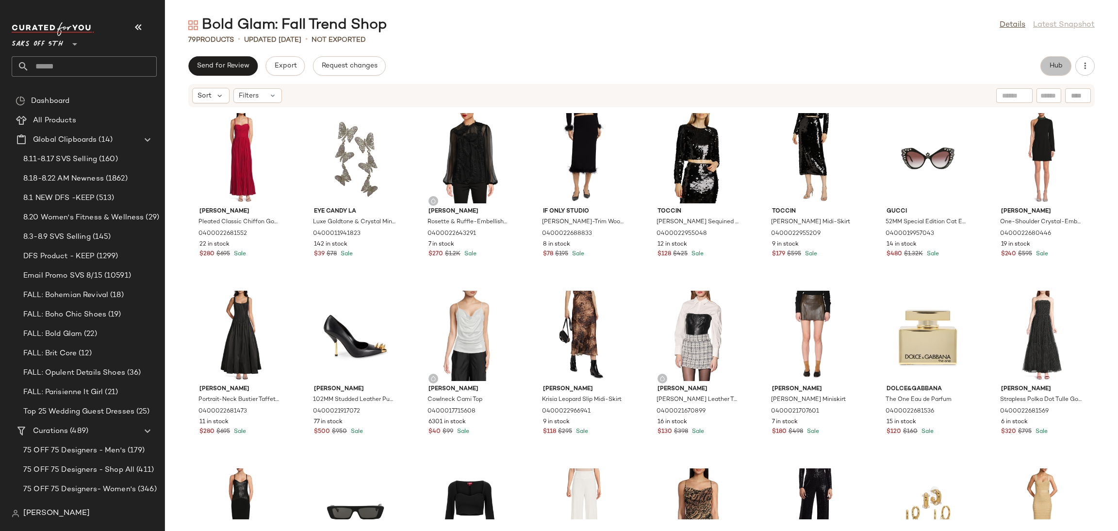
click at [1063, 61] on button "Hub" at bounding box center [1055, 65] width 31 height 19
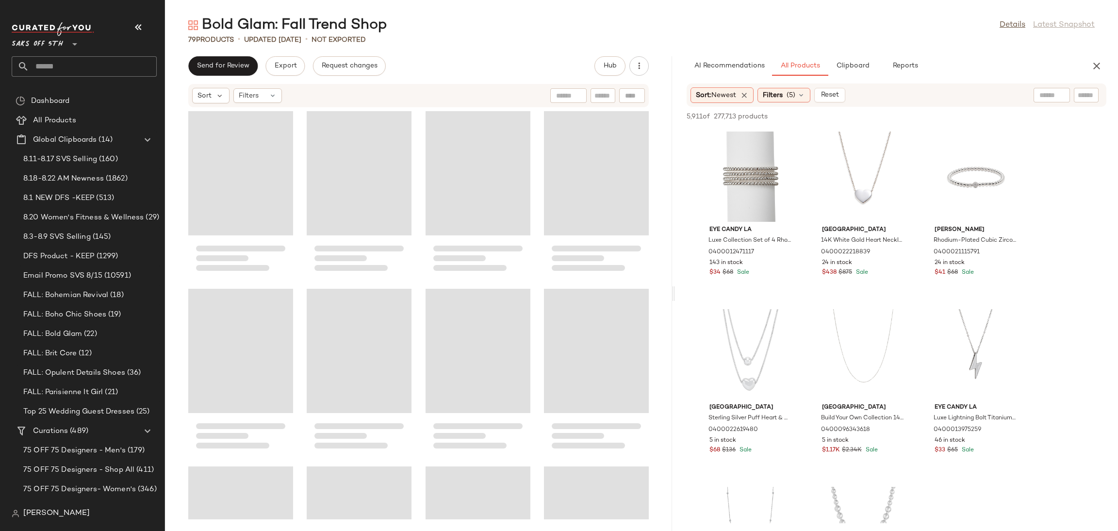
drag, startPoint x: 641, startPoint y: 292, endPoint x: 688, endPoint y: 286, distance: 47.9
click at [688, 286] on div "Bold Glam: Fall Trend Shop Details Latest Snapshot 79 Products • updated [DATE]…" at bounding box center [641, 273] width 953 height 515
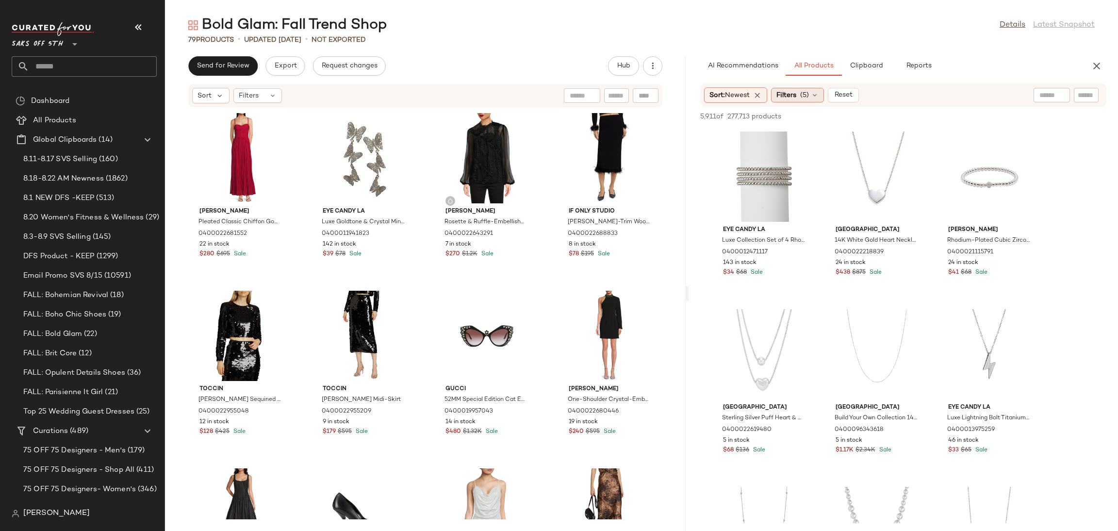
click at [802, 100] on div "Filters (5)" at bounding box center [797, 95] width 53 height 15
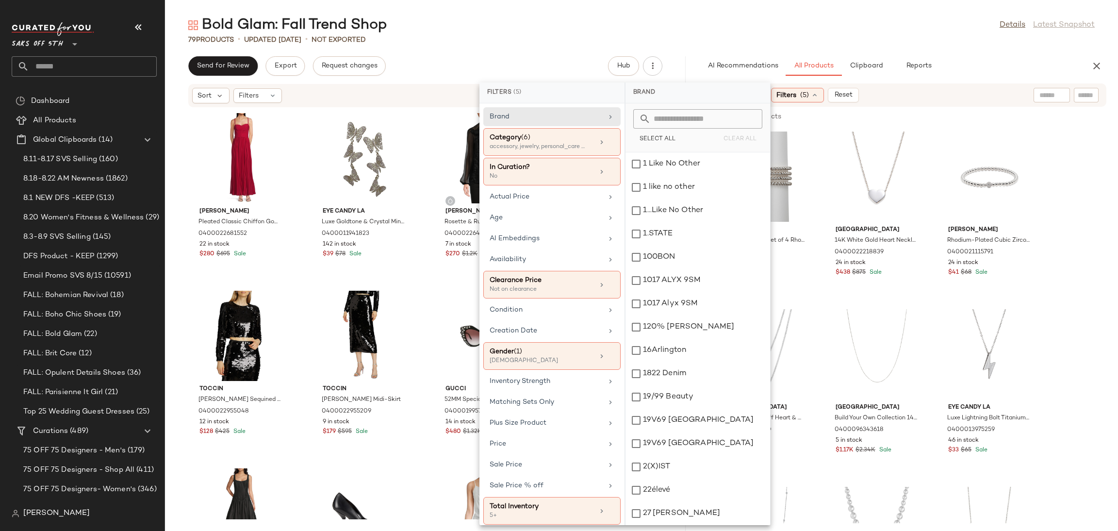
click at [1046, 91] on input "text" at bounding box center [1051, 95] width 25 height 10
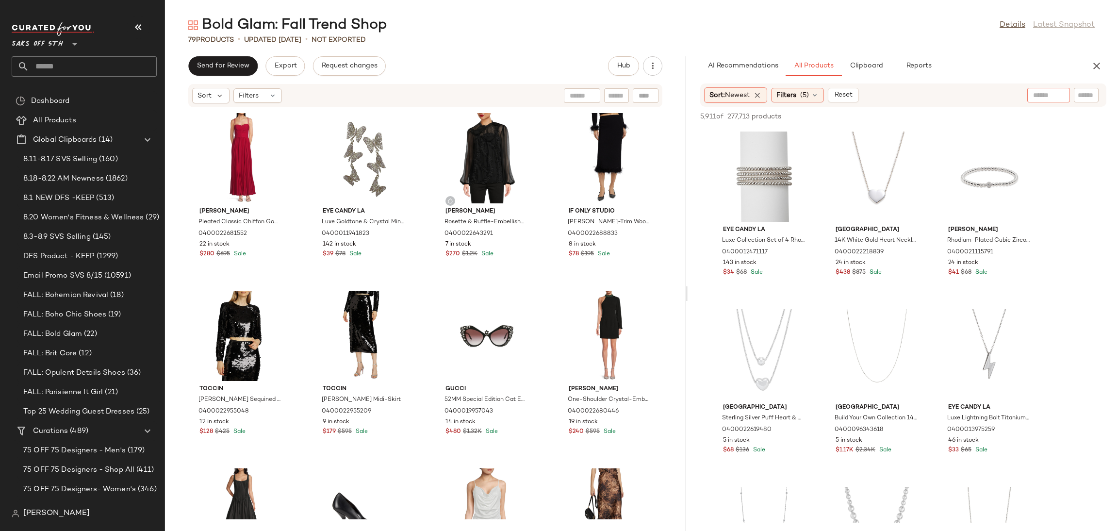
click at [1049, 97] on input "text" at bounding box center [1048, 95] width 31 height 10
click at [1039, 90] on input "text" at bounding box center [1048, 95] width 31 height 10
click at [1085, 90] on input "Filter" at bounding box center [1053, 95] width 82 height 10
click at [994, 95] on input "text" at bounding box center [1009, 95] width 84 height 10
click at [1055, 97] on img at bounding box center [1059, 95] width 9 height 9
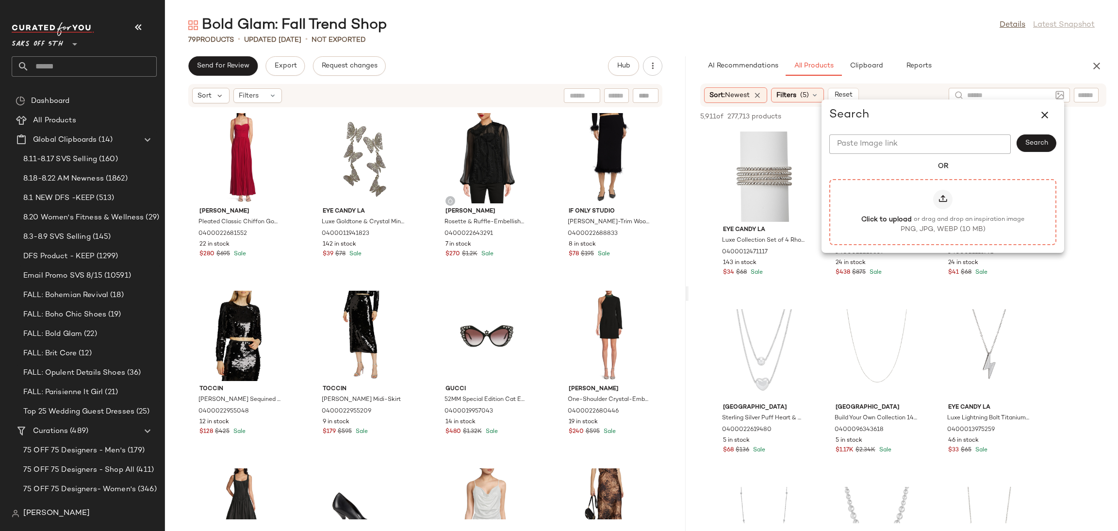
click at [948, 196] on div at bounding box center [942, 199] width 19 height 19
click at [943, 212] on input "Click to upload or drag and drop an inspiration image PNG, JPG, WEBP (10 MB)" at bounding box center [943, 212] width 0 height 0
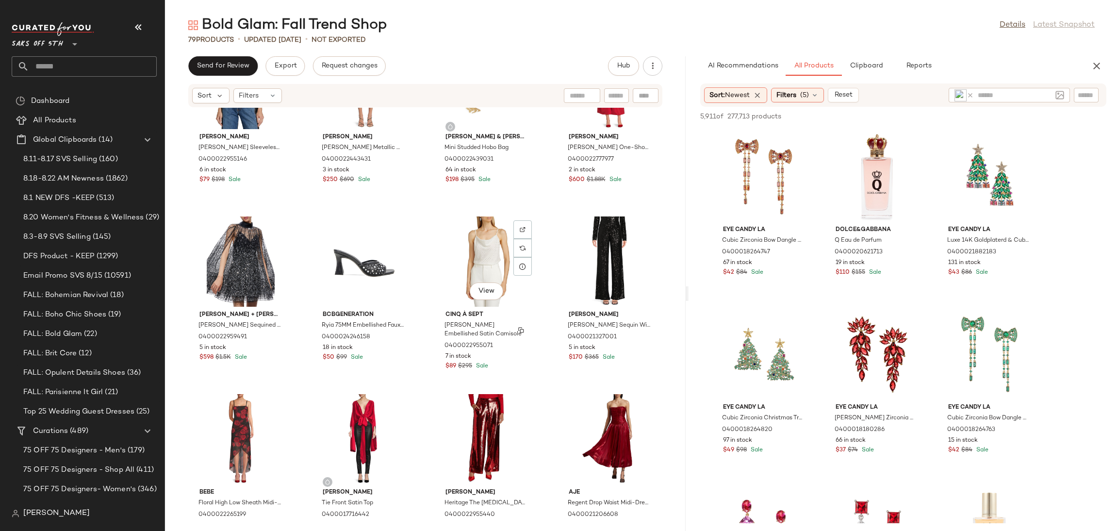
scroll to position [2034, 0]
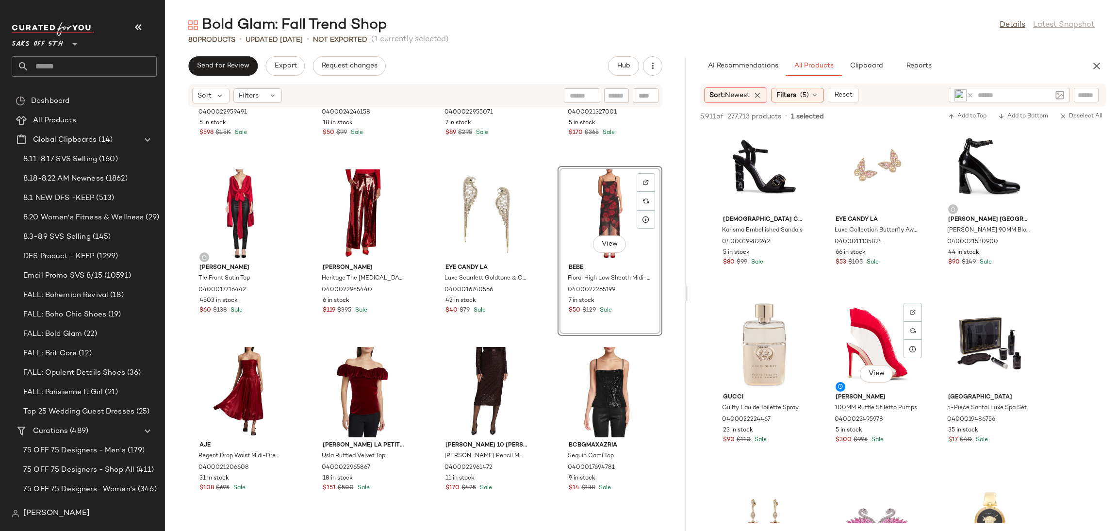
scroll to position [3562, 0]
click at [764, 161] on div "View" at bounding box center [764, 166] width 98 height 90
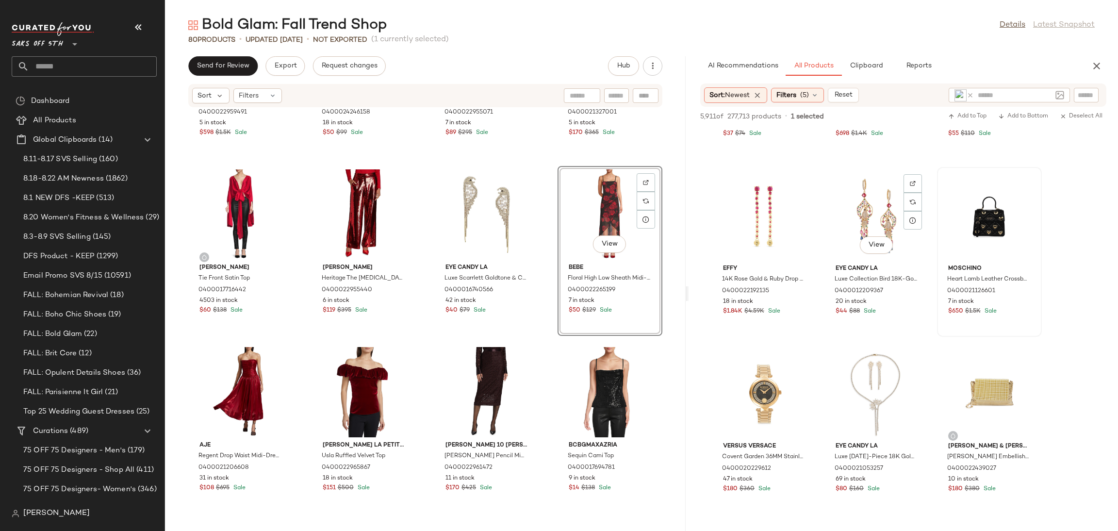
scroll to position [6175, 0]
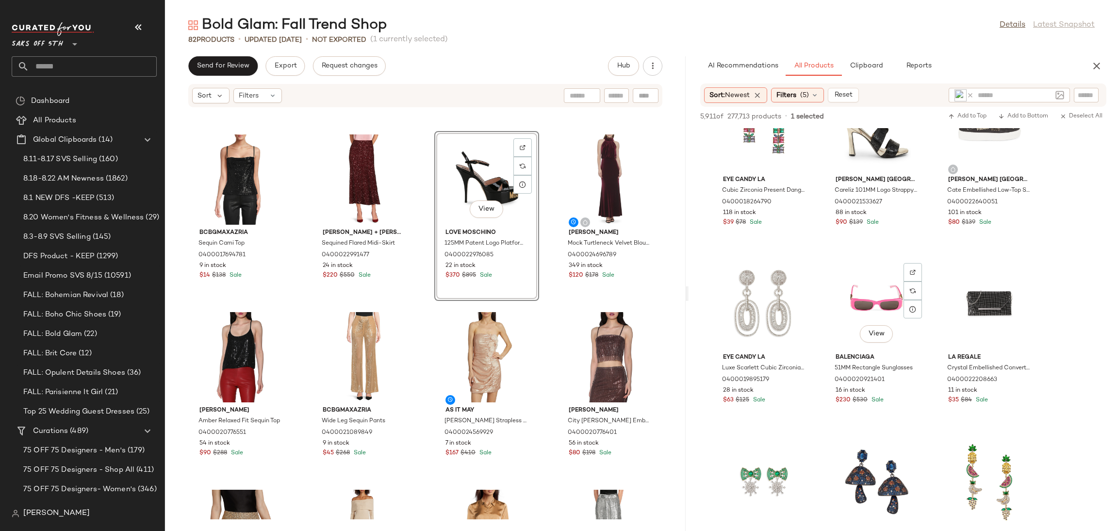
scroll to position [8931, 0]
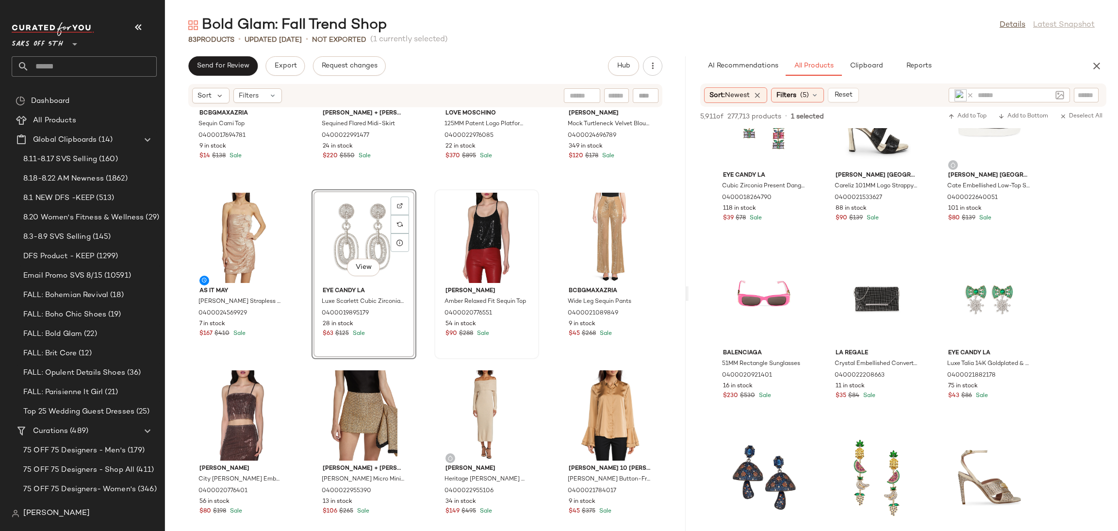
scroll to position [2787, 0]
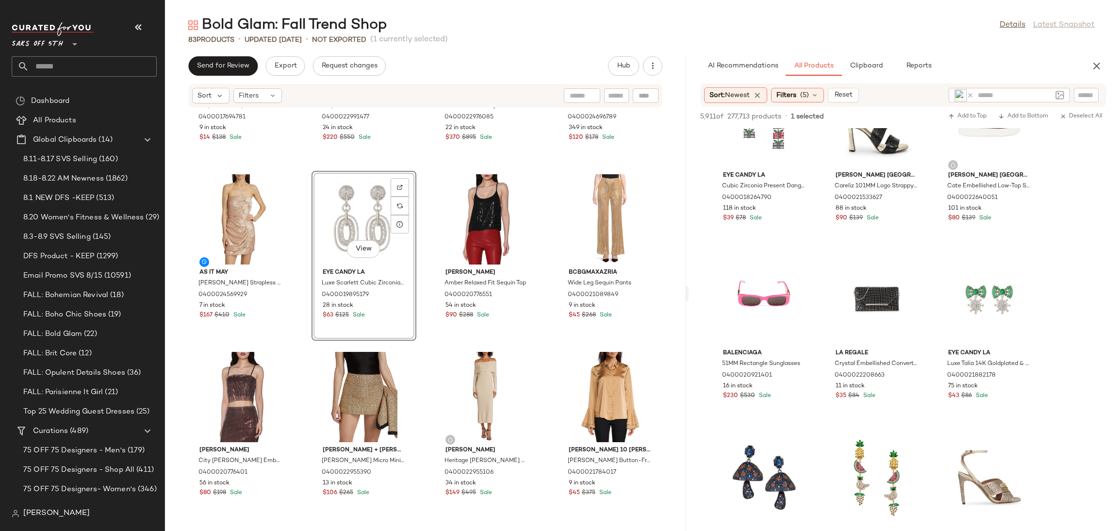
click at [359, 219] on div "View" at bounding box center [364, 219] width 98 height 90
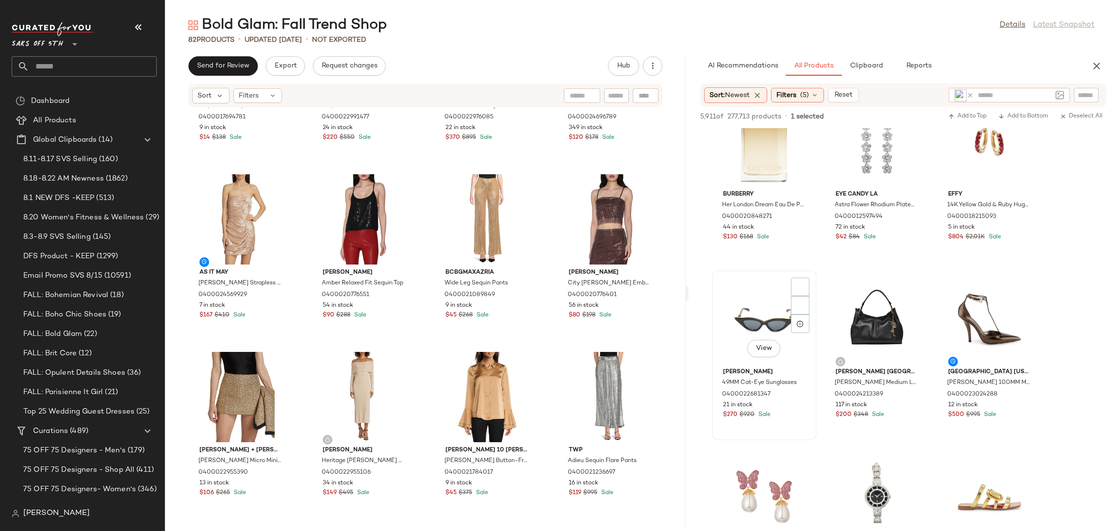
scroll to position [11129, 0]
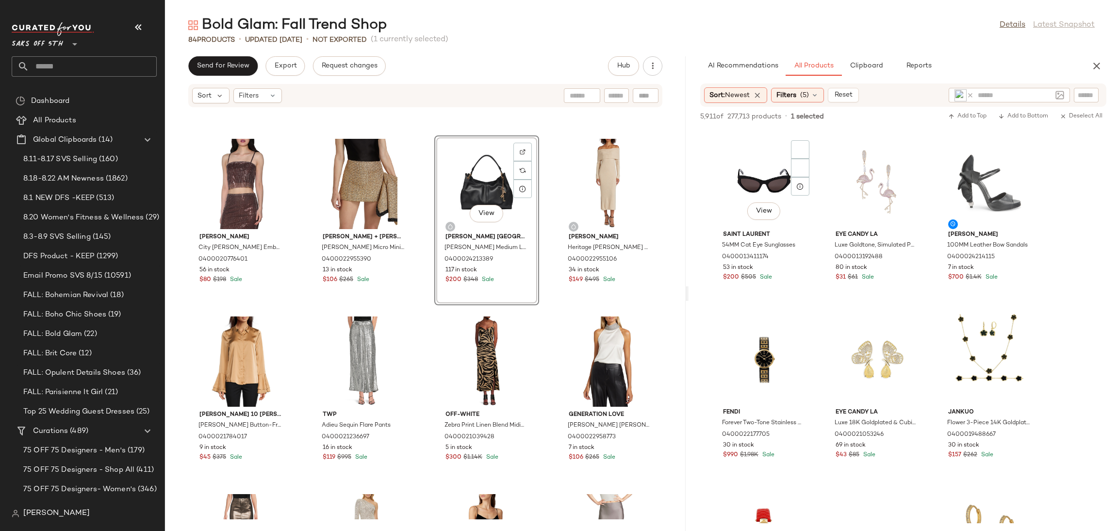
scroll to position [16075, 0]
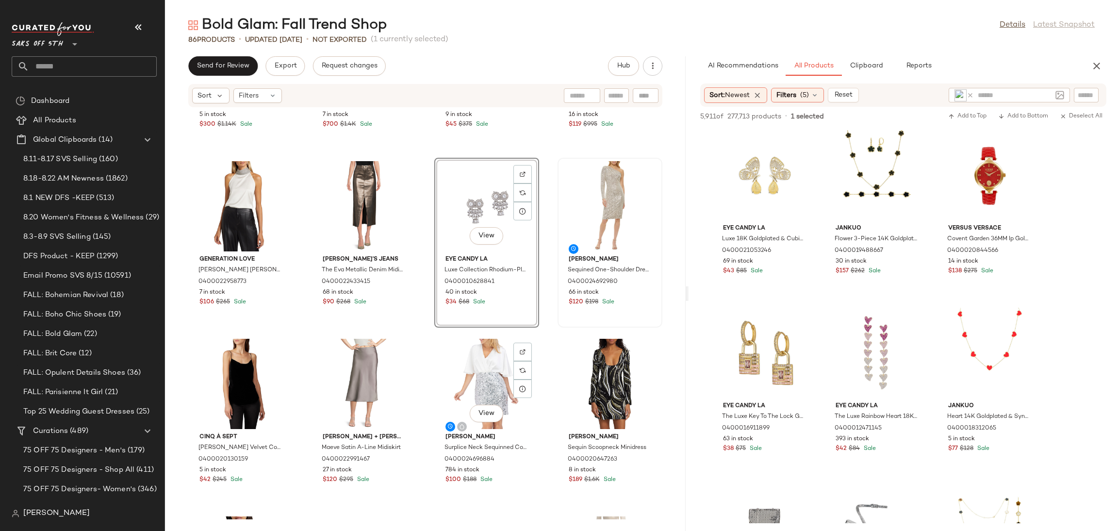
scroll to position [3334, 0]
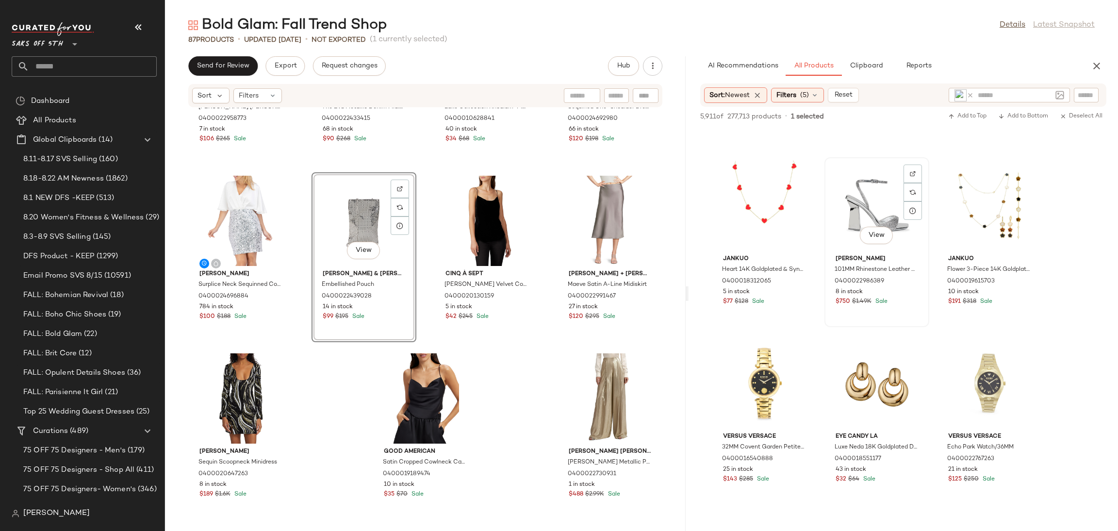
scroll to position [16608, 0]
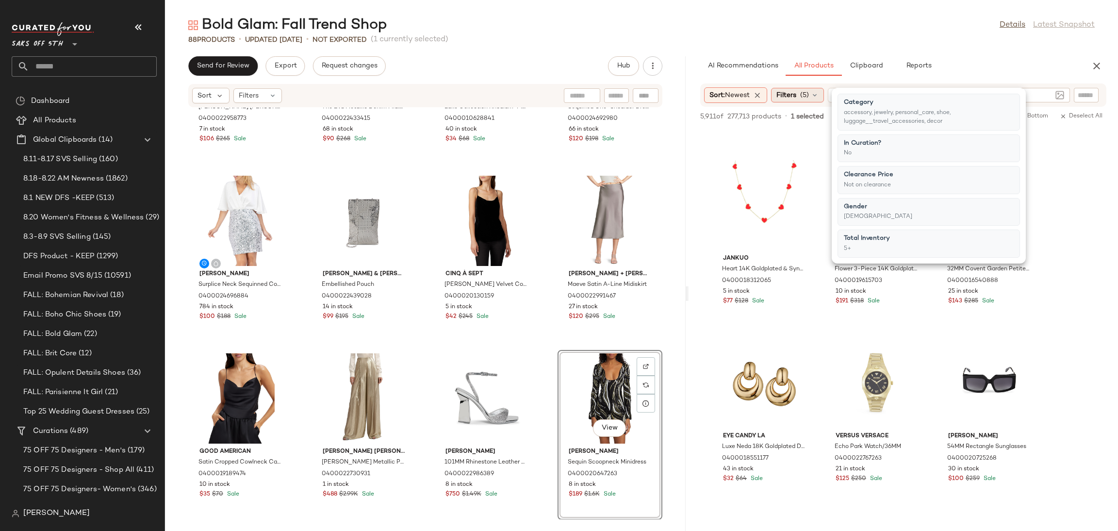
click at [808, 100] on div "Filters (5)" at bounding box center [797, 95] width 53 height 15
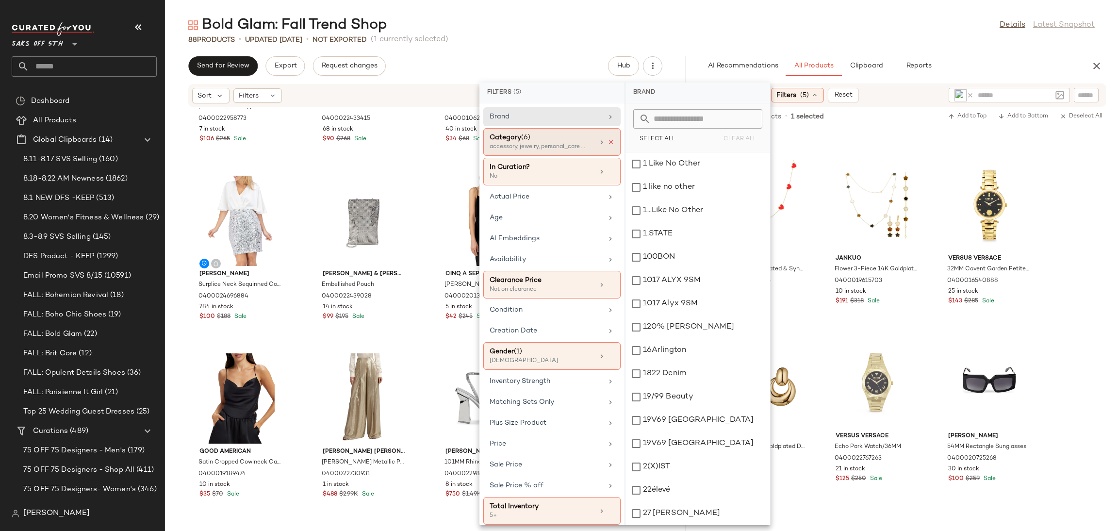
click at [607, 143] on icon at bounding box center [610, 142] width 7 height 7
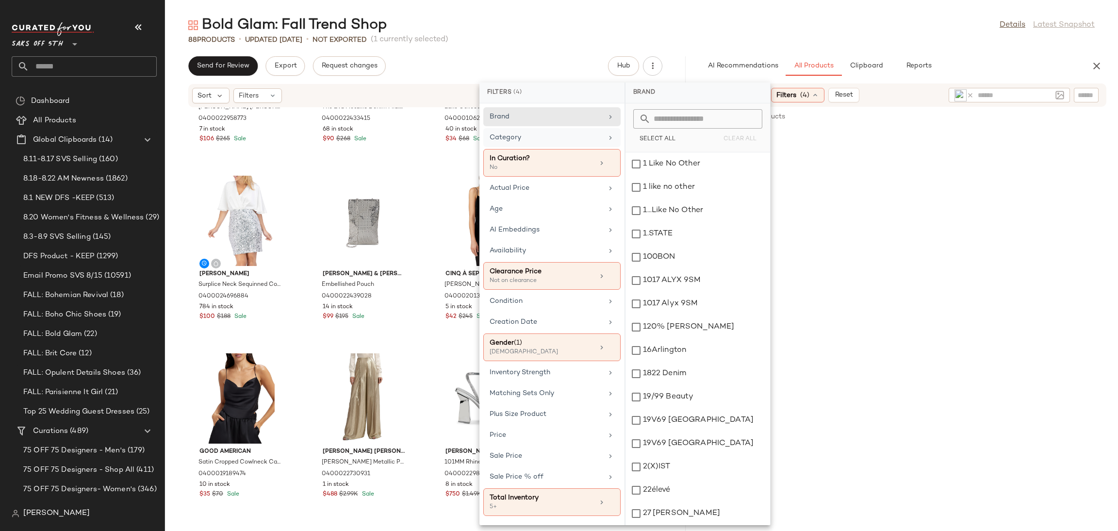
click at [794, 26] on div "Bold Glam: Fall Trend Shop Details Latest Snapshot" at bounding box center [641, 25] width 953 height 19
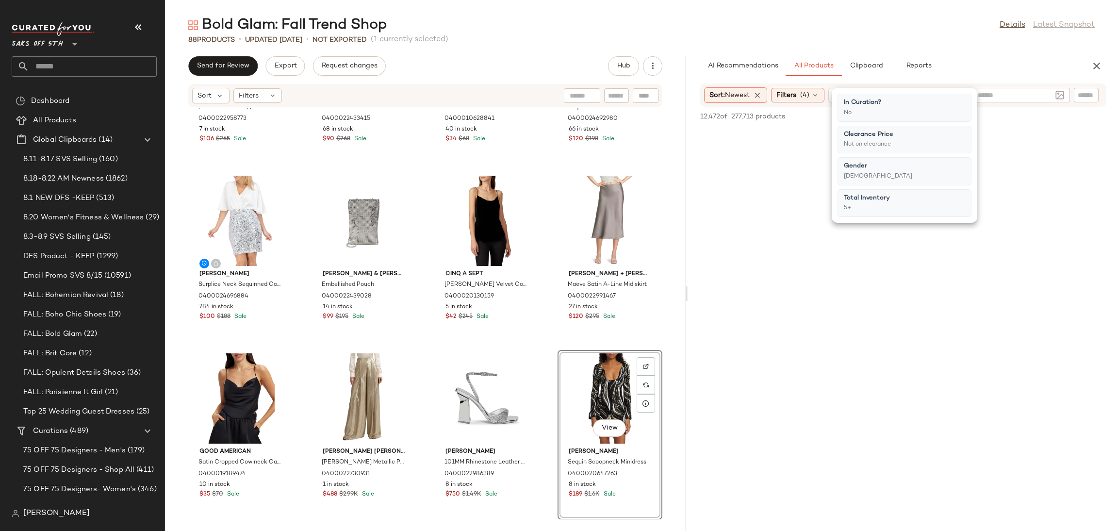
click at [794, 26] on div "Bold Glam: Fall Trend Shop Details Latest Snapshot" at bounding box center [641, 25] width 953 height 19
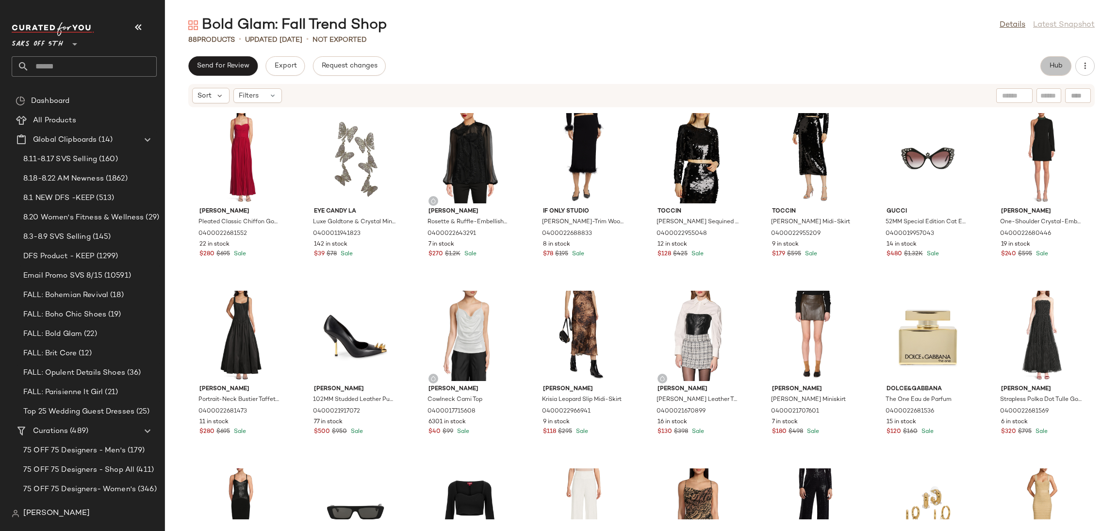
click at [1051, 69] on span "Hub" at bounding box center [1056, 66] width 14 height 8
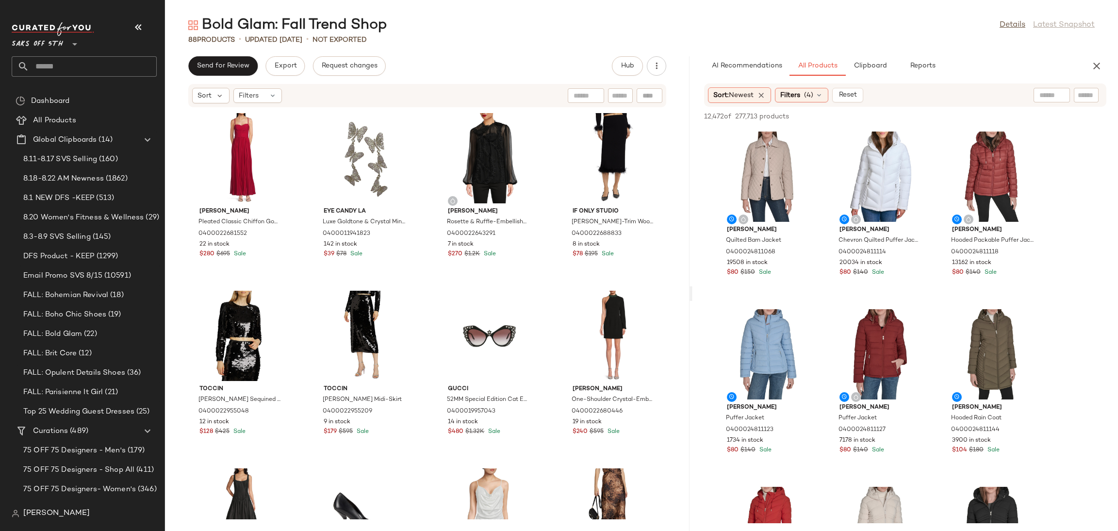
drag, startPoint x: 639, startPoint y: 291, endPoint x: 691, endPoint y: 282, distance: 52.2
click at [691, 282] on div "Bold Glam: Fall Trend Shop Details Latest Snapshot 88 Products • updated [DATE]…" at bounding box center [641, 273] width 953 height 515
click at [1038, 98] on div at bounding box center [1008, 95] width 121 height 15
click at [1057, 96] on img at bounding box center [1059, 95] width 9 height 9
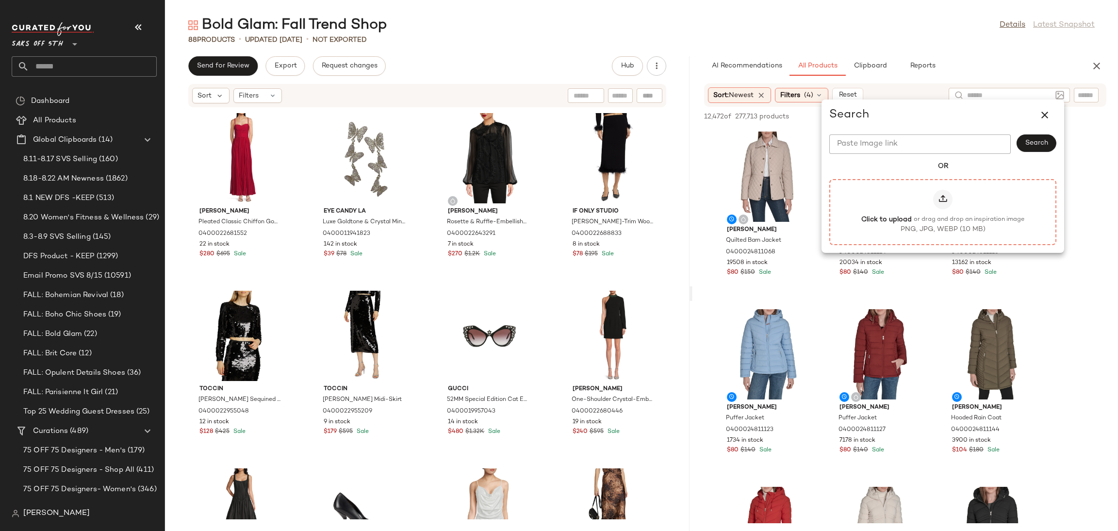
click at [944, 195] on icon at bounding box center [943, 200] width 10 height 10
click at [943, 212] on input "Click to upload or drag and drop an inspiration image PNG, JPG, WEBP (10 MB)" at bounding box center [943, 212] width 0 height 0
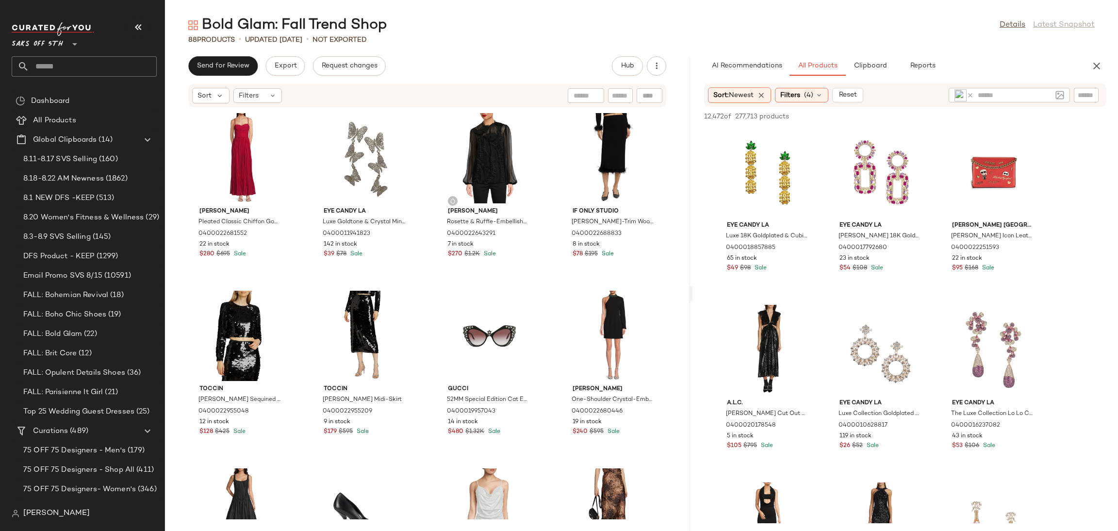
scroll to position [2674, 0]
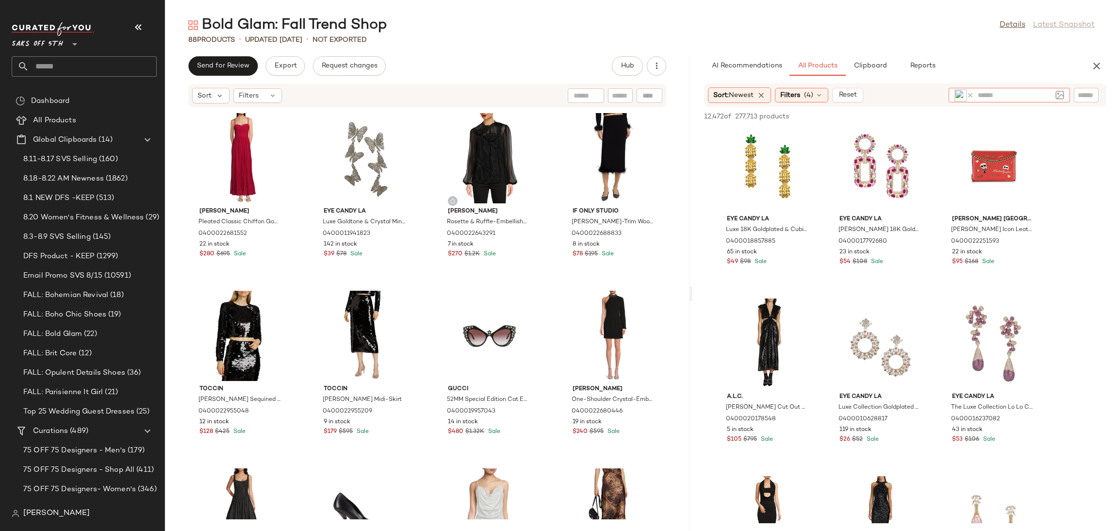
click at [967, 93] on icon at bounding box center [969, 95] width 7 height 7
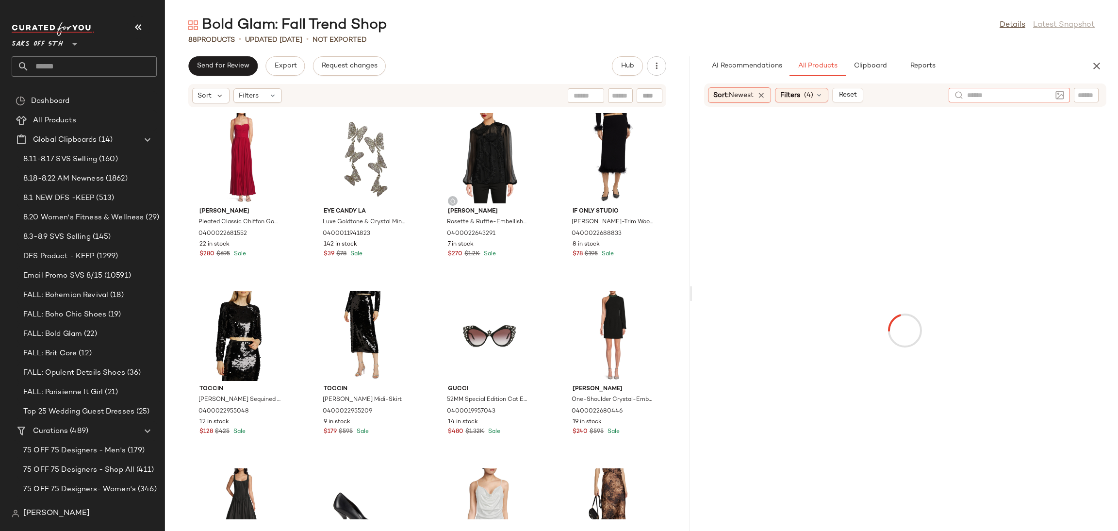
click at [1061, 95] on img at bounding box center [1059, 95] width 9 height 9
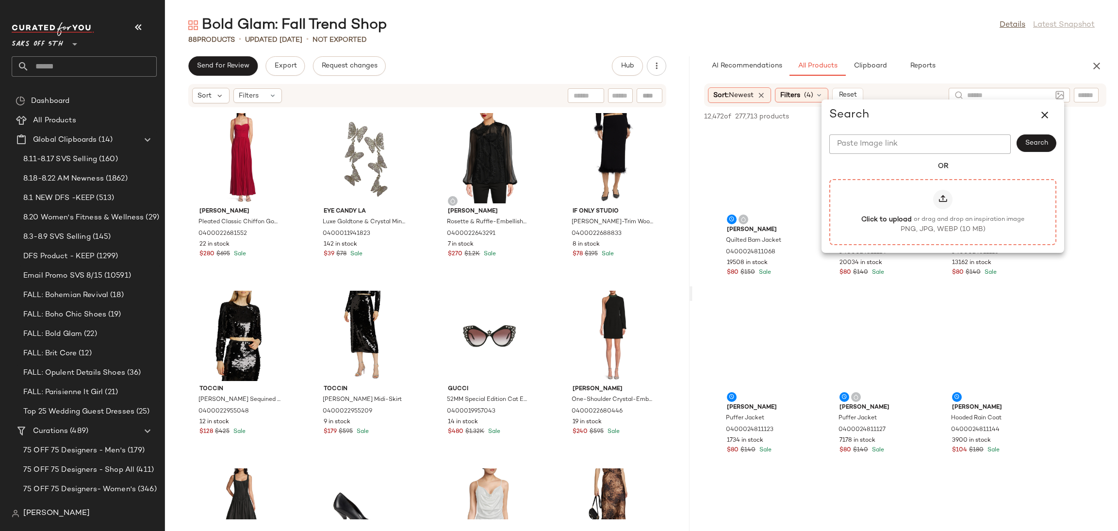
click at [939, 200] on icon at bounding box center [943, 200] width 10 height 10
click at [943, 212] on input "Click to upload or drag and drop an inspiration image PNG, JPG, WEBP (10 MB)" at bounding box center [943, 212] width 0 height 0
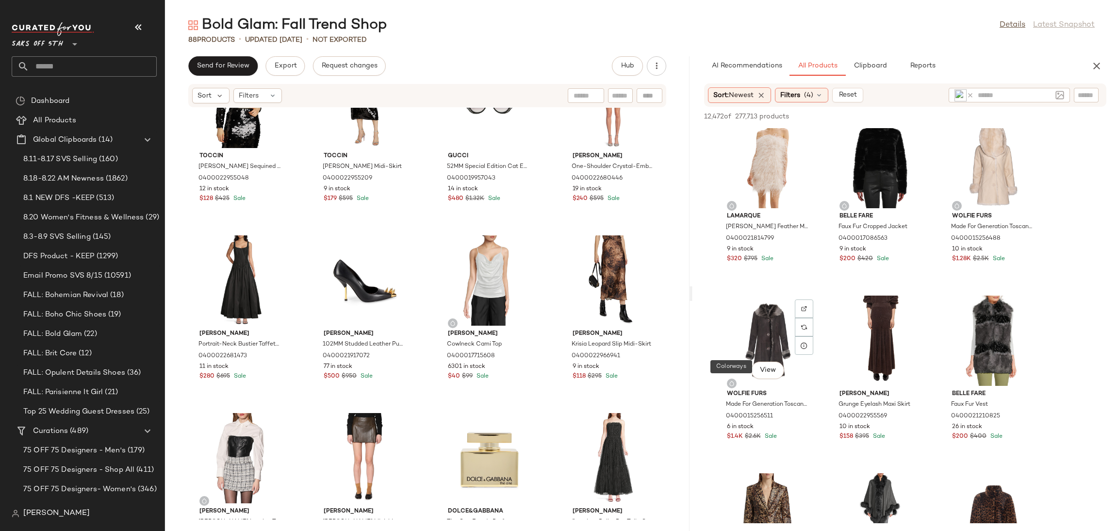
scroll to position [369, 0]
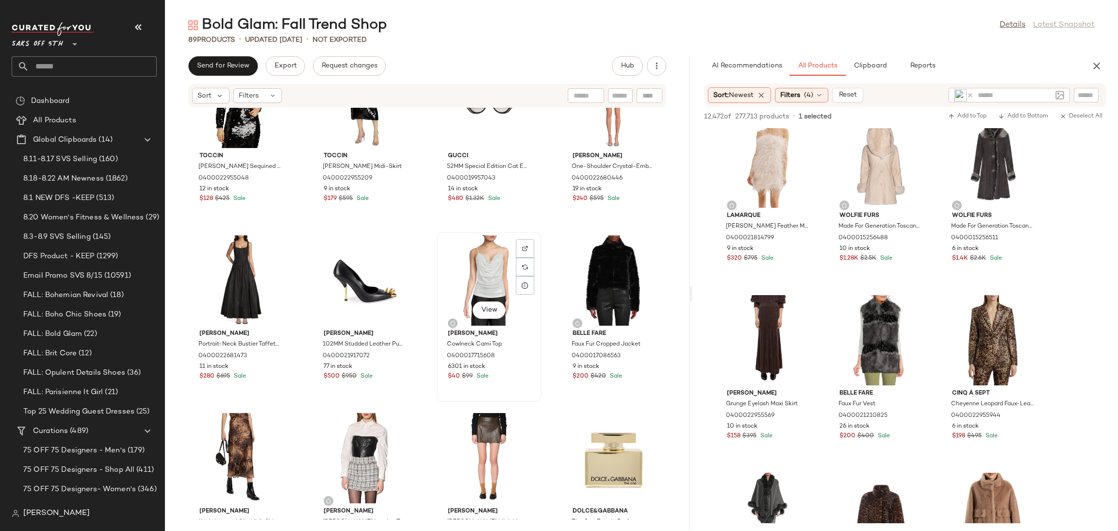
click at [469, 260] on div "View" at bounding box center [489, 280] width 98 height 90
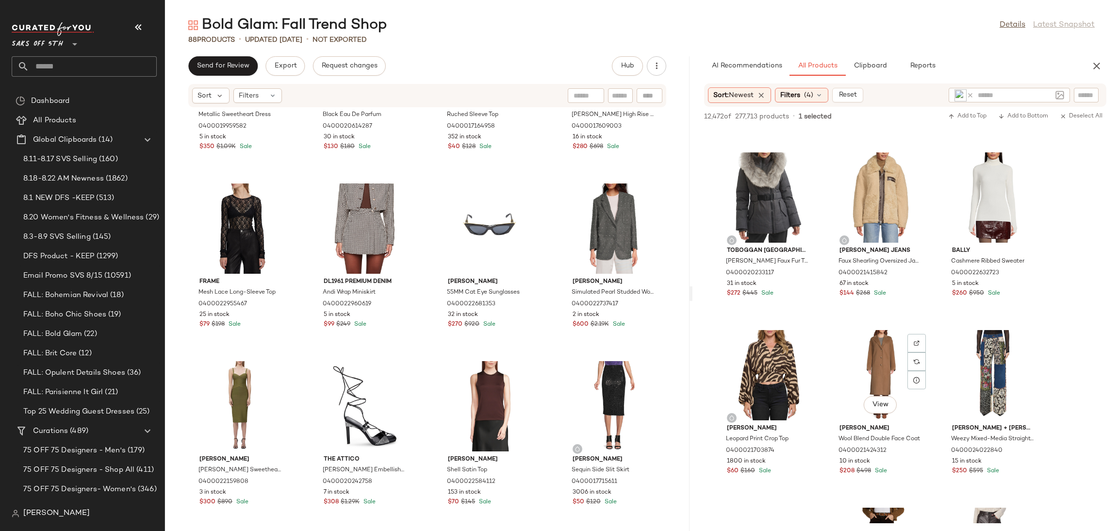
scroll to position [5130, 0]
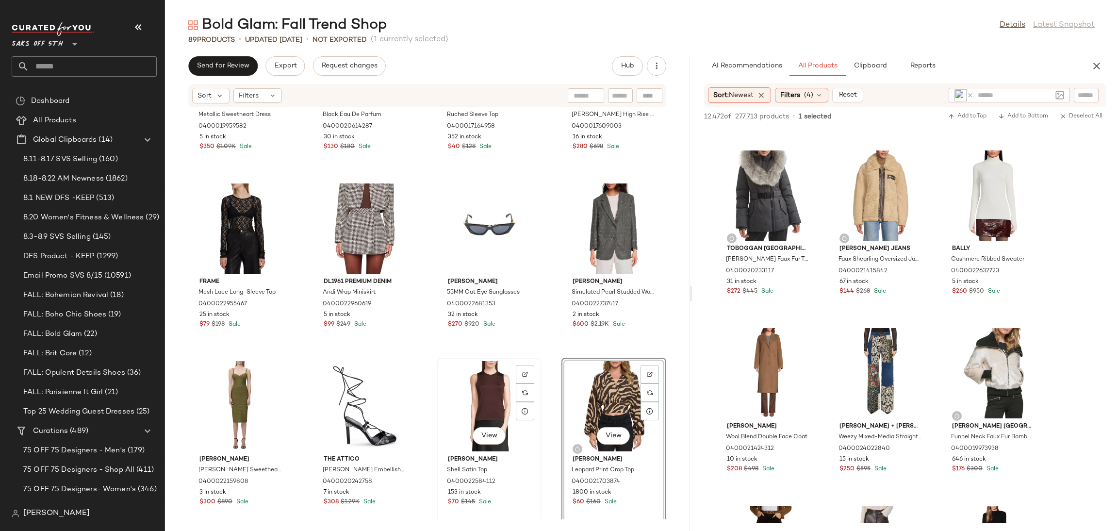
click at [482, 385] on div "View" at bounding box center [489, 406] width 98 height 90
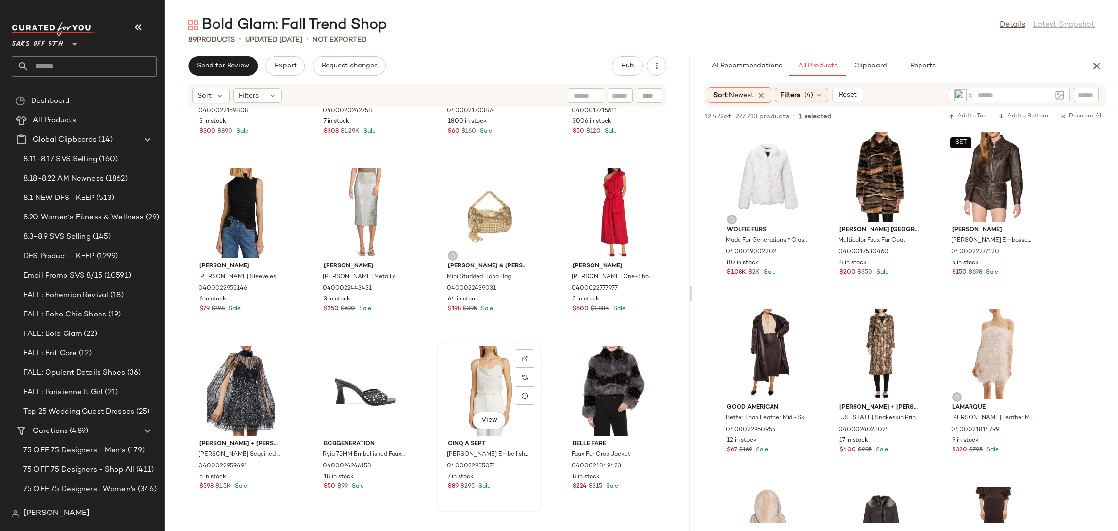
click at [472, 365] on div "View" at bounding box center [489, 390] width 98 height 90
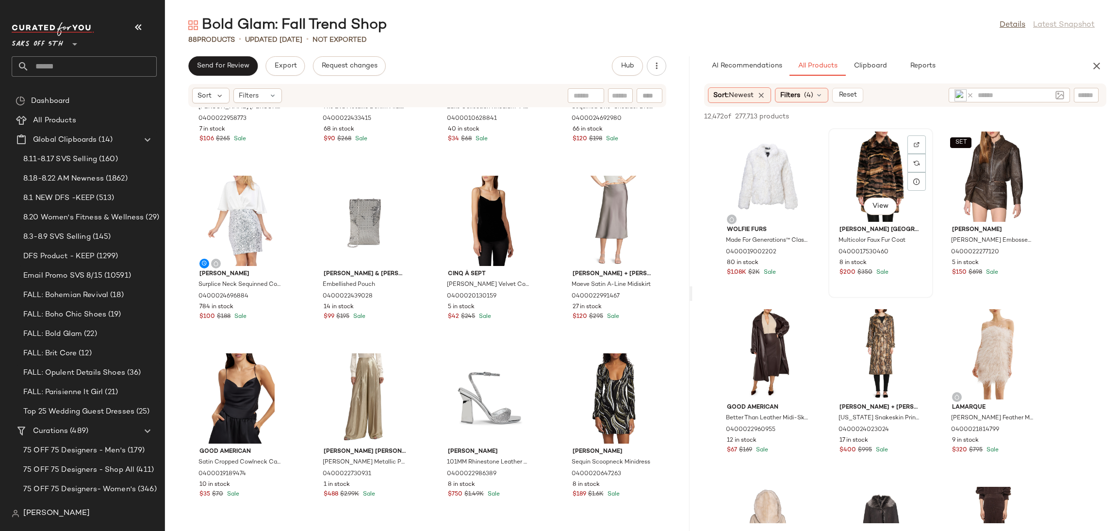
click at [869, 164] on div "View" at bounding box center [880, 176] width 98 height 90
click at [1028, 114] on span "Add to Bottom" at bounding box center [1023, 116] width 50 height 7
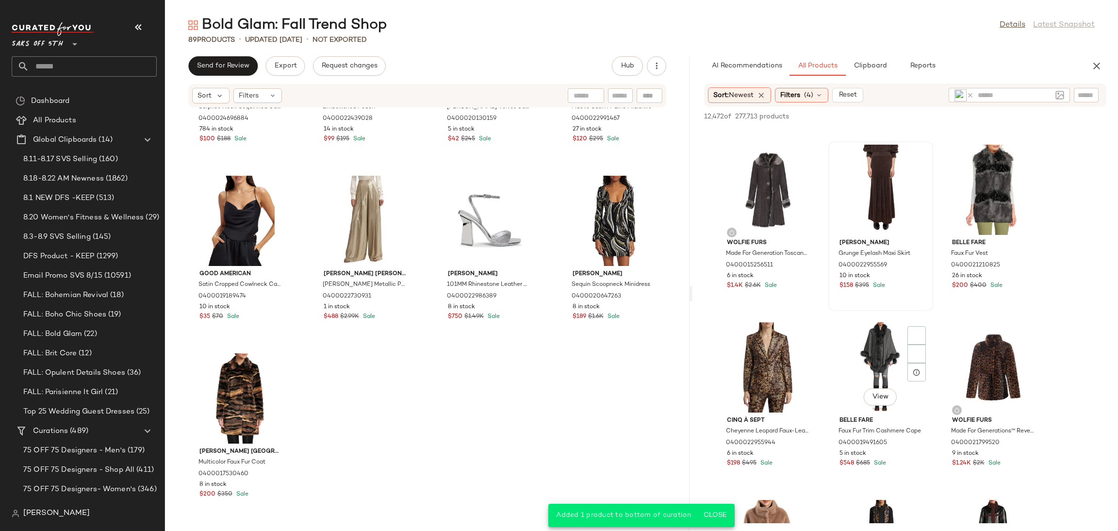
scroll to position [342, 0]
click at [865, 178] on div "View" at bounding box center [880, 189] width 98 height 90
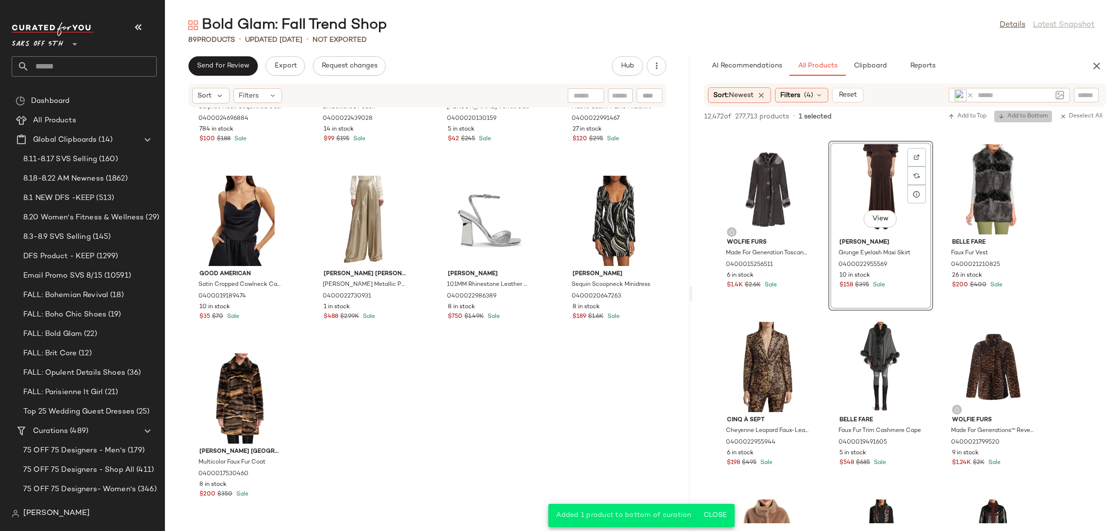
click at [1020, 117] on span "Add to Bottom" at bounding box center [1023, 116] width 50 height 7
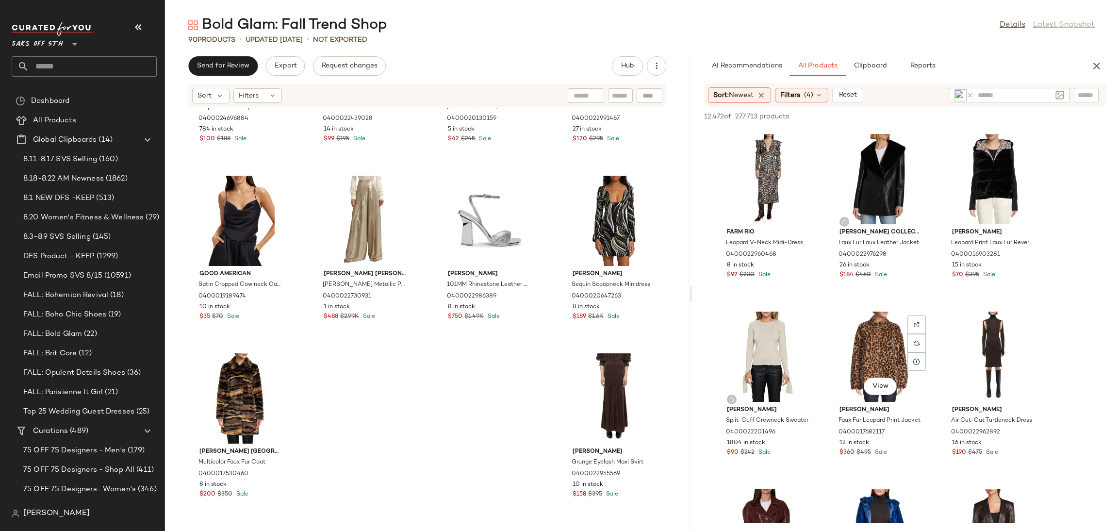
scroll to position [2307, 0]
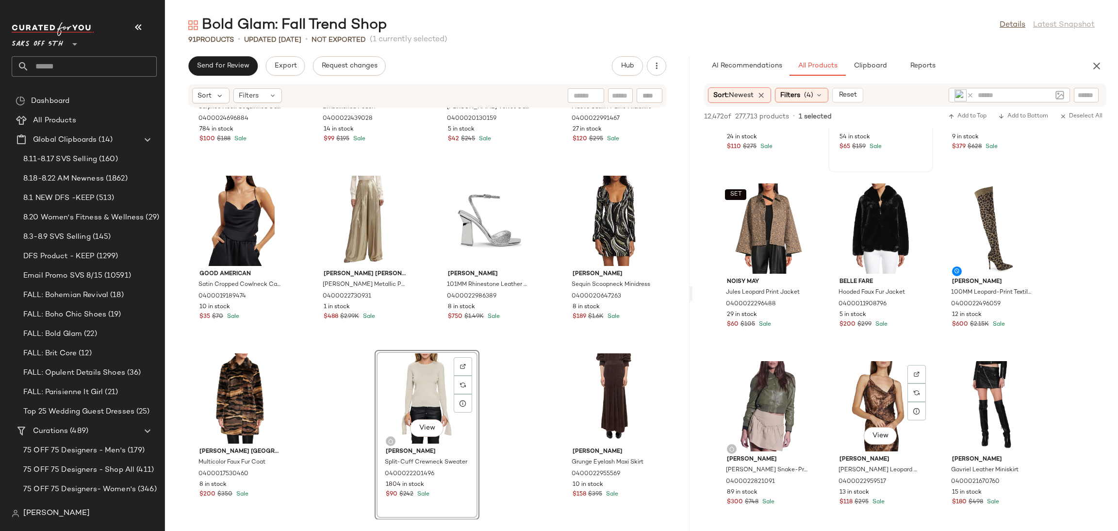
scroll to position [2967, 0]
click at [986, 390] on div "View" at bounding box center [993, 405] width 98 height 90
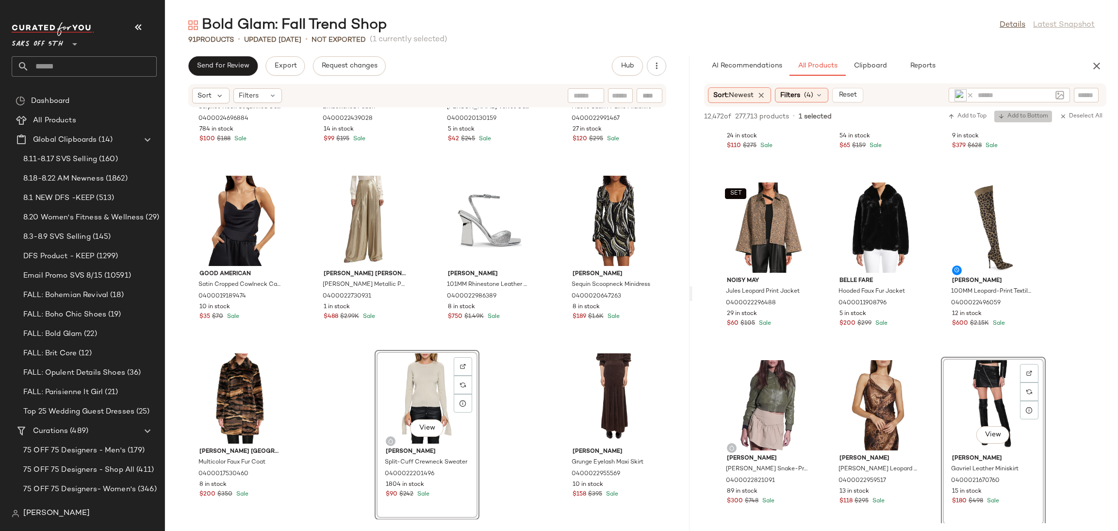
click at [1009, 113] on span "Add to Bottom" at bounding box center [1023, 116] width 50 height 7
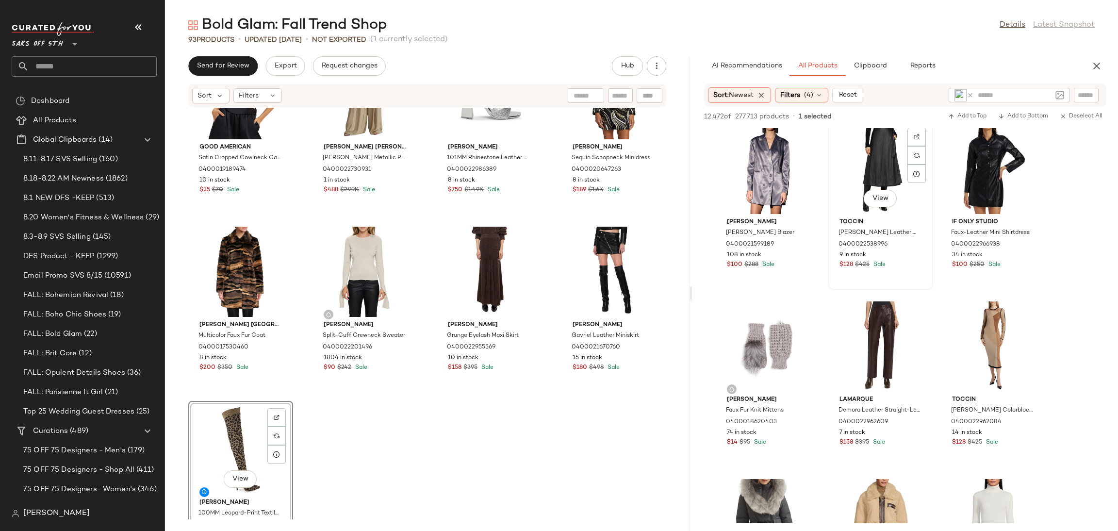
scroll to position [4447, 0]
click at [985, 179] on div "View" at bounding box center [993, 168] width 98 height 90
click at [1025, 109] on div "12,472 of 277,713 products • 1 selected Add to Top Add to Bottom Deselect All" at bounding box center [904, 117] width 425 height 21
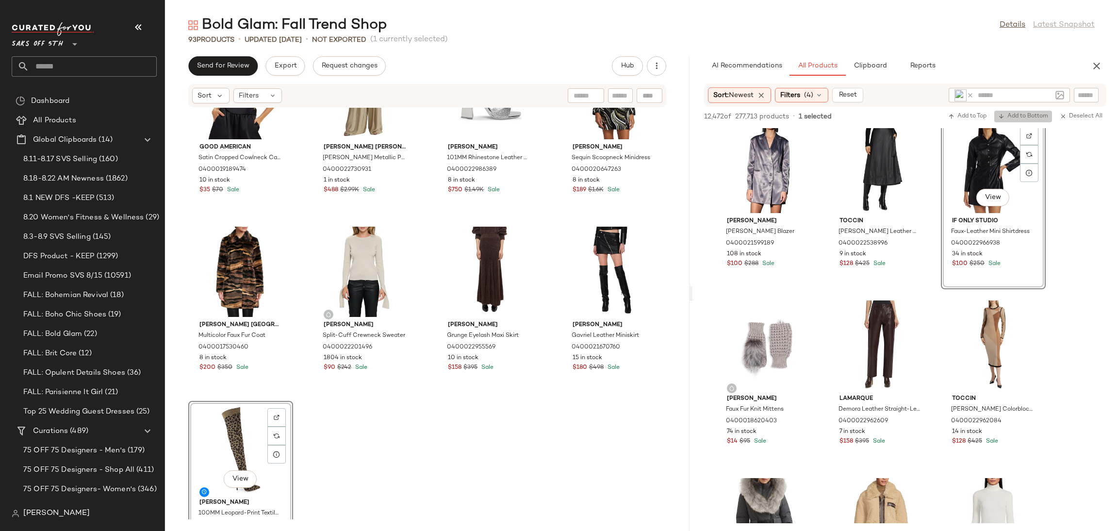
click at [1018, 118] on span "Add to Bottom" at bounding box center [1023, 116] width 50 height 7
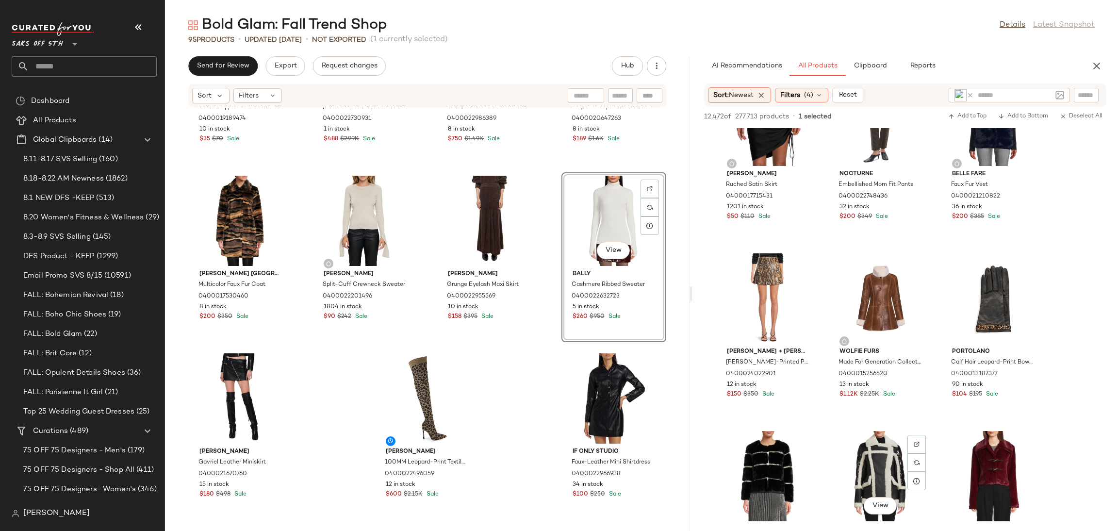
scroll to position [5559, 0]
click at [765, 282] on div "View" at bounding box center [768, 299] width 98 height 90
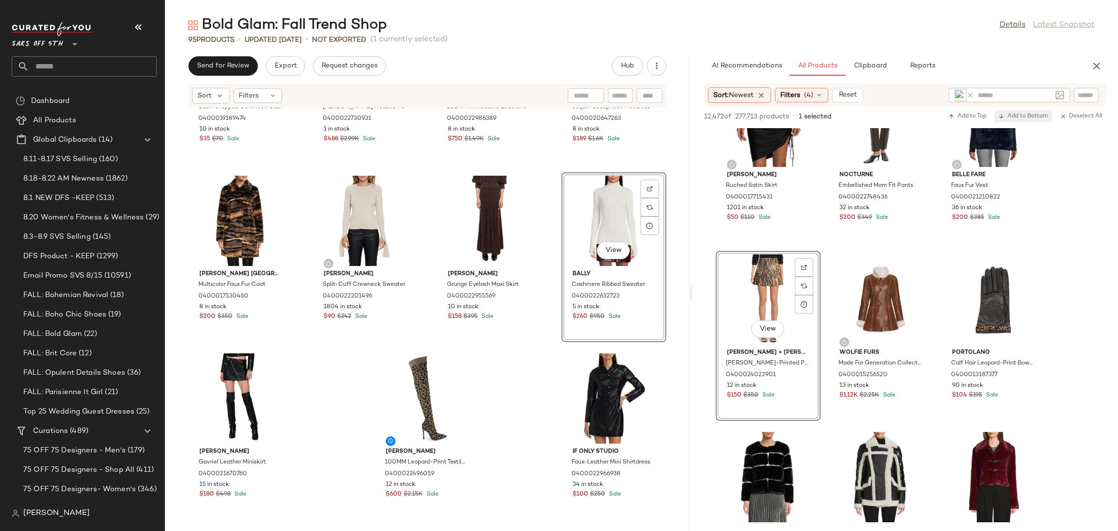
click at [1022, 113] on span "Add to Bottom" at bounding box center [1023, 116] width 50 height 7
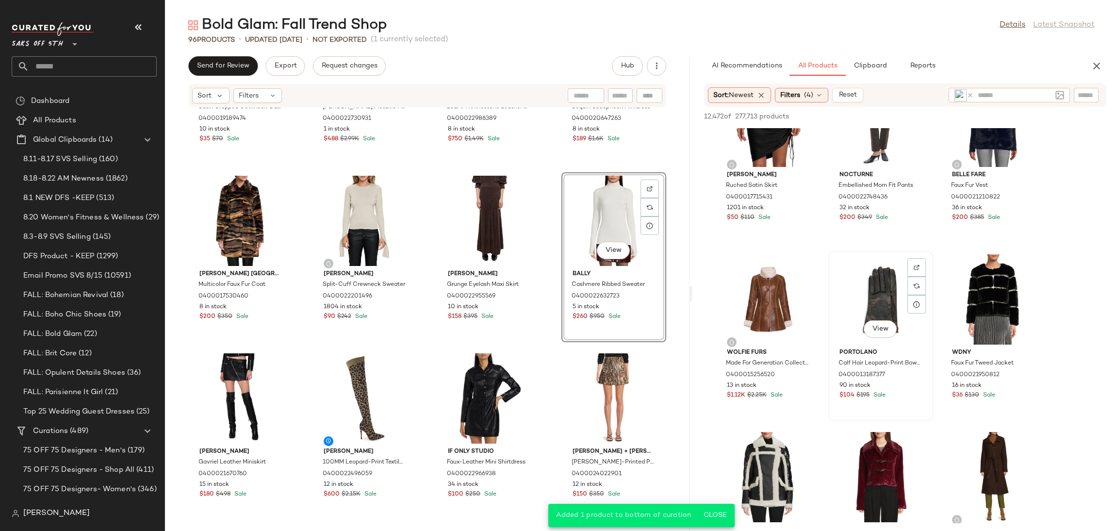
click at [880, 266] on div "View" at bounding box center [880, 299] width 98 height 90
click at [1017, 114] on span "Add to Bottom" at bounding box center [1023, 116] width 50 height 7
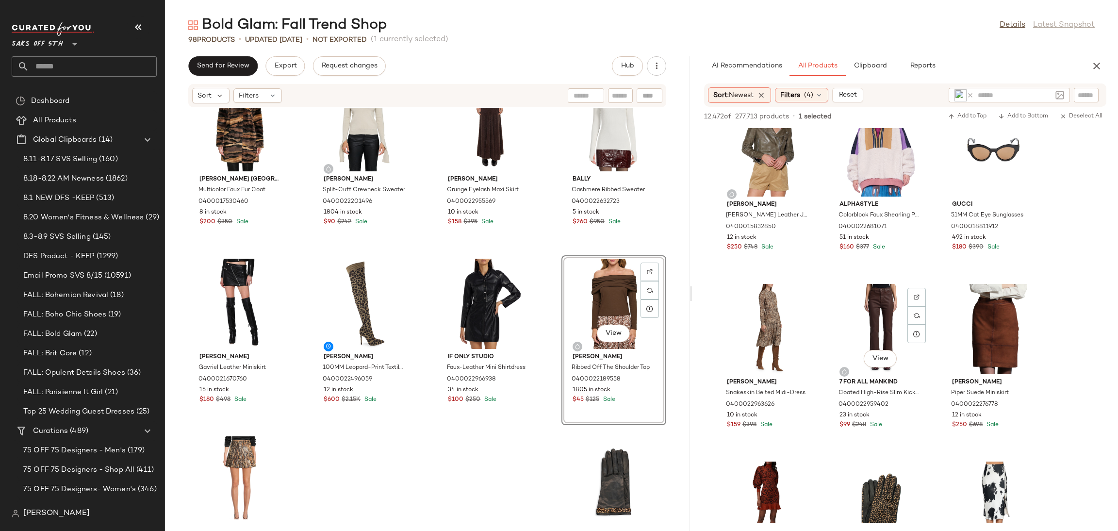
scroll to position [8742, 0]
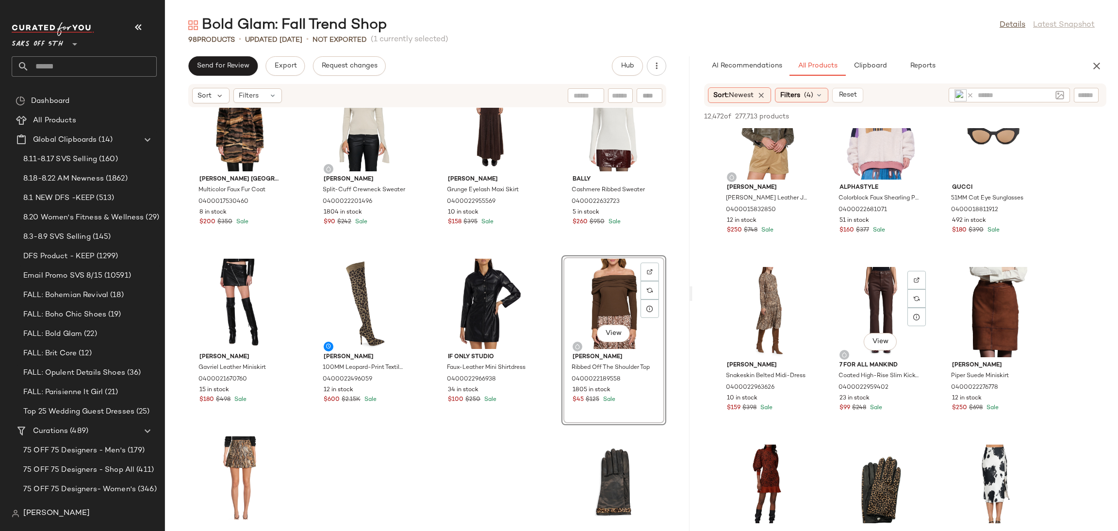
click at [833, 387] on div "7 For All Mankind Coated High-Rise Slim Kick-Flare Jeans 0400022959402 23 in st…" at bounding box center [880, 385] width 98 height 56
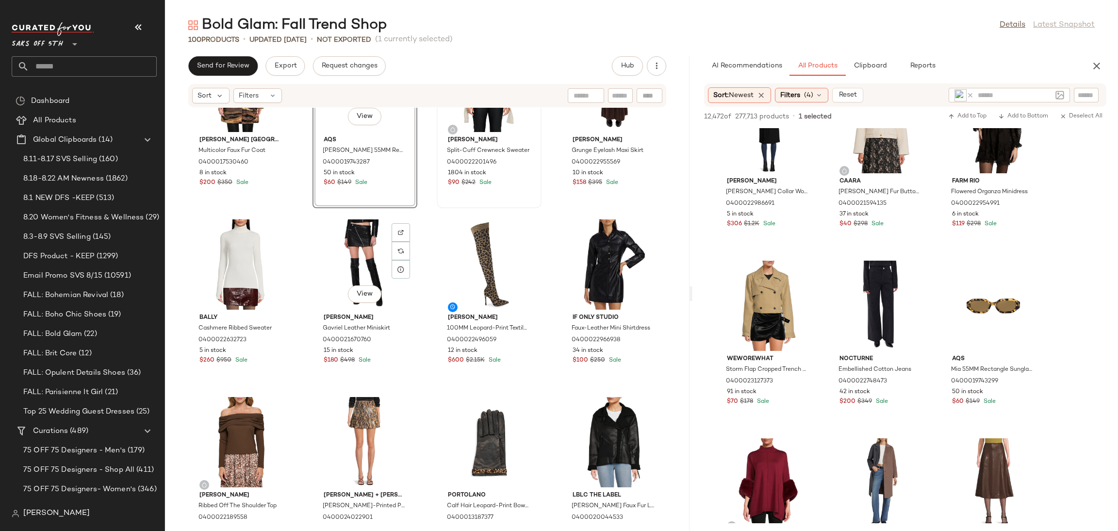
scroll to position [4029, 0]
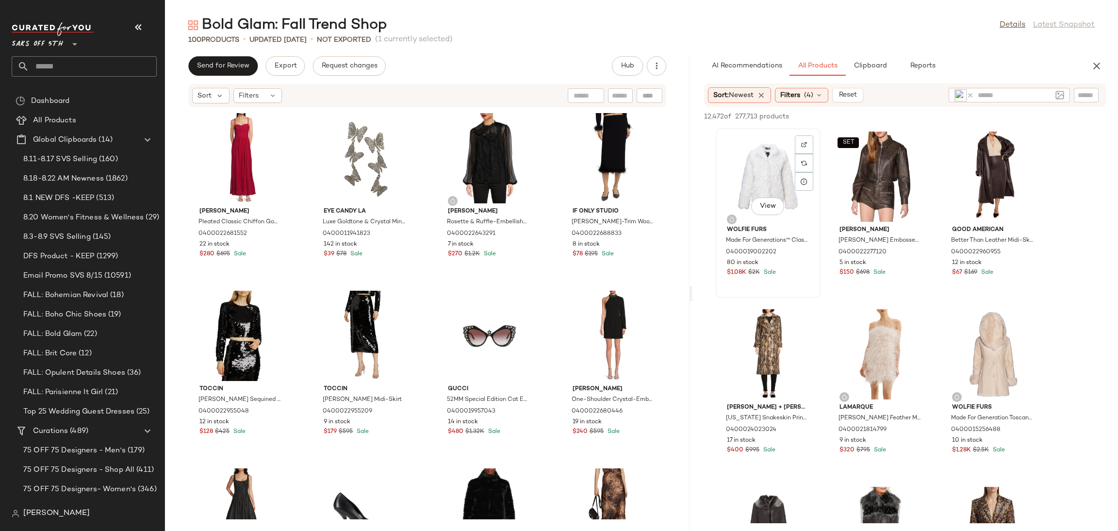
click at [763, 159] on div "View" at bounding box center [768, 176] width 98 height 90
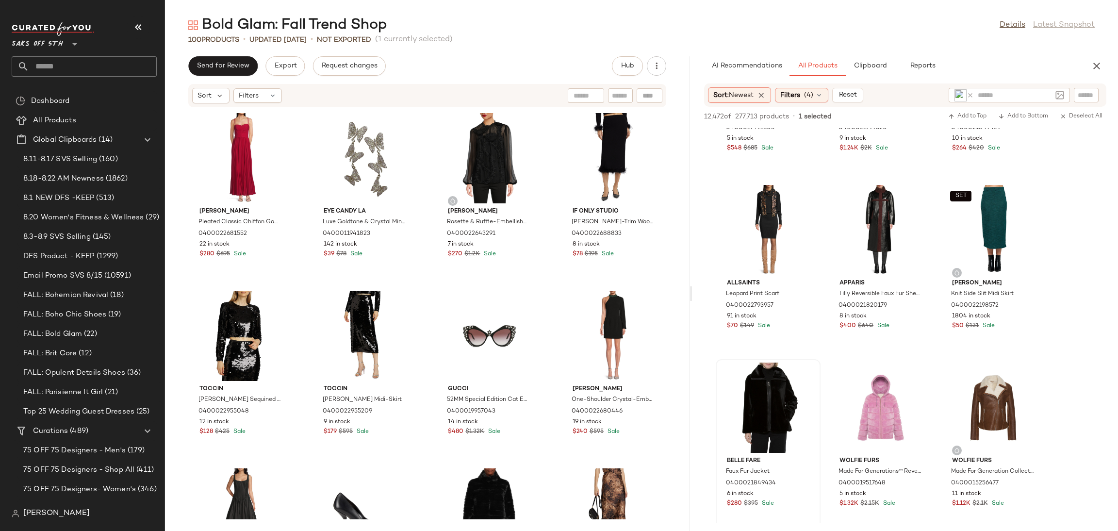
scroll to position [658, 0]
click at [746, 393] on div "View" at bounding box center [768, 406] width 98 height 90
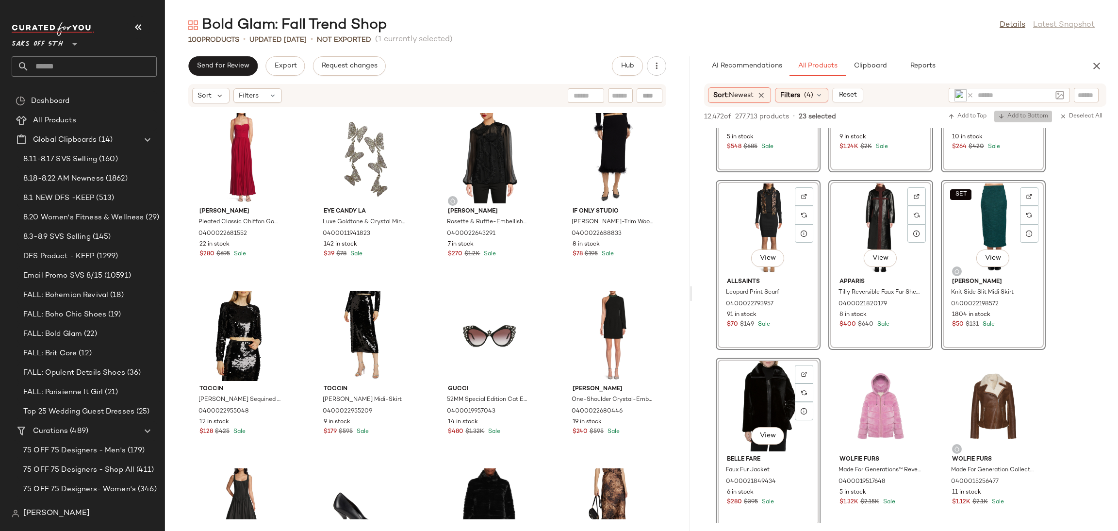
click at [1012, 121] on button "Add to Bottom" at bounding box center [1023, 117] width 58 height 12
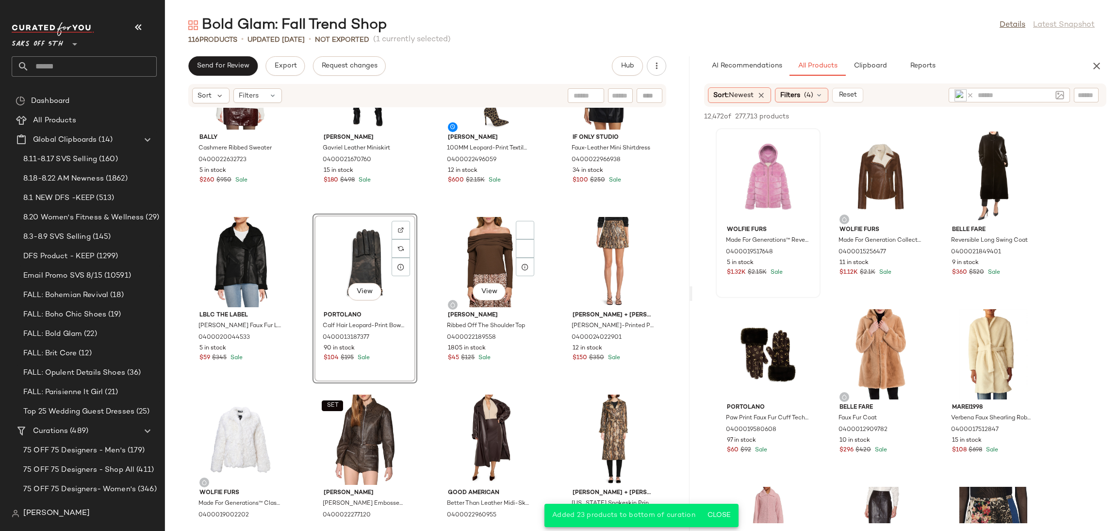
scroll to position [4131, 0]
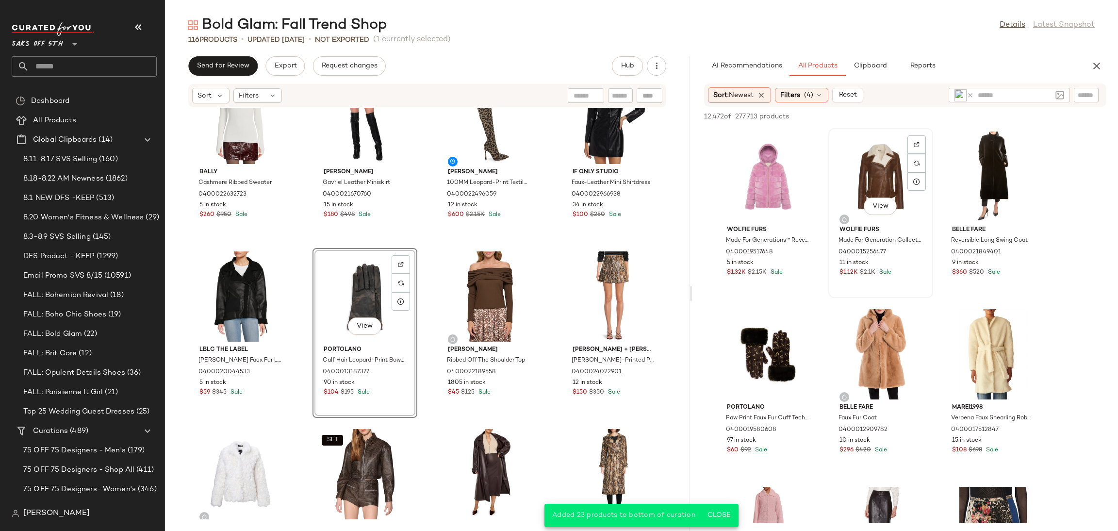
click at [884, 169] on div "View" at bounding box center [880, 176] width 98 height 90
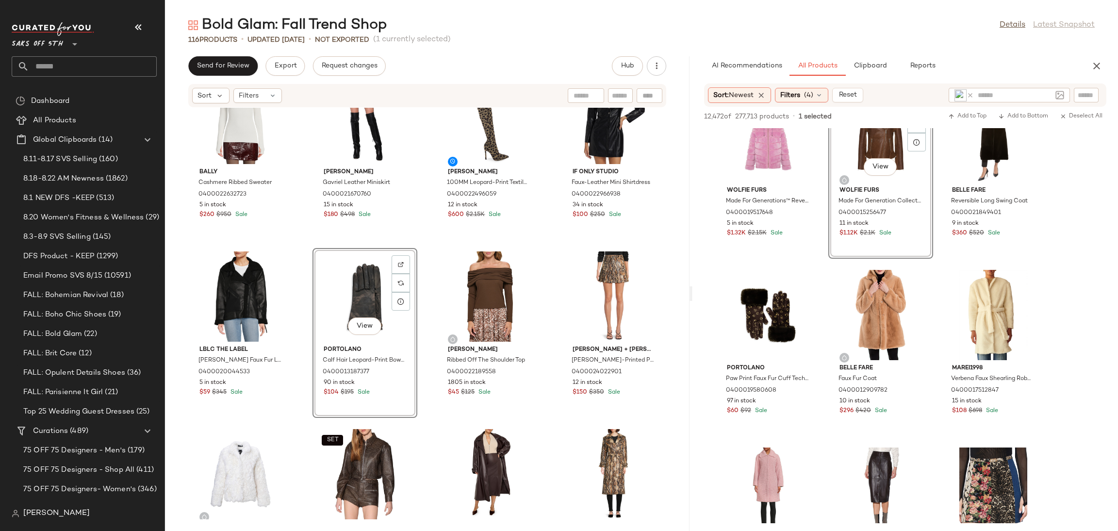
scroll to position [0, 0]
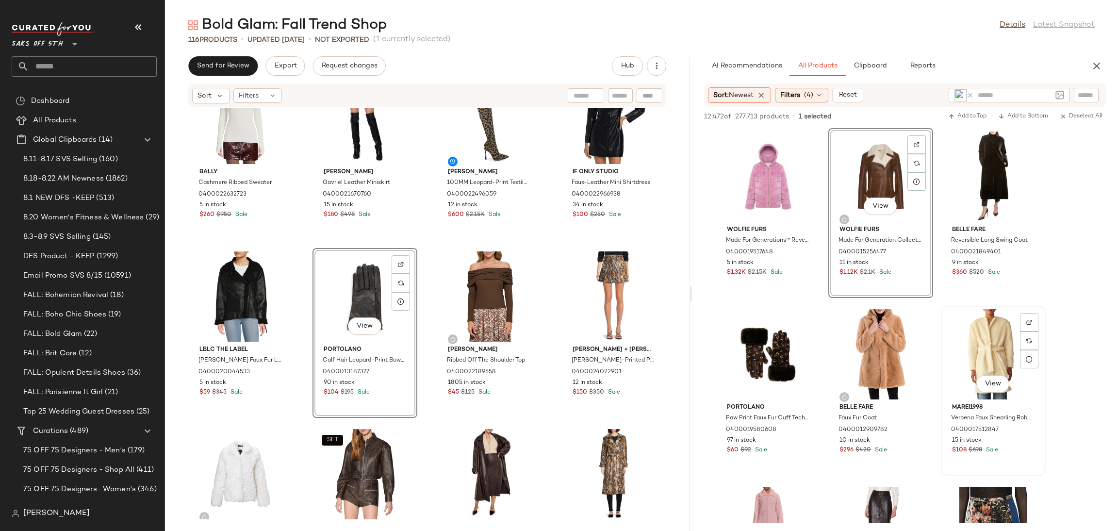
click at [971, 356] on div "View" at bounding box center [993, 354] width 98 height 90
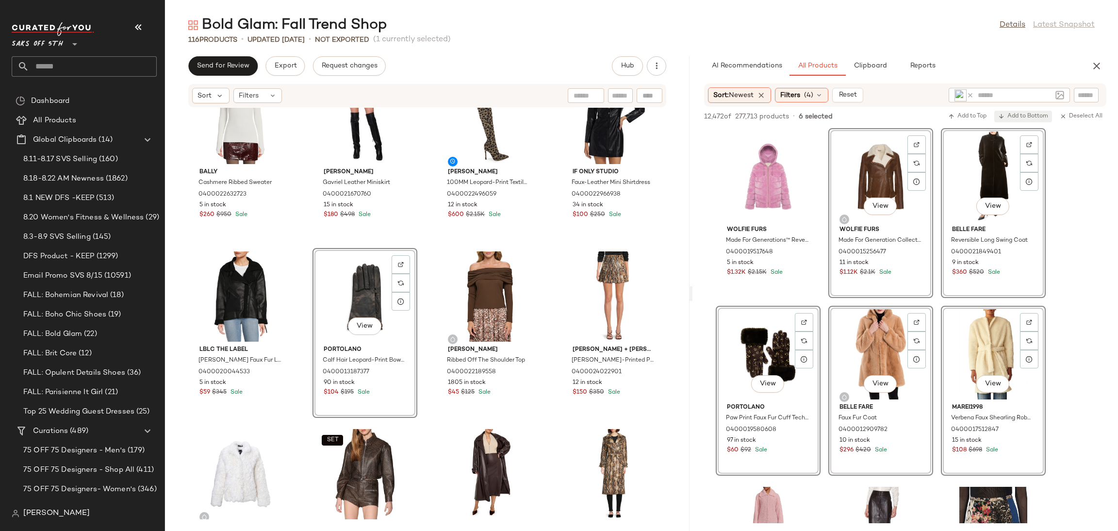
click at [1029, 118] on span "Add to Bottom" at bounding box center [1023, 116] width 50 height 7
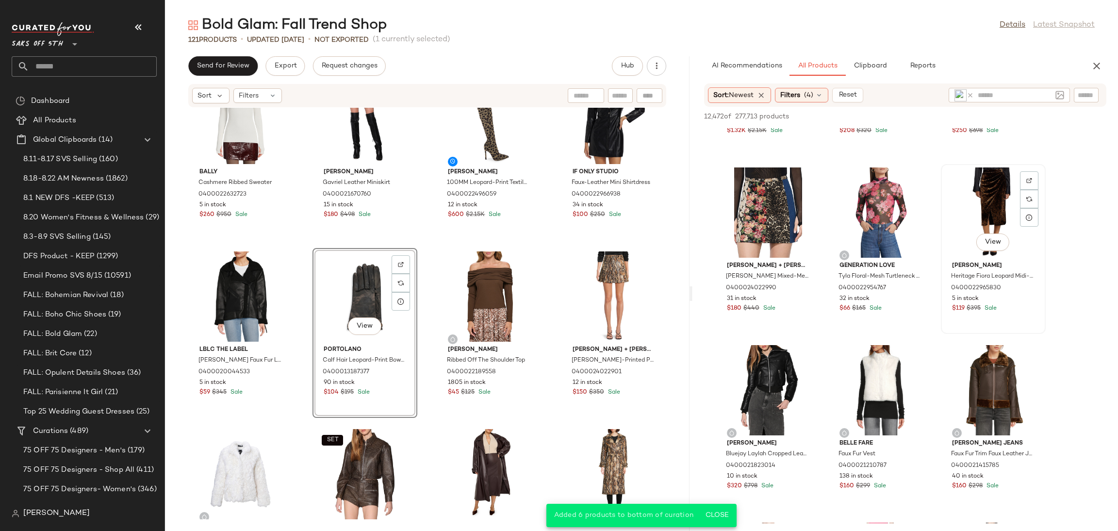
scroll to position [143, 0]
click at [985, 176] on div "View" at bounding box center [993, 211] width 98 height 90
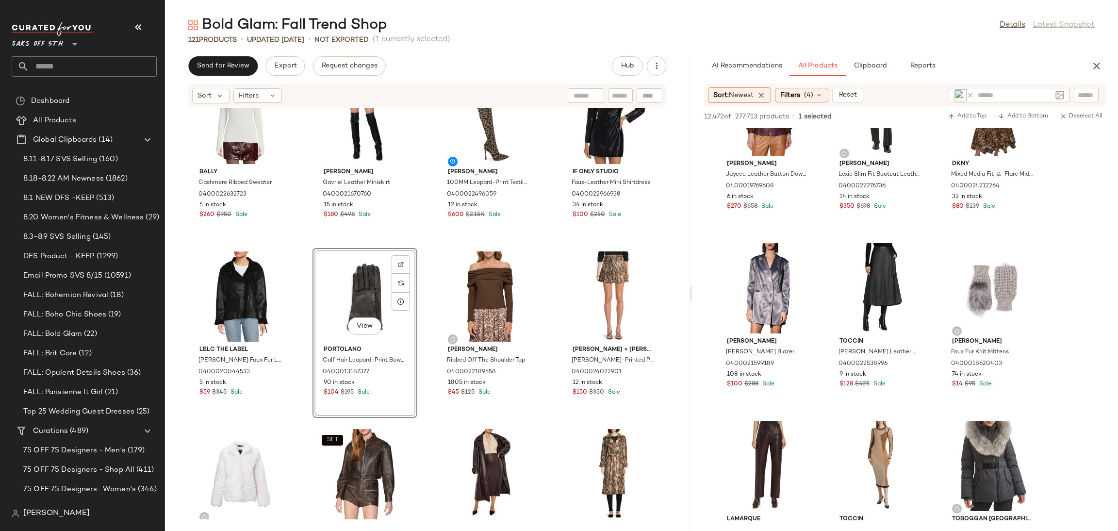
scroll to position [3085, 0]
click at [804, 94] on div "Filters (4)" at bounding box center [801, 95] width 53 height 15
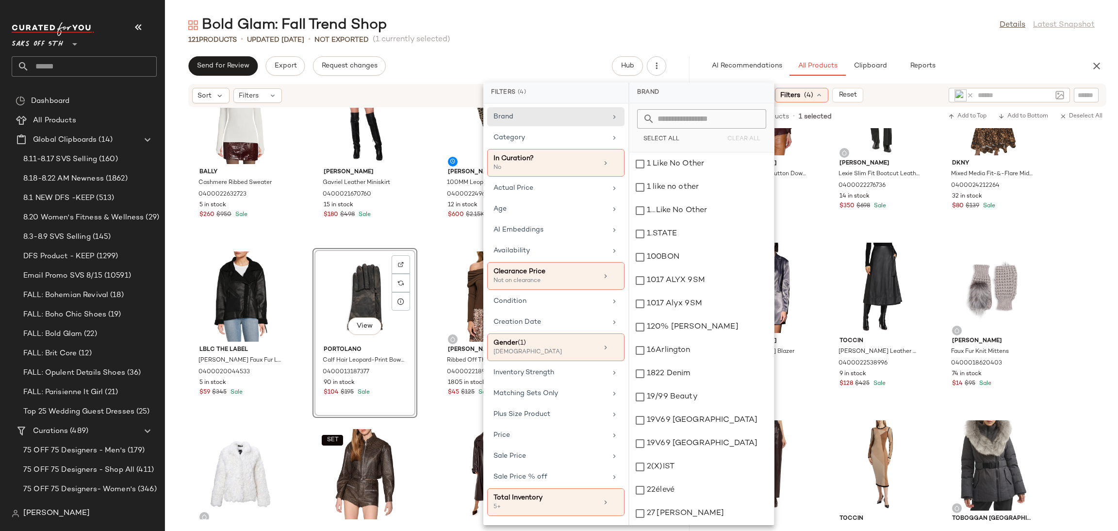
click at [732, 31] on div "Bold Glam: Fall Trend Shop Details Latest Snapshot" at bounding box center [641, 25] width 953 height 19
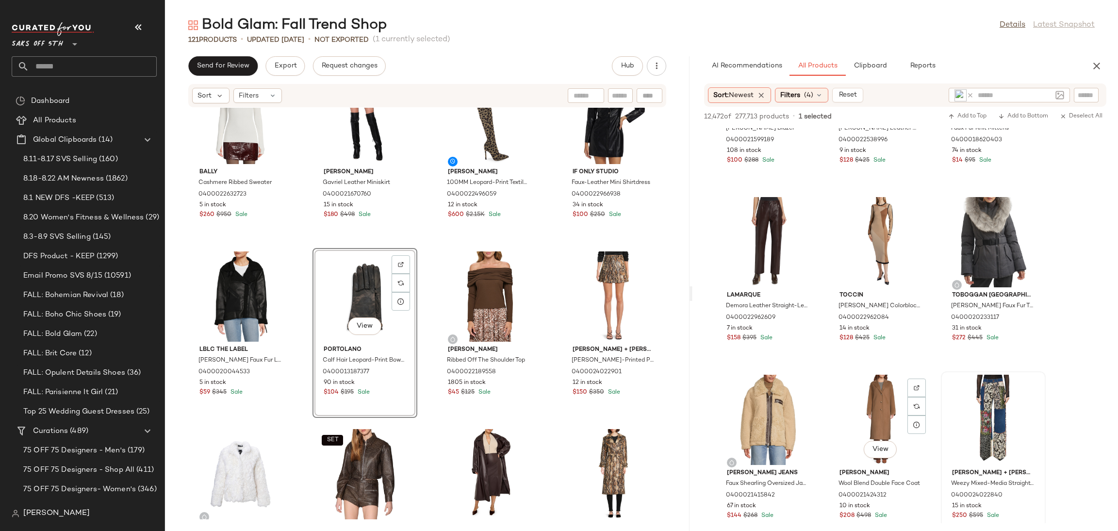
scroll to position [3309, 0]
click at [871, 388] on div "View" at bounding box center [880, 419] width 98 height 90
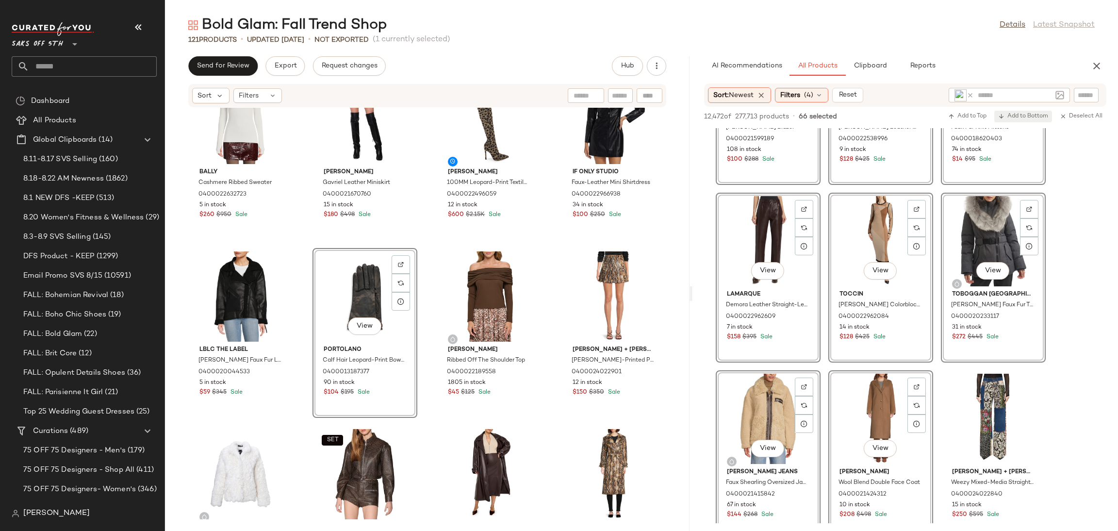
click at [1013, 121] on button "Add to Bottom" at bounding box center [1023, 117] width 58 height 12
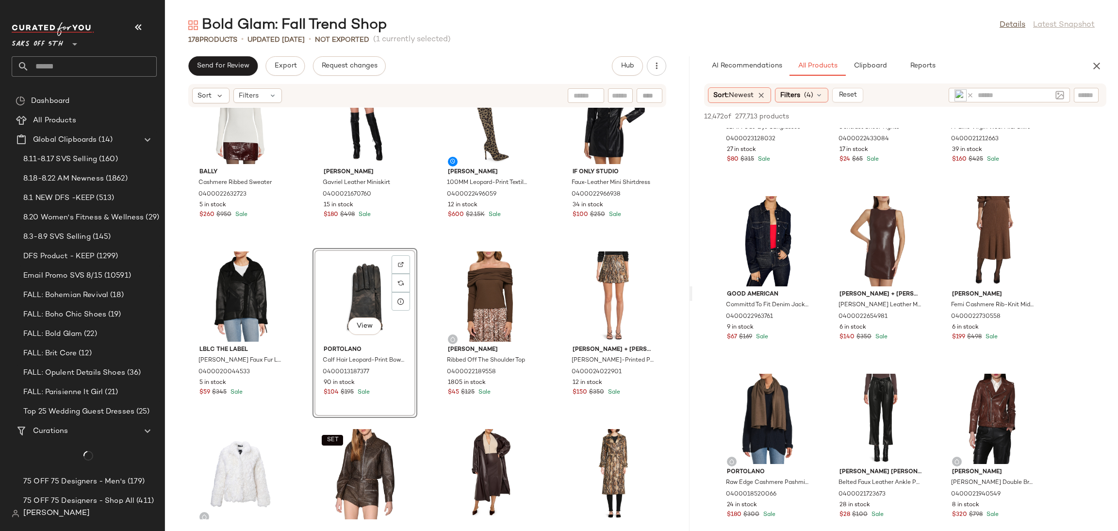
scroll to position [0, 0]
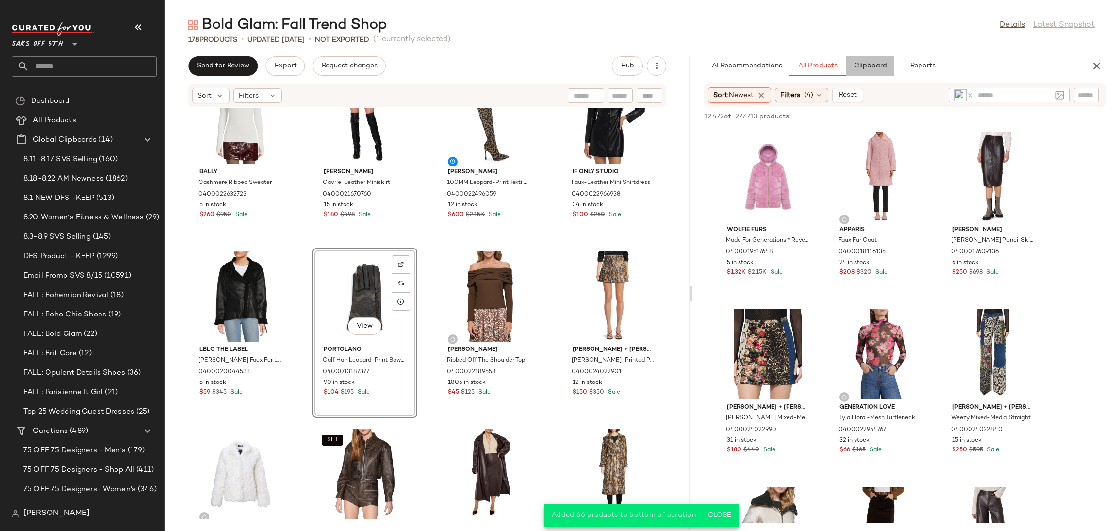
click at [863, 70] on span "Clipboard" at bounding box center [869, 66] width 33 height 8
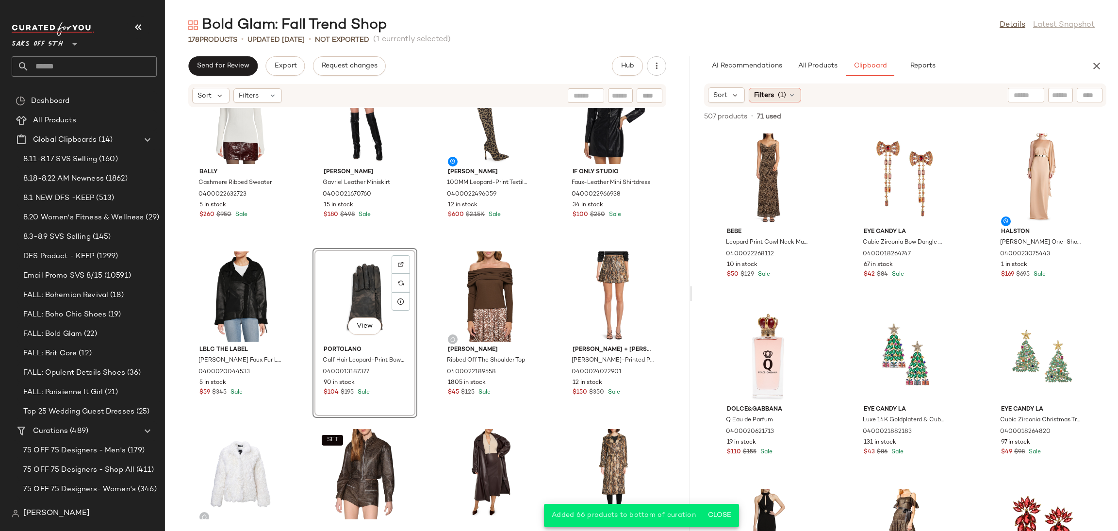
click at [772, 97] on span "Filters" at bounding box center [764, 95] width 20 height 10
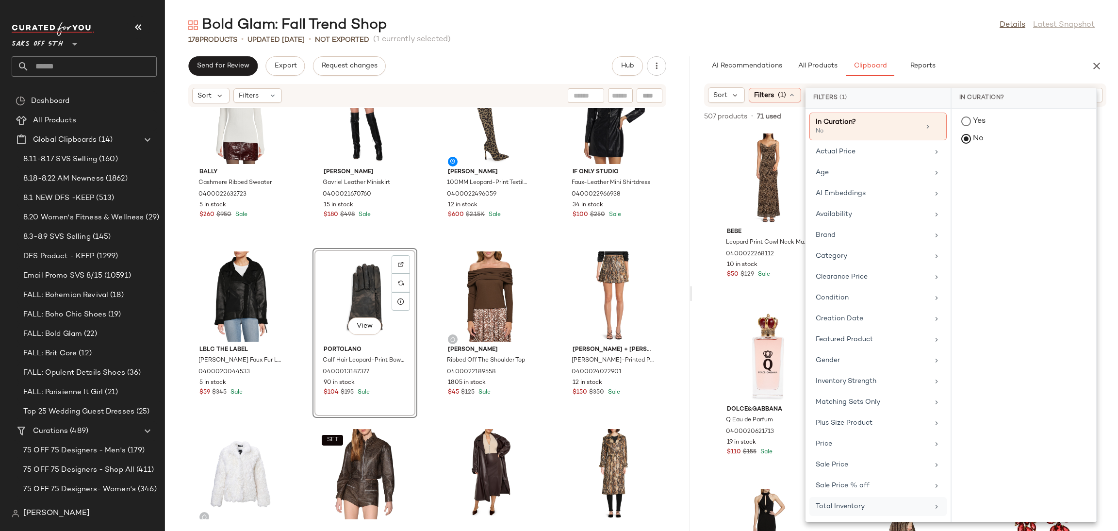
click at [850, 507] on div "Total Inventory" at bounding box center [871, 506] width 113 height 10
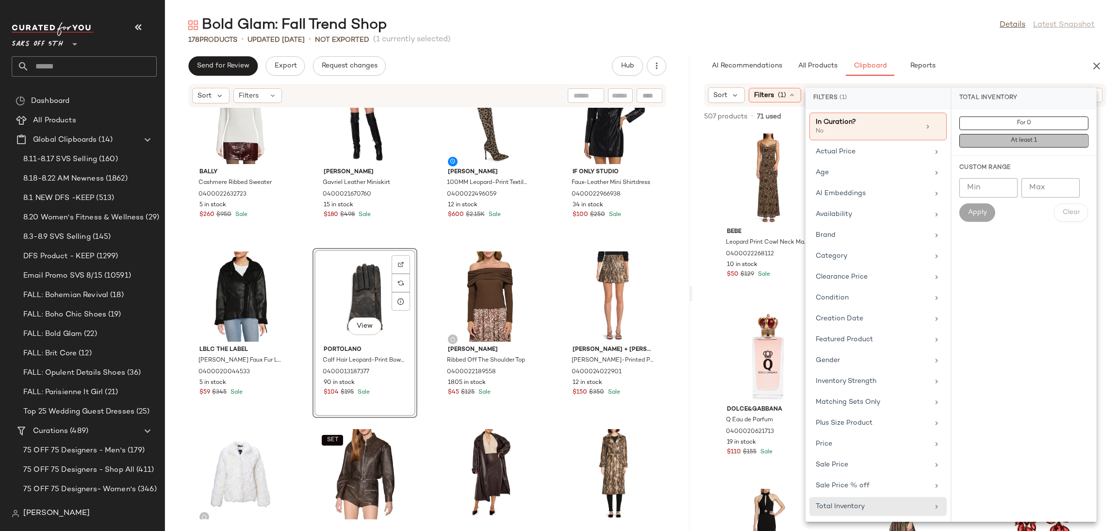
click at [994, 141] on button "At least 1" at bounding box center [1023, 141] width 129 height 14
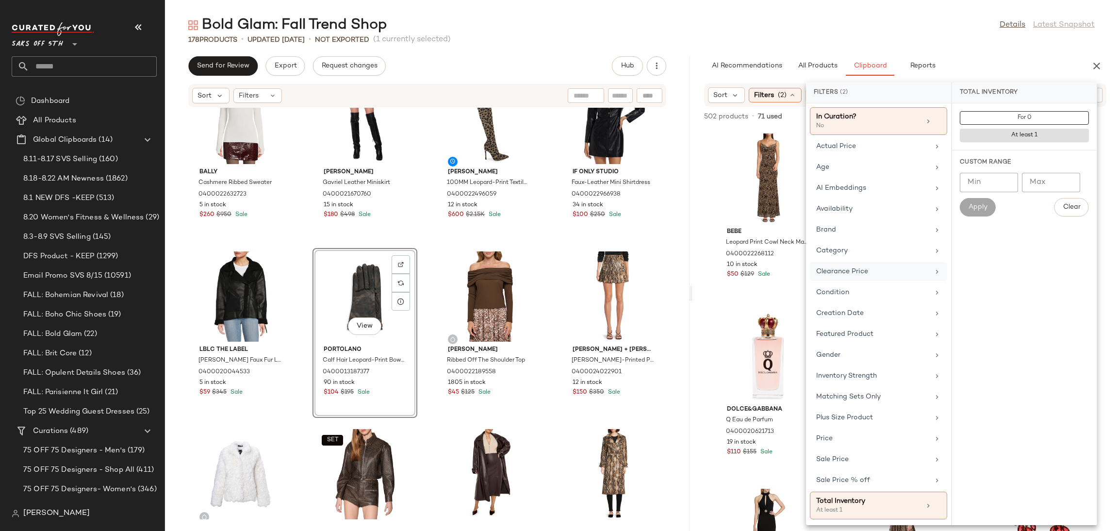
click at [869, 268] on div "Clearance Price" at bounding box center [872, 271] width 113 height 10
click at [1007, 136] on span "Not on clearance" at bounding box center [1024, 135] width 48 height 7
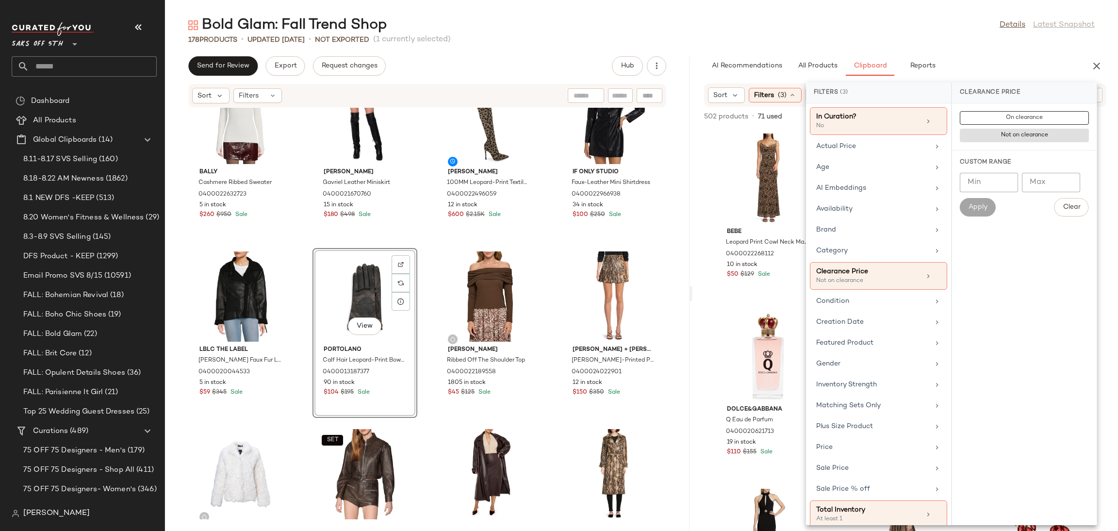
click at [907, 37] on div "178 Products • updated Aug 20th • Not Exported (1 currently selected)" at bounding box center [641, 40] width 953 height 10
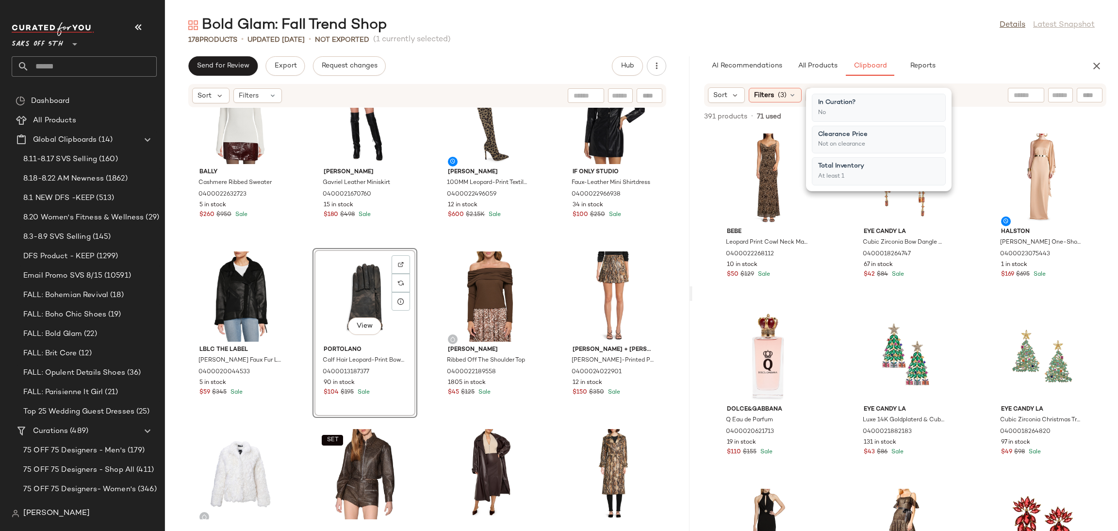
click at [880, 35] on div "178 Products • updated Aug 20th • Not Exported (1 currently selected)" at bounding box center [641, 40] width 953 height 10
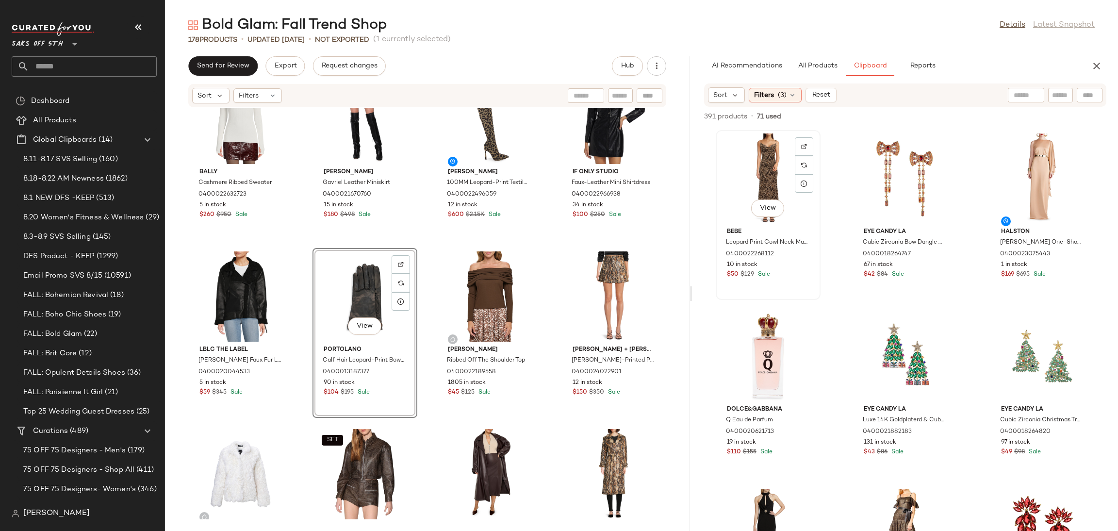
click at [753, 159] on div "View" at bounding box center [768, 178] width 98 height 90
click at [753, 346] on div "View" at bounding box center [768, 356] width 98 height 90
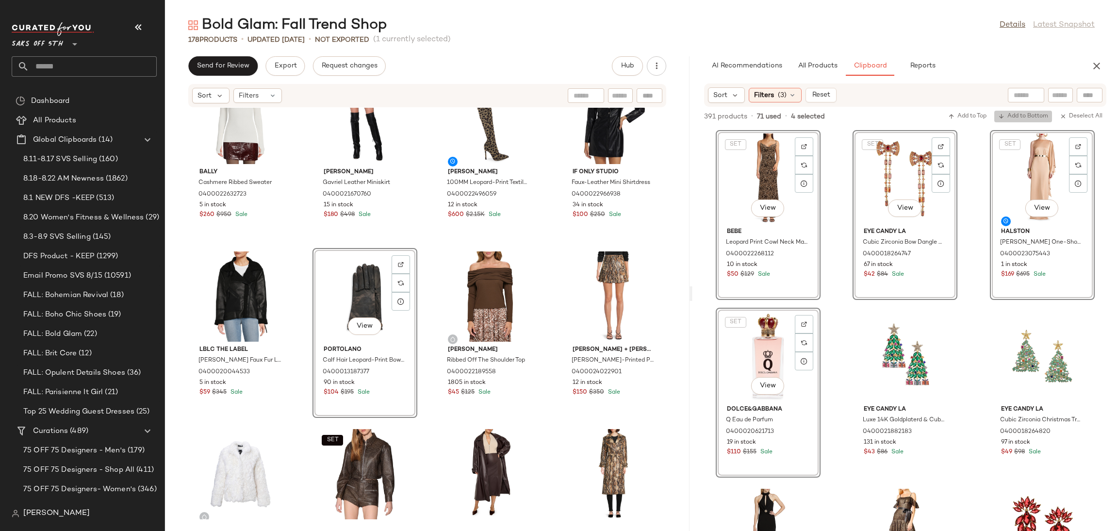
click at [1022, 114] on span "Add to Bottom" at bounding box center [1023, 116] width 50 height 7
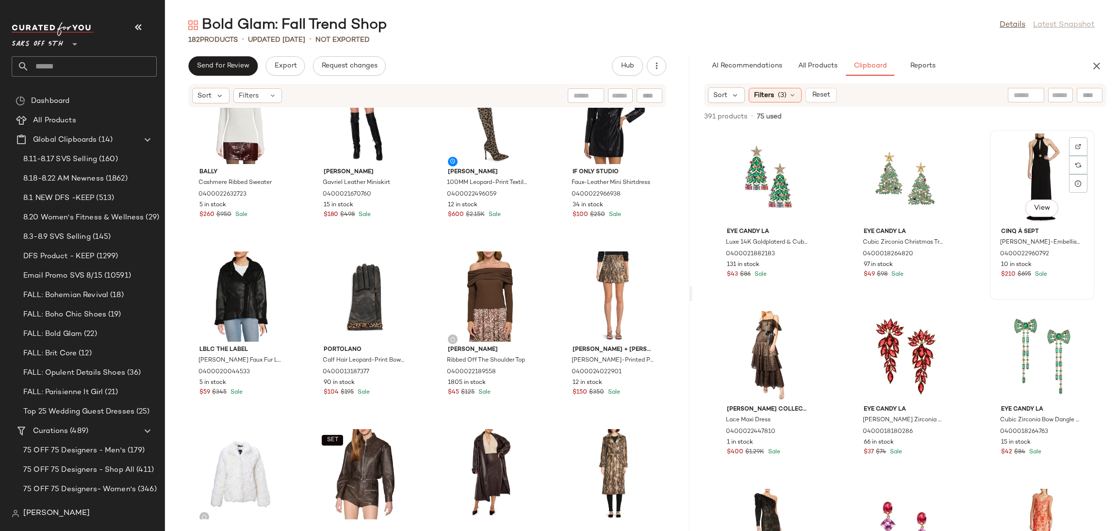
click at [1013, 177] on div "View" at bounding box center [1042, 178] width 98 height 90
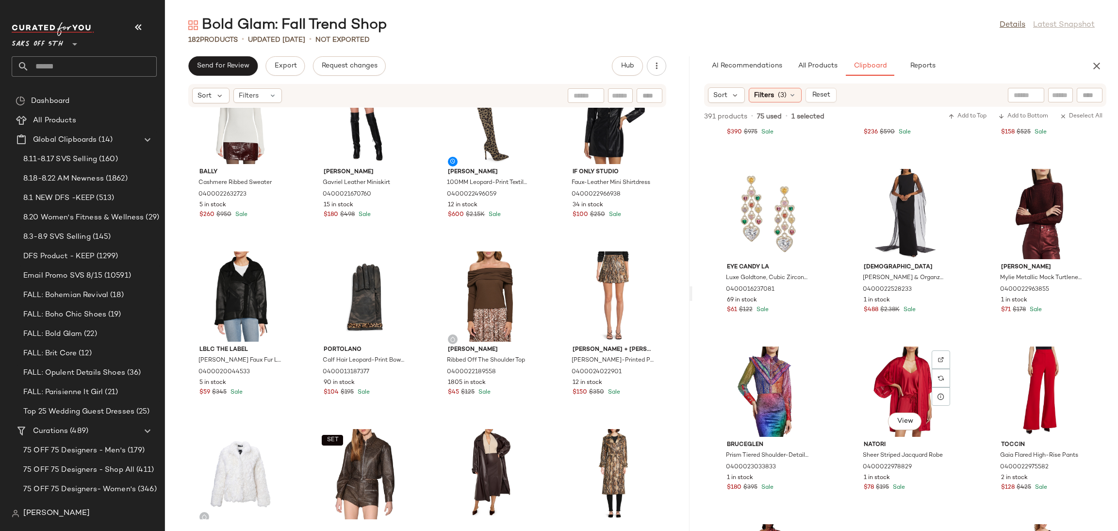
scroll to position [2459, 0]
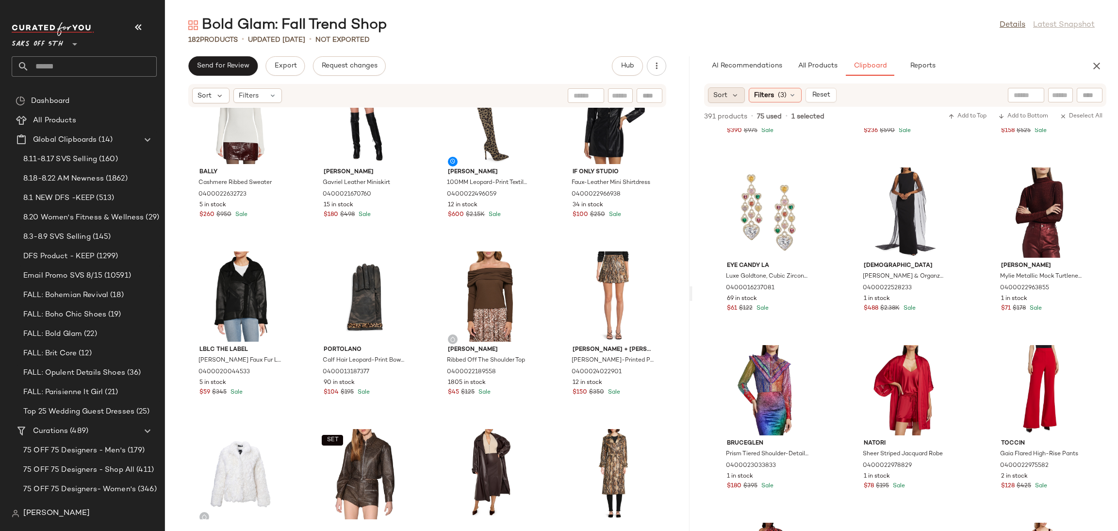
click at [729, 97] on div "Sort" at bounding box center [726, 95] width 37 height 16
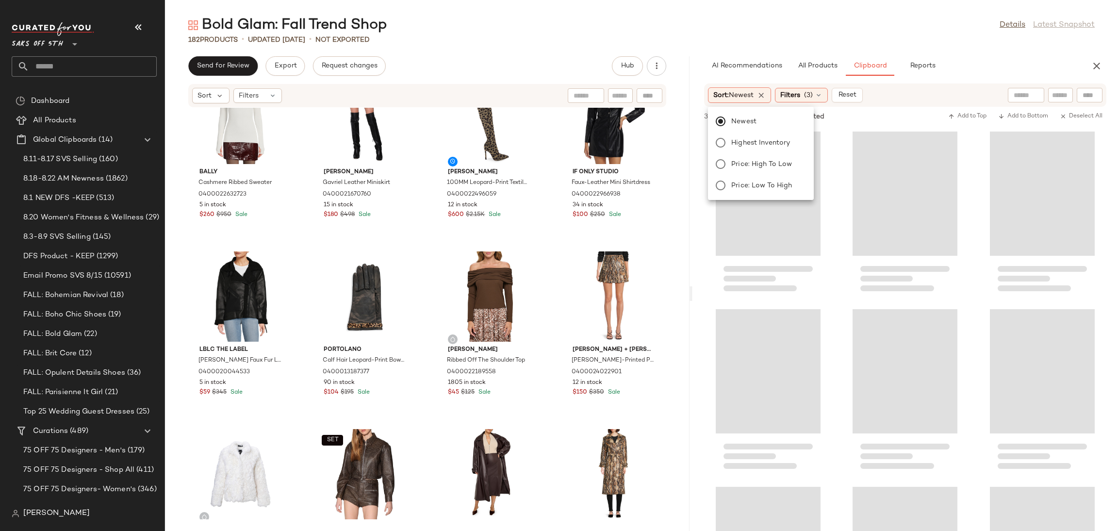
scroll to position [5148, 0]
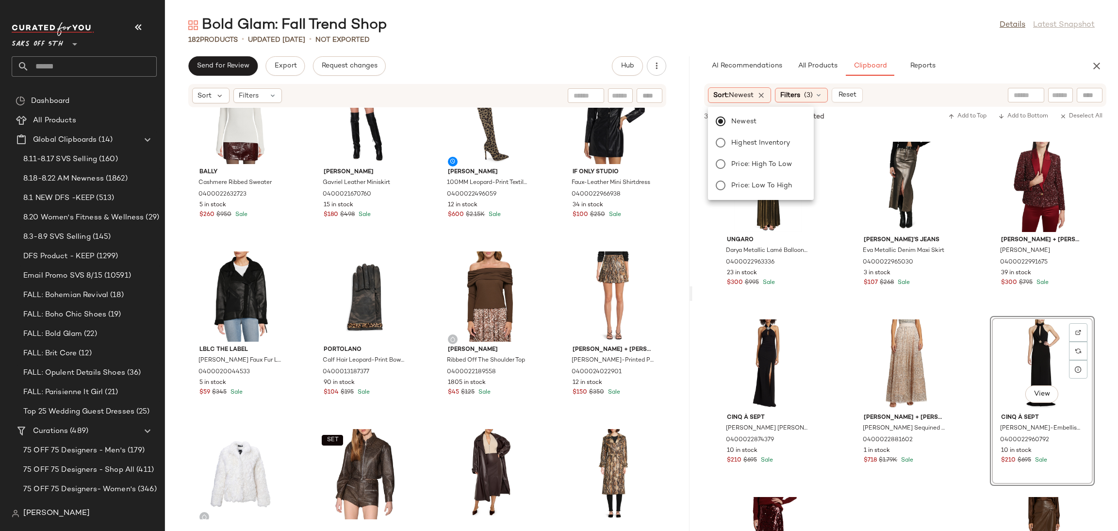
click at [935, 21] on div "Bold Glam: Fall Trend Shop Details Latest Snapshot" at bounding box center [641, 25] width 953 height 19
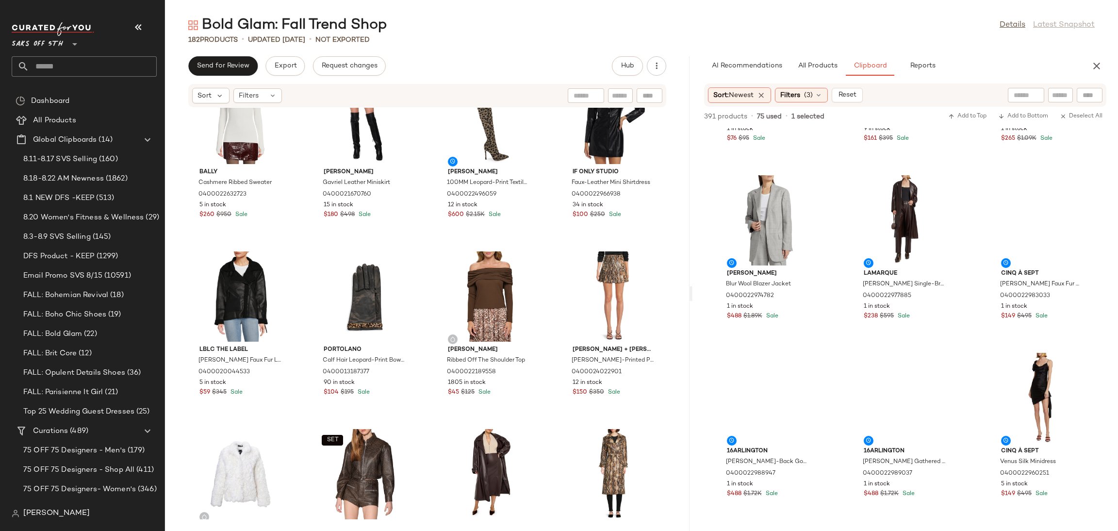
scroll to position [0, 0]
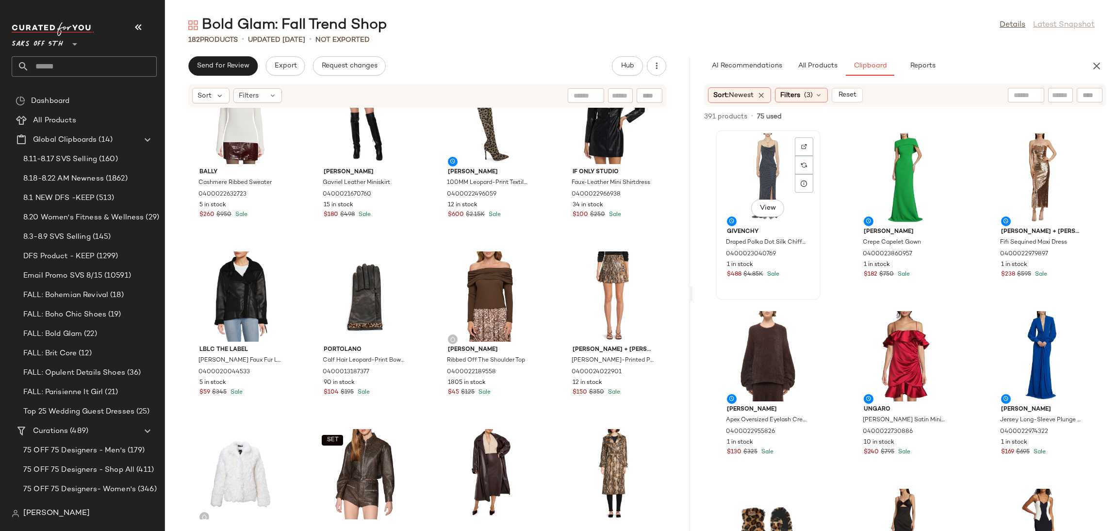
click at [758, 152] on div "View" at bounding box center [768, 178] width 98 height 90
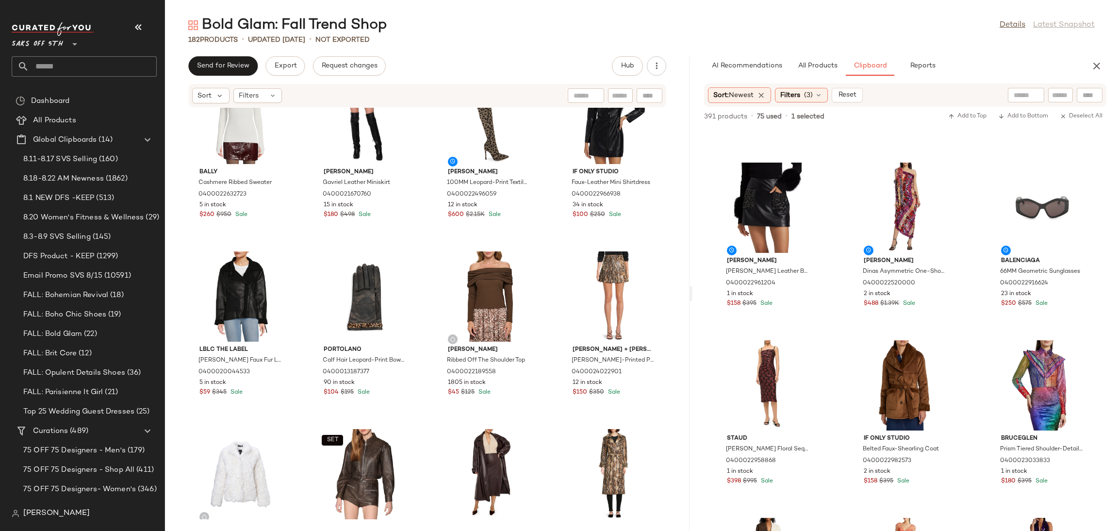
scroll to position [863, 0]
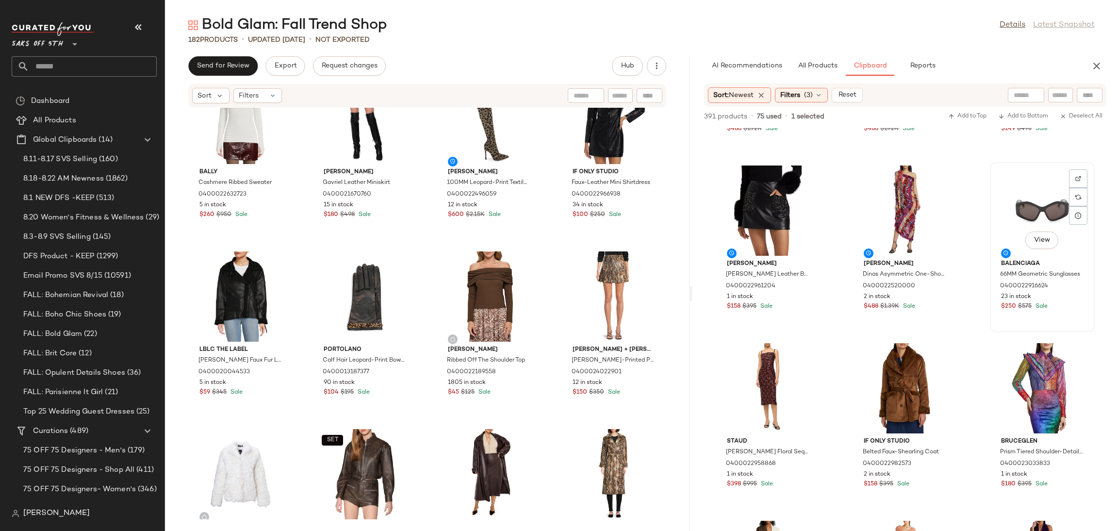
click at [1011, 198] on div "View" at bounding box center [1042, 210] width 98 height 90
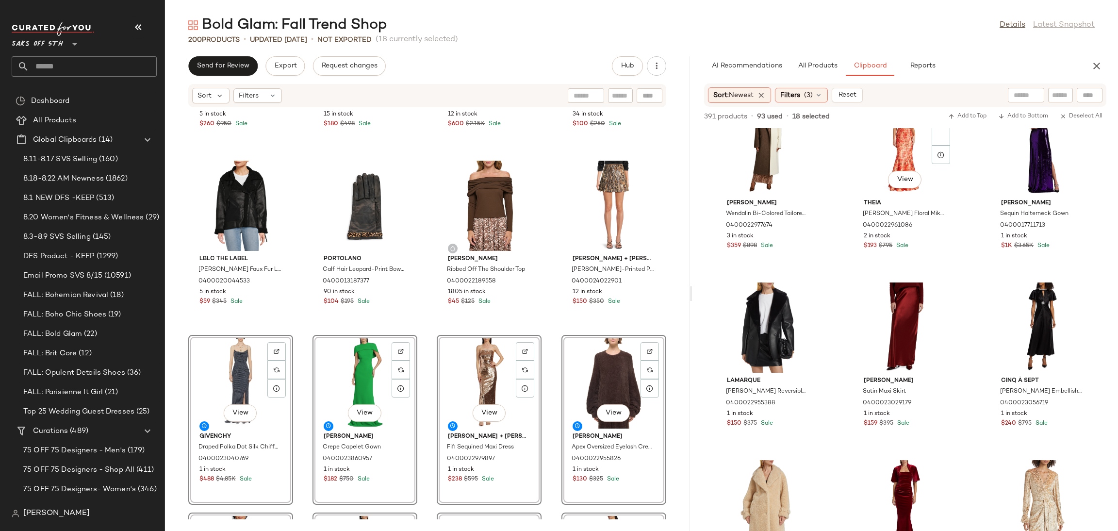
scroll to position [0, 0]
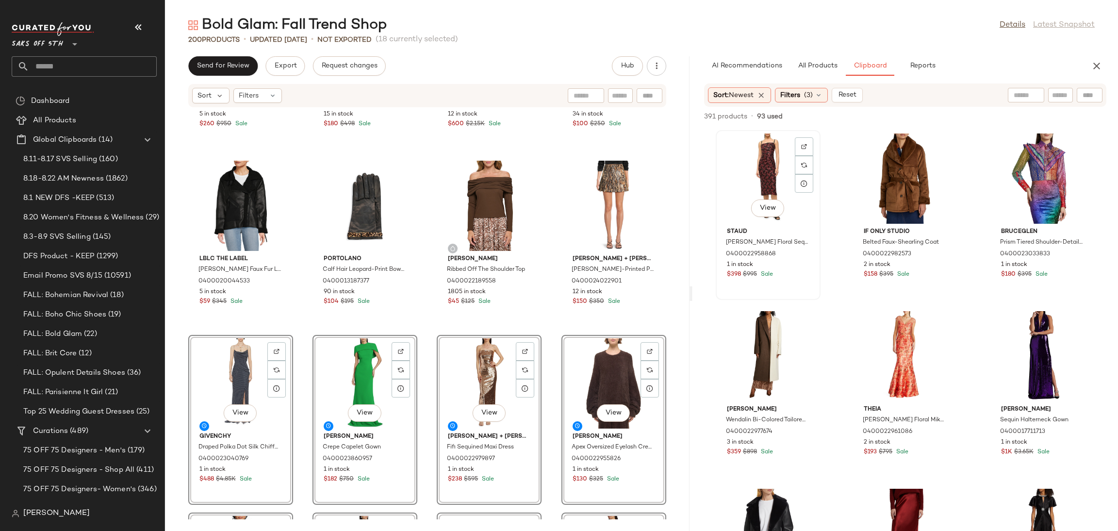
click at [767, 163] on div "View" at bounding box center [768, 178] width 98 height 90
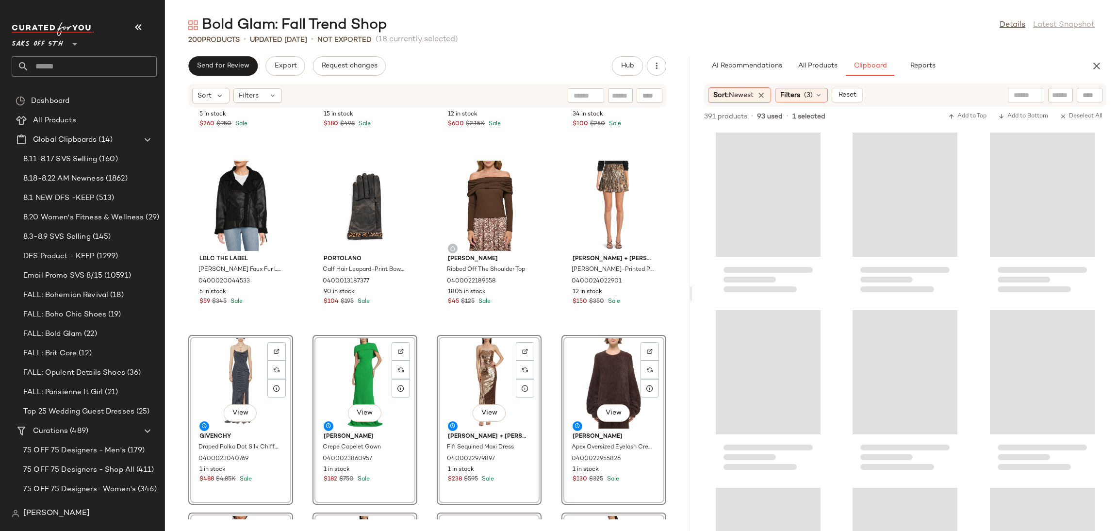
scroll to position [17353, 0]
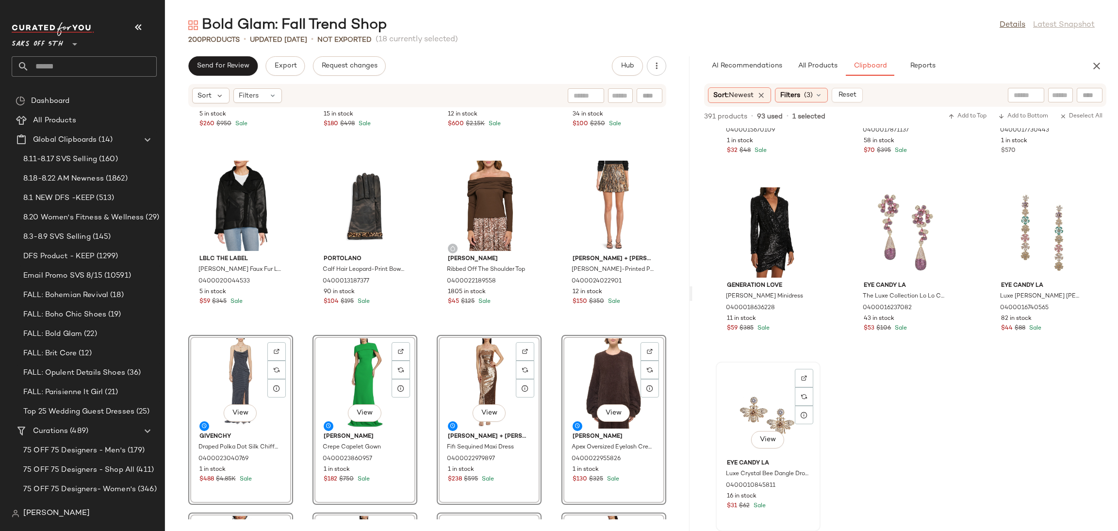
click at [756, 422] on div "View" at bounding box center [768, 410] width 98 height 90
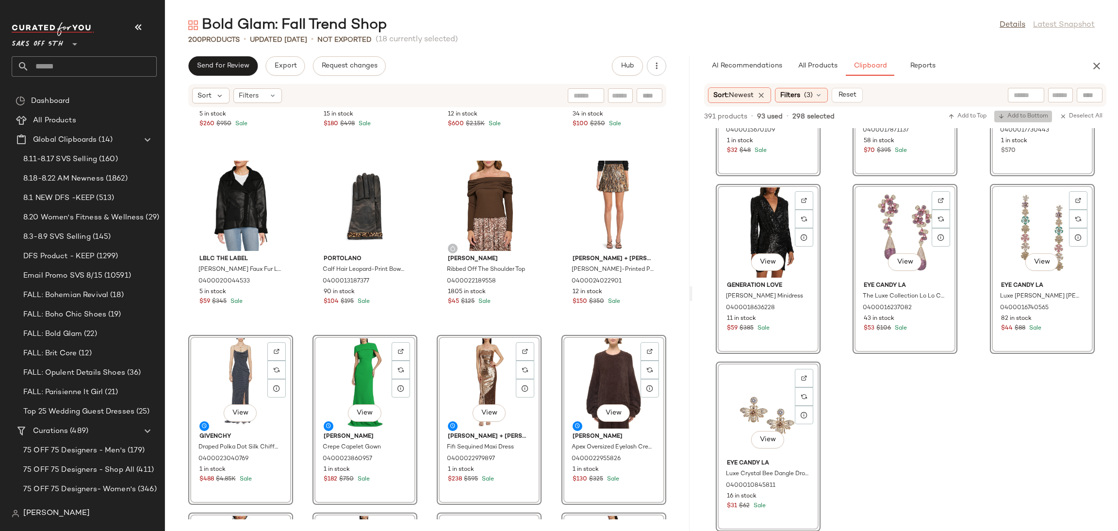
click at [1018, 117] on span "Add to Bottom" at bounding box center [1023, 116] width 50 height 7
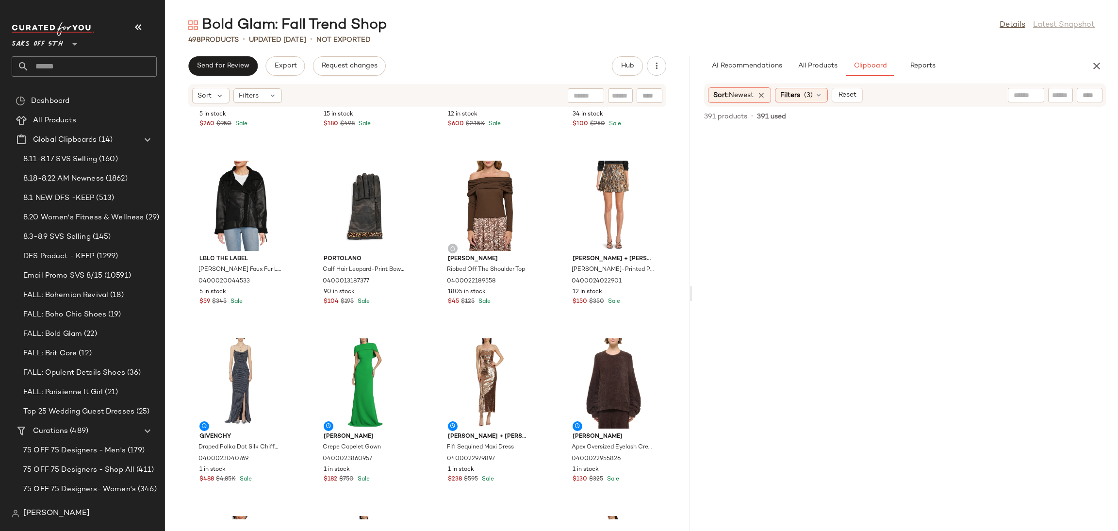
scroll to position [0, 0]
click at [809, 99] on span "(3)" at bounding box center [808, 95] width 9 height 10
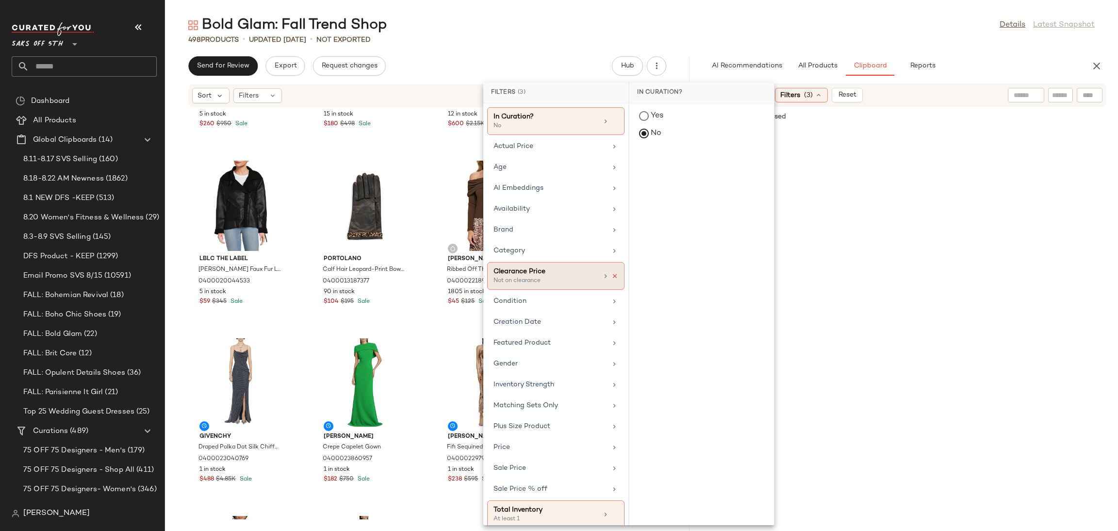
click at [611, 277] on icon at bounding box center [614, 276] width 7 height 7
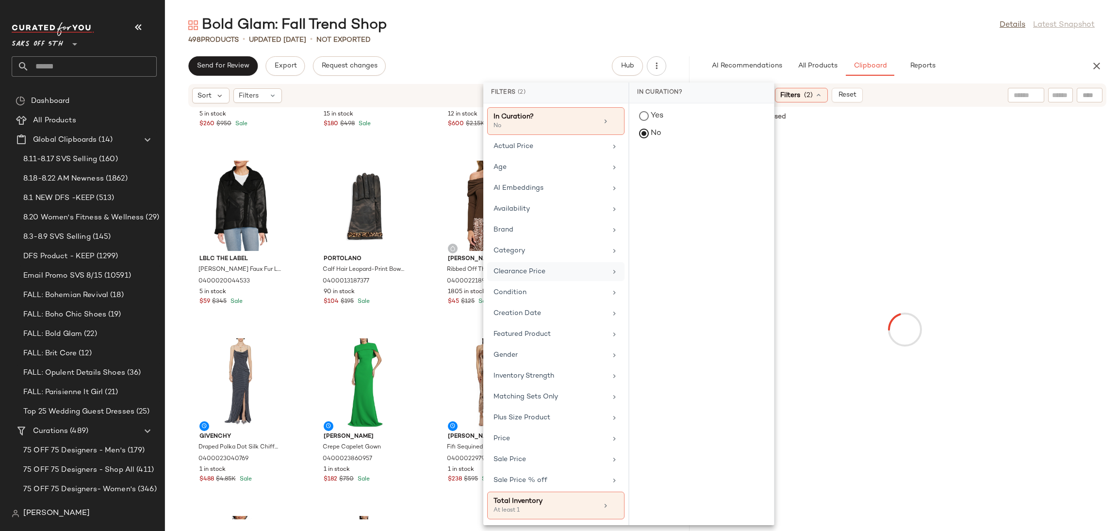
click at [820, 3] on main "Bold Glam: Fall Trend Shop Details Latest Snapshot 498 Products • updated Aug 2…" at bounding box center [559, 265] width 1118 height 531
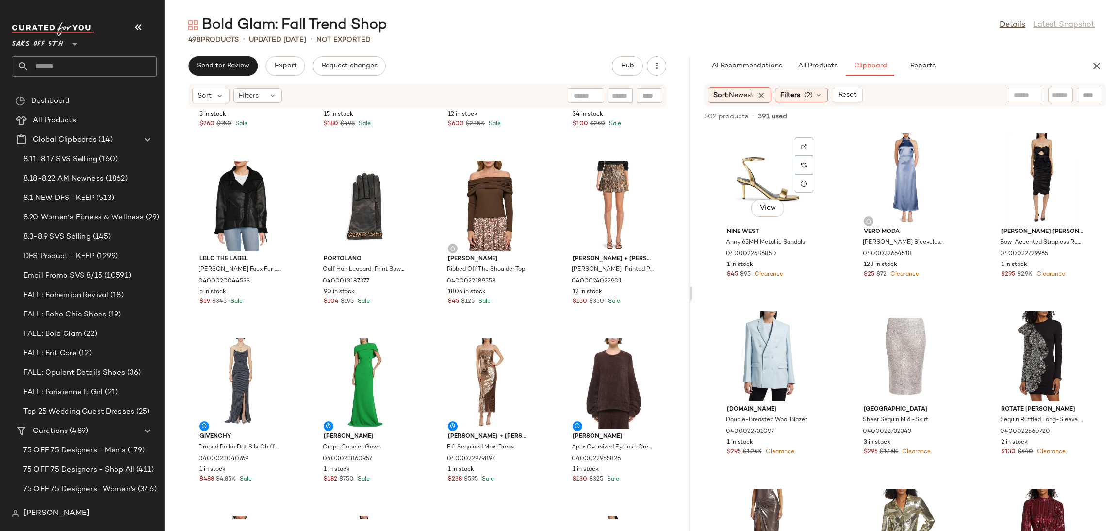
click at [768, 175] on div "View" at bounding box center [768, 178] width 98 height 90
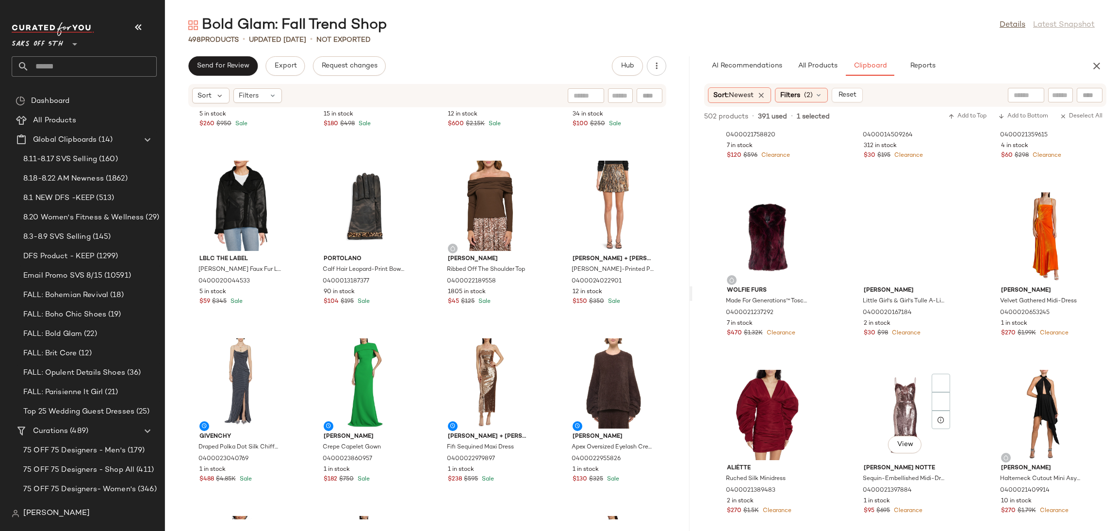
scroll to position [4389, 0]
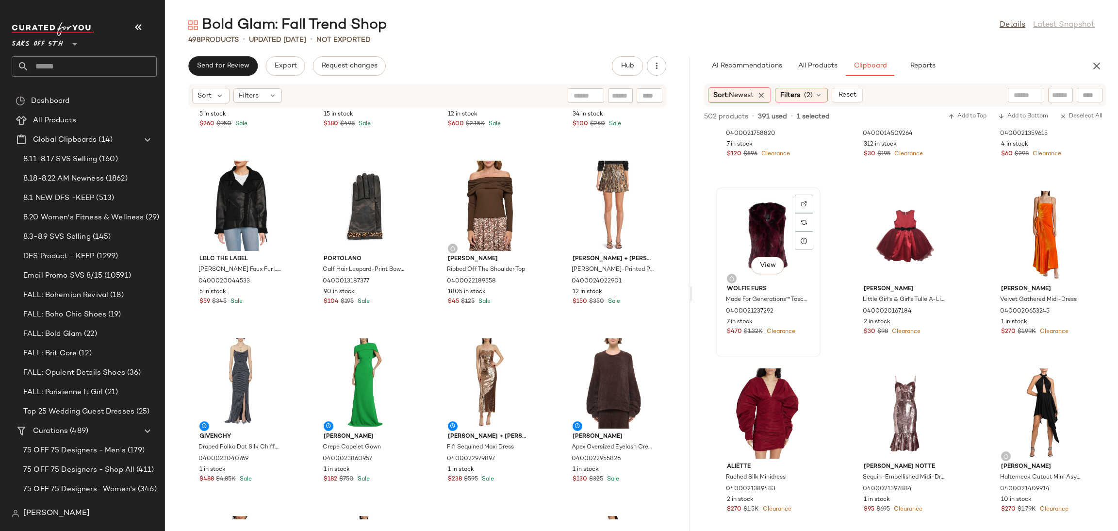
click at [767, 233] on div "View" at bounding box center [768, 236] width 98 height 90
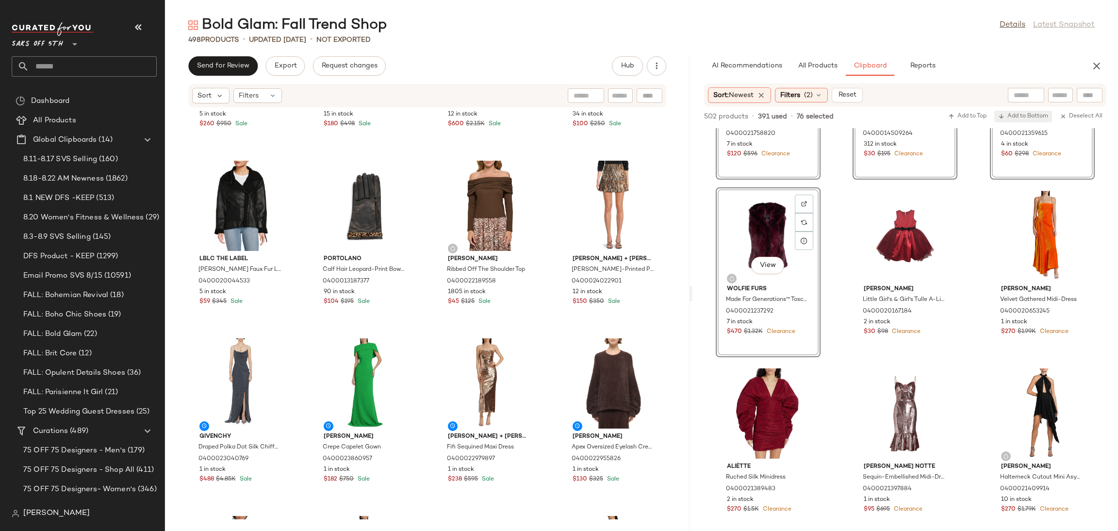
click at [1014, 116] on span "Add to Bottom" at bounding box center [1023, 116] width 50 height 7
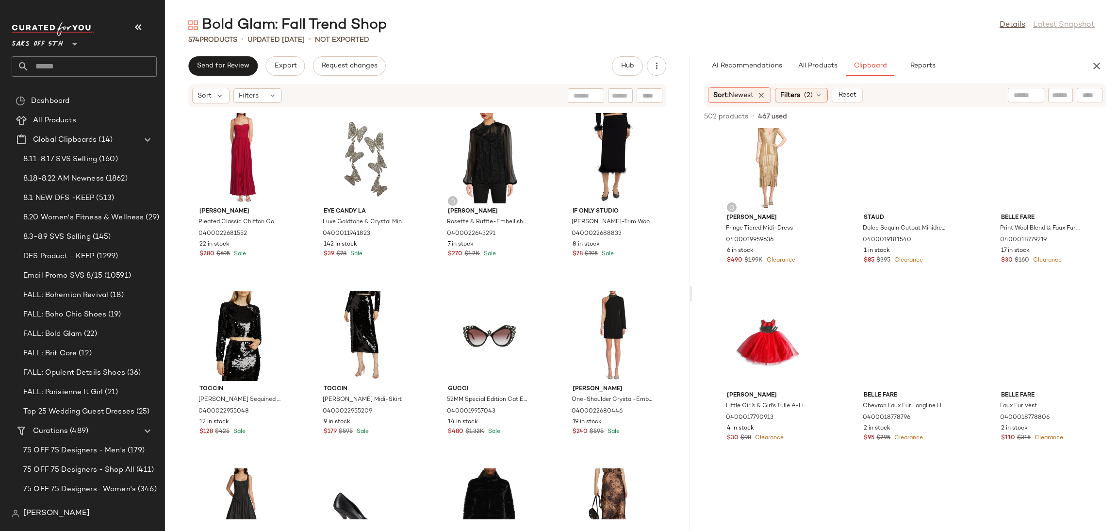
scroll to position [0, 0]
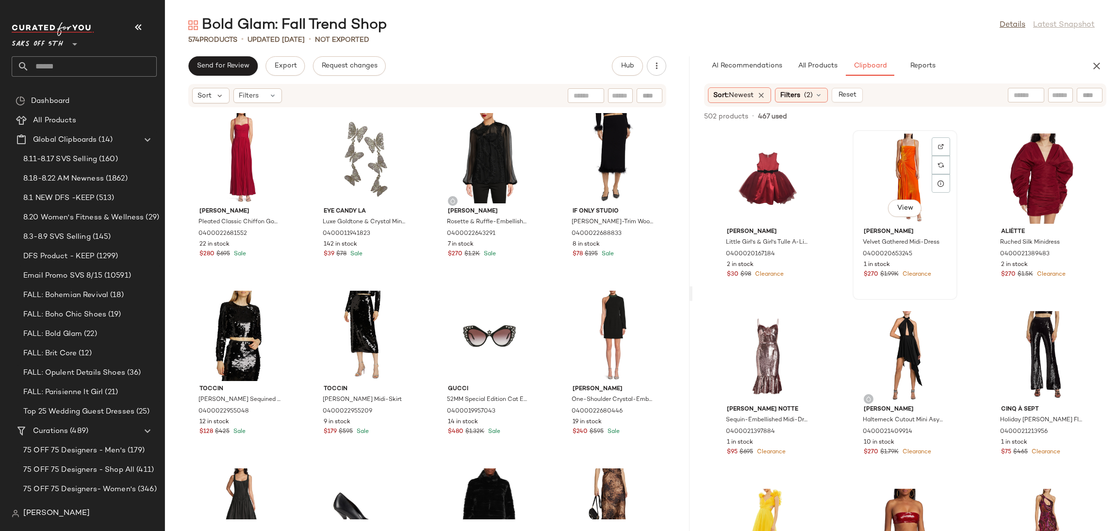
click at [881, 168] on div "View" at bounding box center [905, 178] width 98 height 90
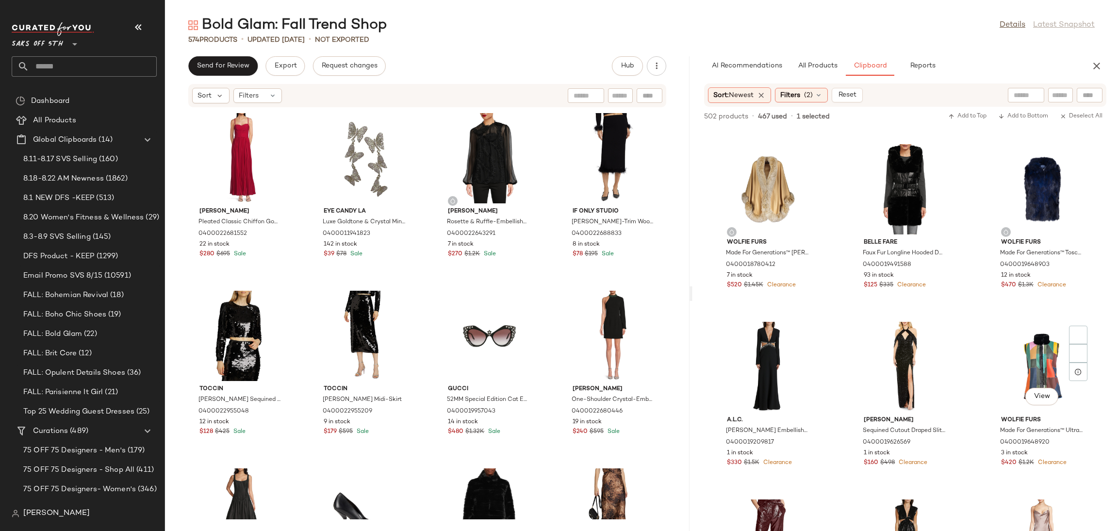
scroll to position [1729, 0]
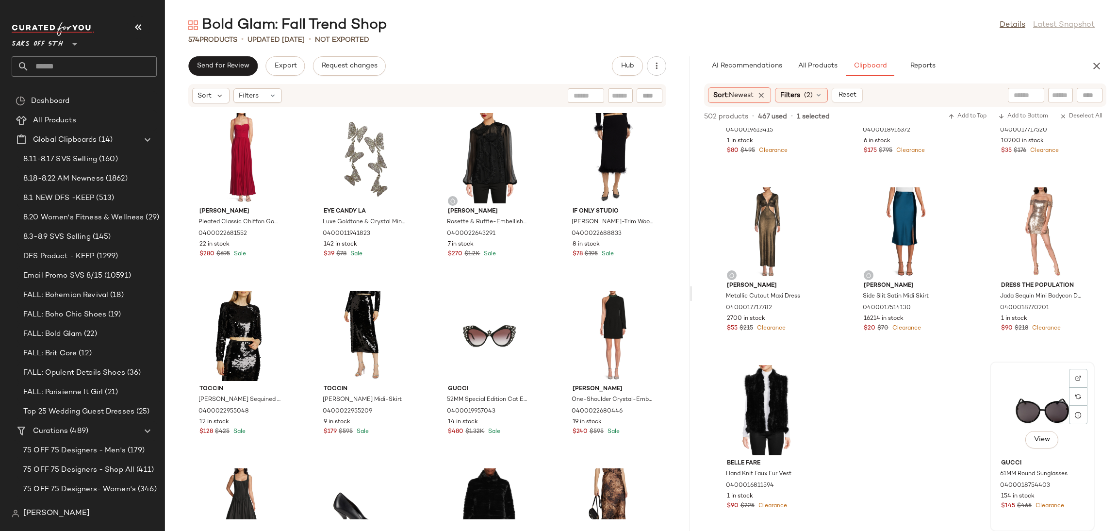
click at [1024, 385] on div "View" at bounding box center [1042, 410] width 98 height 90
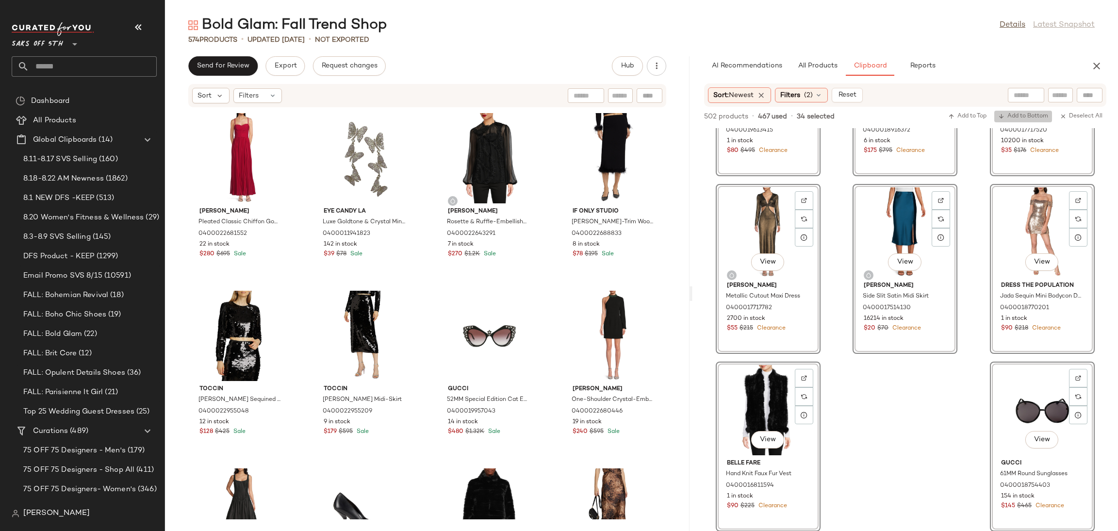
click at [1024, 118] on span "Add to Bottom" at bounding box center [1023, 116] width 50 height 7
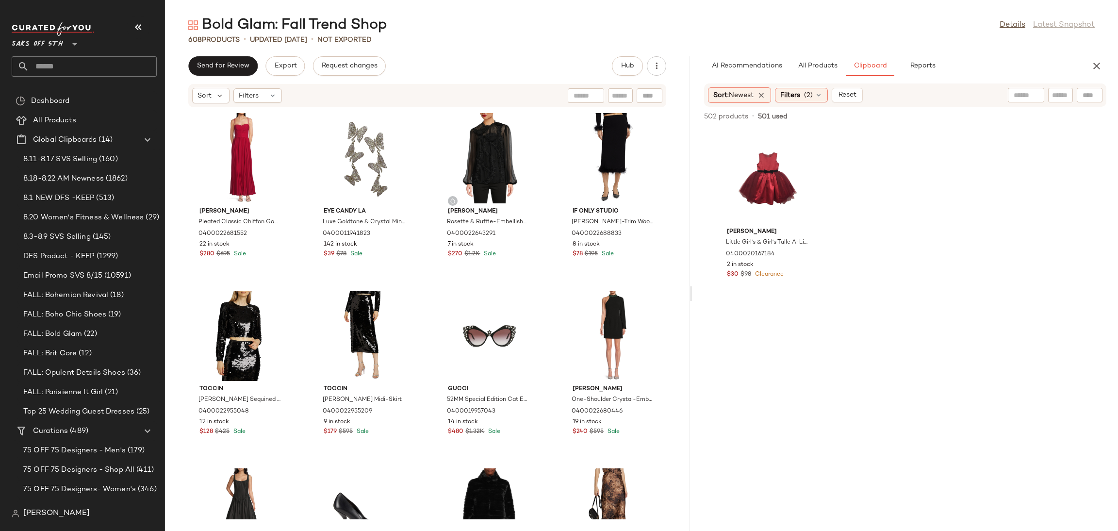
click at [872, 23] on div "Bold Glam: Fall Trend Shop Details Latest Snapshot" at bounding box center [641, 25] width 953 height 19
click at [1088, 69] on button "button" at bounding box center [1096, 65] width 19 height 19
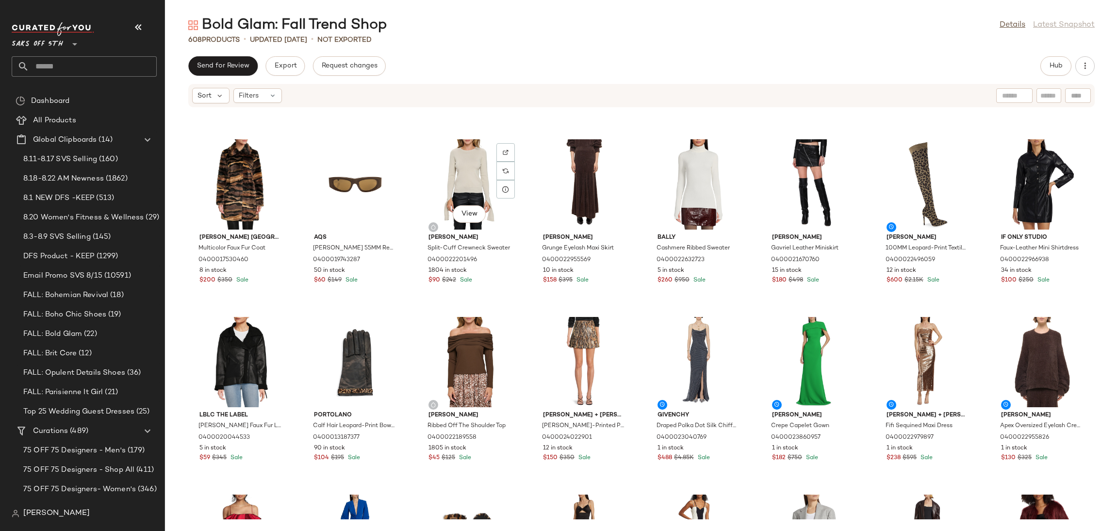
scroll to position [1937, 0]
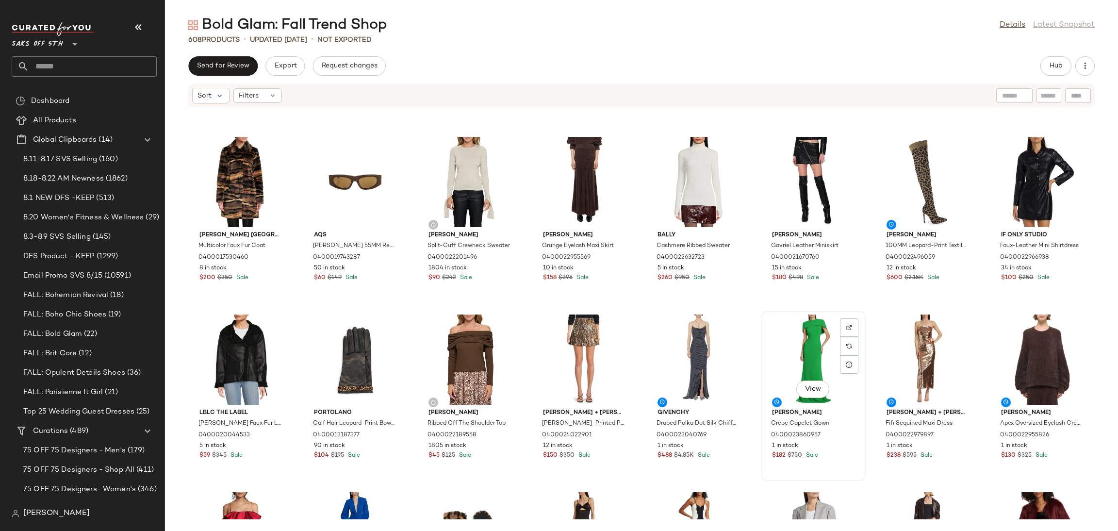
click at [802, 343] on div "View" at bounding box center [813, 359] width 98 height 90
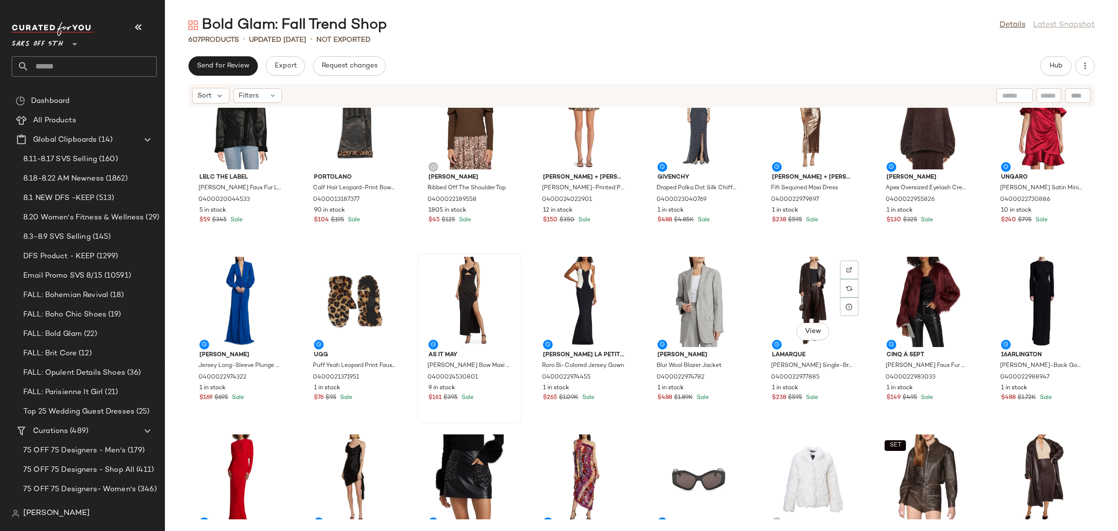
scroll to position [2173, 0]
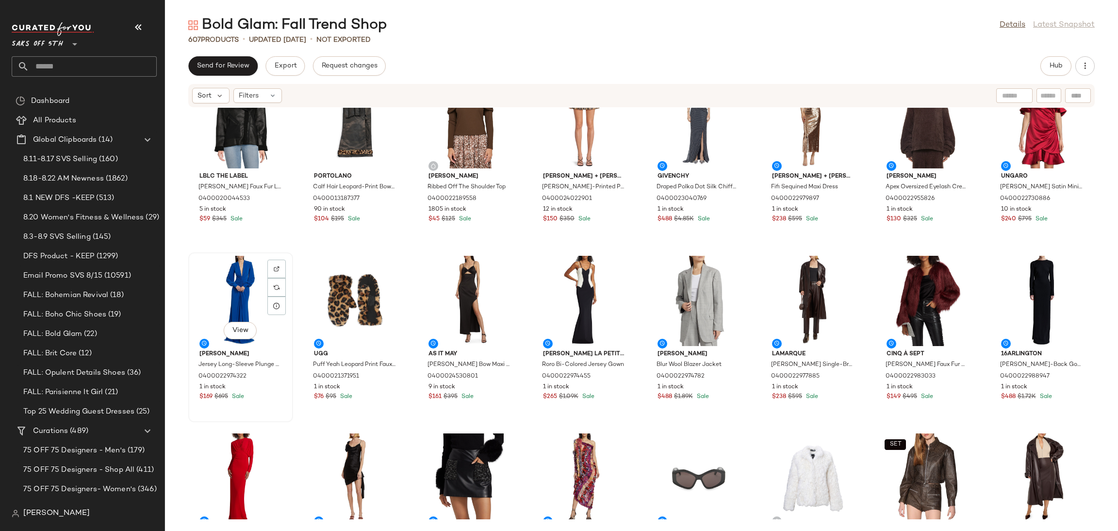
click at [244, 290] on div "View" at bounding box center [241, 301] width 98 height 90
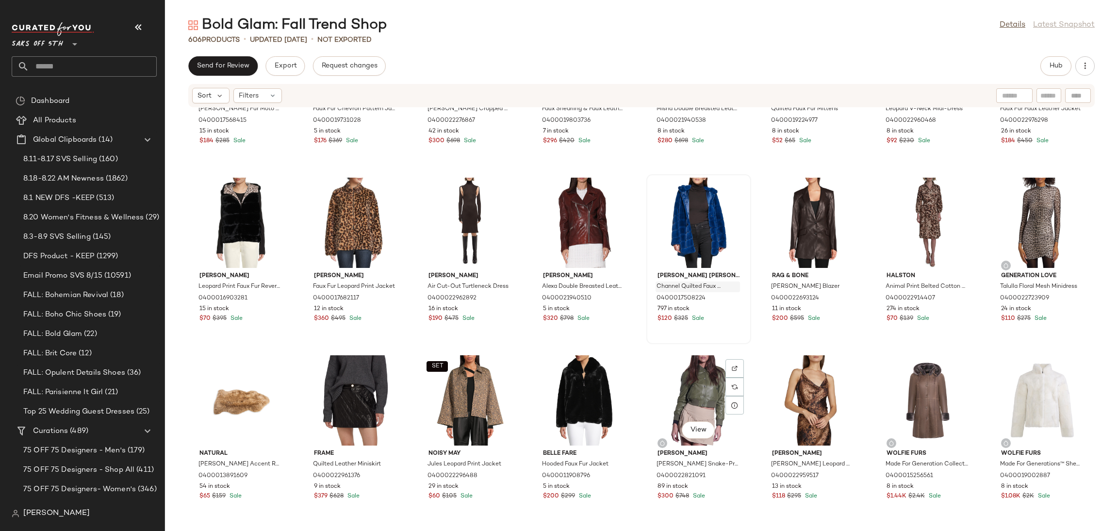
scroll to position [3318, 0]
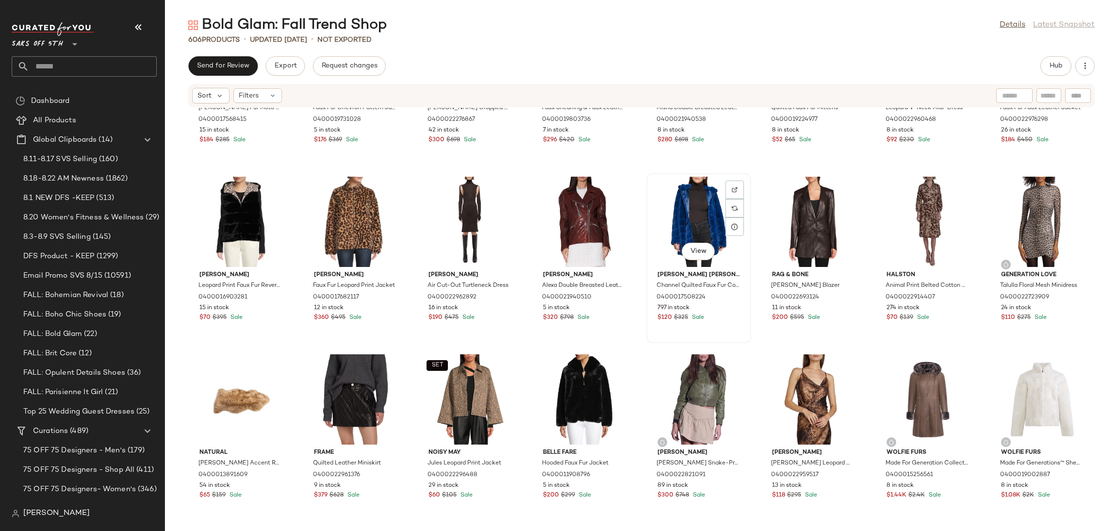
click at [683, 217] on div "View" at bounding box center [699, 222] width 98 height 90
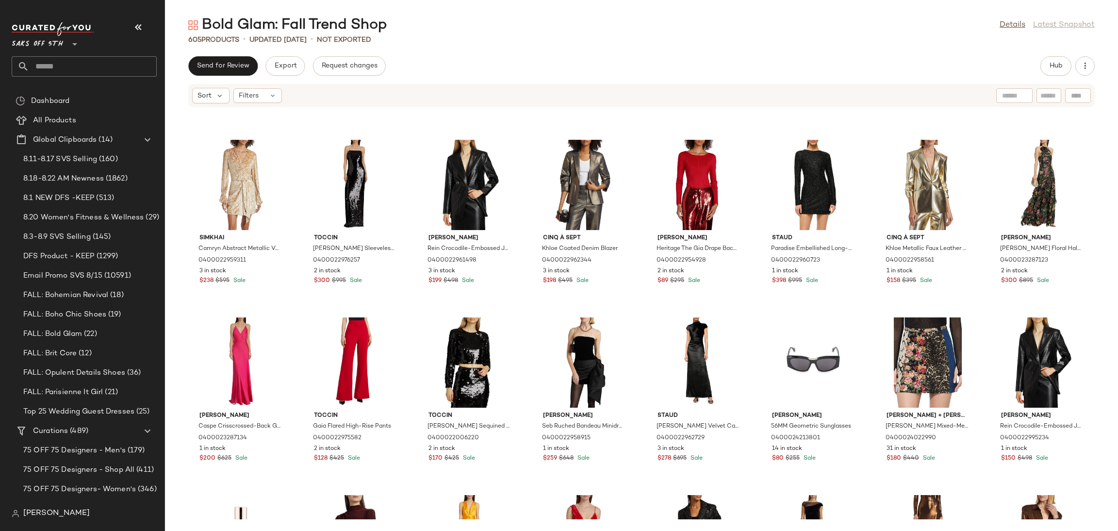
scroll to position [4372, 0]
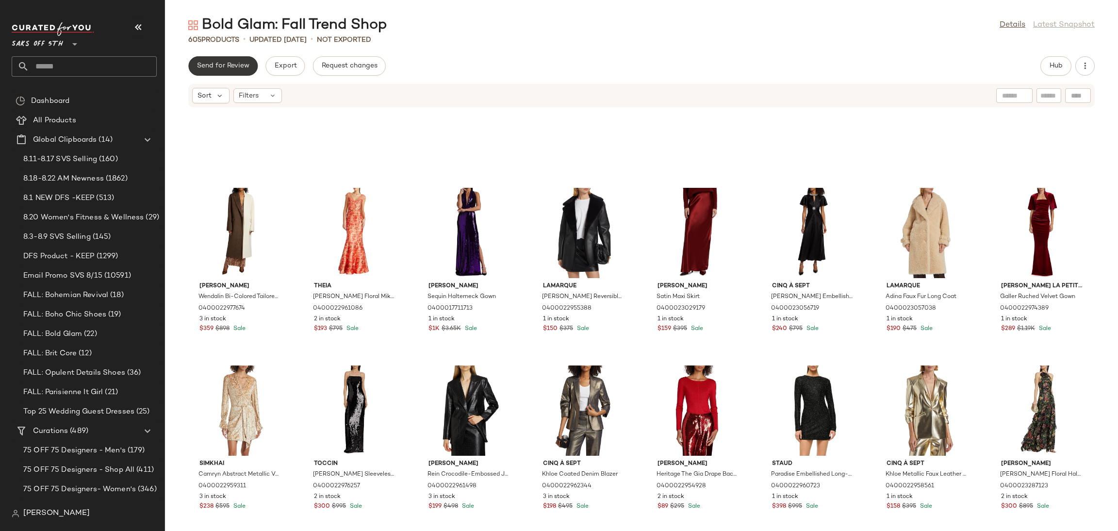
click at [241, 69] on span "Send for Review" at bounding box center [222, 66] width 53 height 8
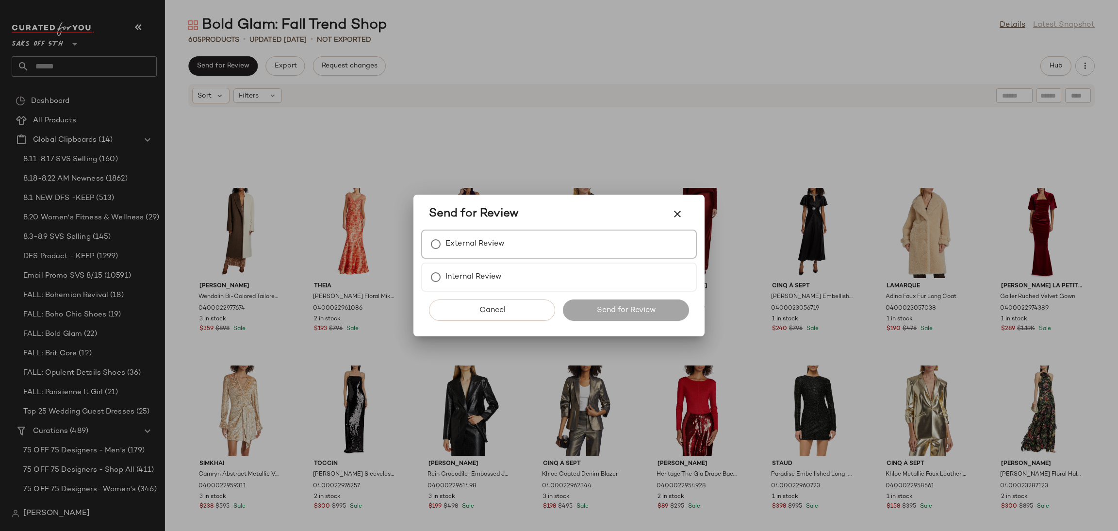
click at [520, 247] on div "External Review" at bounding box center [559, 243] width 276 height 29
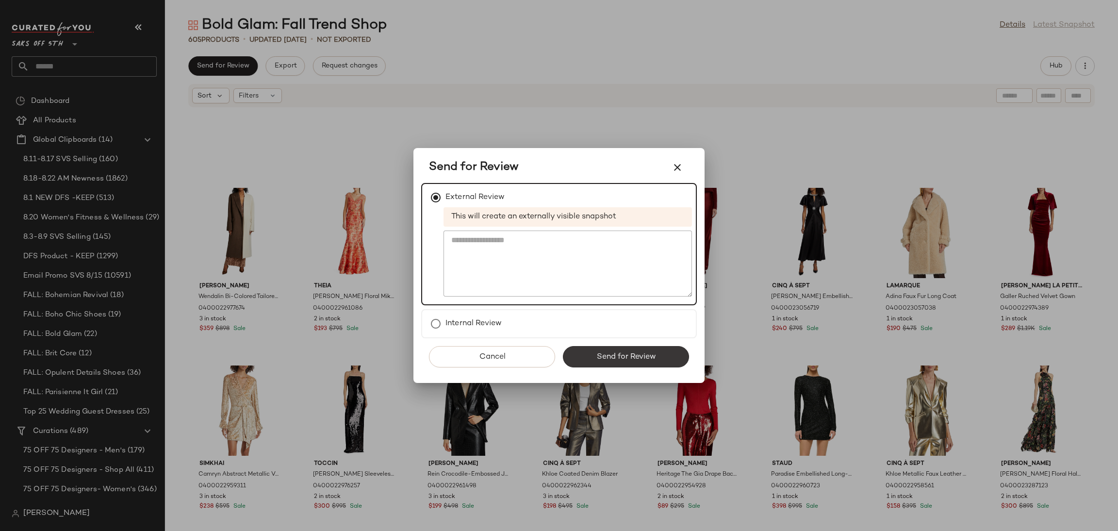
click at [618, 353] on span "Send for Review" at bounding box center [626, 356] width 60 height 9
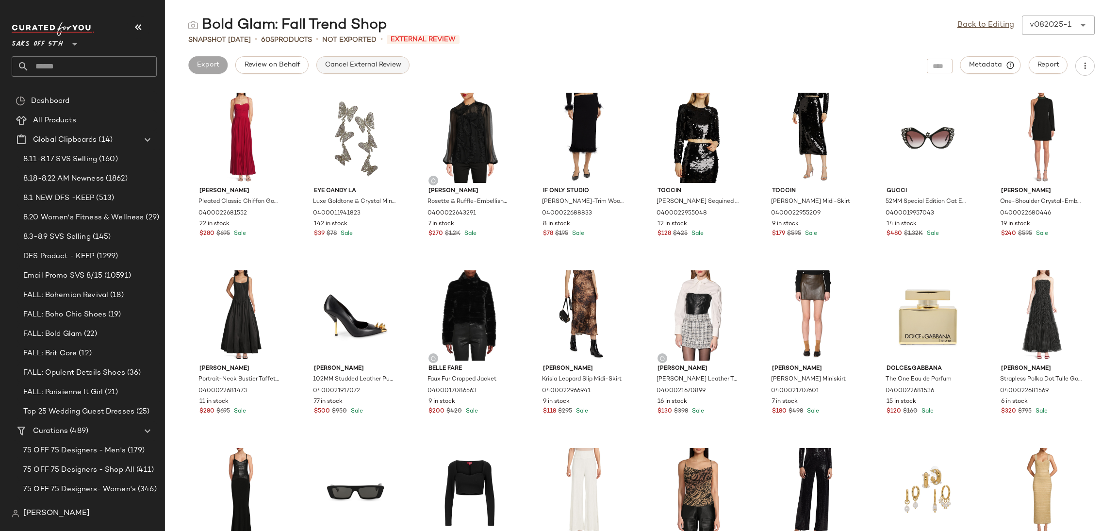
click at [366, 64] on span "Cancel External Review" at bounding box center [363, 65] width 77 height 8
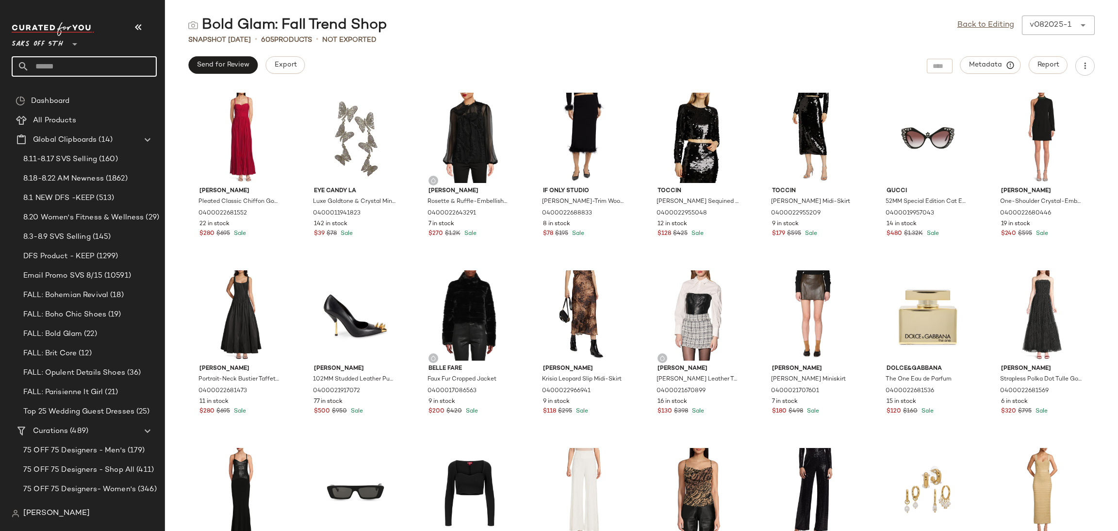
click at [98, 61] on input "text" at bounding box center [93, 66] width 128 height 20
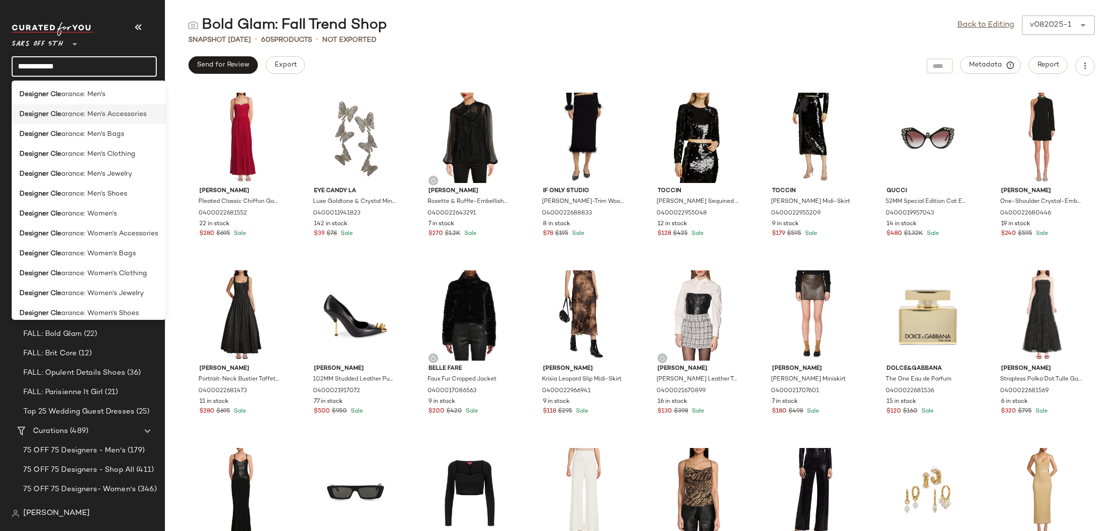
type input "**********"
click at [97, 117] on span "arance: Men's Accessories" at bounding box center [103, 114] width 85 height 10
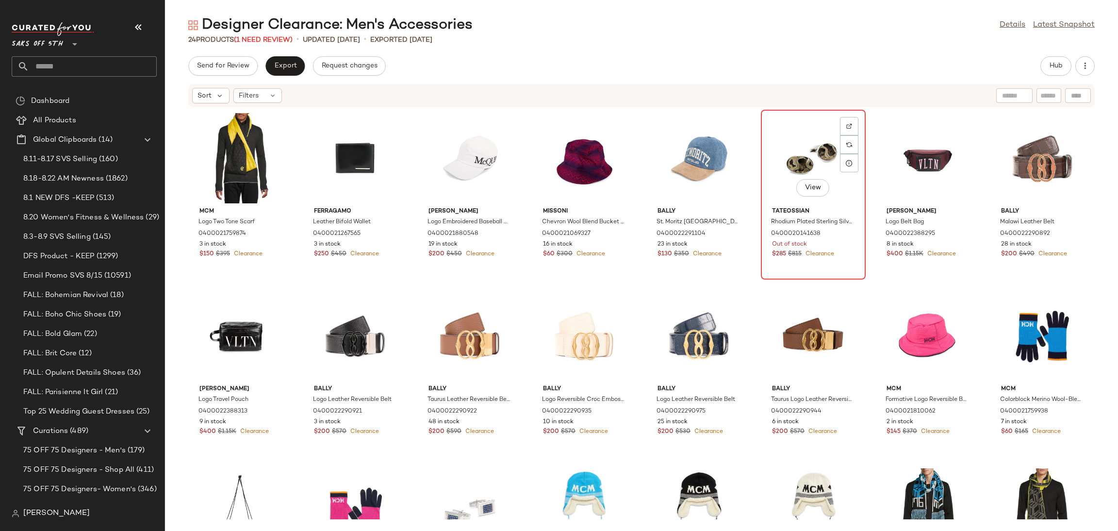
click at [795, 141] on div "View" at bounding box center [813, 158] width 98 height 90
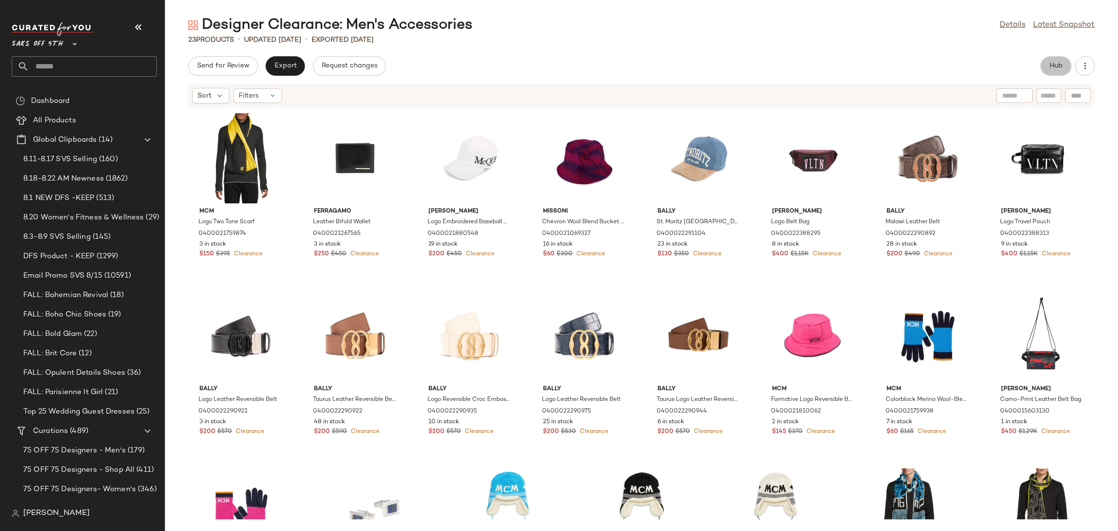
click at [1055, 68] on span "Hub" at bounding box center [1056, 66] width 14 height 8
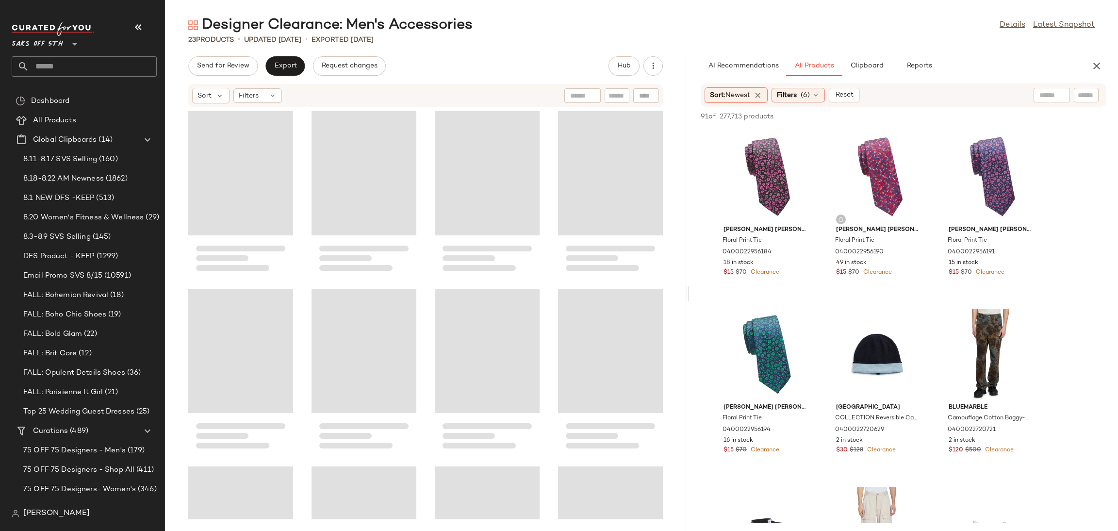
drag, startPoint x: 639, startPoint y: 294, endPoint x: 692, endPoint y: 291, distance: 53.0
click at [692, 291] on div "Designer Clearance: Men's Accessories Details Latest Snapshot 23 Products • upd…" at bounding box center [641, 273] width 953 height 515
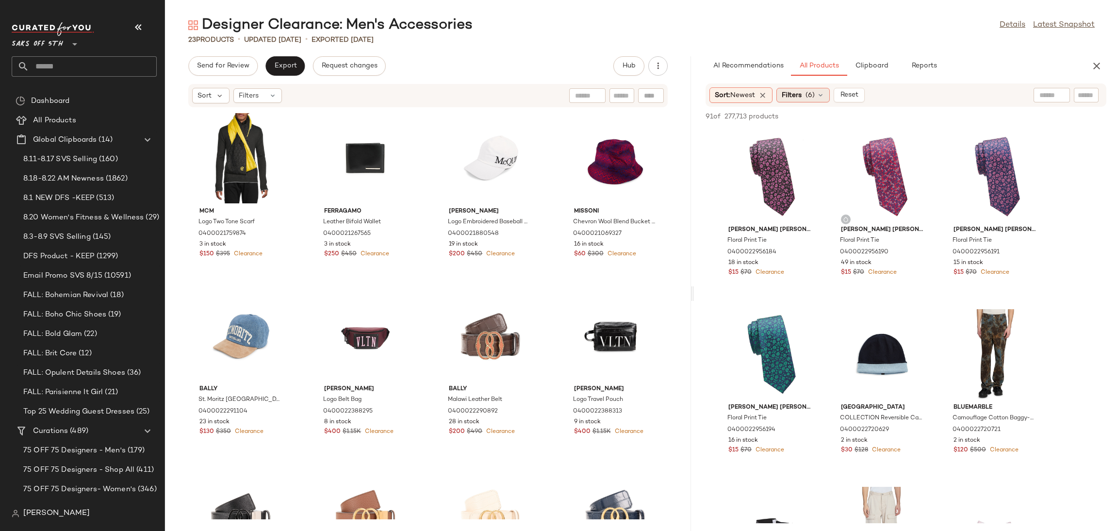
click at [808, 95] on div "Filters (6)" at bounding box center [802, 95] width 53 height 15
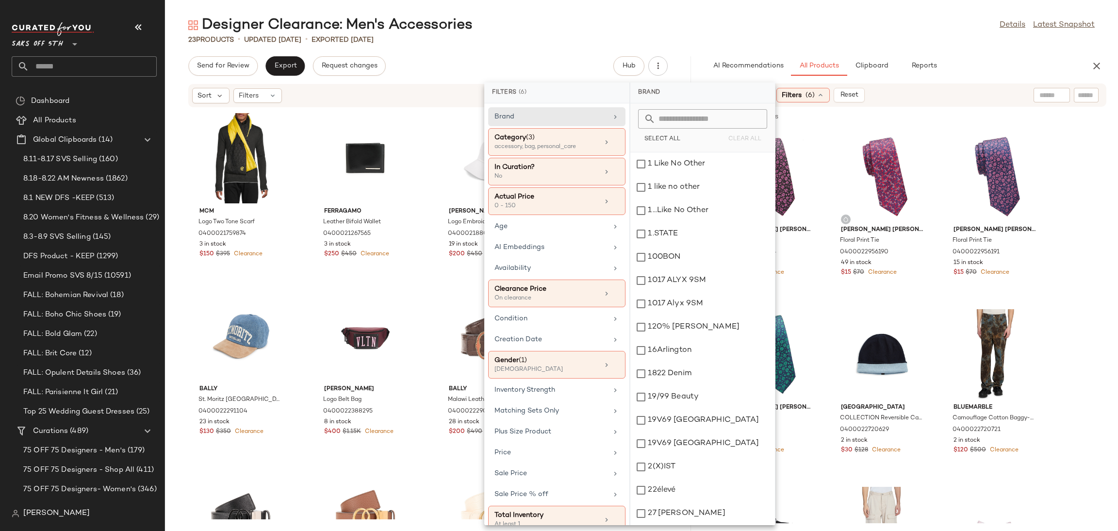
click at [553, 208] on div "0 - 150" at bounding box center [542, 206] width 97 height 9
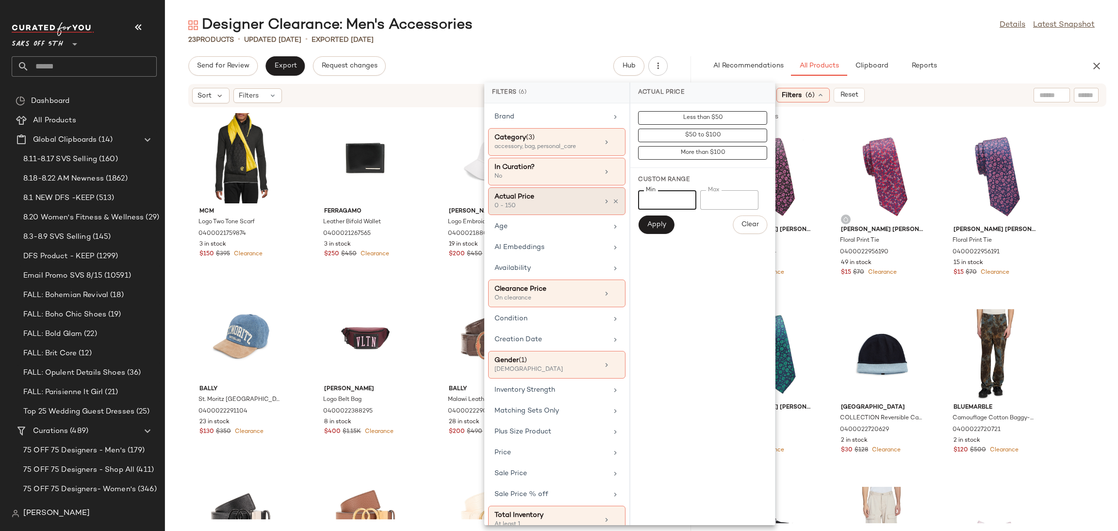
drag, startPoint x: 668, startPoint y: 202, endPoint x: 619, endPoint y: 212, distance: 50.1
click at [619, 212] on div "Filters (6) Brand Category (3) accessory, bag, personal_care In Curation? No Ac…" at bounding box center [629, 303] width 291 height 442
type input "***"
drag, startPoint x: 730, startPoint y: 199, endPoint x: 641, endPoint y: 205, distance: 88.5
click at [641, 205] on div "Min *** Min Max *** Max" at bounding box center [702, 199] width 129 height 19
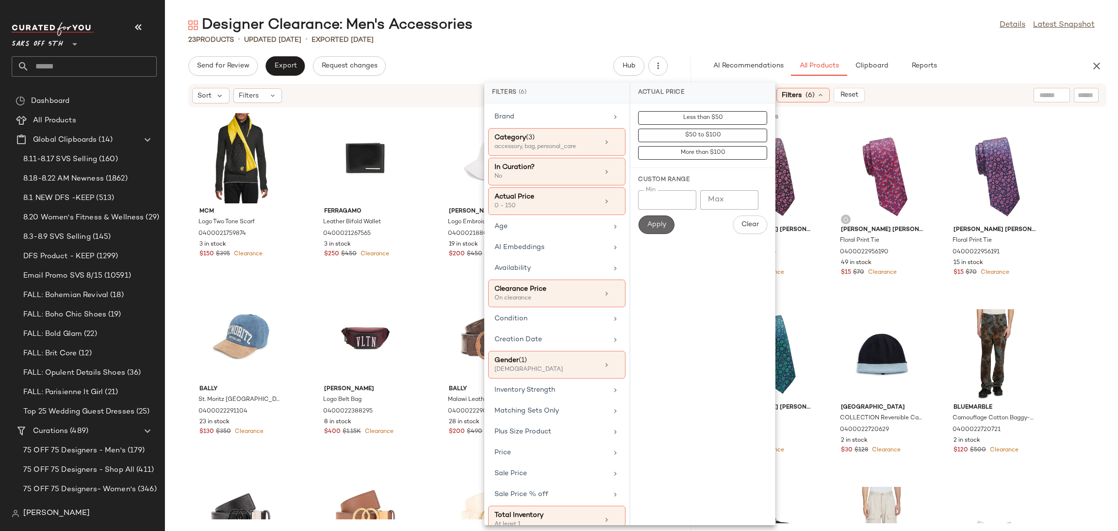
click at [660, 224] on span "Apply" at bounding box center [655, 225] width 19 height 8
click at [845, 31] on div "Designer Clearance: Men's Accessories Details Latest Snapshot" at bounding box center [641, 25] width 953 height 19
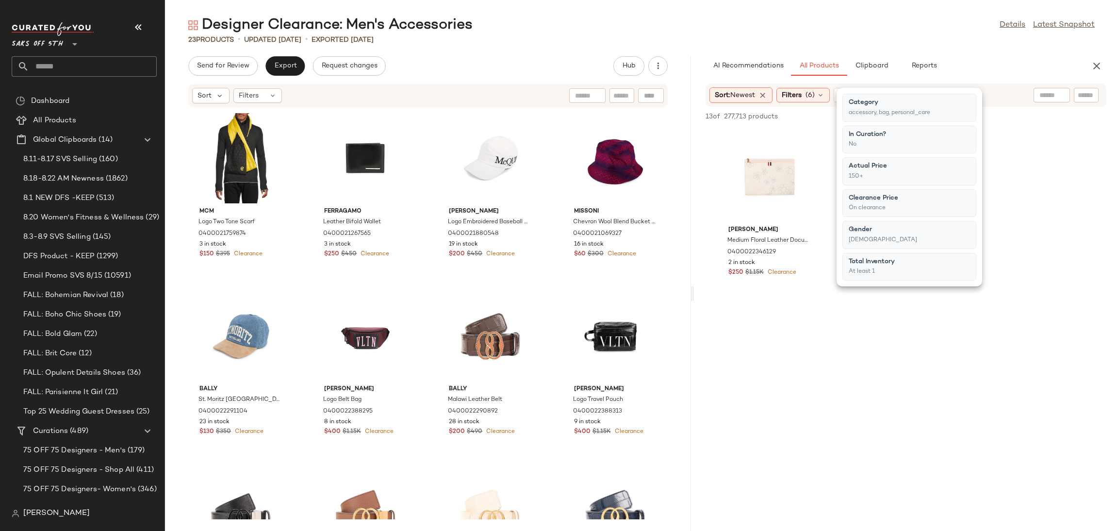
click at [845, 31] on div "Designer Clearance: Men's Accessories Details Latest Snapshot" at bounding box center [641, 25] width 953 height 19
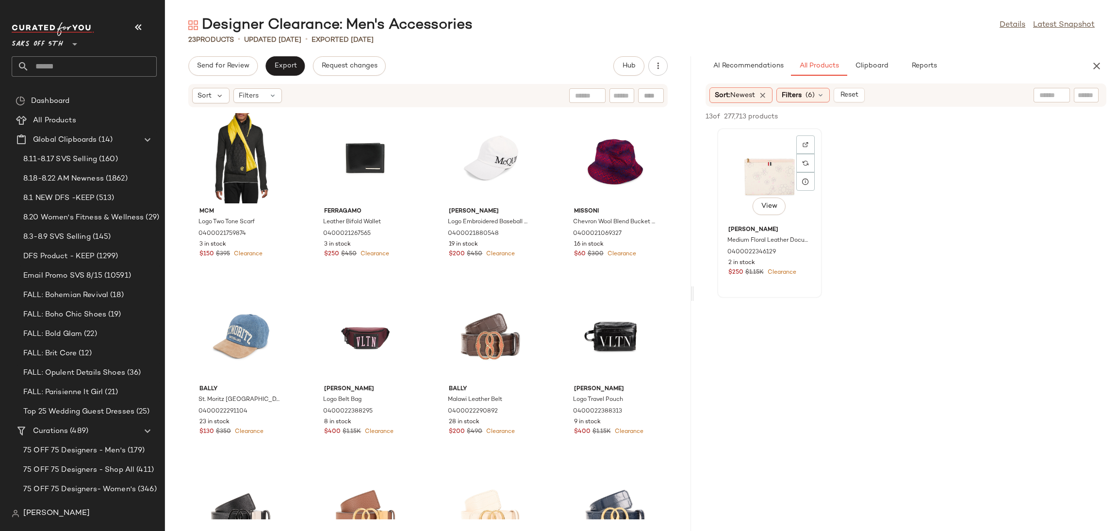
click at [762, 167] on div "View" at bounding box center [769, 176] width 98 height 90
click at [962, 111] on button "Add to Top" at bounding box center [967, 117] width 46 height 12
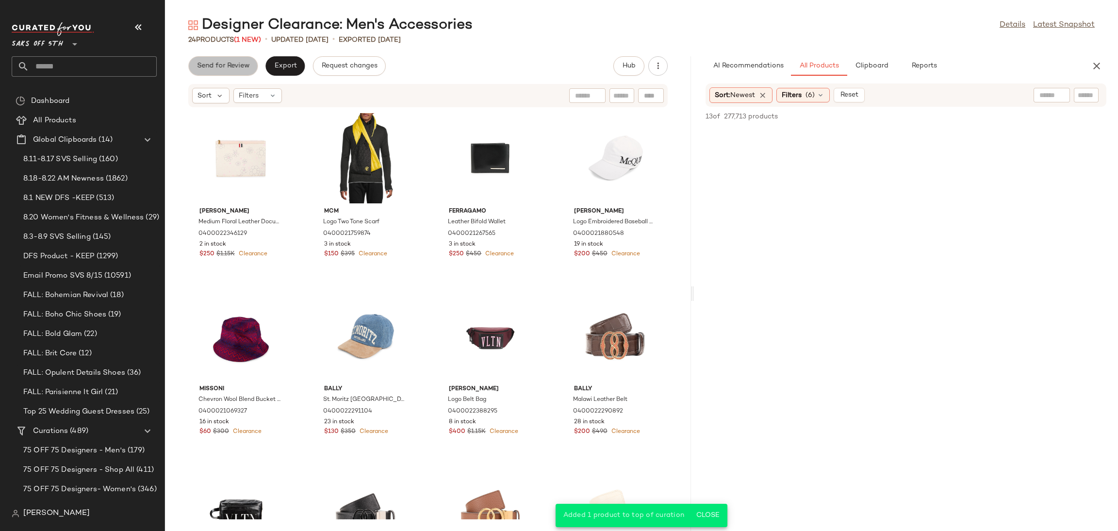
click at [243, 65] on span "Send for Review" at bounding box center [222, 66] width 53 height 8
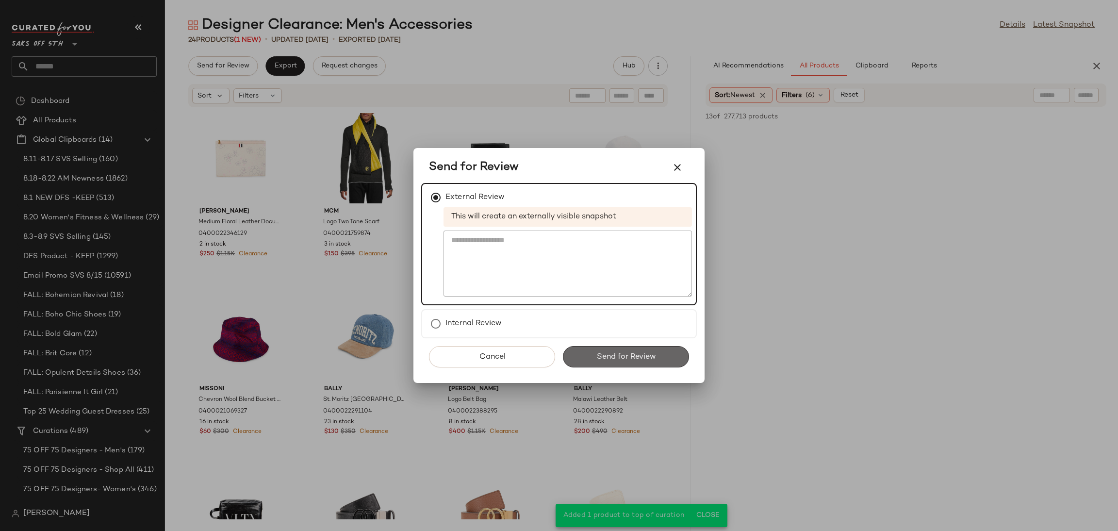
click at [593, 353] on button "Send for Review" at bounding box center [626, 356] width 126 height 21
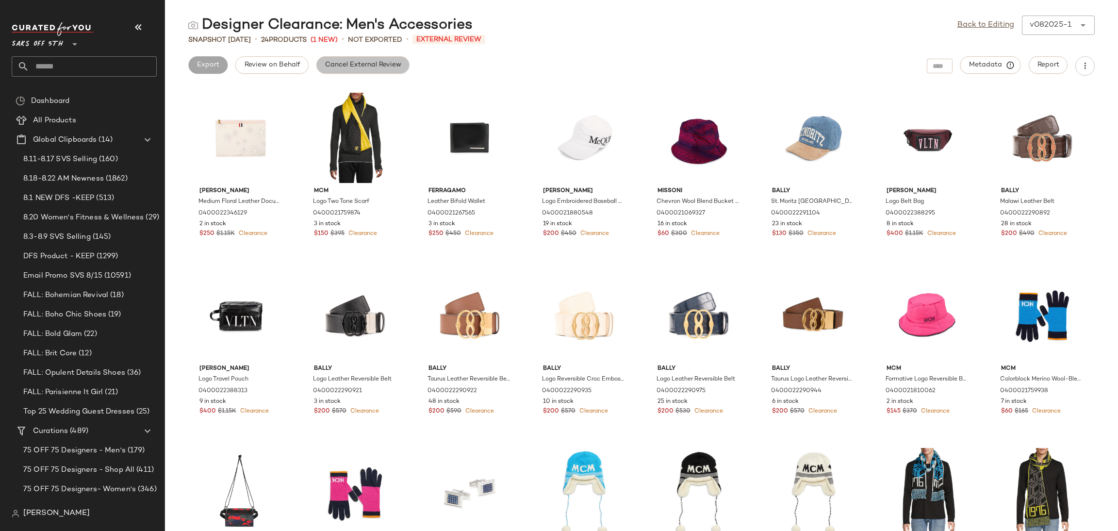
click at [374, 62] on span "Cancel External Review" at bounding box center [363, 65] width 77 height 8
click at [989, 27] on link "Back to Editing" at bounding box center [985, 25] width 57 height 12
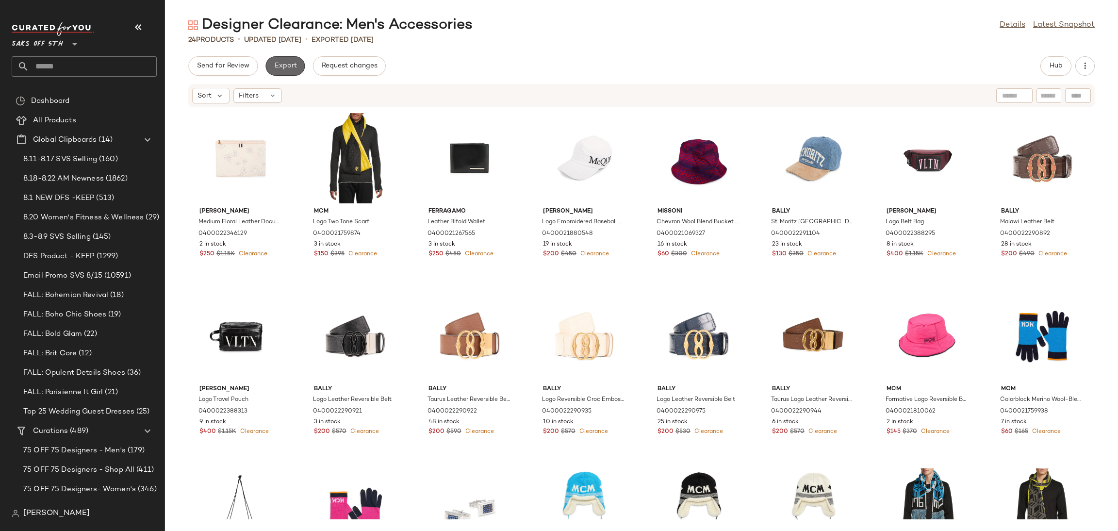
click at [287, 69] on span "Export" at bounding box center [285, 66] width 23 height 8
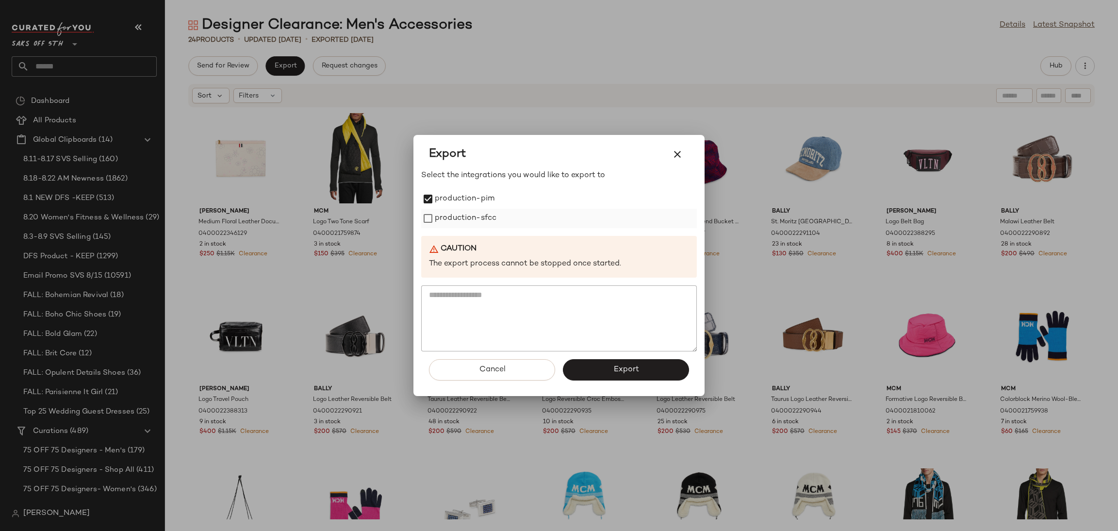
click at [436, 212] on label "production-sfcc" at bounding box center [466, 218] width 62 height 19
click at [599, 375] on button "Export" at bounding box center [626, 369] width 126 height 21
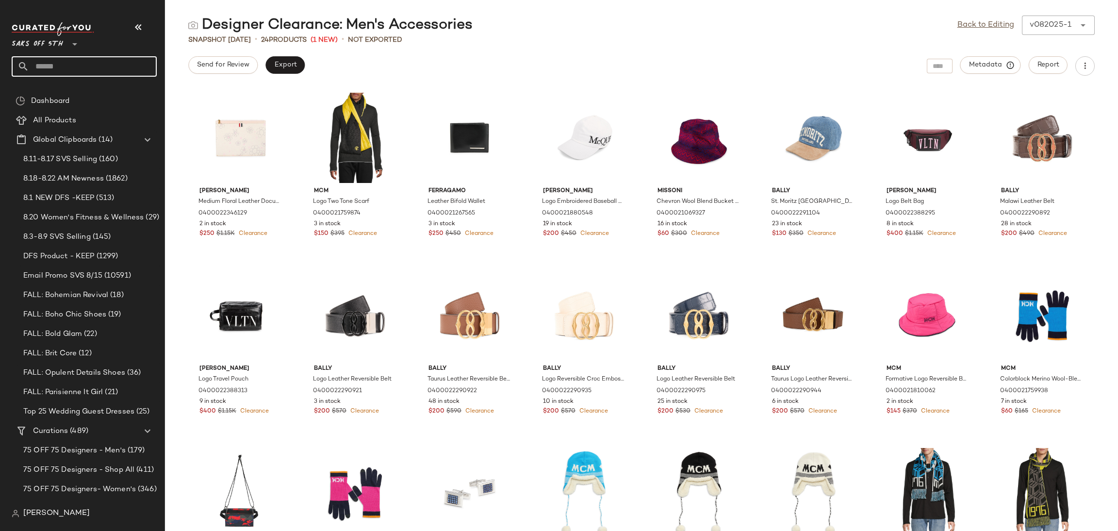
click at [82, 70] on input "text" at bounding box center [93, 66] width 128 height 20
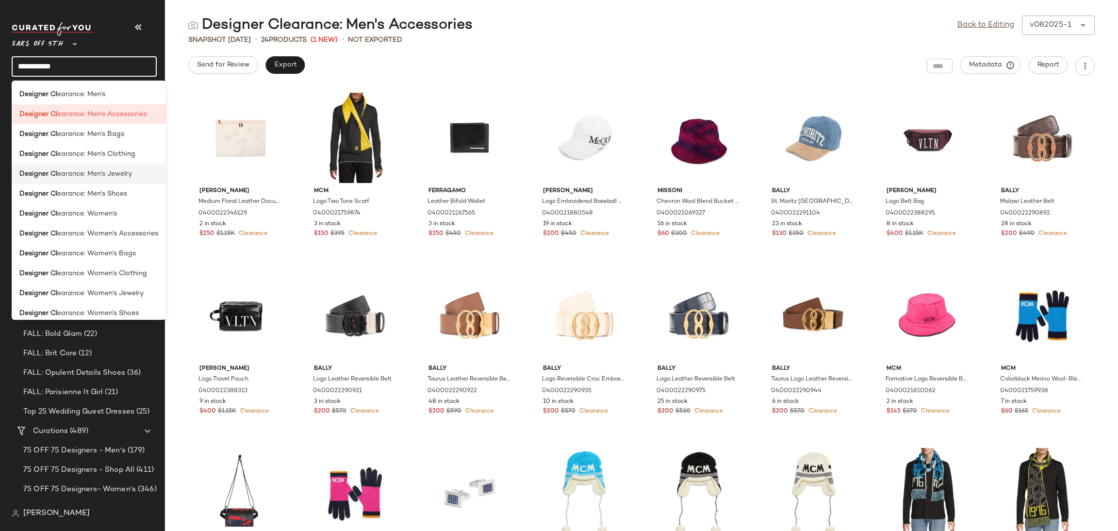
type input "**********"
click at [124, 179] on span "earance: Men's Jewelry" at bounding box center [94, 174] width 75 height 10
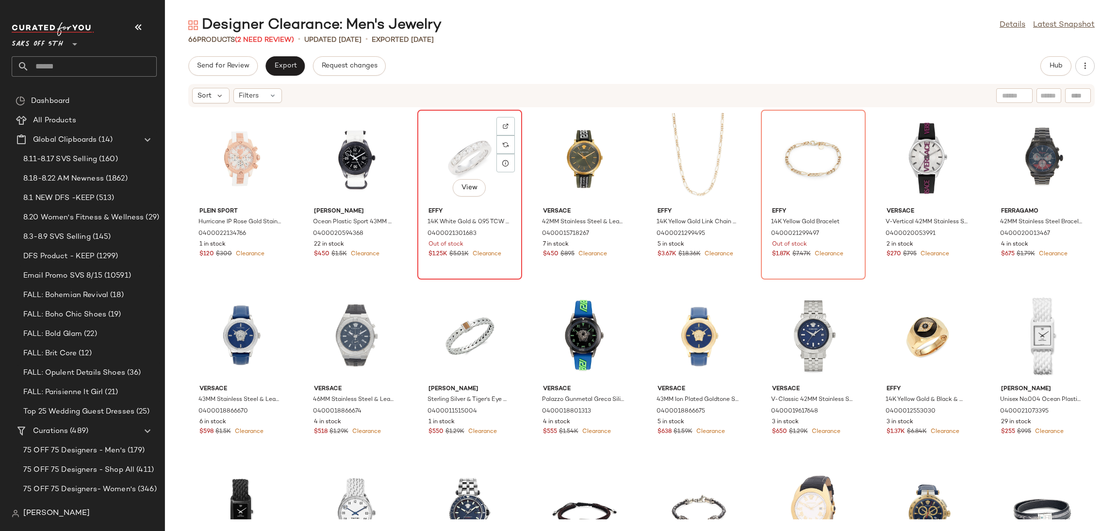
click at [445, 137] on div "View" at bounding box center [470, 158] width 98 height 90
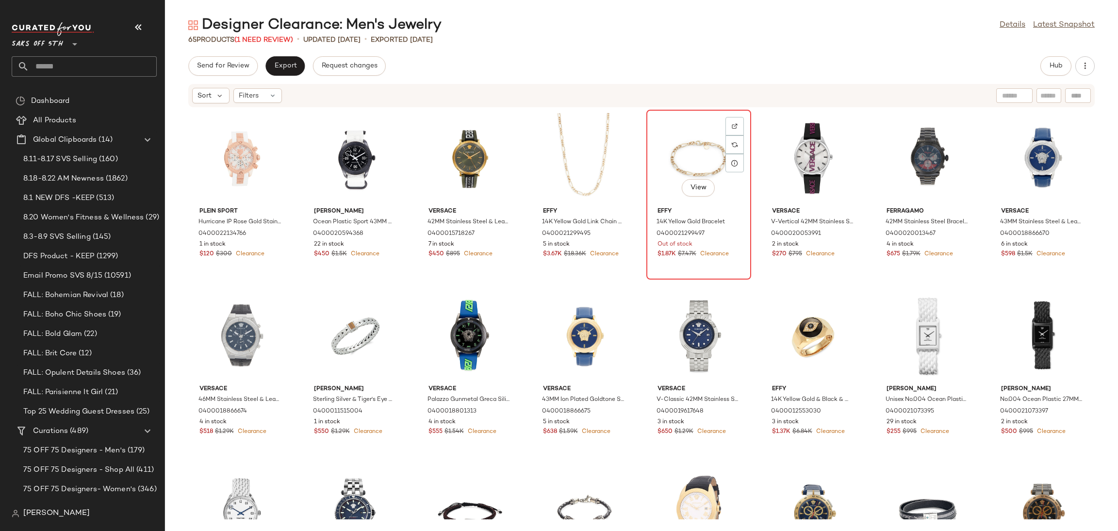
click at [702, 148] on div "View" at bounding box center [699, 158] width 98 height 90
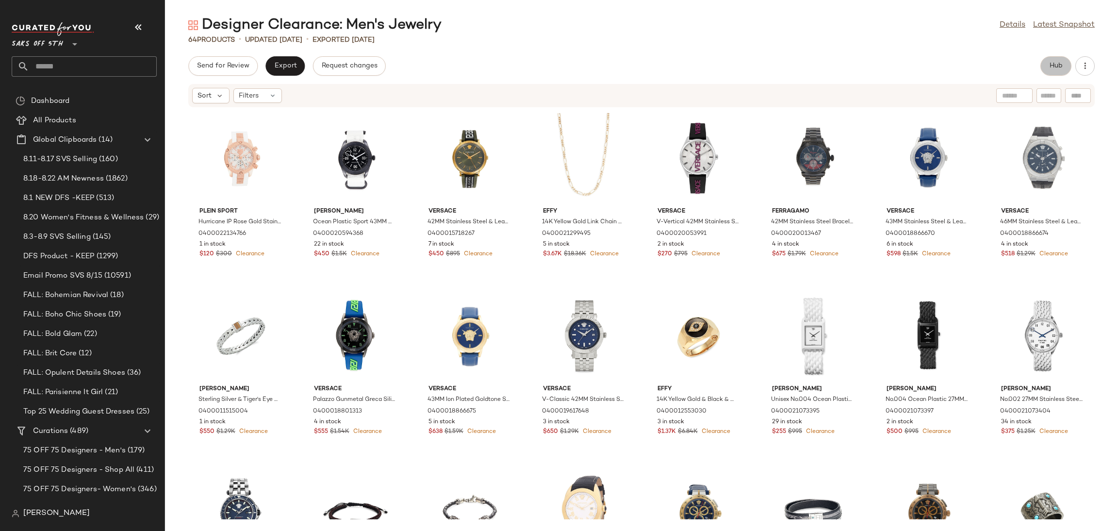
click at [1053, 61] on button "Hub" at bounding box center [1055, 65] width 31 height 19
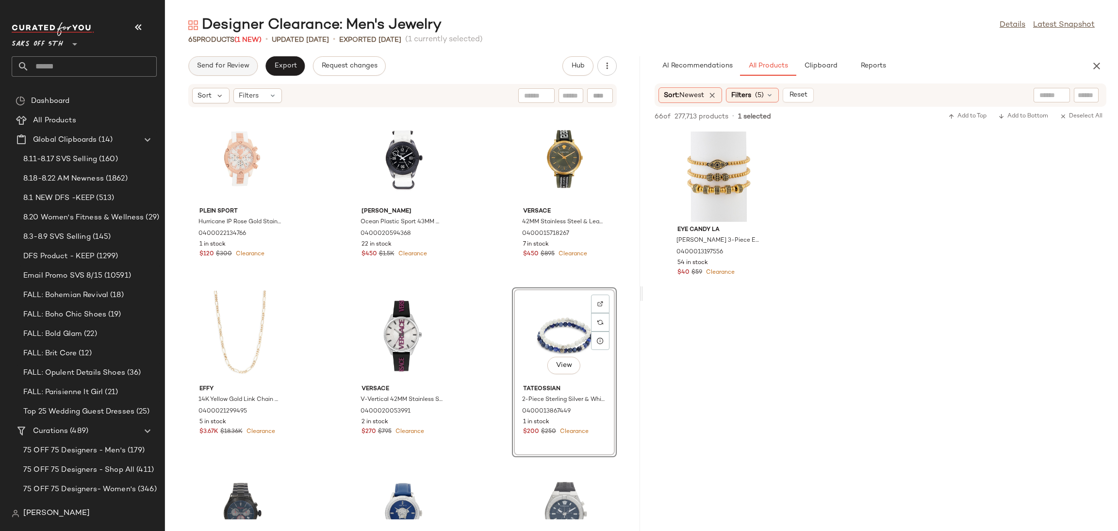
drag, startPoint x: 229, startPoint y: 50, endPoint x: 225, endPoint y: 65, distance: 14.6
click at [225, 65] on div "Designer Clearance: Men's Jewelry Details Latest Snapshot 65 Products (1 New) •…" at bounding box center [641, 273] width 953 height 515
click at [225, 65] on span "Send for Review" at bounding box center [222, 66] width 53 height 8
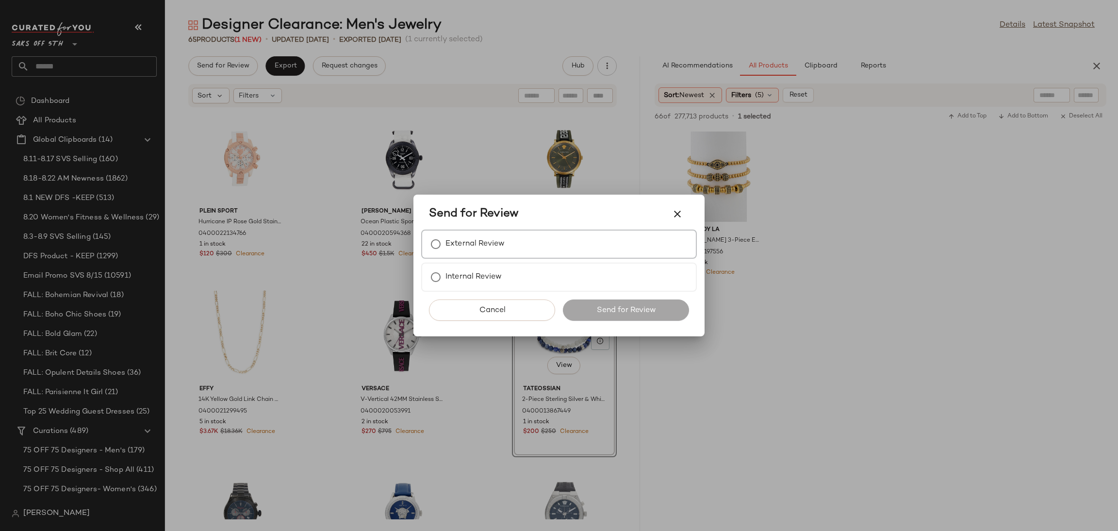
click at [470, 250] on label "External Review" at bounding box center [474, 243] width 59 height 19
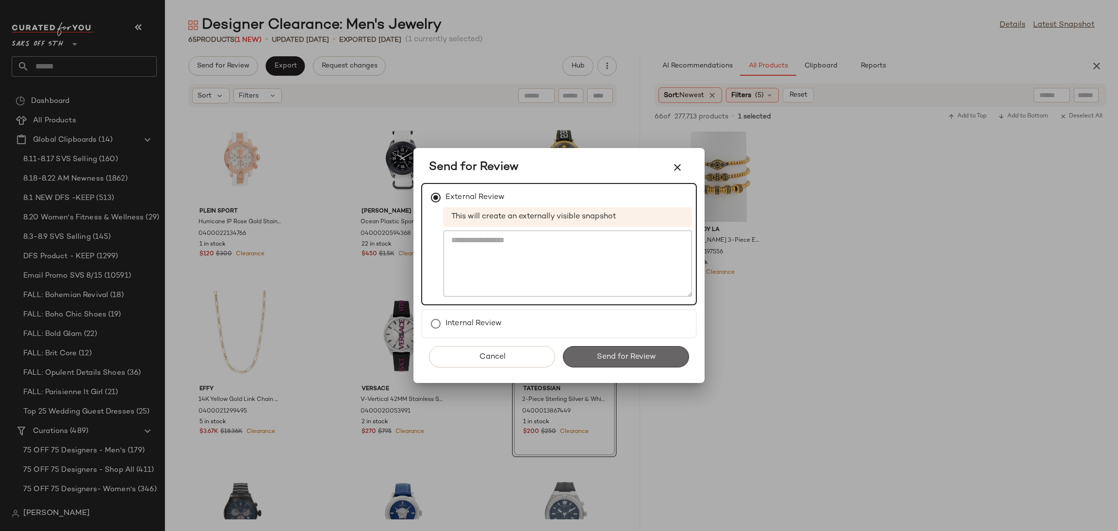
click at [622, 355] on span "Send for Review" at bounding box center [626, 356] width 60 height 9
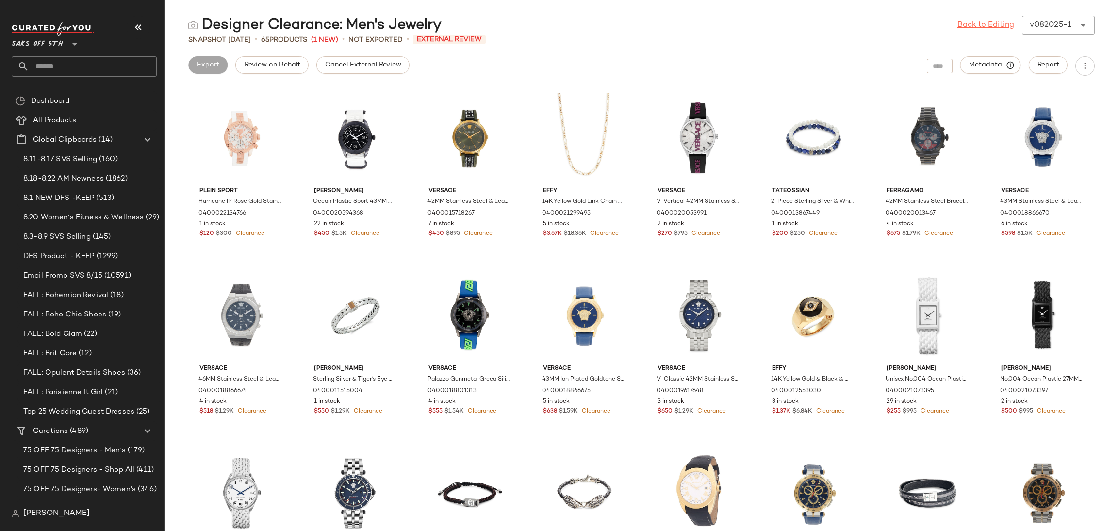
click at [979, 29] on link "Back to Editing" at bounding box center [985, 25] width 57 height 12
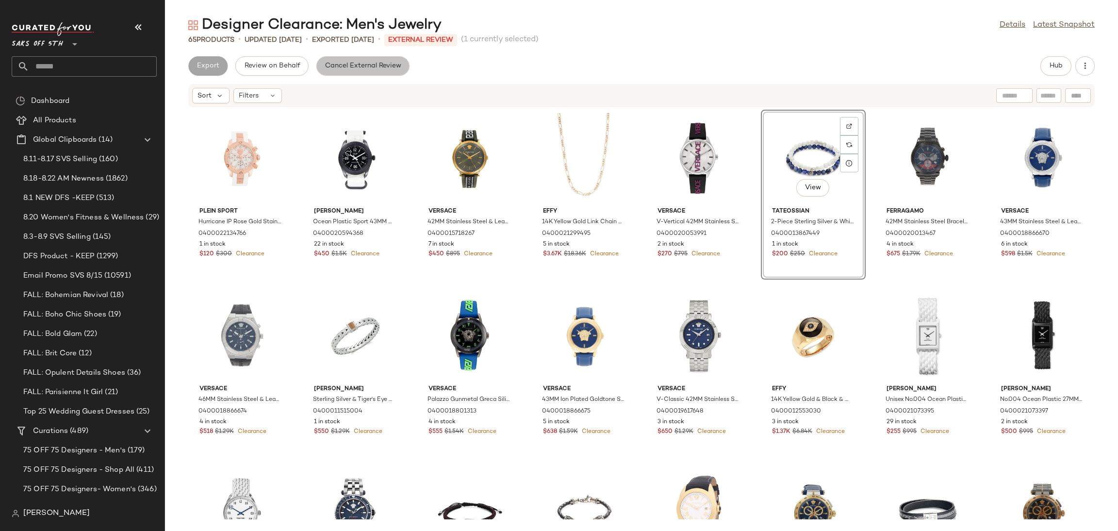
click at [364, 72] on button "Cancel External Review" at bounding box center [362, 65] width 93 height 19
click at [285, 62] on span "Export" at bounding box center [285, 66] width 23 height 8
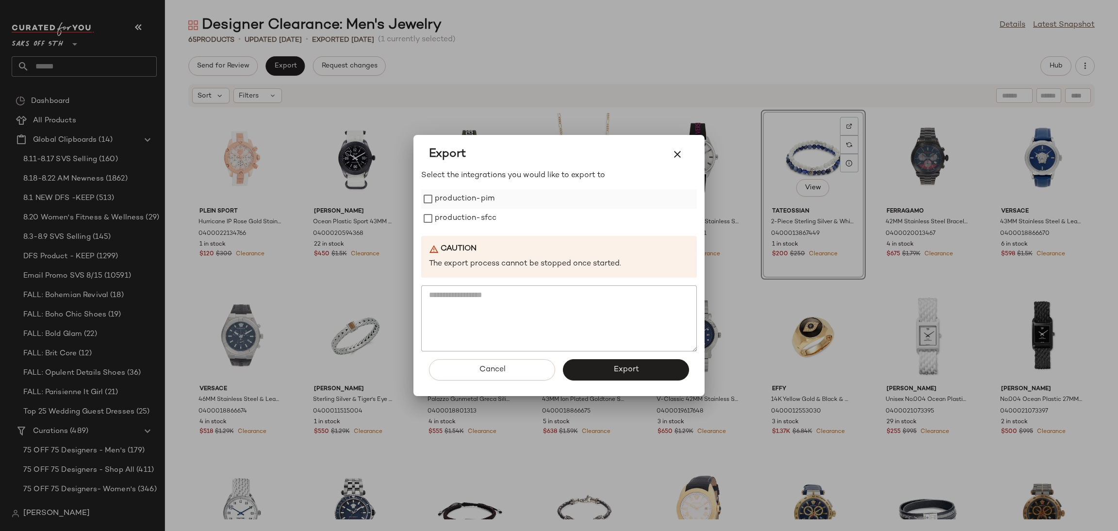
click at [478, 200] on label "production-pim" at bounding box center [465, 198] width 60 height 19
click at [477, 216] on label "production-sfcc" at bounding box center [466, 218] width 62 height 19
click at [607, 374] on button "Export" at bounding box center [626, 369] width 126 height 21
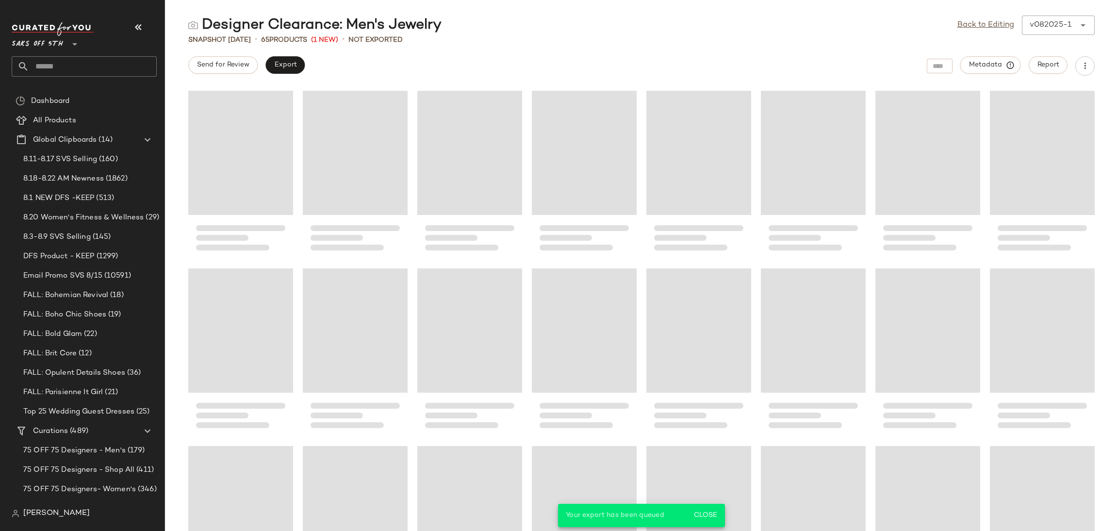
click at [121, 65] on input "text" at bounding box center [93, 66] width 128 height 20
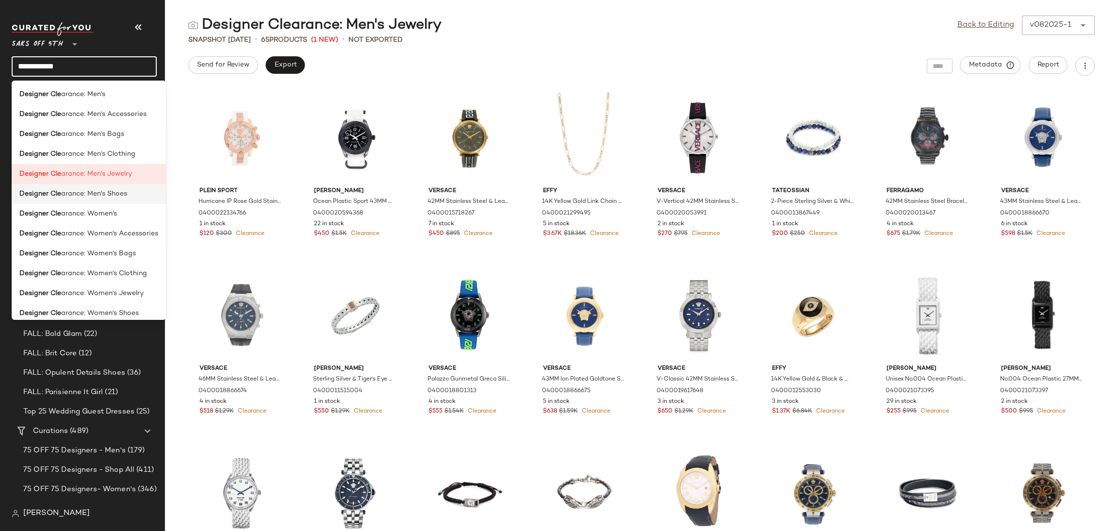
type input "**********"
click at [103, 198] on span "arance: Men's Shoes" at bounding box center [94, 194] width 66 height 10
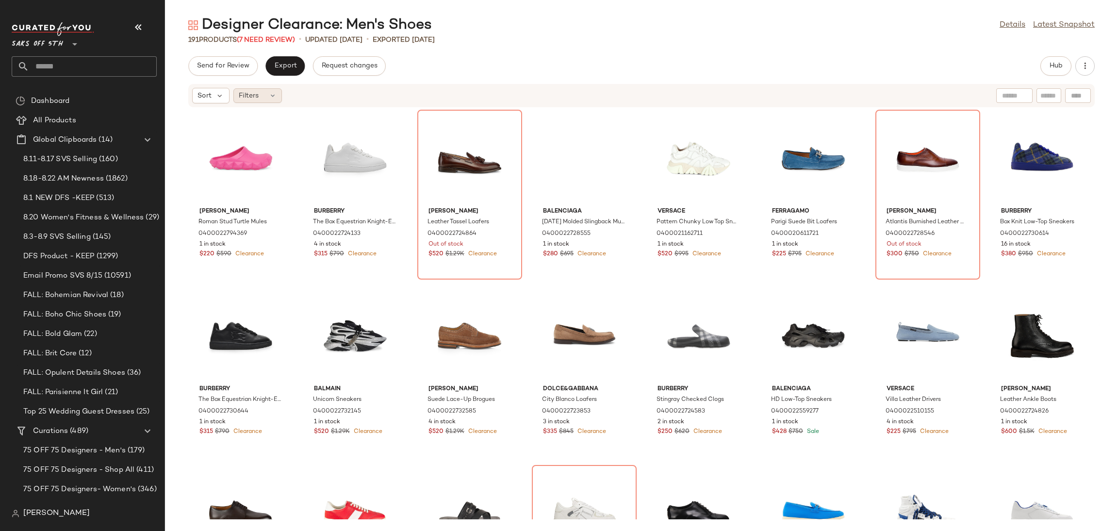
click at [267, 93] on div "Filters" at bounding box center [257, 95] width 49 height 15
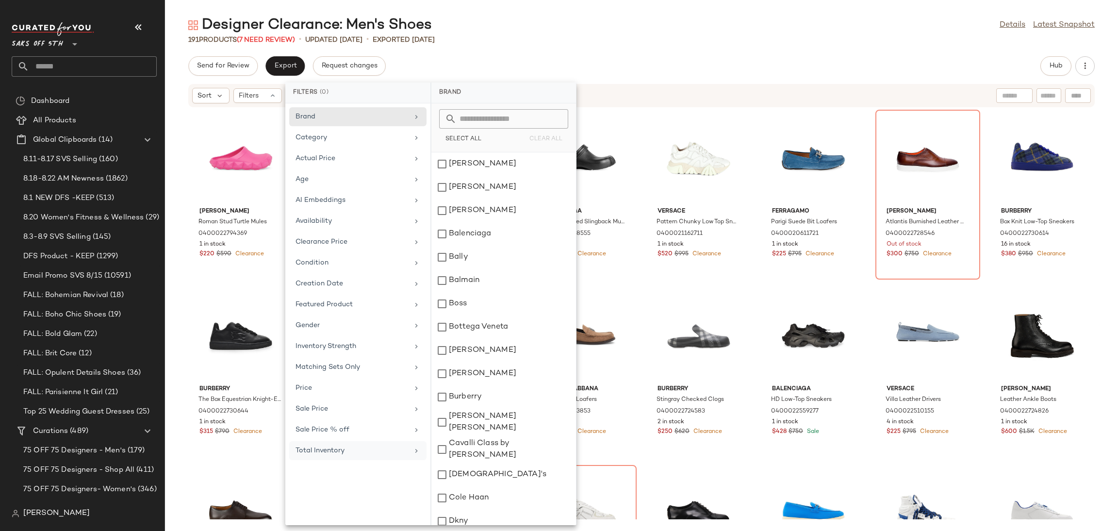
click at [342, 452] on div "Total Inventory" at bounding box center [351, 450] width 113 height 10
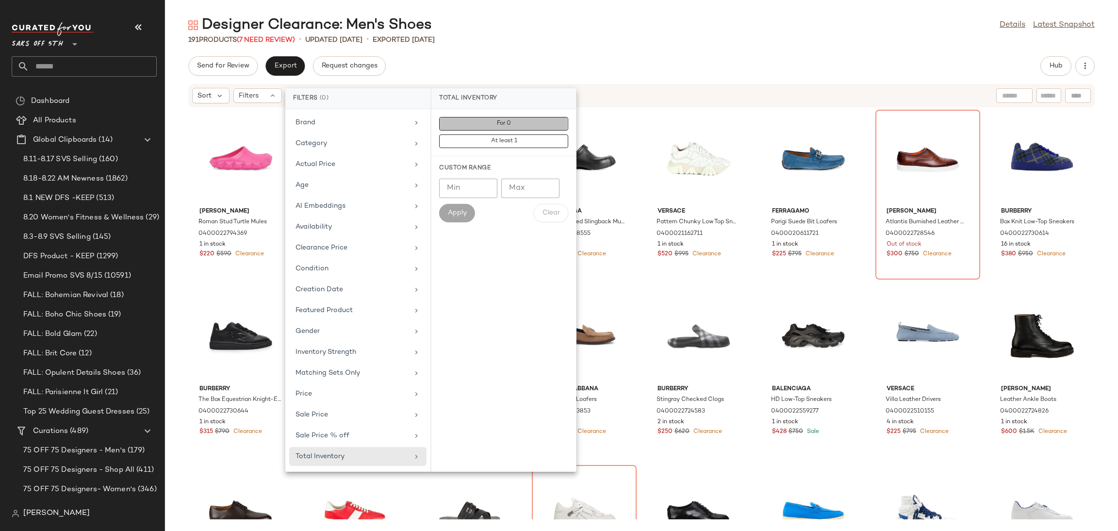
click at [502, 134] on button "For 0" at bounding box center [503, 141] width 129 height 14
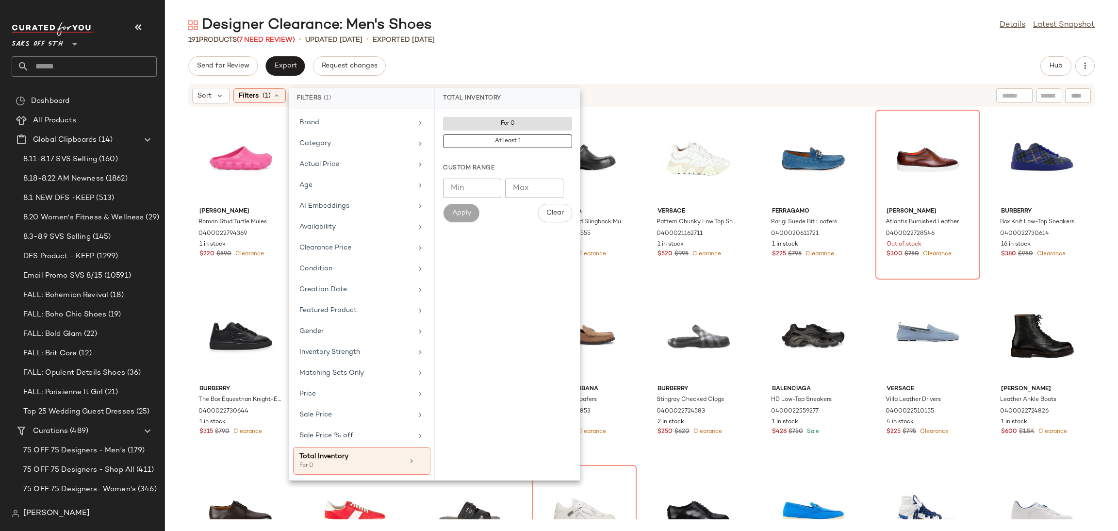
click at [611, 30] on div "Designer Clearance: Men's Shoes Details Latest Snapshot" at bounding box center [641, 25] width 953 height 19
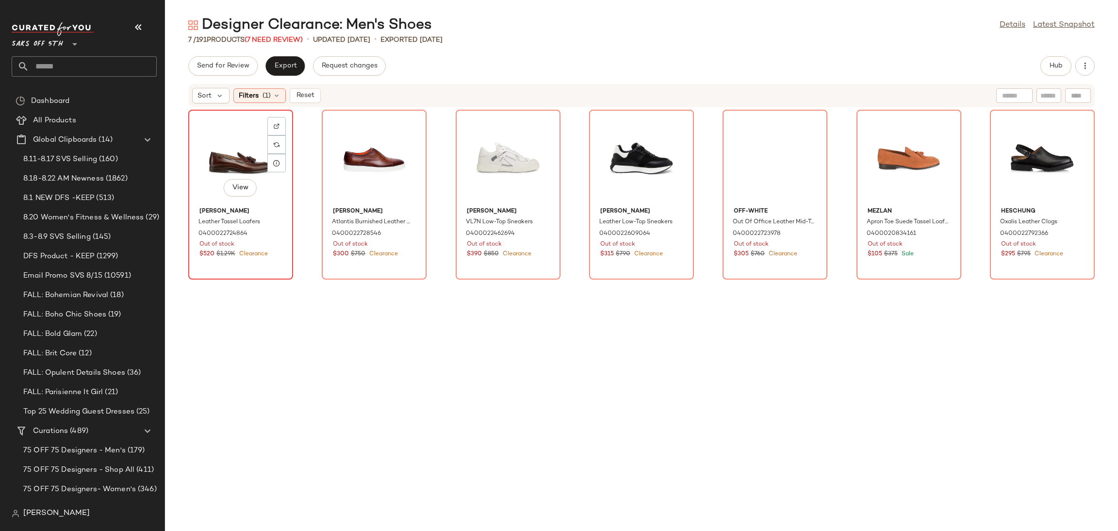
click at [225, 150] on div "View" at bounding box center [241, 158] width 98 height 90
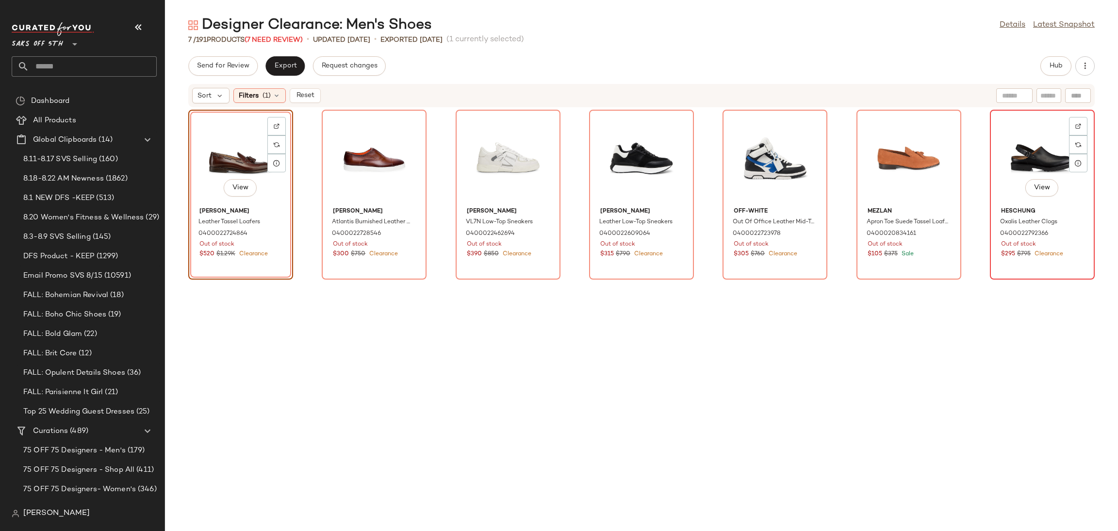
click at [1020, 149] on div "View" at bounding box center [1042, 158] width 98 height 90
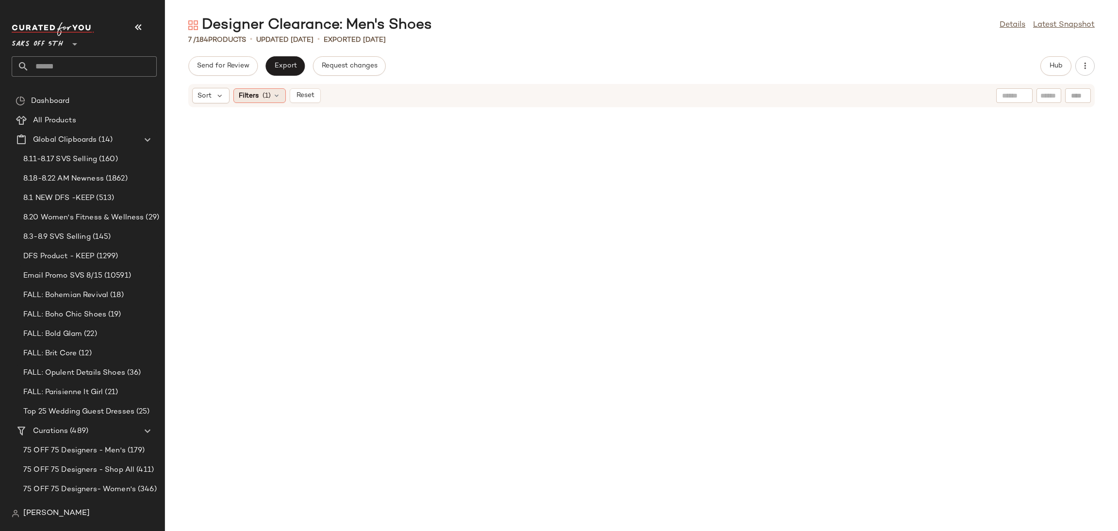
click at [272, 100] on div "Filters (1)" at bounding box center [259, 95] width 52 height 15
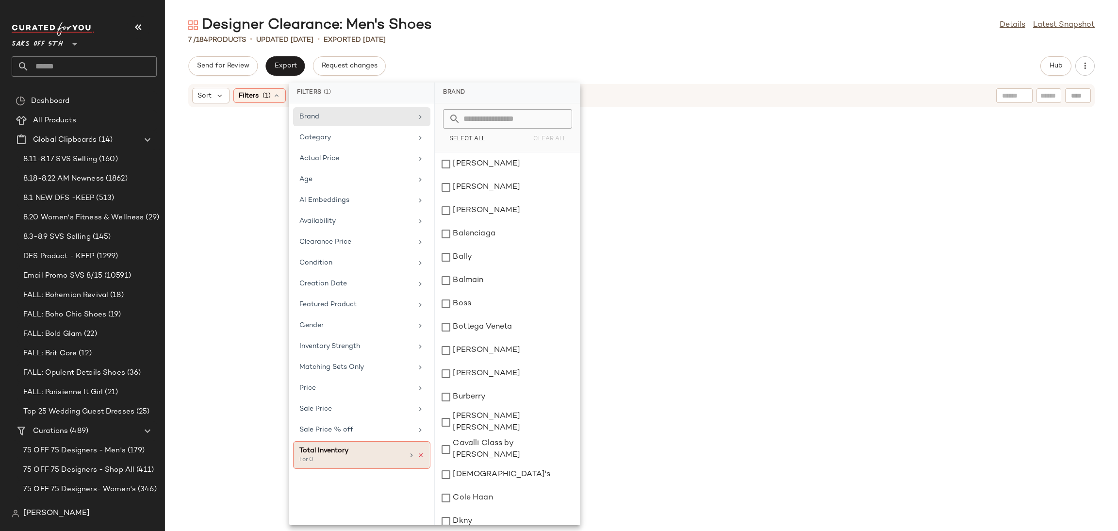
click at [423, 457] on icon at bounding box center [420, 455] width 7 height 7
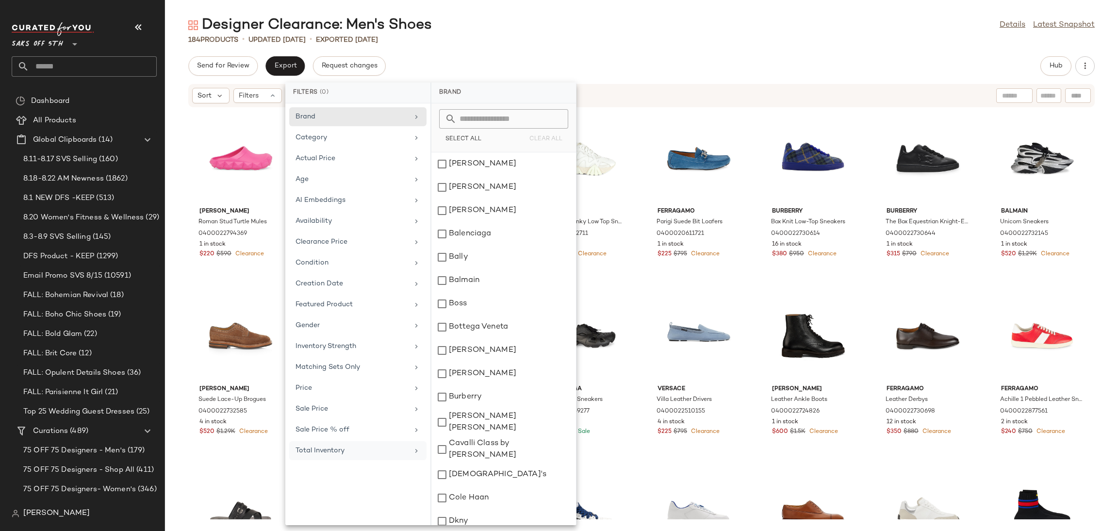
click at [900, 65] on div "Send for Review Export Request changes Hub" at bounding box center [641, 65] width 906 height 19
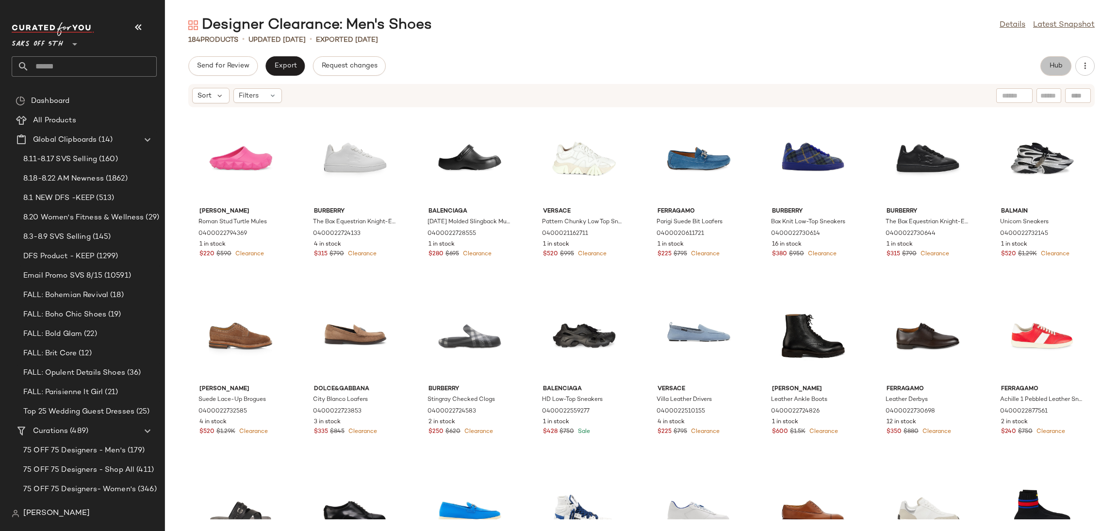
click at [1047, 71] on button "Hub" at bounding box center [1055, 65] width 31 height 19
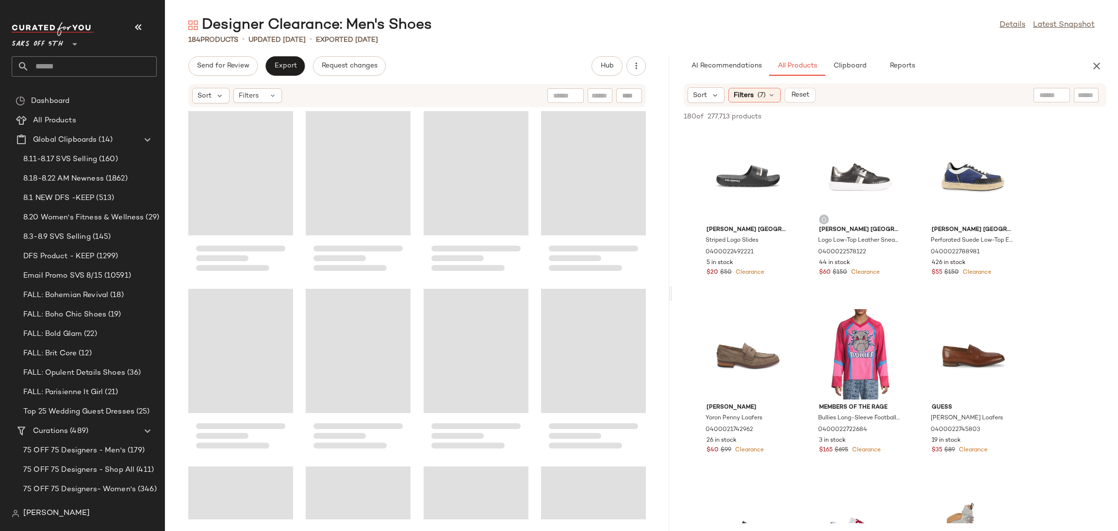
drag, startPoint x: 642, startPoint y: 295, endPoint x: 673, endPoint y: 295, distance: 31.0
click at [673, 295] on div "Designer Clearance: Men's Shoes Details Latest Snapshot 184 Products • updated …" at bounding box center [641, 273] width 953 height 515
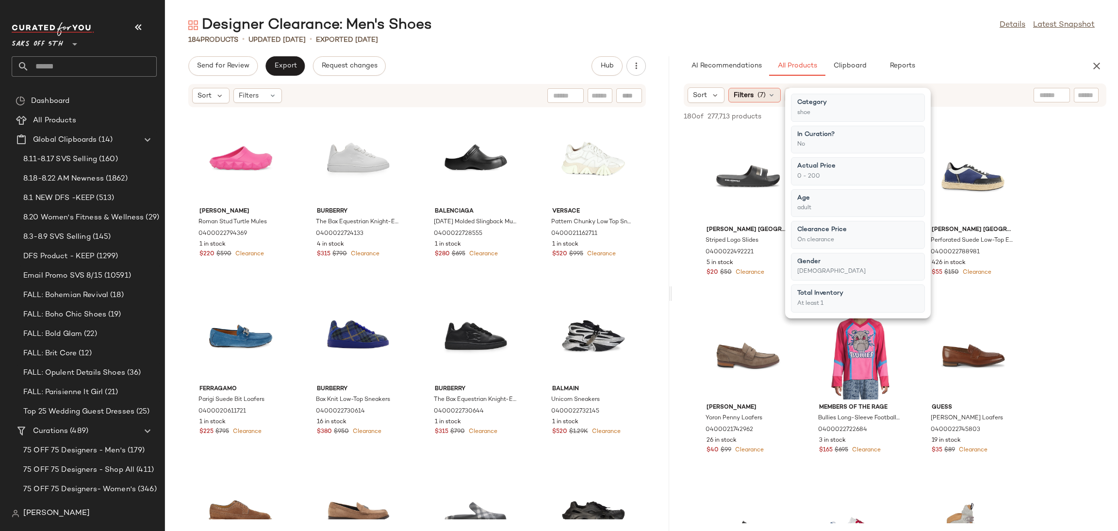
click at [766, 99] on div "Filters (7)" at bounding box center [754, 95] width 52 height 15
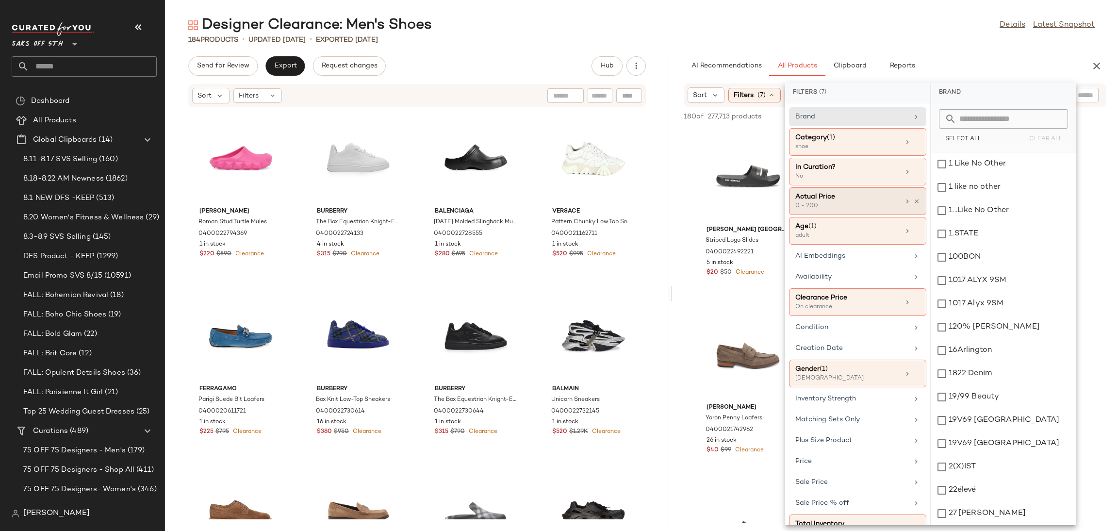
click at [855, 203] on div "0 - 200" at bounding box center [843, 206] width 97 height 9
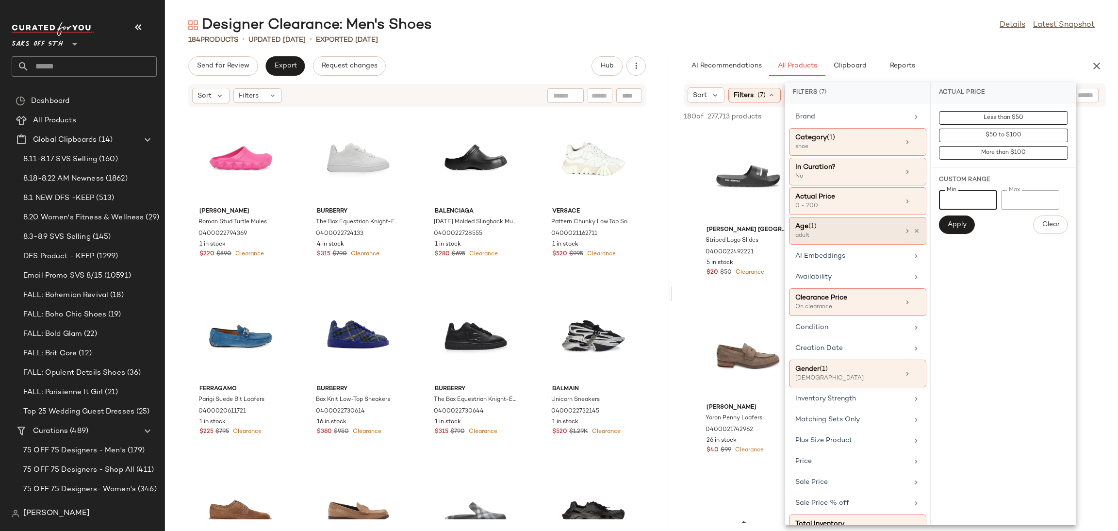
drag, startPoint x: 961, startPoint y: 202, endPoint x: 884, endPoint y: 230, distance: 81.5
click at [884, 230] on div "Filters (7) Brand Category (1) shoe In Curation? No Actual Price 0 - 200 Age ([…" at bounding box center [930, 303] width 291 height 442
type input "***"
drag, startPoint x: 1028, startPoint y: 207, endPoint x: 959, endPoint y: 210, distance: 69.5
click at [959, 210] on div "Min *** Min Max *** Max Apply Clear" at bounding box center [1003, 212] width 129 height 44
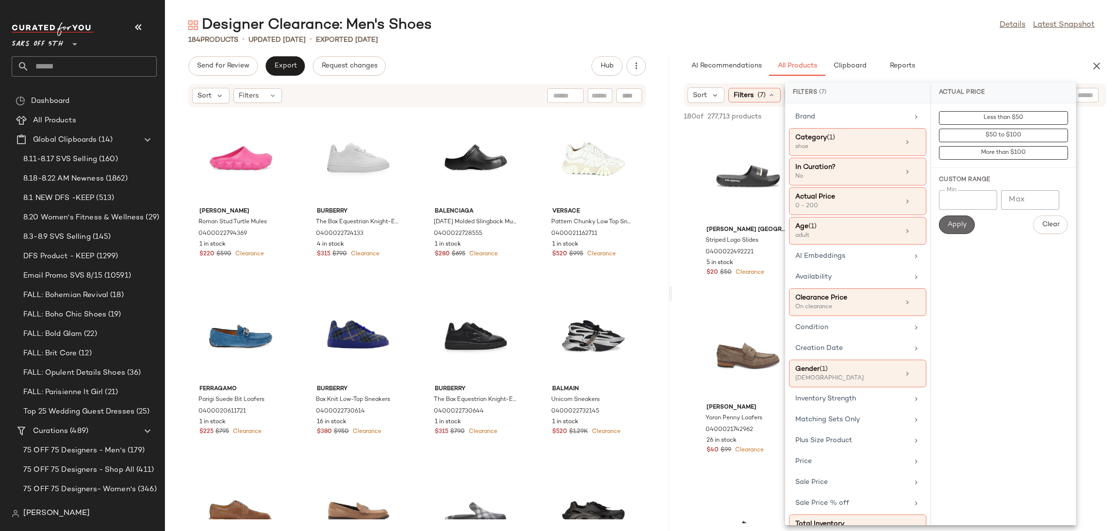
click at [955, 218] on button "Apply" at bounding box center [957, 224] width 36 height 18
click at [750, 38] on div "184 Products • updated [DATE] • Exported [DATE]" at bounding box center [641, 40] width 953 height 10
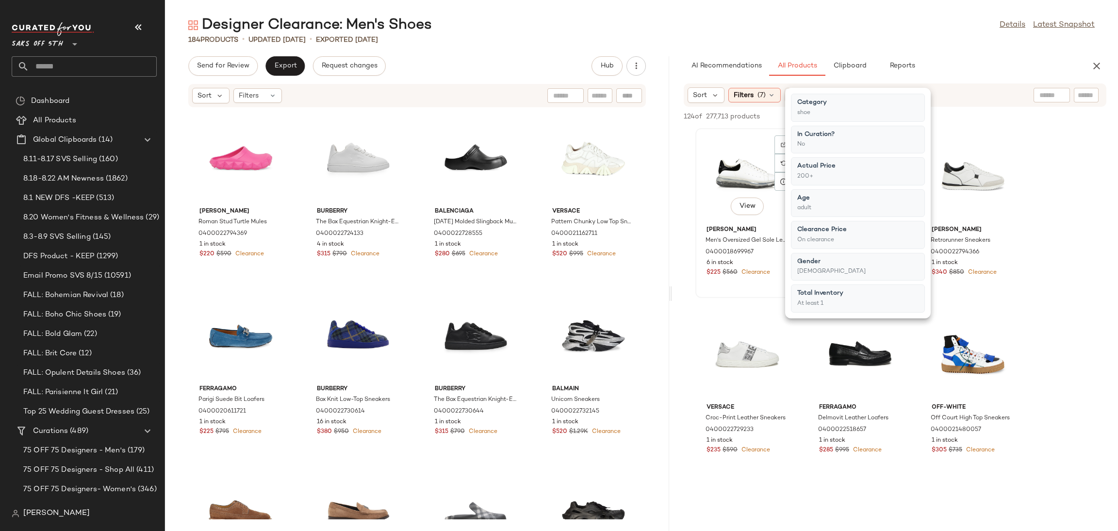
click at [749, 173] on div "View" at bounding box center [748, 176] width 98 height 90
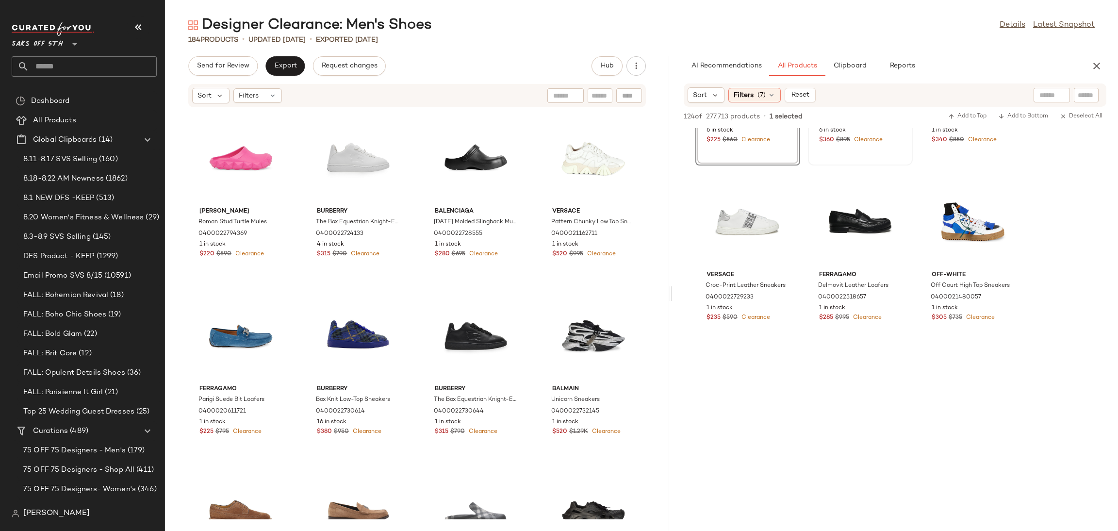
scroll to position [131, 0]
click at [955, 222] on div "View" at bounding box center [973, 223] width 98 height 90
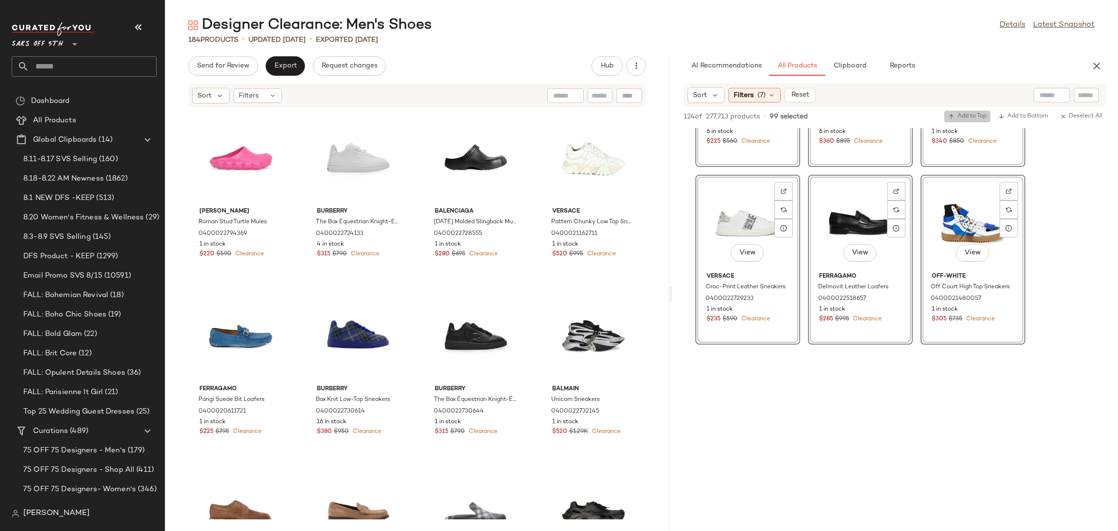
click at [969, 114] on span "Add to Top" at bounding box center [967, 116] width 38 height 7
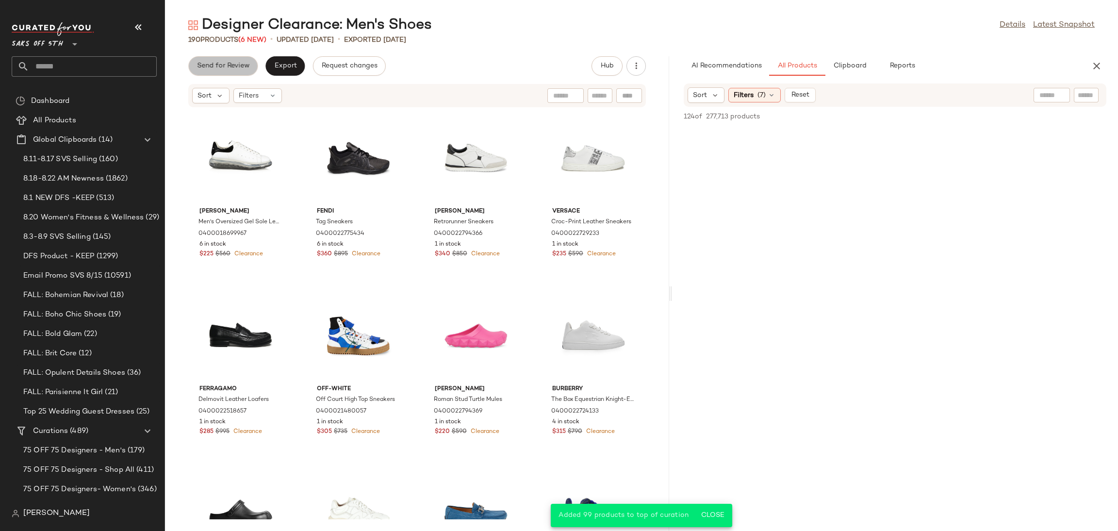
click at [249, 62] on button "Send for Review" at bounding box center [222, 65] width 69 height 19
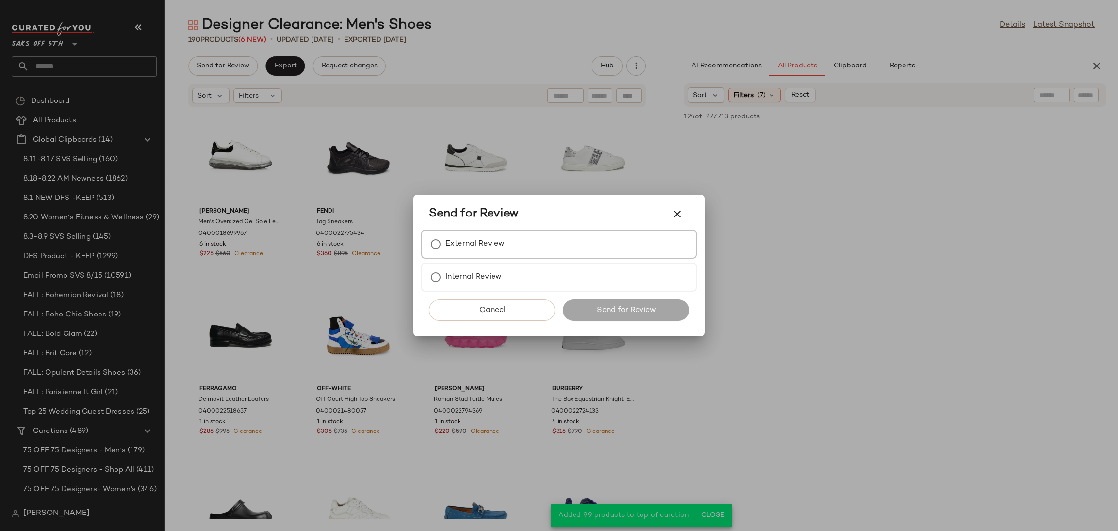
click at [472, 244] on label "External Review" at bounding box center [474, 243] width 59 height 19
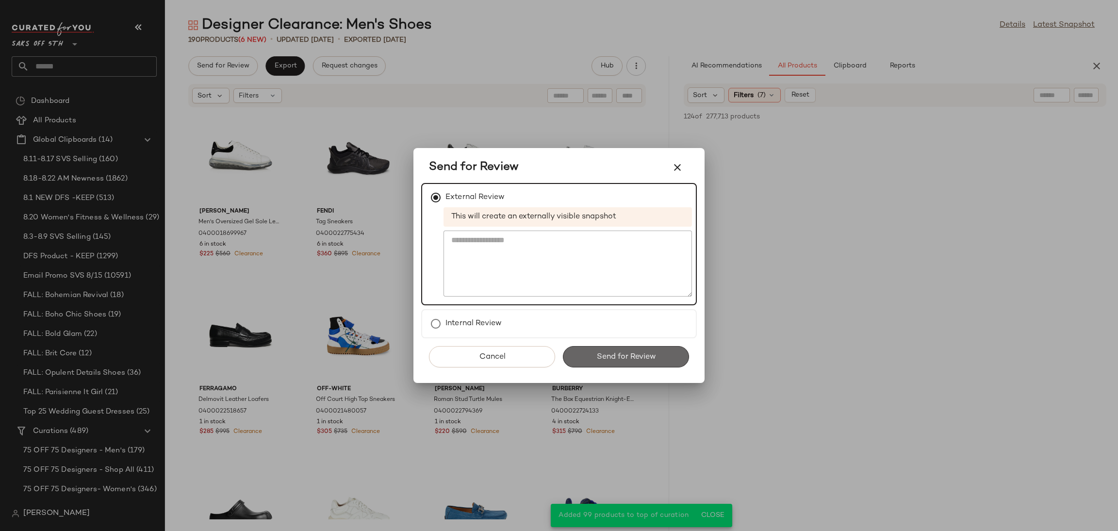
click at [618, 347] on button "Send for Review" at bounding box center [626, 356] width 126 height 21
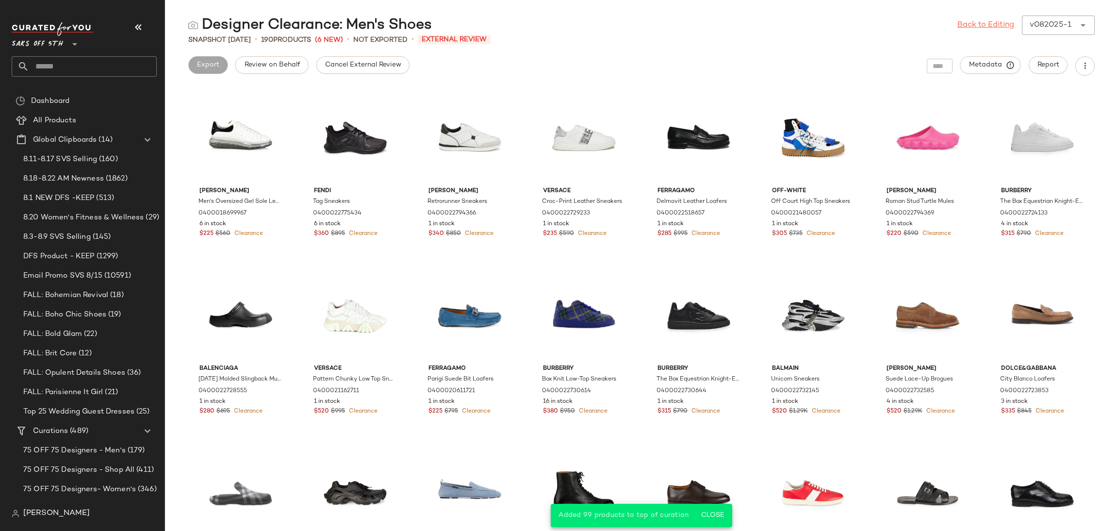
click at [987, 21] on link "Back to Editing" at bounding box center [985, 25] width 57 height 12
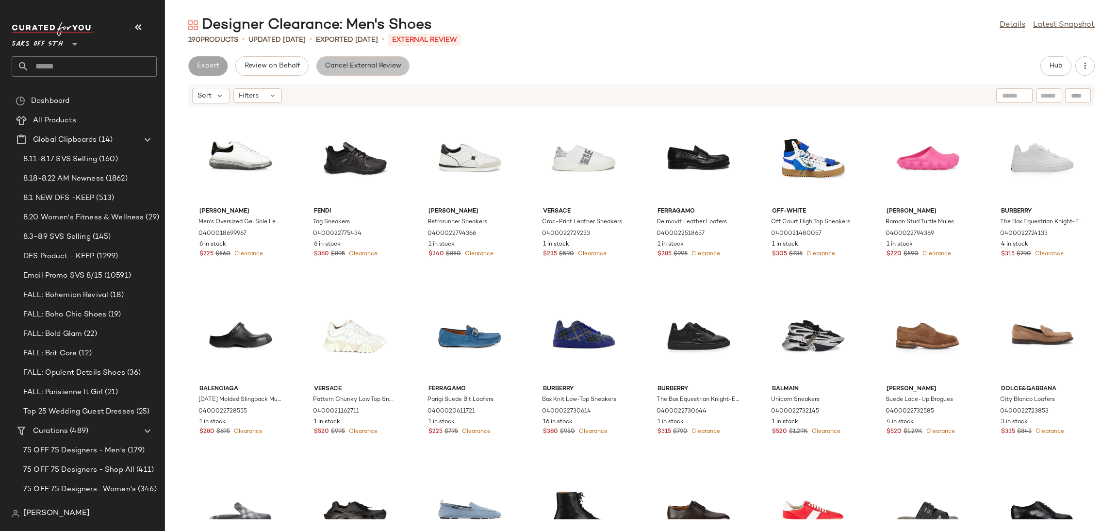
click at [356, 65] on span "Cancel External Review" at bounding box center [363, 66] width 77 height 8
click at [279, 58] on button "Export" at bounding box center [284, 65] width 39 height 19
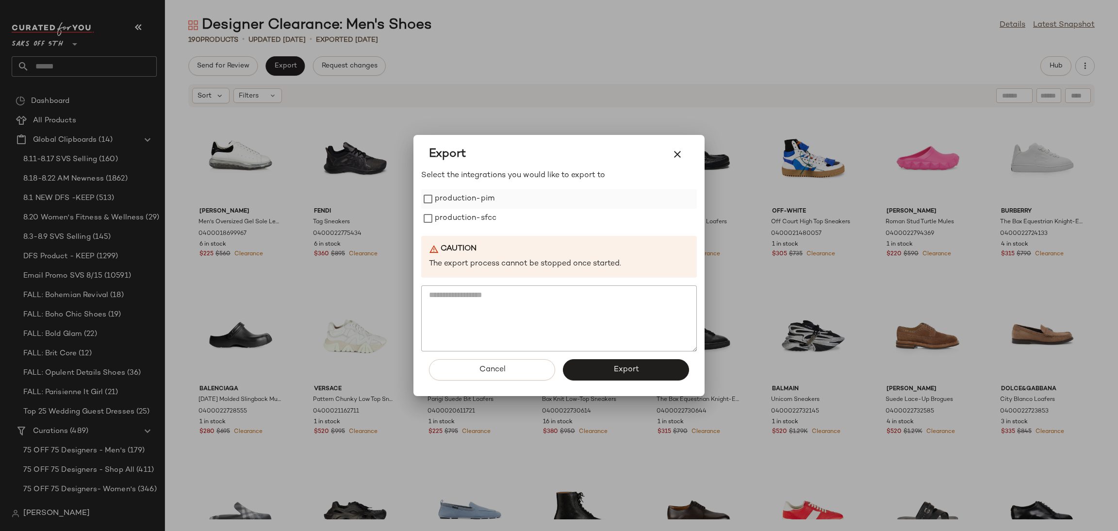
click at [439, 201] on label "production-pim" at bounding box center [465, 198] width 60 height 19
click at [441, 219] on label "production-sfcc" at bounding box center [466, 218] width 62 height 19
click at [596, 371] on button "Export" at bounding box center [626, 369] width 126 height 21
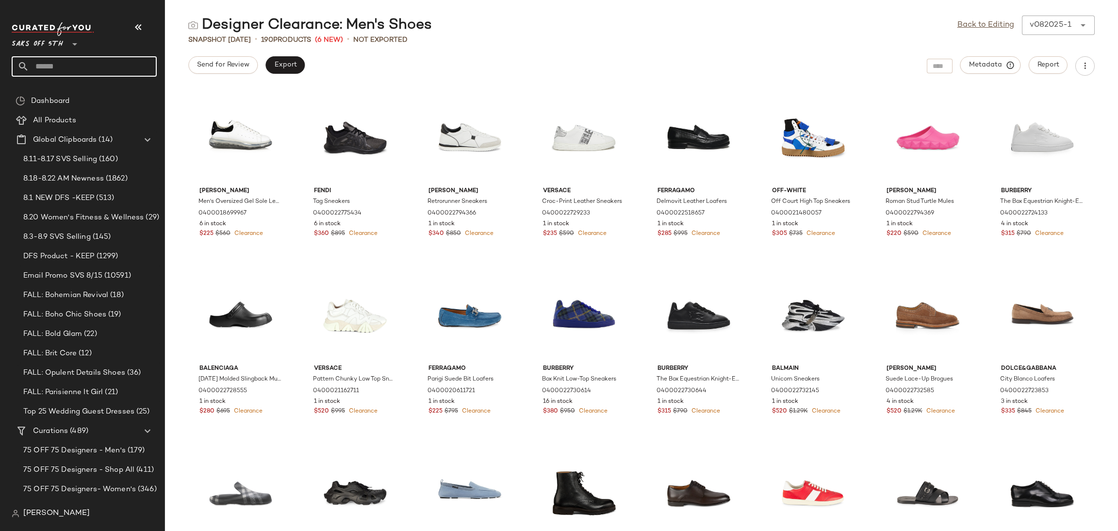
click at [80, 59] on input "text" at bounding box center [93, 66] width 128 height 20
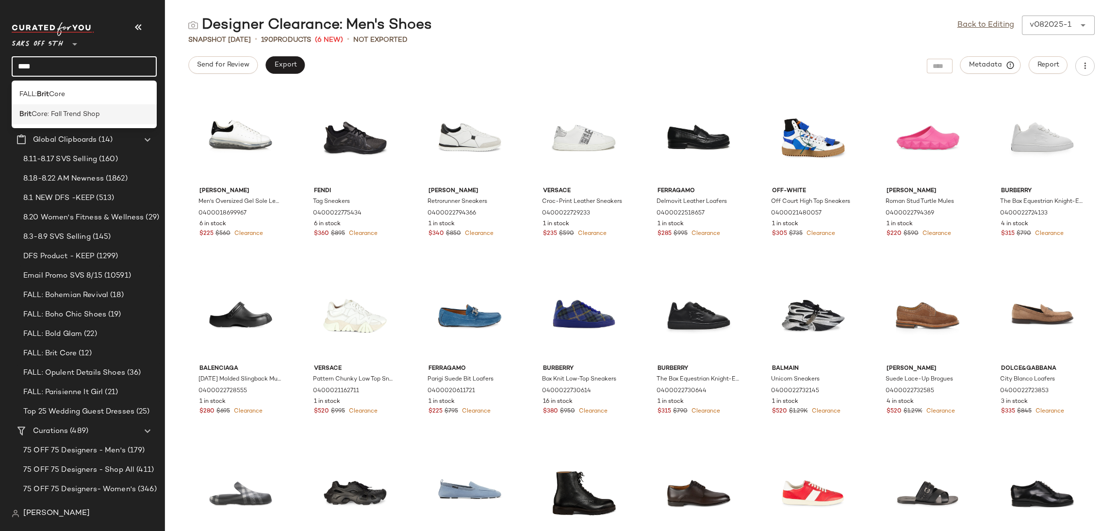
type input "****"
click at [69, 116] on span "Core: Fall Trend Shop" at bounding box center [66, 114] width 68 height 10
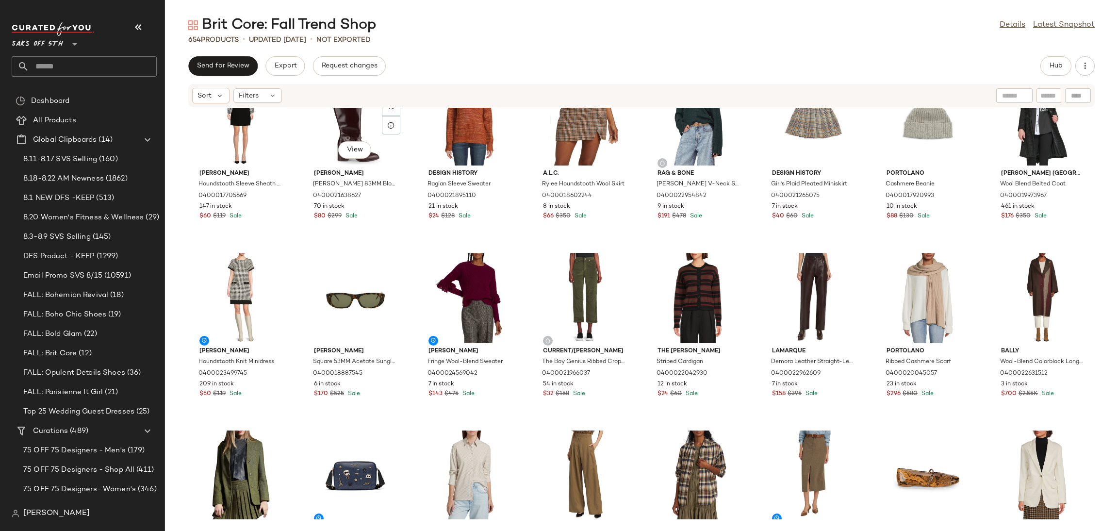
scroll to position [519, 0]
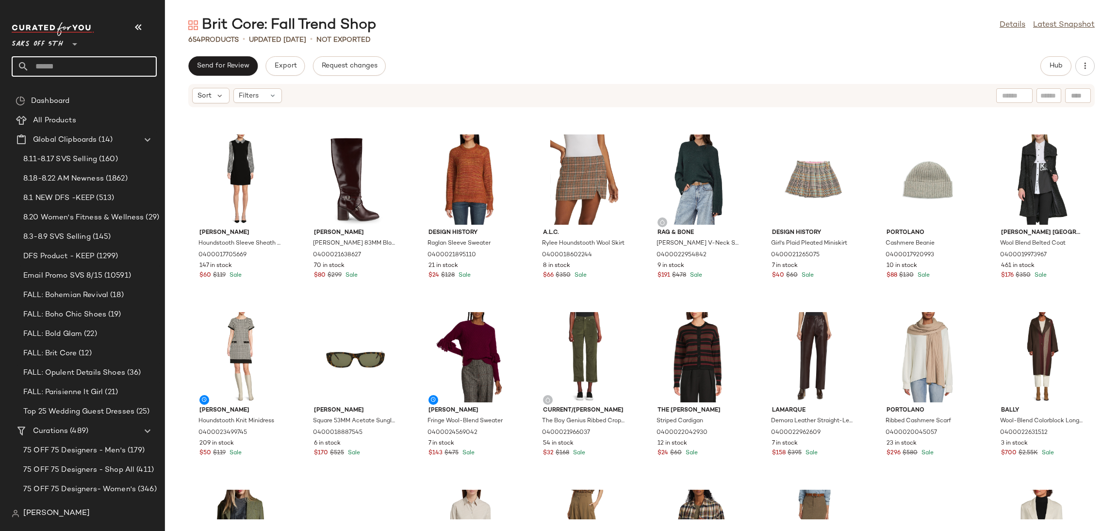
click at [98, 62] on input "text" at bounding box center [93, 66] width 128 height 20
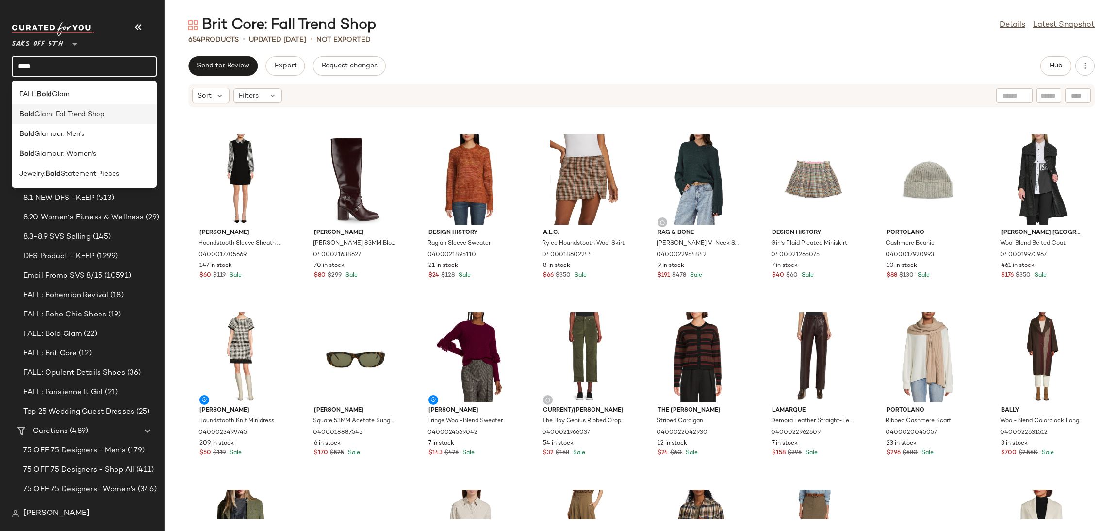
type input "****"
click at [92, 114] on span "Glam: Fall Trend Shop" at bounding box center [69, 114] width 70 height 10
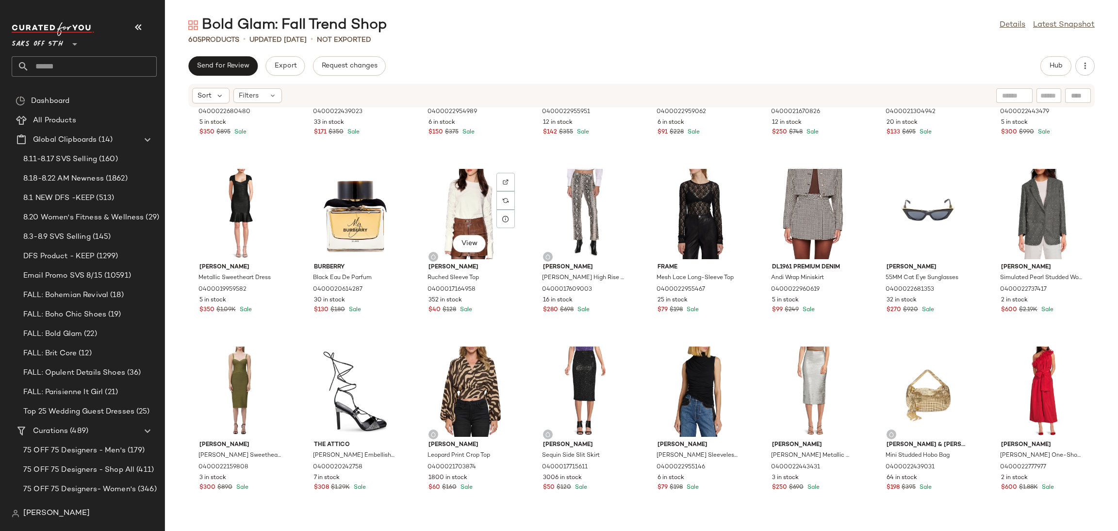
scroll to position [663, 0]
